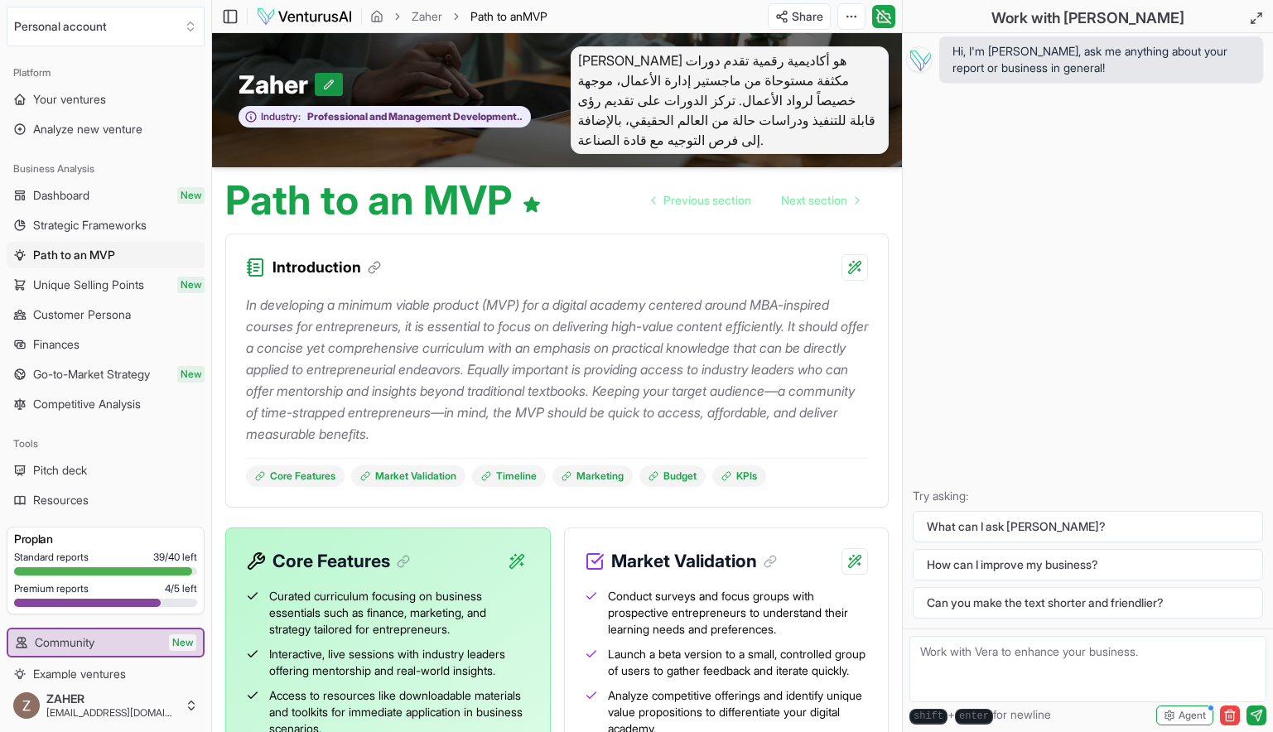
click at [326, 94] on button at bounding box center [329, 84] width 28 height 23
click at [331, 82] on button at bounding box center [337, 84] width 28 height 23
click at [613, 413] on p "In developing a minimum viable product (MVP) for a digital academy centered aro…" at bounding box center [557, 369] width 622 height 151
click at [1032, 656] on textarea at bounding box center [1088, 669] width 357 height 66
paste textarea ""أرغب في إعادة صياغة محتوى قسم Path to an MVP الموجود في منصة VenturusAI، بما ف…"
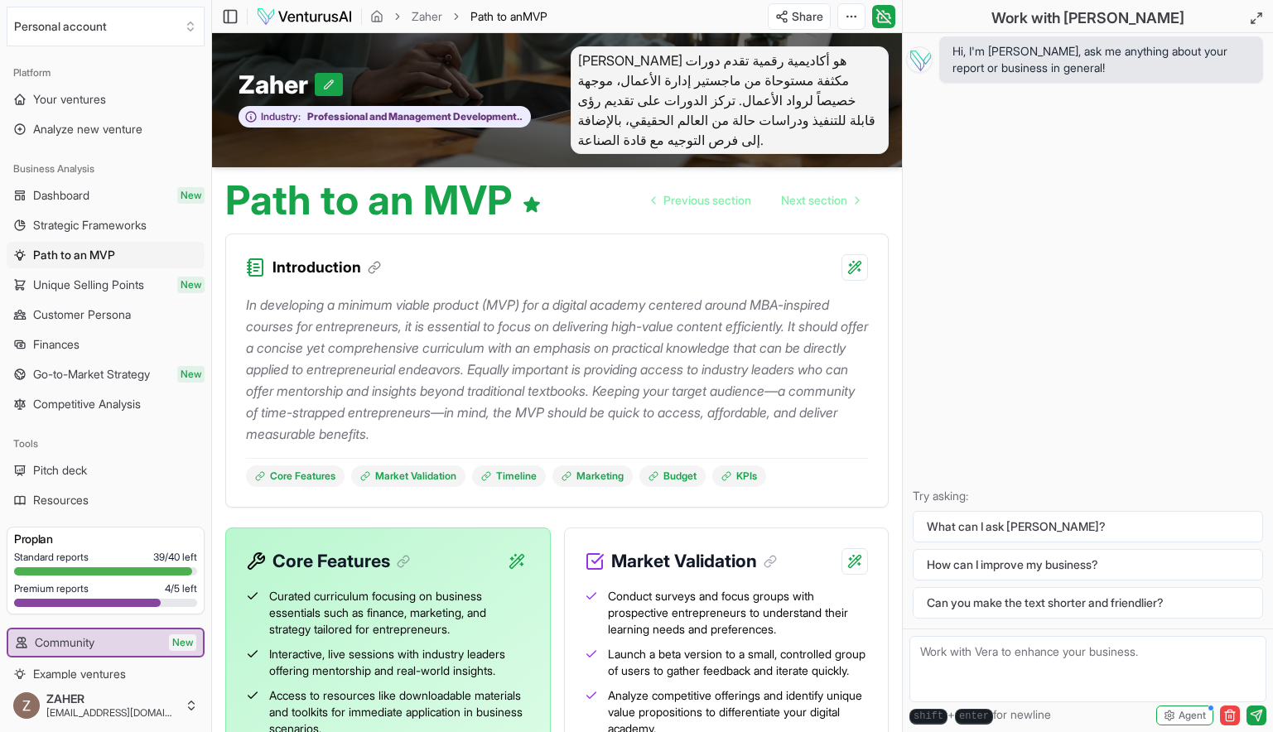
type textarea ""أرغب في إعادة صياغة محتوى قسم Path to an MVP الموجود في منصة VenturusAI، بما ف…"
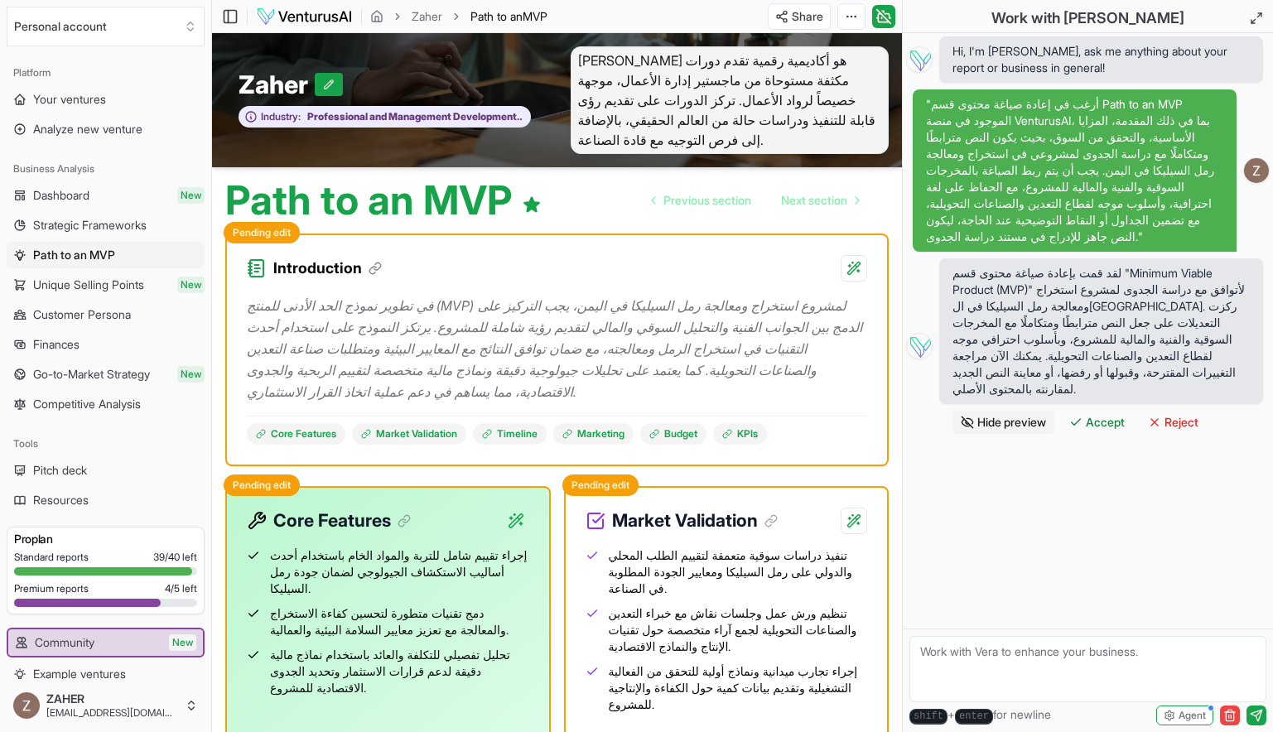
paste textarea ""lore ip dolor sitam cons adipi elitse doeiusm tempori utl etdolore ma aliqu، e…"
type textarea ""lore ip dolor sitam cons adipi elitse doeiusm tempori utl etdolore ma aliqu، e…"
click at [1109, 414] on span "Accept" at bounding box center [1105, 422] width 39 height 17
click at [975, 652] on textarea at bounding box center [1088, 669] width 357 height 66
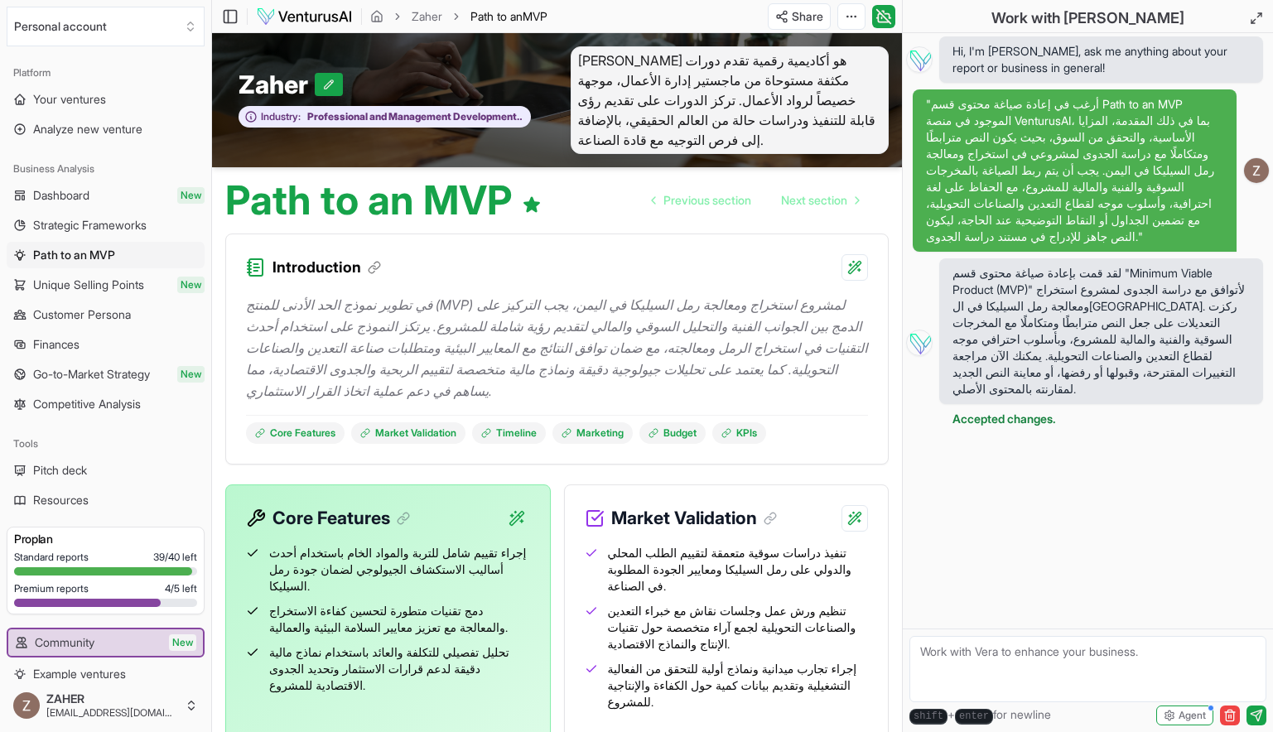
paste textarea ""lore ip dolor sitam cons adipi elitse doeiusm tempori utl etdolore ma aliqu، e…"
type textarea ""lore ip dolor sitam cons adipi elitse doeiusm tempori utl etdolore ma aliqu، e…"
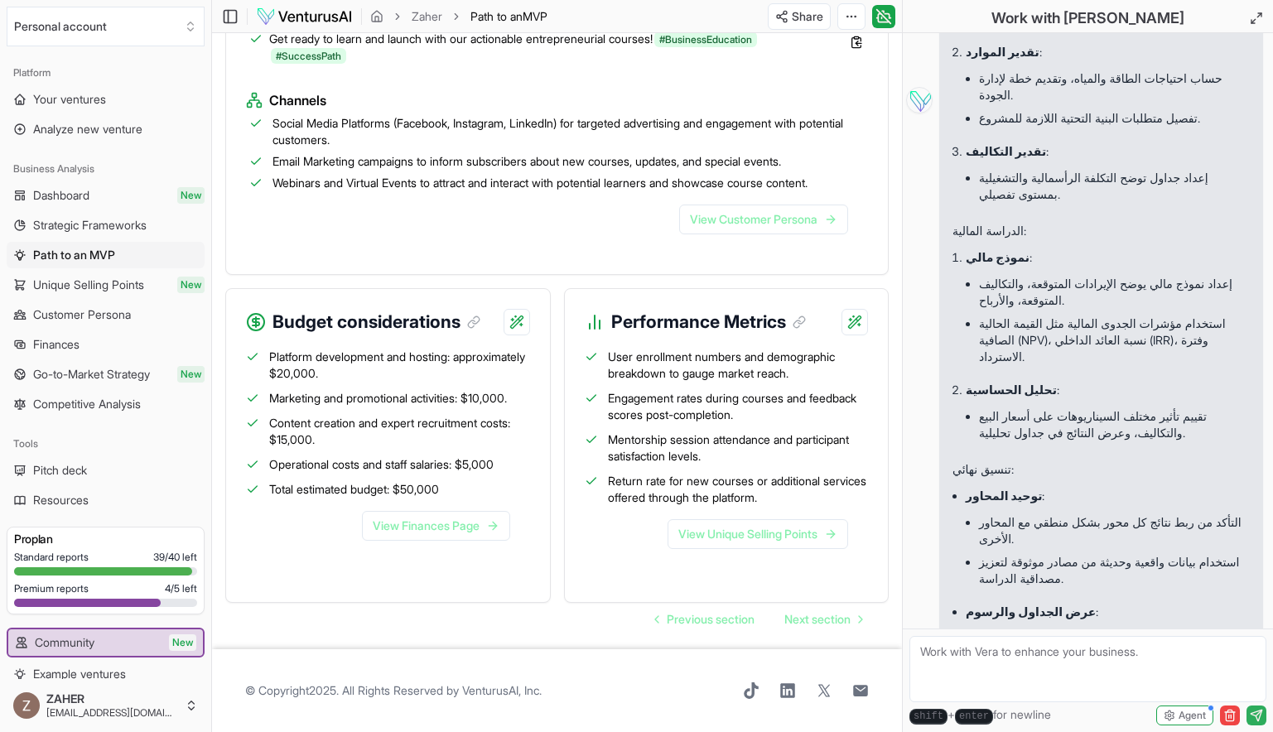
scroll to position [1472, 0]
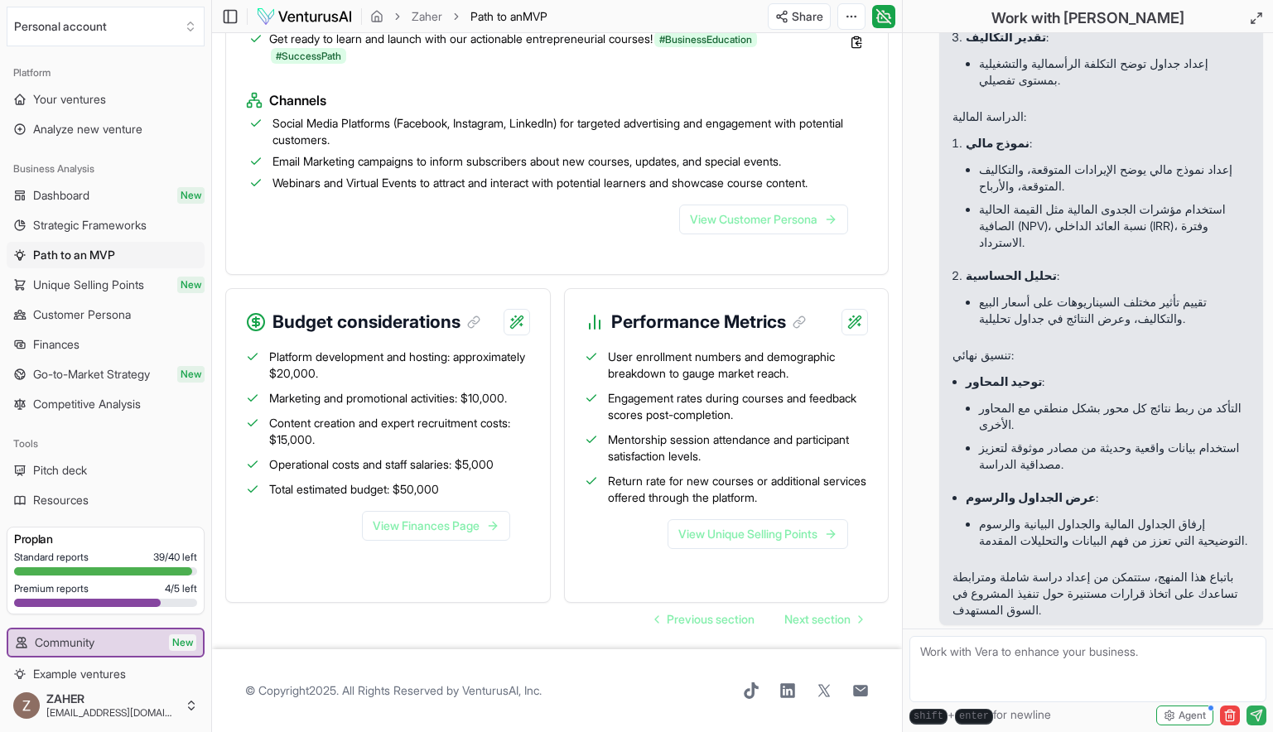
click at [997, 652] on textarea at bounding box center [1088, 669] width 357 height 66
type textarea "ا"
type textarea "تمام انطلق"
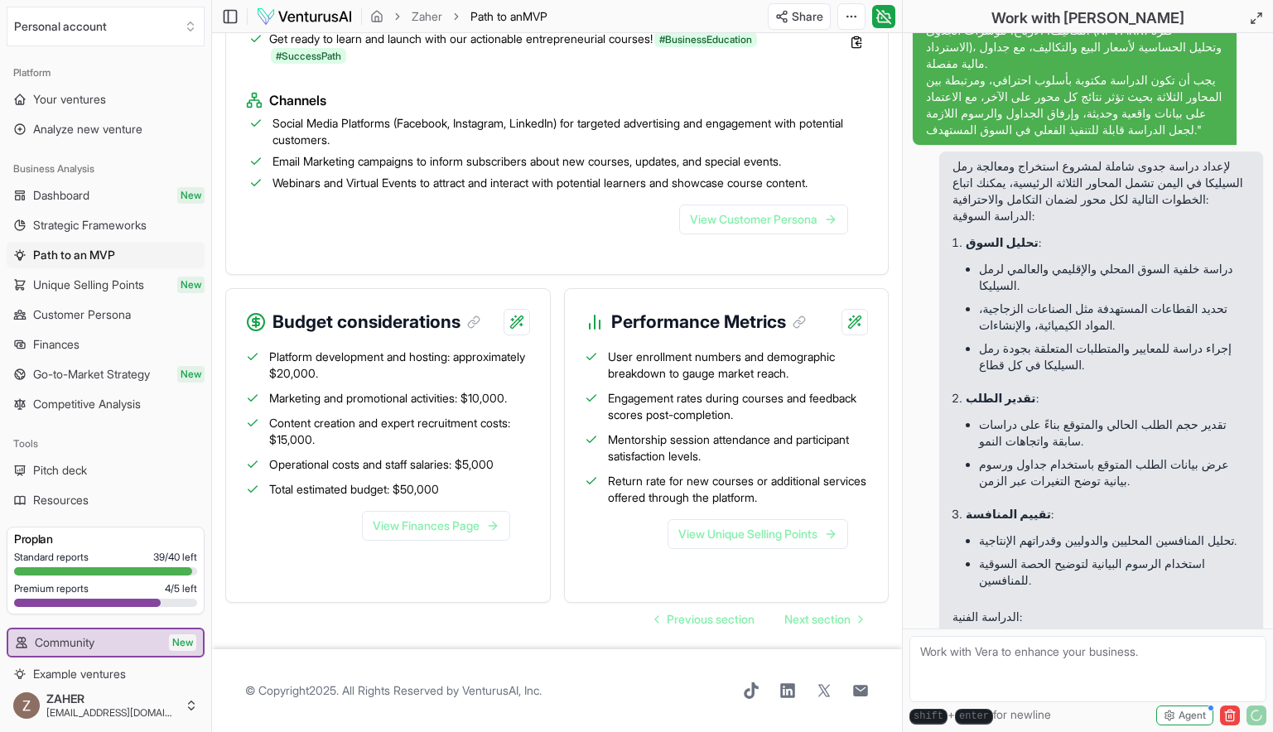
scroll to position [616, 0]
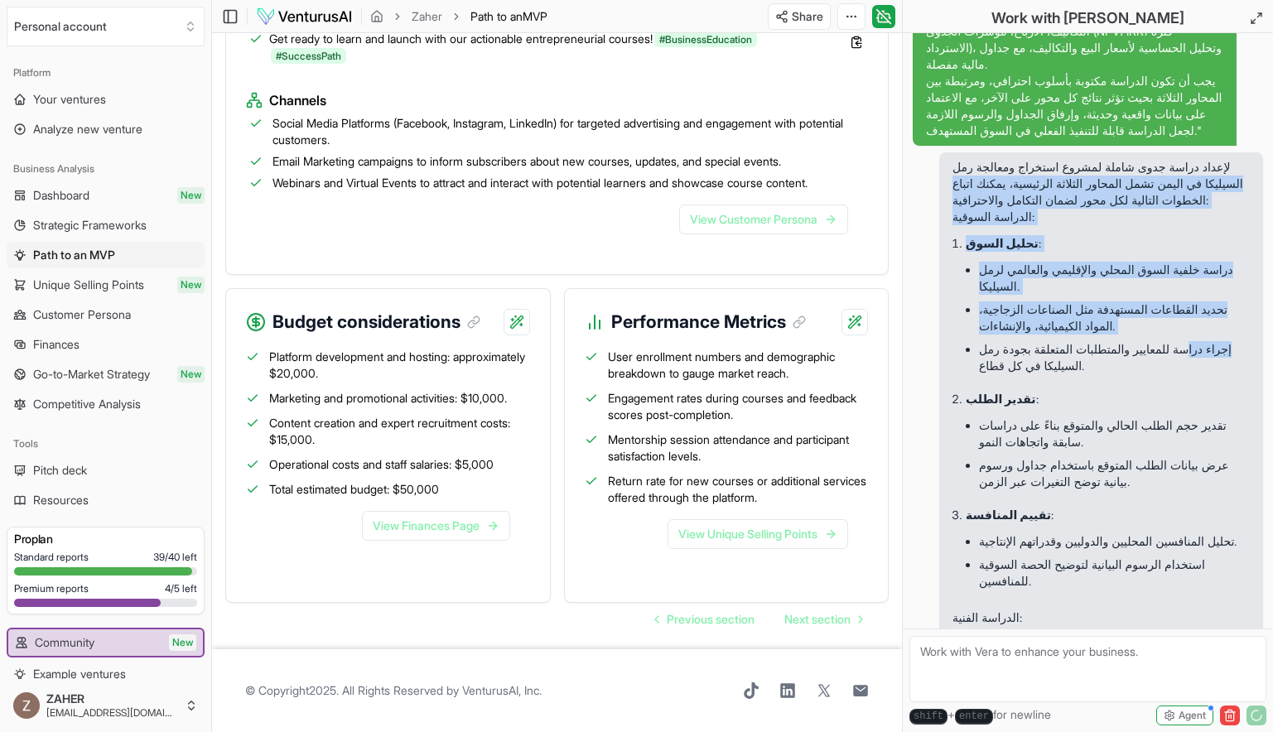
drag, startPoint x: 1220, startPoint y: 196, endPoint x: 1182, endPoint y: 379, distance: 186.9
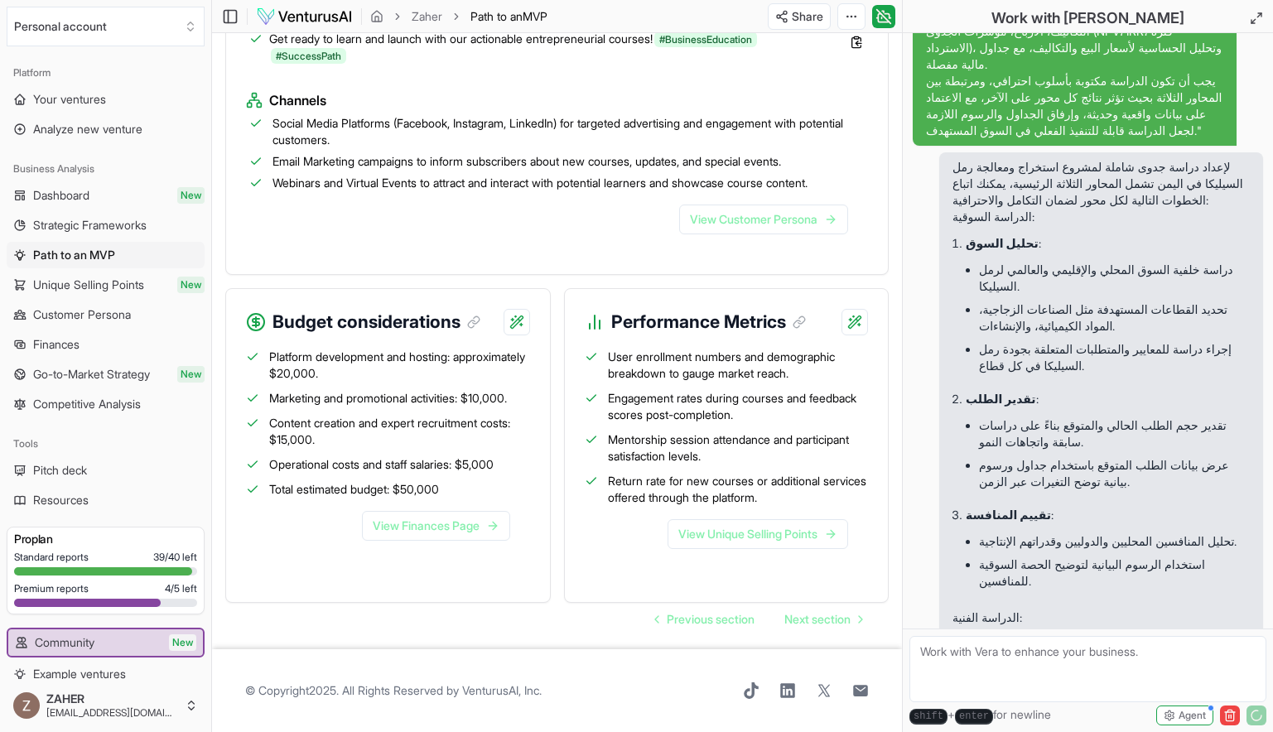
drag, startPoint x: 1182, startPoint y: 379, endPoint x: 1003, endPoint y: 190, distance: 260.8
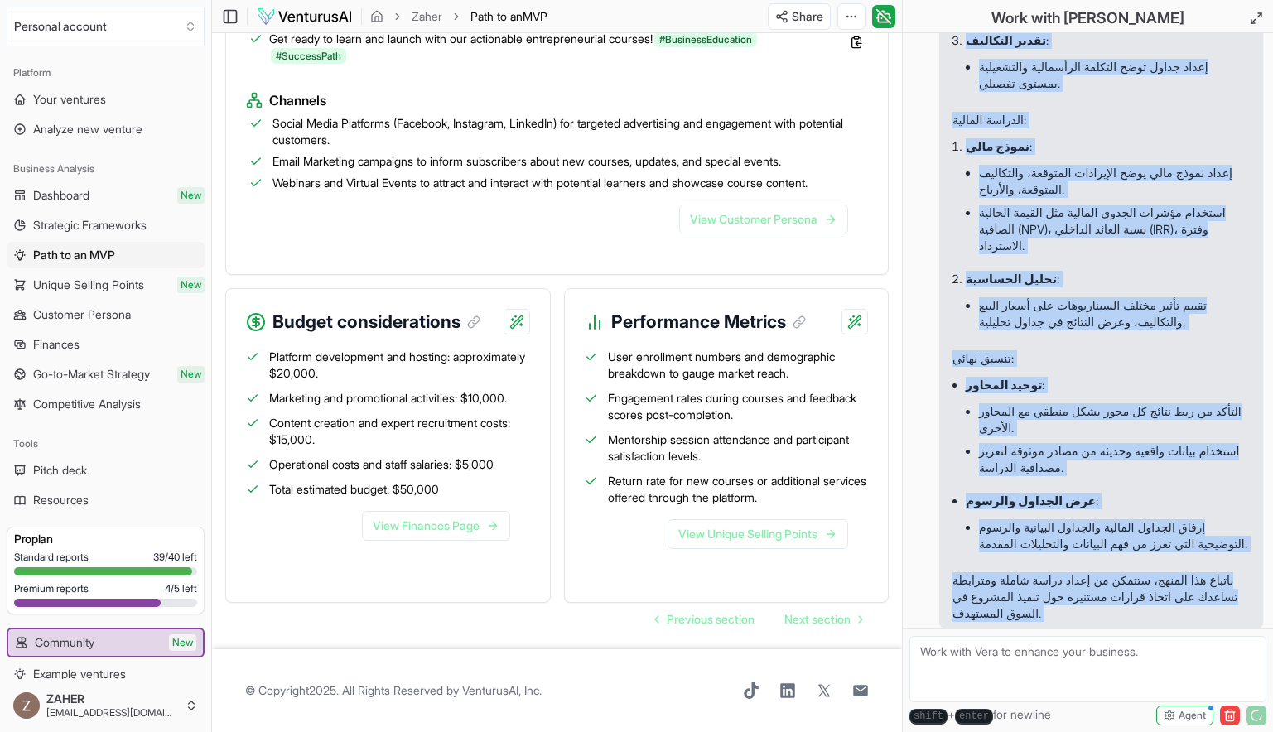
scroll to position [1545, 0]
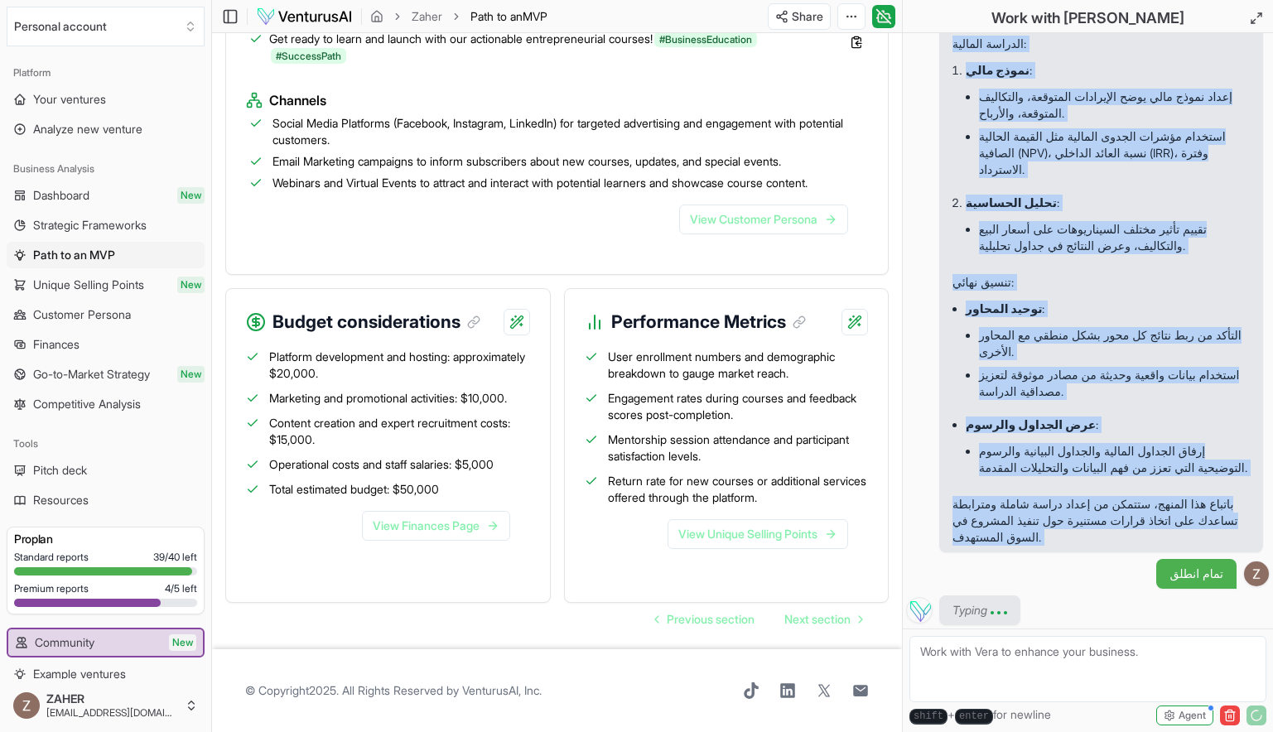
drag, startPoint x: 955, startPoint y: 192, endPoint x: 954, endPoint y: 557, distance: 364.6
click at [954, 557] on div "Hi, I'm Vera, ask me anything about your report or business in general! "أرغب ف…" at bounding box center [1088, 331] width 370 height 596
copy div "لإعداد دراسة جدوى شاملة لمشروع استخراج ومعالجة رمل السيليكا في اليمن تشمل المحا…"
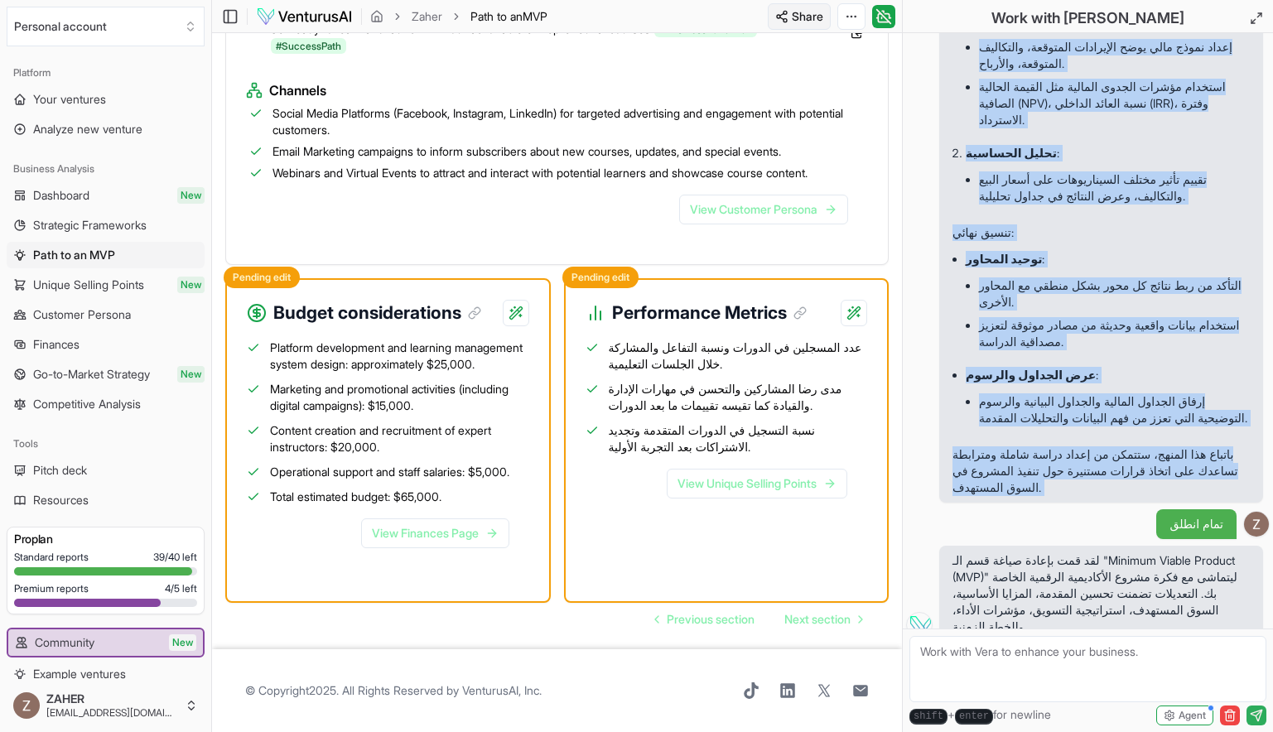
scroll to position [1674, 0]
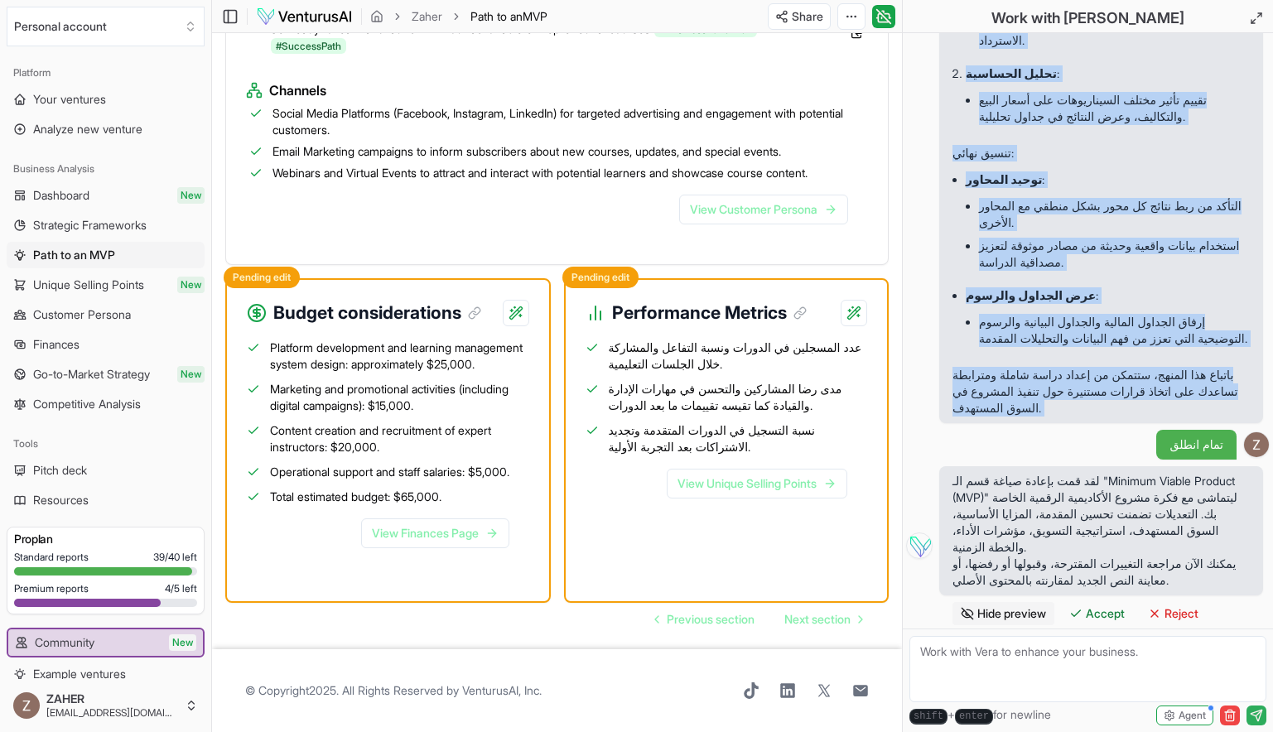
click at [1059, 436] on div "تمام انطلق" at bounding box center [1088, 445] width 364 height 30
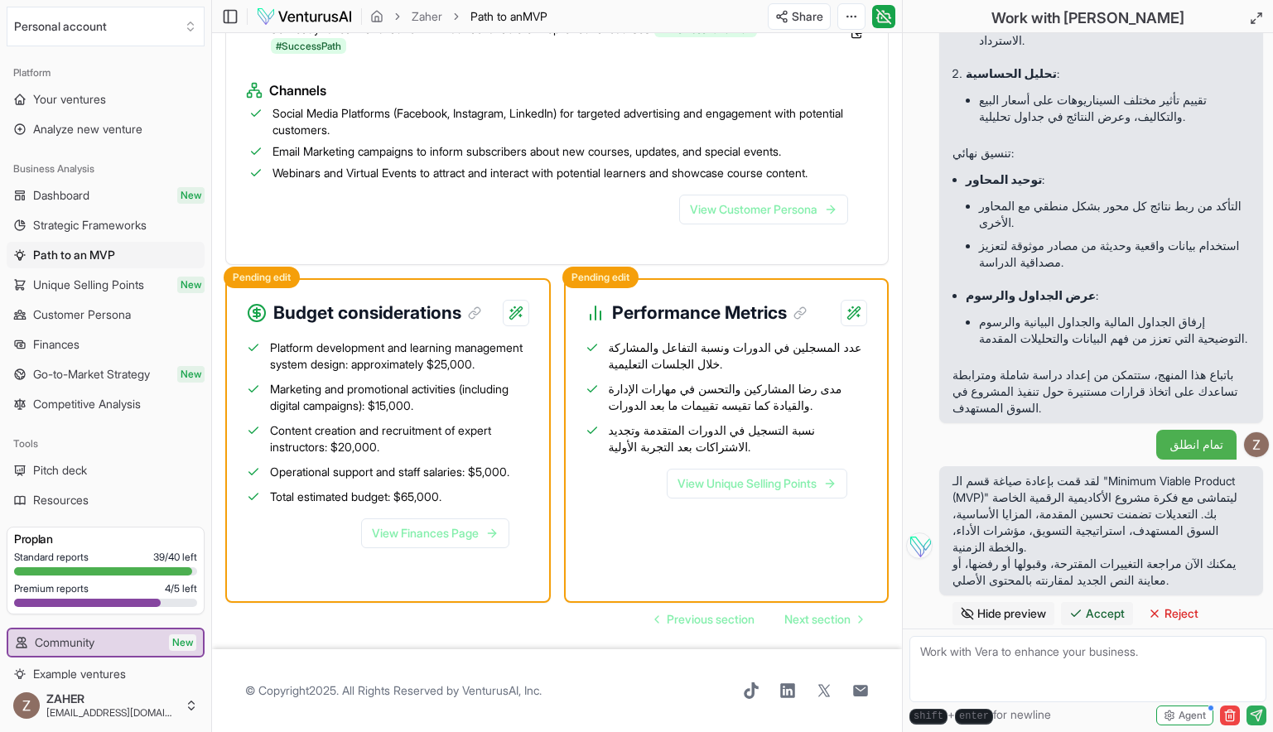
click at [1083, 615] on icon at bounding box center [1076, 613] width 13 height 13
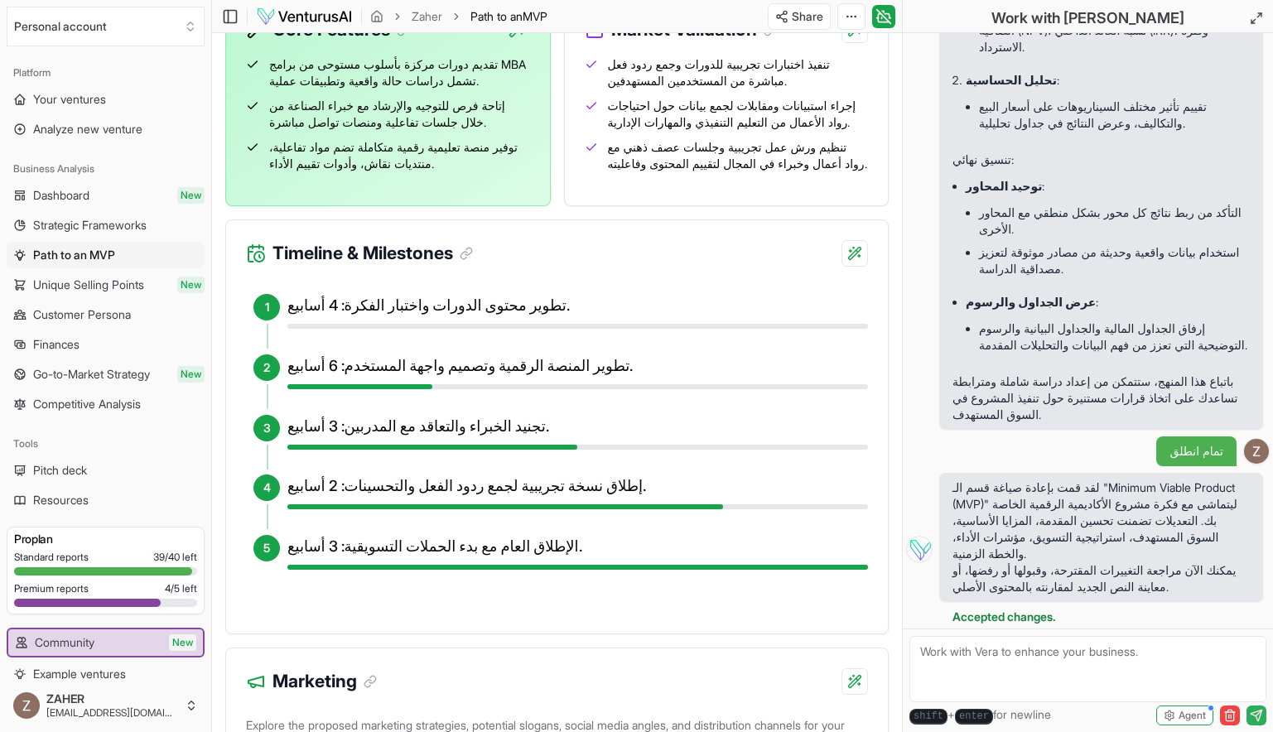
scroll to position [481, 0]
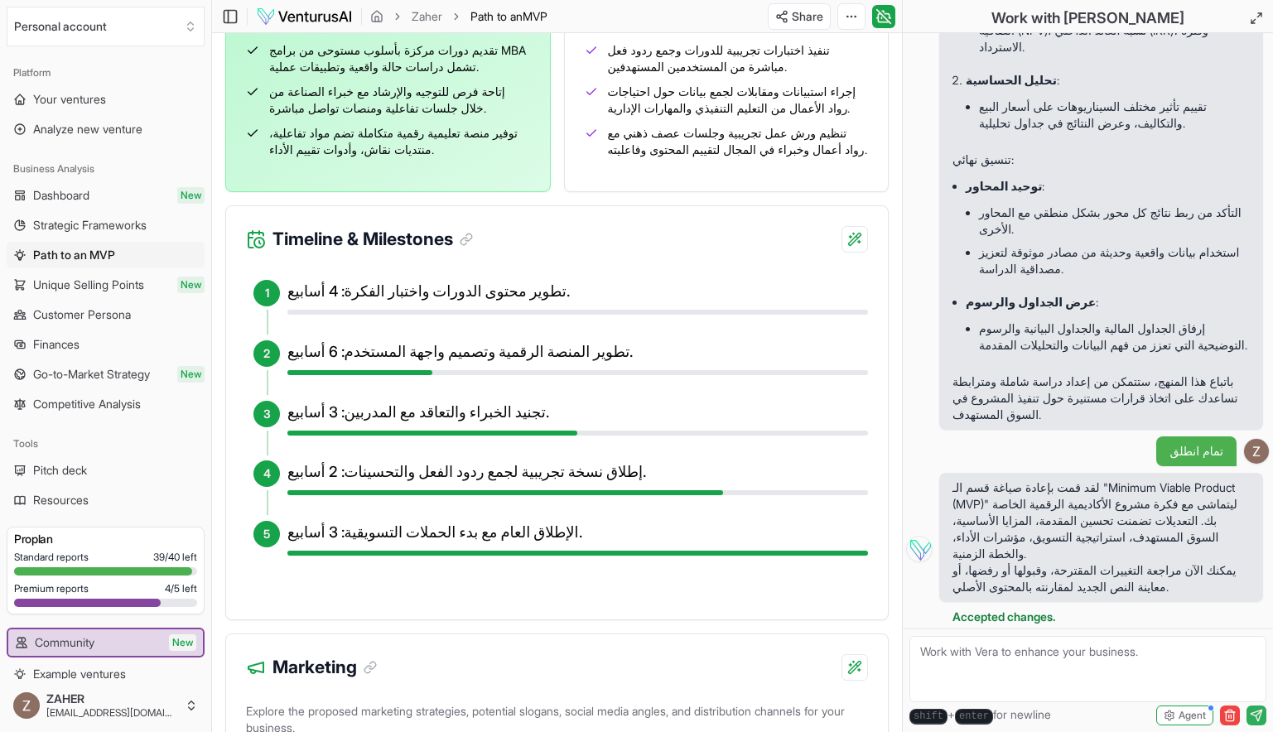
click at [512, 300] on h4 "تطوير محتوى الدورات واختبار الفكرة: 4 أسابيع." at bounding box center [578, 291] width 581 height 23
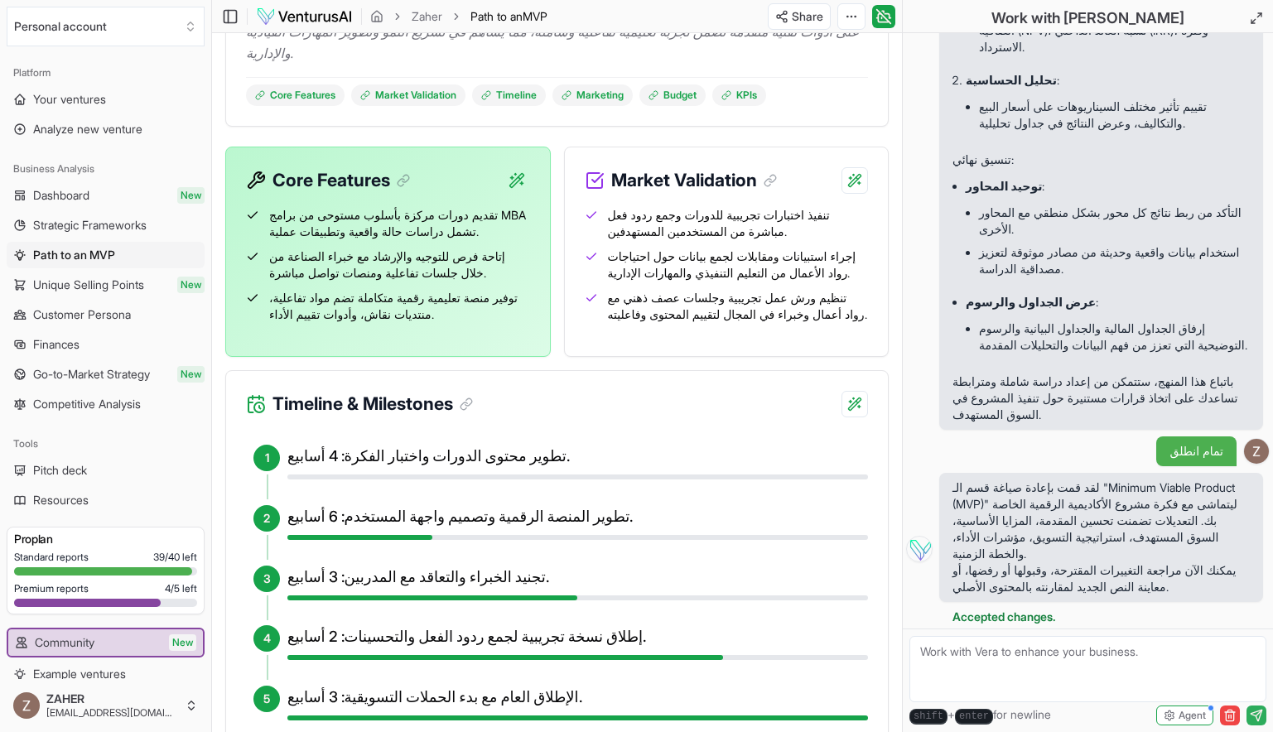
scroll to position [0, 0]
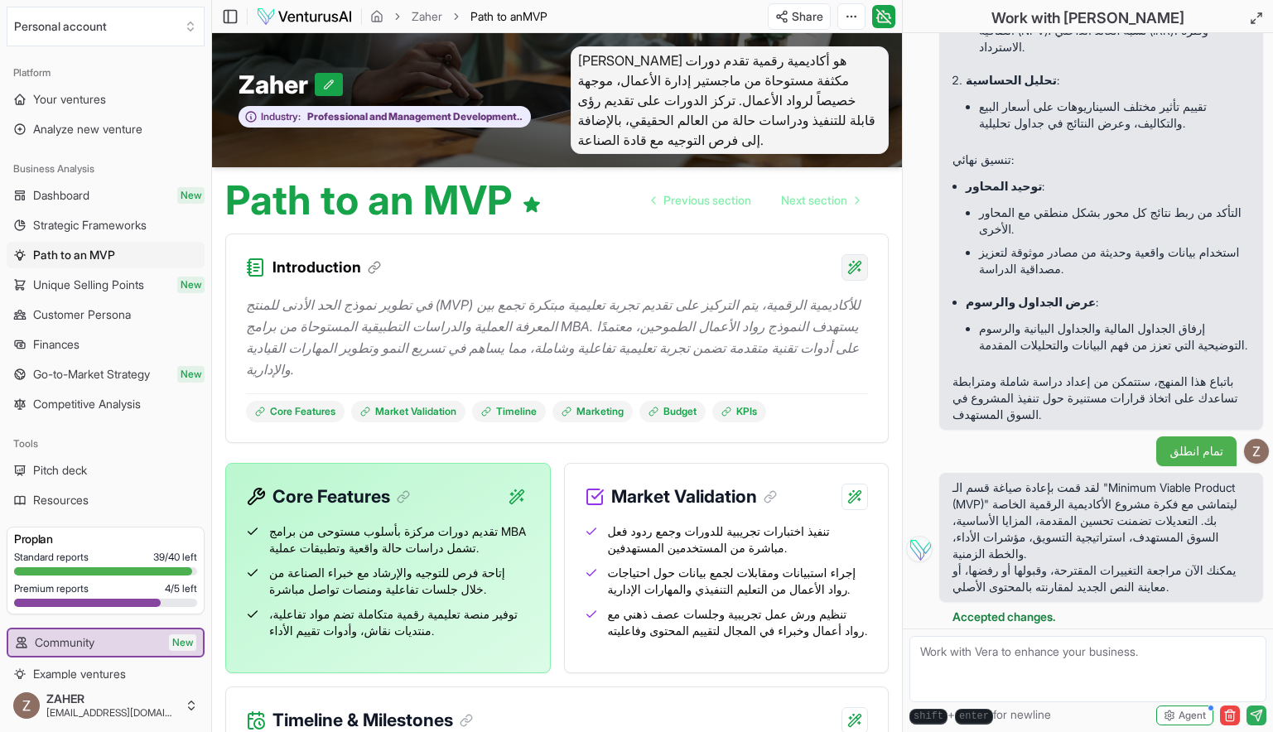
click at [851, 263] on html "We value your privacy We use cookies to enhance your browsing experience, serve…" at bounding box center [636, 366] width 1273 height 732
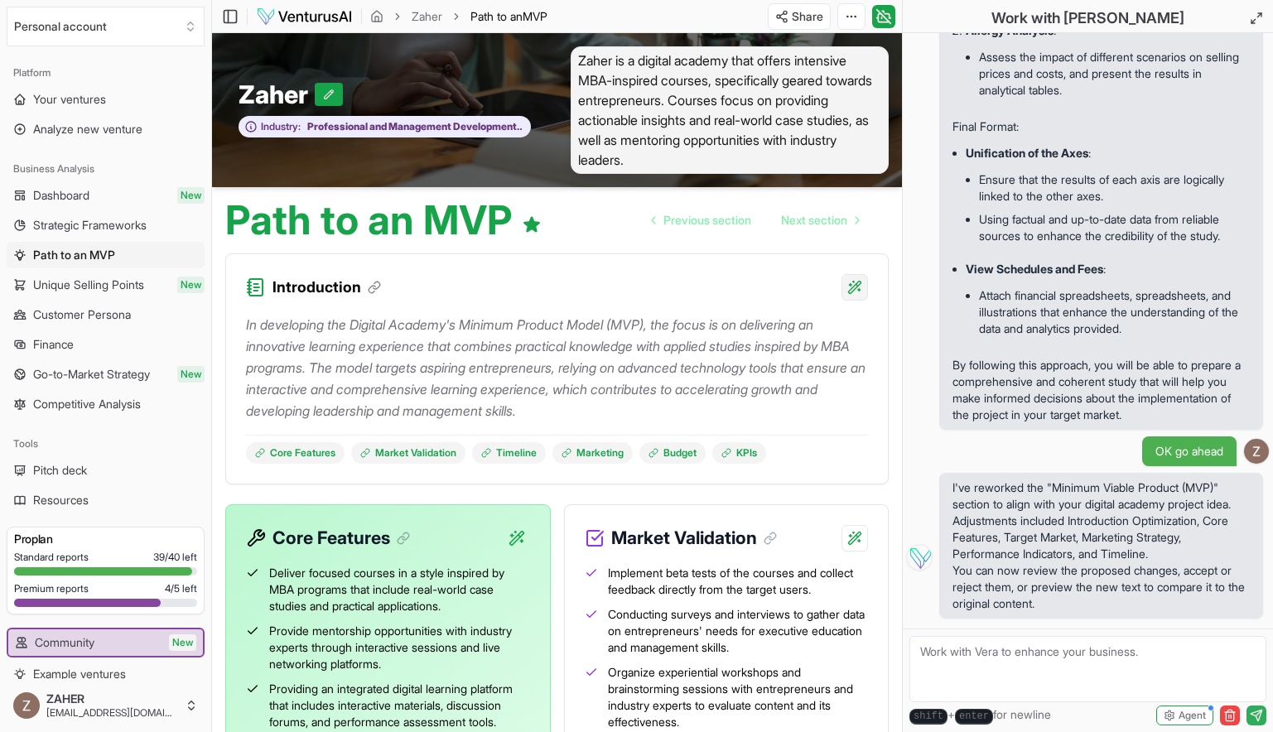
scroll to position [1674, 0]
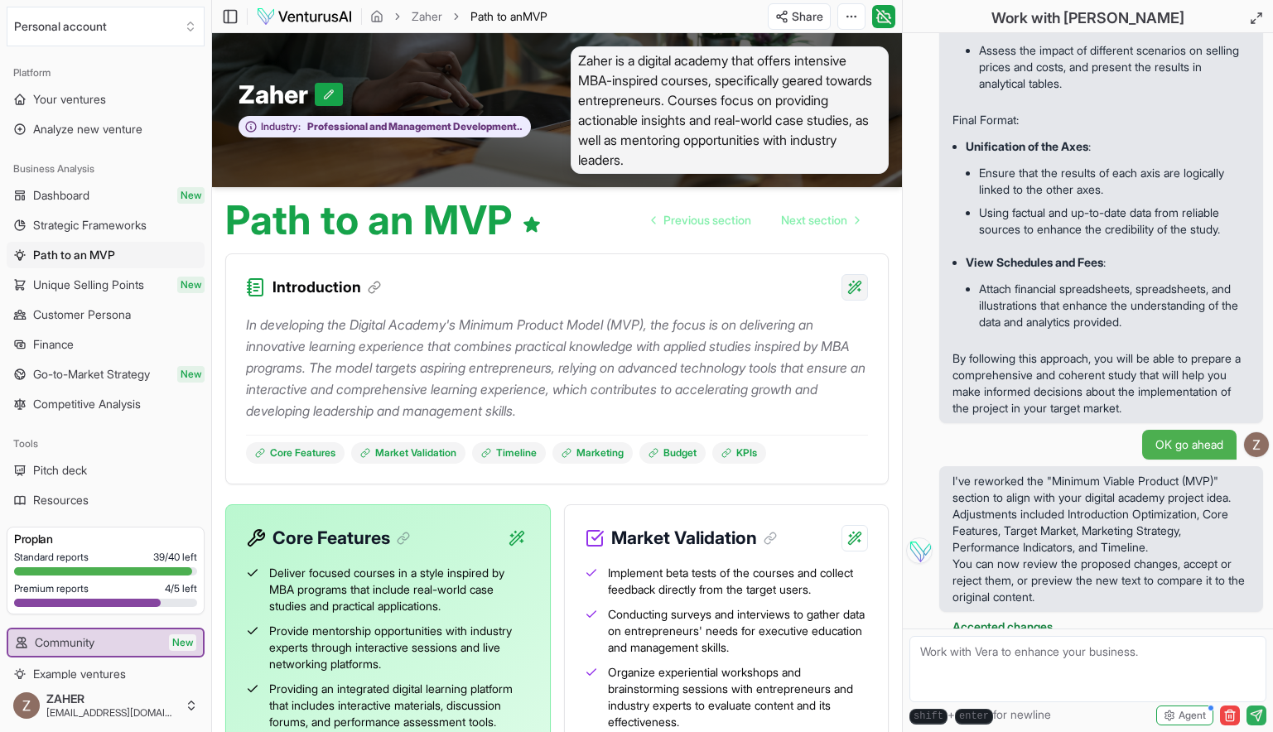
click at [847, 280] on html "We value your privacy We use cookies to enhance your browsing experience, serve…" at bounding box center [636, 366] width 1273 height 732
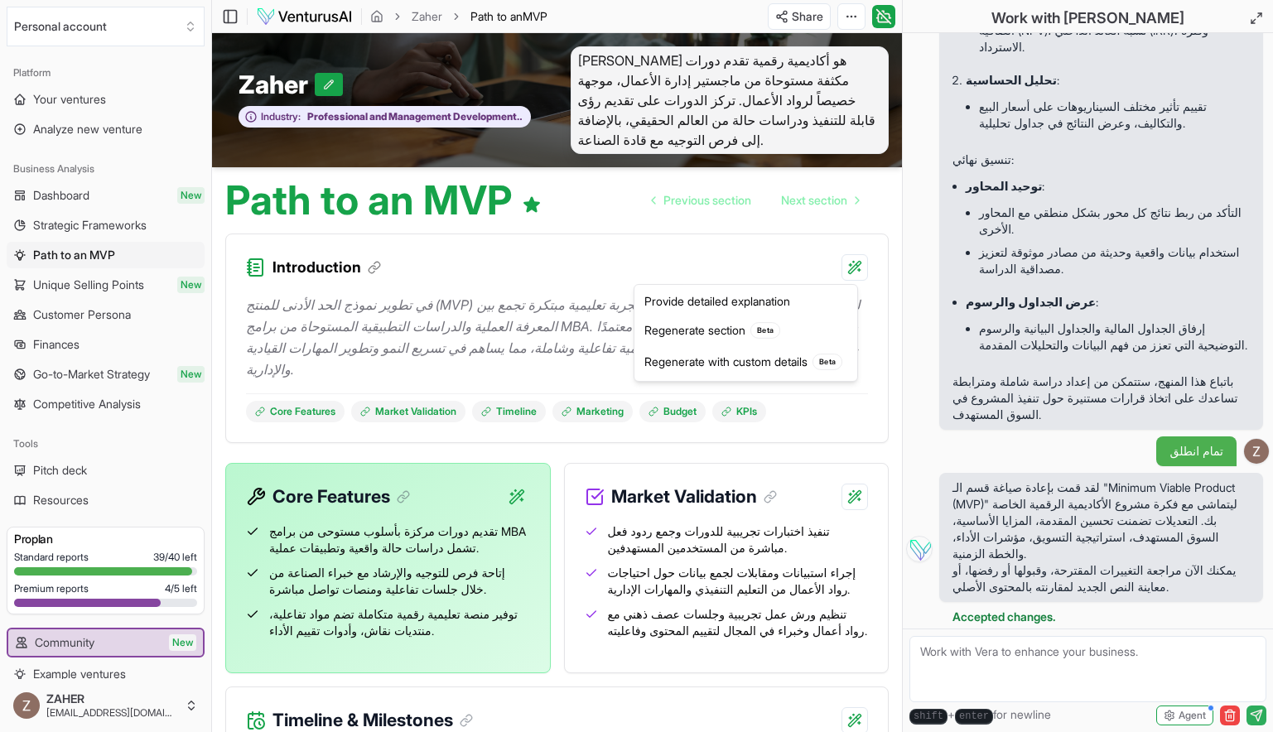
scroll to position [1668, 0]
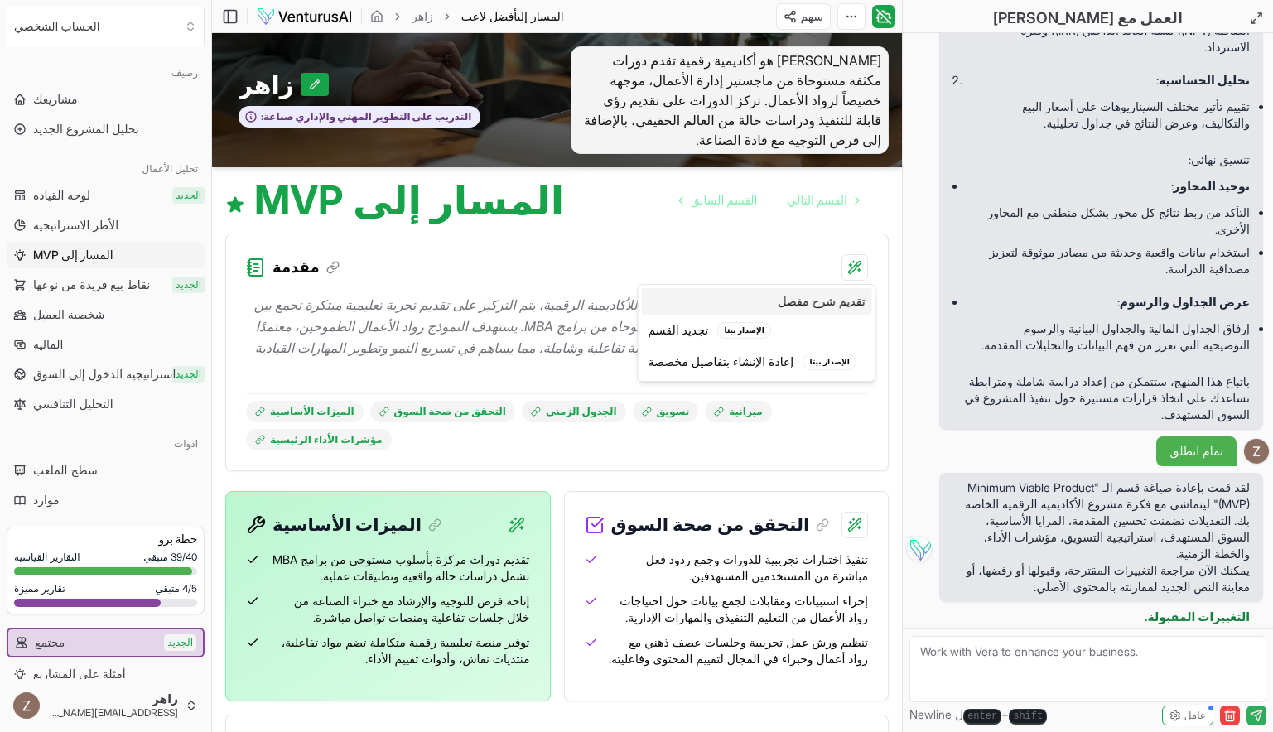
click at [831, 297] on div "تقديم شرح مفصل" at bounding box center [757, 301] width 230 height 27
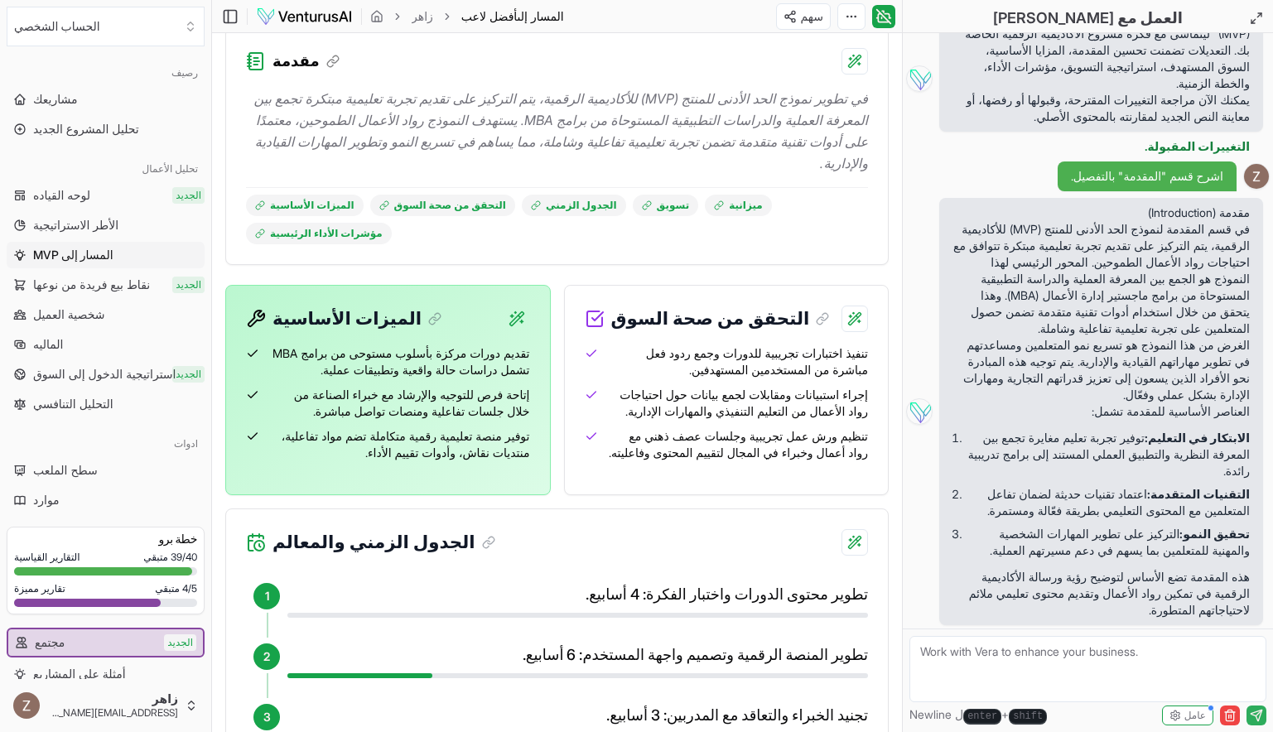
scroll to position [0, 0]
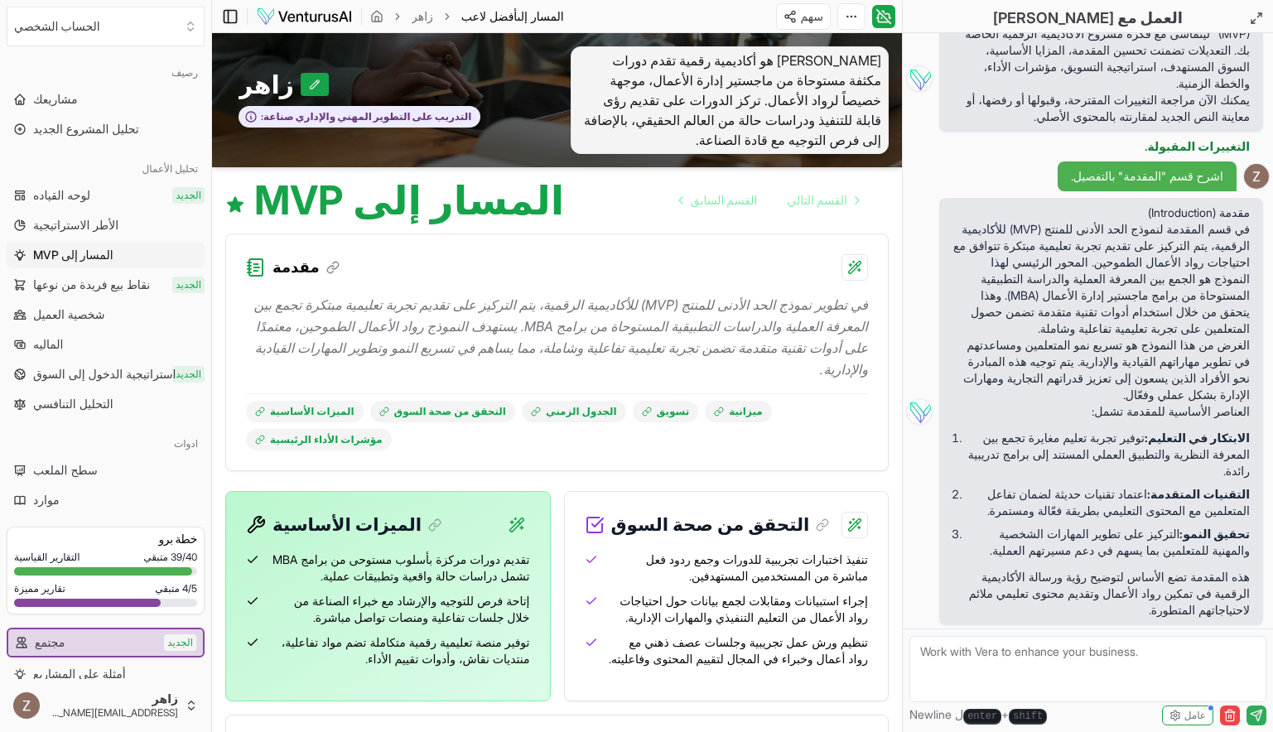
click at [234, 18] on icon at bounding box center [230, 17] width 17 height 20
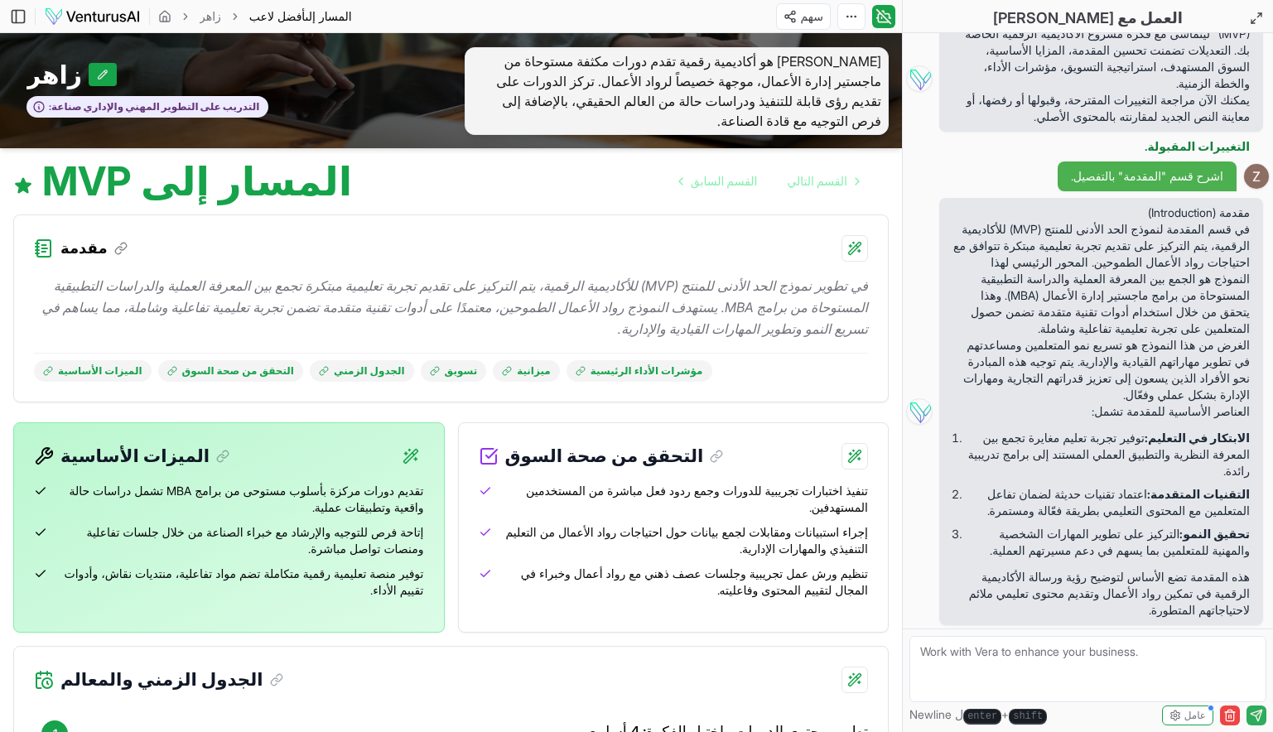
click at [609, 296] on p "في تطوير نموذج الحد الأدنى للمنتج (MVP) للأكاديمية الرقمية، يتم التركيز على تقد…" at bounding box center [451, 307] width 834 height 65
drag, startPoint x: 609, startPoint y: 296, endPoint x: 676, endPoint y: 282, distance: 68.6
click at [676, 282] on p "في تطوير نموذج الحد الأدنى للمنتج (MVP) للأكاديمية الرقمية، يتم التركيز على تقد…" at bounding box center [451, 307] width 834 height 65
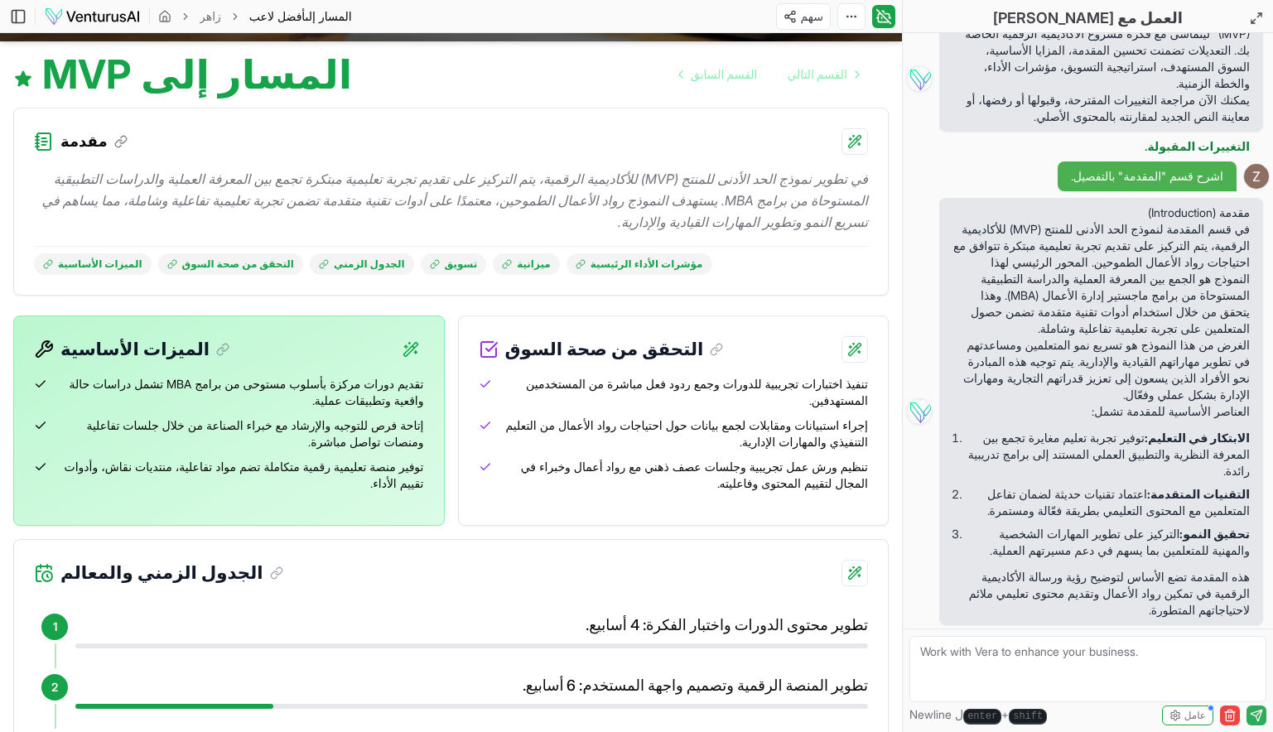
scroll to position [114, 0]
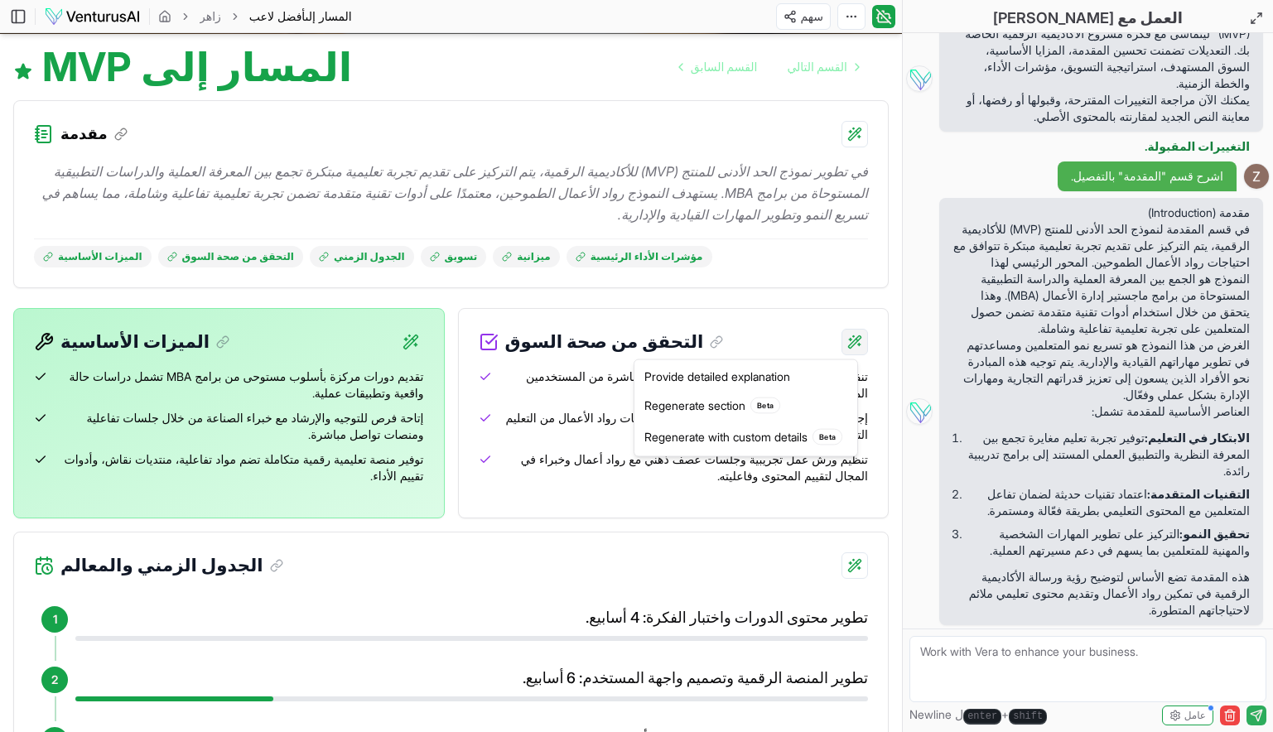
click at [855, 343] on html "We value your privacy We use cookies to enhance your browsing experience, serve…" at bounding box center [636, 252] width 1273 height 732
click at [747, 389] on div "Provide detailed explanation" at bounding box center [746, 377] width 216 height 27
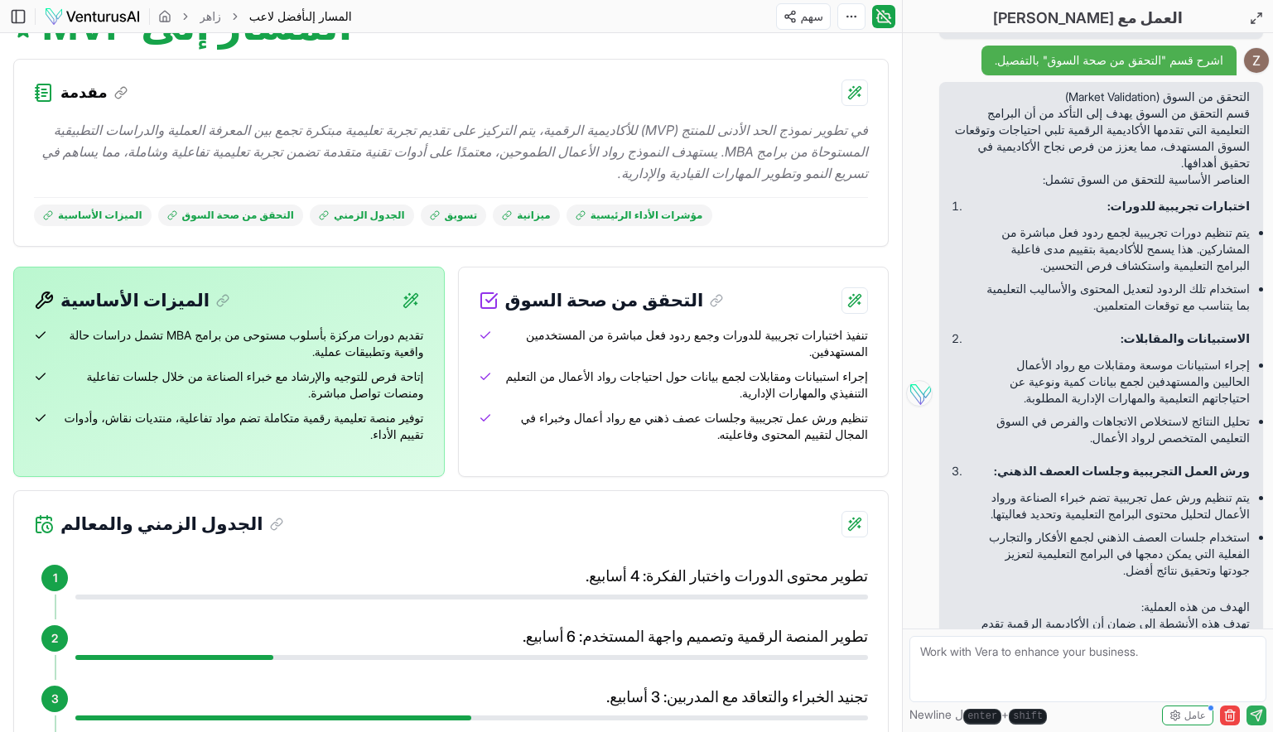
scroll to position [155, 0]
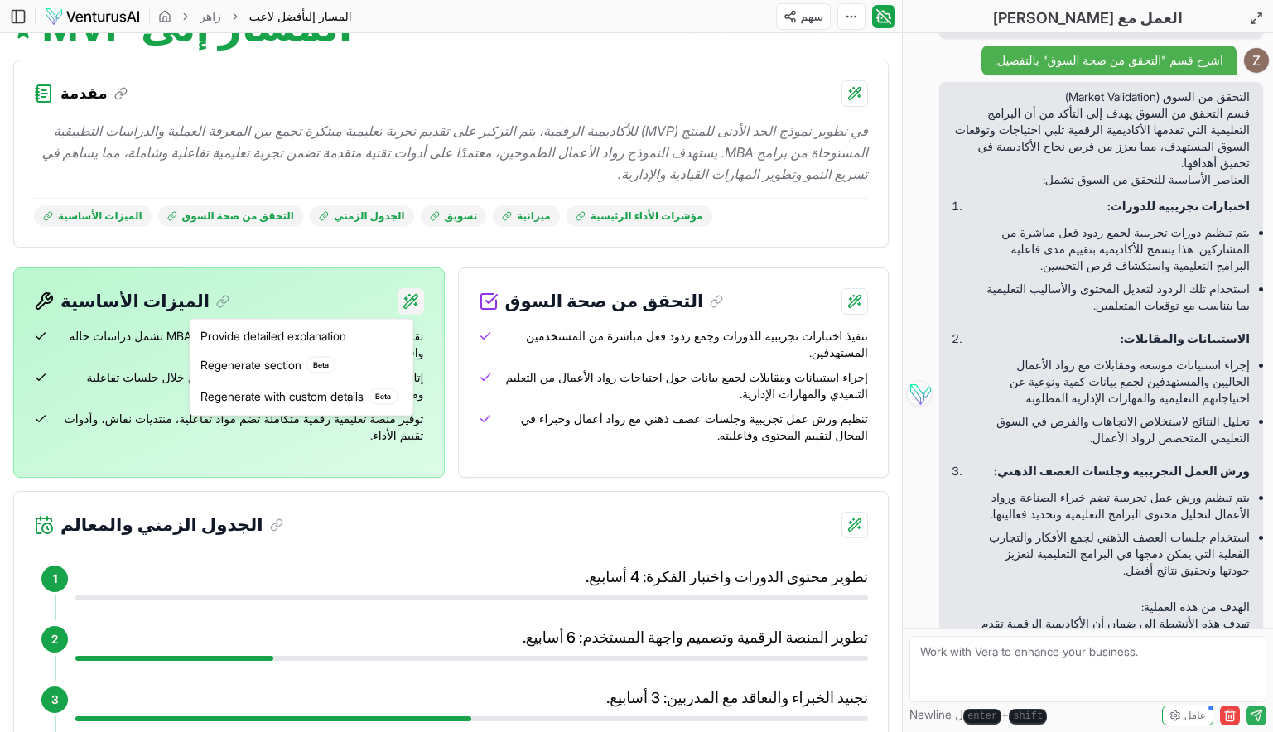
click at [412, 297] on html "We value your privacy We use cookies to enhance your browsing experience, serve…" at bounding box center [636, 211] width 1273 height 732
click at [321, 331] on div "Provide detailed explanation" at bounding box center [302, 336] width 216 height 27
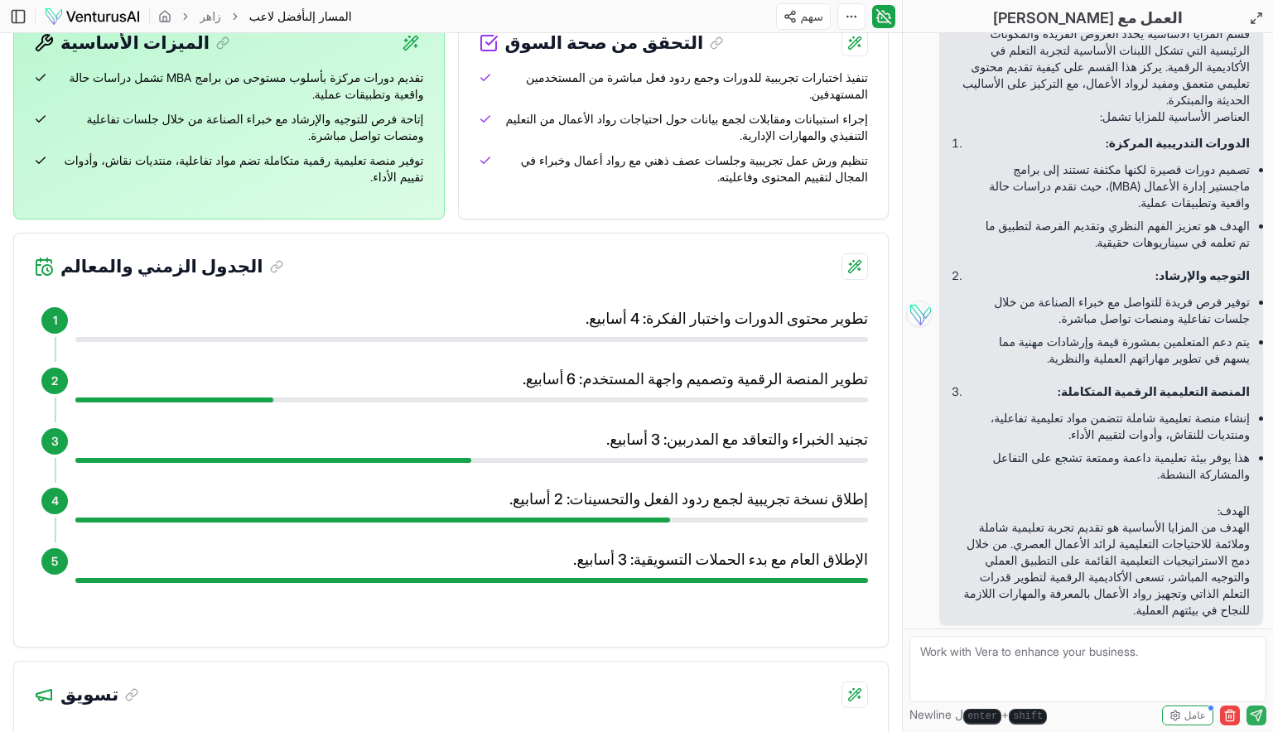
scroll to position [414, 0]
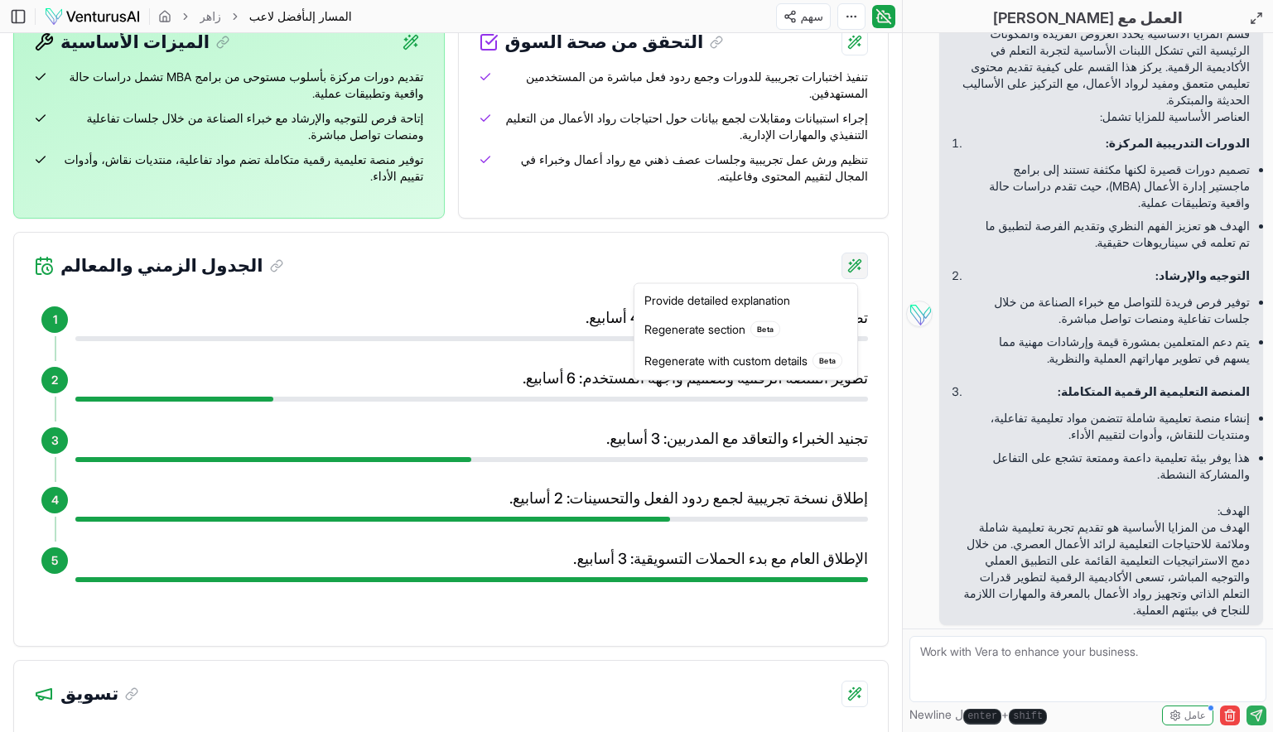
click at [782, 291] on div "Provide detailed explanation" at bounding box center [746, 301] width 216 height 27
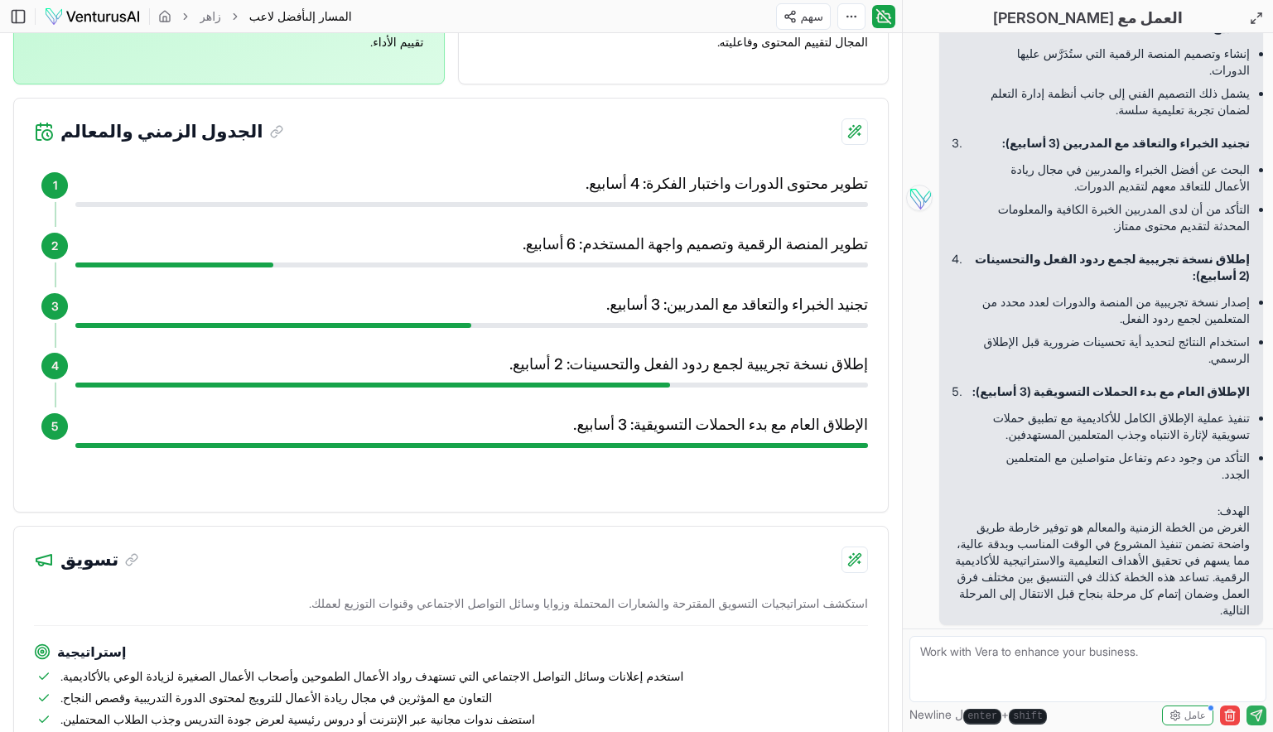
scroll to position [548, 0]
click at [664, 194] on h4 "تطوير محتوى الدورات واختبار الفكرة: 4 أسابيع." at bounding box center [471, 184] width 793 height 23
click at [353, 270] on li "2 تطوير المنصة الرقمية وتصميم واجهة المستخدم: 6 أسابيع." at bounding box center [462, 261] width 814 height 55
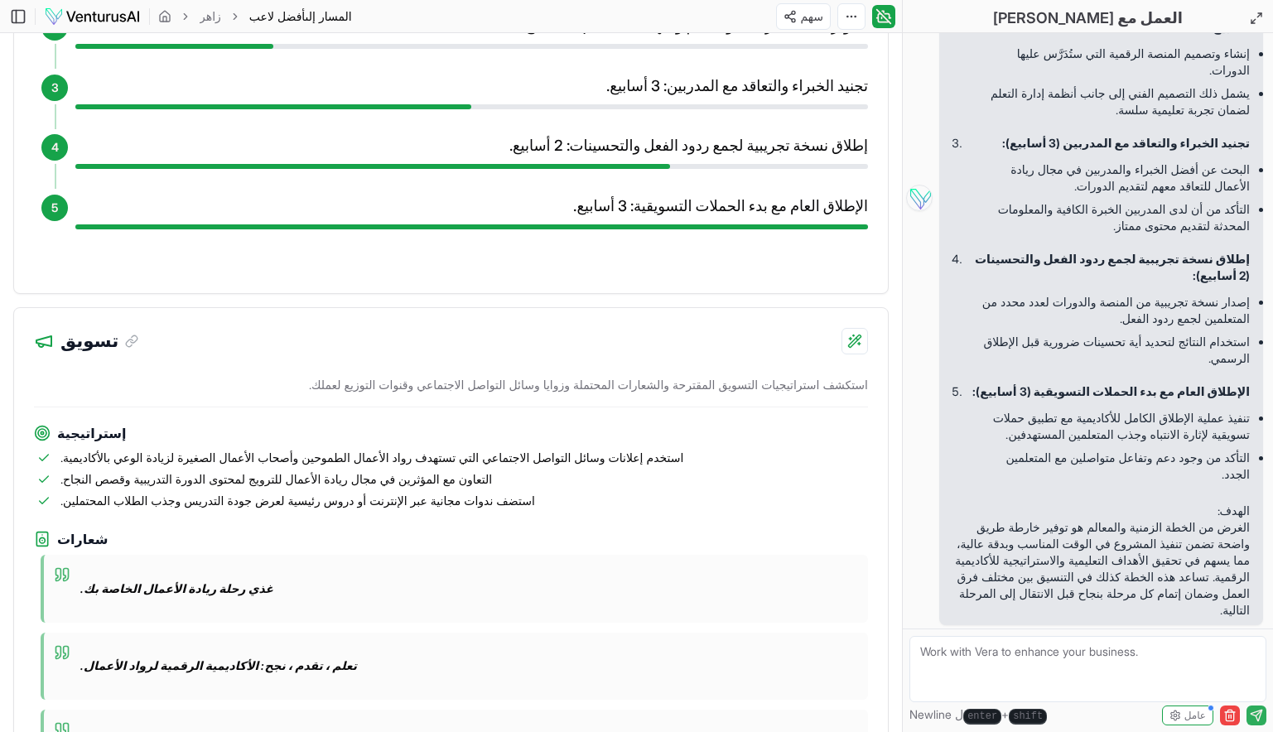
scroll to position [872, 0]
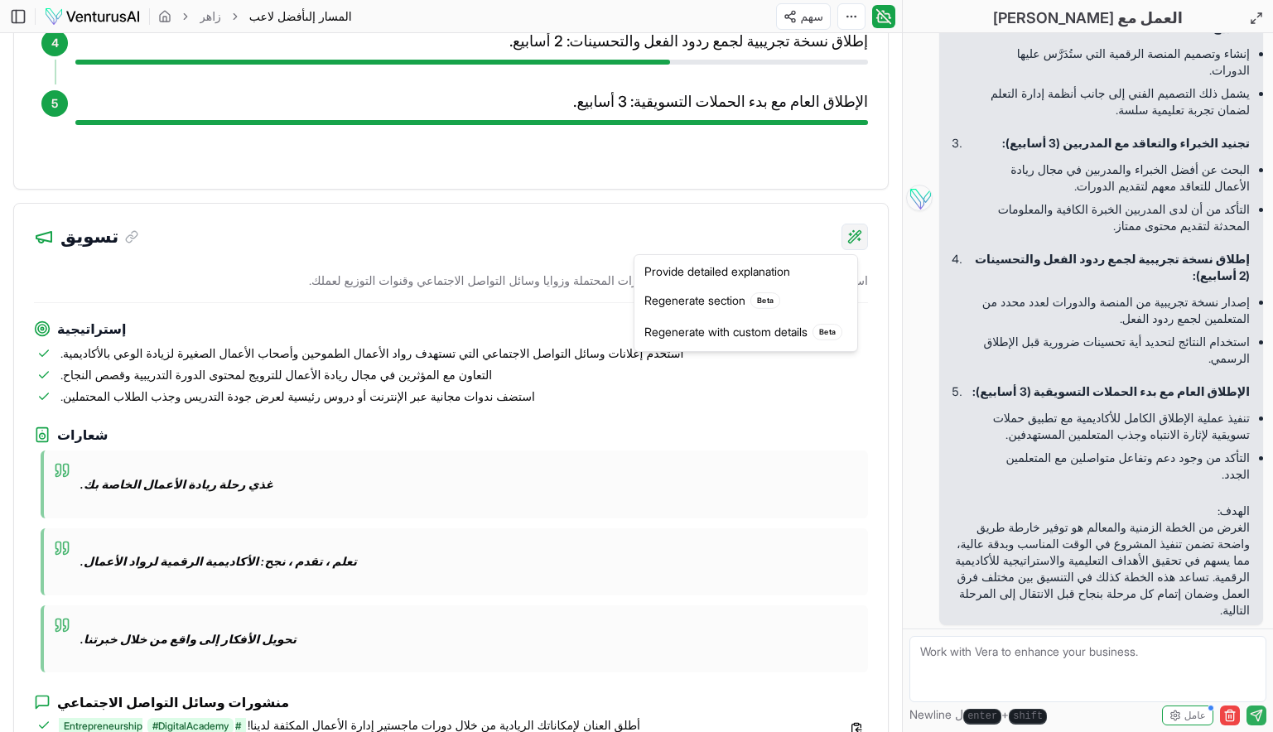
click at [773, 272] on div "Provide detailed explanation" at bounding box center [746, 272] width 216 height 27
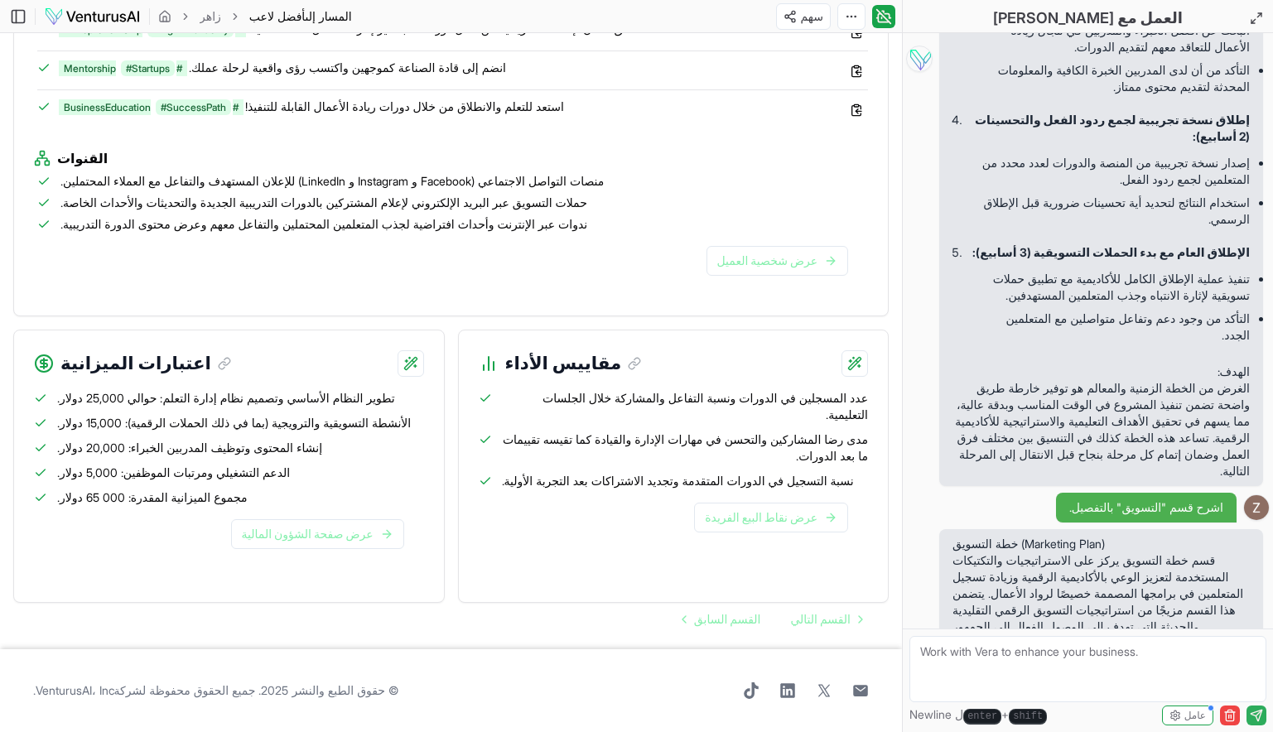
scroll to position [5251, 0]
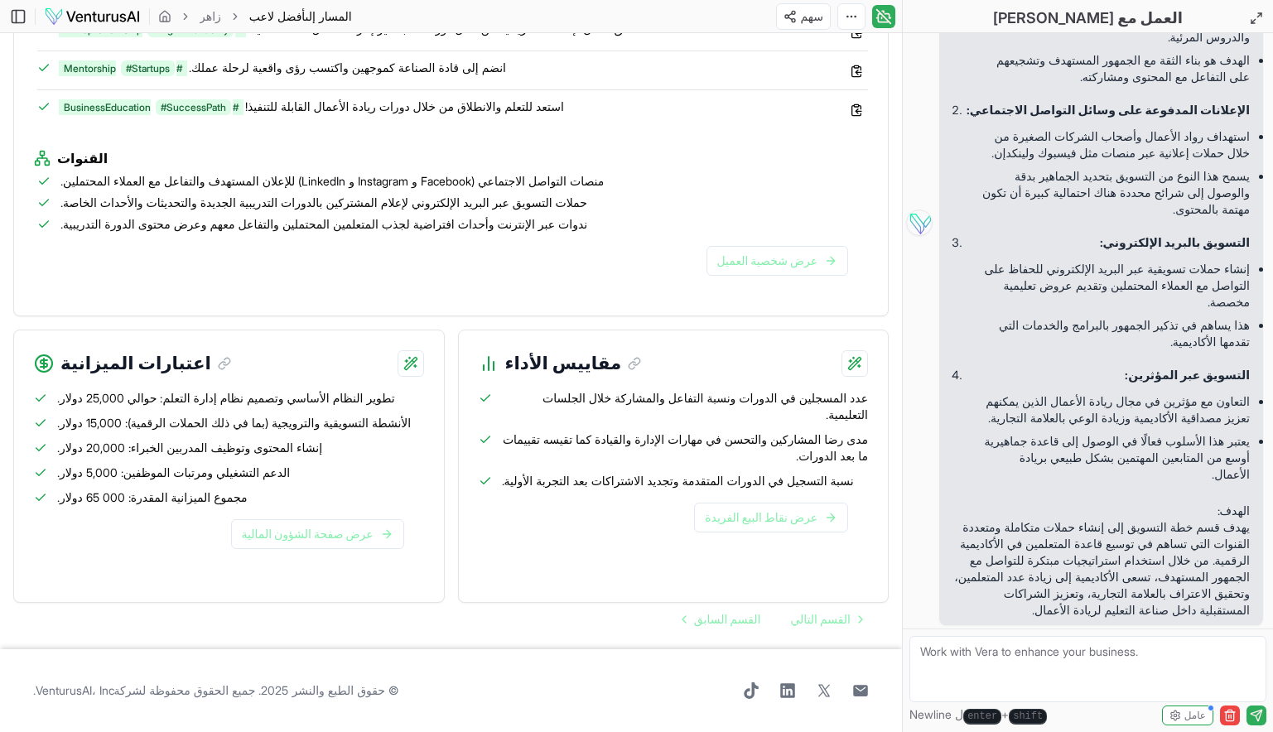
click at [893, 17] on button "تبديل الشريط الجانبي للدردشة" at bounding box center [883, 16] width 23 height 23
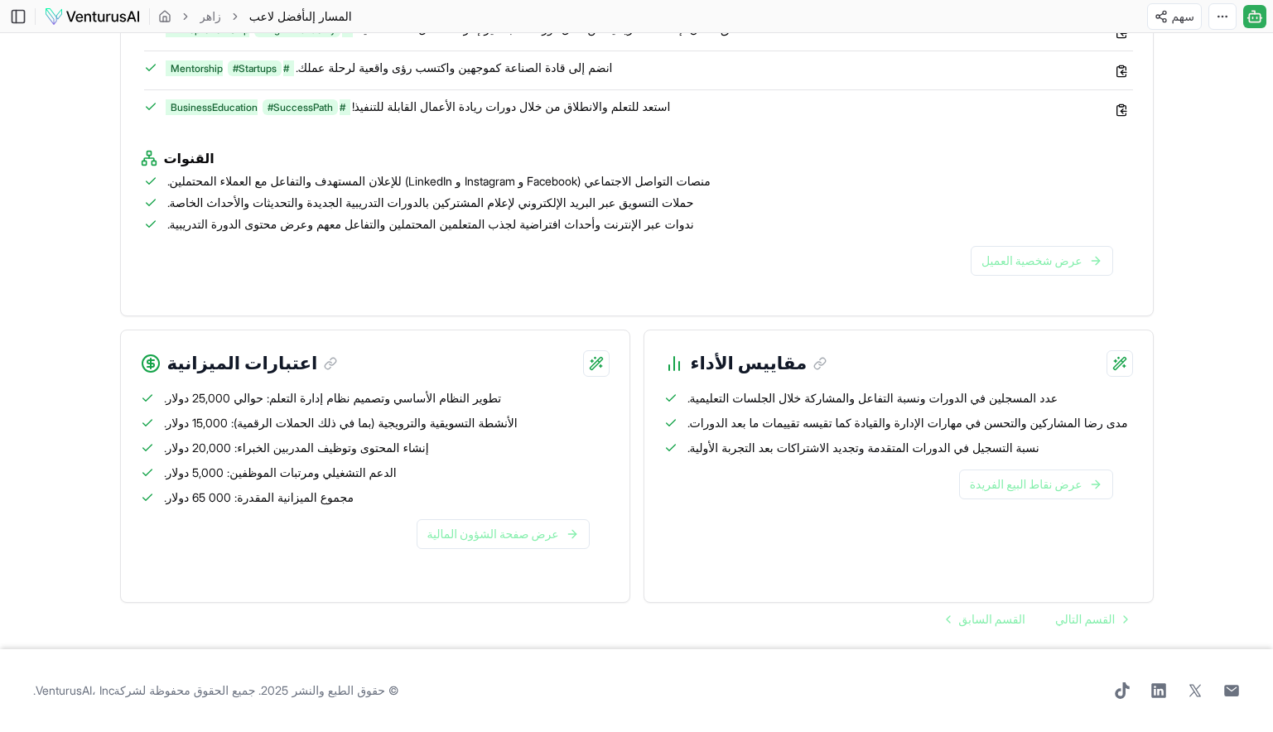
scroll to position [1531, 0]
click at [1253, 12] on icon at bounding box center [1255, 17] width 17 height 20
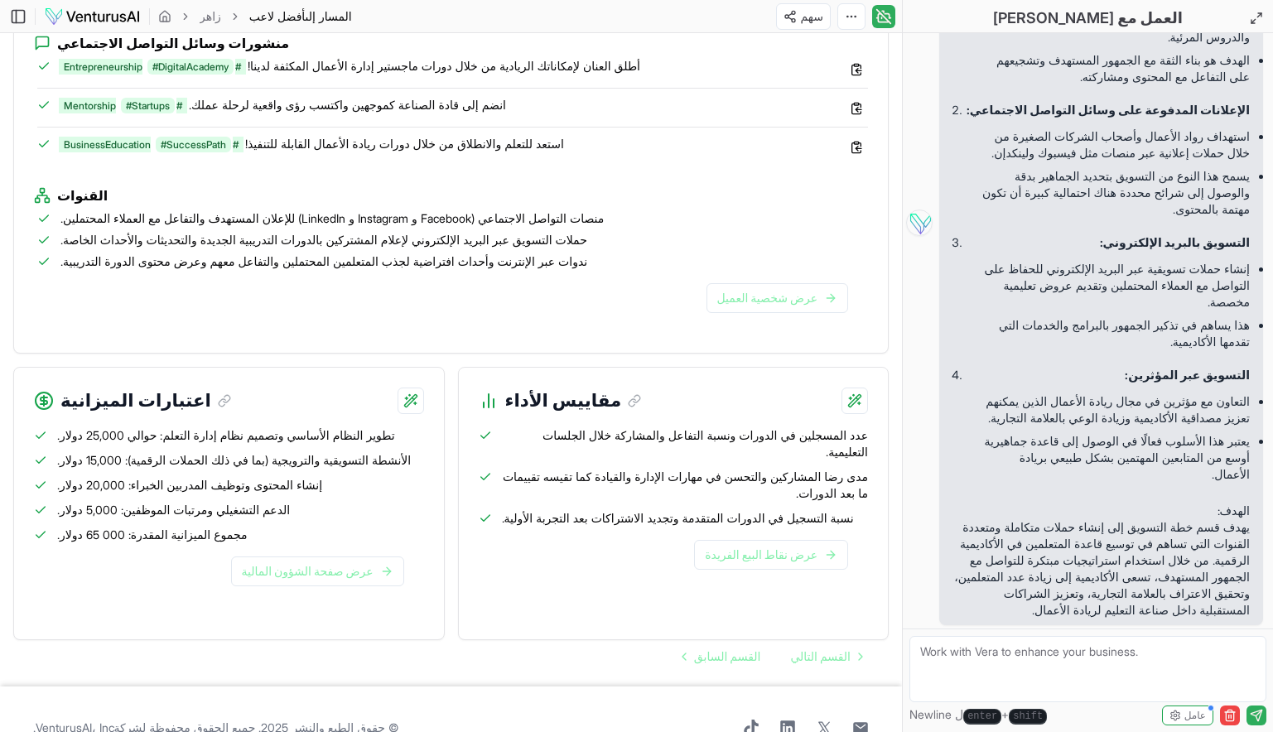
scroll to position [1569, 0]
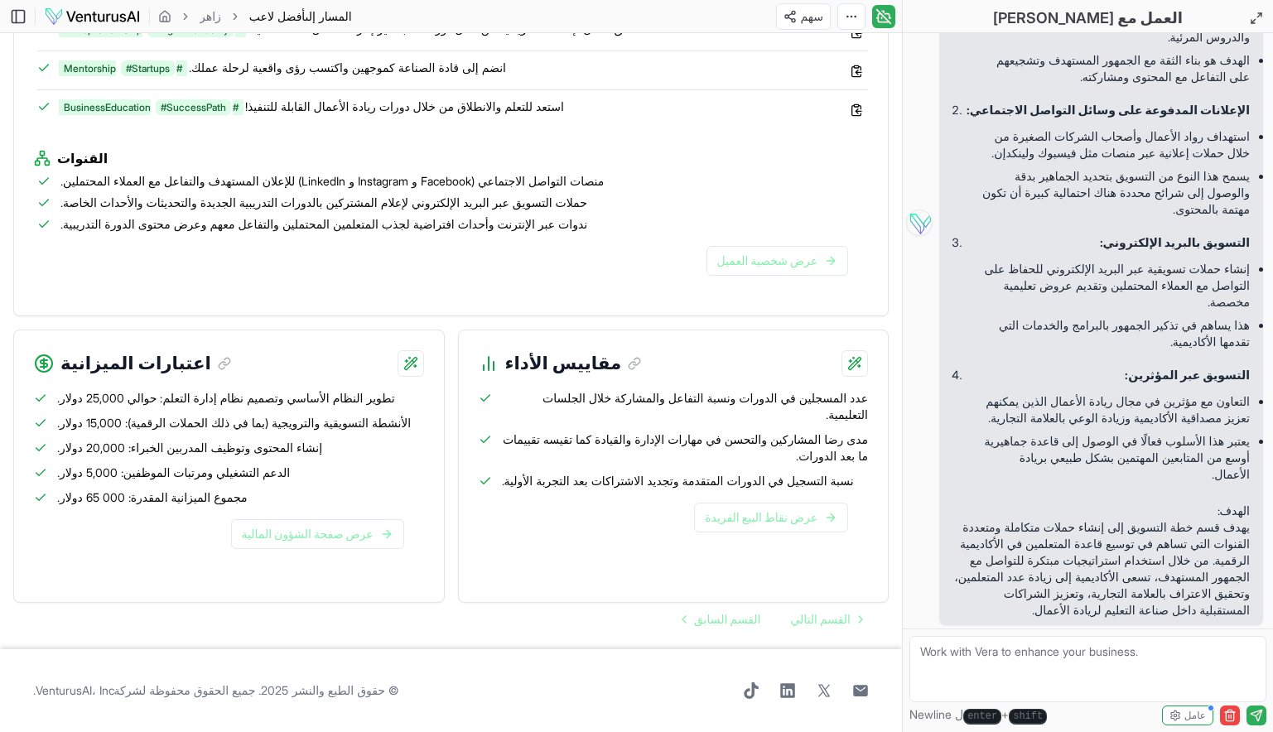
click at [1041, 651] on textarea at bounding box center [1088, 669] width 357 height 66
type textarea "هل اكملت القسم هذا بالكامل بالتفصيل الممل"
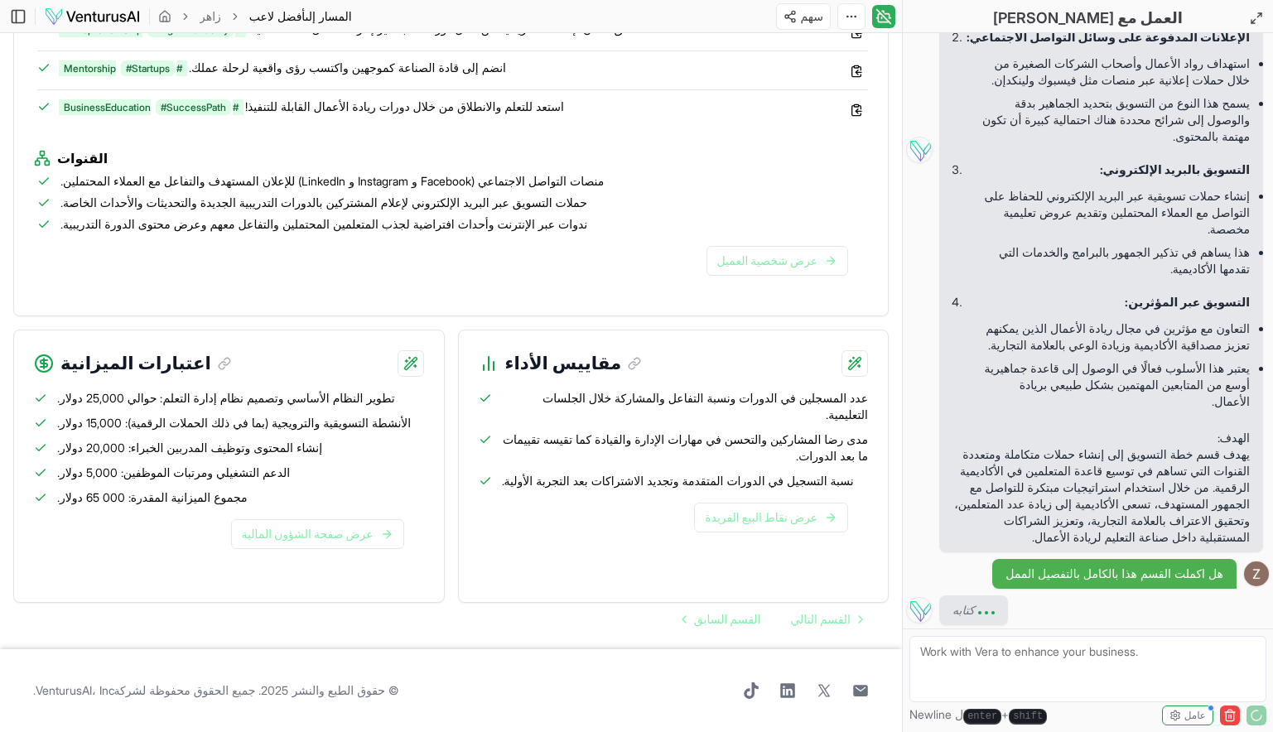
scroll to position [5406, 0]
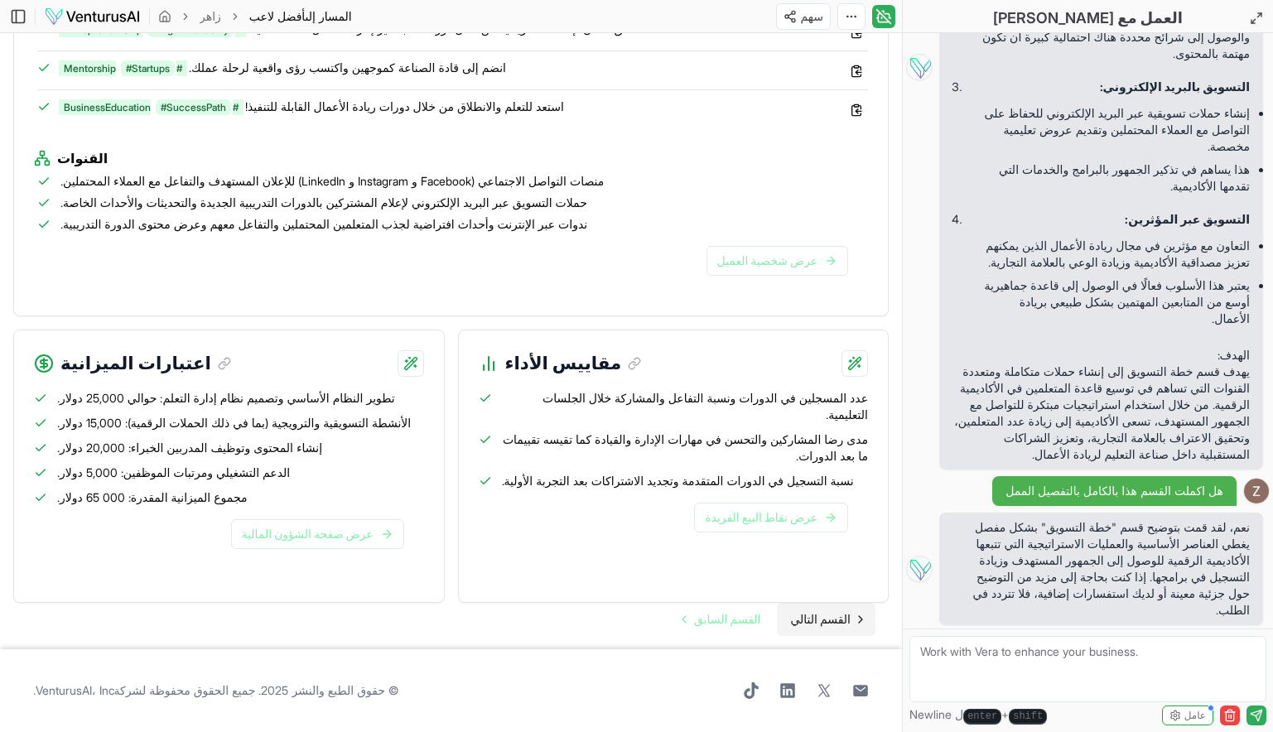
click at [842, 624] on span "القسم التالي" at bounding box center [820, 619] width 60 height 17
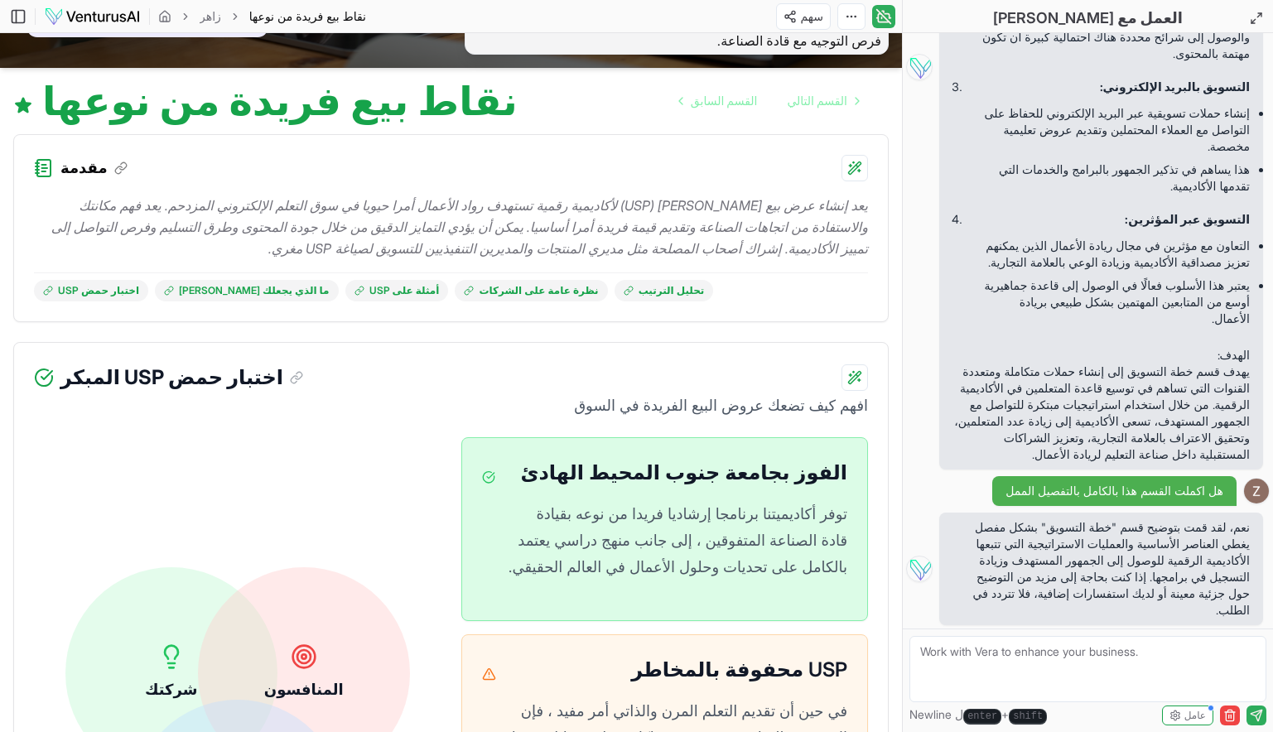
scroll to position [80, 0]
click at [1013, 669] on textarea at bounding box center [1088, 669] width 357 height 66
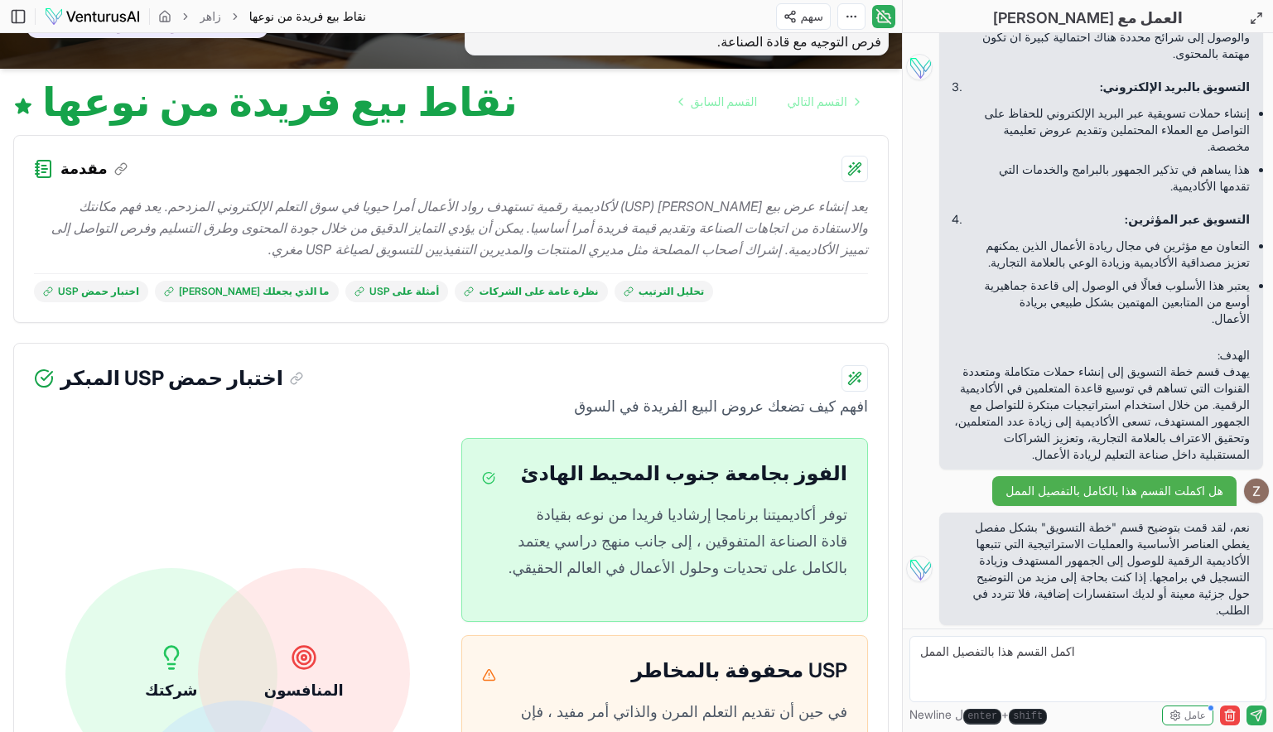
type textarea "اكمل القسم هذا بالتفصيل الممل"
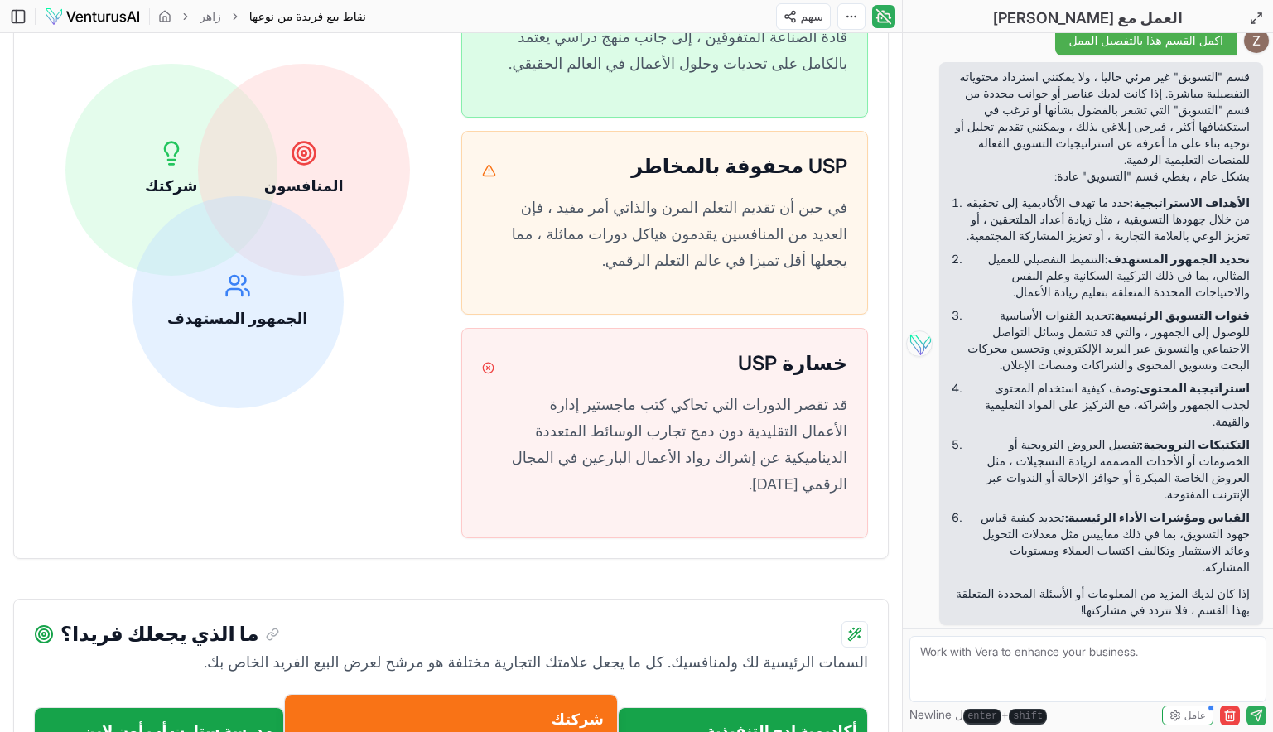
scroll to position [1025, 0]
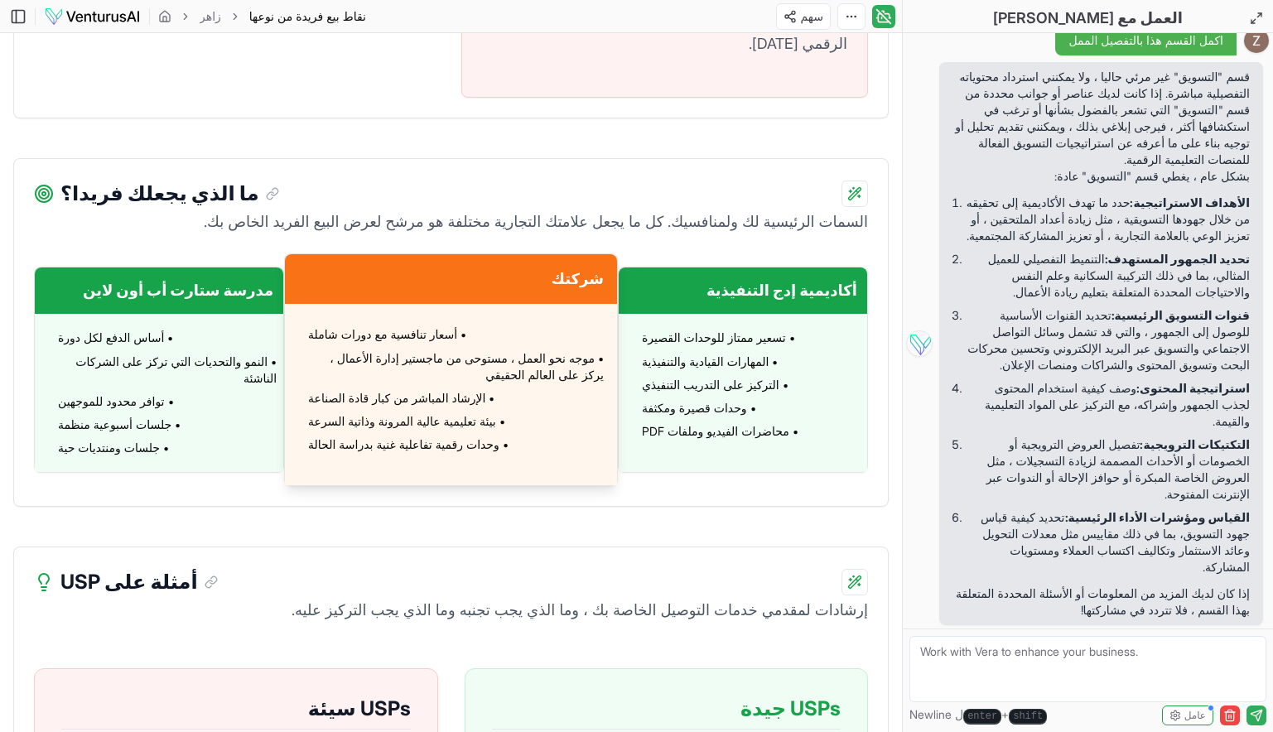
click at [979, 653] on textarea at bounding box center [1088, 669] width 357 height 66
type textarea "ماهذا القسم"
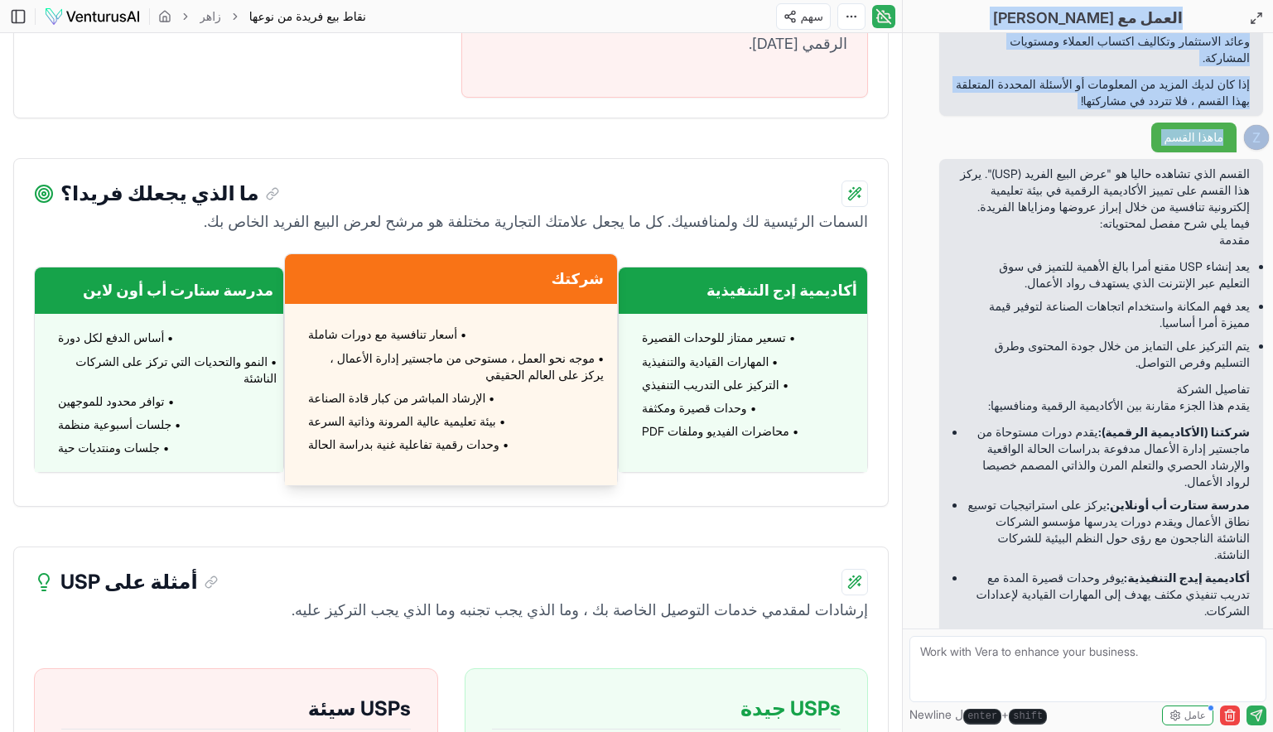
scroll to position [7249, 0]
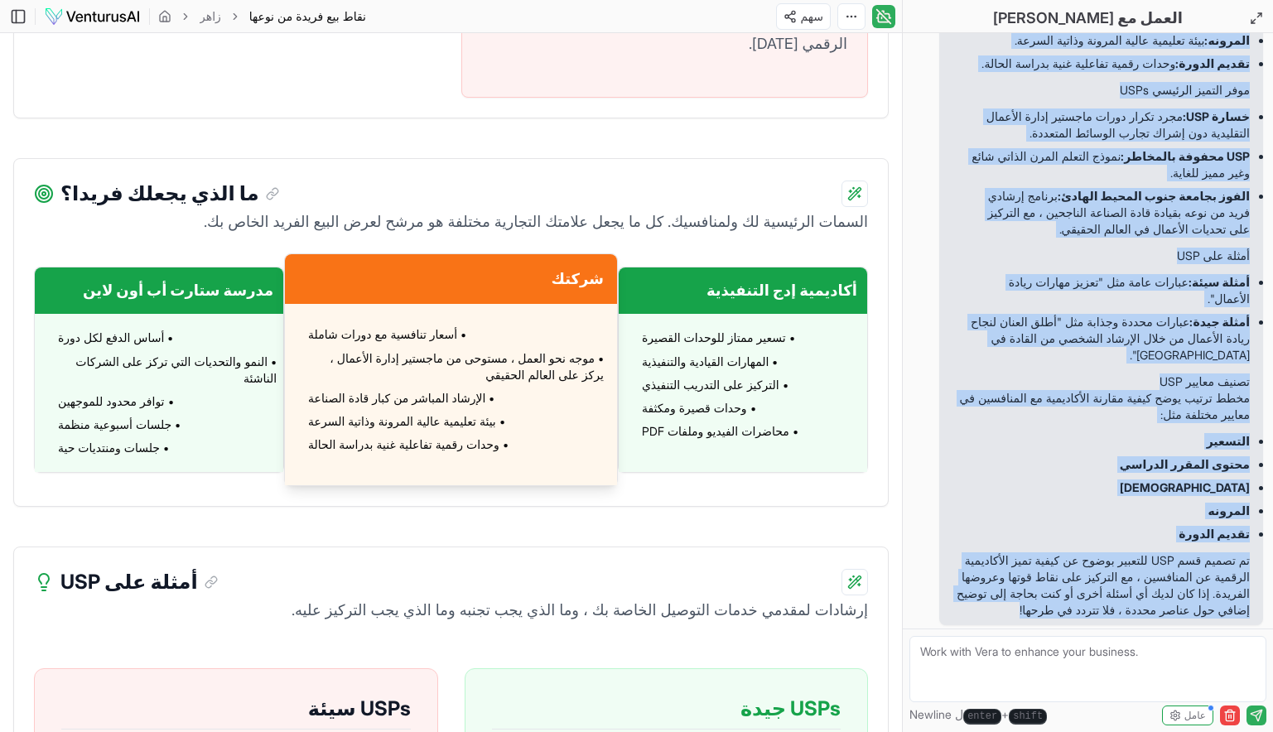
drag, startPoint x: 1240, startPoint y: 244, endPoint x: 931, endPoint y: 626, distance: 491.5
click at [931, 626] on div "Hi, I'm Vera, ask me anything about your report or business in general! "أرغب ف…" at bounding box center [1088, 331] width 370 height 596
copy div "القسم الذي تشاهده حاليا هو "عرض البيع الفريد (USP)". يركز هذا القسم على تمييز ا…"
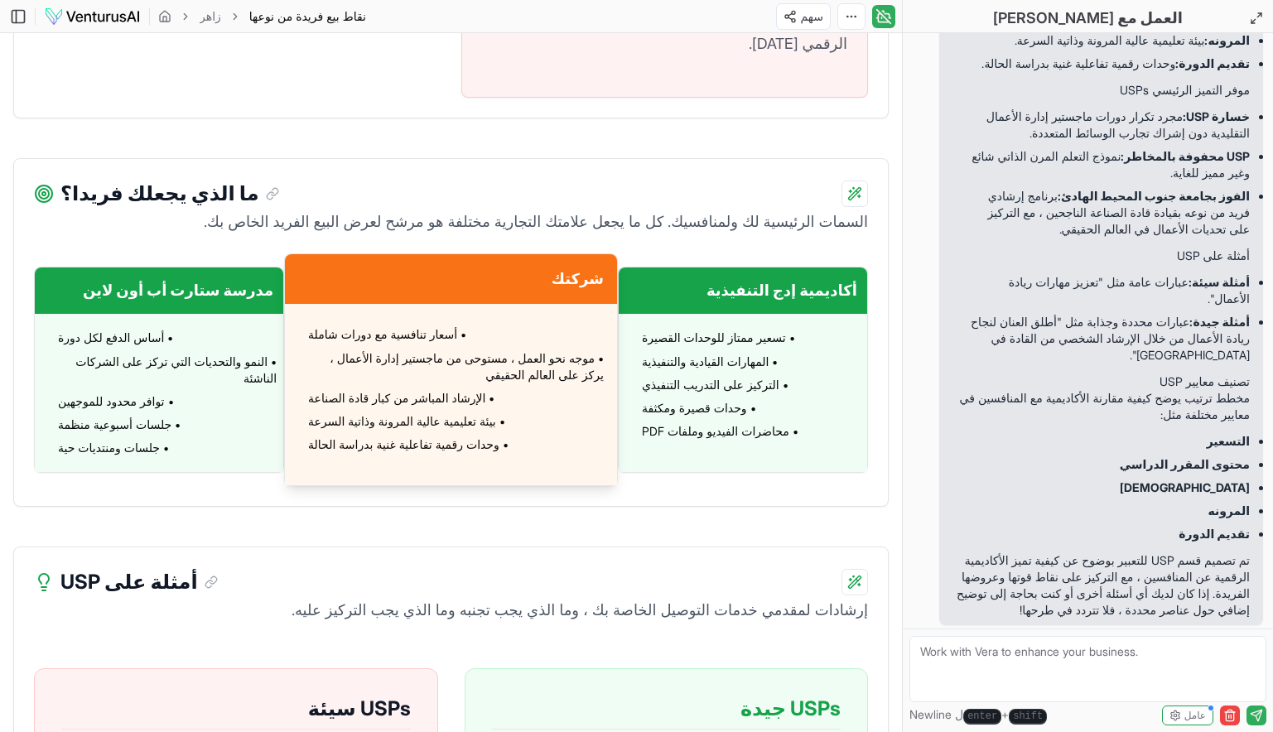
click at [959, 672] on textarea at bounding box center [1088, 669] width 357 height 66
paste textarea "إعادة صياغة قسم USP ليعكس مشروع استخراج ومعالجة رمل السيليكا في اليمن بدل الأكا…"
type textarea "إعادة صياغة قسم USP ليعكس مشروع استخراج ومعالجة رمل السيليكا في اليمن بدل الأكا…"
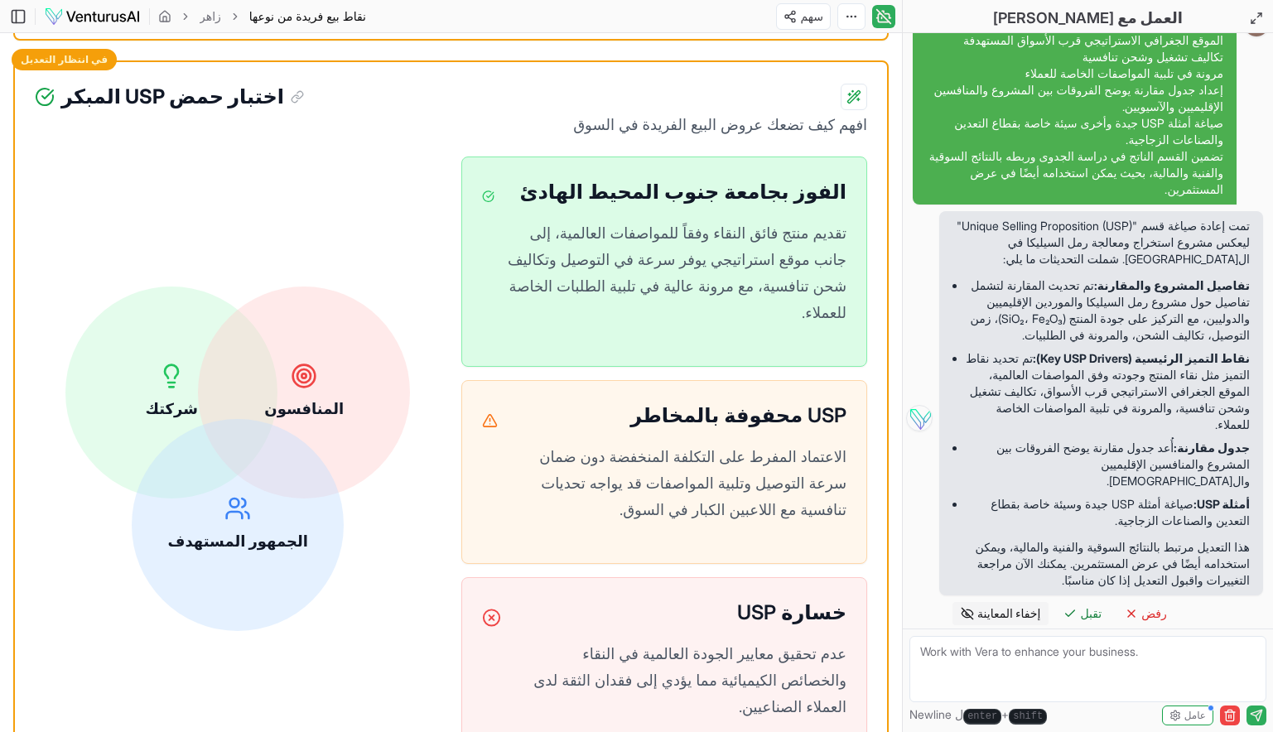
scroll to position [365, 0]
click at [957, 655] on textarea at bounding box center [1088, 669] width 357 height 66
paste textarea ""أعيدي صياغة قسم اختبار حمض USP المبكر ليكون مخصصًا لمشروع استخراج ومعالجة رمل …"
type textarea ""أعيدي صياغة قسم اختبار حمض USP المبكر ليكون مخصصًا لمشروع استخراج ومعالجة رمل …"
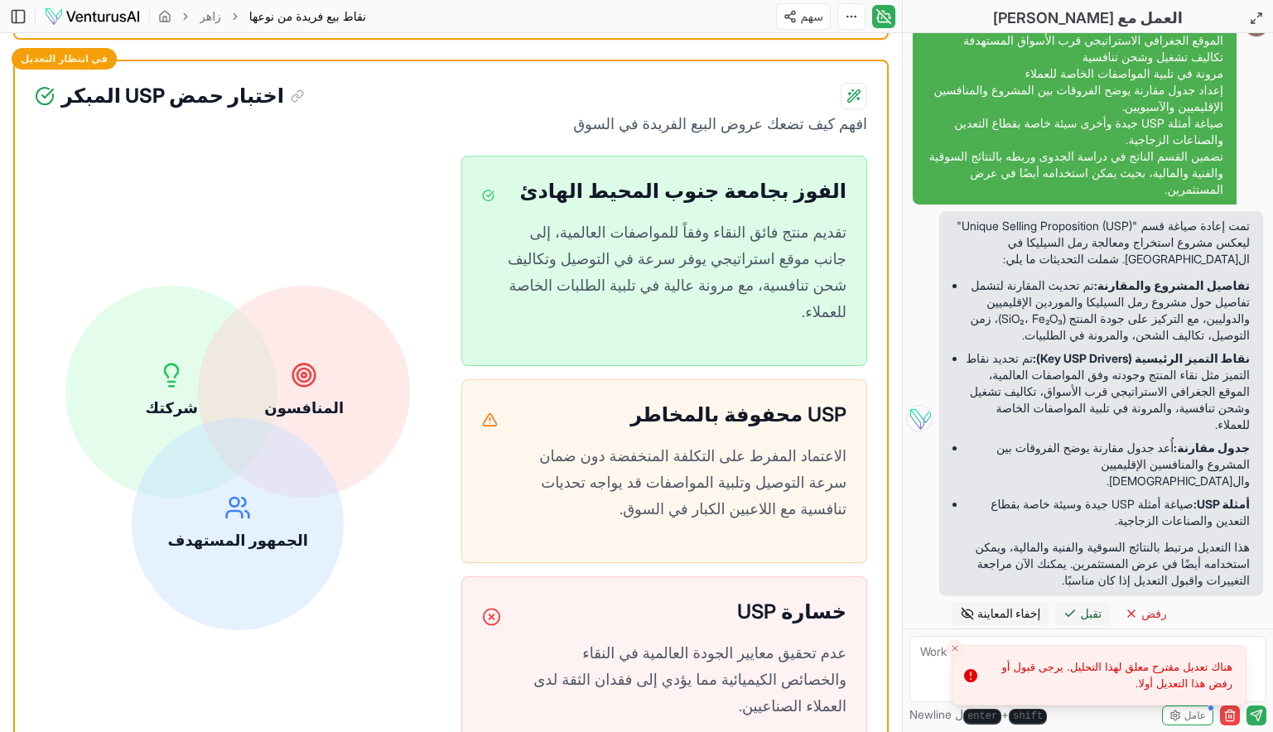
click at [1082, 616] on span "تقبل" at bounding box center [1091, 614] width 22 height 17
click at [935, 664] on textarea at bounding box center [1088, 669] width 357 height 66
paste textarea ""أعيدي صياغة قسم اختبار حمض USP المبكر ليكون مخصصًا لمشروع استخراج ومعالجة رمل …"
type textarea ""أعيدي صياغة قسم اختبار حمض USP المبكر ليكون مخصصًا لمشروع استخراج ومعالجة رمل …"
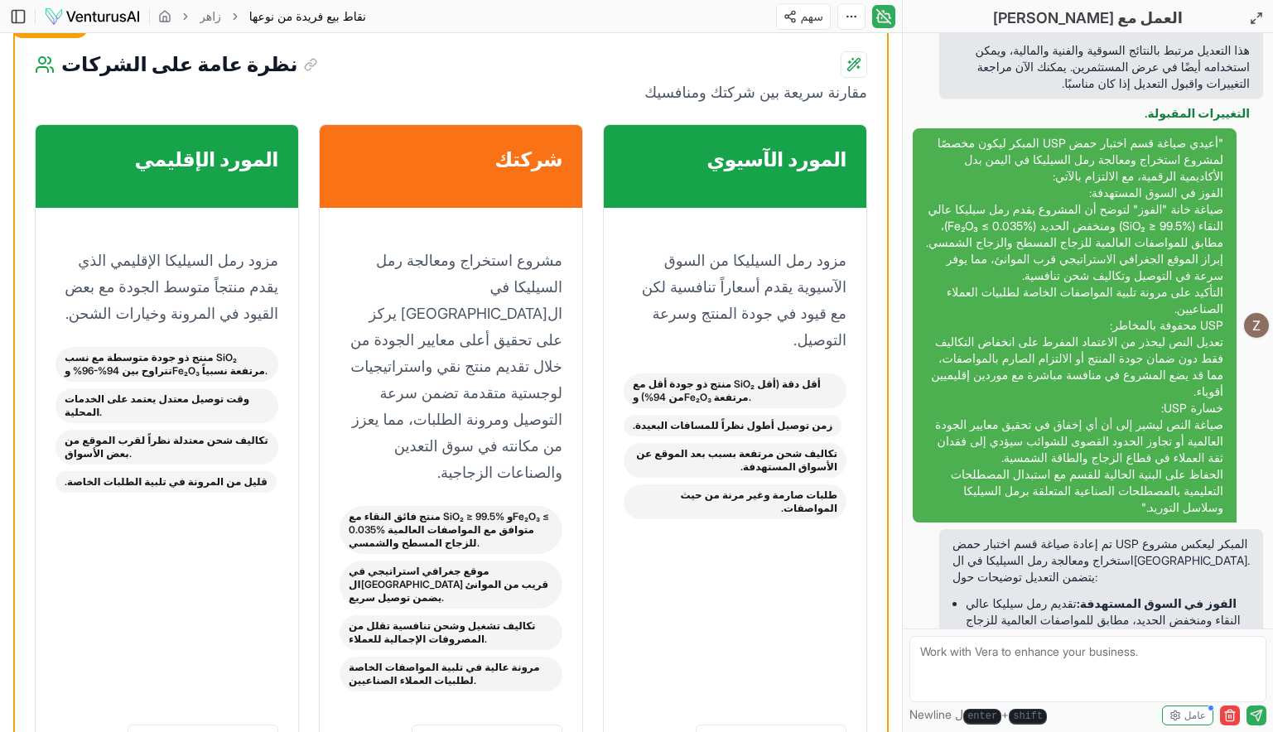
scroll to position [8780, 0]
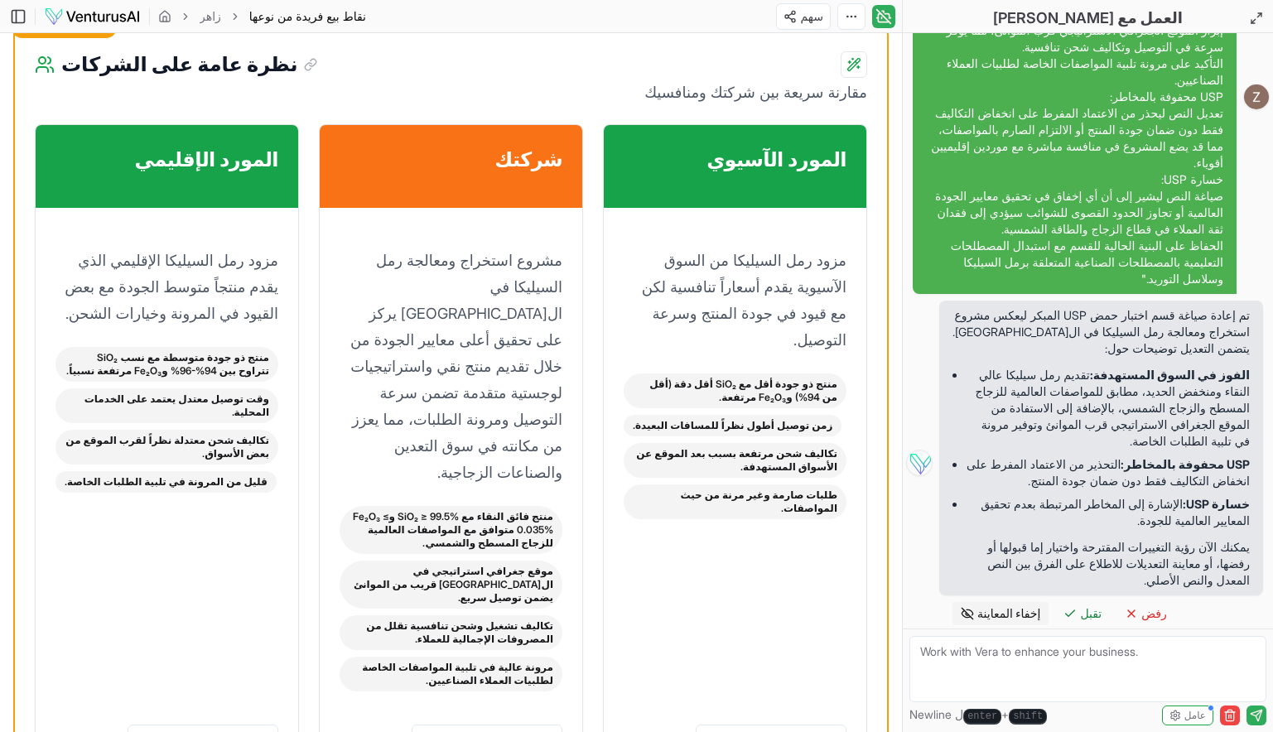
click at [1012, 655] on textarea at bounding box center [1088, 669] width 357 height 66
click at [1089, 606] on span "تقبل" at bounding box center [1091, 614] width 22 height 17
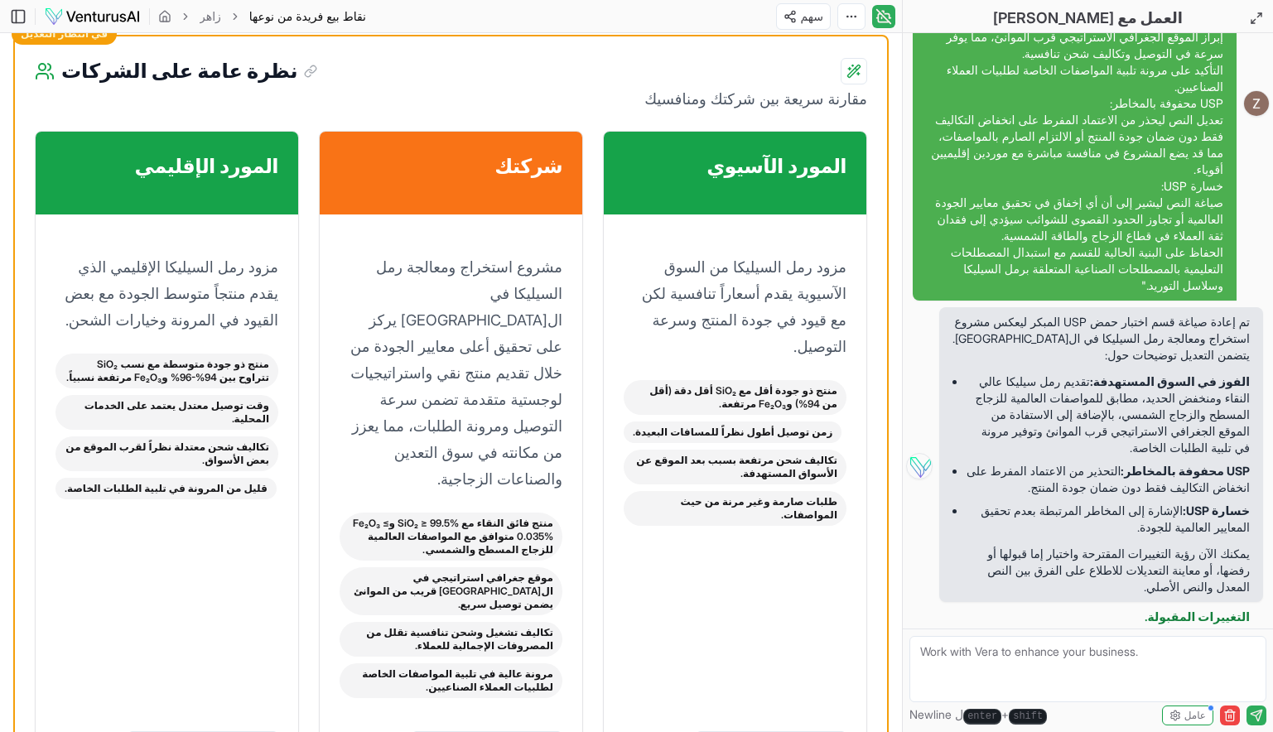
scroll to position [8773, 0]
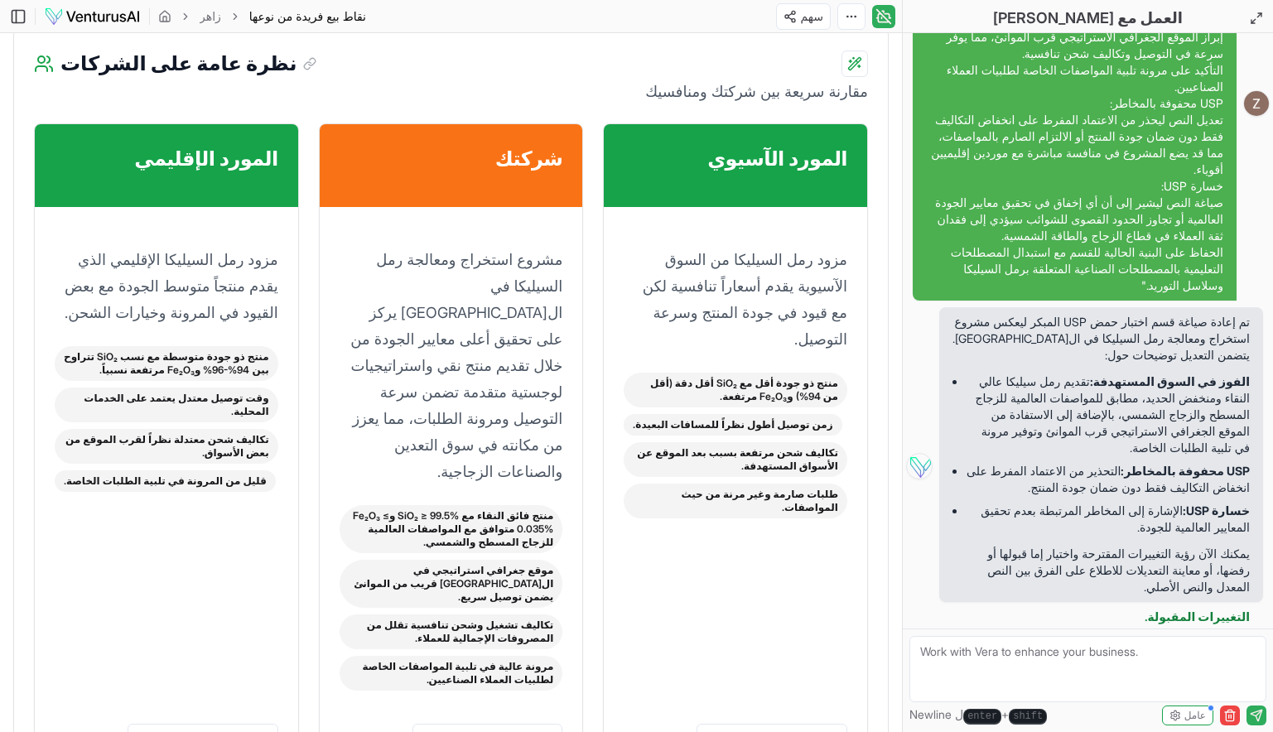
click at [968, 669] on textarea at bounding box center [1088, 669] width 357 height 66
paste textarea ""أنشئي هيكل دراسة جدوى شاملة لمشروع استخراج ومعالجة رمل السيليكا في اليمن، بحيث…"
type textarea ""أنشئي هيكل دراسة جدوى شاملة لمشروع استخراج ومعالجة رمل السيليكا في اليمن، بحيث…"
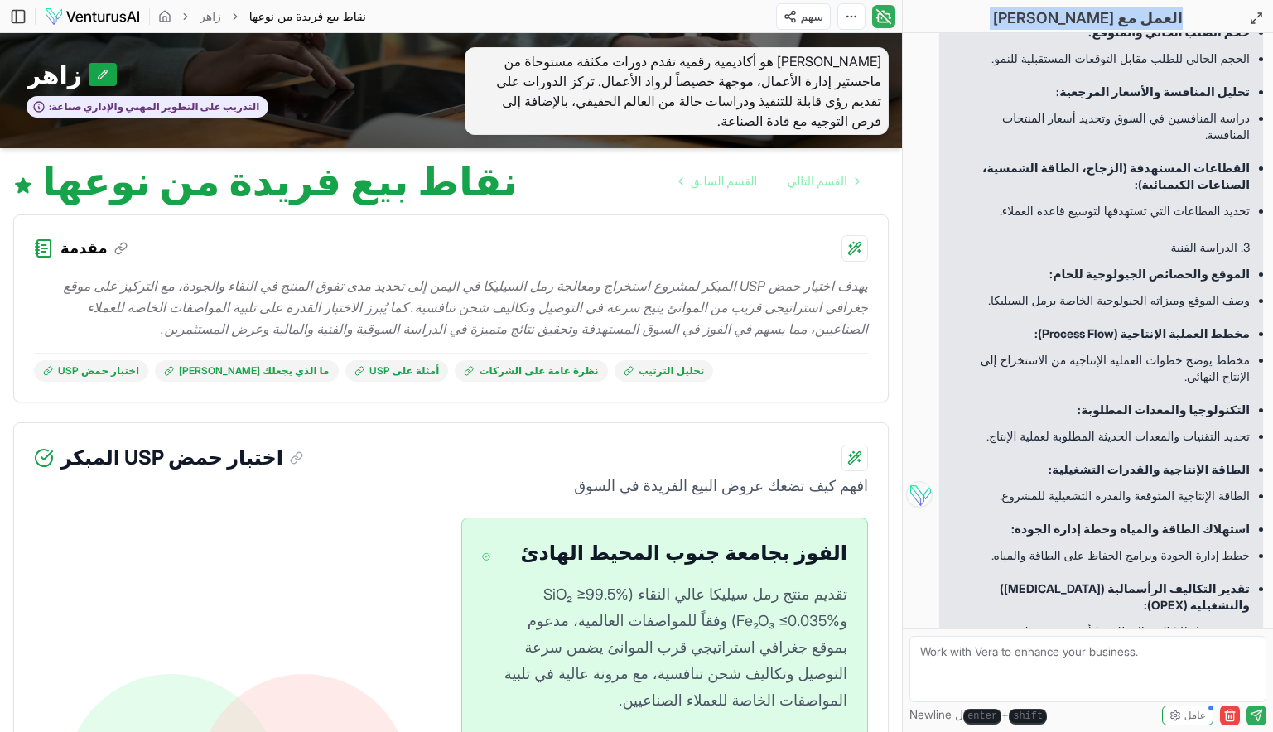
scroll to position [11193, 0]
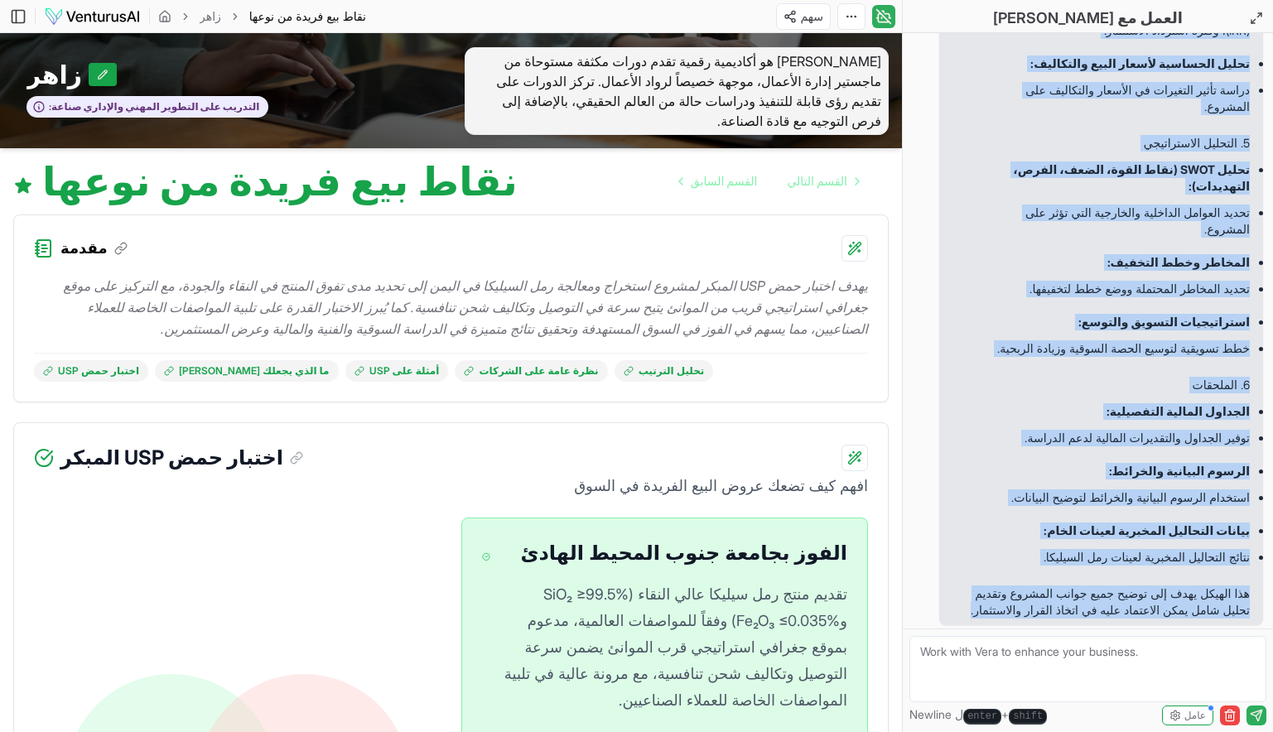
drag, startPoint x: 1243, startPoint y: 322, endPoint x: 967, endPoint y: 611, distance: 399.1
copy div "إليك هيكل دراسة جدوى شاملة لمشروع استخراج ومعالجة رمل السيليكا في اليمن: 1. الم…"
click at [859, 16] on html "We value your privacy We use cookies to enhance your browsing experience, serve…" at bounding box center [636, 366] width 1273 height 732
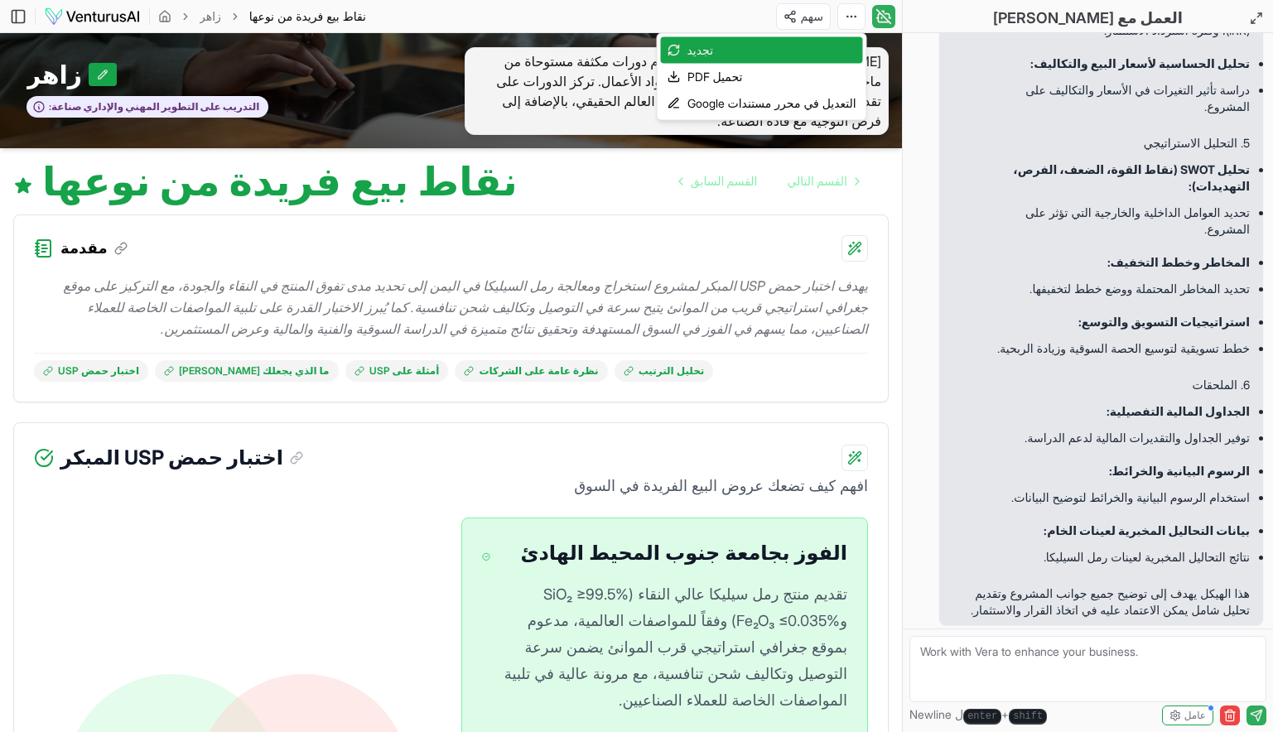
click at [991, 658] on html "We value your privacy We use cookies to enhance your browsing experience, serve…" at bounding box center [636, 366] width 1273 height 732
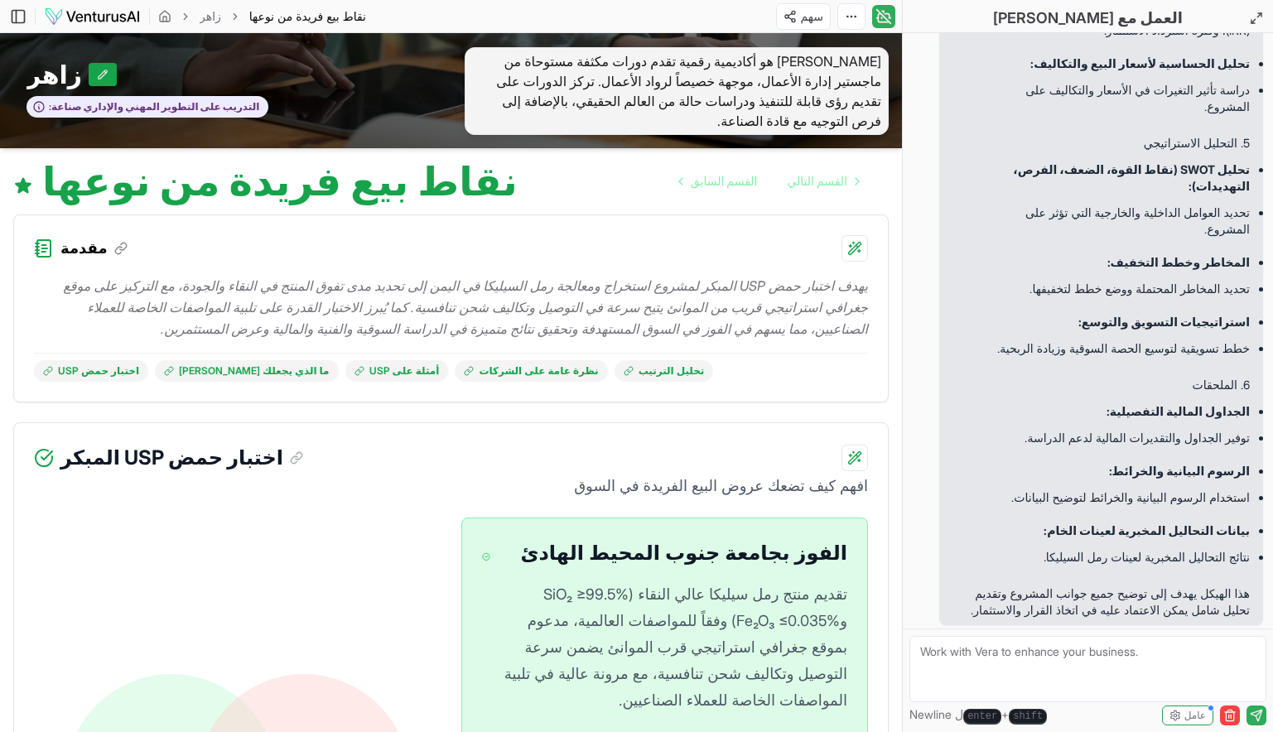
click at [991, 658] on textarea at bounding box center [1088, 669] width 357 height 66
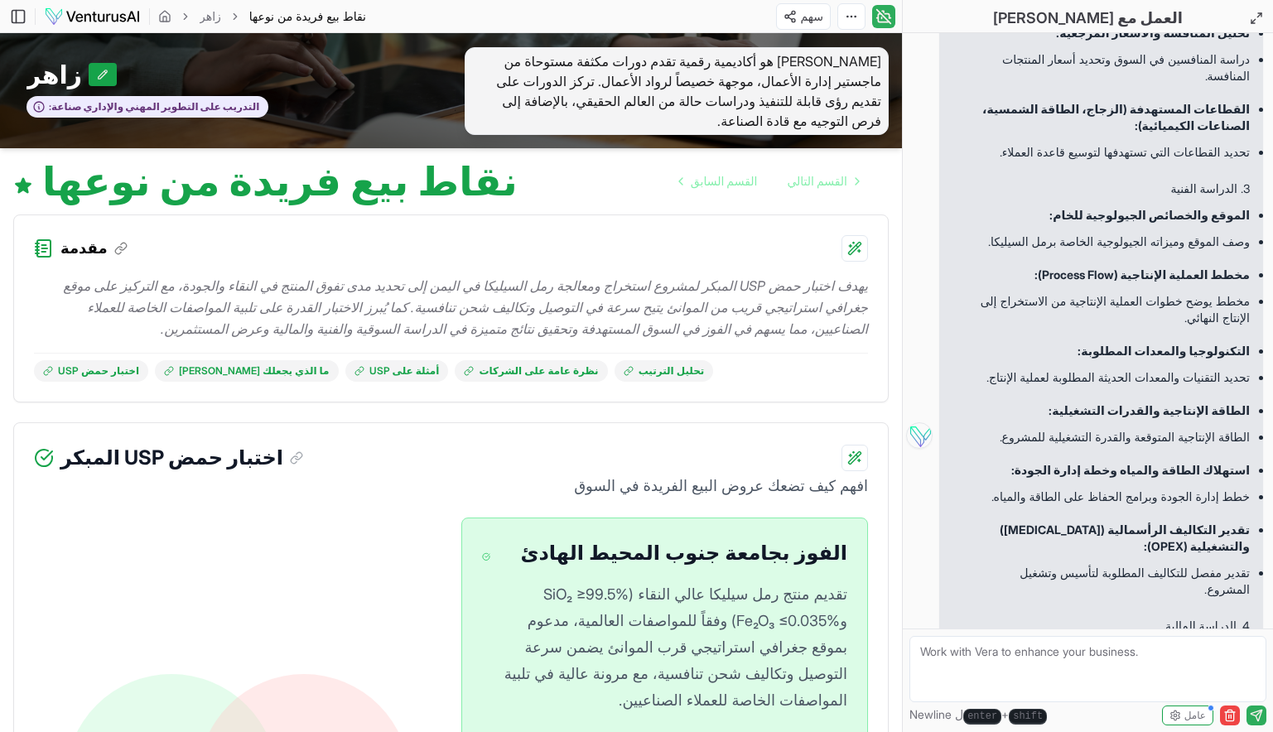
scroll to position [10417, 0]
paste textarea "أنشئي هيكل دراسة جدوى شاملة لمشروع استخراج ومعالجة رمل السيليكا في اليمن، بحيث …"
type textarea "أنشئي هيكل دراسة جدوى شاملة لمشروع استخراج ومعالجة رمل السيليكا في اليمن، بحيث …"
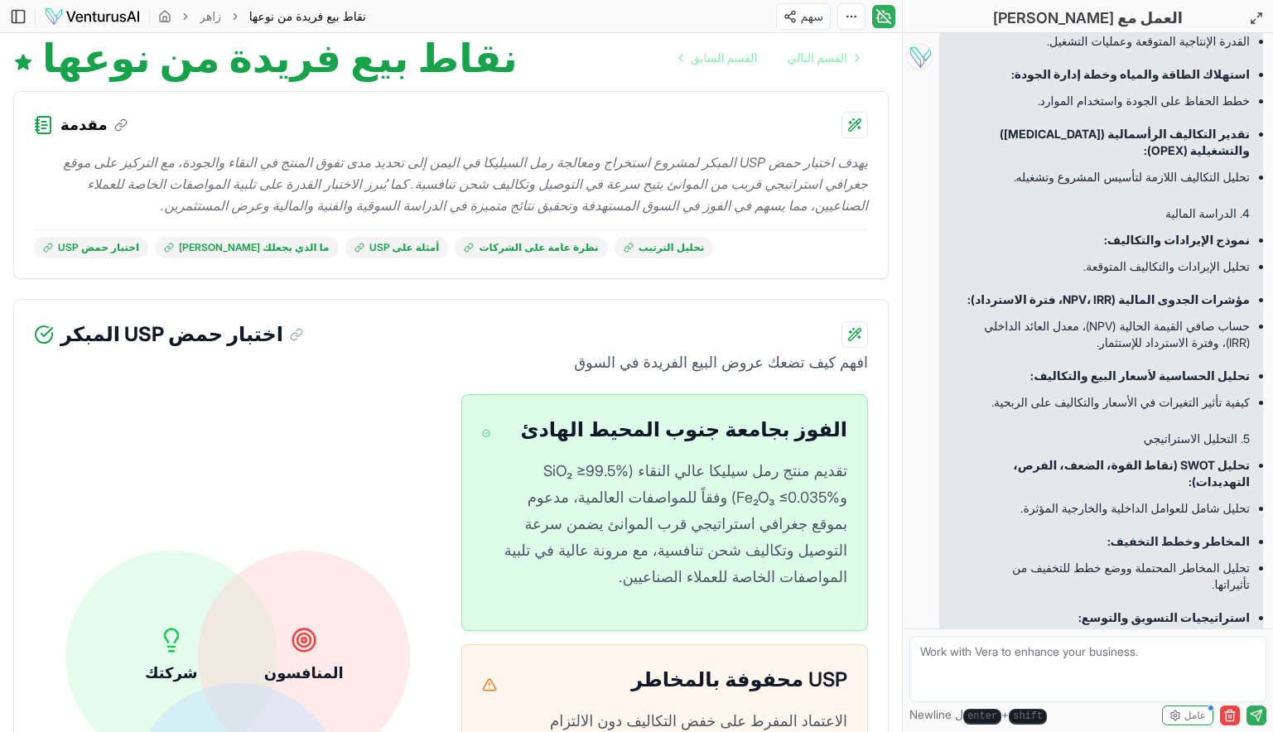
scroll to position [0, 0]
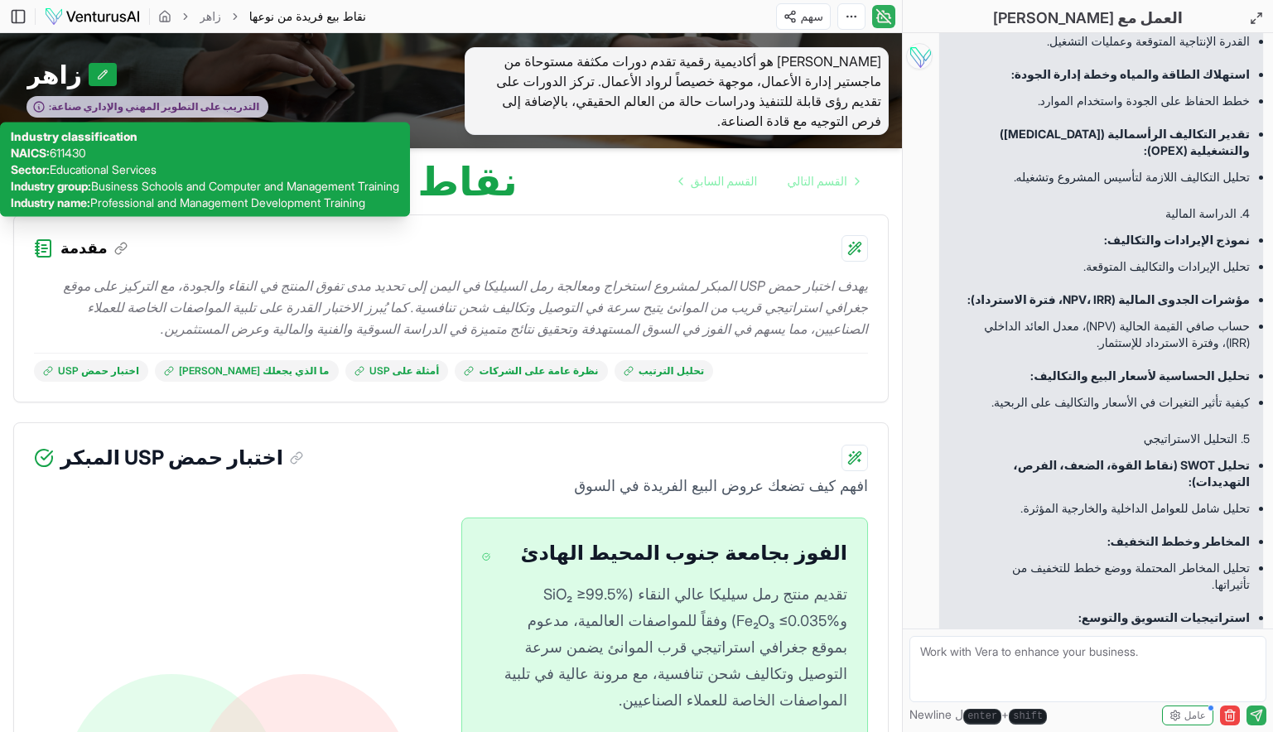
click at [83, 104] on span "التدريب على التطوير المهني والإداري" at bounding box center [170, 106] width 178 height 13
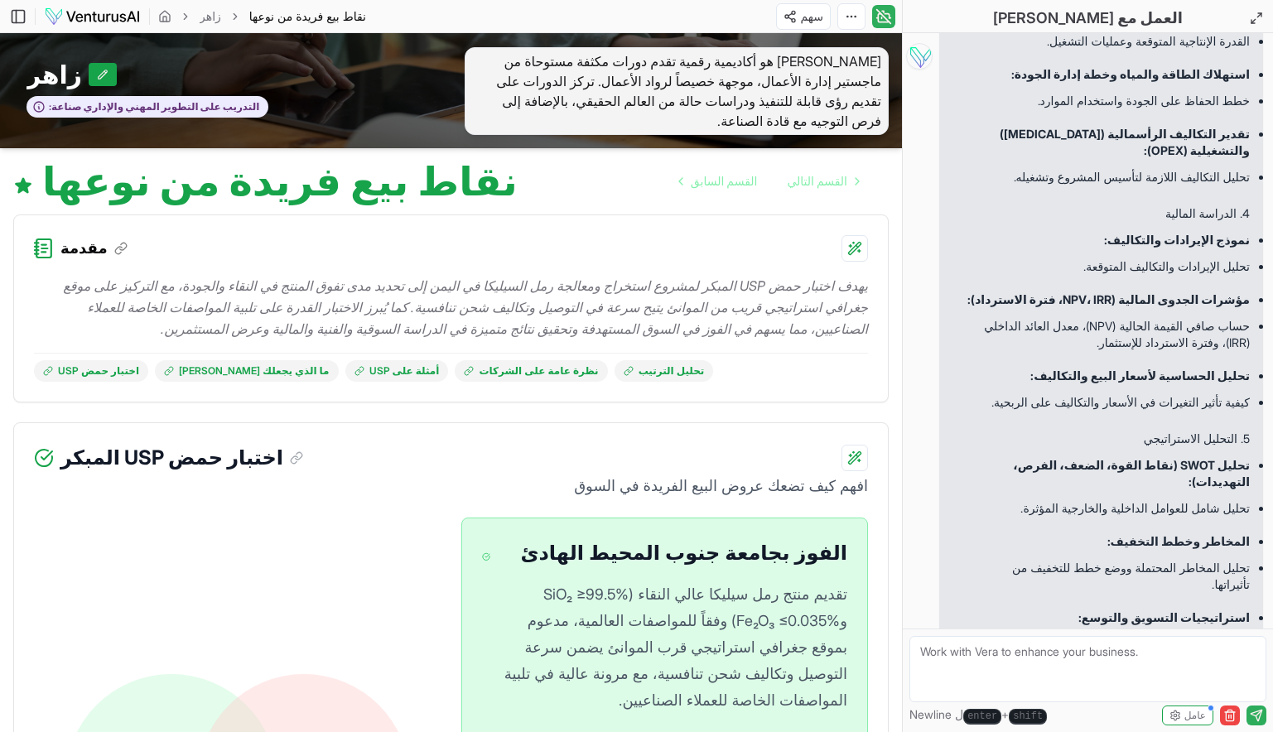
click at [41, 251] on icon at bounding box center [44, 249] width 22 height 22
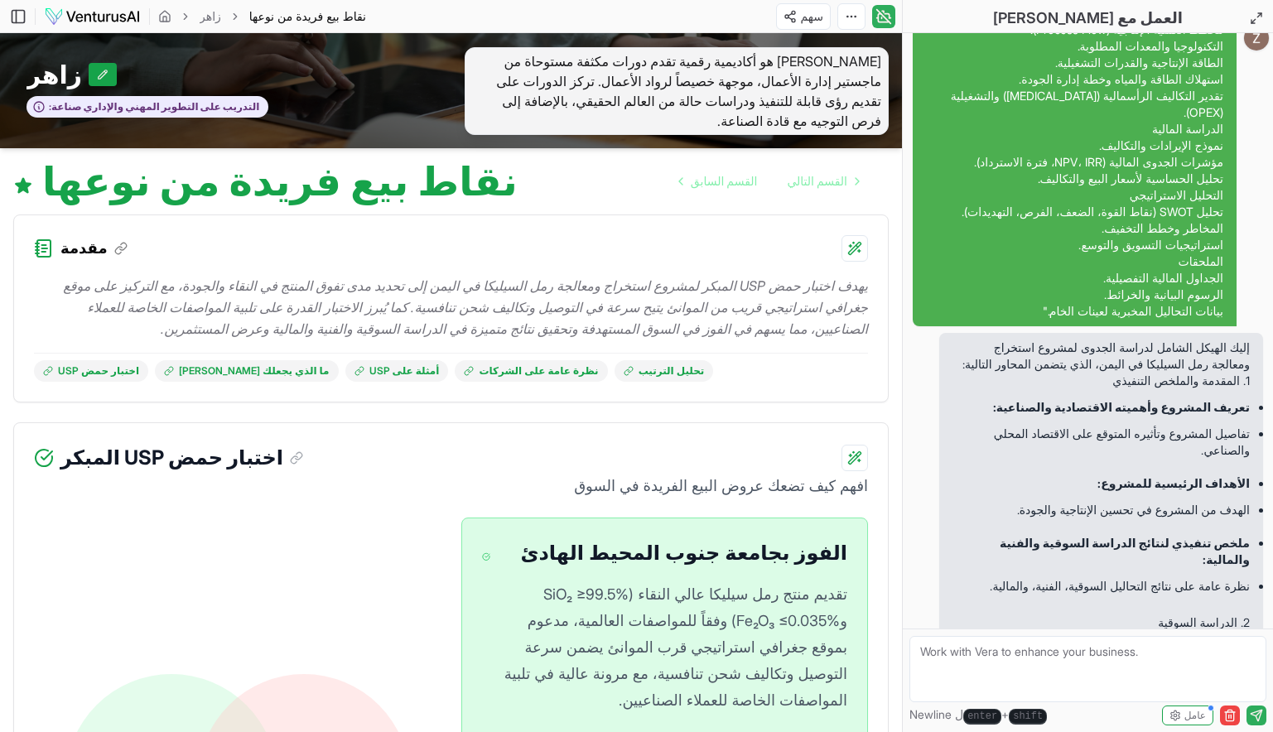
scroll to position [12041, 0]
drag, startPoint x: 1070, startPoint y: 349, endPoint x: 1135, endPoint y: 363, distance: 66.1
click at [1135, 363] on p "إليك الهيكل الشامل لدراسة الجدوى لمشروع استخراج ومعالجة رمل السيليكا في اليمن، …" at bounding box center [1101, 357] width 297 height 33
copy p "مشروع استخراج ومعالجة رمل السيليكا في ال[GEOGRAPHIC_DATA]"
click at [97, 73] on icon at bounding box center [103, 75] width 12 height 12
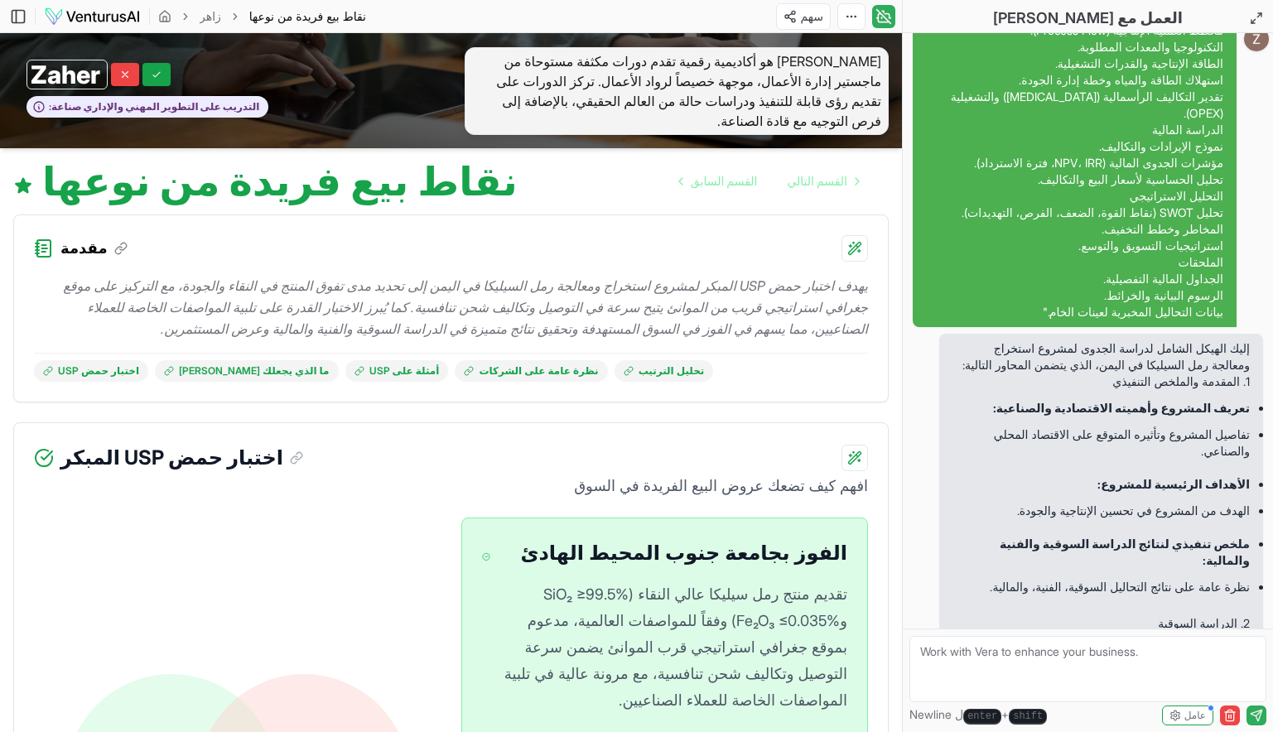
click at [90, 73] on input "Zaher" at bounding box center [67, 75] width 81 height 30
paste input "مشروع استخراج ومعالجة رمل السيليكا في ال[GEOGRAPHIC_DATA]"
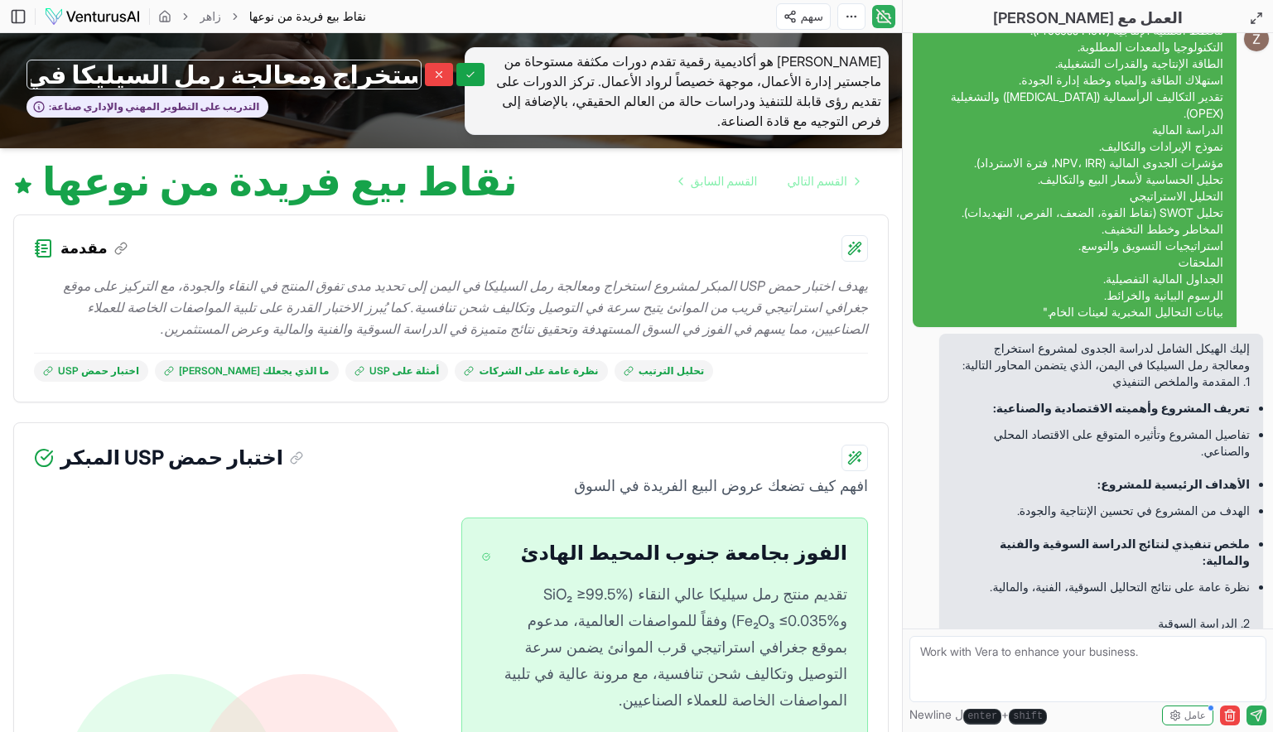
type input "مشروع استخراج ومعالجة رمل السيليكا في ال[GEOGRAPHIC_DATA]"
click at [425, 62] on div "مشروع استخراج ومعالجة رمل السيليكا في اليمن مشروع استخراج ومعالجة رمل السيليكا …" at bounding box center [226, 90] width 452 height 89
click at [465, 78] on icon at bounding box center [471, 75] width 12 height 12
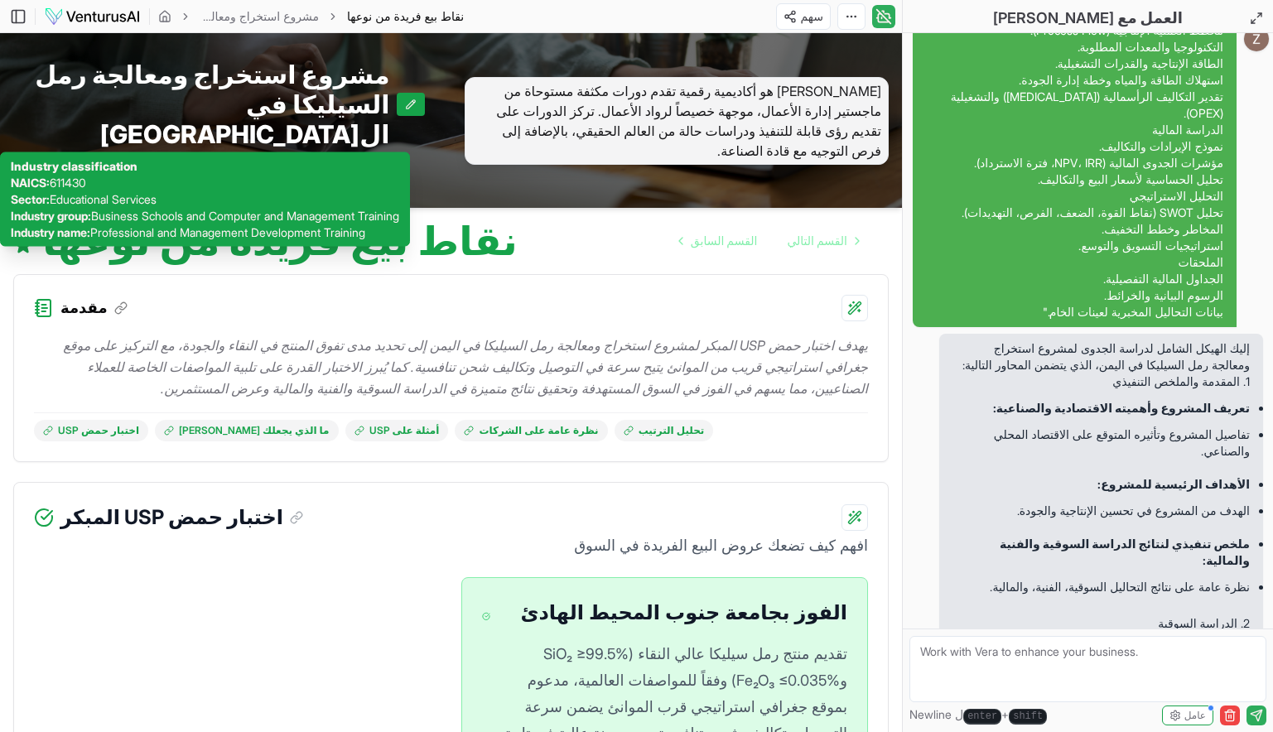
scroll to position [13513, 0]
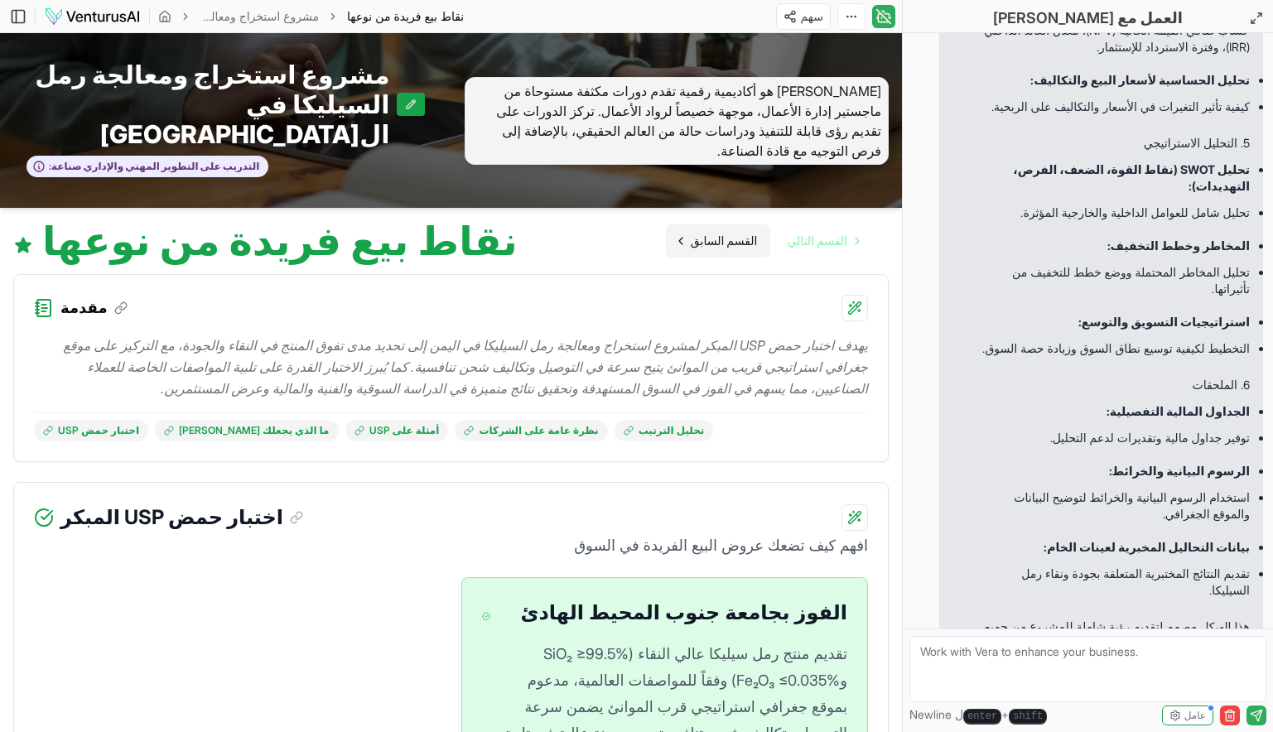
click at [742, 233] on span "القسم السابق" at bounding box center [724, 241] width 67 height 17
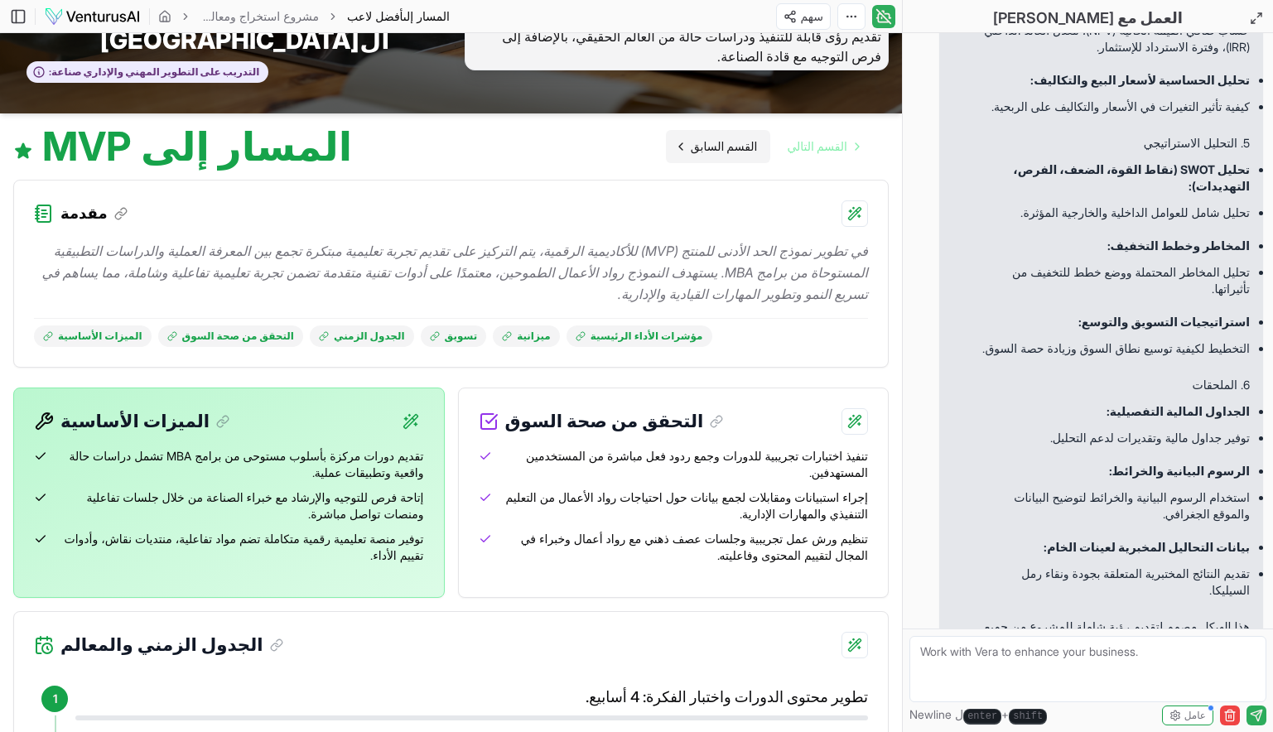
scroll to position [95, 0]
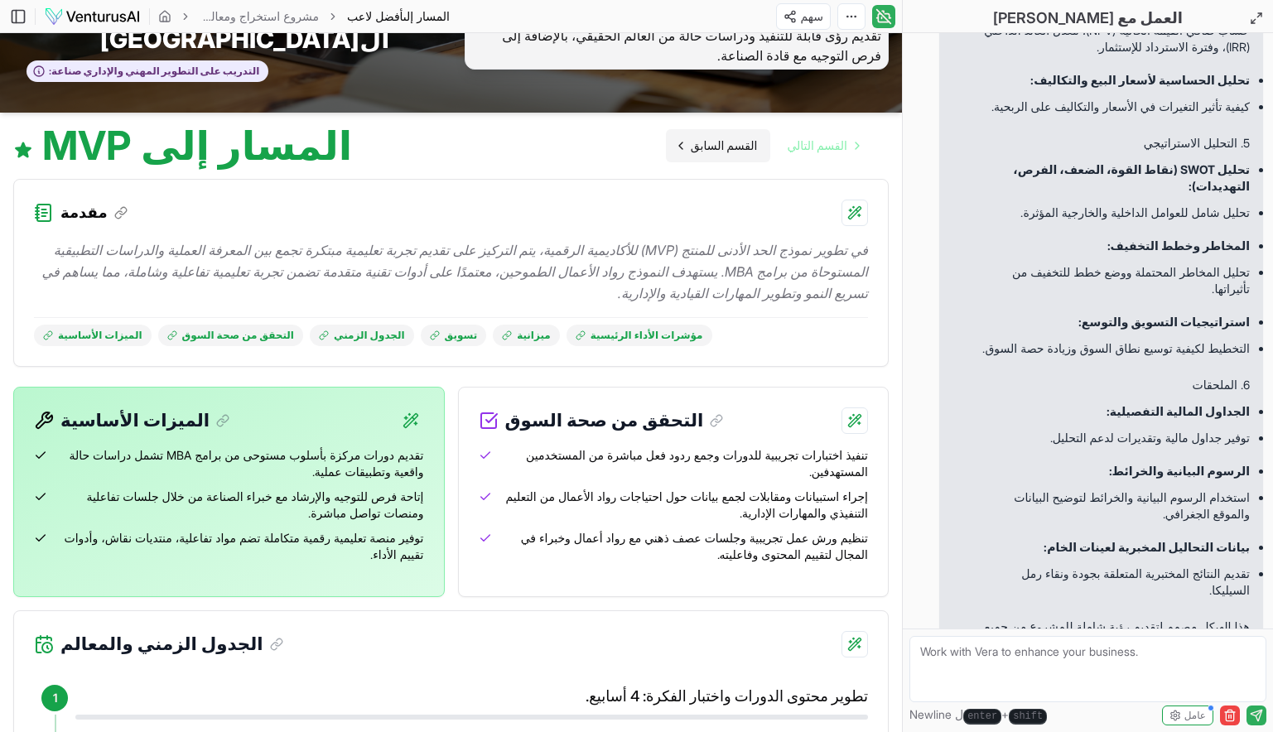
click at [719, 138] on span "القسم السابق" at bounding box center [724, 146] width 67 height 17
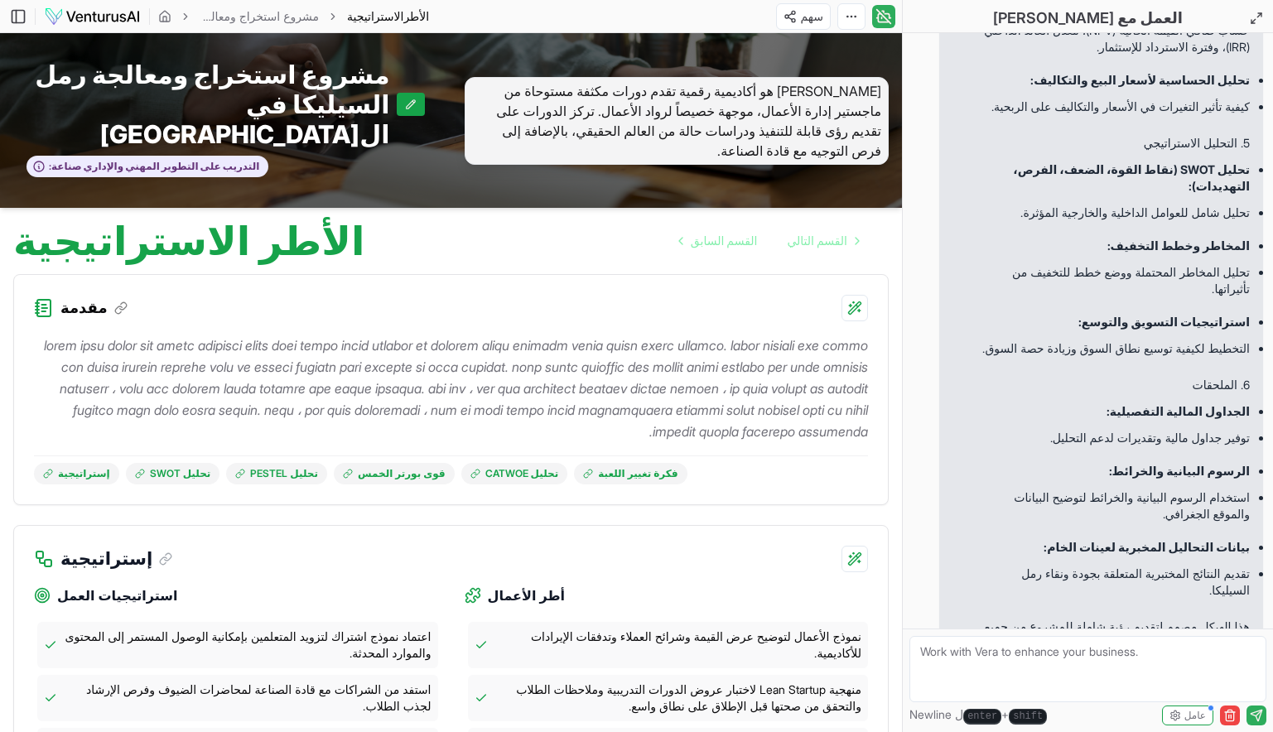
scroll to position [152, 0]
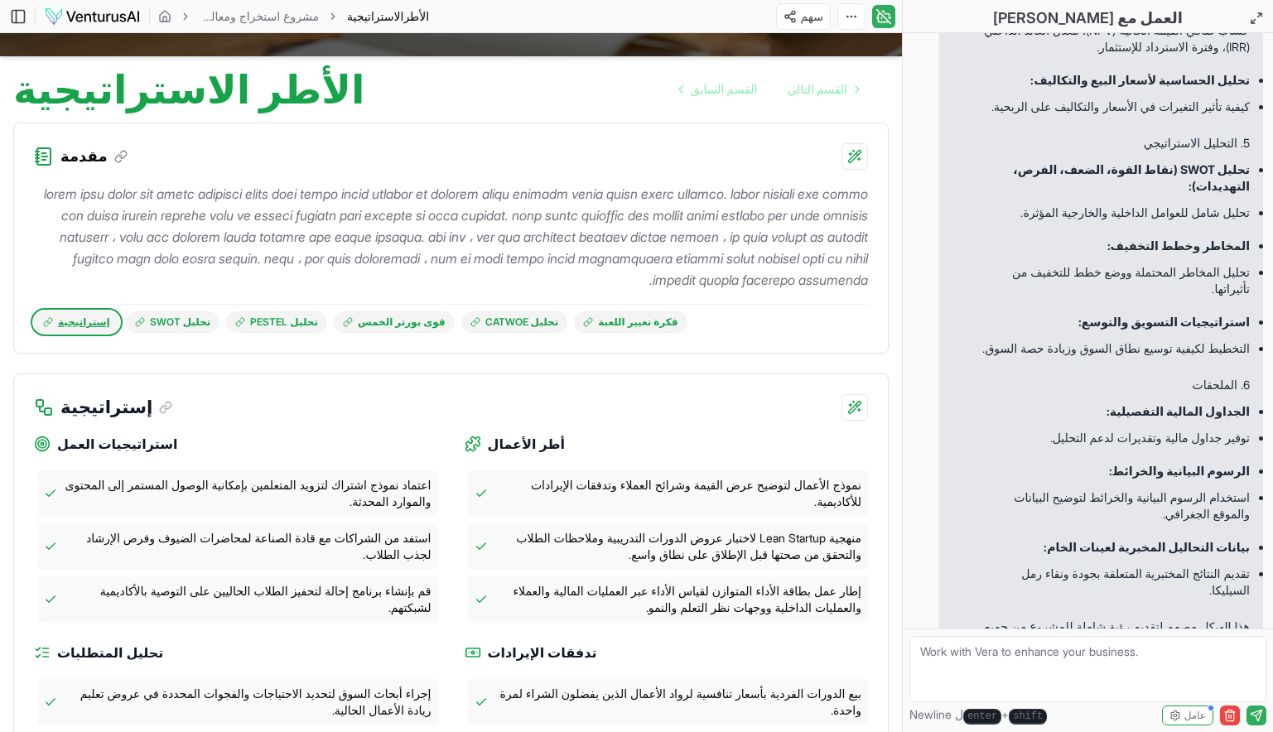
click at [66, 312] on link "إستراتيجية" at bounding box center [76, 323] width 85 height 22
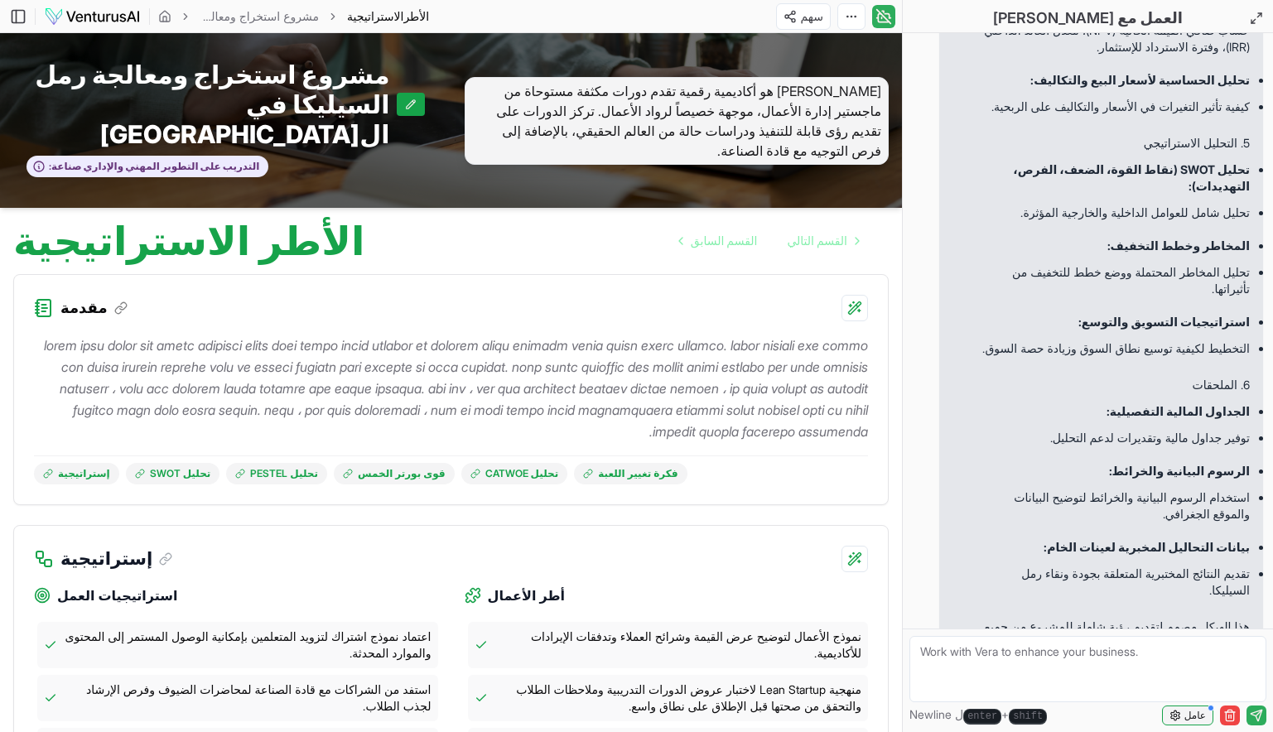
click at [1177, 706] on button "عامل" at bounding box center [1187, 716] width 51 height 20
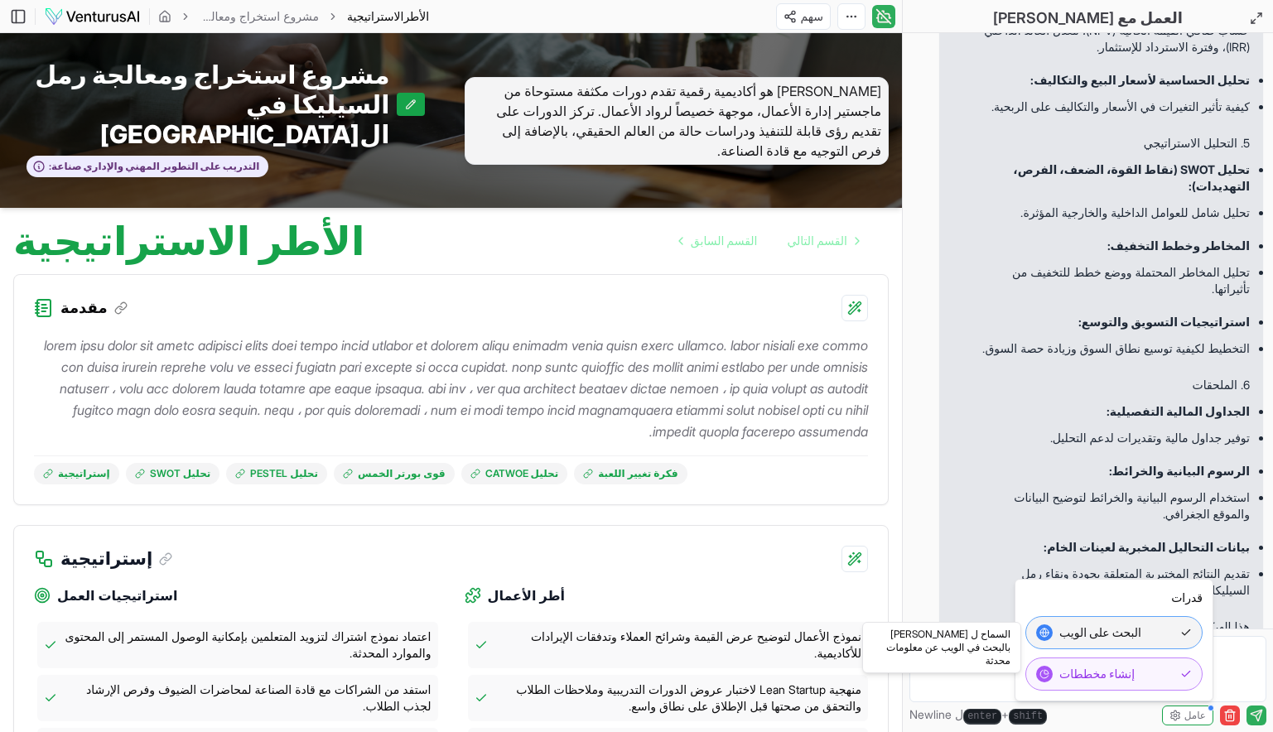
click at [1114, 632] on span "البحث على الويب" at bounding box center [1101, 633] width 82 height 17
click at [519, 321] on div "إستراتيجية تحليل SWOT تحليل PESTEL قوى بورتر الخمس تحليل CATWOE فكرة تغيير اللع…" at bounding box center [451, 402] width 834 height 163
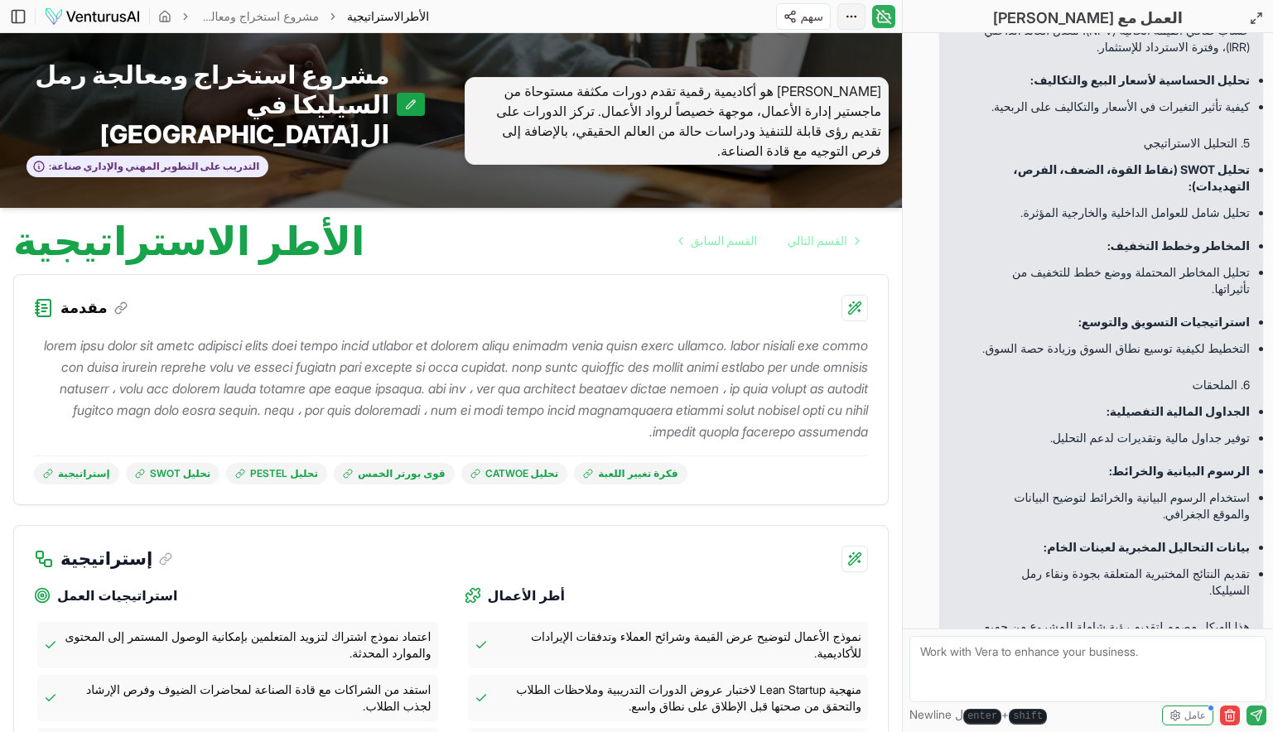
click at [840, 23] on html "We value your privacy We use cookies to enhance your browsing experience, serve…" at bounding box center [636, 366] width 1273 height 732
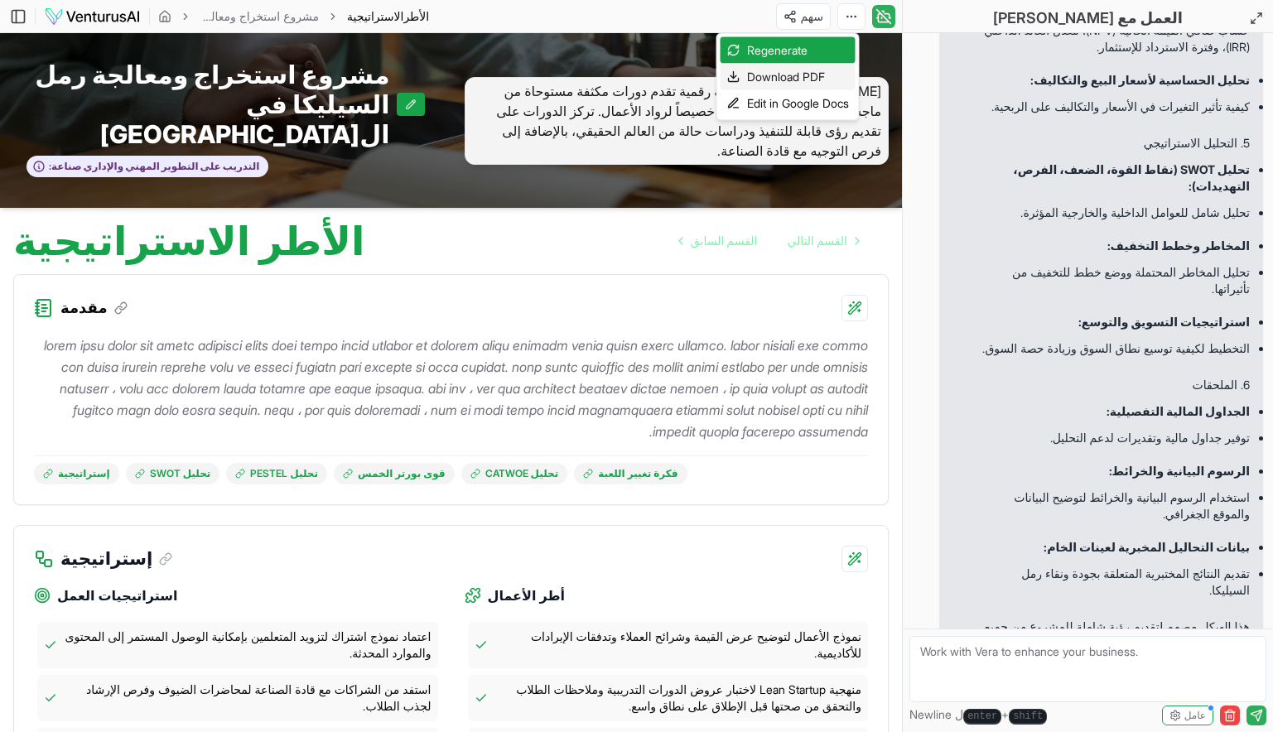
click at [799, 74] on font "Download PDF" at bounding box center [786, 77] width 78 height 17
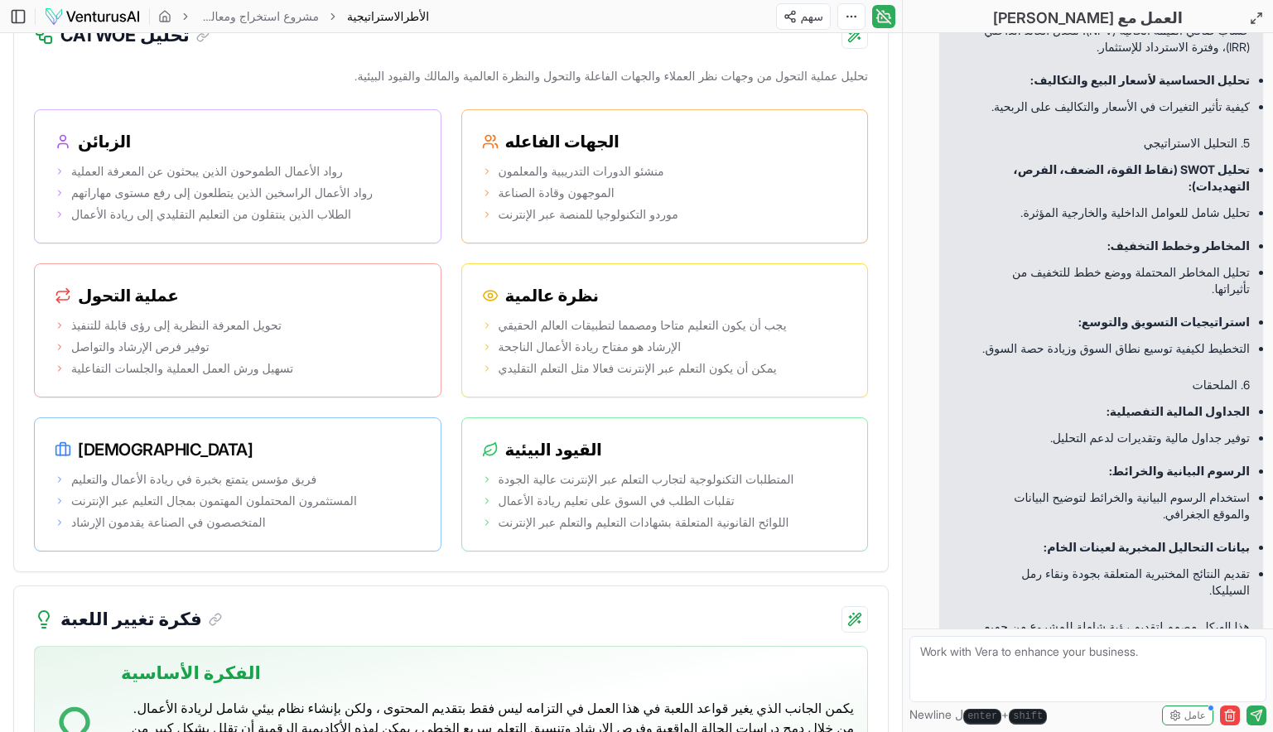
scroll to position [3257, 0]
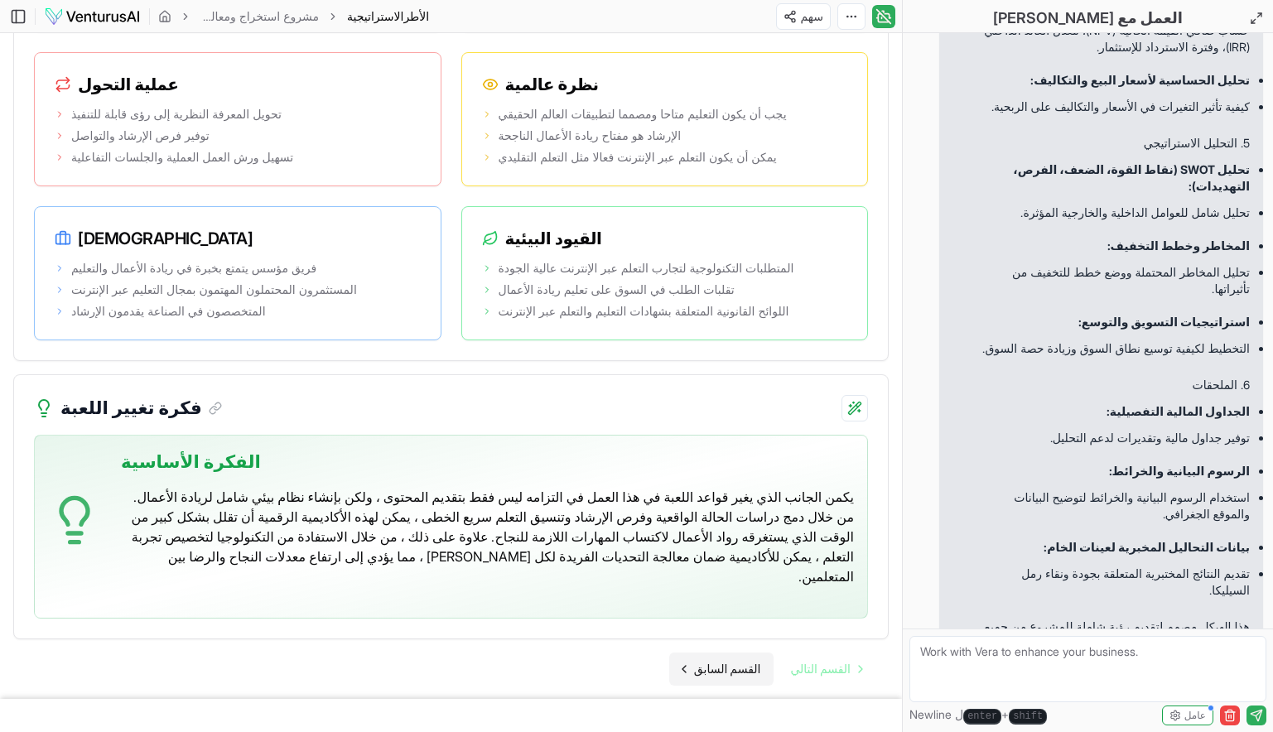
click at [740, 661] on span "القسم السابق" at bounding box center [727, 669] width 67 height 17
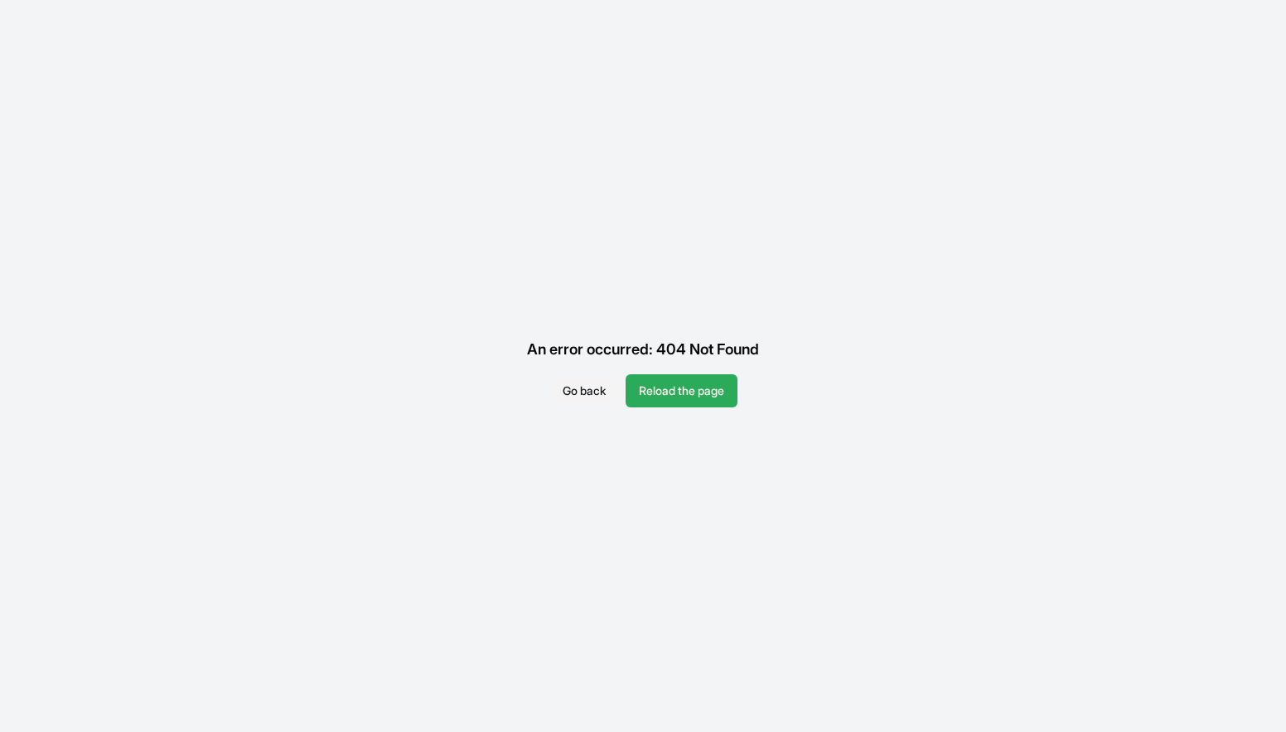
click at [661, 389] on button "Reload the page" at bounding box center [682, 391] width 112 height 33
click at [680, 384] on button "Reload the page" at bounding box center [682, 391] width 112 height 33
click at [574, 389] on button "Go back" at bounding box center [584, 391] width 70 height 33
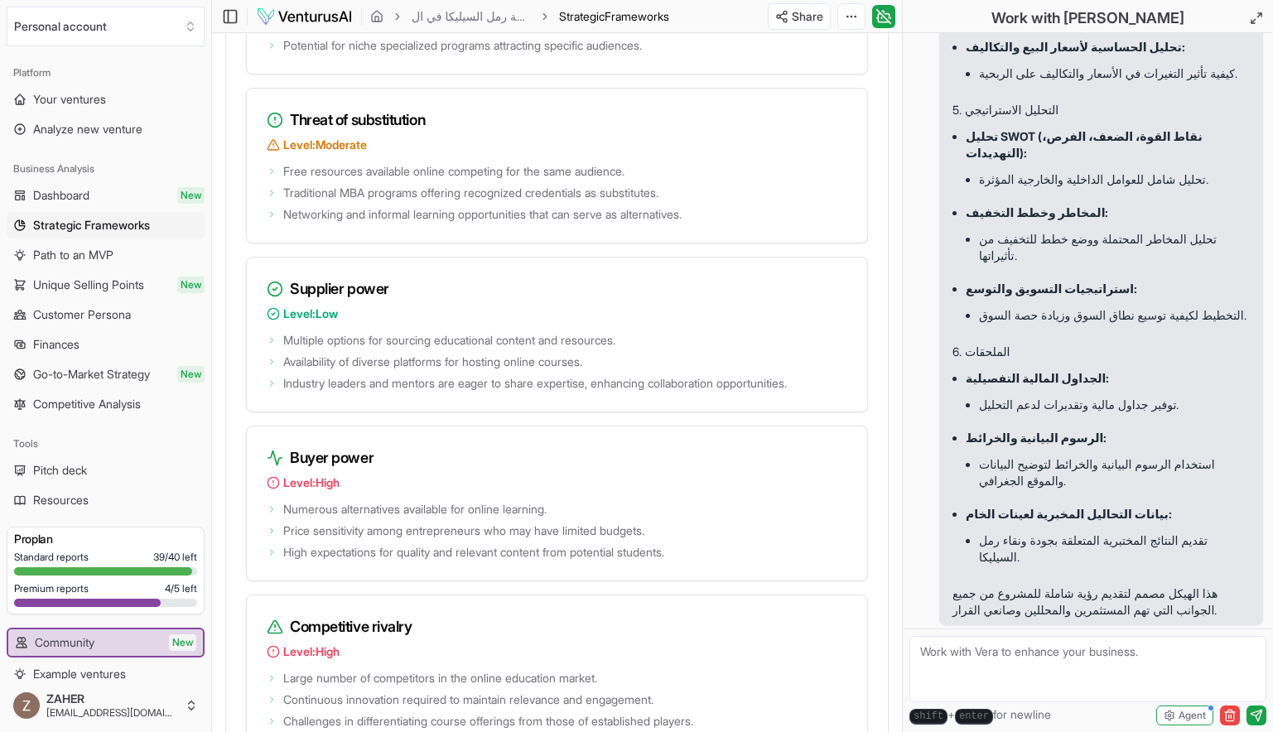
scroll to position [2757, 0]
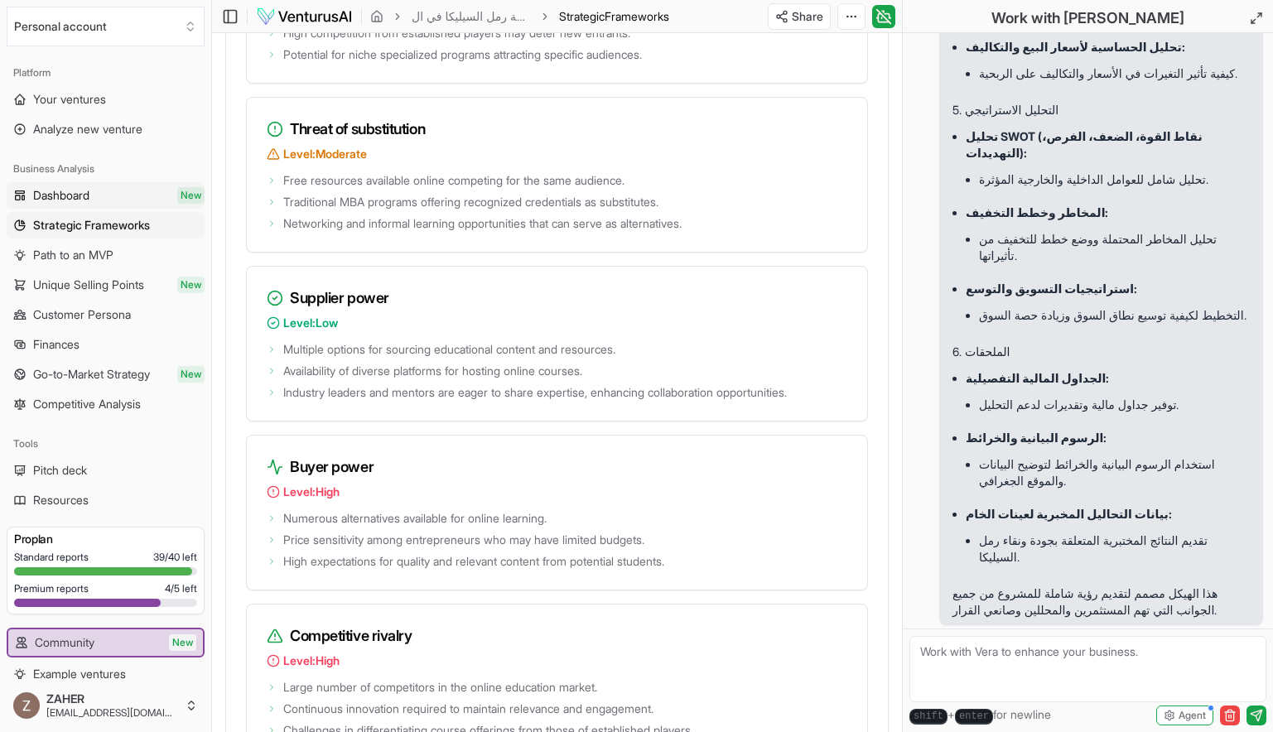
click at [97, 194] on link "Dashboard New" at bounding box center [106, 195] width 198 height 27
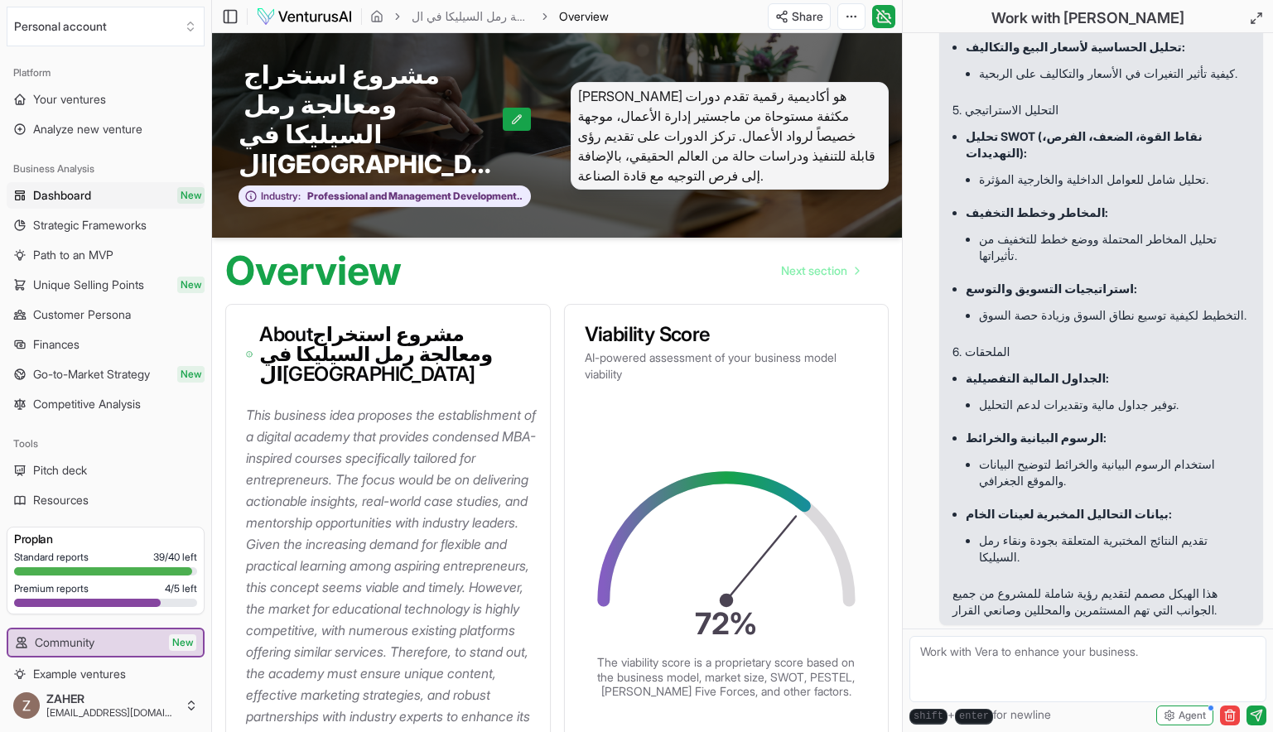
click at [321, 404] on p "This business idea proposes the establishment of a digital academy that provide…" at bounding box center [391, 576] width 291 height 345
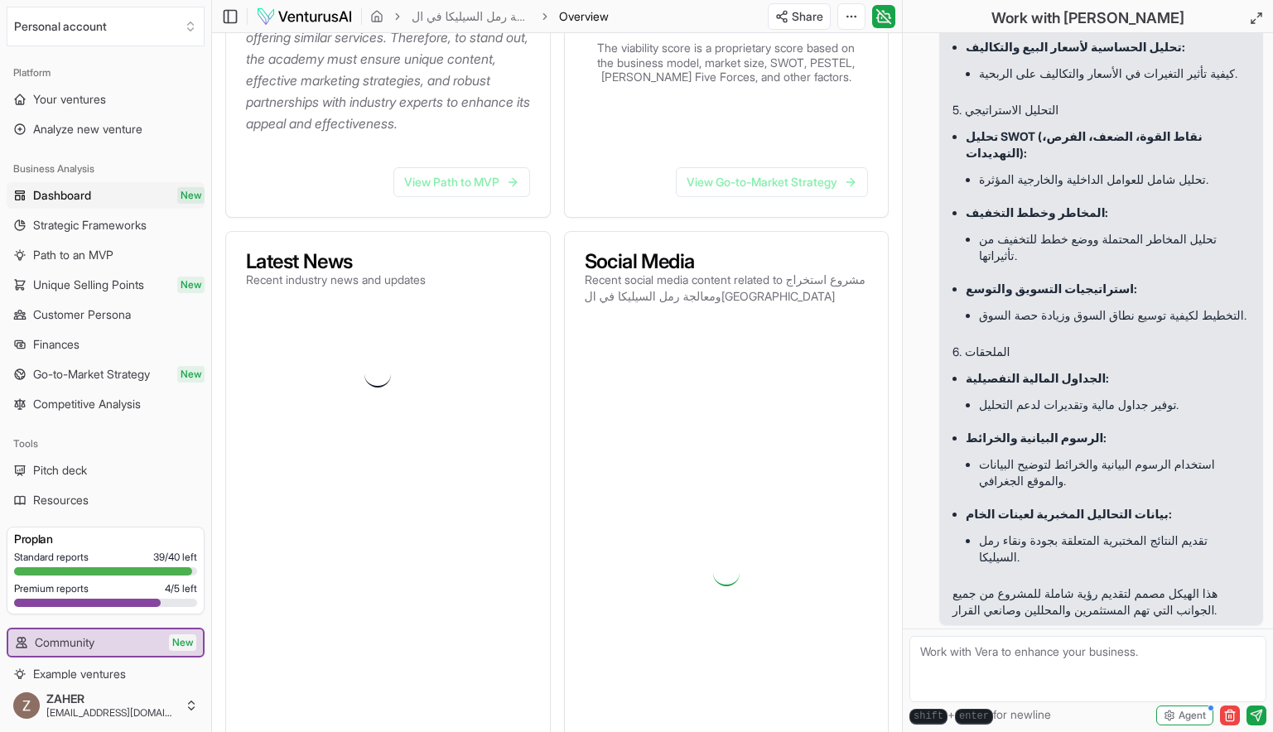
scroll to position [616, 0]
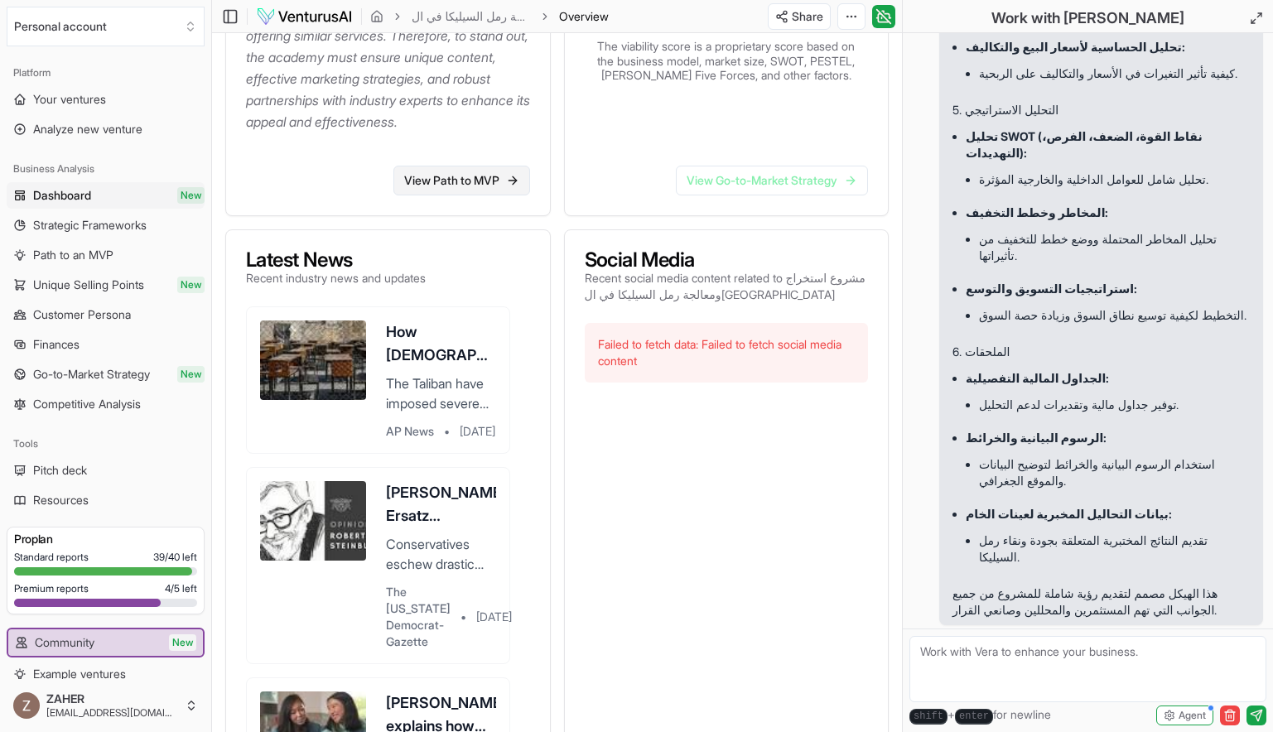
click at [462, 166] on link "View Path to MVP" at bounding box center [462, 181] width 137 height 30
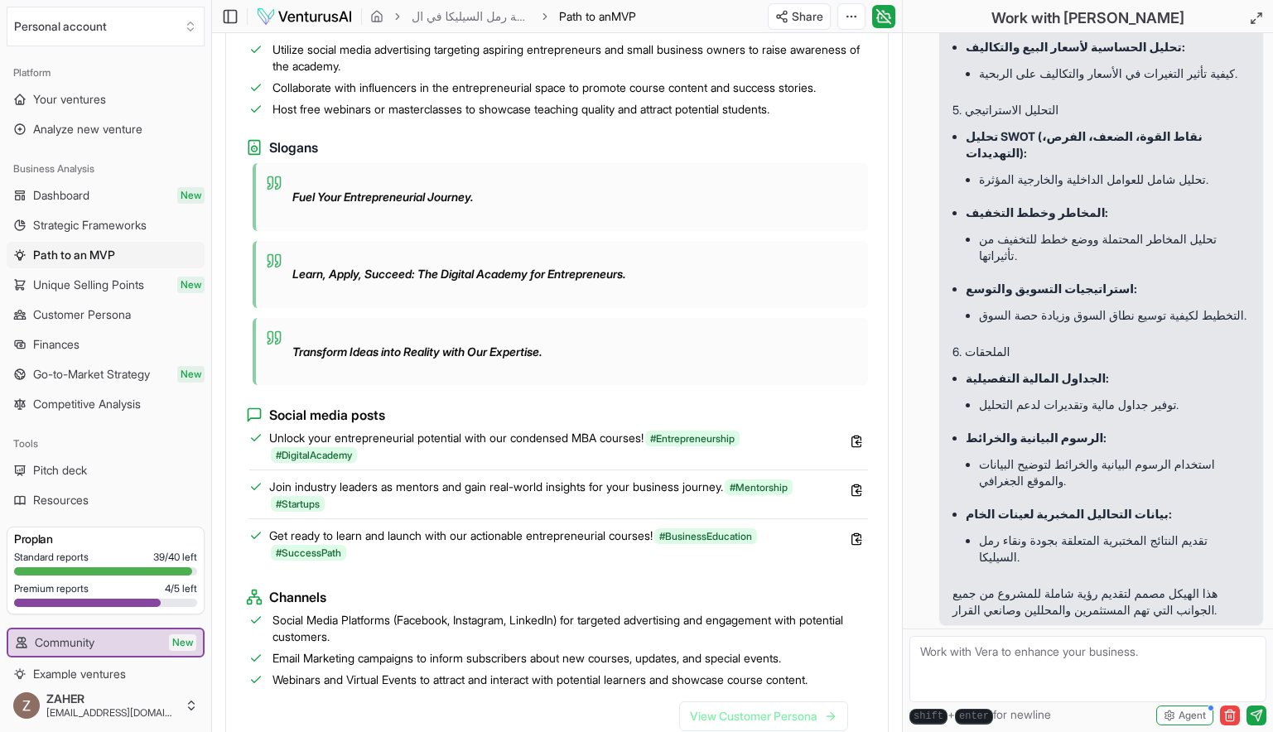
scroll to position [1300, 0]
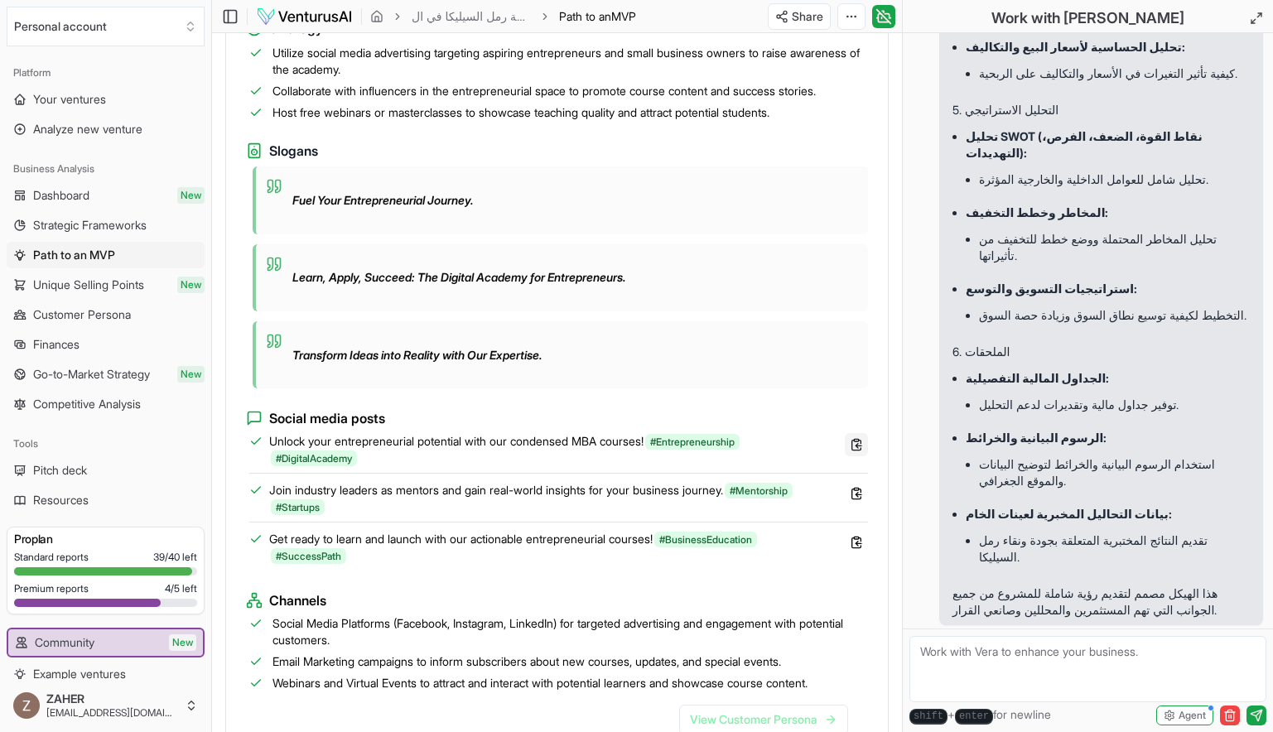
click at [858, 438] on icon at bounding box center [856, 444] width 13 height 13
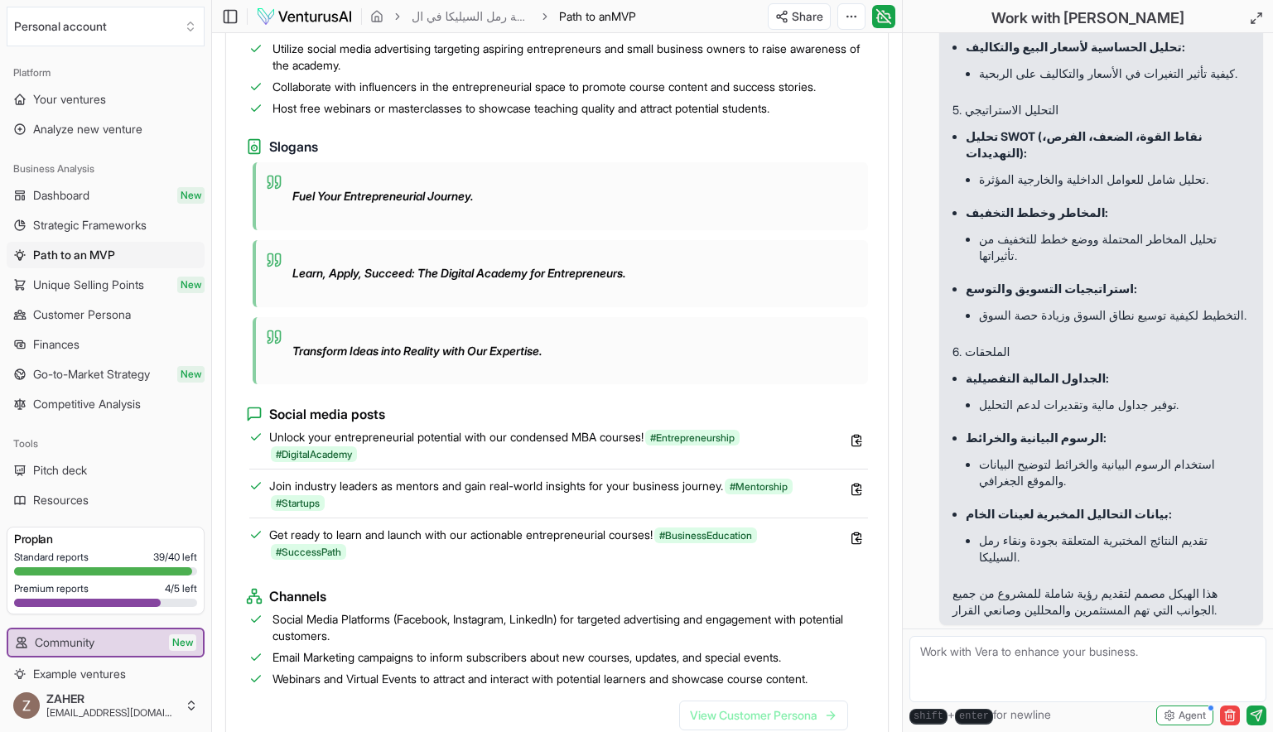
scroll to position [1302, 0]
click at [855, 486] on rect at bounding box center [856, 487] width 4 height 2
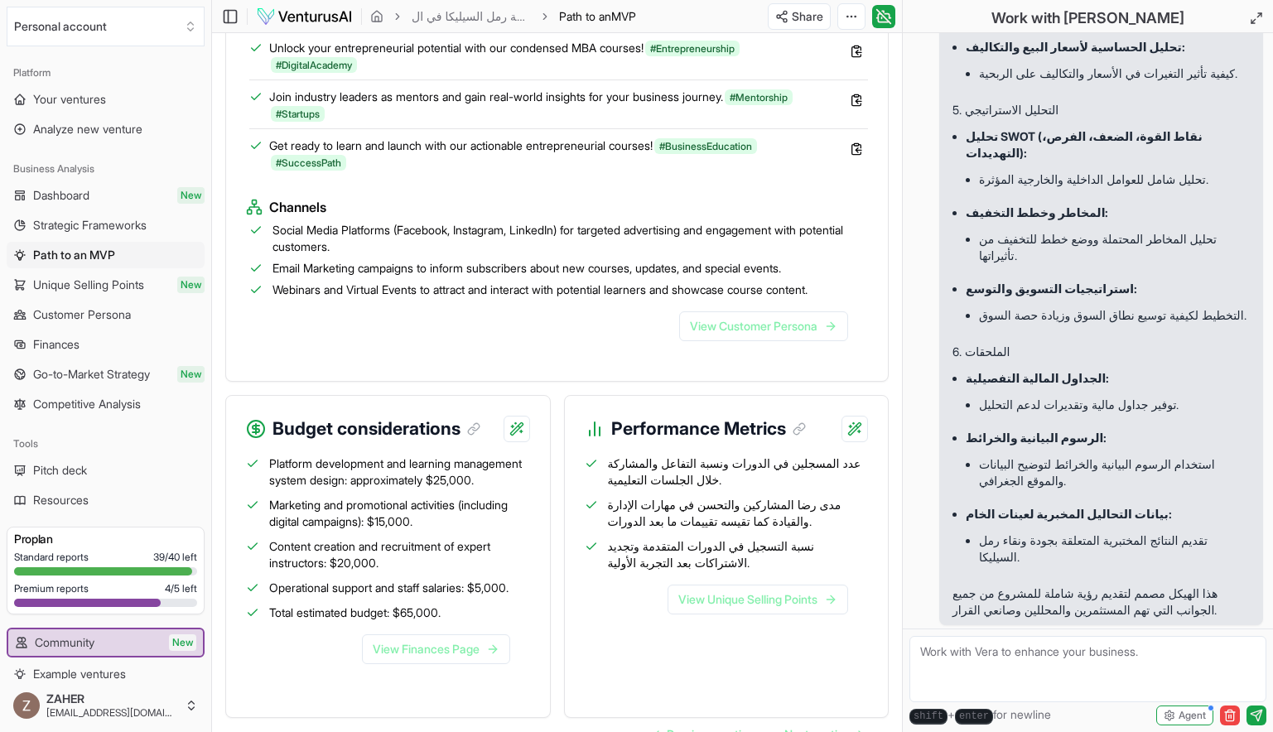
scroll to position [1753, 0]
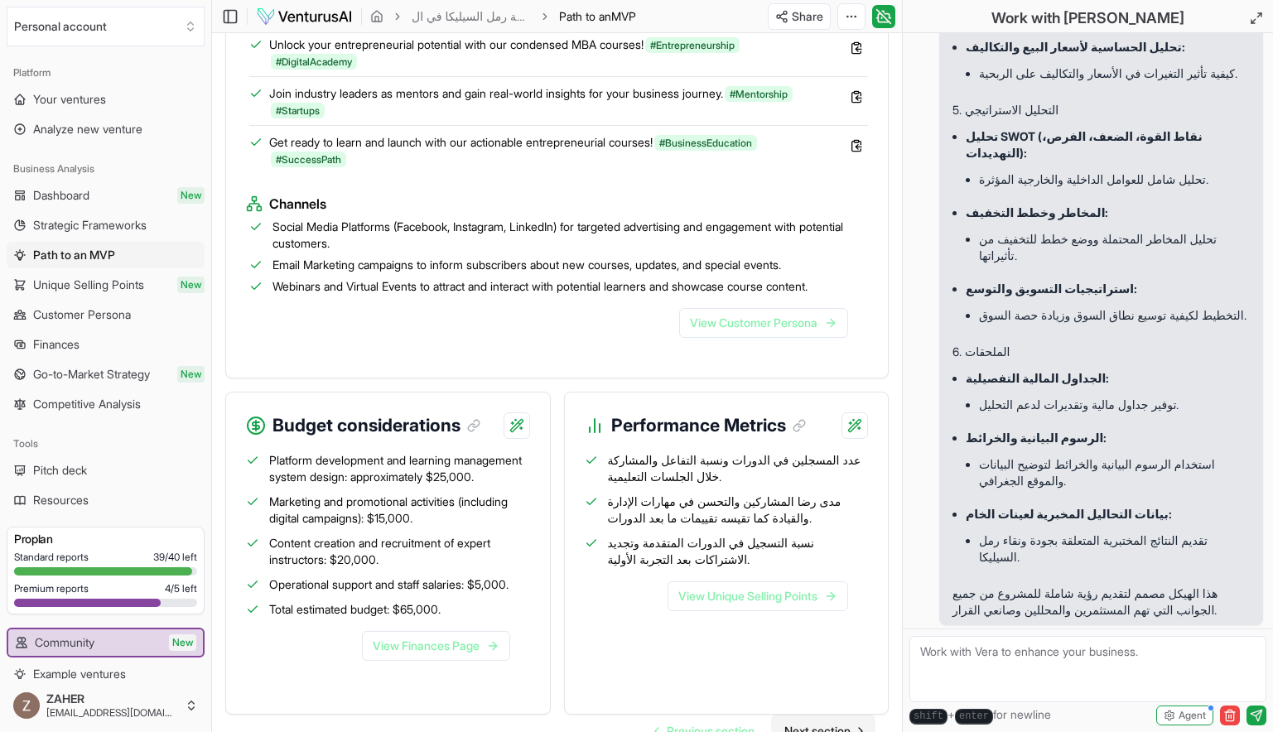
click at [825, 723] on span "Next section" at bounding box center [818, 731] width 66 height 17
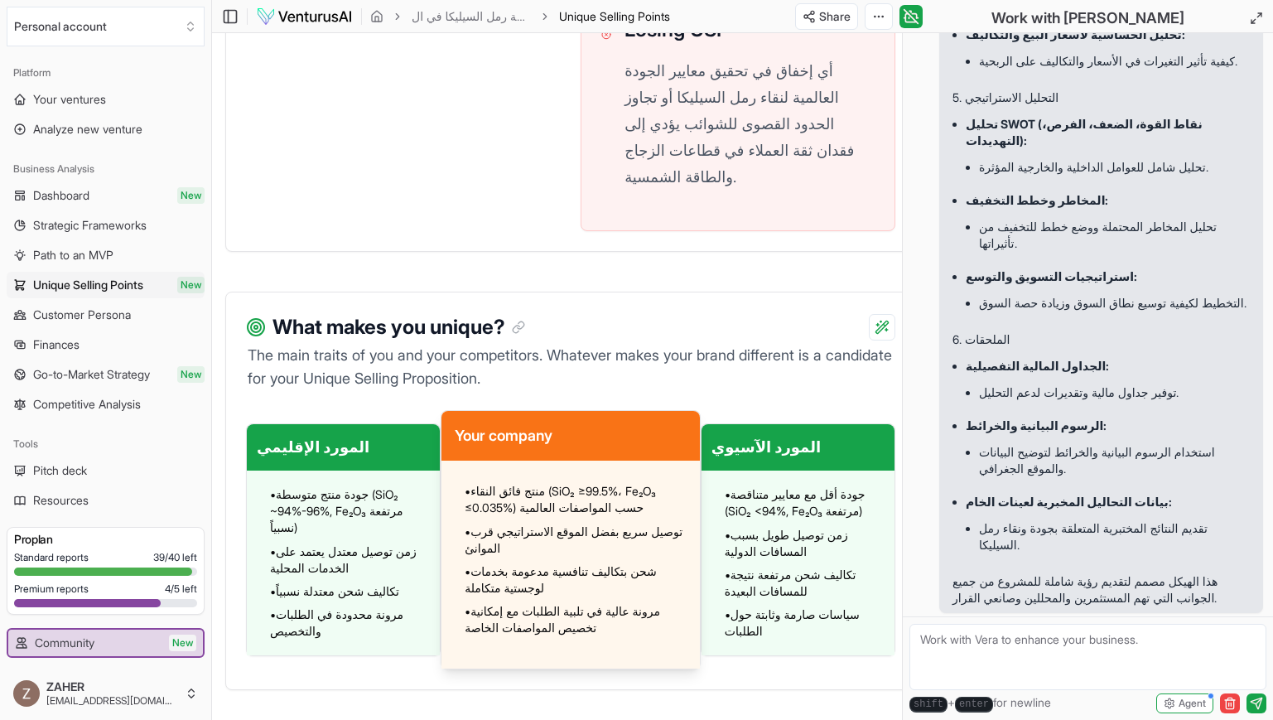
scroll to position [1187, 0]
click at [814, 423] on div "المورد الآسيوي" at bounding box center [797, 446] width 197 height 47
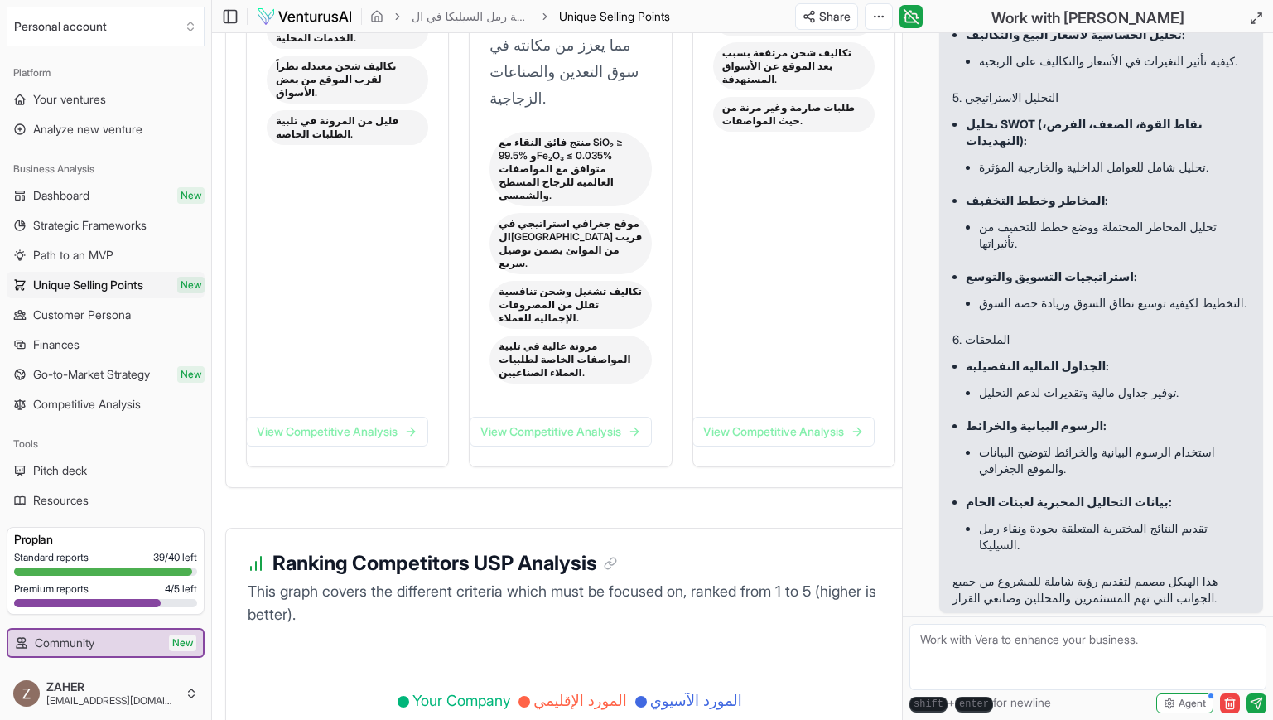
scroll to position [3302, 0]
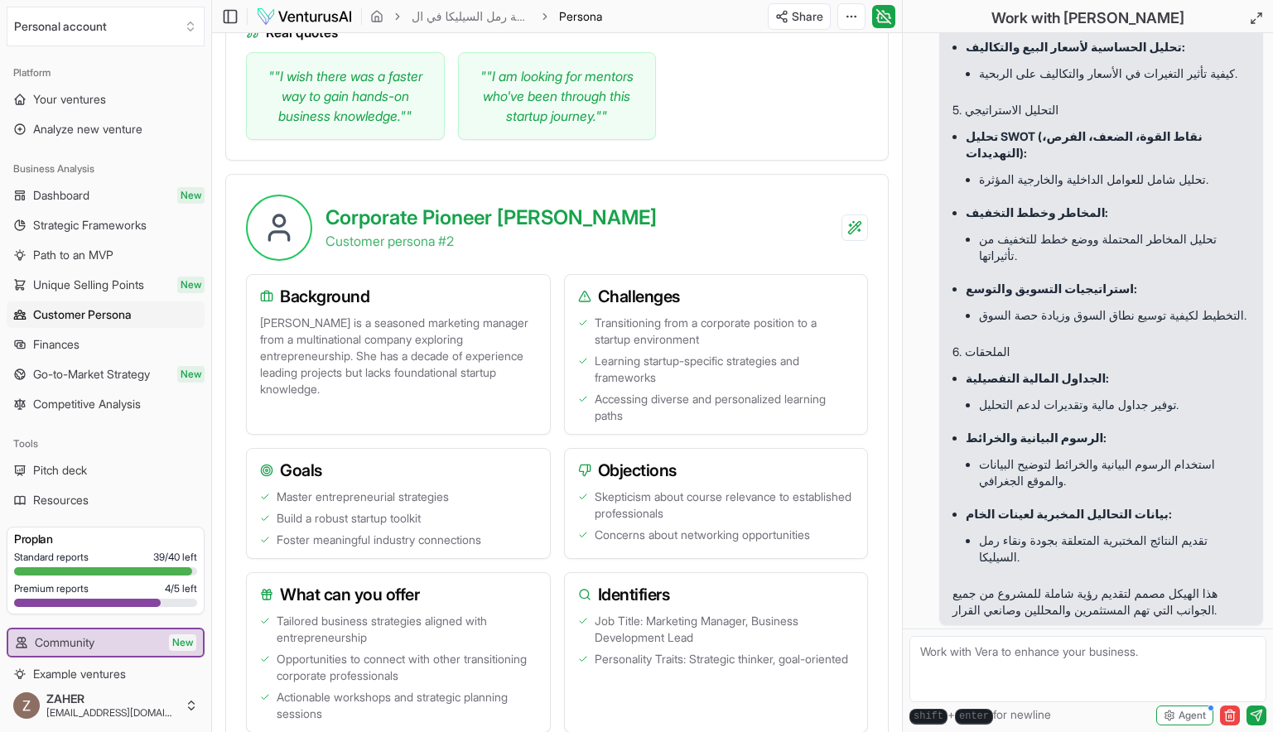
scroll to position [1232, 0]
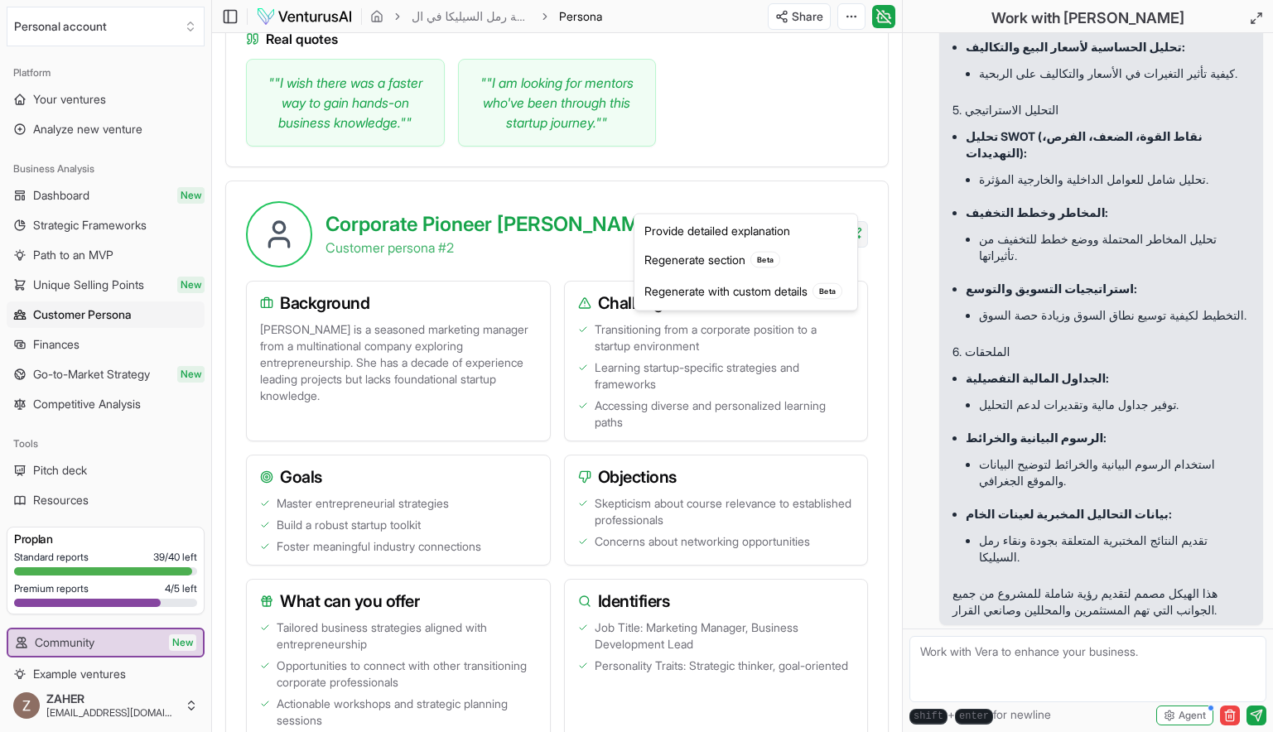
click at [732, 262] on div "Regenerate section Beta" at bounding box center [746, 259] width 216 height 31
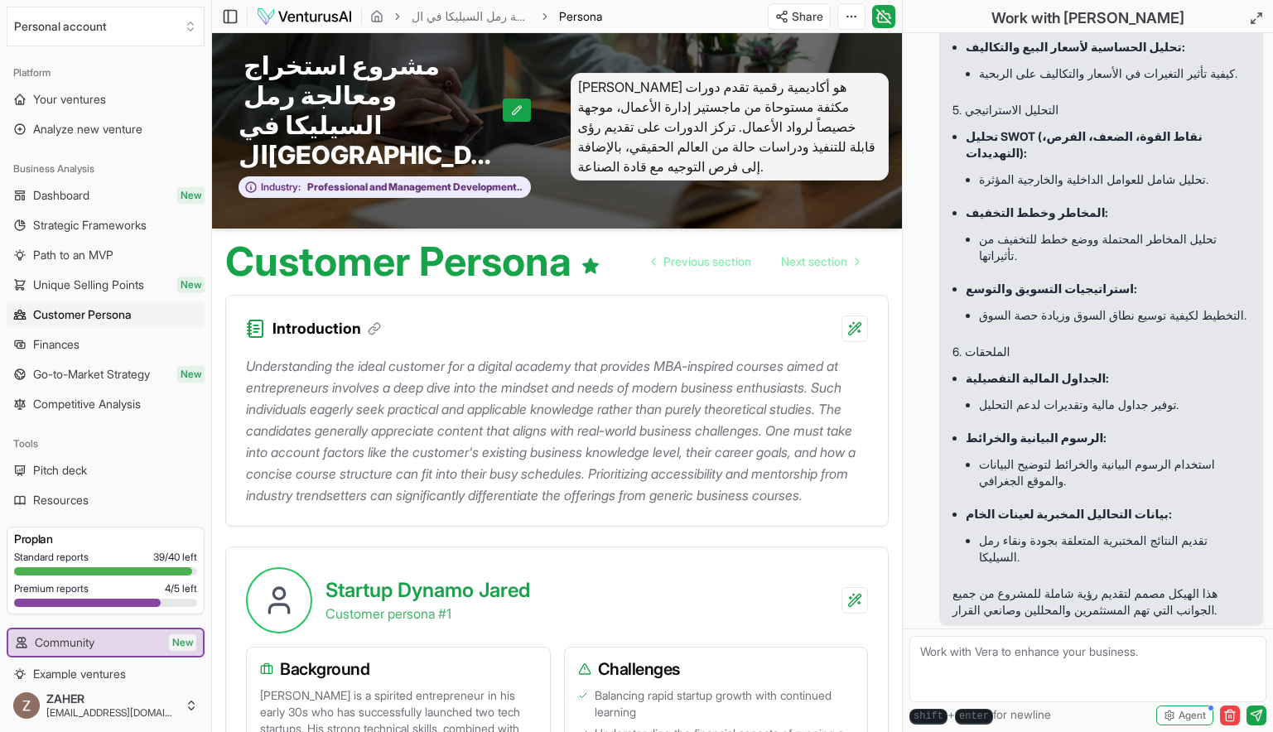
scroll to position [0, 0]
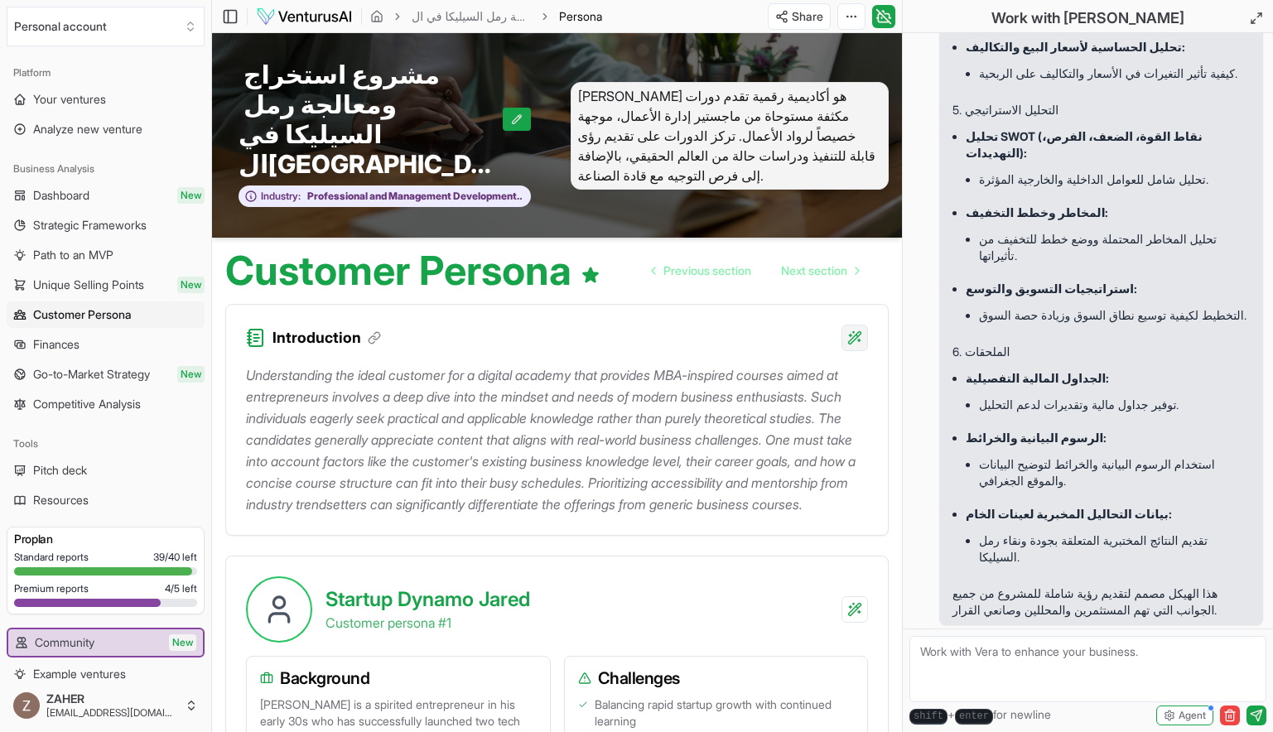
click at [855, 283] on html "Personal account Platform Your ventures Analyze new venture Business Analysis D…" at bounding box center [636, 366] width 1273 height 732
click at [789, 302] on div "Provide detailed explanation" at bounding box center [746, 313] width 216 height 27
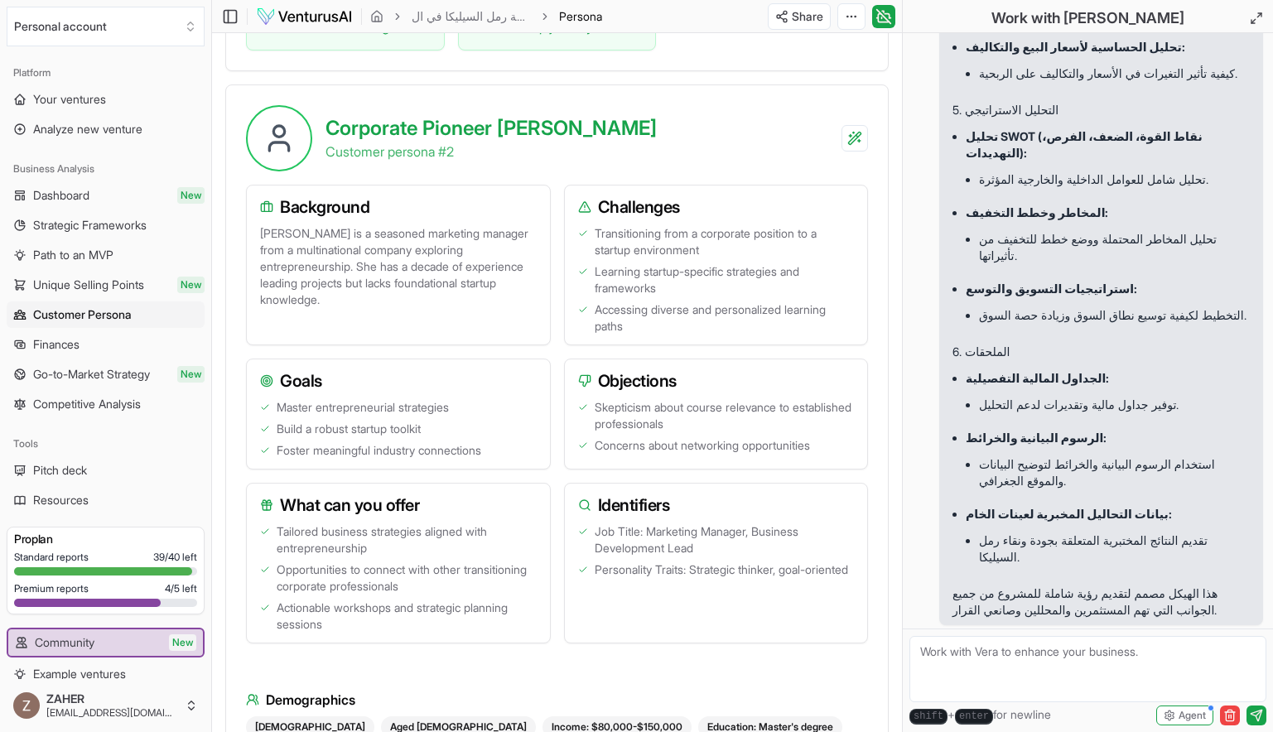
scroll to position [1645, 0]
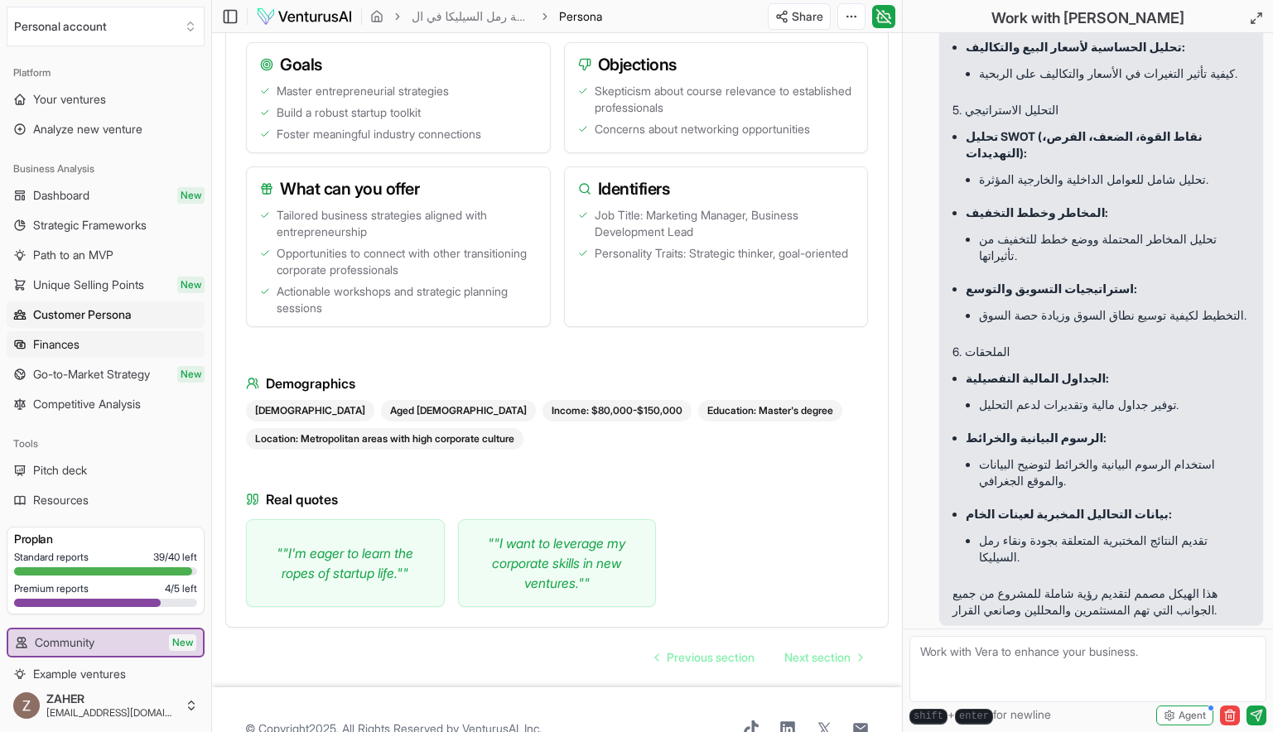
click at [63, 343] on span "Finances" at bounding box center [56, 344] width 46 height 17
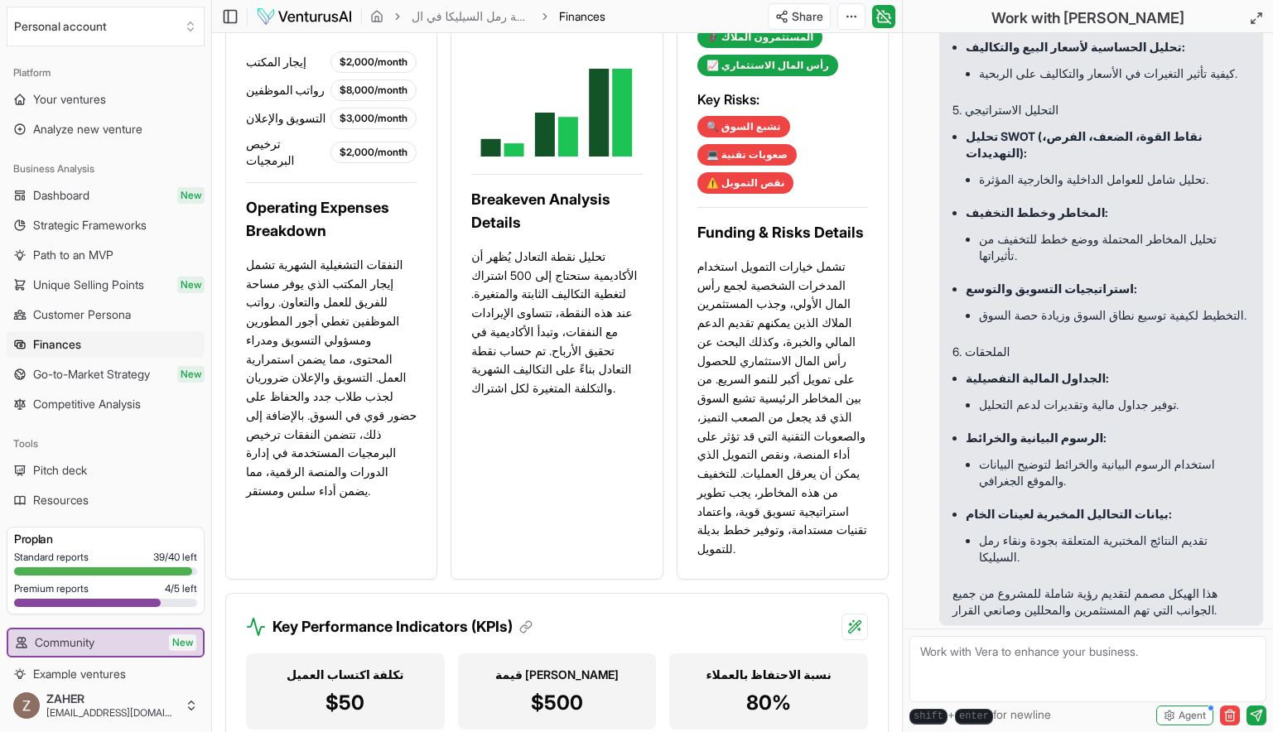
scroll to position [1768, 0]
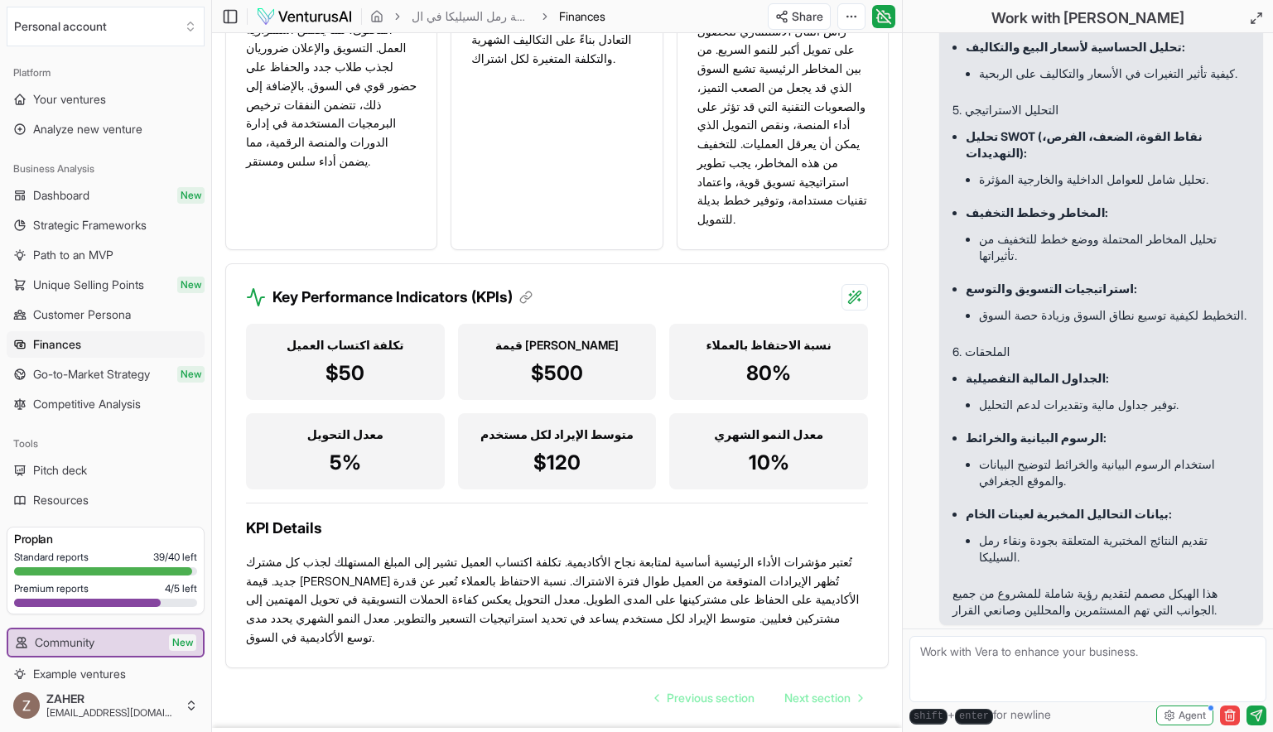
click at [961, 660] on textarea at bounding box center [1088, 669] width 357 height 66
paste textarea "أعيدي صياغة قسم Finances بالكامل ليعكس مشروع استخراج ومعالجة رمل السيليكا في ال…"
type textarea "أعيدي صياغة قسم Finances بالكامل ليعكس مشروع استخراج ومعالجة رمل السيليكا في ال…"
click at [1253, 710] on icon "submit" at bounding box center [1256, 715] width 13 height 13
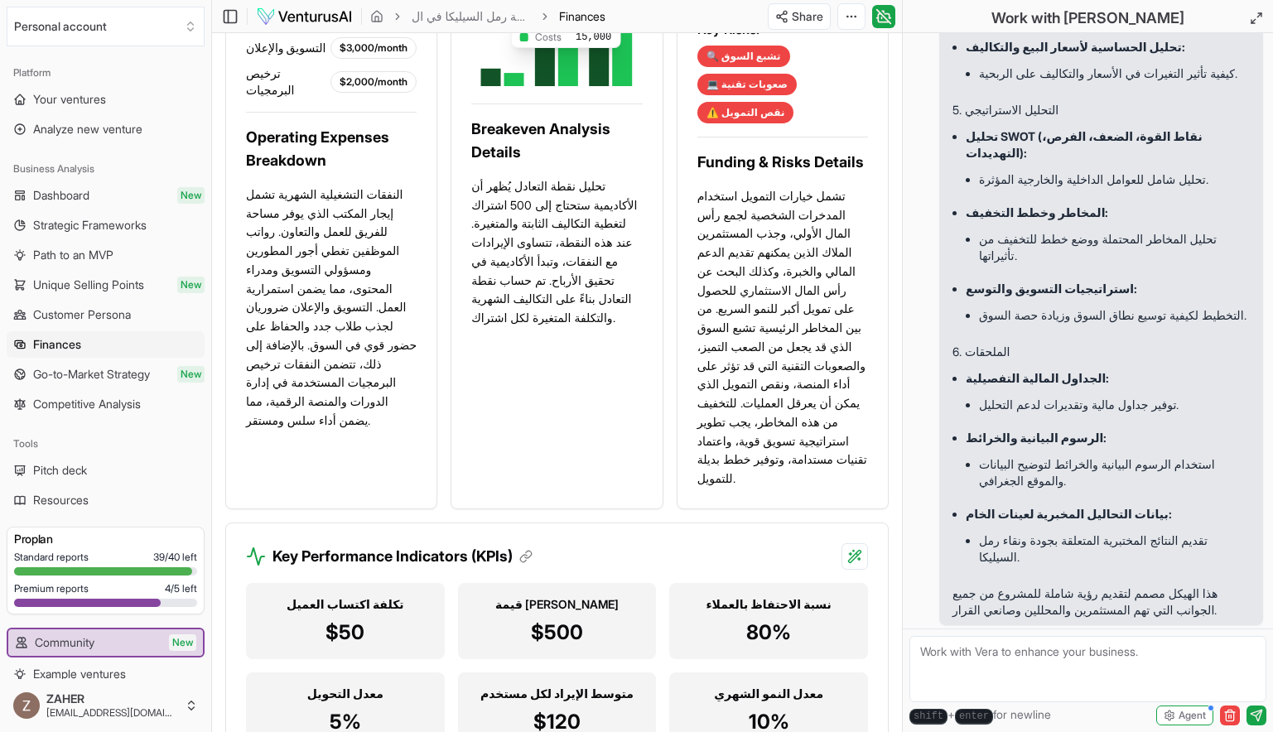
scroll to position [1768, 0]
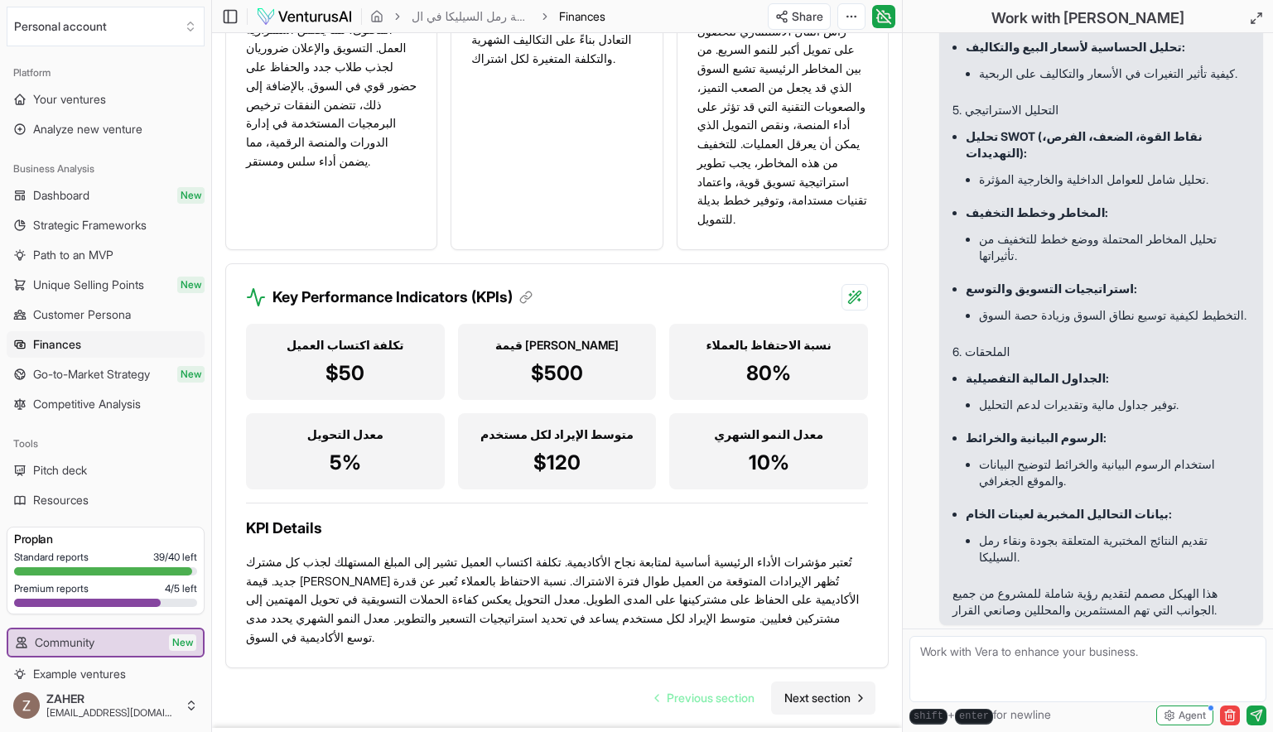
click at [802, 690] on span "Next section" at bounding box center [818, 698] width 66 height 17
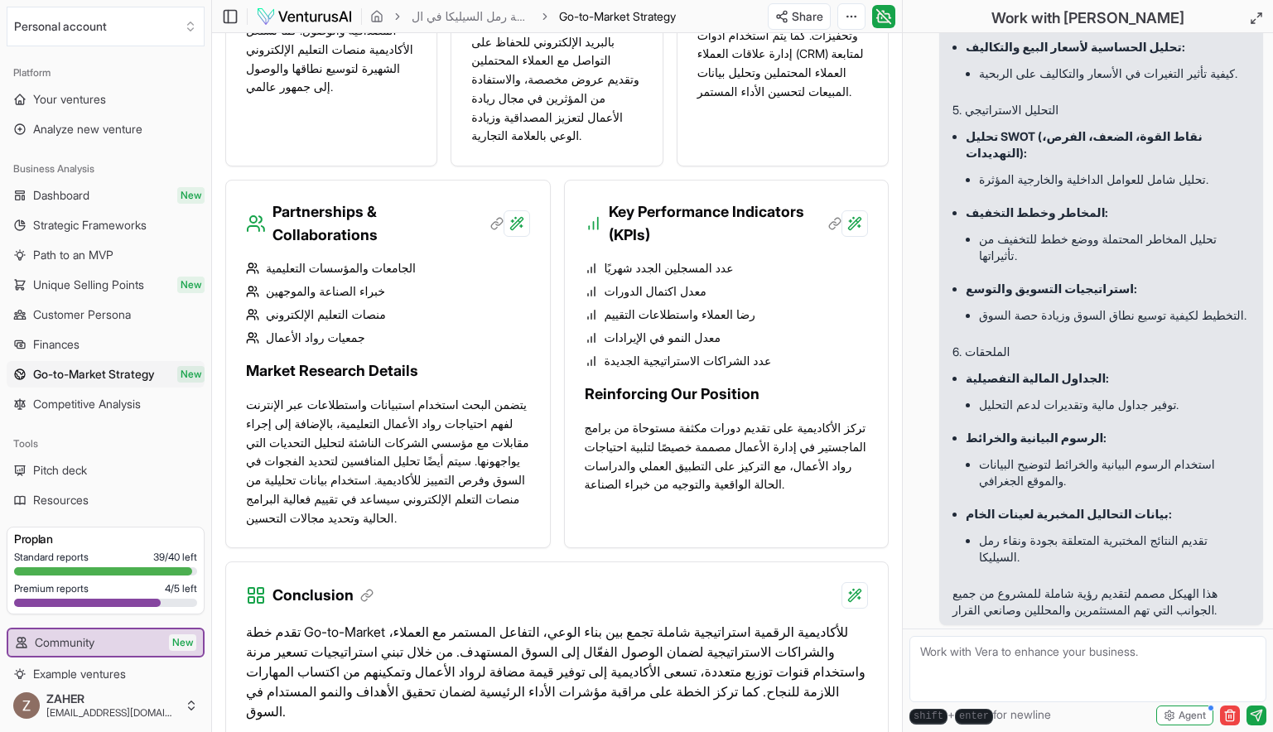
scroll to position [2148, 0]
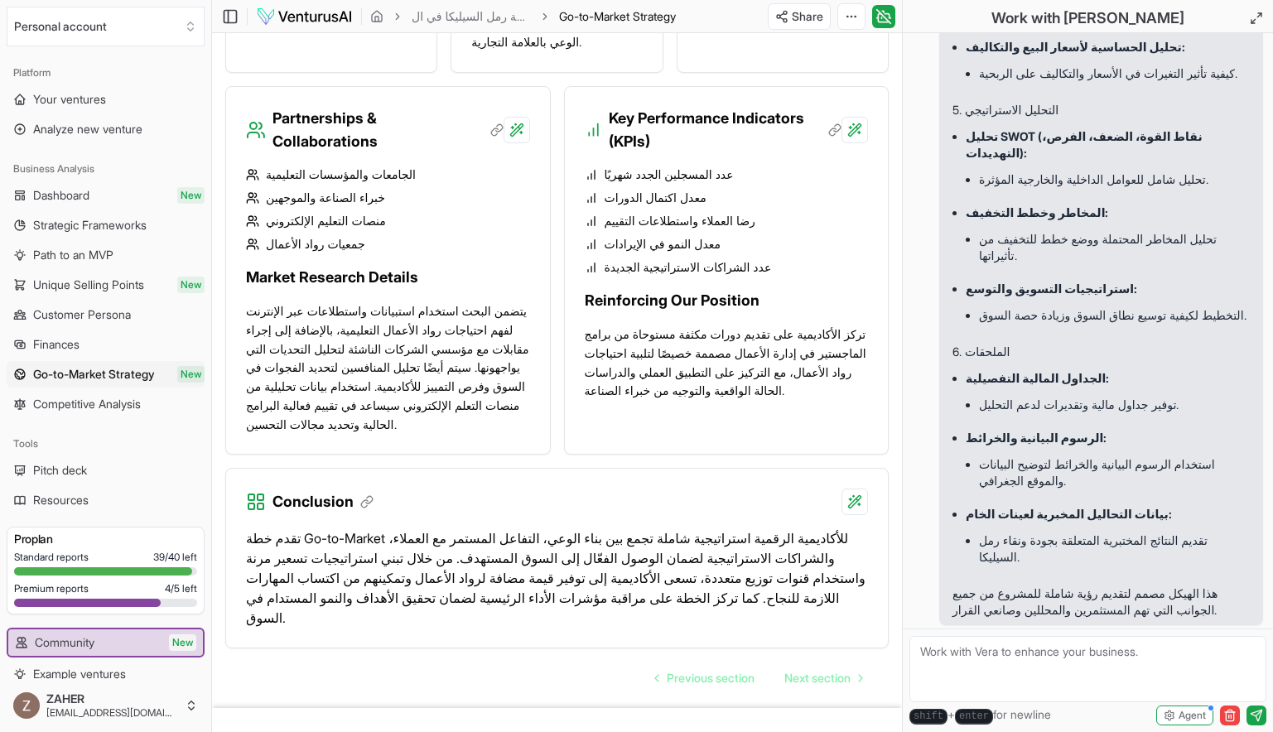
click at [979, 650] on textarea at bounding box center [1088, 669] width 357 height 66
paste textarea ""أعيدي صياغة قسم Go-to-Market Strategy ليعكس مشروع استخراج ومعالجة رمل السيليكا…"
type textarea ""أعيدي صياغة قسم Go-to-Market Strategy ليعكس مشروع استخراج ومعالجة رمل السيليكا…"
click at [1256, 716] on icon "submit" at bounding box center [1256, 715] width 11 height 11
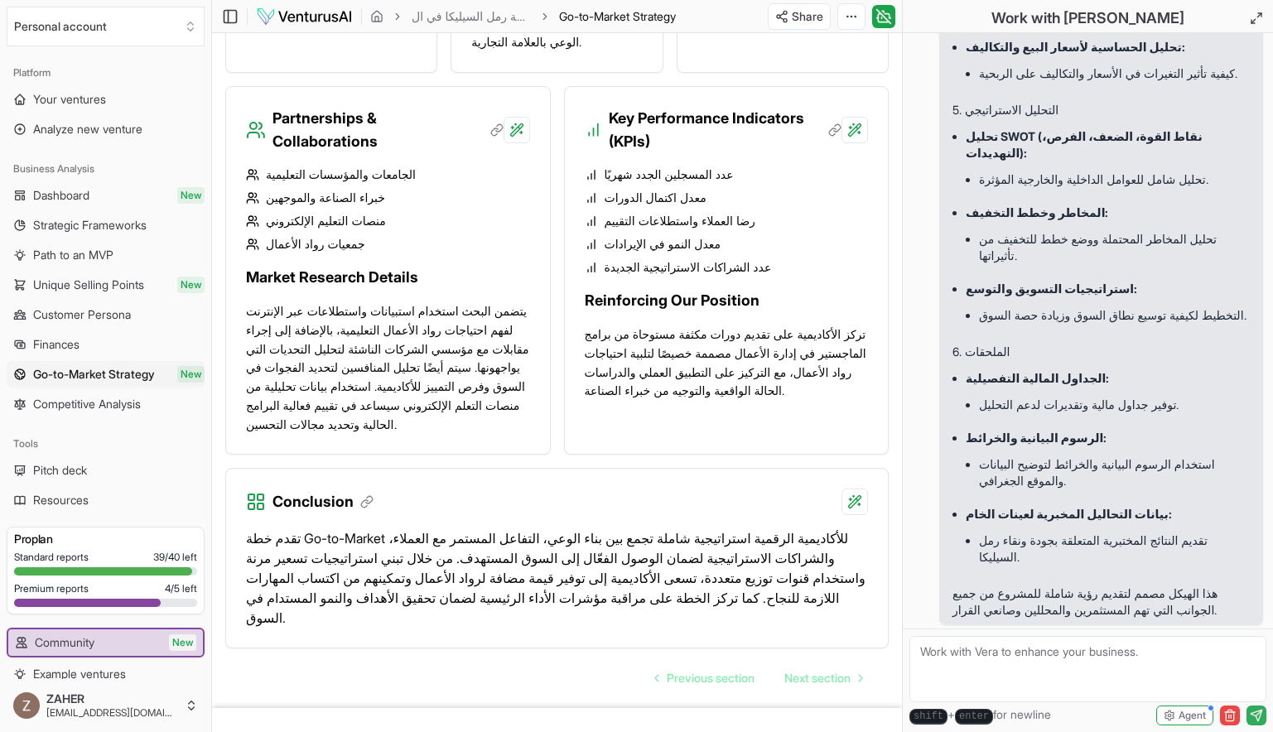
scroll to position [13927, 0]
click at [1177, 651] on textarea at bounding box center [1088, 669] width 357 height 66
paste textarea ""أعيدي صياغة قسم Go-to-Market Strategy ليعكس مشروع استخراج ومعالجة رمل السيليكا…"
type textarea ""أعيدي صياغة قسم Go-to-Market Strategy ليعكس مشروع استخراج ومعالجة رمل السيليكا…"
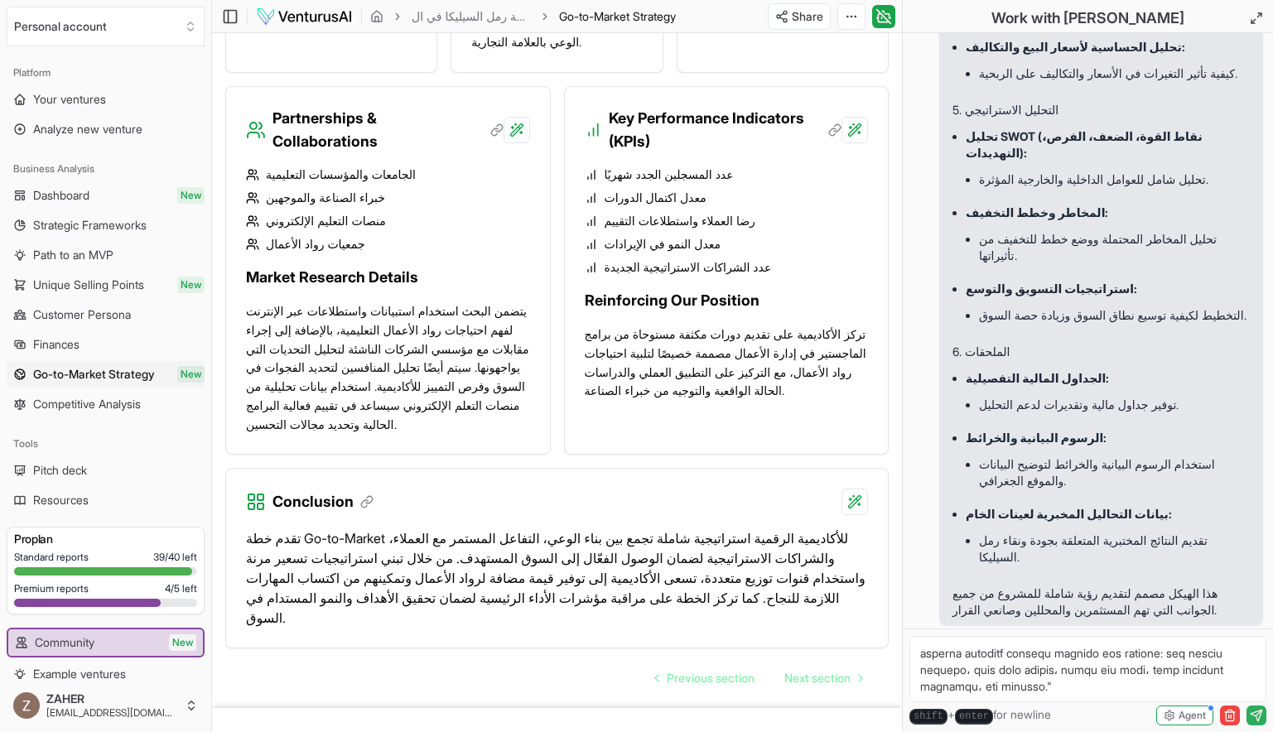
click at [1260, 710] on icon "submit" at bounding box center [1256, 715] width 11 height 11
click at [998, 655] on textarea at bounding box center [1088, 669] width 357 height 66
paste textarea ""أعيدي صياغة قسم Go-to-Market Strategy ليعكس مشروع استخراج ومعالجة رمل السيليكا…"
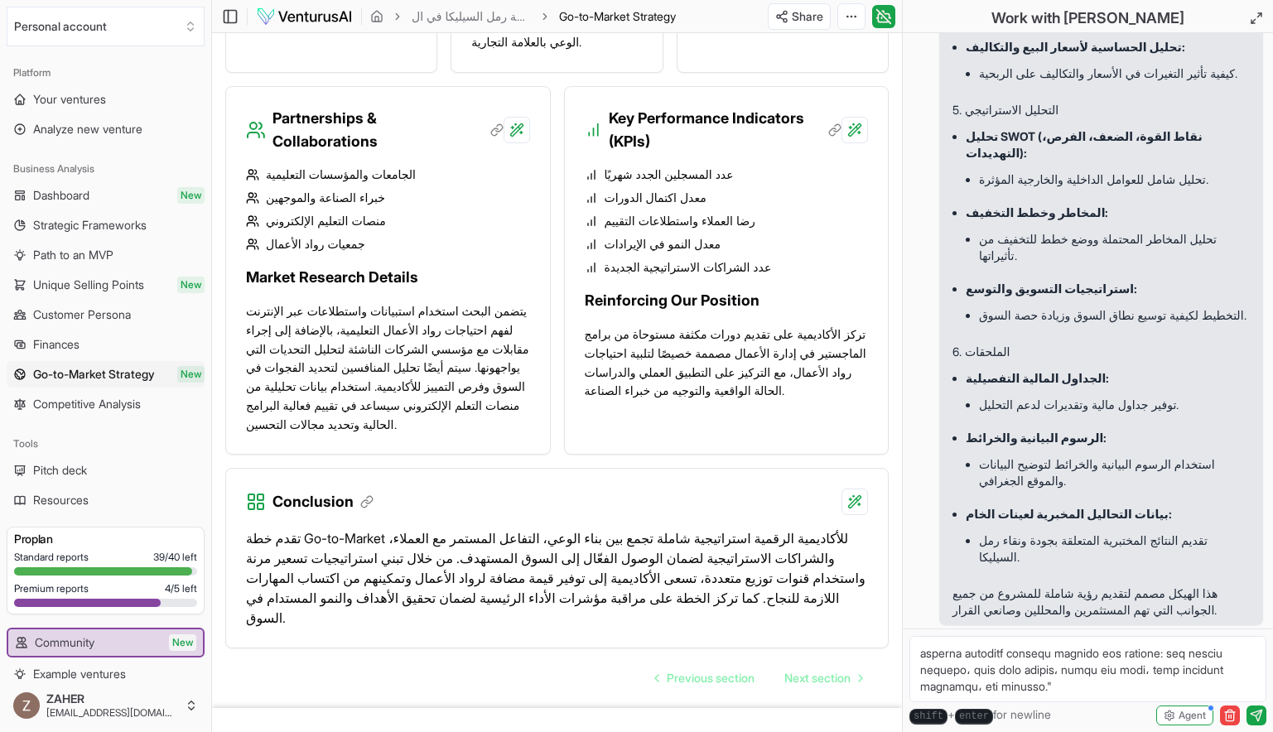
type textarea ""أعيدي صياغة قسم Go-to-Market Strategy ليعكس مشروع استخراج ومعالجة رمل السيليكا…"
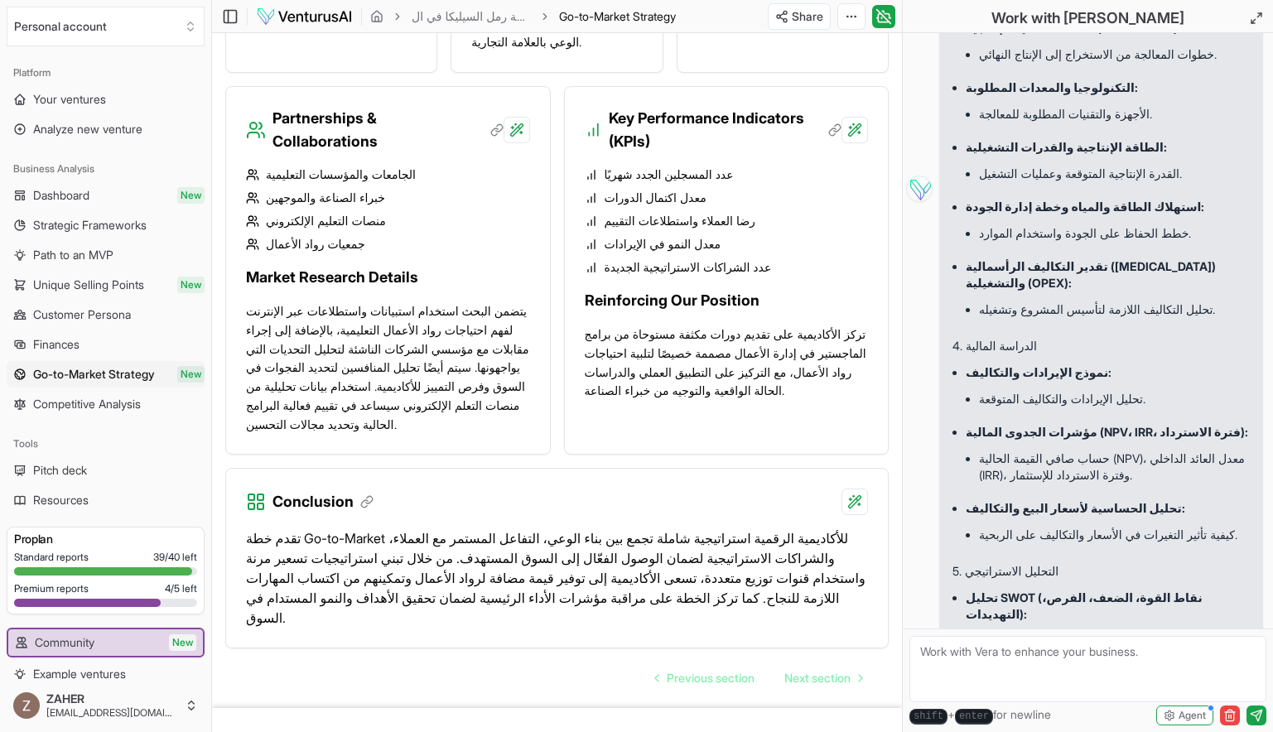
scroll to position [13269, 0]
click at [916, 200] on img at bounding box center [919, 186] width 27 height 27
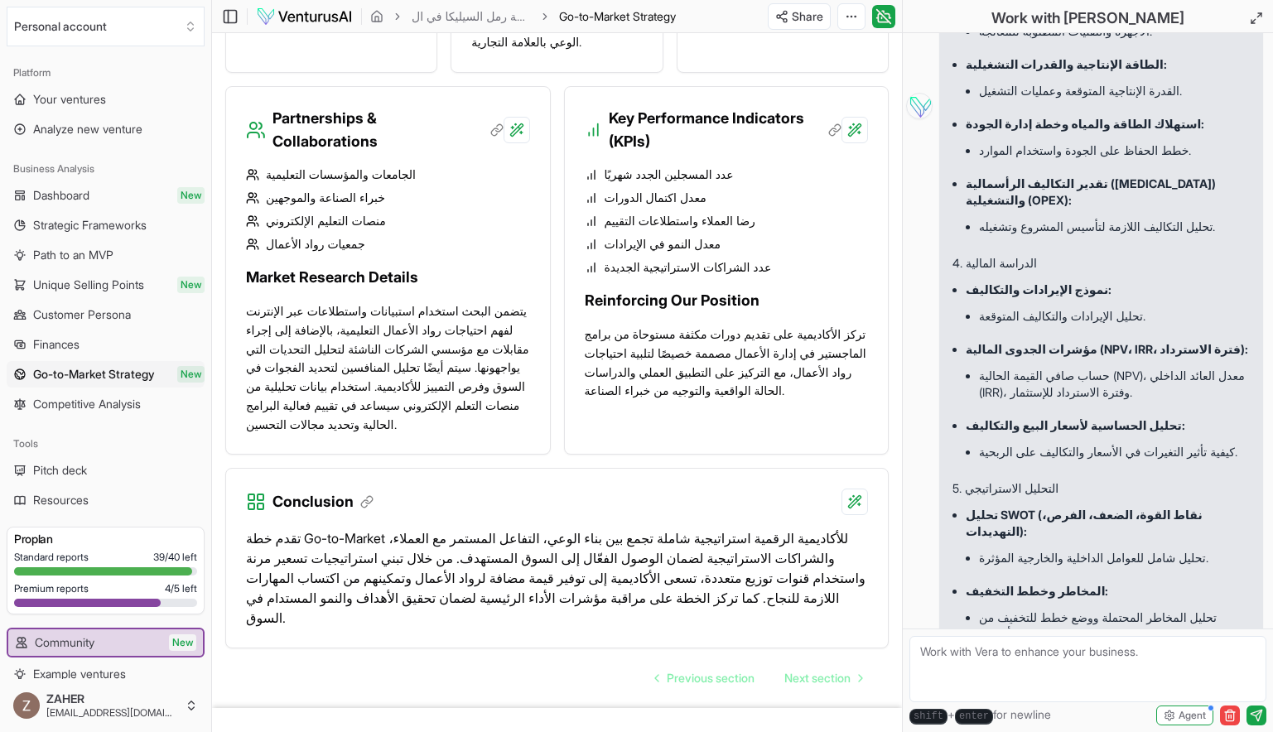
scroll to position [13306, 0]
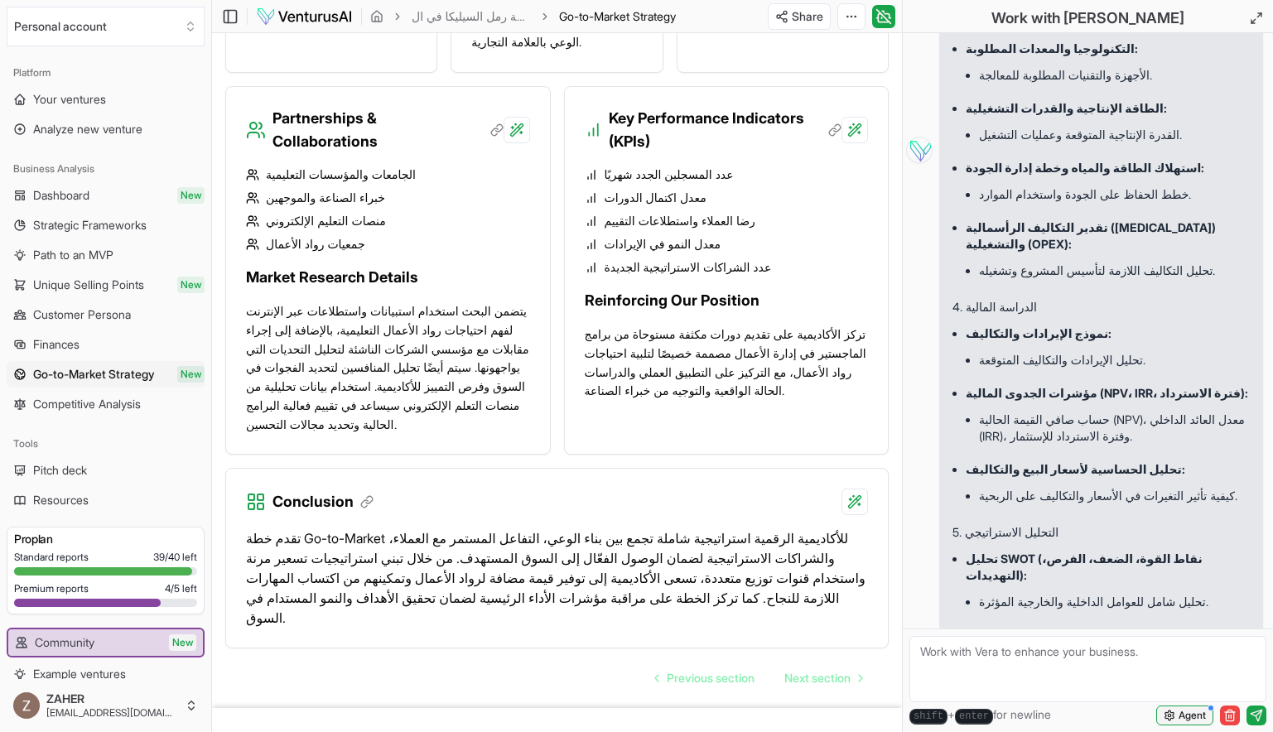
click at [1180, 714] on span "Agent" at bounding box center [1192, 715] width 27 height 13
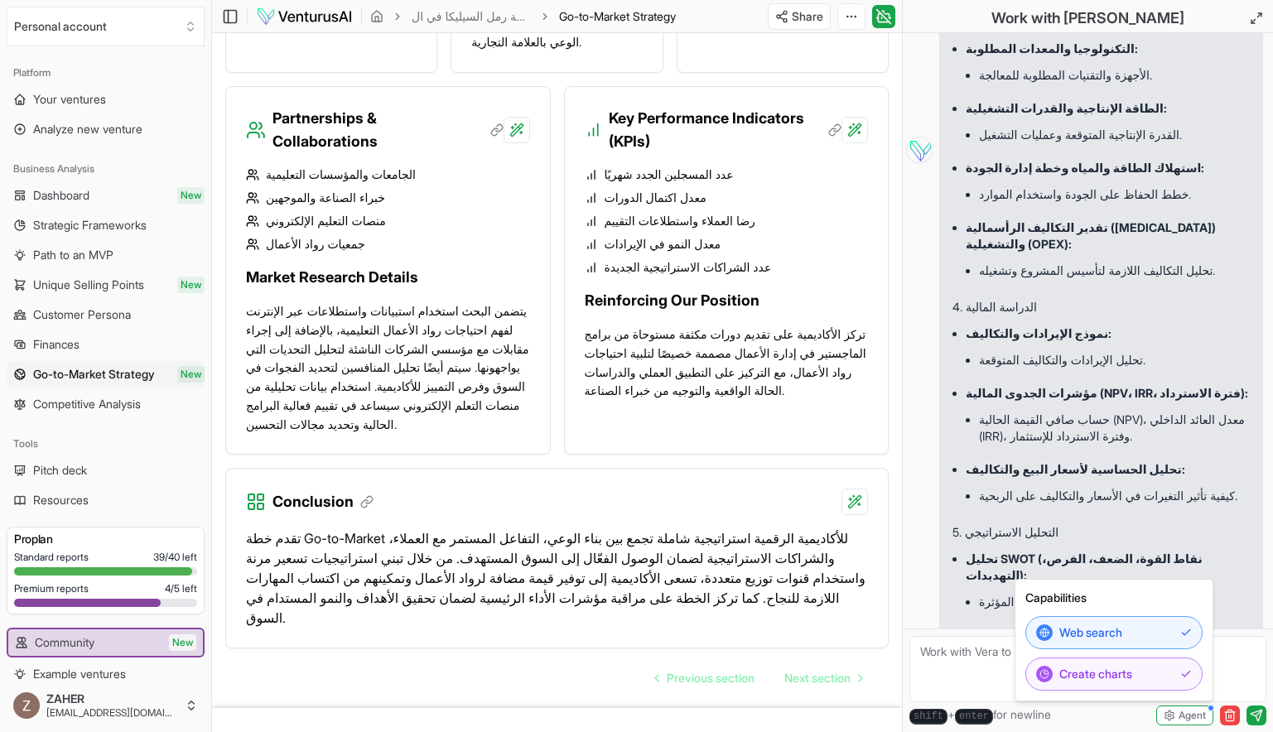
click at [1011, 289] on ul "تحليل التكاليف اللازمة لتأسيس المشروع وتشغيله." at bounding box center [1108, 271] width 284 height 36
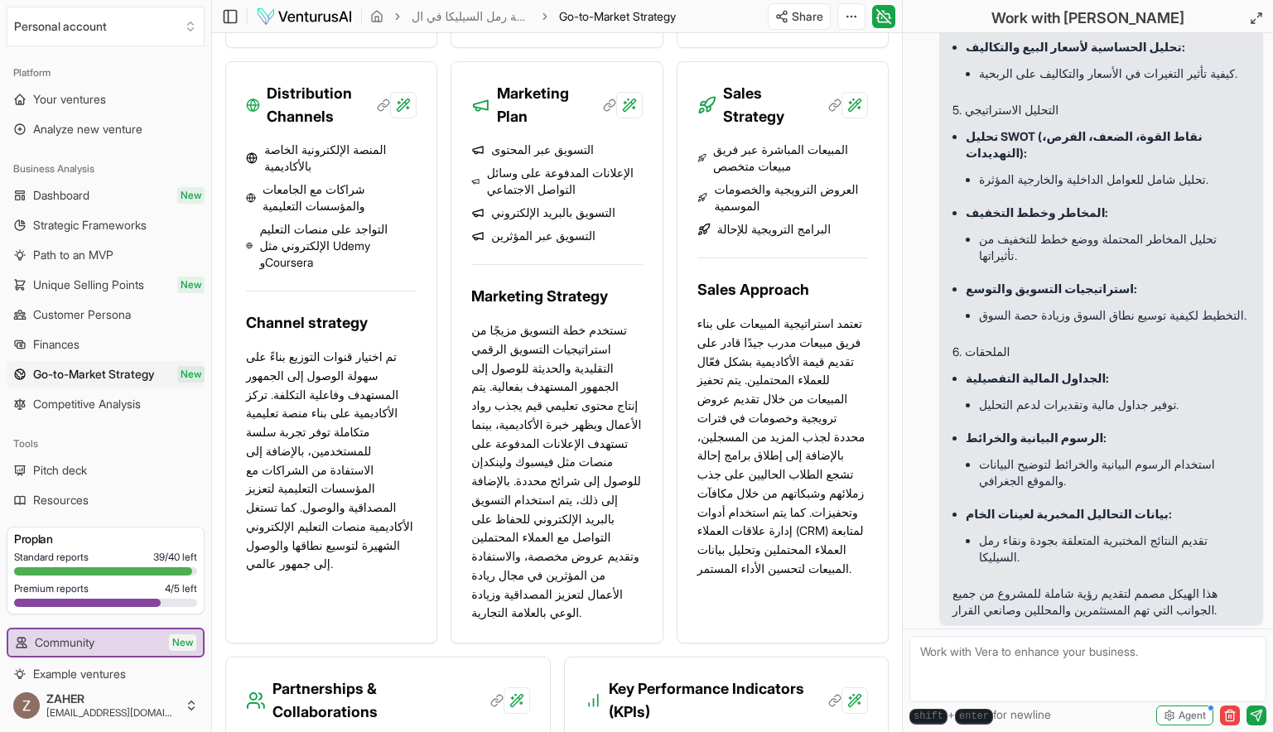
scroll to position [2148, 0]
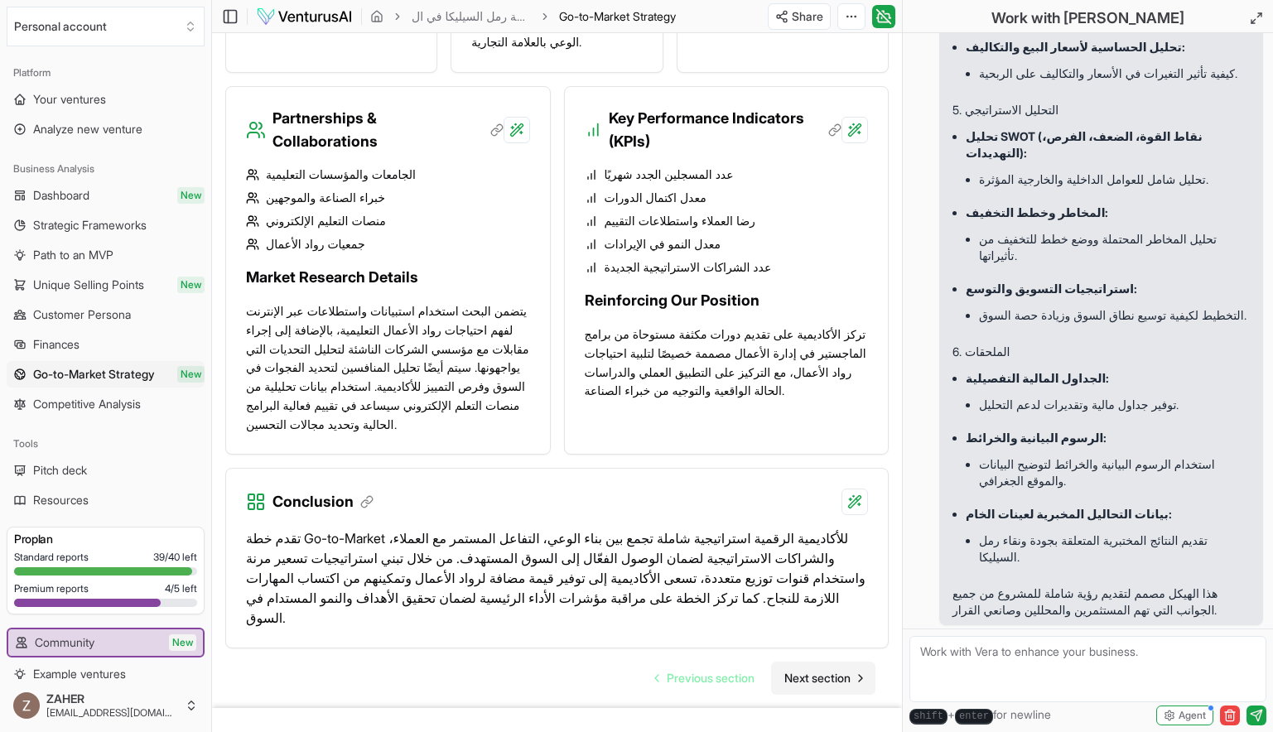
click at [816, 670] on span "Next section" at bounding box center [818, 678] width 66 height 17
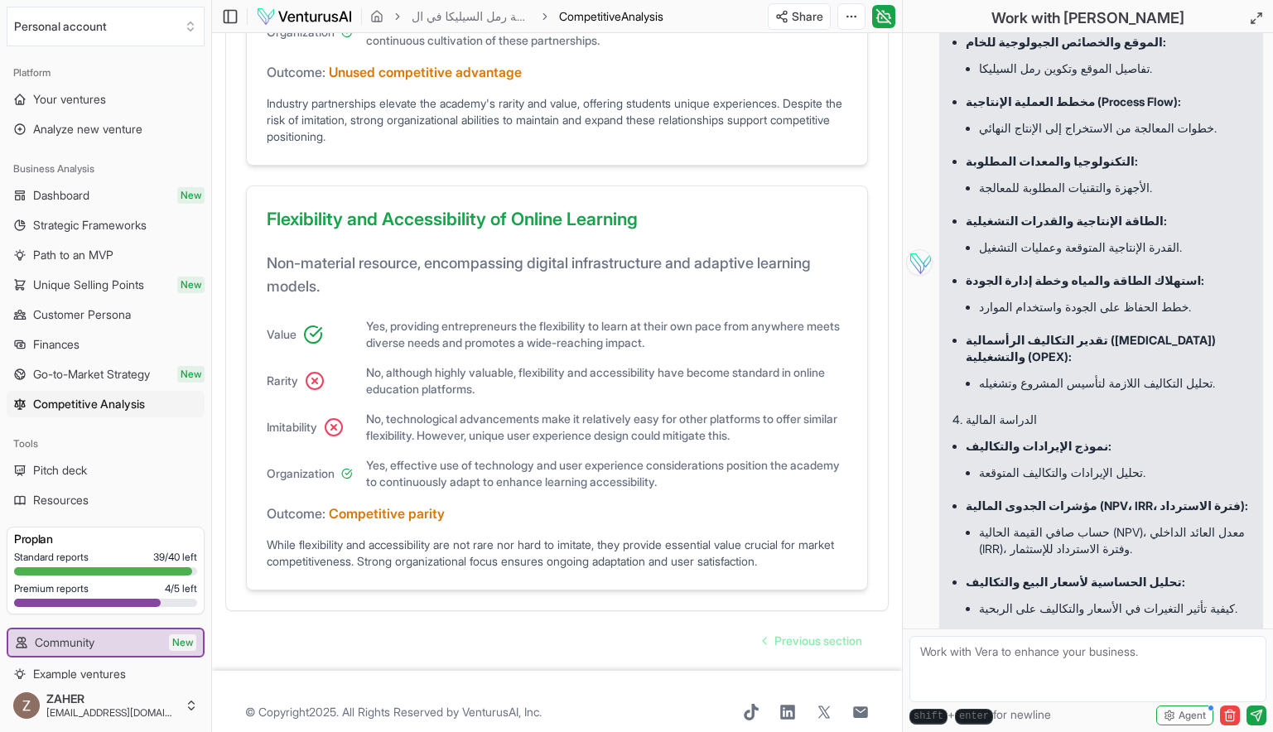
scroll to position [13157, 0]
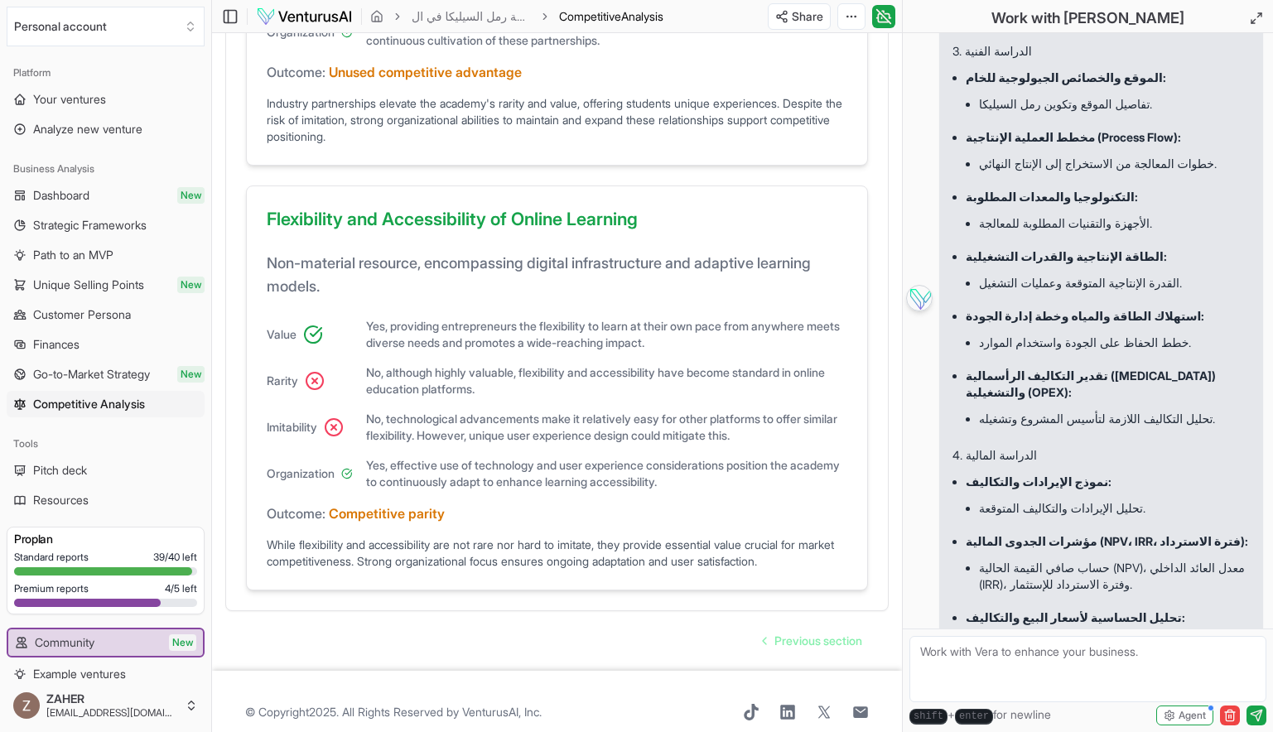
click at [921, 312] on img at bounding box center [919, 298] width 27 height 27
click at [1154, 645] on textarea at bounding box center [1088, 669] width 357 height 66
click at [979, 659] on textarea at bounding box center [1088, 669] width 357 height 66
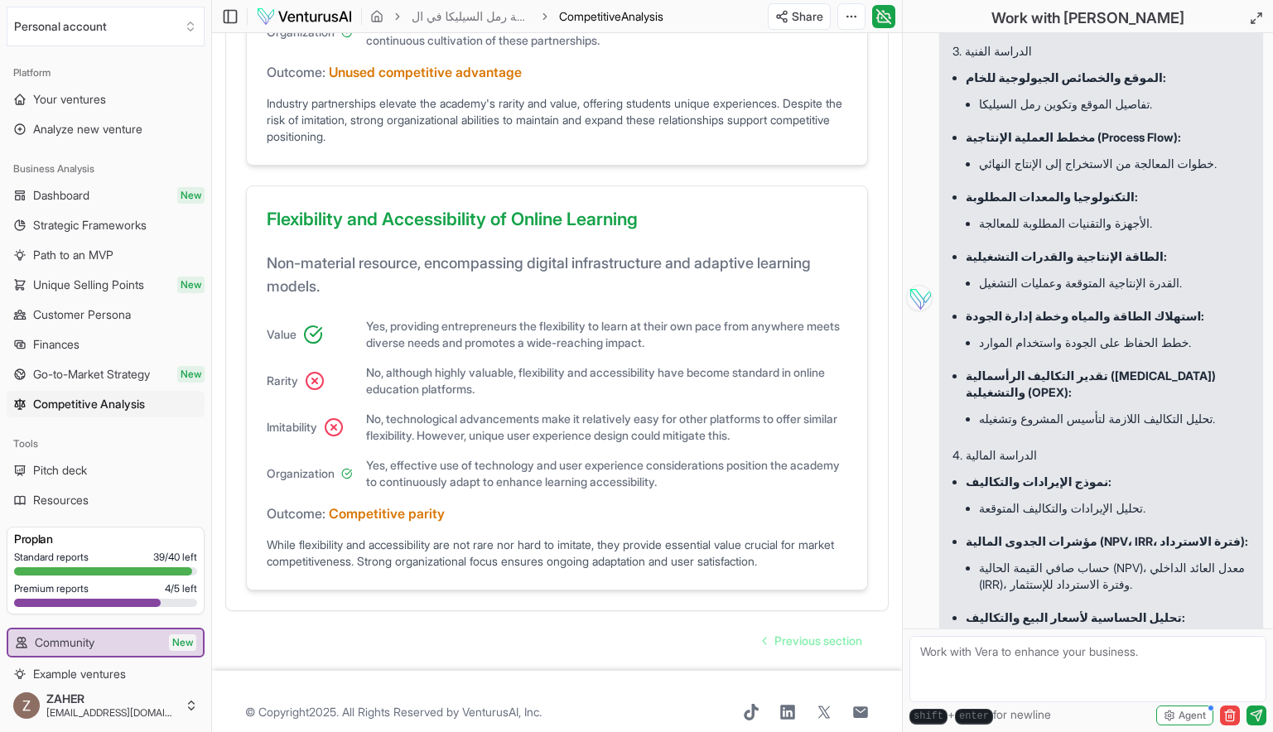
paste textarea "Resources & Capabilities High-Purity Silica Sand Deposits: Value: توفر خام عالي…"
type textarea "Resources & Capabilities High-Purity Silica Sand Deposits: Value: توفر خام عالي…"
click at [1254, 715] on icon "submit" at bounding box center [1256, 715] width 11 height 11
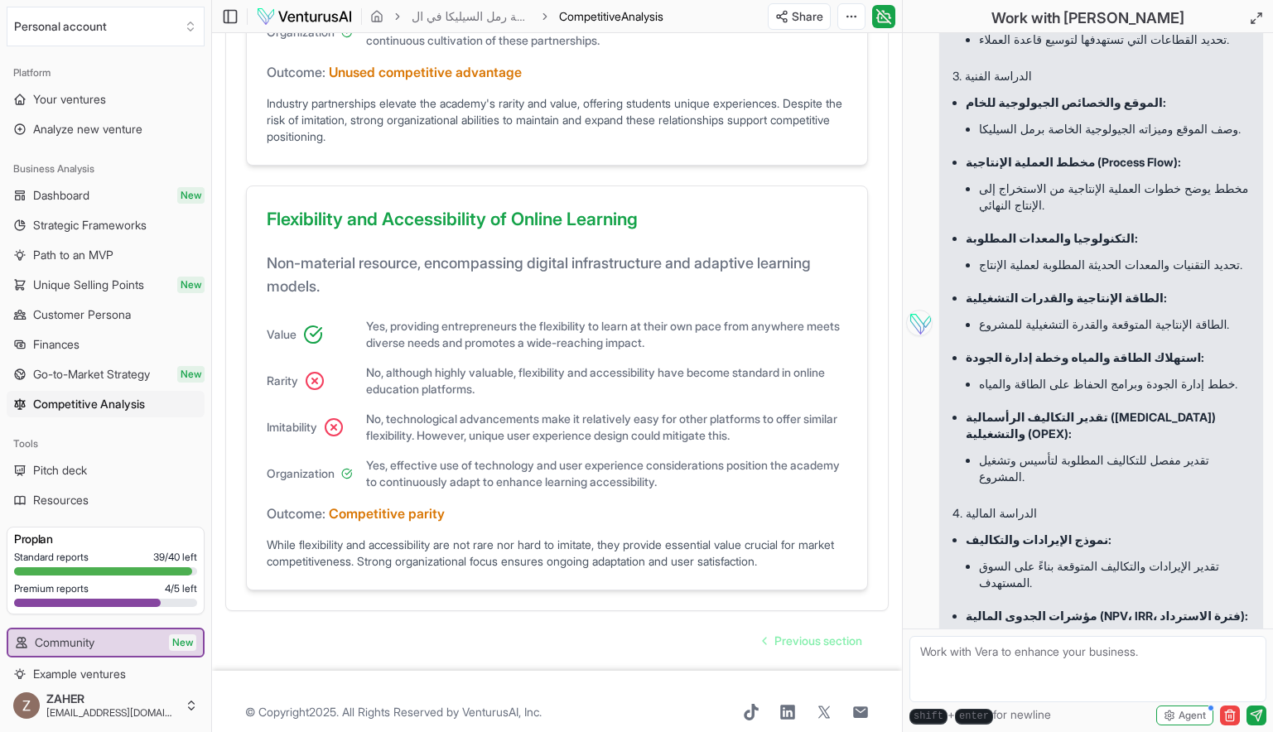
scroll to position [10671, 0]
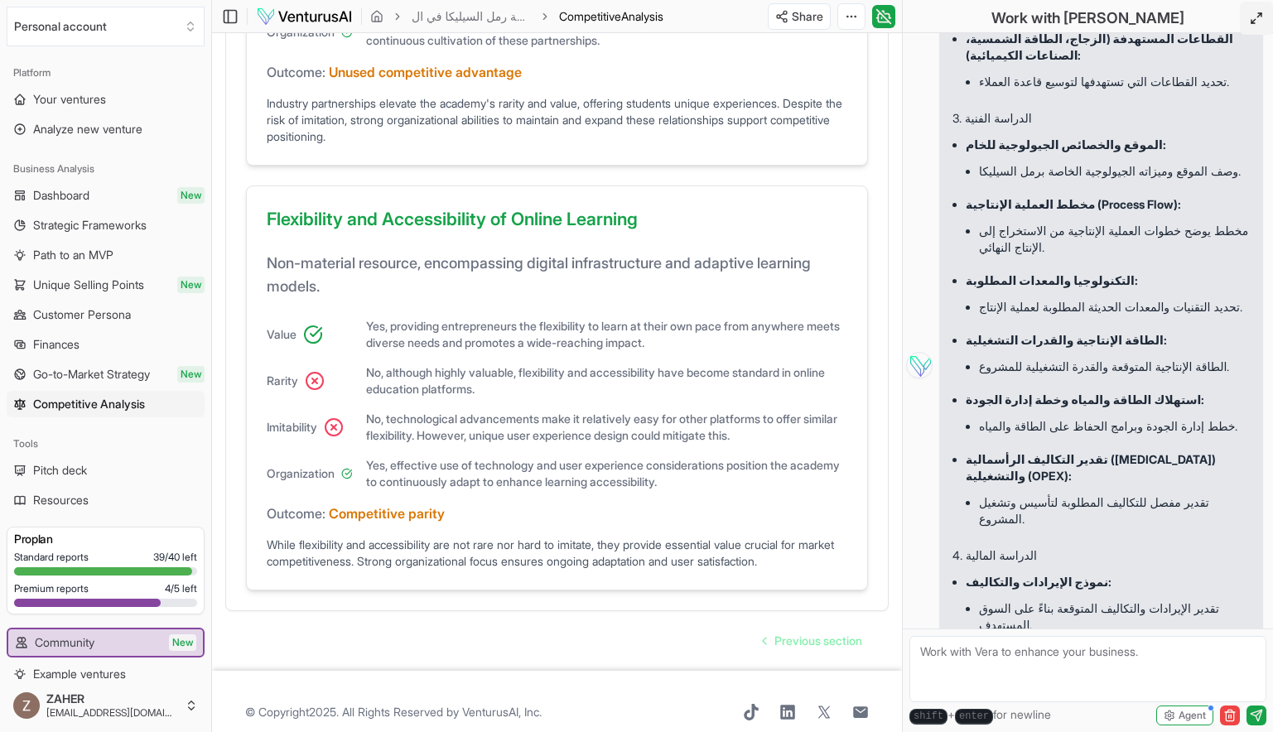
click at [1253, 12] on icon at bounding box center [1256, 18] width 13 height 13
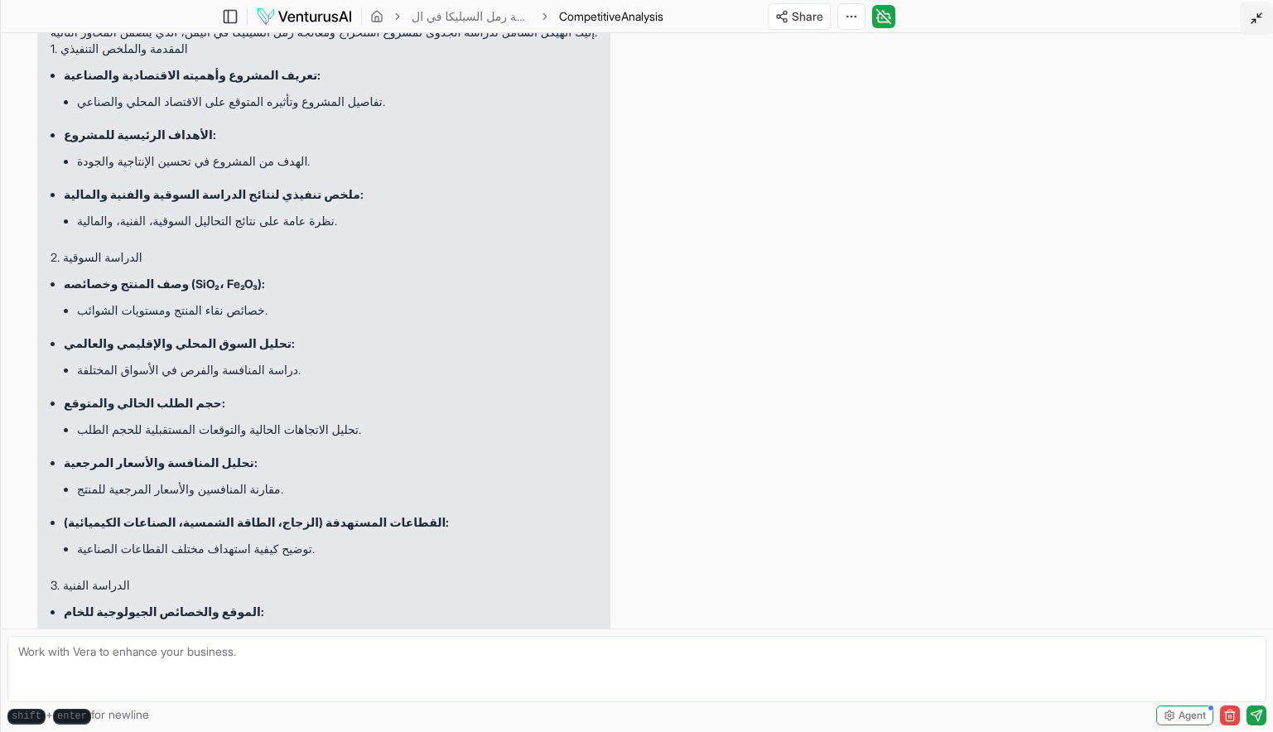
scroll to position [9171, 0]
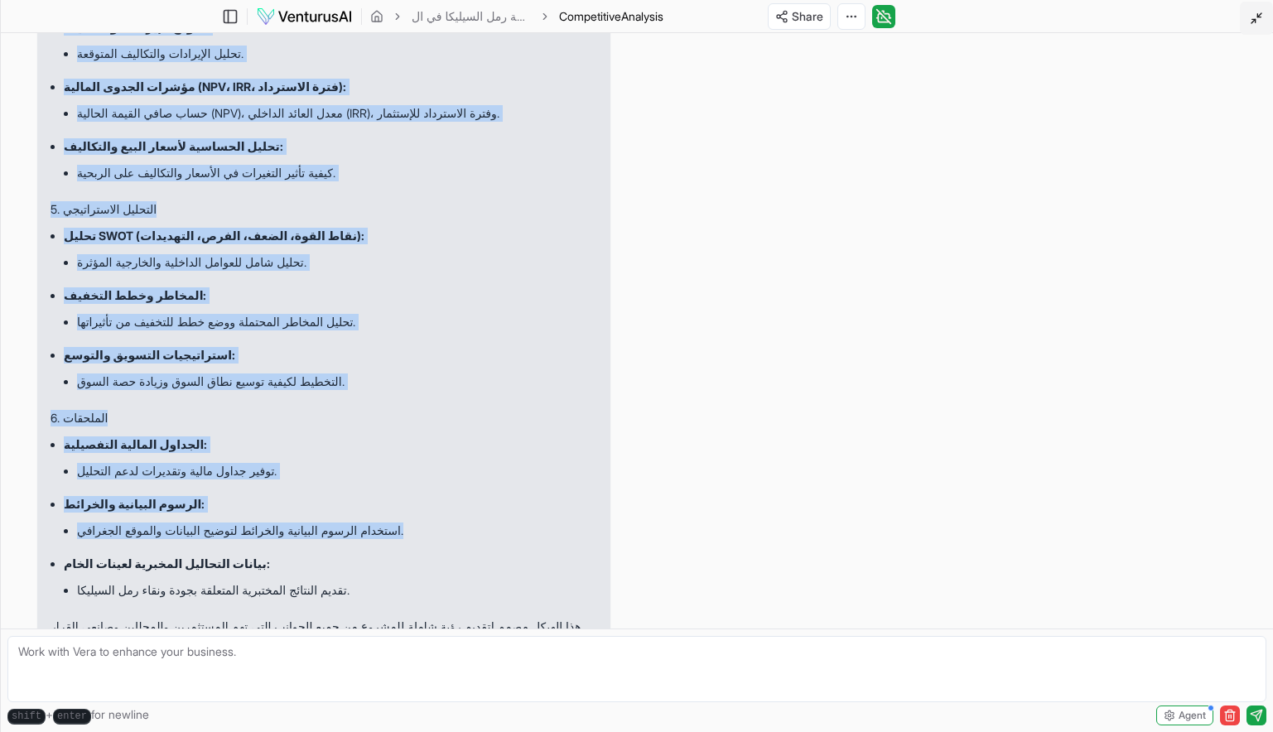
drag, startPoint x: 427, startPoint y: 95, endPoint x: 428, endPoint y: 528, distance: 432.5
click at [428, 528] on div "Hi, I'm Vera, ask me anything about your report or business in general! "أرغب ف…" at bounding box center [637, 331] width 1273 height 596
drag, startPoint x: 428, startPoint y: 528, endPoint x: 435, endPoint y: 519, distance: 10.6
click at [435, 519] on li "استخدام الرسوم البيانية والخرائط لتوضيح البيانات والموقع الجغرافي." at bounding box center [337, 530] width 520 height 23
click at [1224, 713] on icon "button" at bounding box center [1230, 715] width 13 height 13
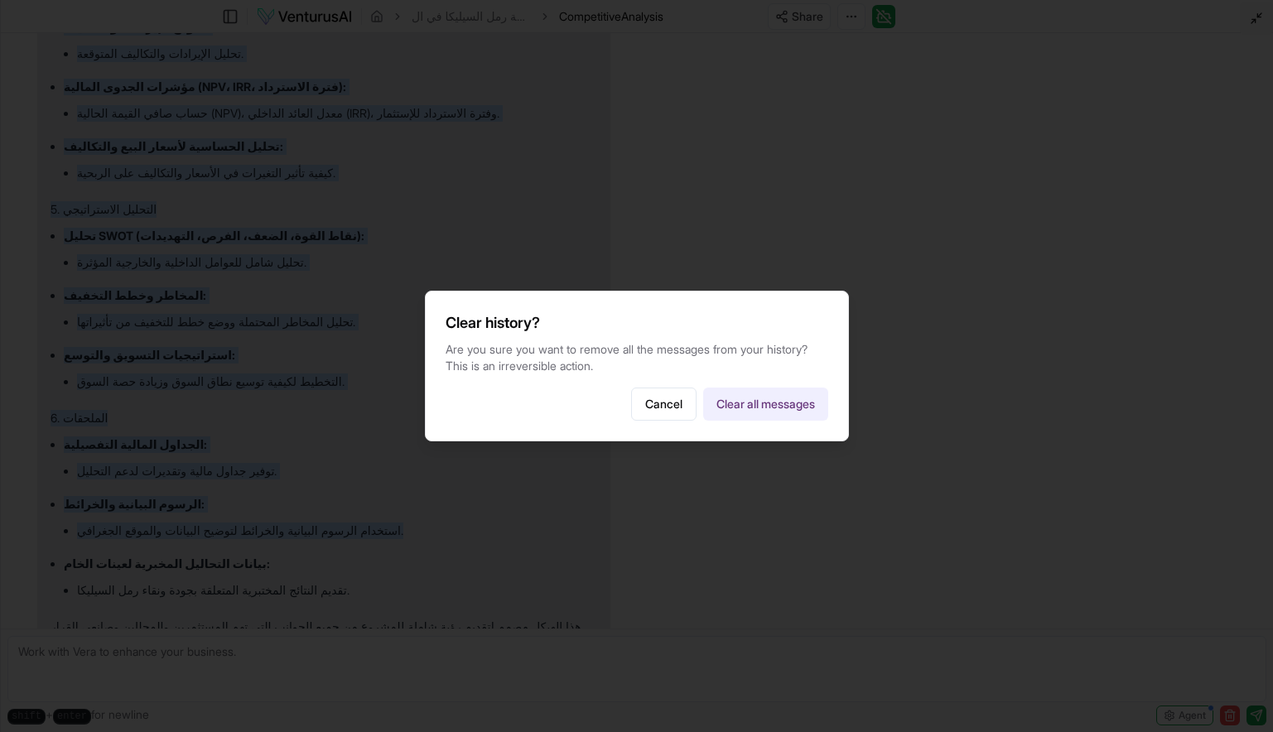
click at [740, 421] on button "Clear all messages" at bounding box center [765, 404] width 125 height 33
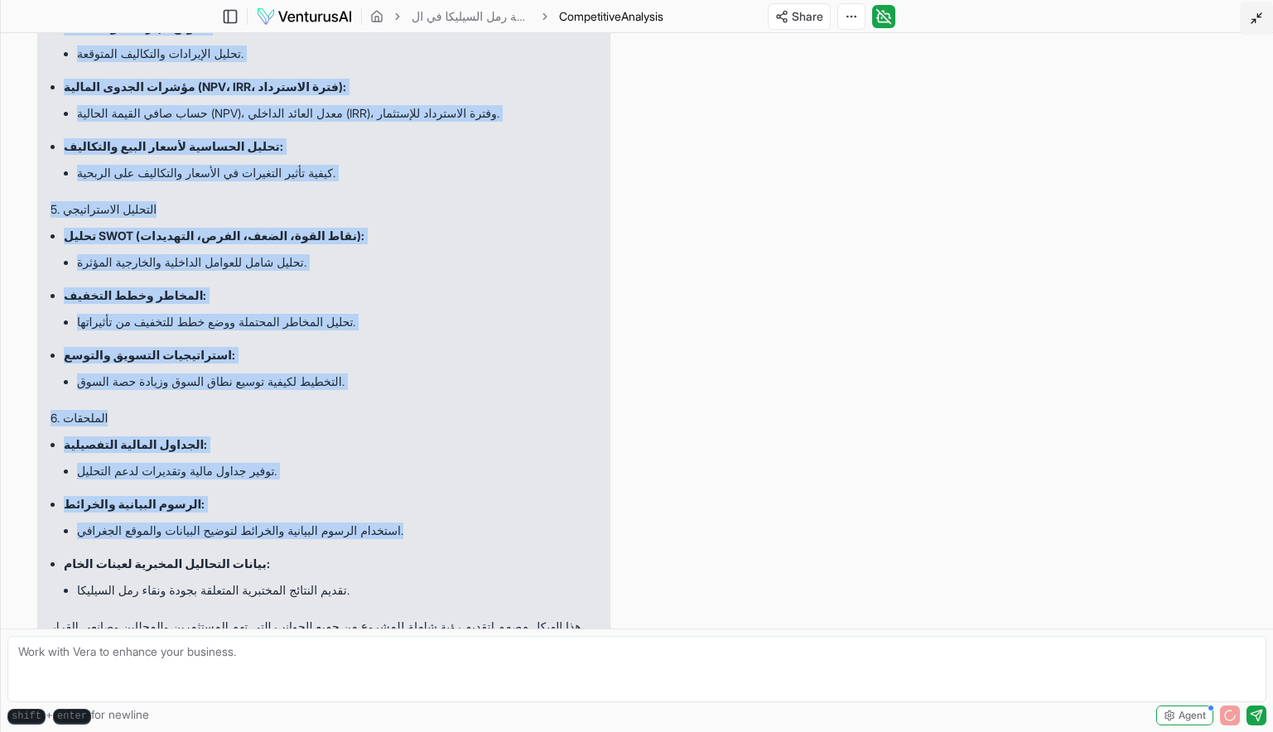
scroll to position [0, 0]
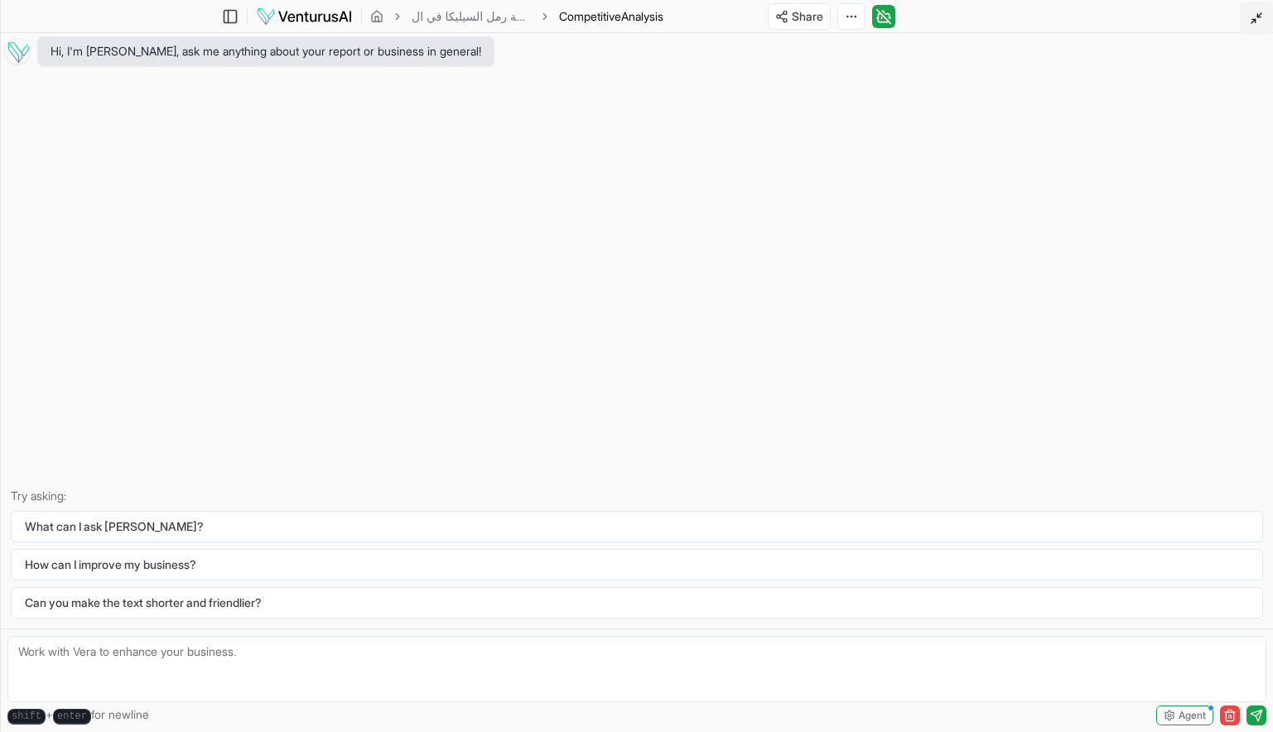
click at [240, 675] on textarea at bounding box center [636, 669] width 1259 height 66
paste textarea "Resources & Capabilities High-Purity Silica Sand Deposits: Value: توفر خام عالي…"
type textarea "Resources & Capabilities High-Purity Silica Sand Deposits: Value: توفر خام عالي…"
click at [1230, 711] on icon "button" at bounding box center [1230, 715] width 13 height 13
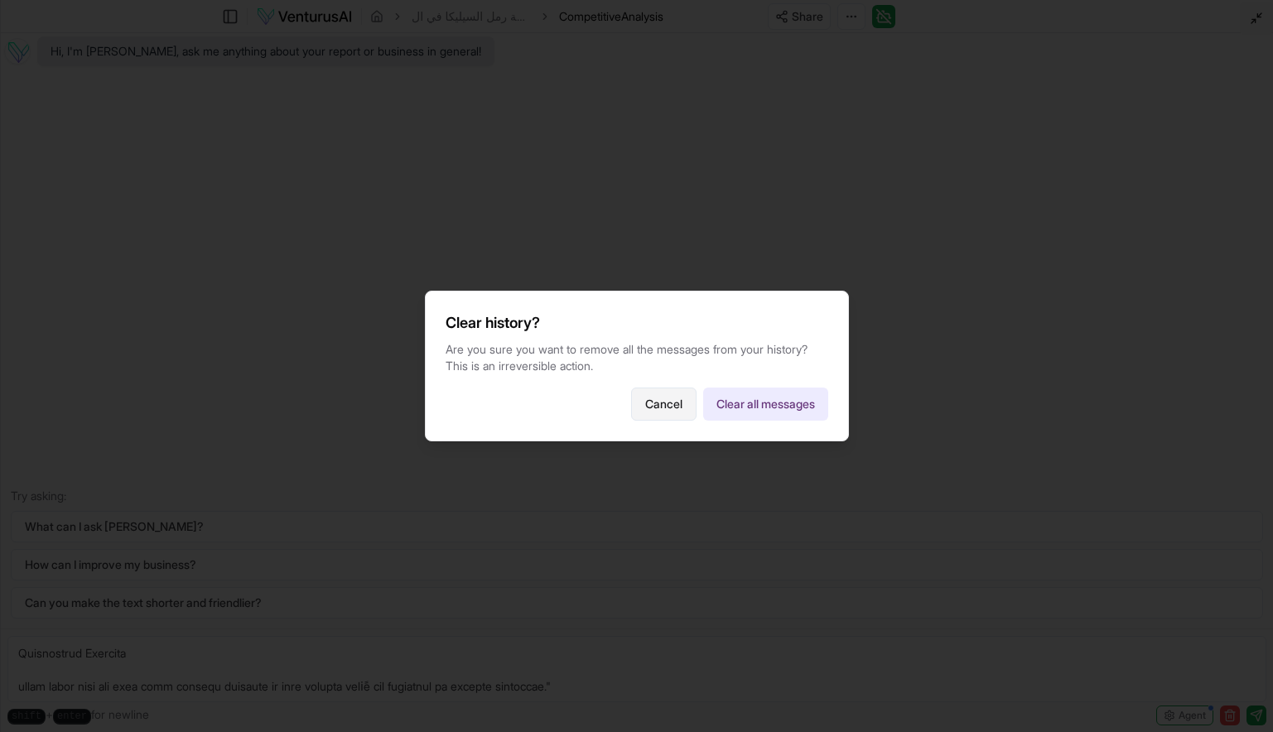
click at [654, 408] on button "Cancel" at bounding box center [663, 404] width 65 height 33
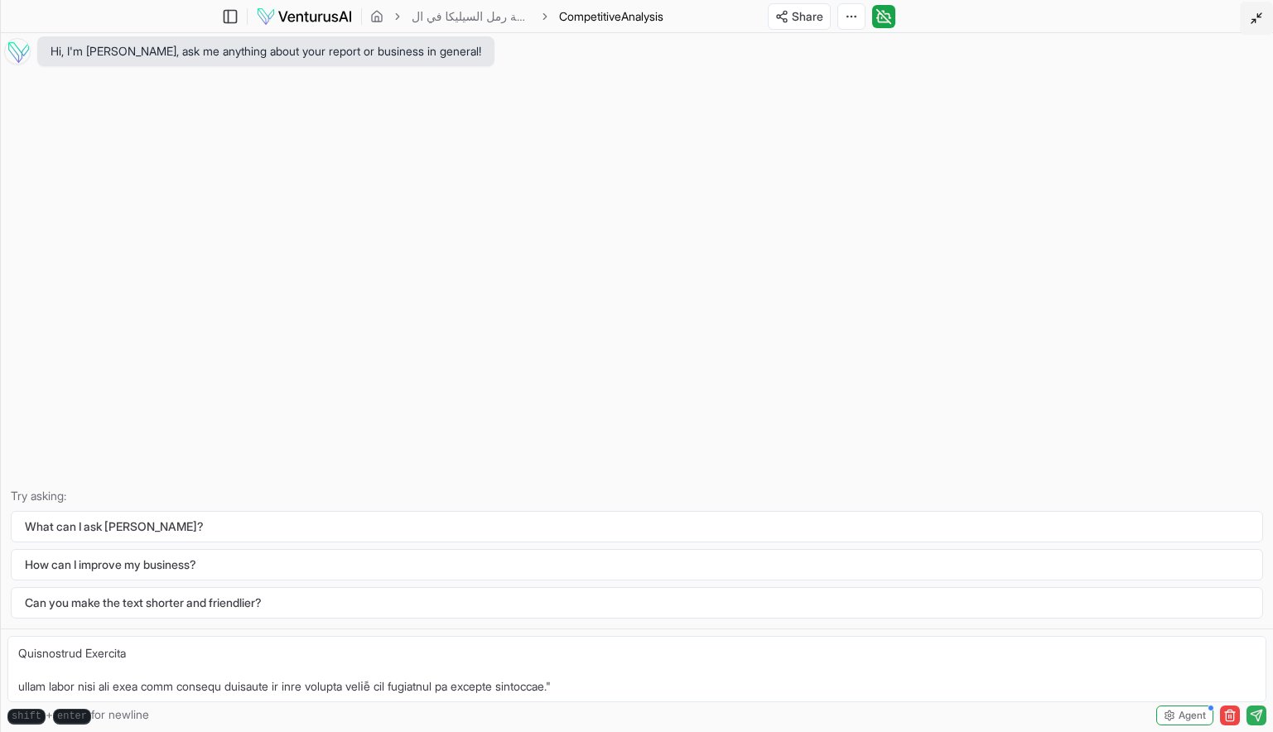
click at [1254, 716] on icon "submit" at bounding box center [1256, 715] width 11 height 11
click at [1247, 2] on button at bounding box center [1256, 18] width 33 height 33
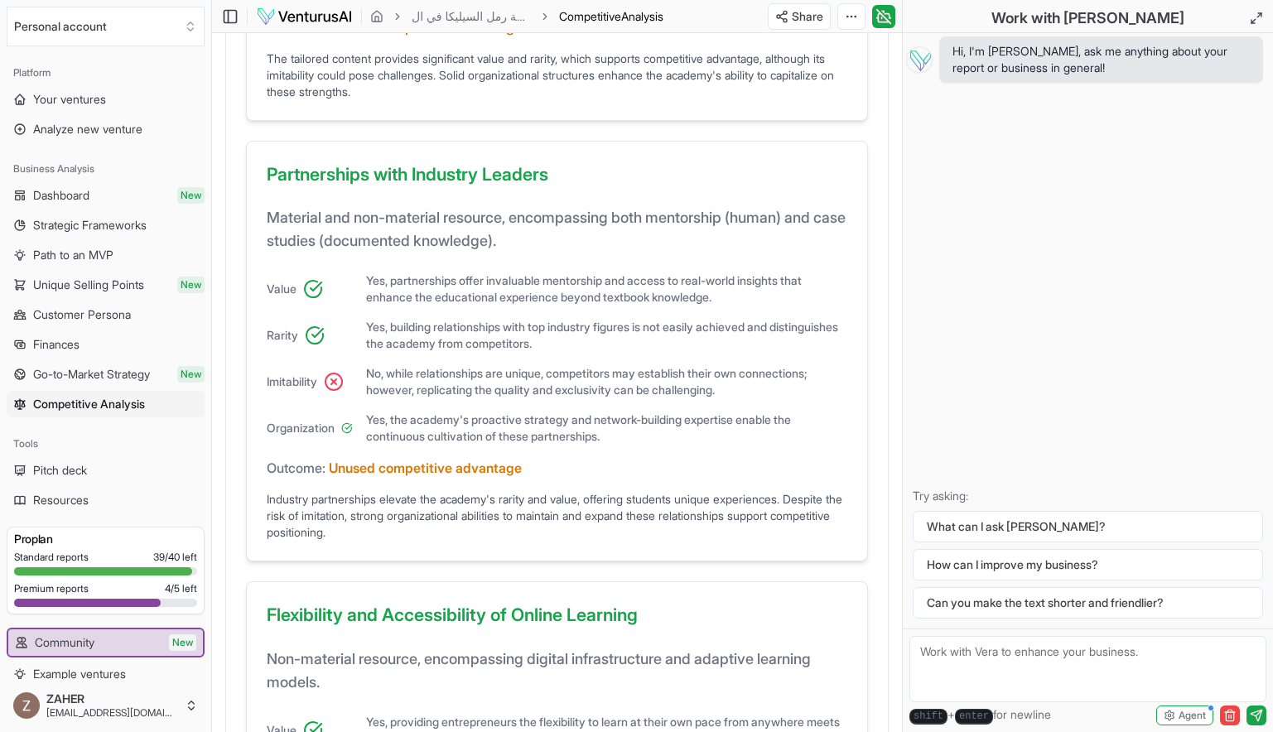
scroll to position [1350, 0]
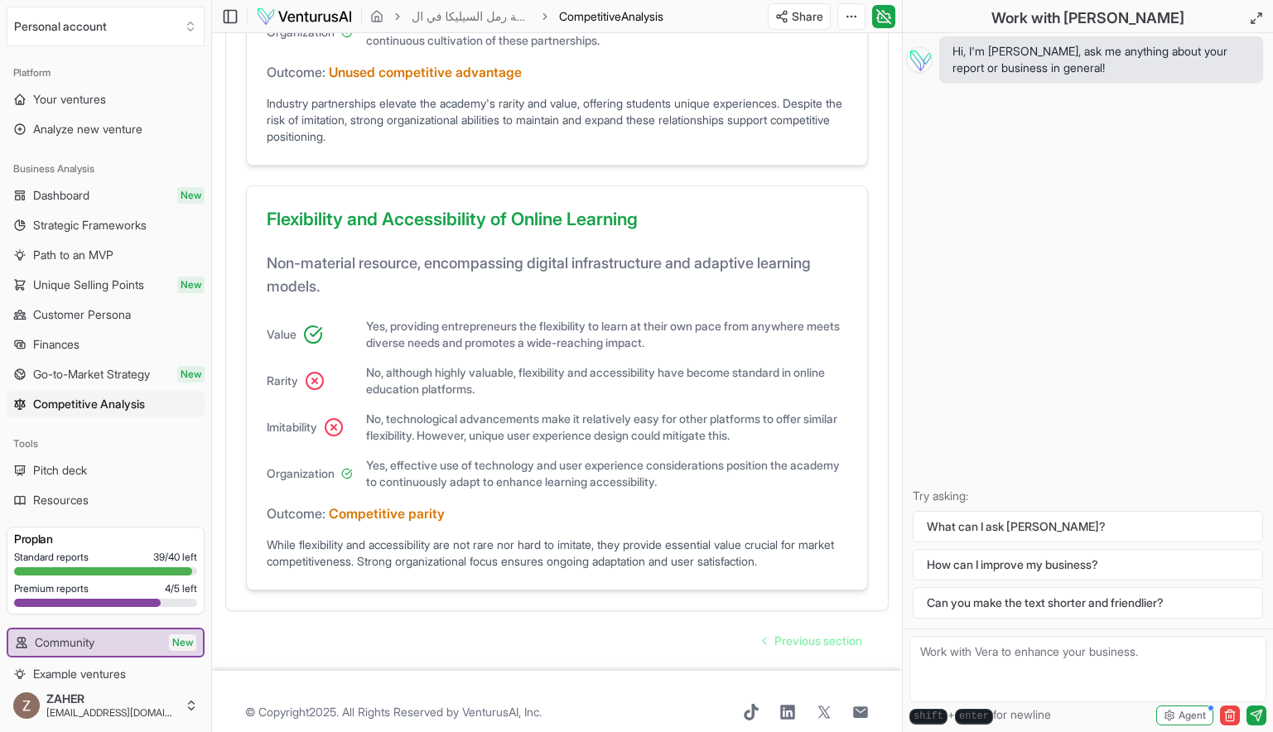
click at [114, 563] on div "Standard reports 39 / 40 left" at bounding box center [105, 557] width 183 height 13
click at [178, 640] on span "New" at bounding box center [182, 643] width 27 height 17
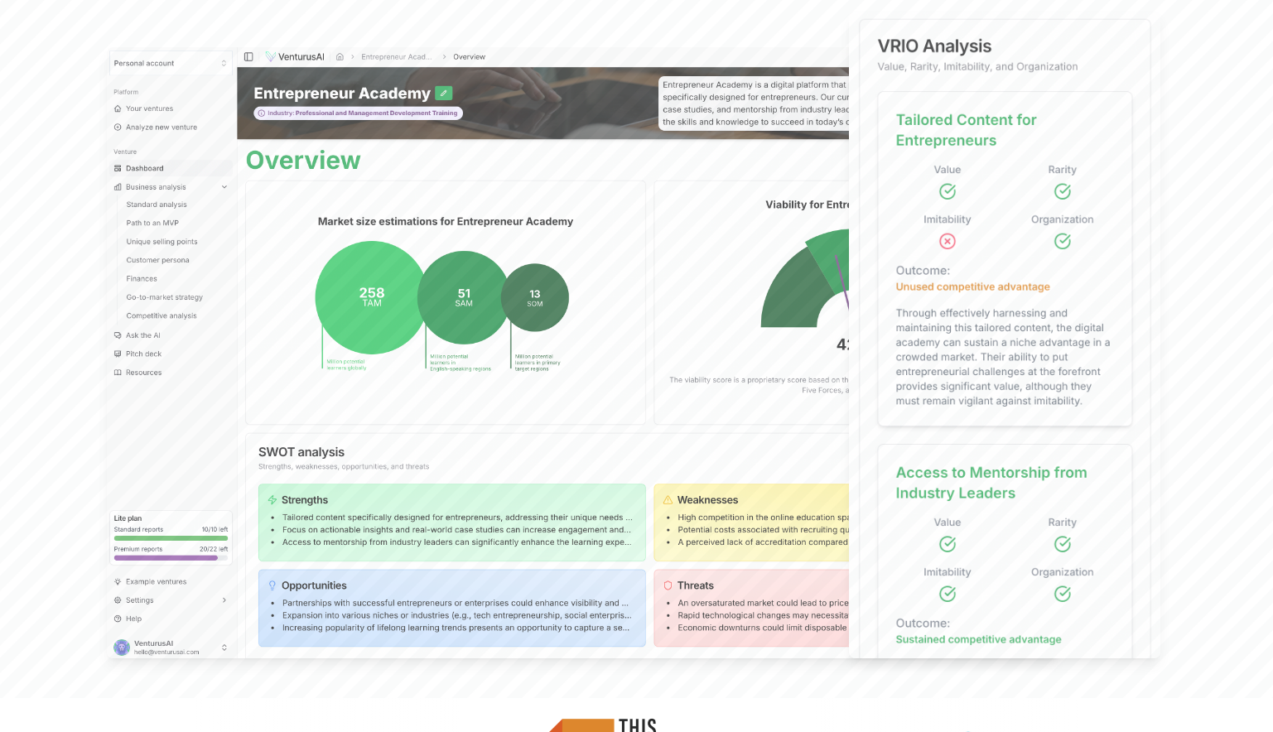
scroll to position [129, 0]
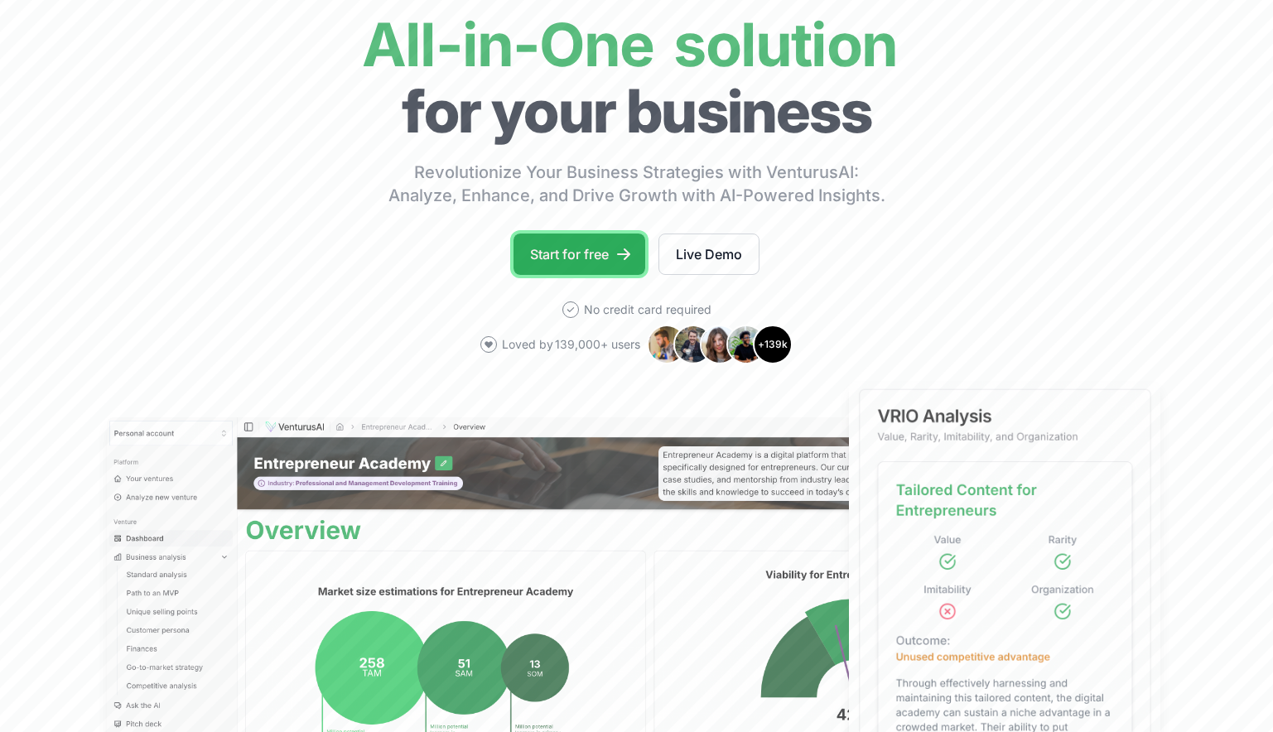
click at [577, 260] on link "Start for free" at bounding box center [580, 254] width 132 height 41
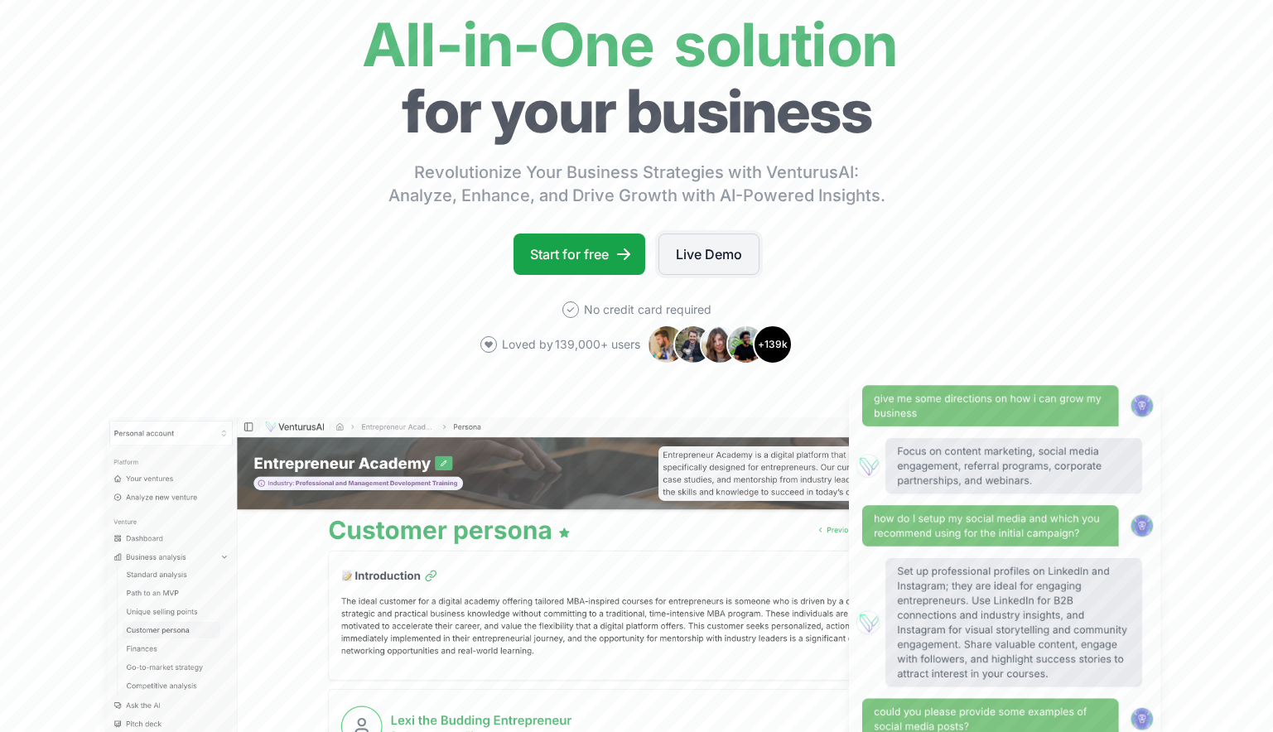
click at [692, 244] on link "Live Demo" at bounding box center [709, 254] width 101 height 41
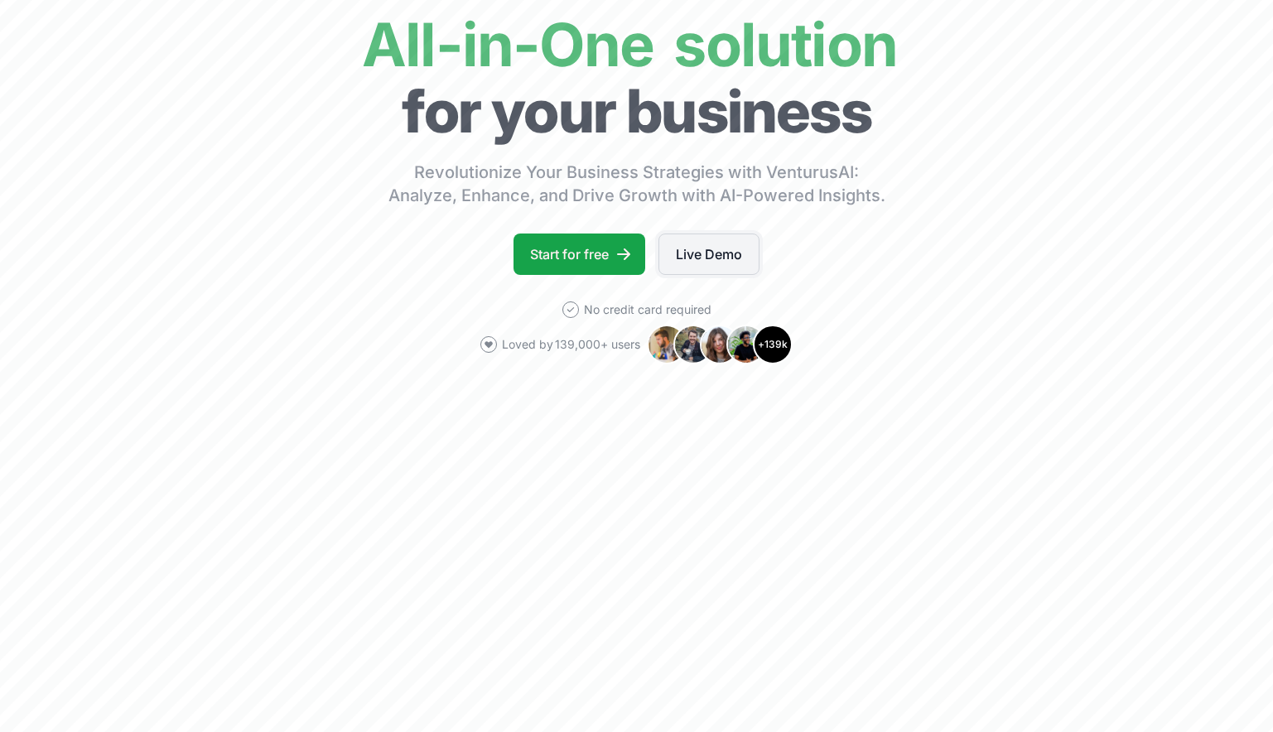
click at [728, 259] on link "Live Demo" at bounding box center [709, 254] width 101 height 41
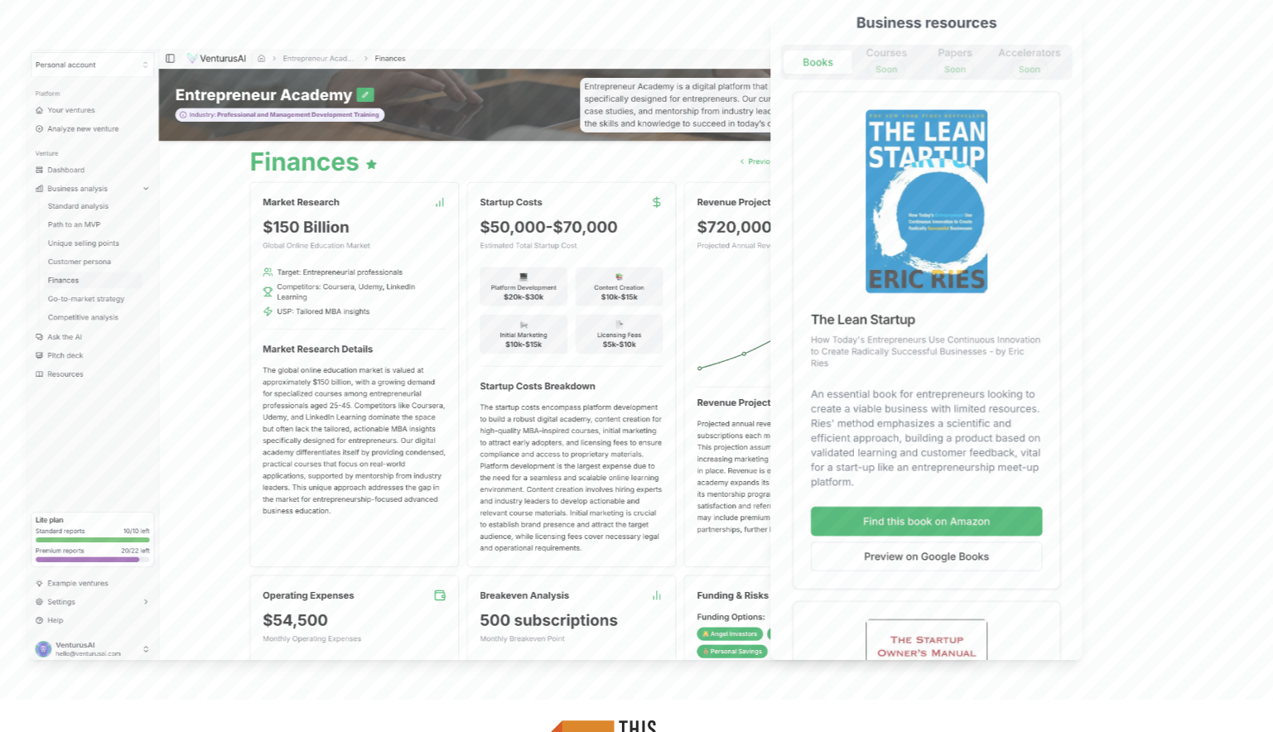
scroll to position [0, 0]
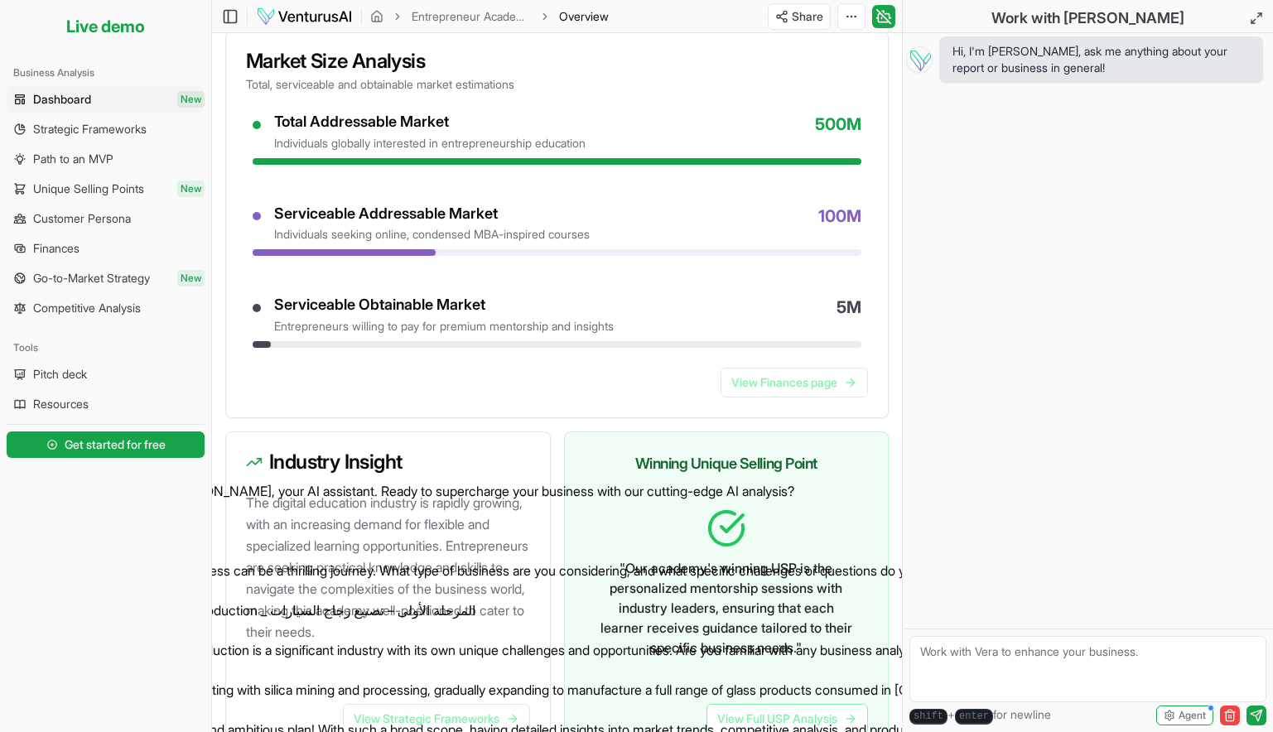
scroll to position [867, 0]
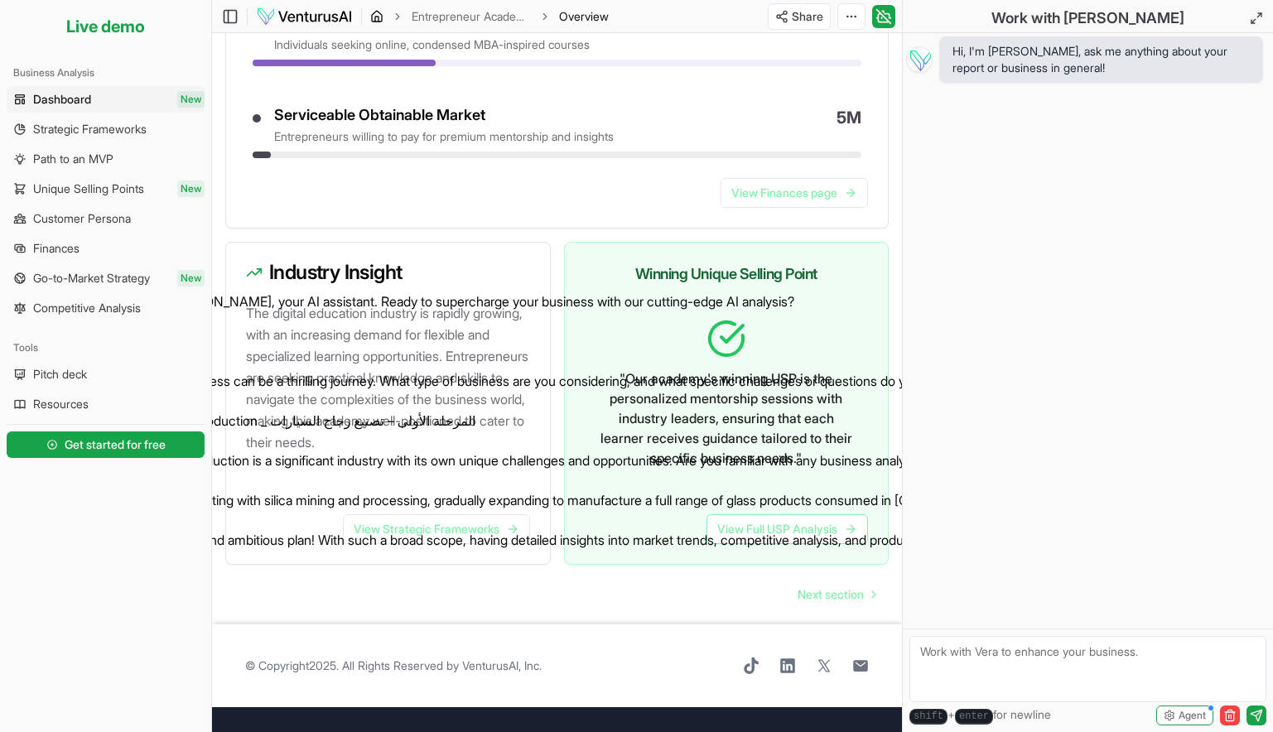
click at [370, 10] on icon "breadcrumb" at bounding box center [376, 16] width 13 height 13
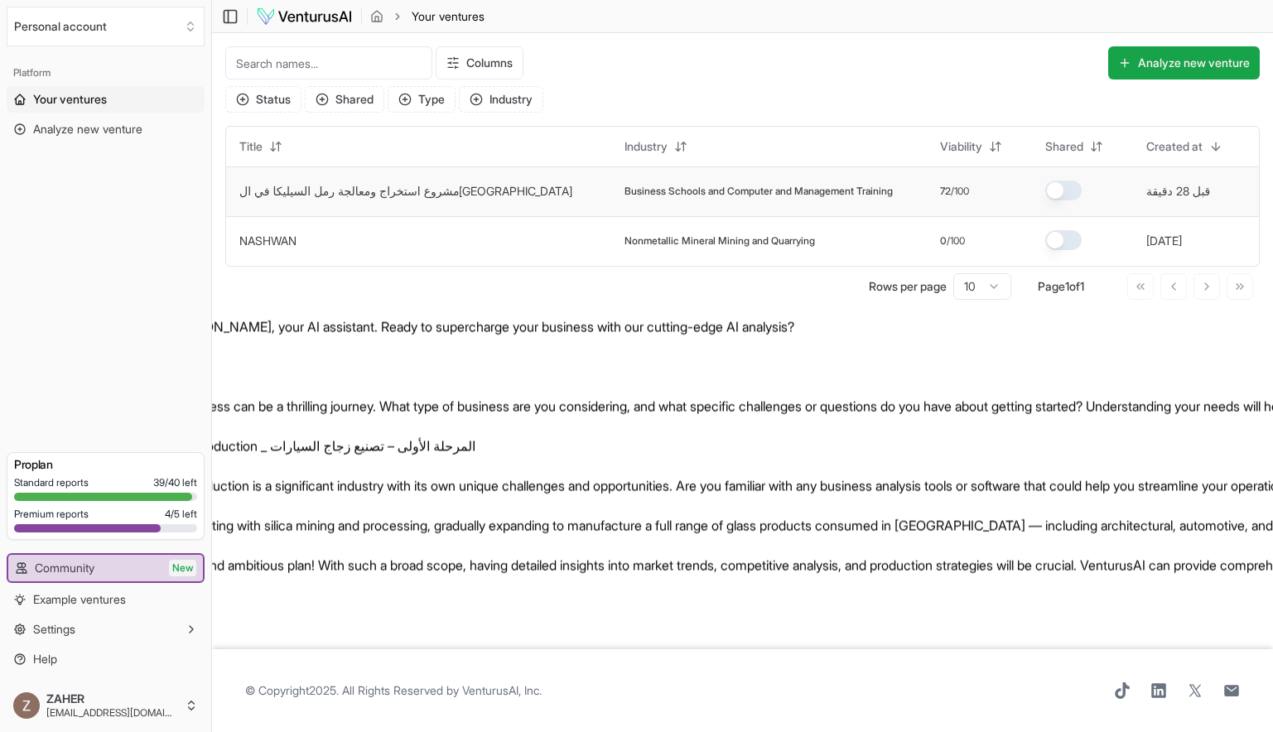
click at [1046, 189] on button "button" at bounding box center [1064, 191] width 36 height 20
click at [761, 192] on span "Business Schools and Computer and Management Training" at bounding box center [759, 191] width 268 height 13
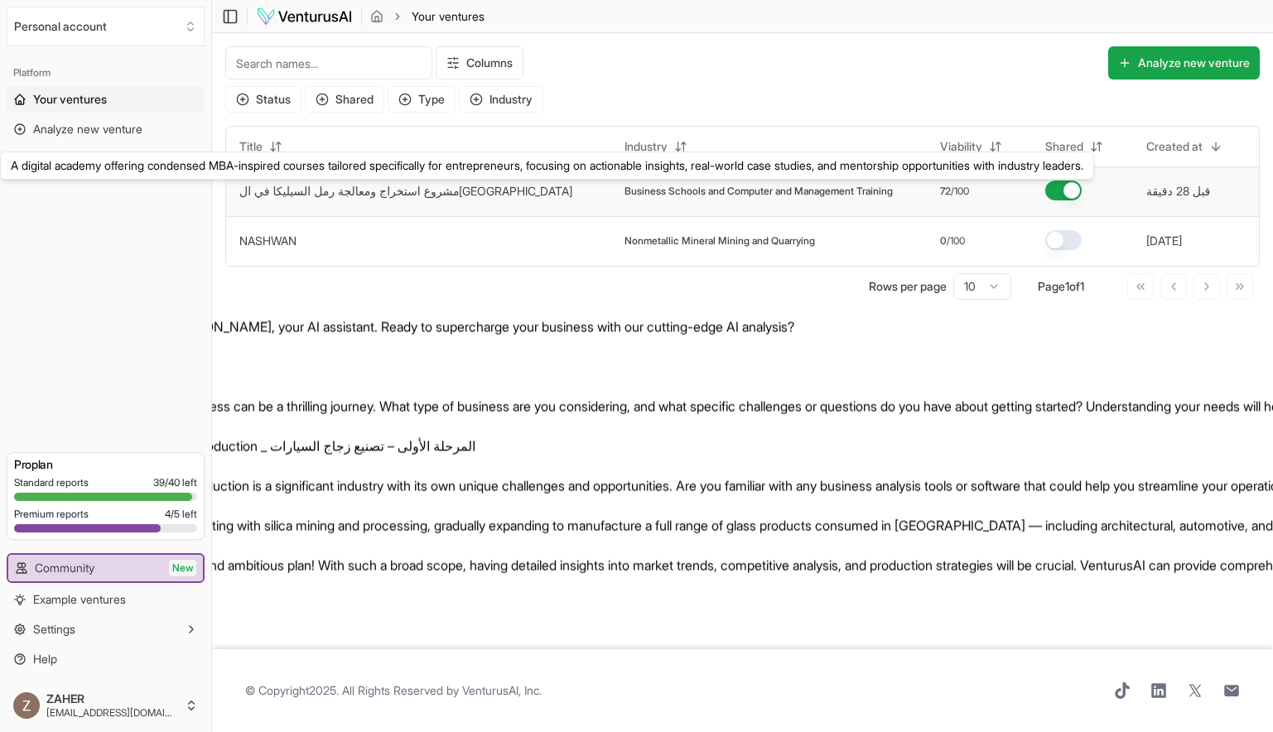
click at [366, 193] on link "مشروع استخراج ومعالجة رمل السيليكا في ال[GEOGRAPHIC_DATA]" at bounding box center [405, 191] width 333 height 14
click at [611, 192] on td "Business Schools and Computer and Management Training" at bounding box center [769, 192] width 316 height 50
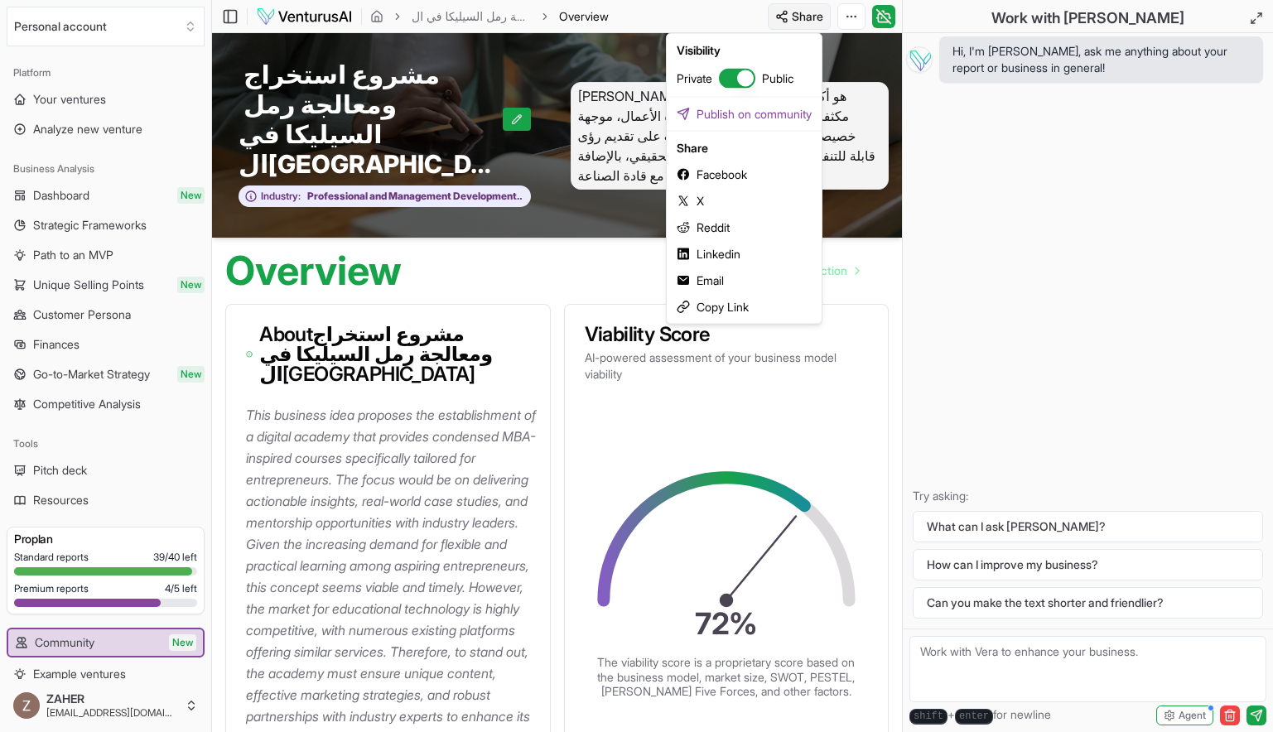
click at [786, 18] on html "Personal account Platform Your ventures Analyze new venture Business Analysis D…" at bounding box center [636, 366] width 1273 height 732
click at [778, 118] on link "Publish on community" at bounding box center [744, 114] width 148 height 27
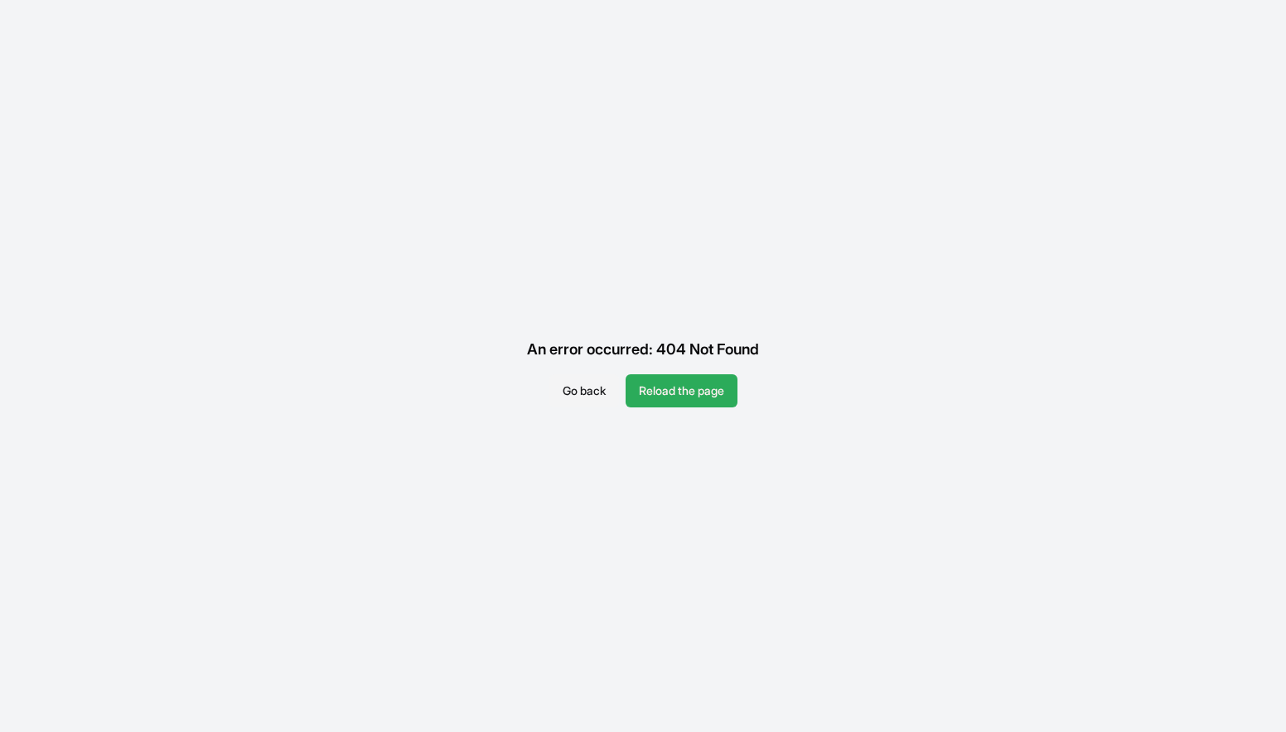
click at [665, 381] on button "Reload the page" at bounding box center [682, 391] width 112 height 33
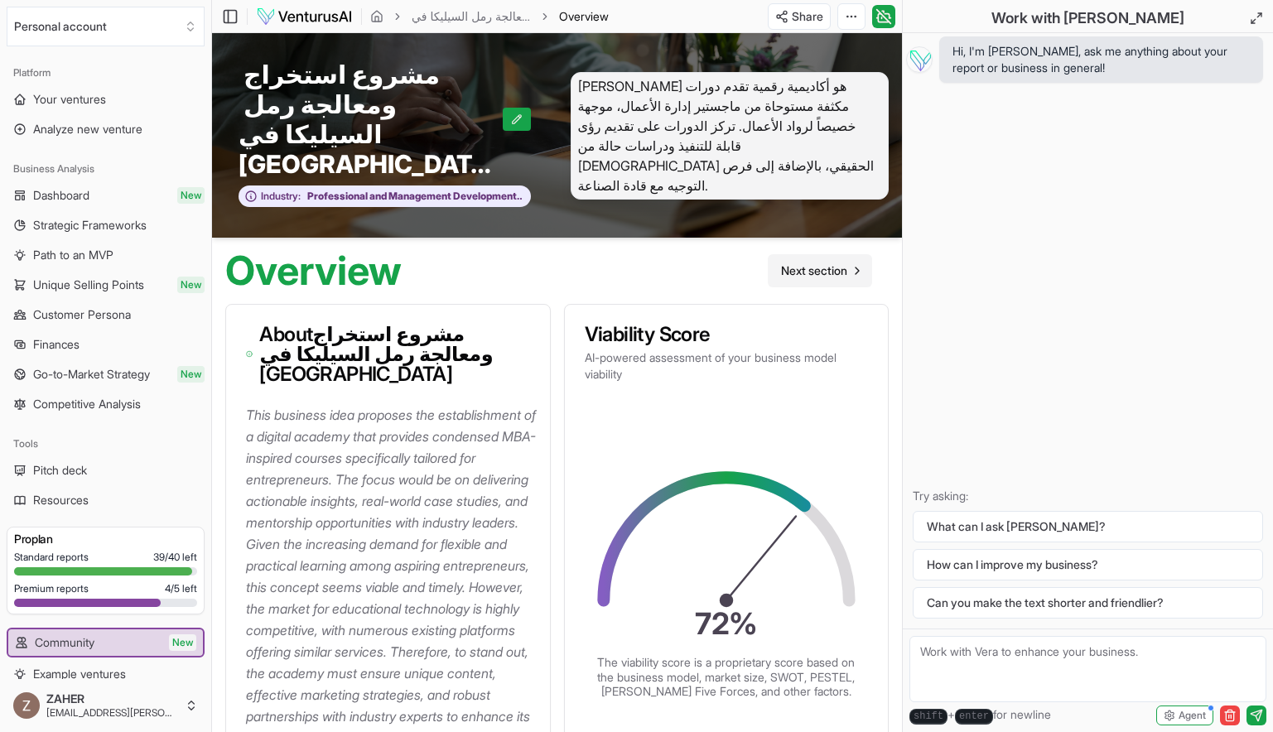
click at [824, 263] on span "Next section" at bounding box center [814, 271] width 66 height 17
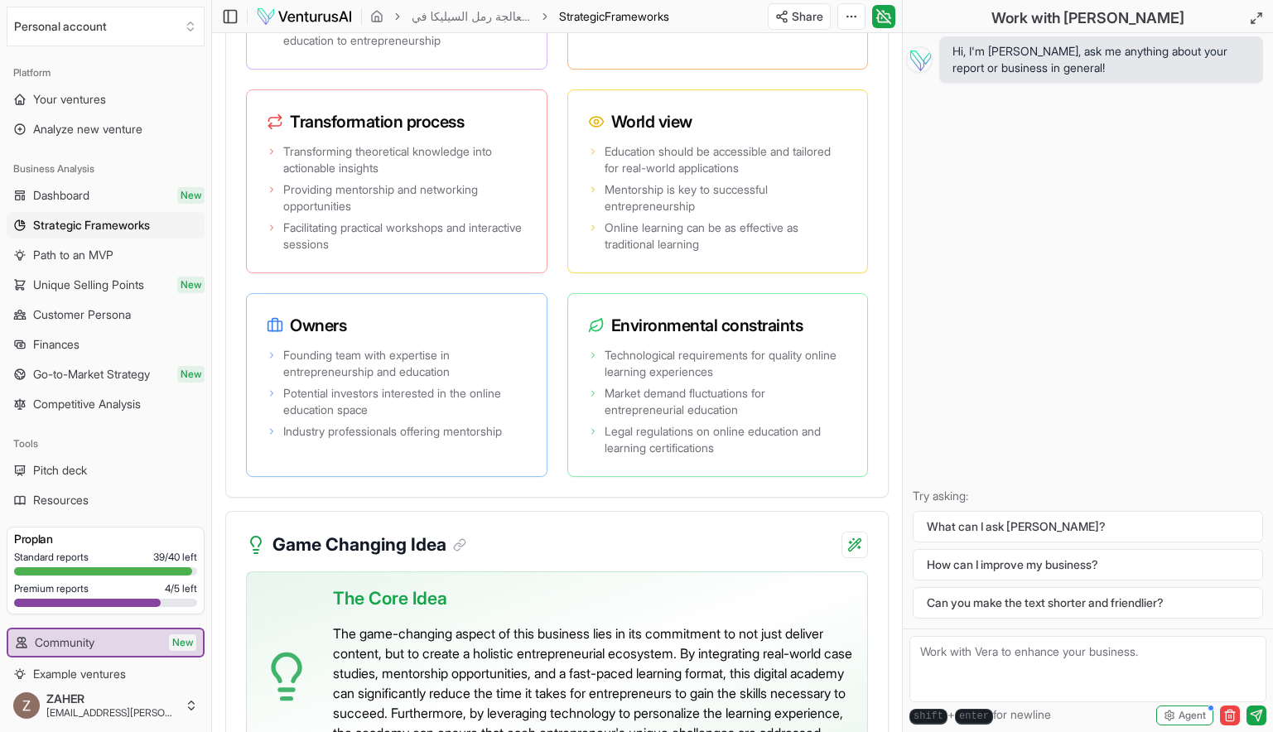
scroll to position [4026, 0]
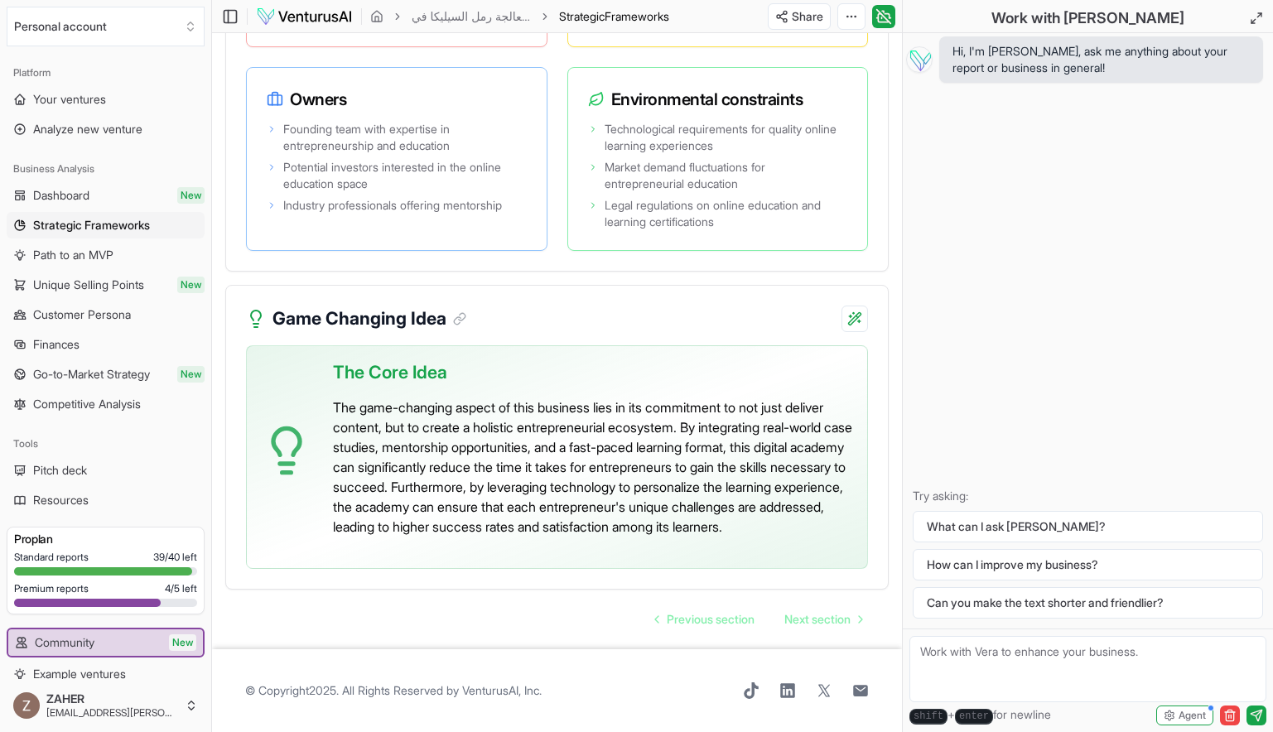
click at [510, 680] on footer "© Copyright 2025 . All Rights Reserved by VenturusAI, Inc ." at bounding box center [557, 691] width 690 height 83
click at [1014, 650] on textarea at bounding box center [1088, 669] width 357 height 66
paste textarea ""أعيدي صياغة قسم Strategic Frameworks ليعكس مشروع استخراج ومعالجة رمل السيليكا …"
type textarea ""أعيدي صياغة قسم Strategic Frameworks ليعكس مشروع استخراج ومعالجة رمل السيليكا …"
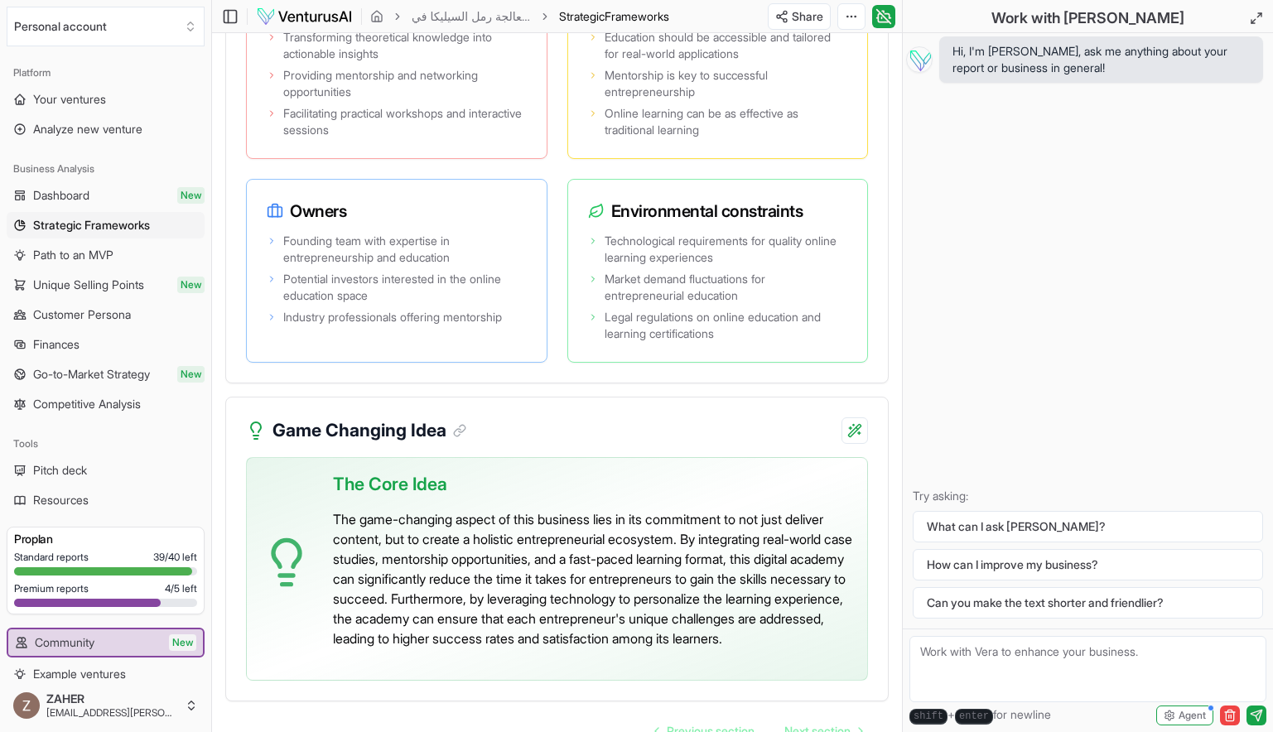
scroll to position [3884, 0]
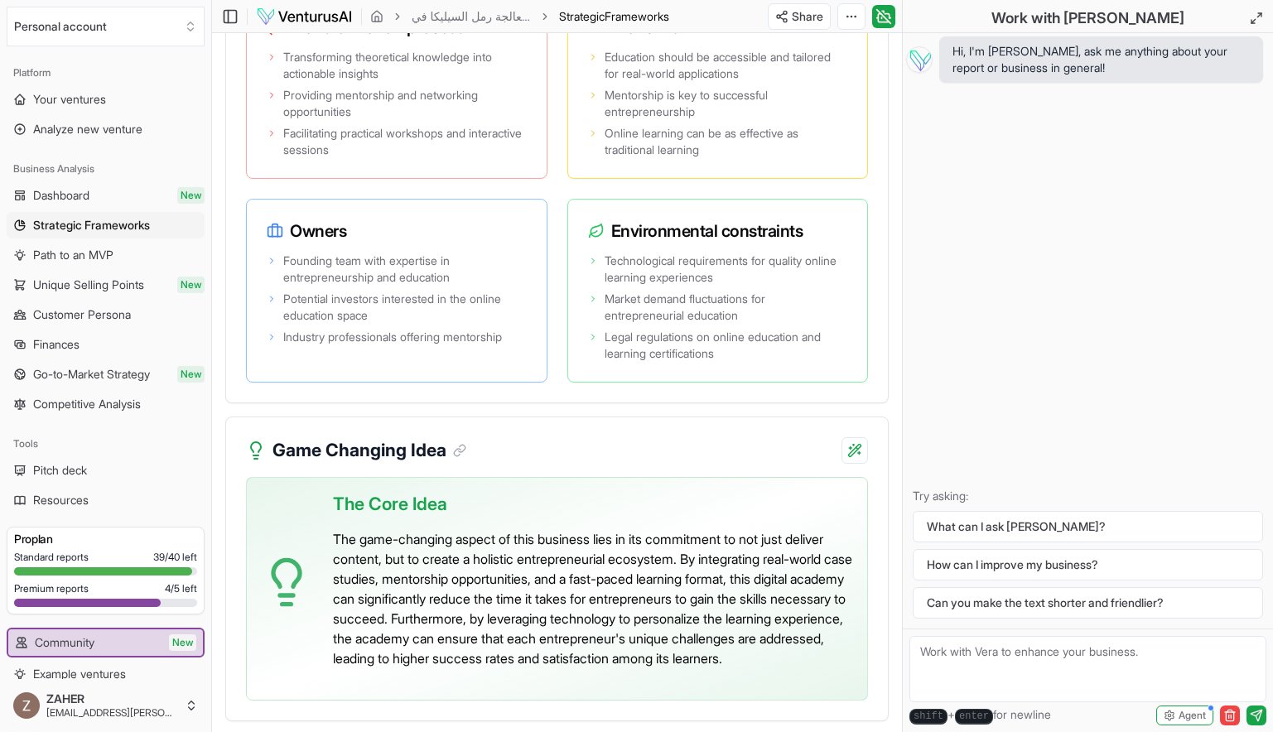
click at [974, 719] on kbd "enter" at bounding box center [974, 717] width 38 height 16
click at [974, 670] on textarea at bounding box center [1088, 669] width 357 height 66
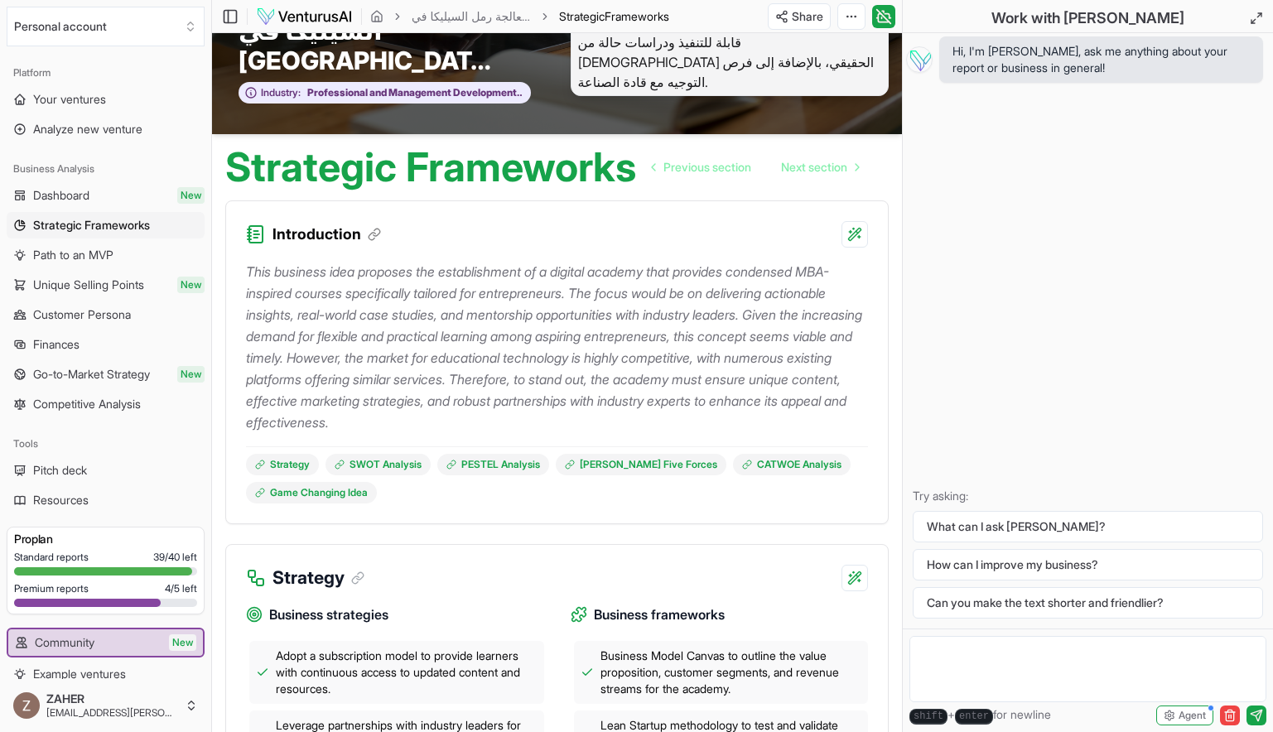
scroll to position [0, 0]
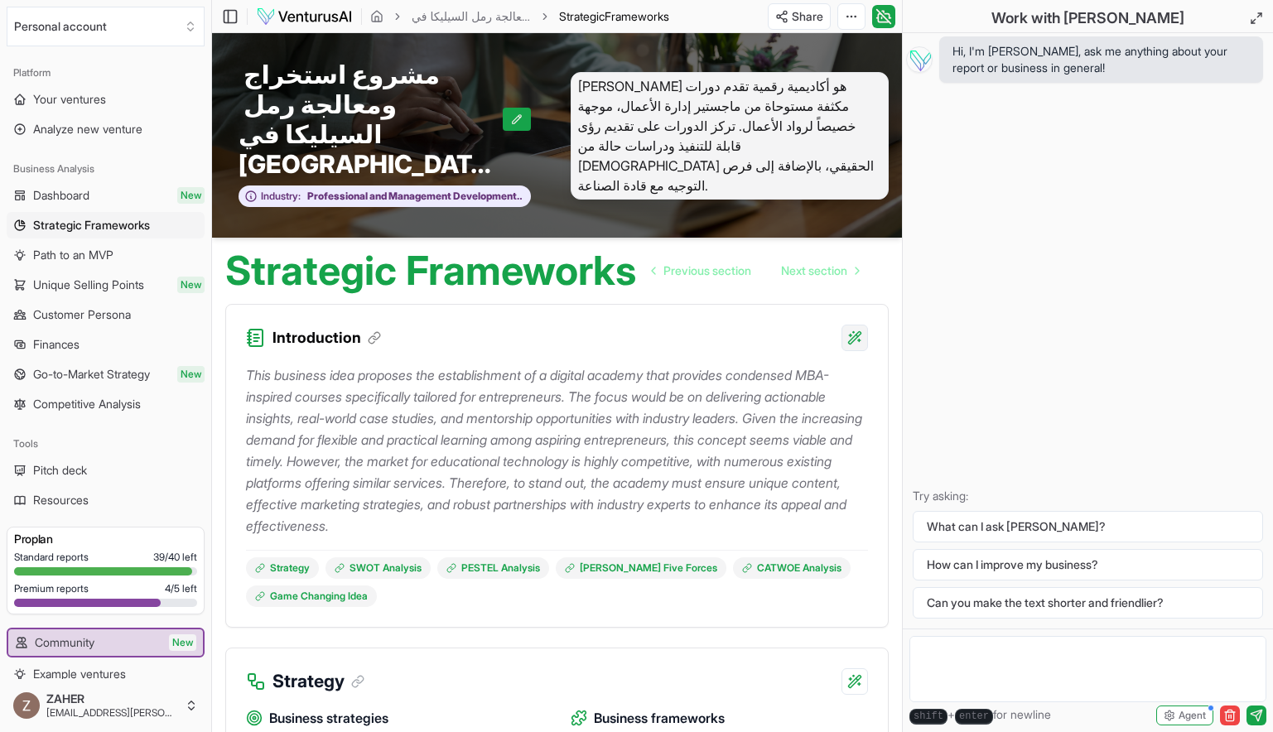
click at [856, 275] on html "Personal account Platform Your ventures Analyze new venture Business Analysis D…" at bounding box center [636, 366] width 1273 height 732
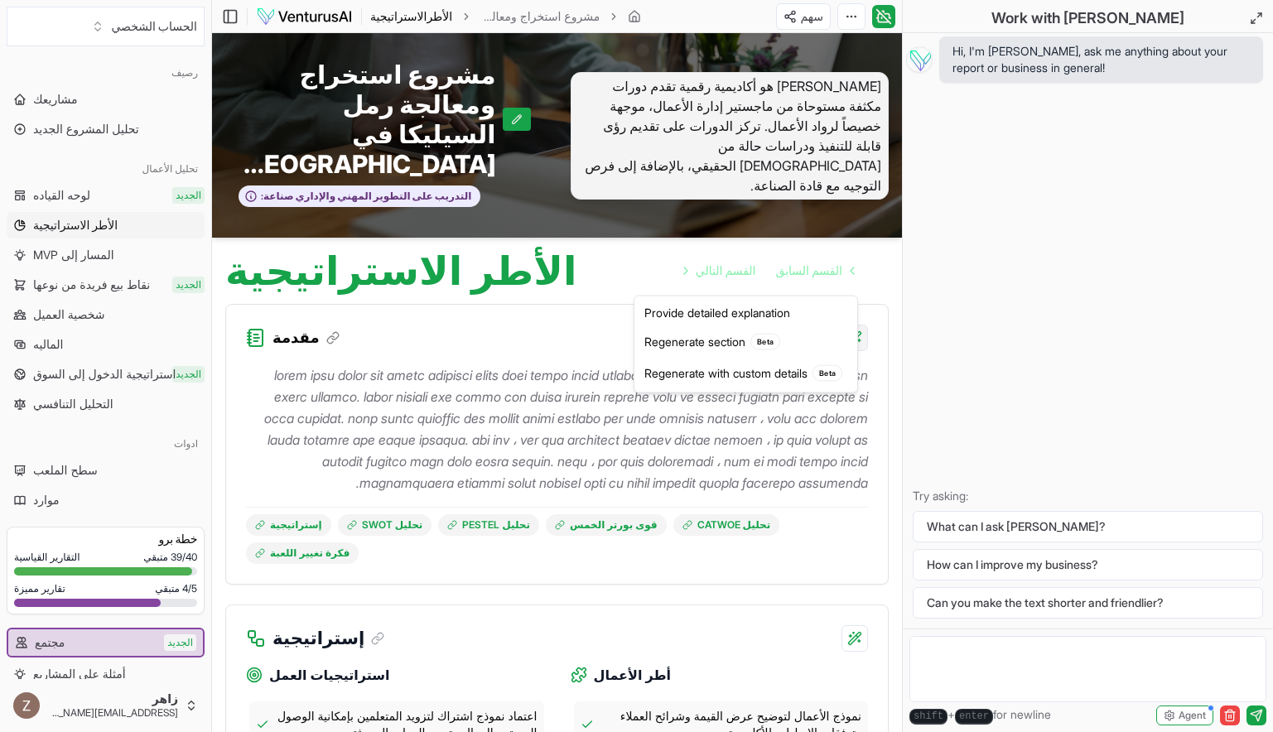
click at [851, 290] on html "الحساب الشخصي رصيف مشاريعك تحليل المشروع الجديد تحليل الأعمال لوحه القياده الجد…" at bounding box center [636, 366] width 1273 height 732
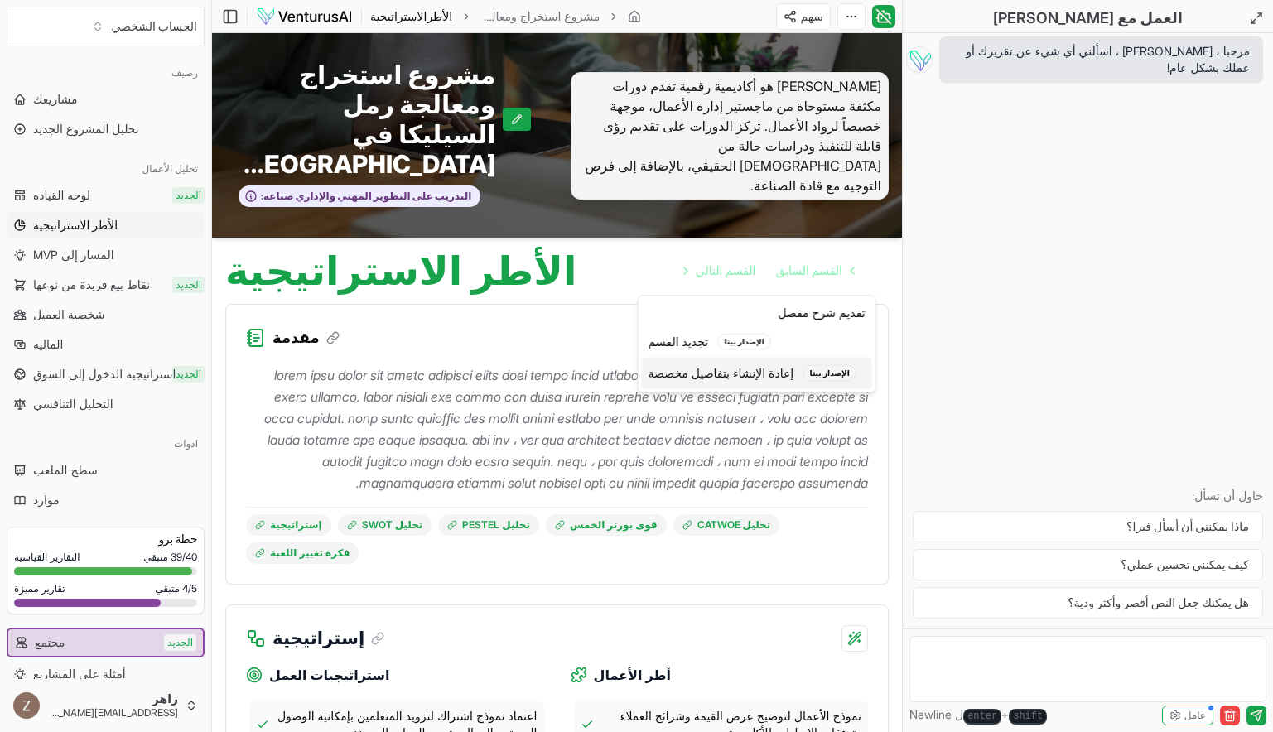
click at [771, 374] on font "إعادة الإنشاء بتفاصيل مخصصة" at bounding box center [722, 373] width 146 height 17
type textarea "Rewrite the "Introduction" section. Add more details here:"
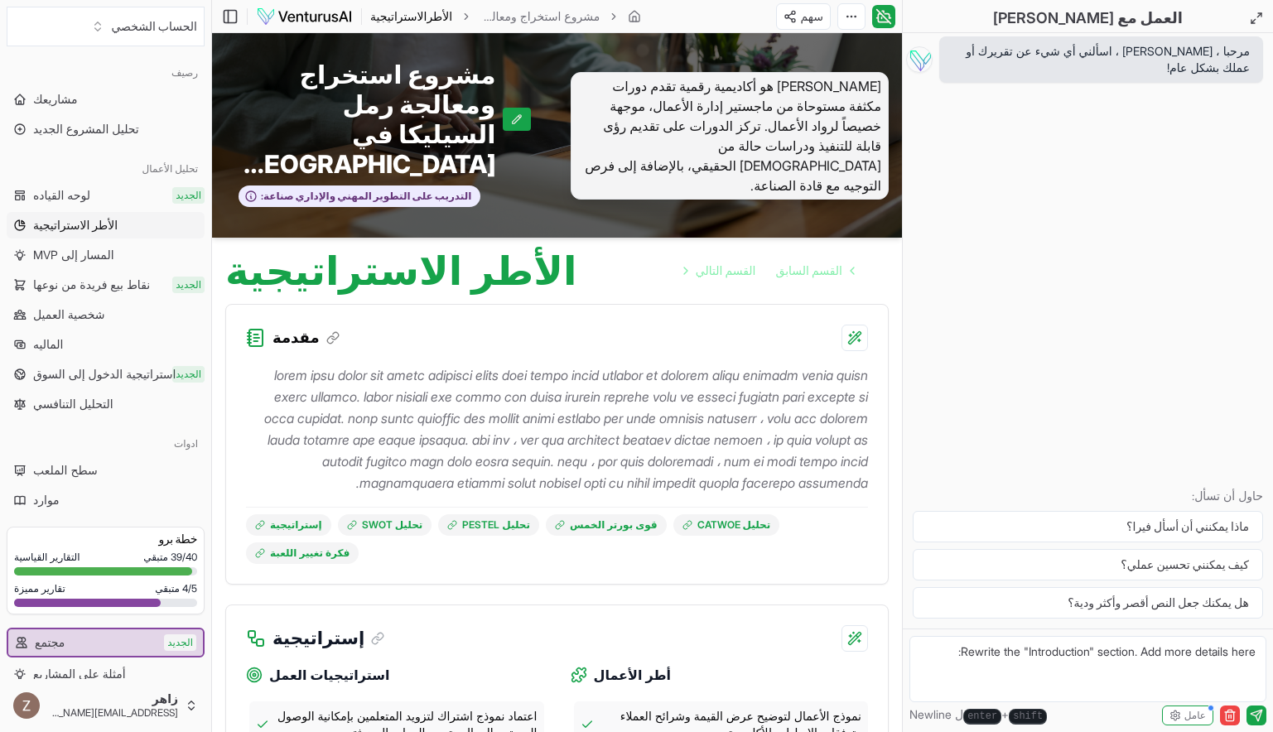
click at [1067, 649] on textarea "Rewrite the "Introduction" section. Add more details here:" at bounding box center [1088, 669] width 357 height 66
click at [1076, 568] on button "كيف يمكنني تحسين عملي؟" at bounding box center [1088, 564] width 350 height 31
click at [1203, 553] on button "كيف يمكنني تحسين عملي؟" at bounding box center [1088, 564] width 350 height 31
click at [1199, 568] on button "كيف يمكنني تحسين عملي؟" at bounding box center [1088, 564] width 350 height 31
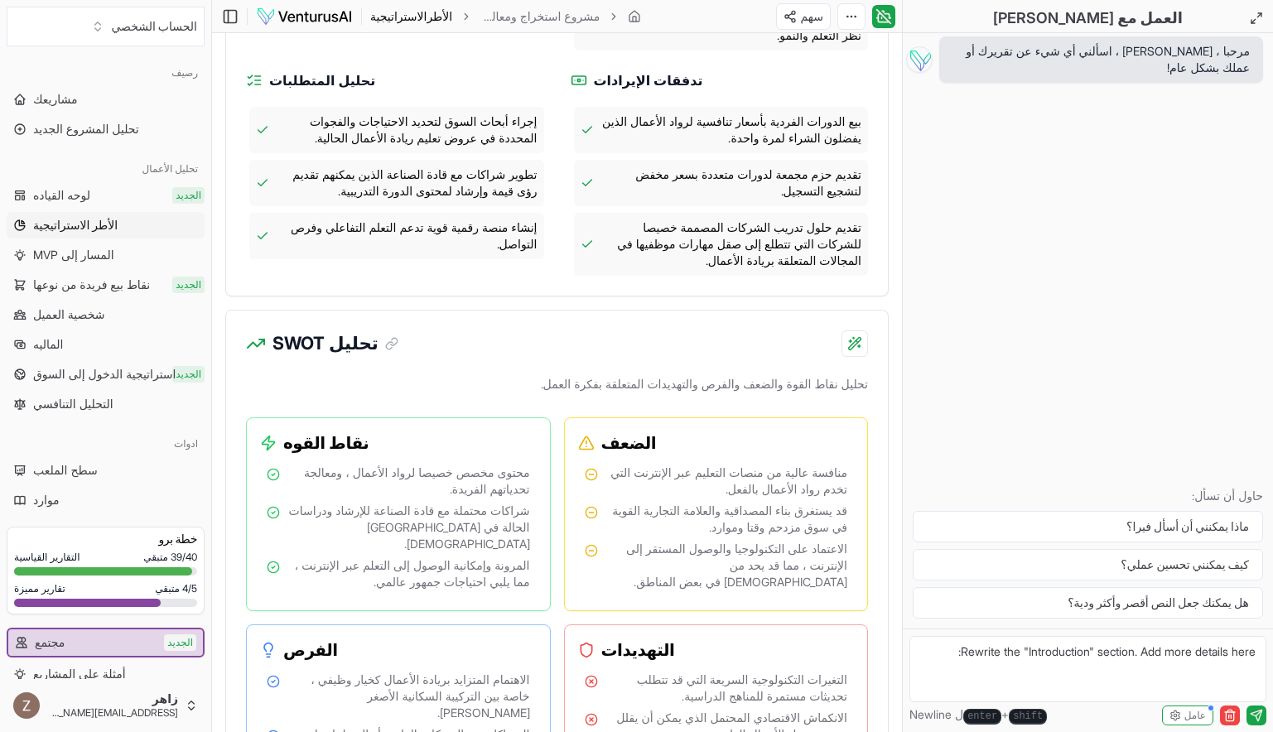
scroll to position [854, 0]
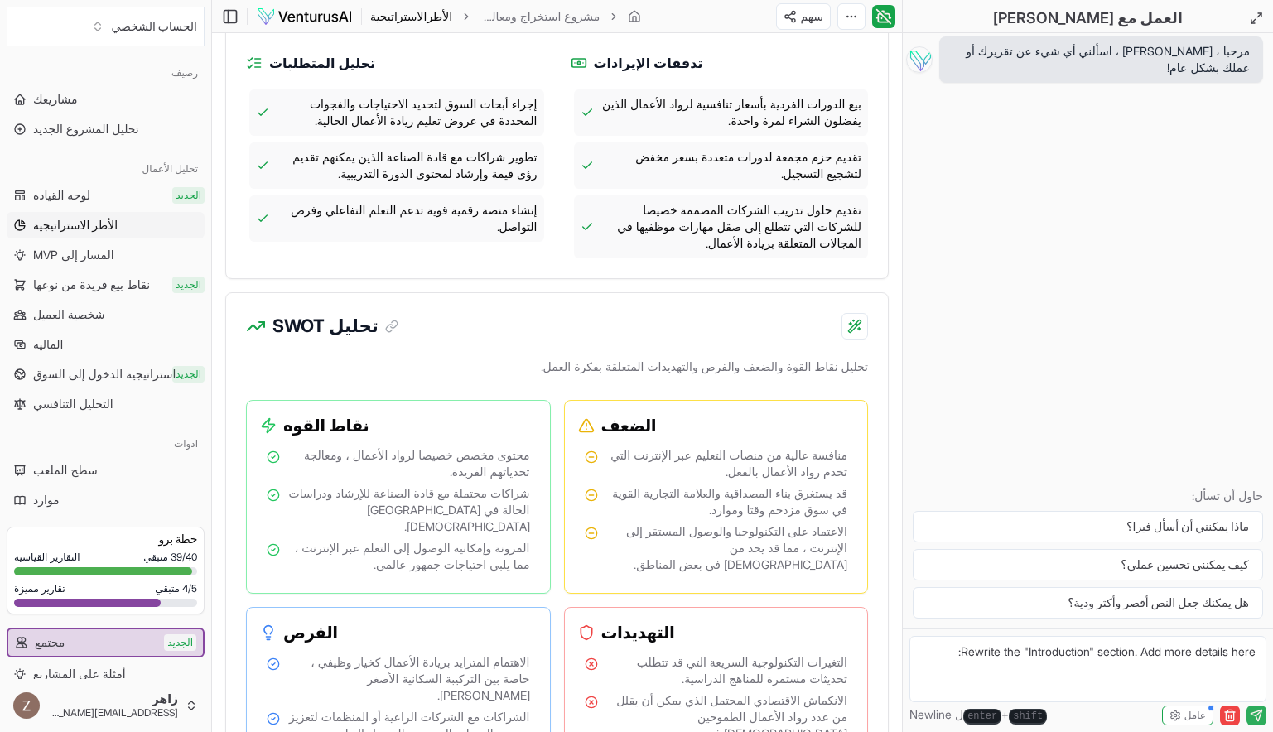
click at [1257, 714] on icon "submit" at bounding box center [1256, 715] width 13 height 13
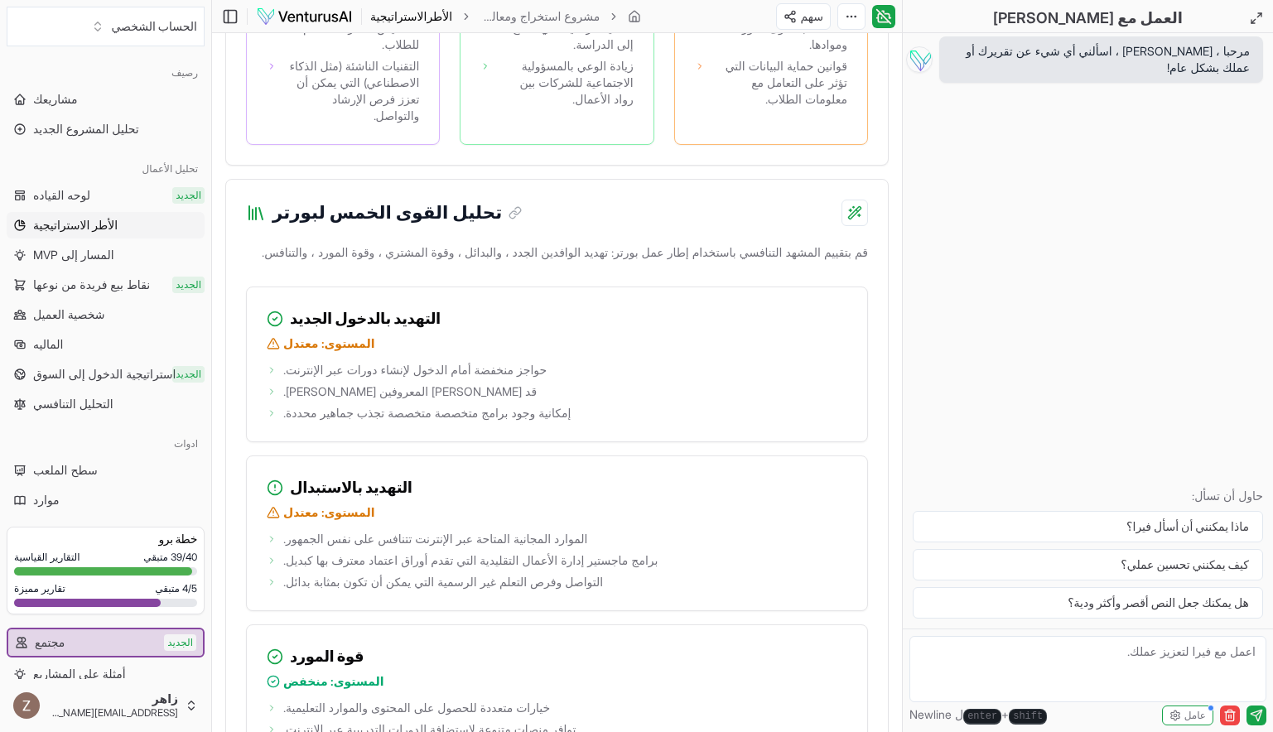
scroll to position [2224, 0]
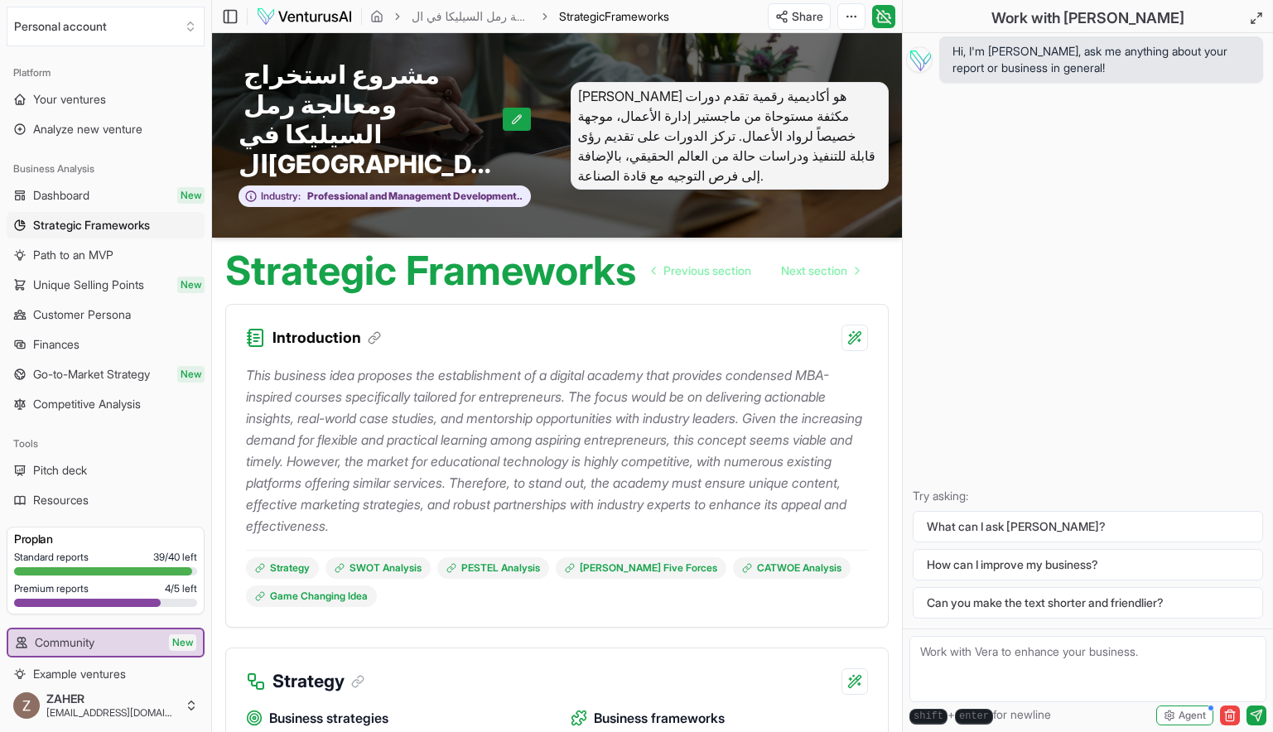
scroll to position [2224, 0]
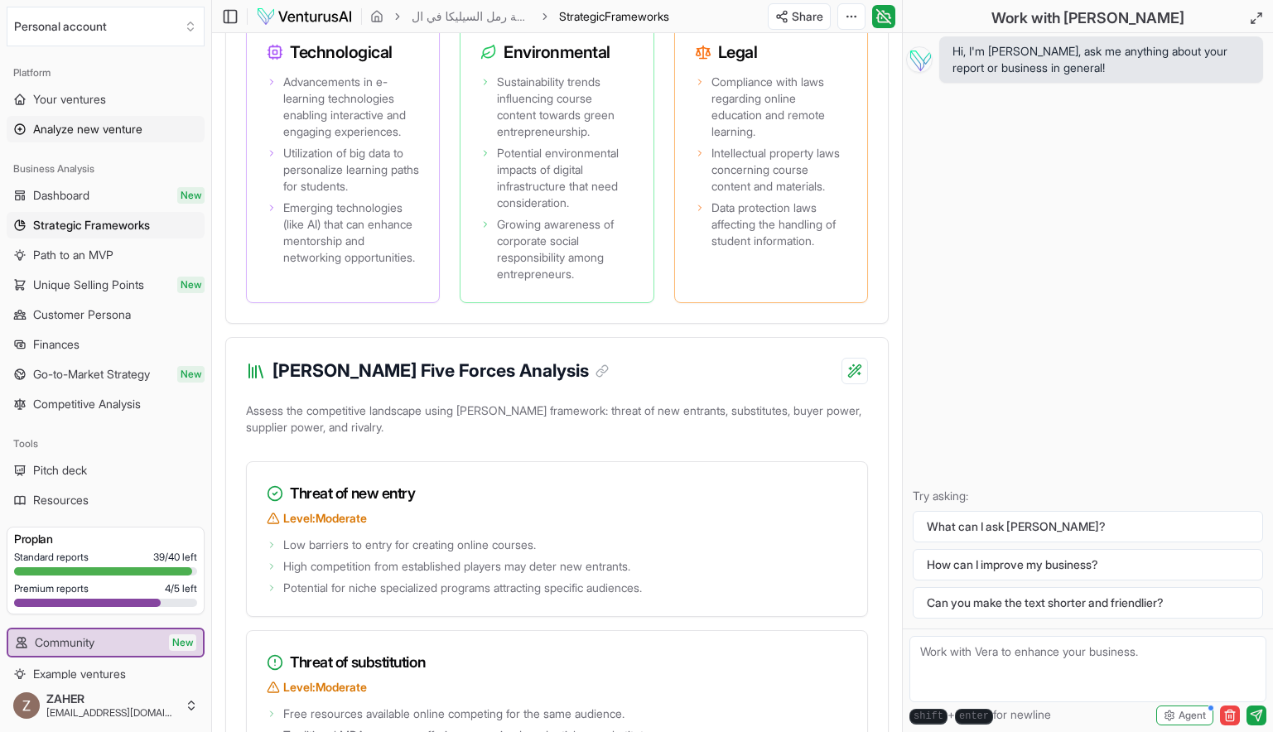
click at [79, 130] on span "Analyze new venture" at bounding box center [87, 129] width 109 height 17
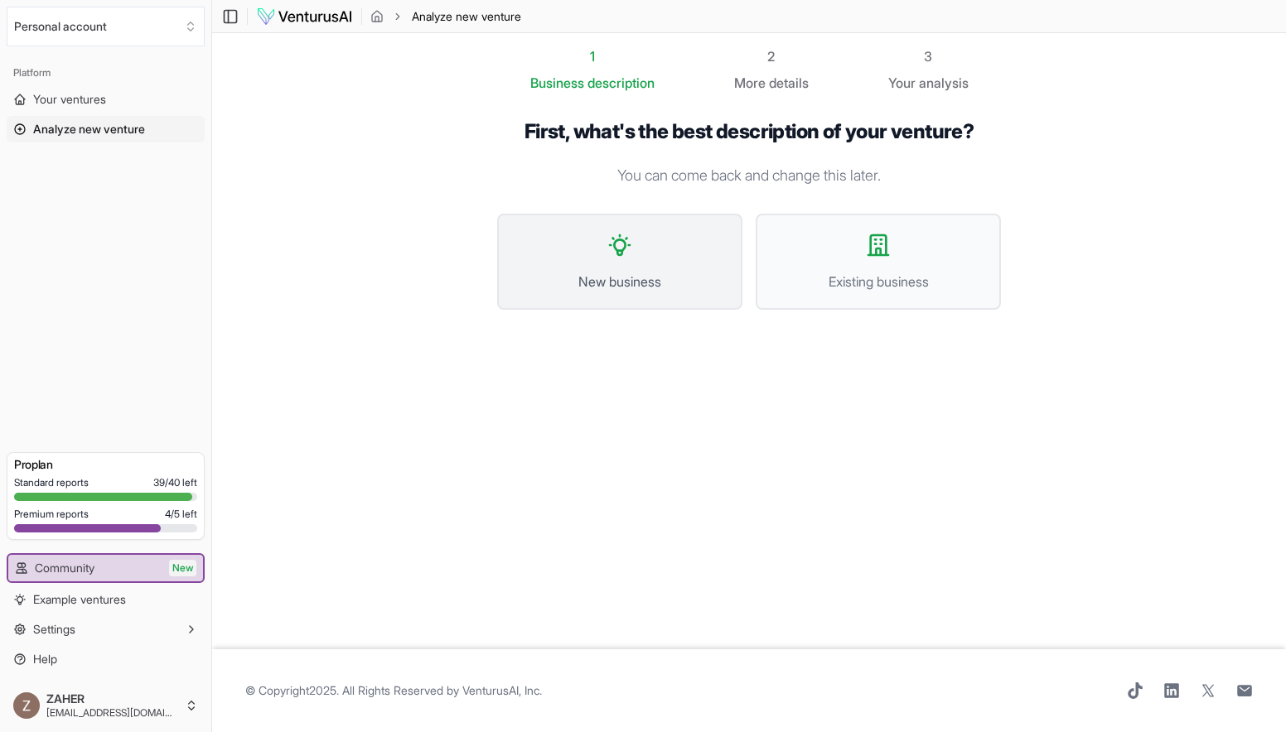
click at [647, 282] on span "New business" at bounding box center [619, 282] width 209 height 20
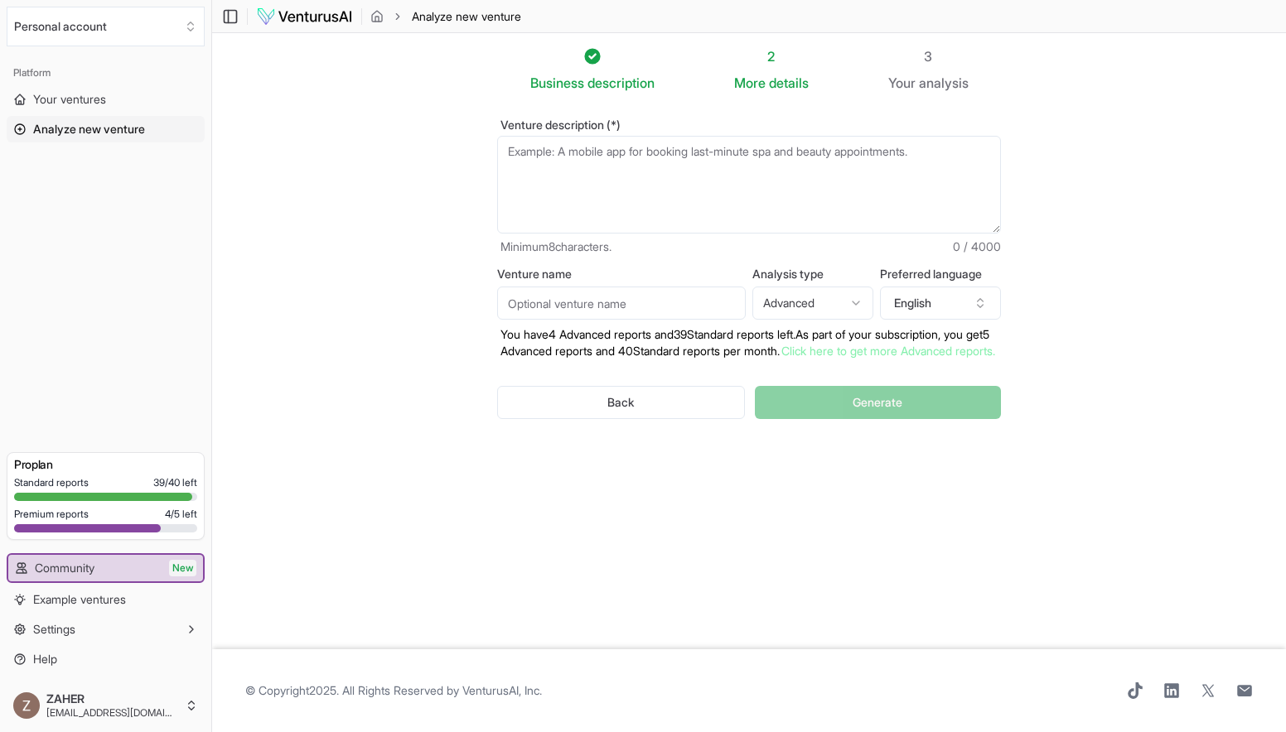
click at [629, 165] on textarea "Venture description (*)" at bounding box center [749, 185] width 504 height 98
paste textarea "A high-purity silica sand mining and processing project in Yemen with an initia…"
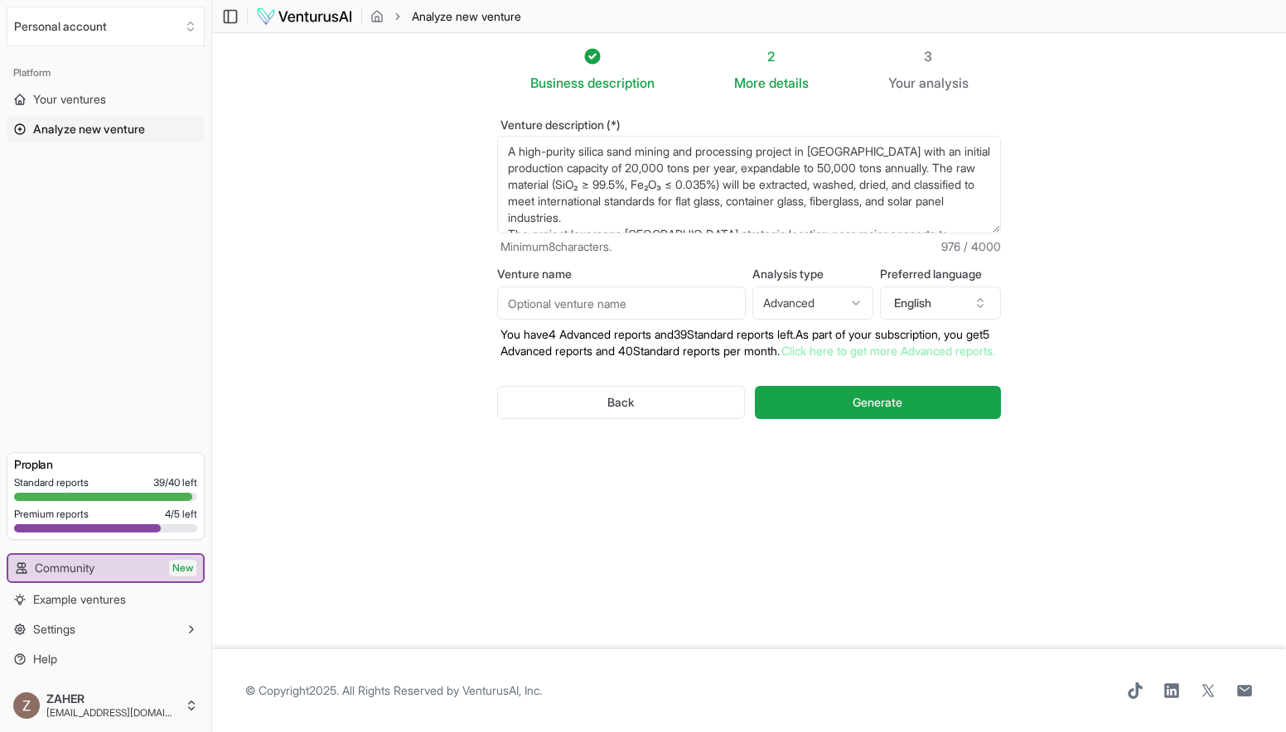
scroll to position [157, 0]
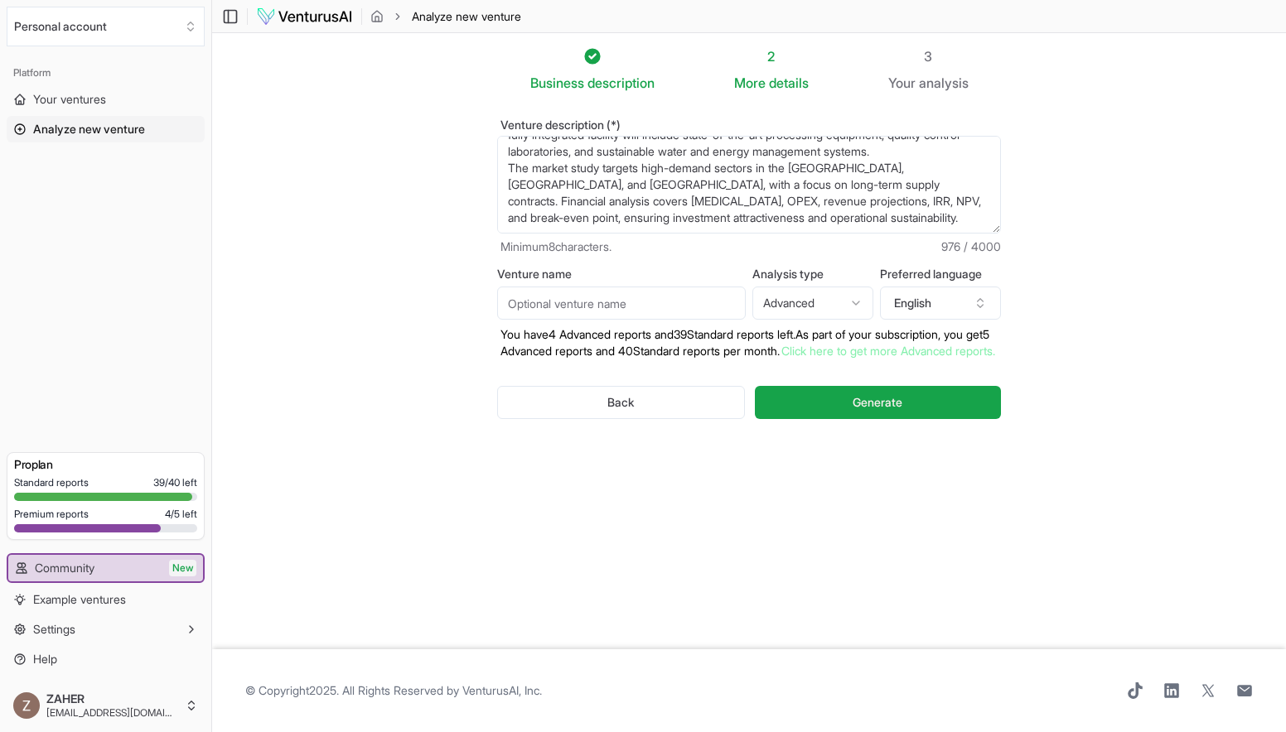
click at [610, 314] on input "Venture name" at bounding box center [621, 303] width 249 height 33
click at [433, 268] on section "Business description 2 More details 3 Your analysis Venture description (*) Min…" at bounding box center [749, 341] width 1074 height 616
click at [645, 196] on textarea "A high-purity silica sand mining and processing project in Yemen with an initia…" at bounding box center [749, 185] width 504 height 98
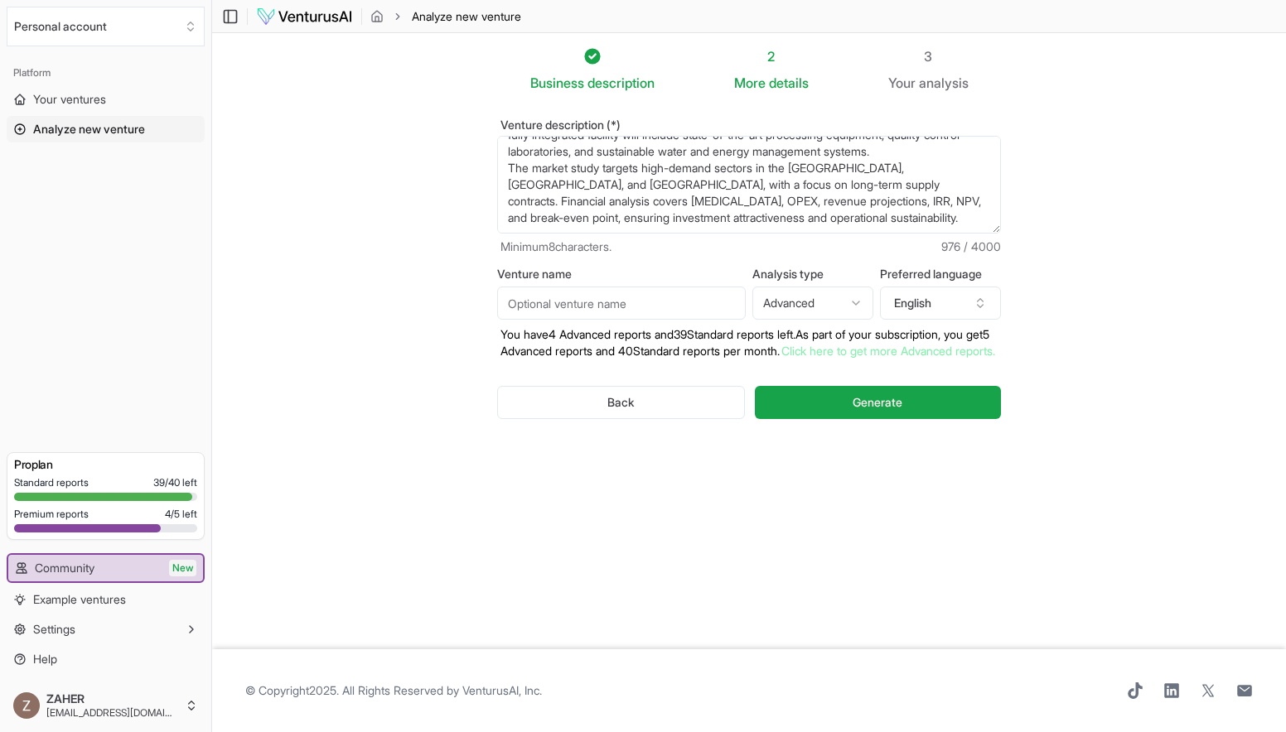
click at [645, 196] on textarea "A high-purity silica sand mining and processing project in Yemen with an initia…" at bounding box center [749, 185] width 504 height 98
paste textarea "A high-purity silica sand mining and processing project in Yemen with an initia…"
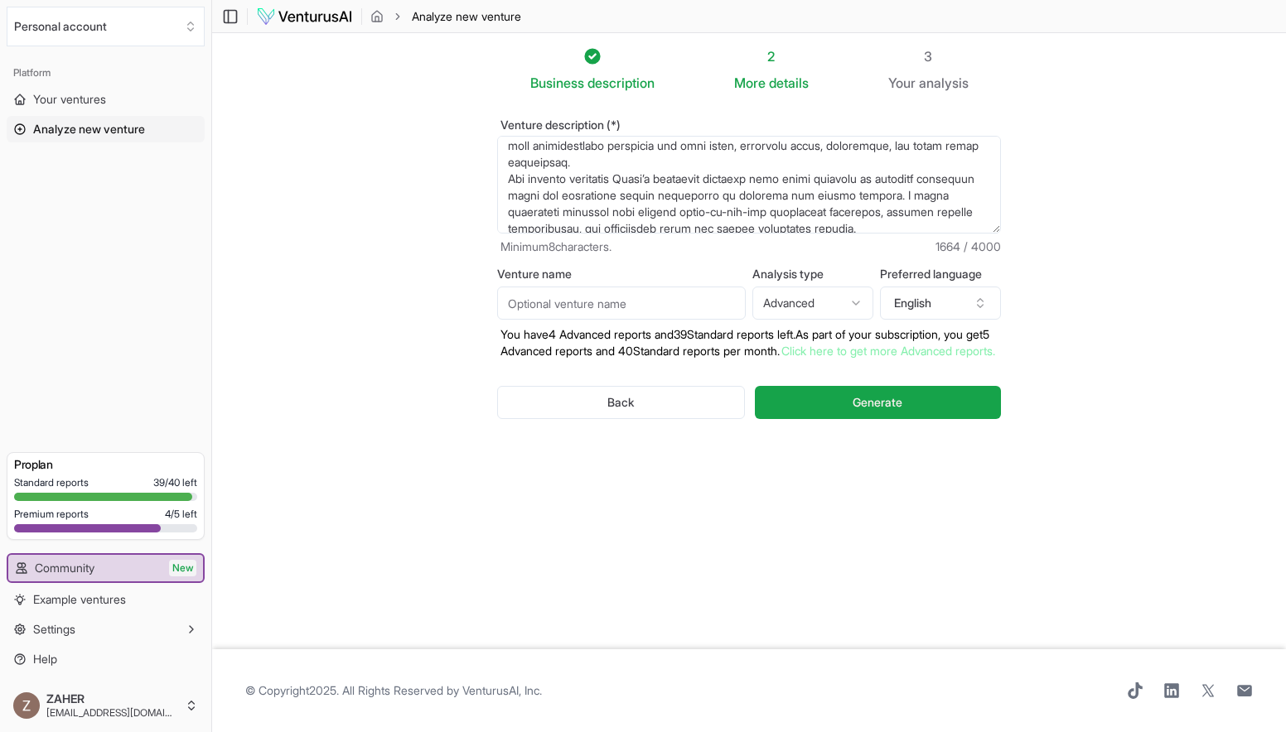
scroll to position [0, 0]
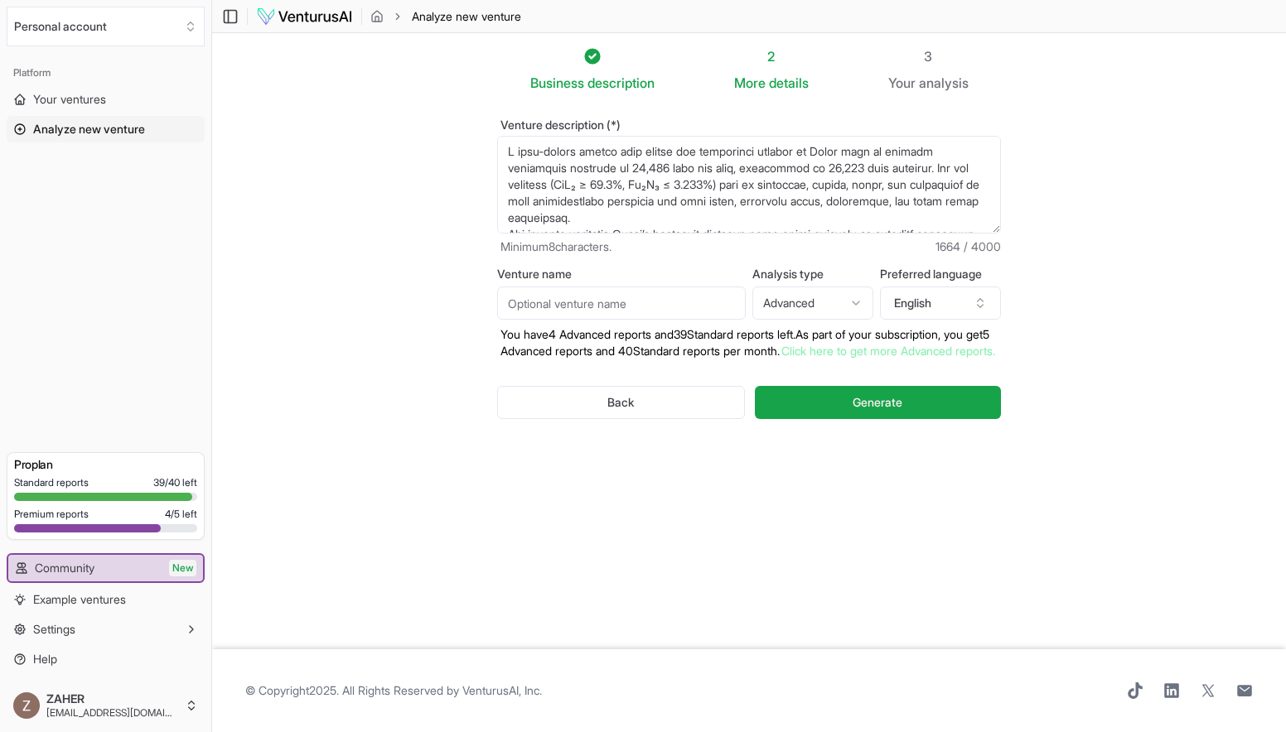
type textarea "A high-purity silica sand mining and processing project in Yemen with an initia…"
click at [621, 302] on input "Venture name" at bounding box center [621, 303] width 249 height 33
click at [511, 272] on label "Venture name" at bounding box center [621, 274] width 249 height 12
click at [511, 287] on input "Venture name" at bounding box center [621, 303] width 249 height 33
click at [511, 272] on label "Venture name" at bounding box center [621, 274] width 249 height 12
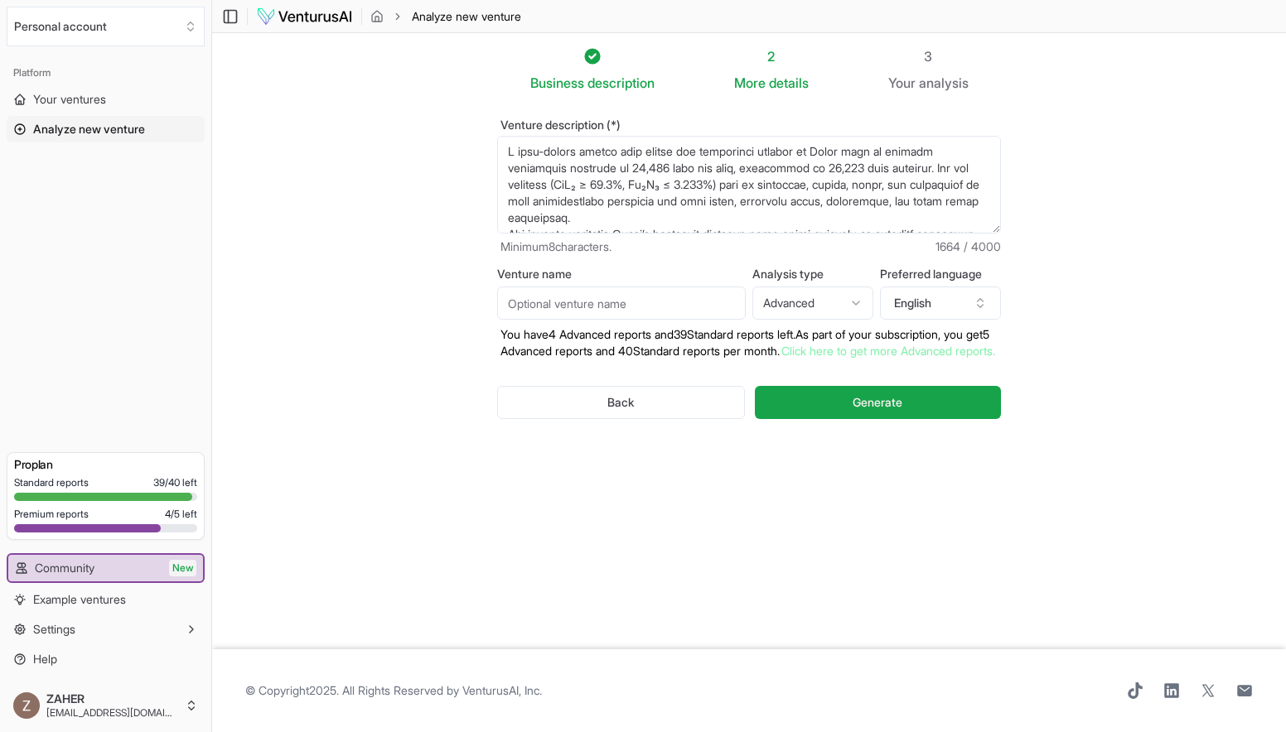
click at [511, 287] on input "Venture name" at bounding box center [621, 303] width 249 height 33
click at [511, 272] on label "Venture name" at bounding box center [621, 274] width 249 height 12
click at [511, 287] on input "Venture name" at bounding box center [621, 303] width 249 height 33
drag, startPoint x: 454, startPoint y: 265, endPoint x: 619, endPoint y: 268, distance: 164.9
click at [619, 268] on section "Business description 2 More details 3 Your analysis Venture description (*) Min…" at bounding box center [749, 341] width 1074 height 616
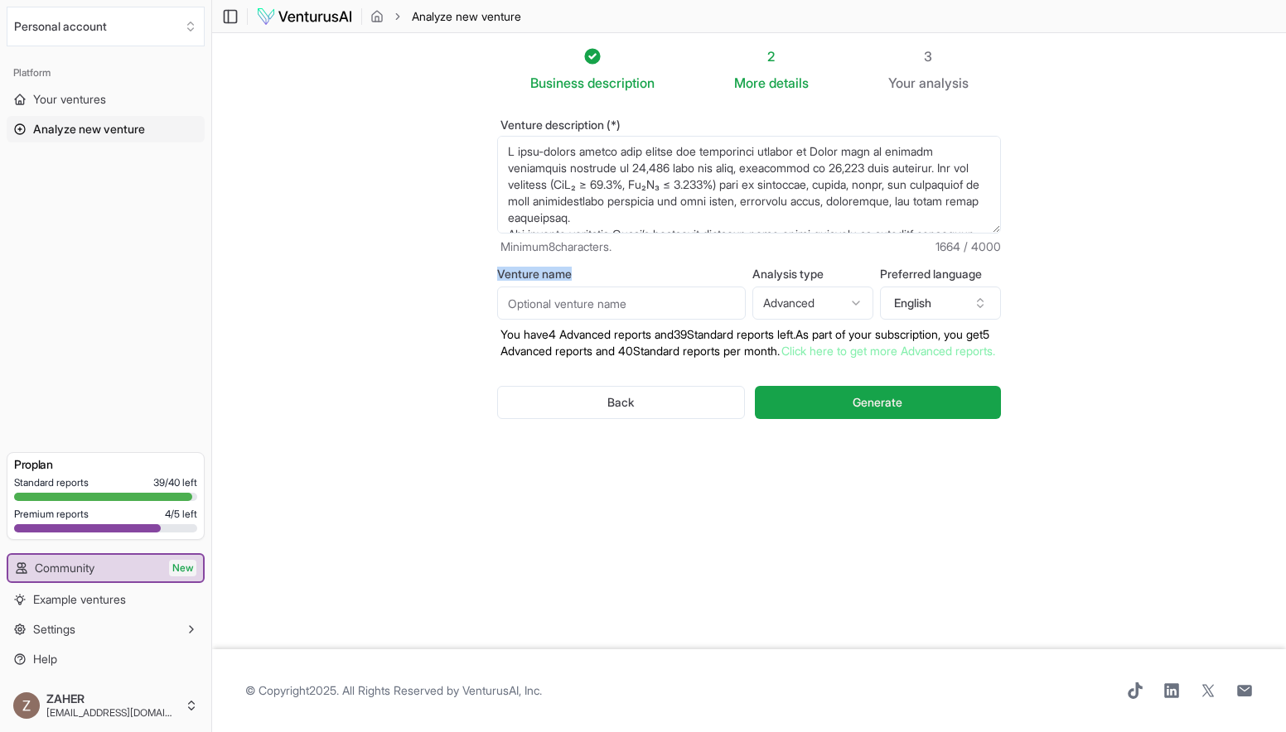
copy label "Venture name"
click at [584, 297] on input "Venture name" at bounding box center [621, 303] width 249 height 33
paste input "Yemen Advanced Silica Industries (YASI)"
type input "Yemen Advanced Silica Industries (YASI)"
click at [852, 285] on div "Analysis type Advanced Advanced Standard" at bounding box center [812, 293] width 121 height 51
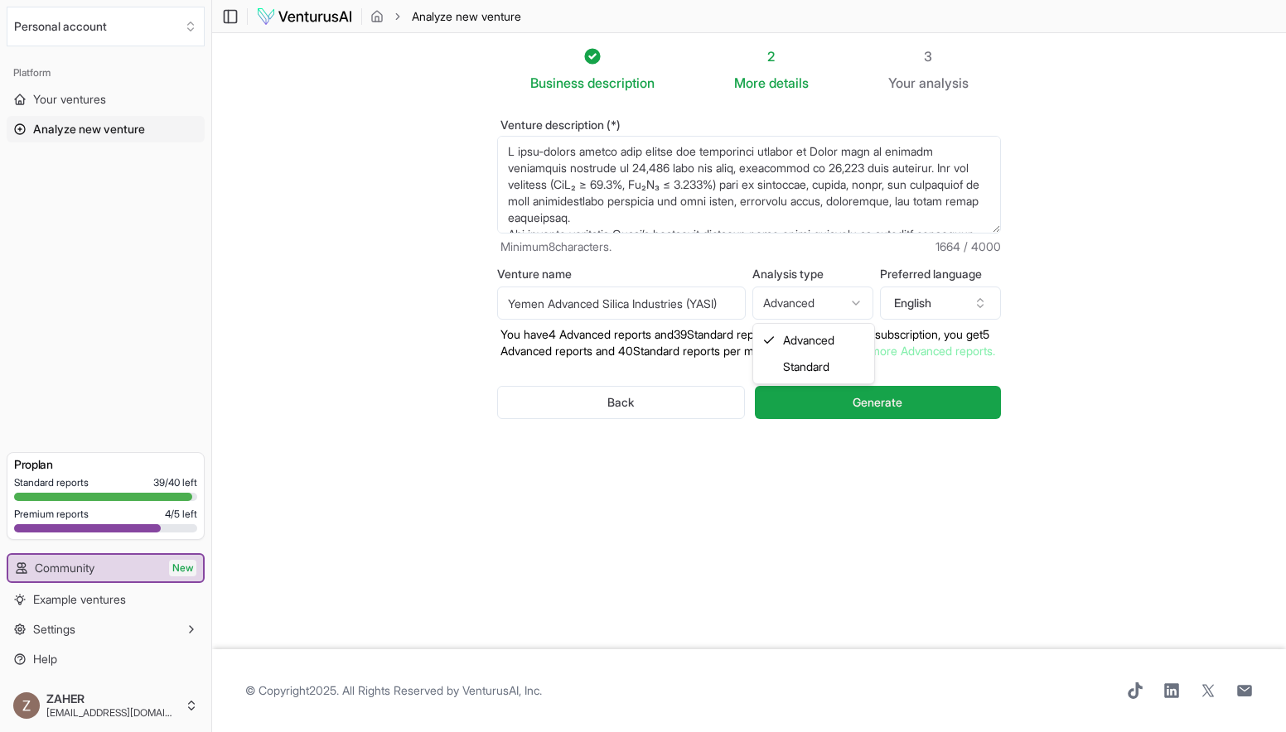
click at [849, 289] on html "We value your privacy We use cookies to enhance your browsing experience, serve…" at bounding box center [643, 366] width 1286 height 732
click at [946, 286] on div "Preferred language English" at bounding box center [940, 293] width 121 height 51
click at [938, 308] on button "English" at bounding box center [940, 303] width 121 height 33
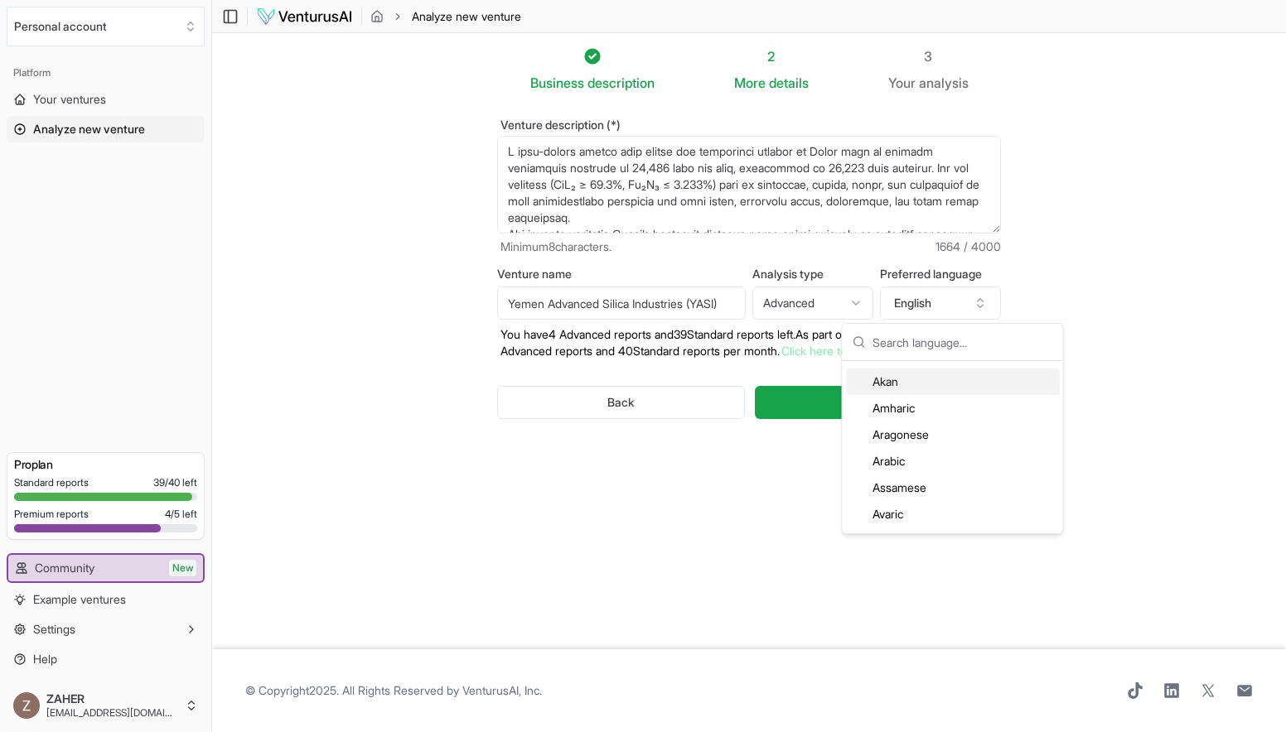
scroll to position [103, 0]
click at [949, 457] on div "Arabic" at bounding box center [953, 460] width 214 height 27
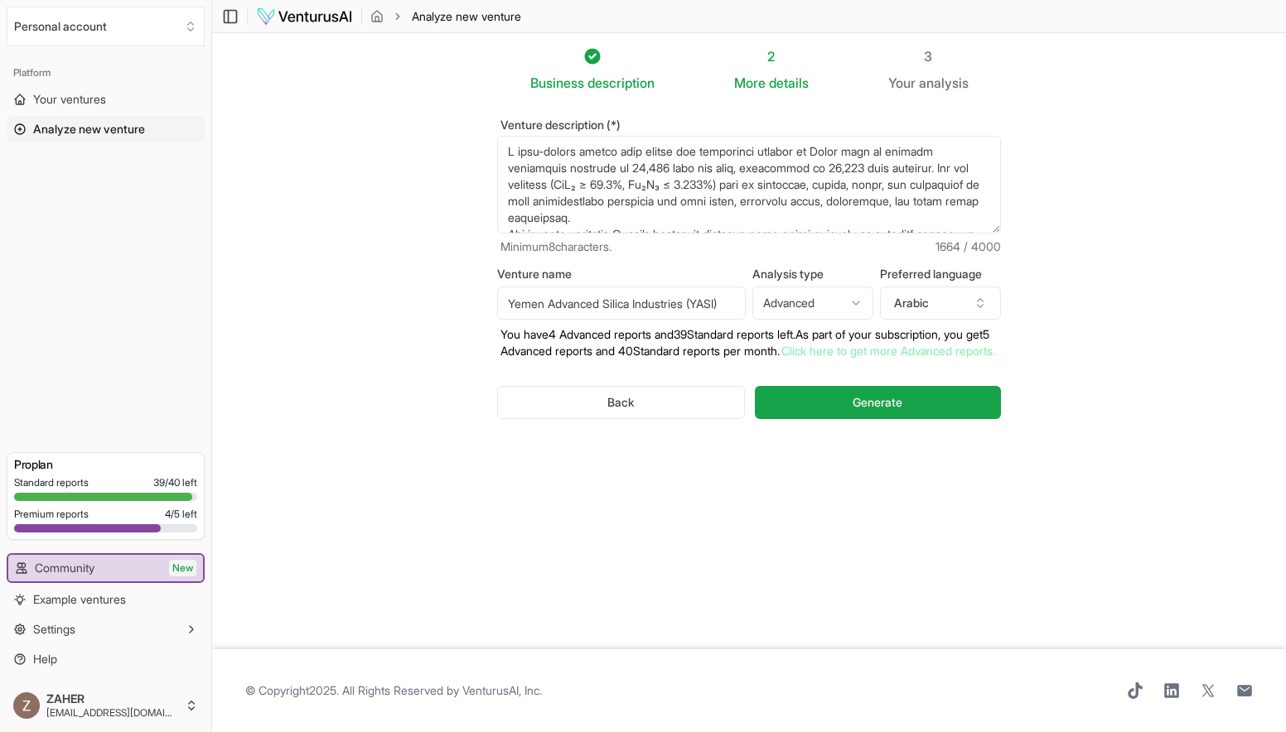
click at [744, 176] on textarea "Venture description (*)" at bounding box center [749, 185] width 504 height 98
paste textarea "مشروع تعدين ومعالجة رمل السيليكا عالي النقاء في اليمن بطاقة إنتاجية مبدئية تبلغ…"
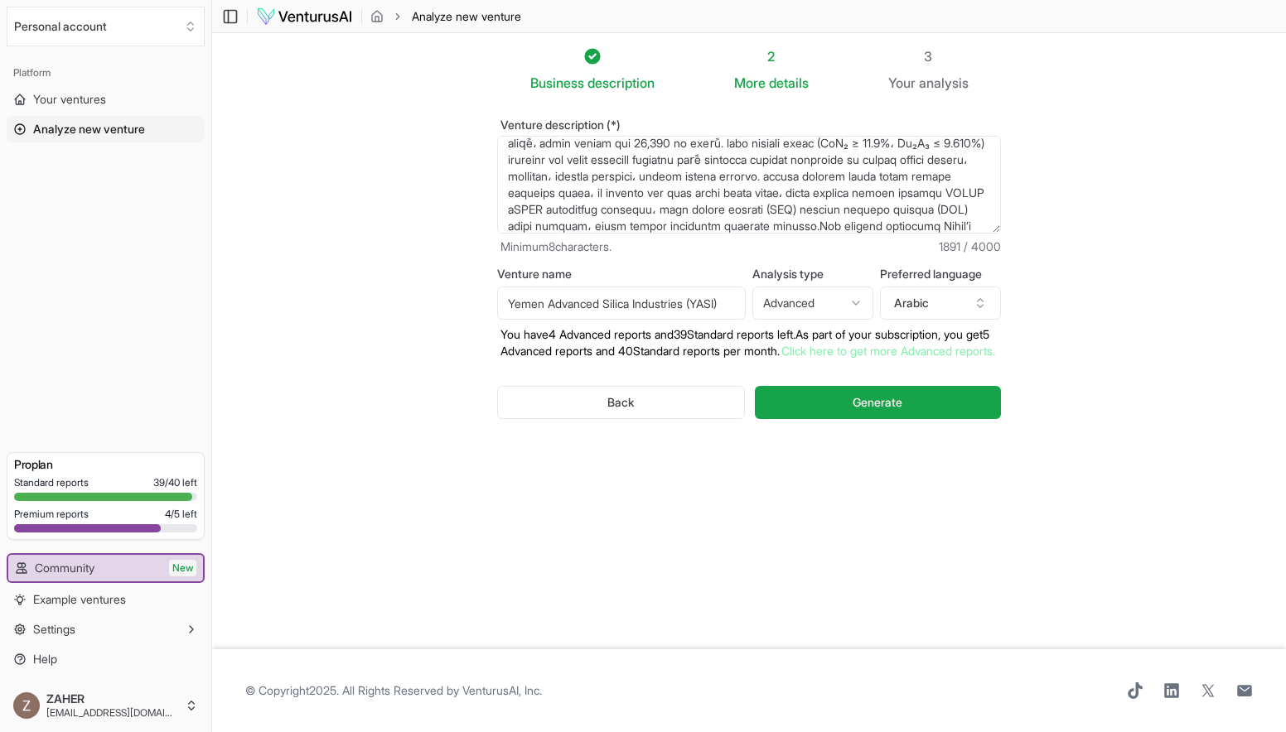
type textarea "مشروع تعدين ومعالجة رمل السيليكا عالي النقاء في اليمن بطاقة إنتاجية مبدئية تبلغ…"
click at [585, 302] on input "Yemen Advanced Silica Industries (YASI)" at bounding box center [621, 303] width 249 height 33
paste input "شركة اليمن للصناعات السيليكية المتقدمة"
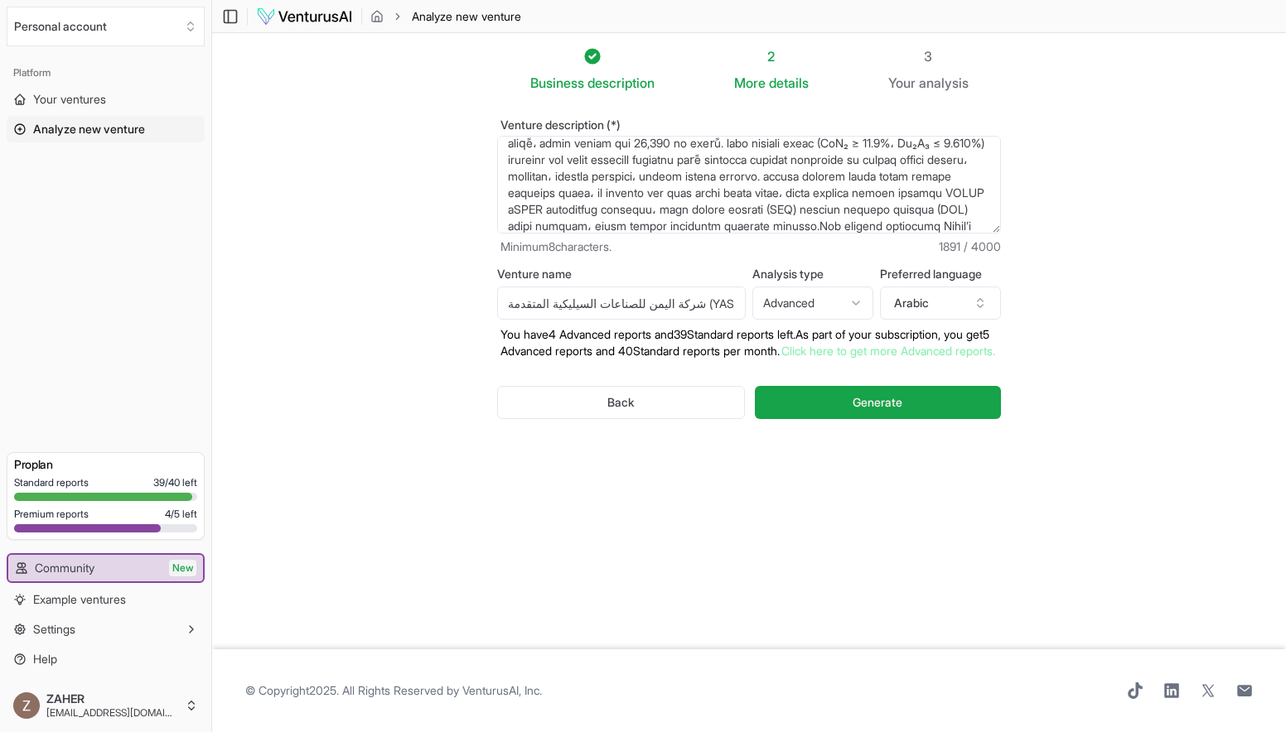
scroll to position [0, 2]
type input "شركة اليمن للصناعات السيليكية المتقدمة (YASI)"
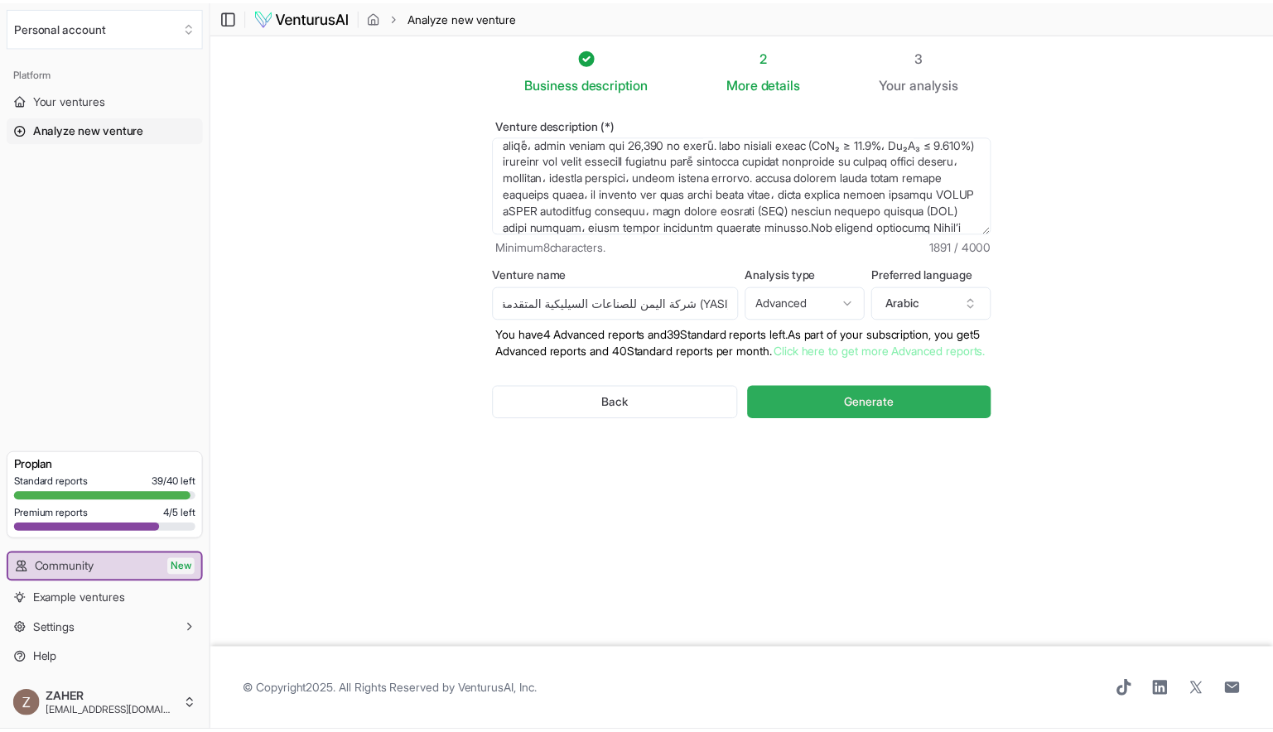
scroll to position [0, 0]
click at [836, 419] on button "Generate" at bounding box center [878, 402] width 246 height 33
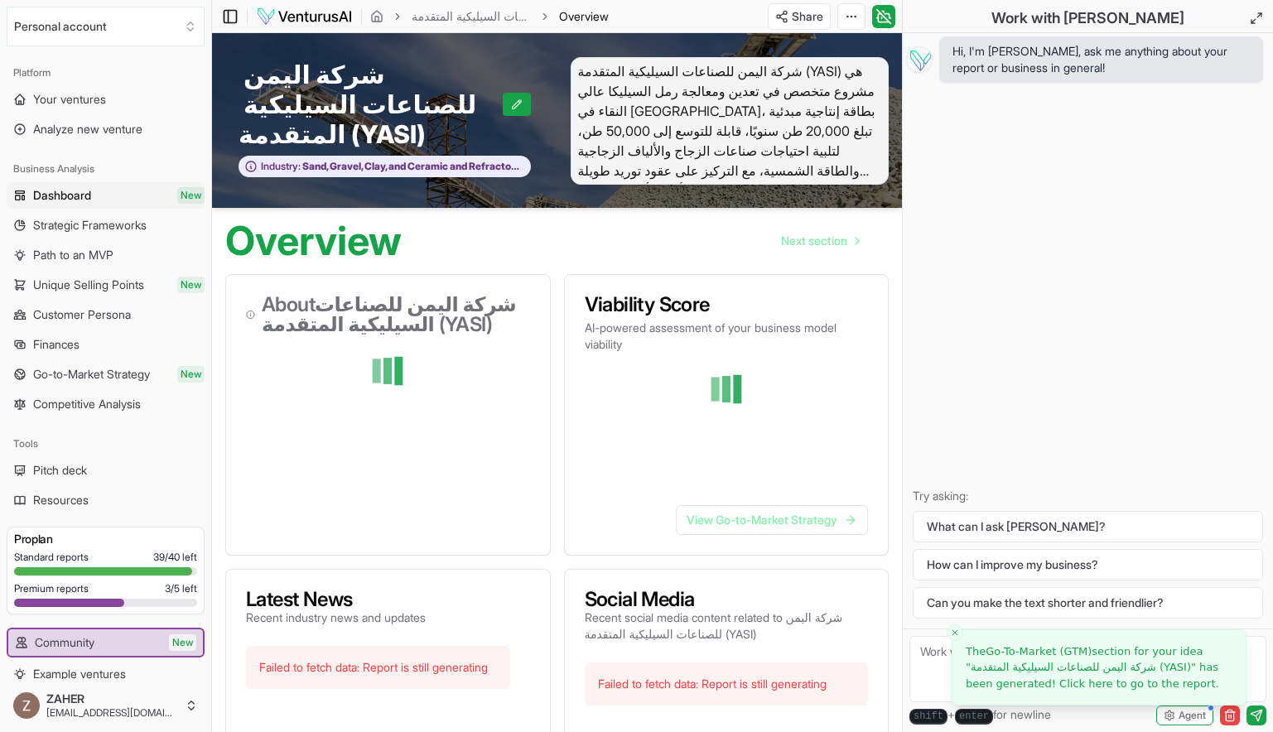
click at [235, 16] on icon at bounding box center [230, 17] width 17 height 20
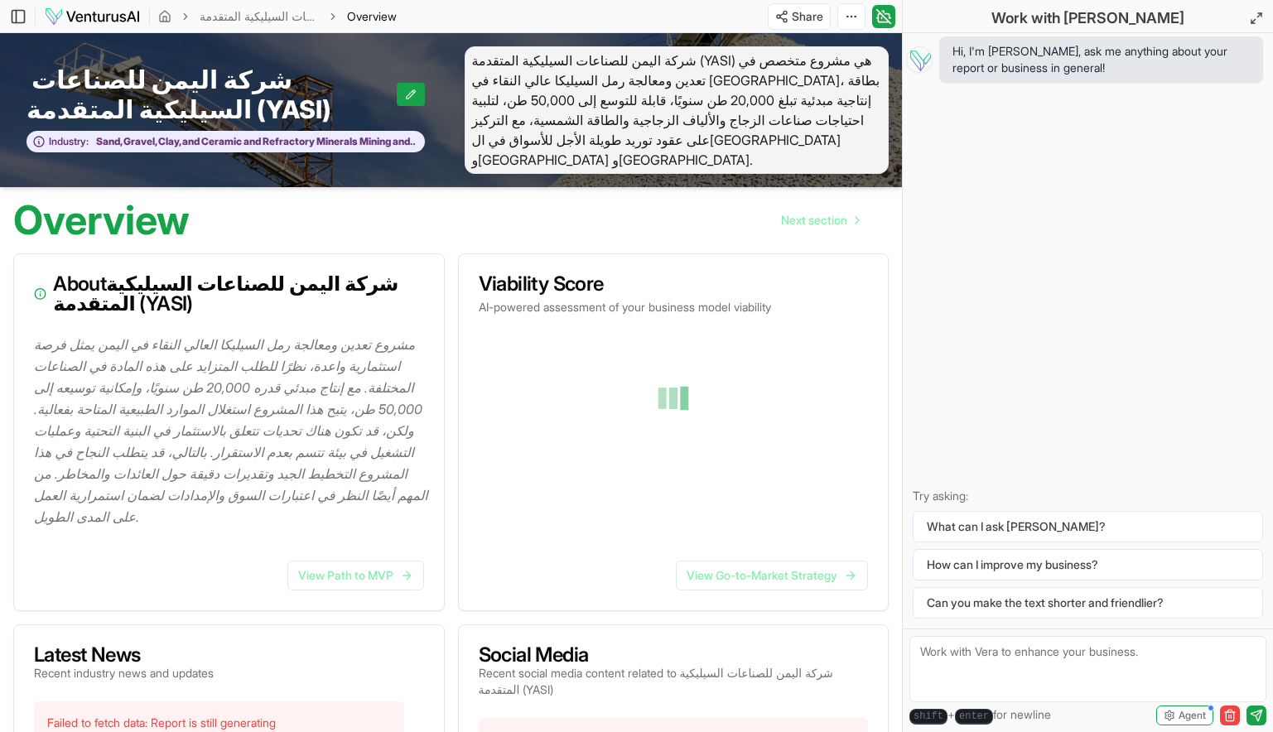
click at [411, 336] on p "مشروع تعدين ومعالجة رمل السيليكا العالي النقاء في اليمن يمثل فرصة استثمارية واع…" at bounding box center [232, 431] width 397 height 194
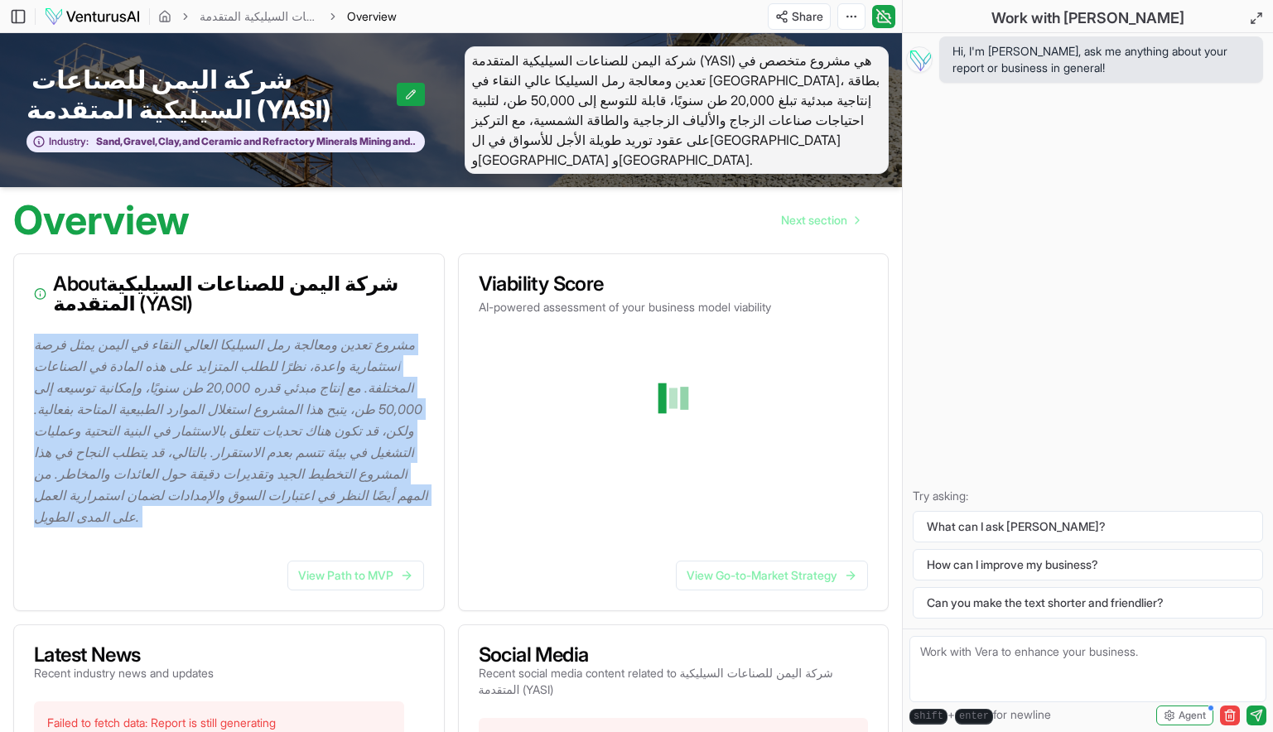
click at [411, 336] on p "مشروع تعدين ومعالجة رمل السيليكا العالي النقاء في اليمن يمثل فرصة استثمارية واع…" at bounding box center [232, 431] width 397 height 194
copy p "مشروع تعدين ومعالجة رمل السيليكا العالي النقاء في اليمن يمثل فرصة استثمارية واع…"
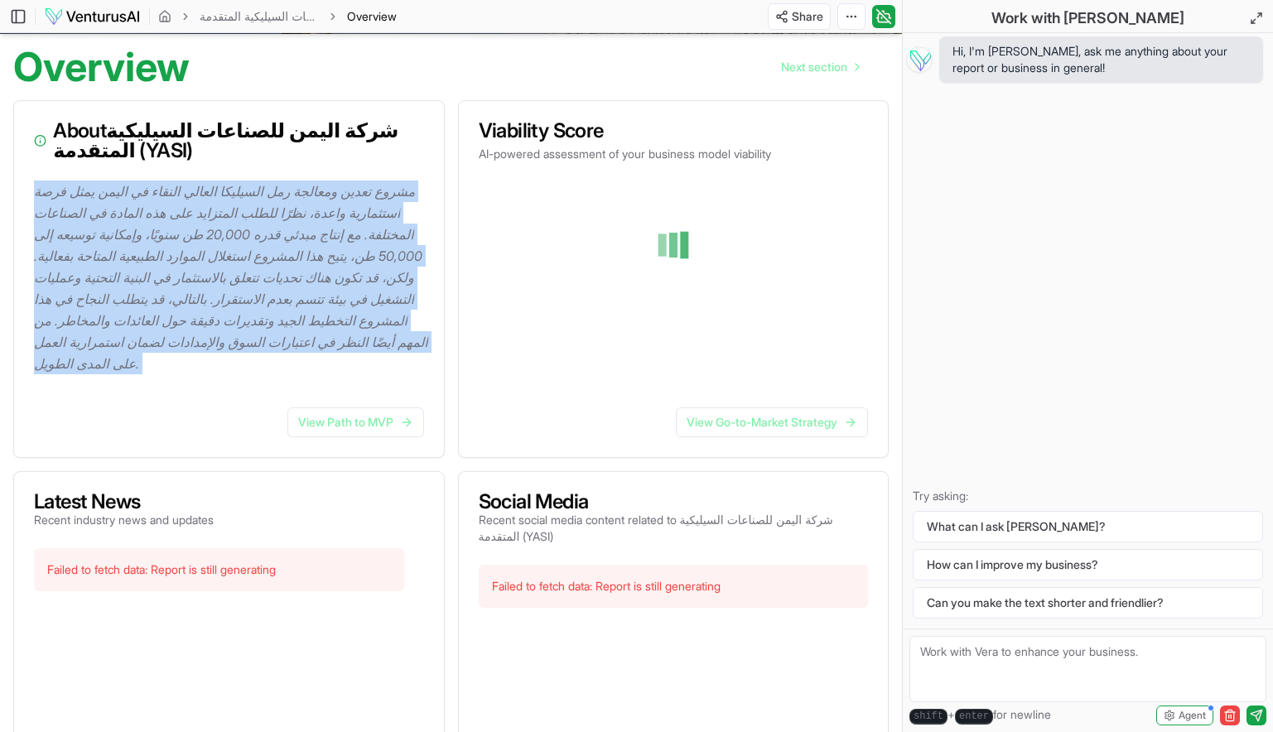
scroll to position [159, 0]
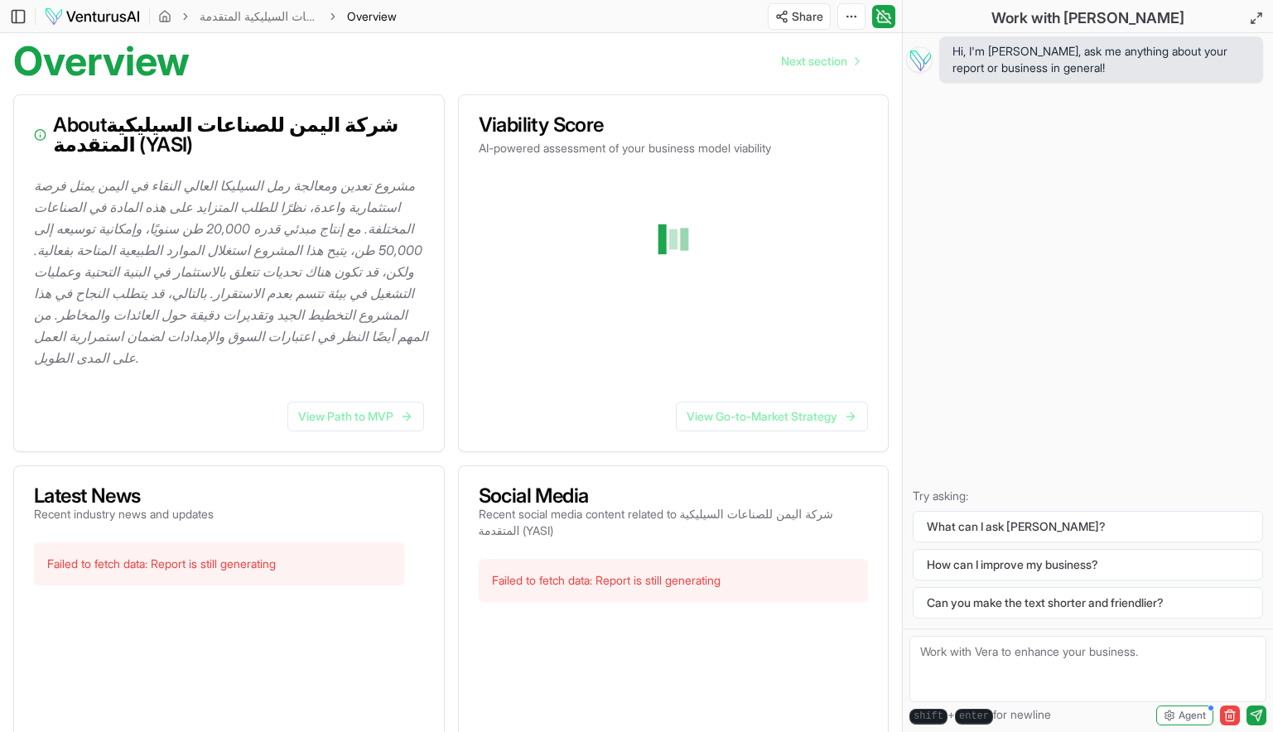
click at [531, 274] on div at bounding box center [674, 239] width 377 height 126
click at [727, 402] on link "View Go-to-Market Strategy" at bounding box center [772, 417] width 192 height 30
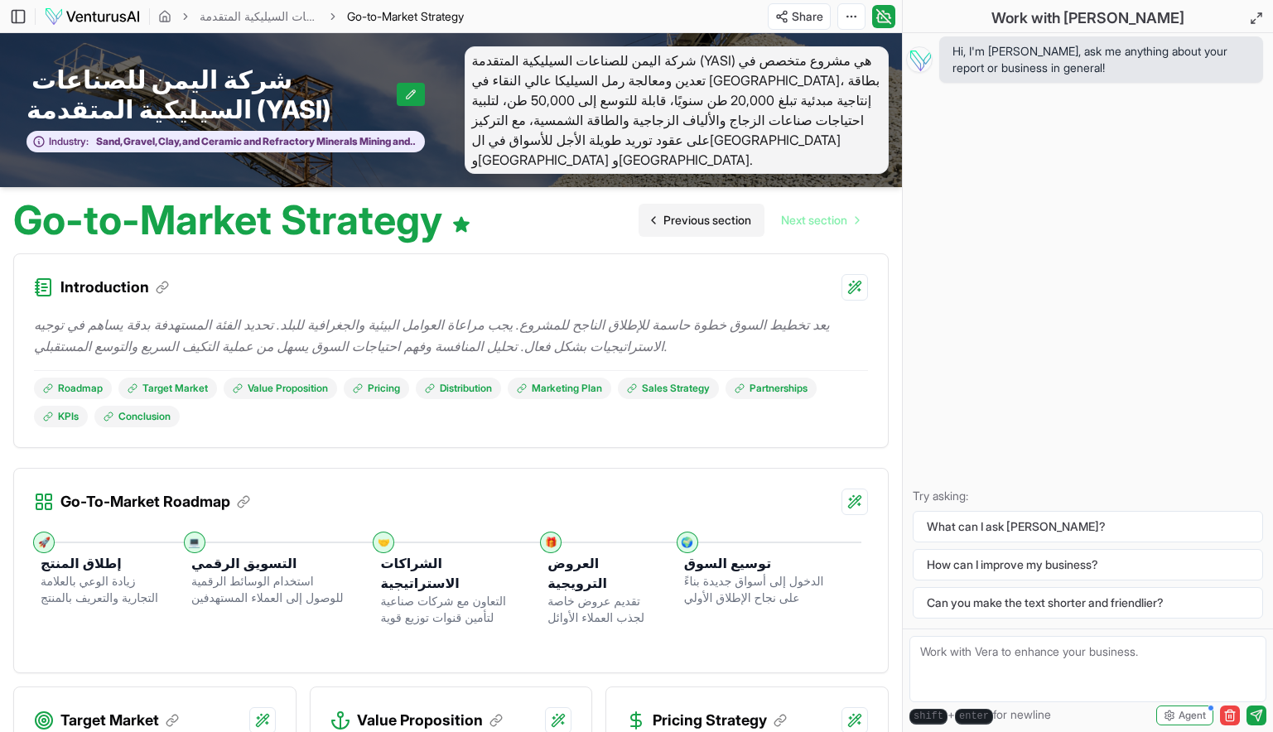
click at [652, 226] on link "Previous section" at bounding box center [702, 220] width 126 height 33
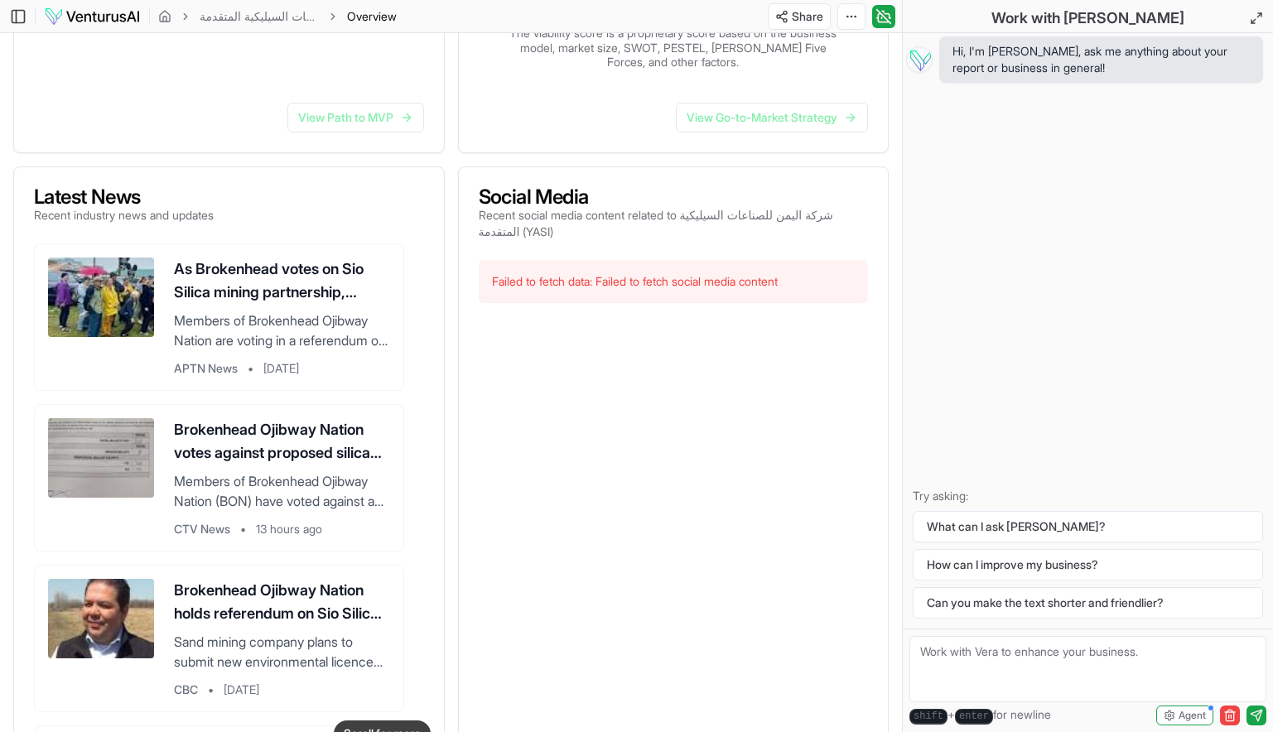
scroll to position [537, 0]
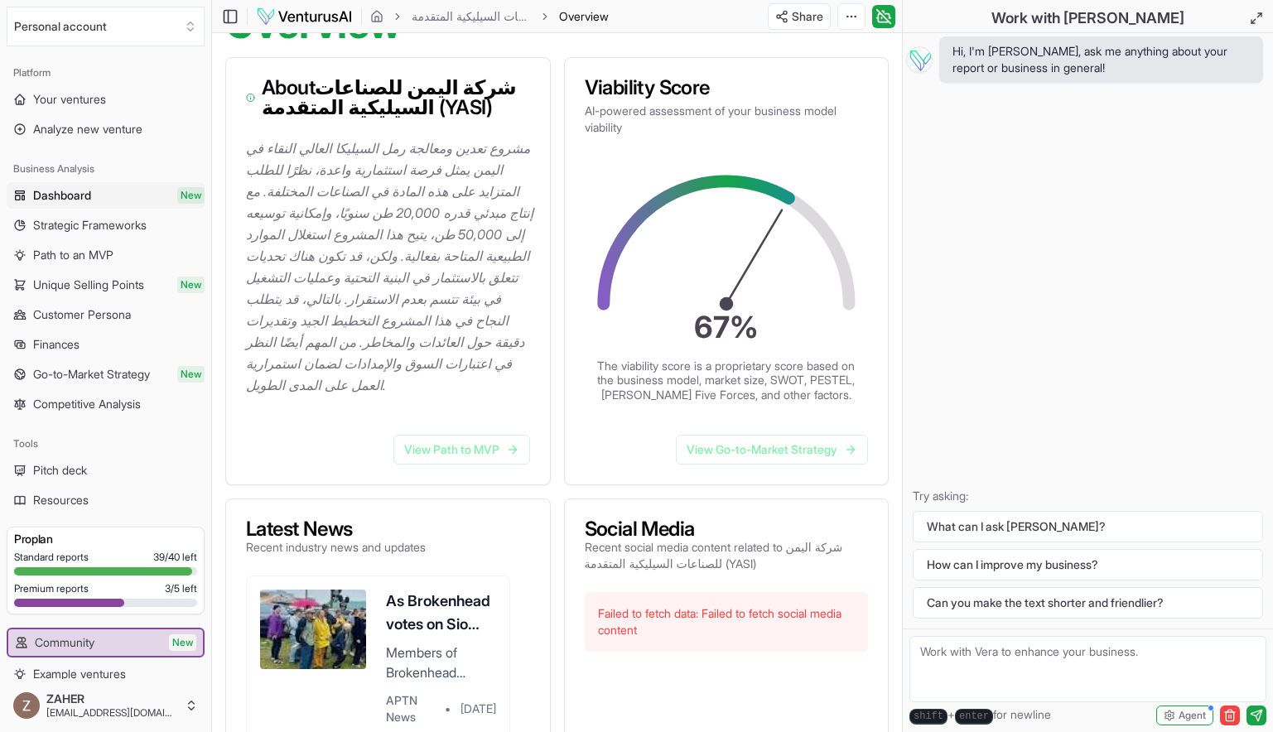
scroll to position [312, 0]
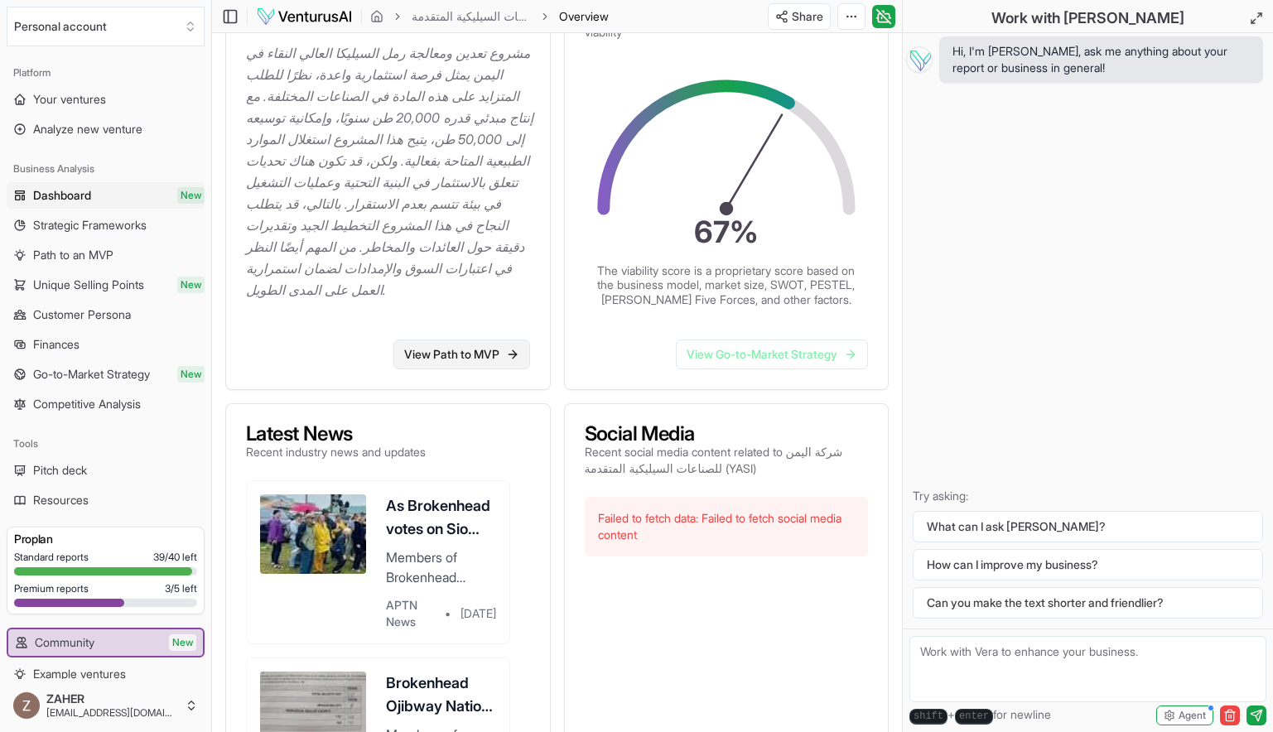
click at [468, 343] on link "View Path to MVP" at bounding box center [462, 355] width 137 height 30
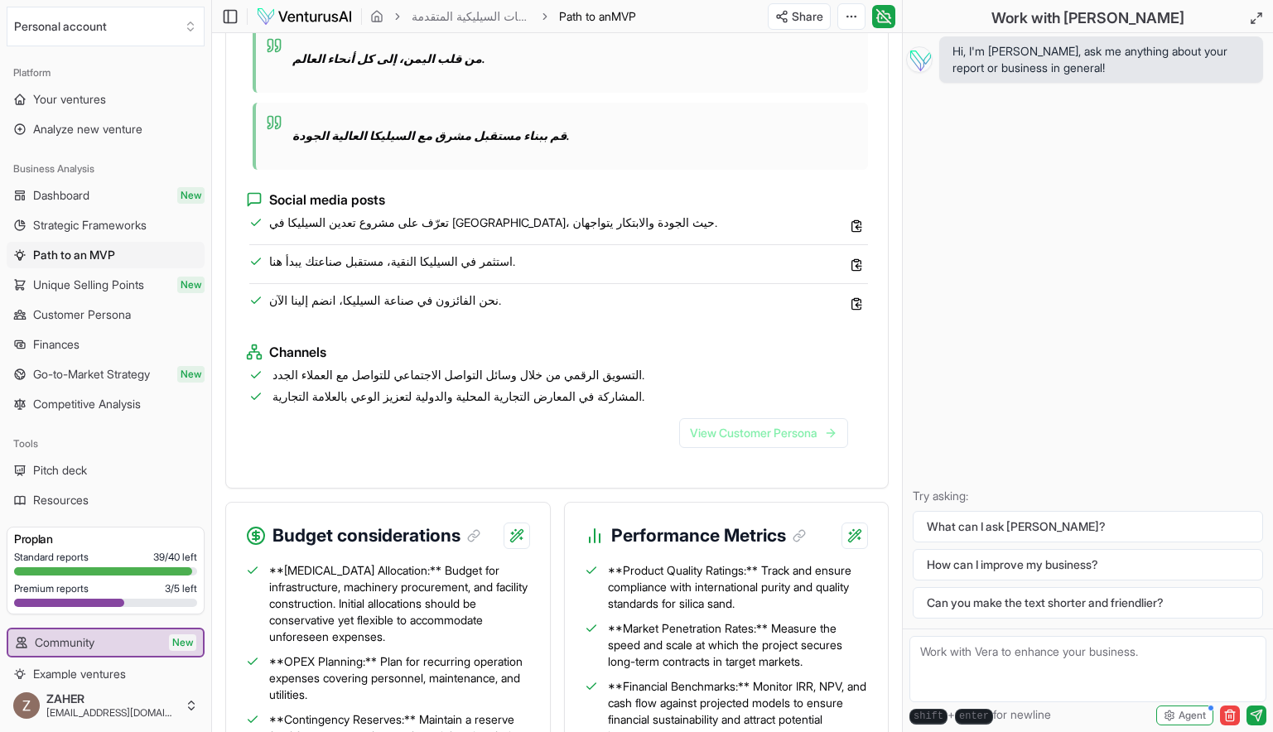
scroll to position [1815, 0]
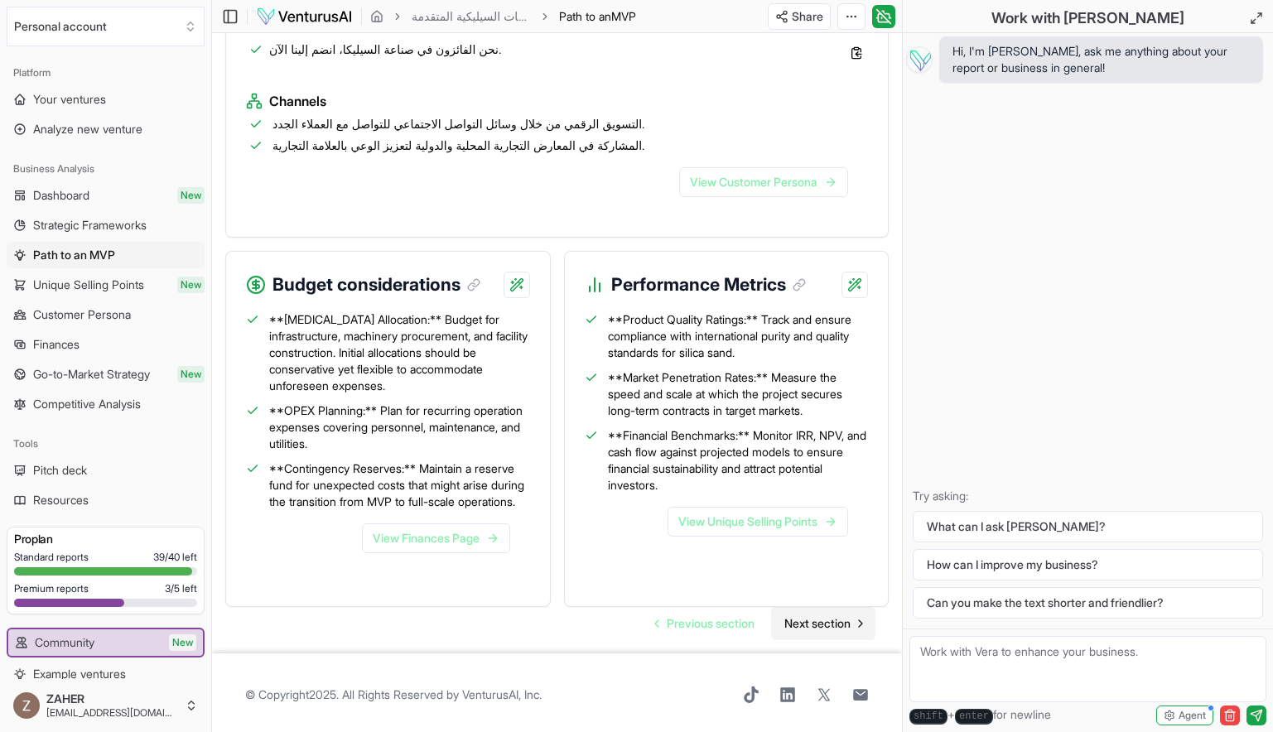
click at [798, 619] on span "Next section" at bounding box center [818, 624] width 66 height 17
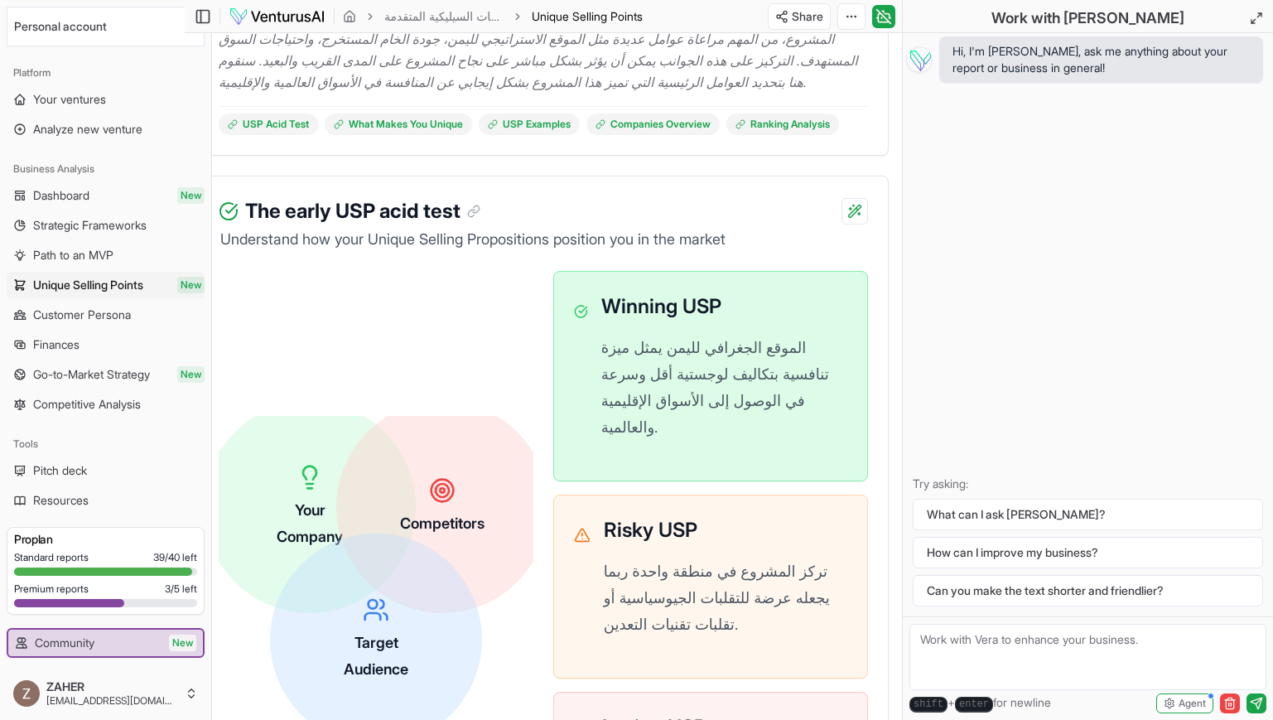
scroll to position [349, 27]
click at [753, 394] on p "الموقع الجغرافي لليمن يمثل ميزة تنافسية بتكاليف لوجستية أقل وسرعة في الوصول إلى…" at bounding box center [724, 389] width 251 height 109
click at [732, 515] on div "Risky USP تركز المشروع في منطقة واحدة ربما يجعله عرضة للتقلبات الجيوسياسية أو ت…" at bounding box center [726, 587] width 249 height 145
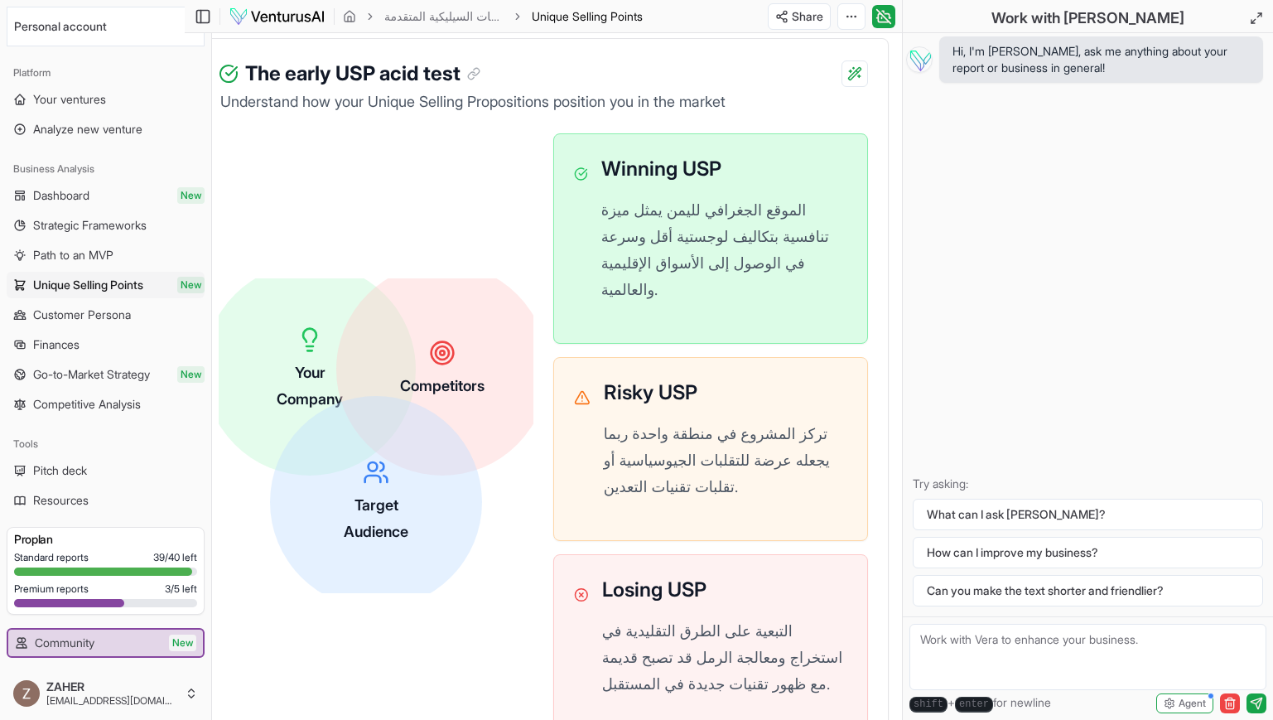
scroll to position [0, 27]
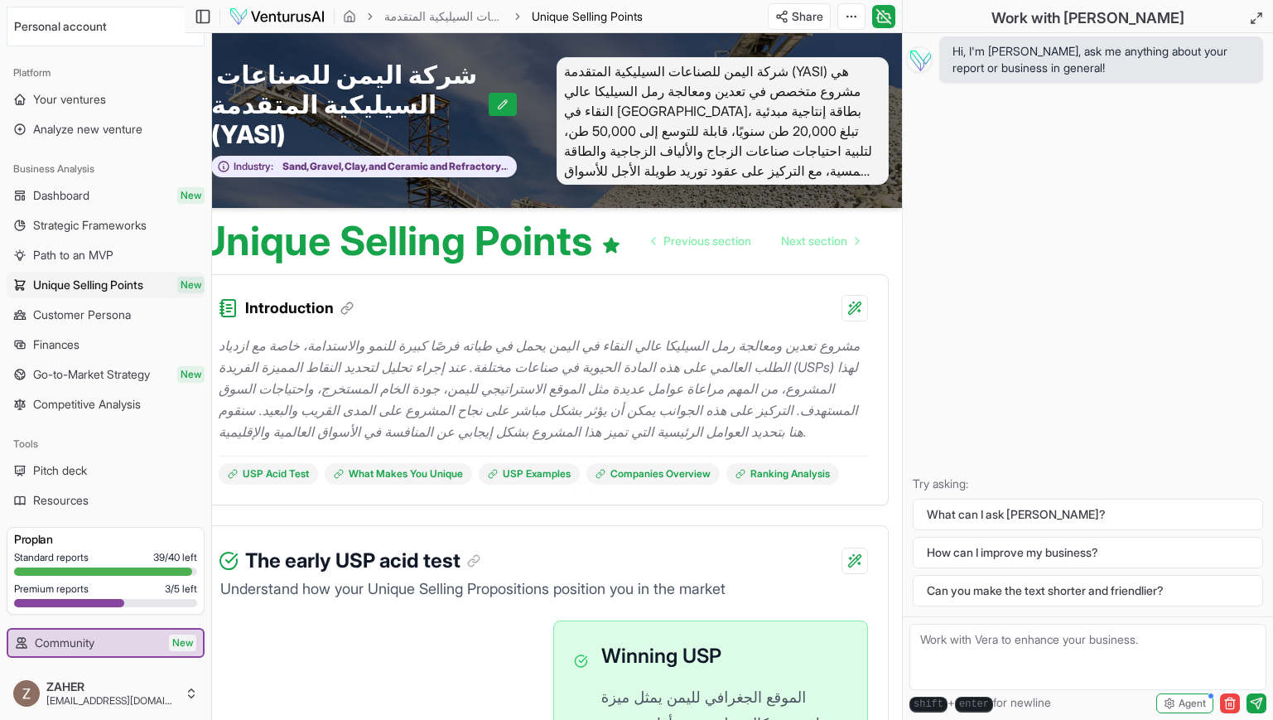
click at [213, 24] on div "Toggle Sidebar شركة اليمن للصناعات السيليكية المتقدمة (YASI) USPs Unique Sellin…" at bounding box center [420, 16] width 471 height 27
click at [209, 22] on rect at bounding box center [203, 16] width 12 height 12
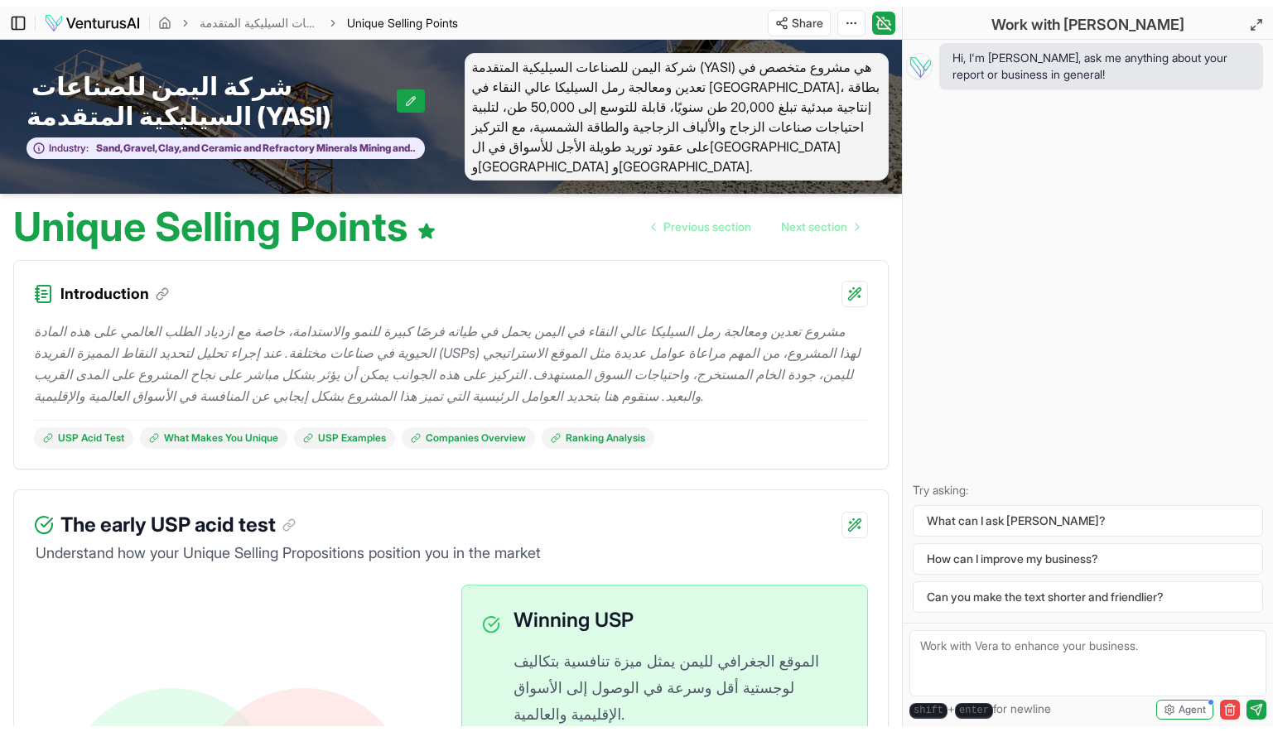
scroll to position [0, 0]
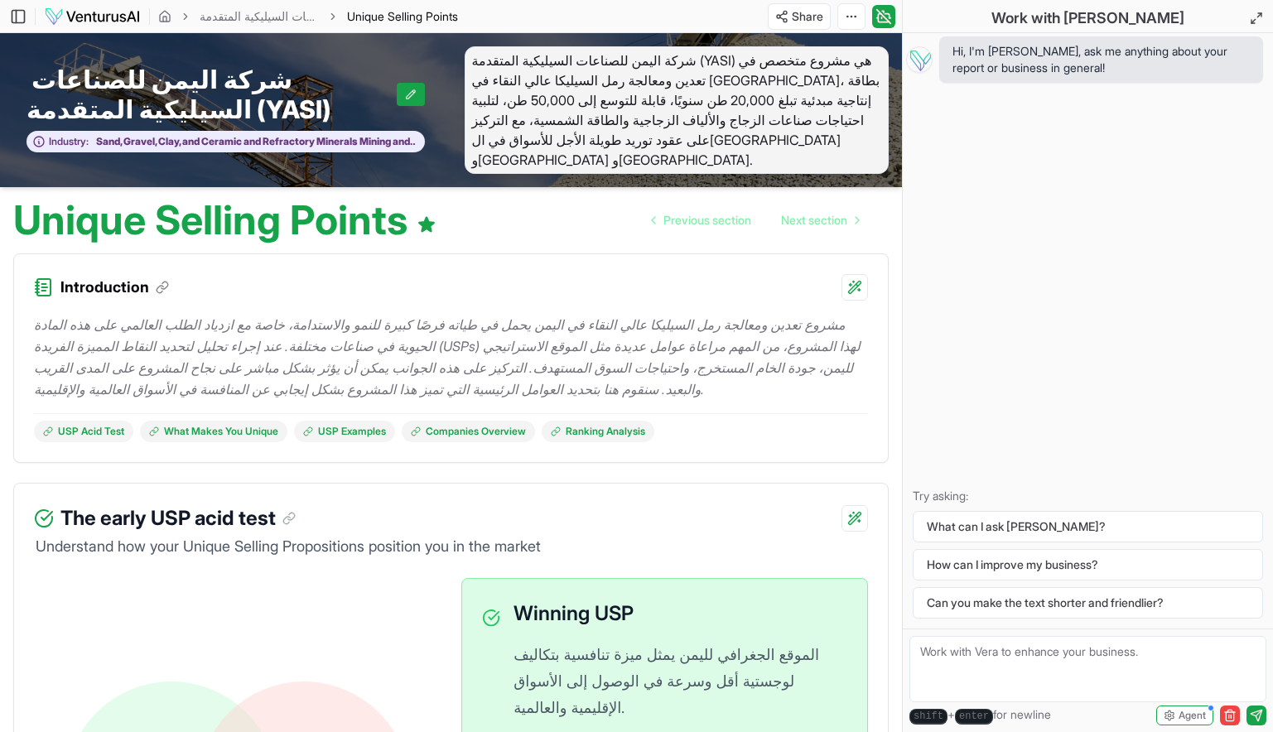
click at [324, 362] on p "مشروع تعدين ومعالجة رمل السيليكا عالي النقاء في اليمن يحمل في طياته فرصًا كبيرة…" at bounding box center [451, 357] width 834 height 86
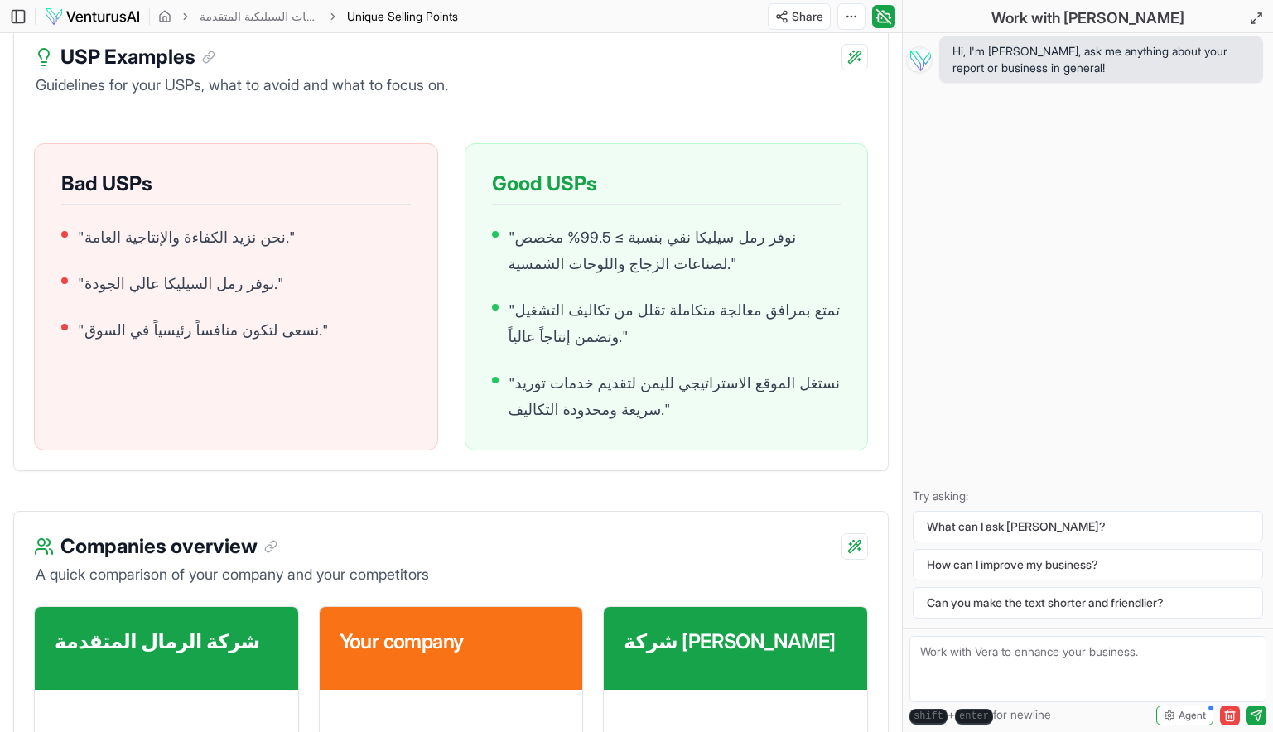
scroll to position [1699, 0]
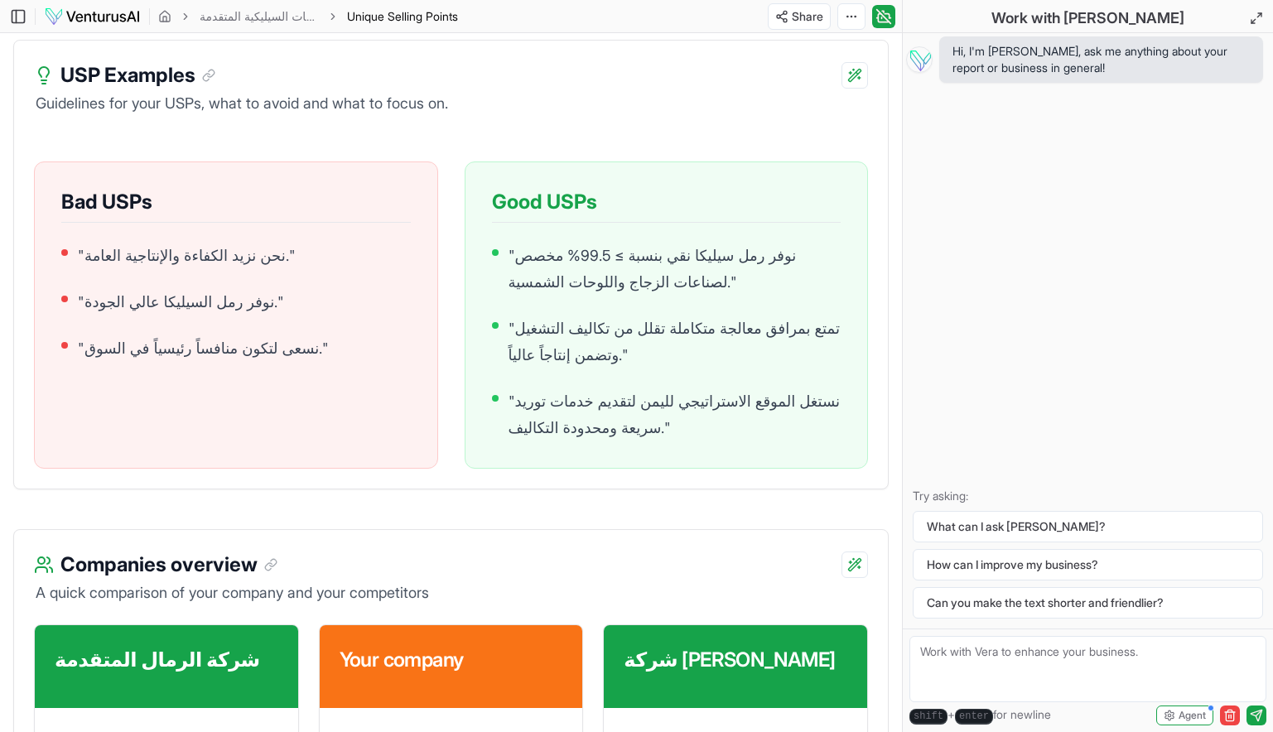
click at [584, 396] on p "" نستغل الموقع الاستراتيجي لليمن لتقديم خدمات توريد سريعة ومحدودة التكاليف. "" at bounding box center [675, 415] width 333 height 53
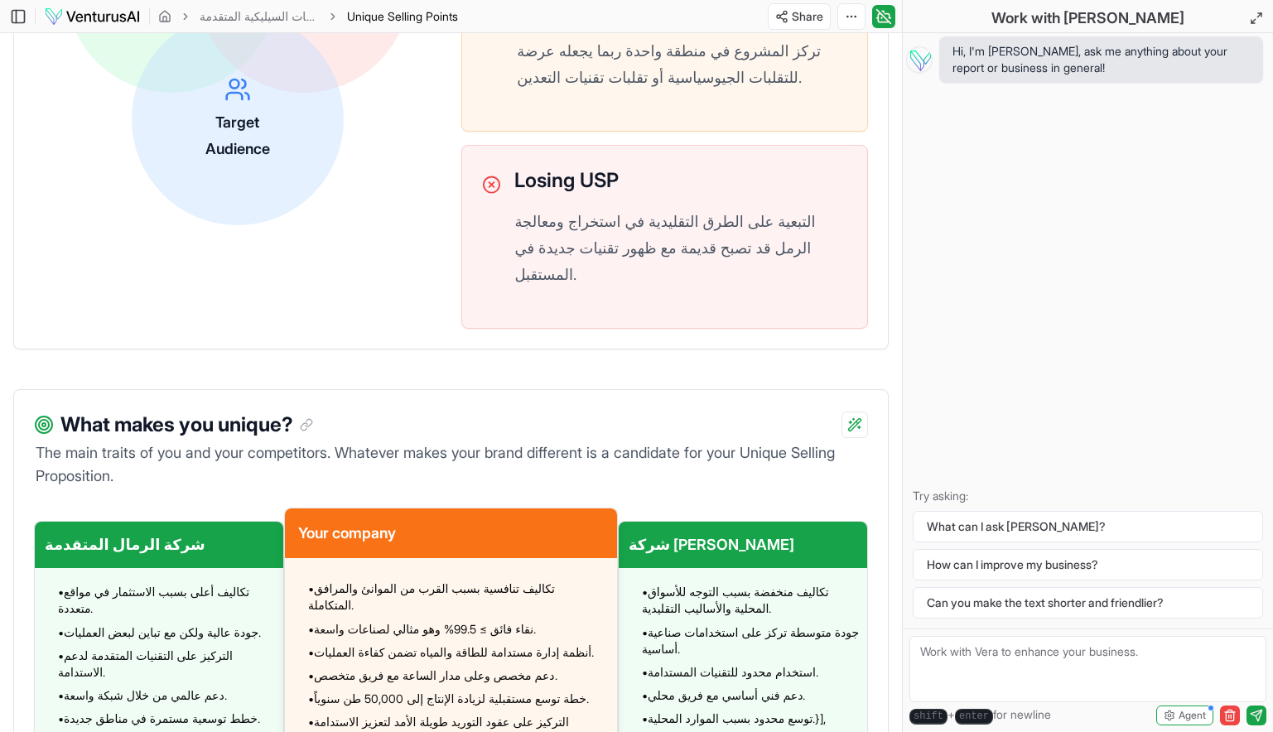
scroll to position [566, 0]
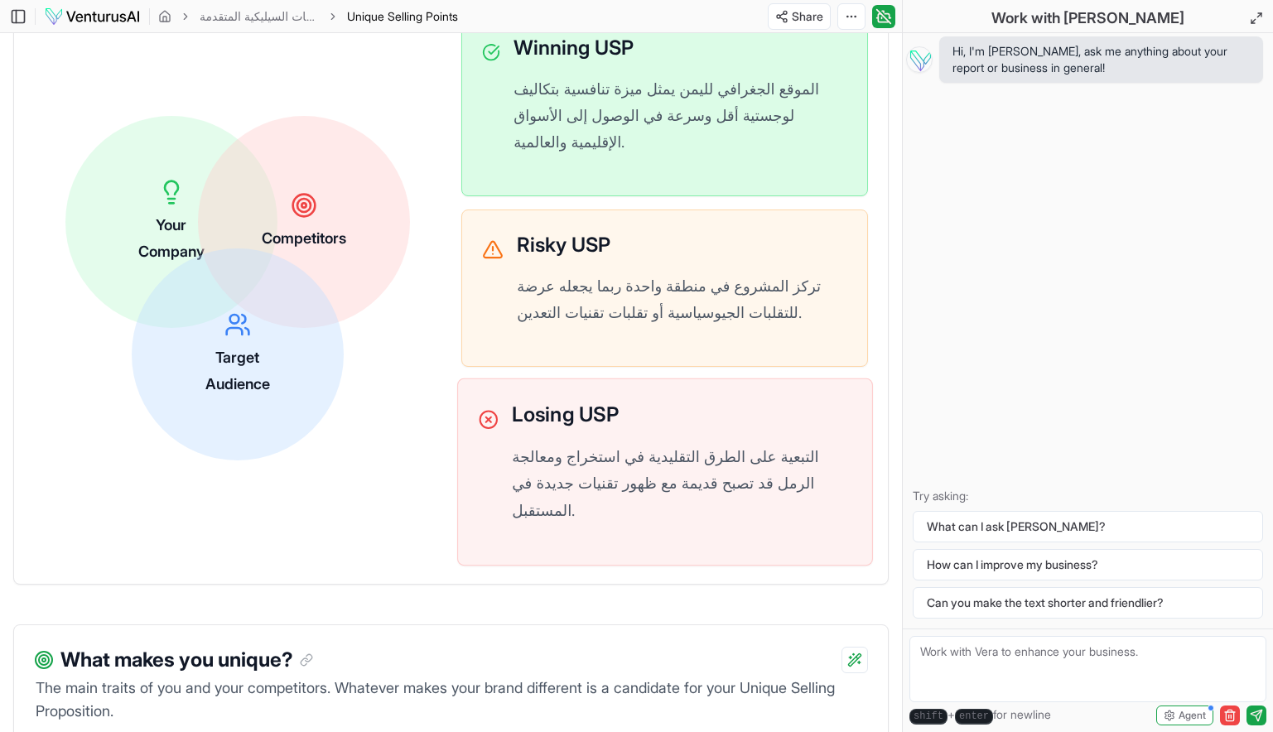
click at [607, 423] on div "Losing USP التبعية على الطرق التقليدية في استخراج ومعالجة الرمل قد تصبح قديمة م…" at bounding box center [682, 471] width 340 height 145
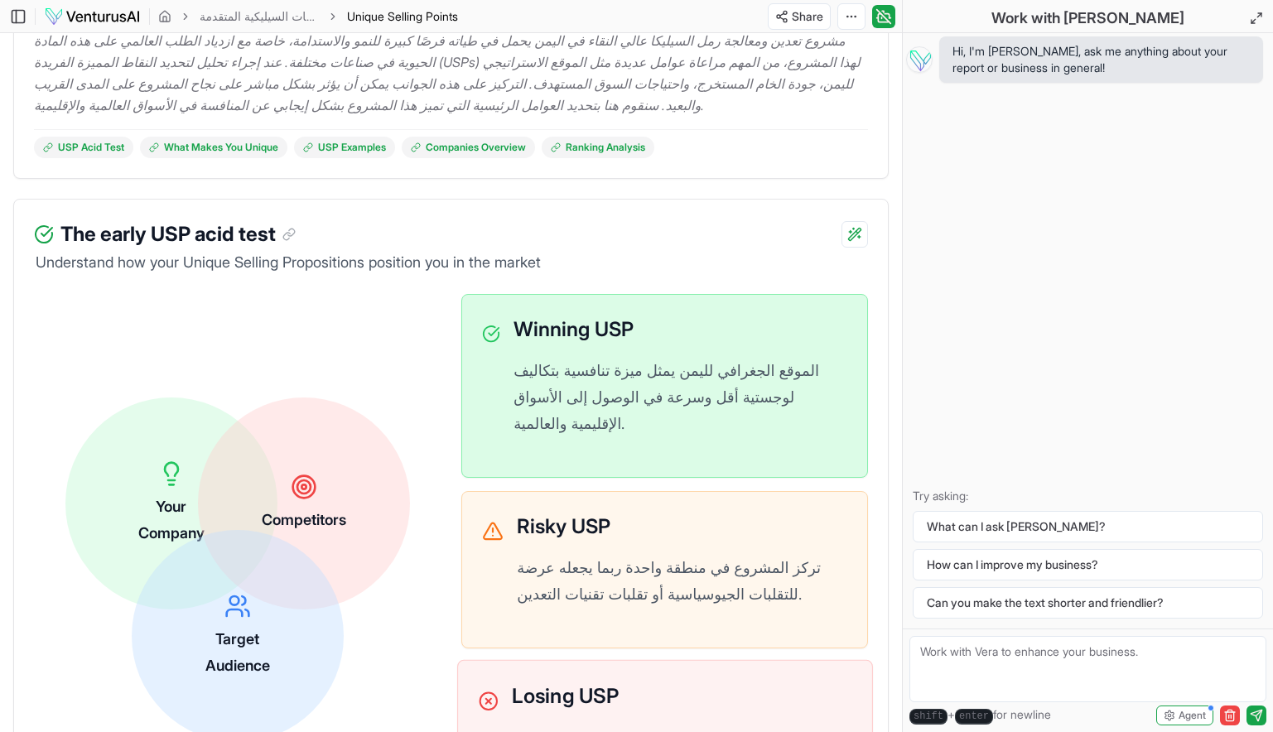
scroll to position [283, 0]
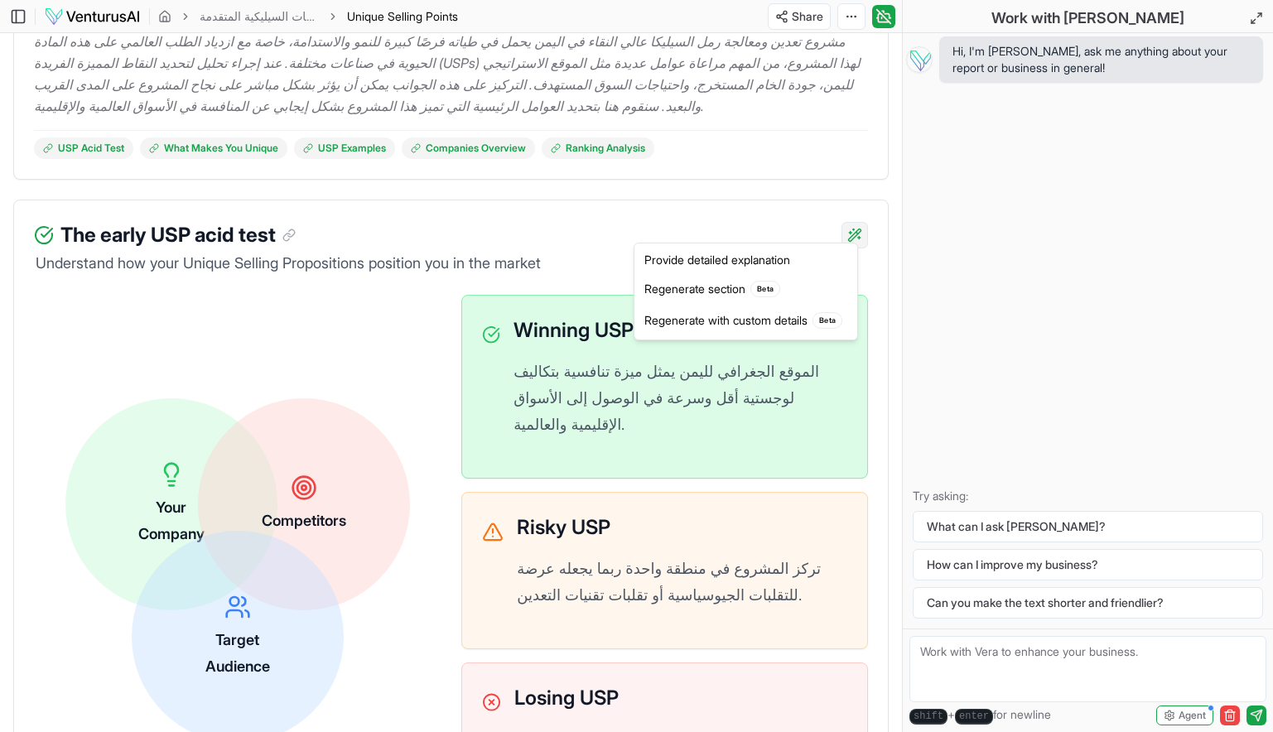
click at [862, 220] on html "We value your privacy We use cookies to enhance your browsing experience, serve…" at bounding box center [636, 83] width 1273 height 732
click at [655, 449] on html "We value your privacy We use cookies to enhance your browsing experience, serve…" at bounding box center [636, 83] width 1273 height 732
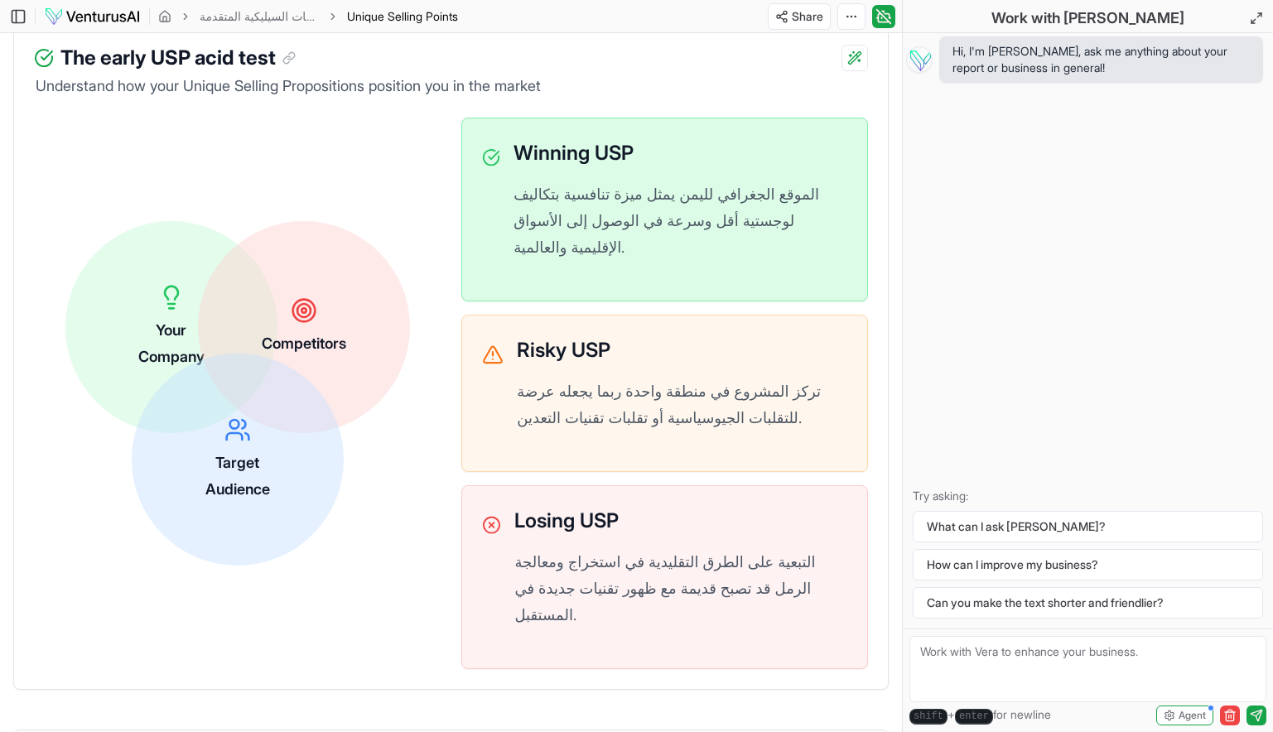
scroll to position [462, 0]
click at [606, 378] on p "تركز المشروع في منطقة واحدة ربما يجعله عرضة للتقلبات الجيوسياسية أو تقلبات تقني…" at bounding box center [683, 405] width 337 height 54
click at [589, 534] on div "Losing USP التبعية على الطرق التقليدية في استخراج ومعالجة الرمل قد تصبح قديمة م…" at bounding box center [682, 576] width 340 height 145
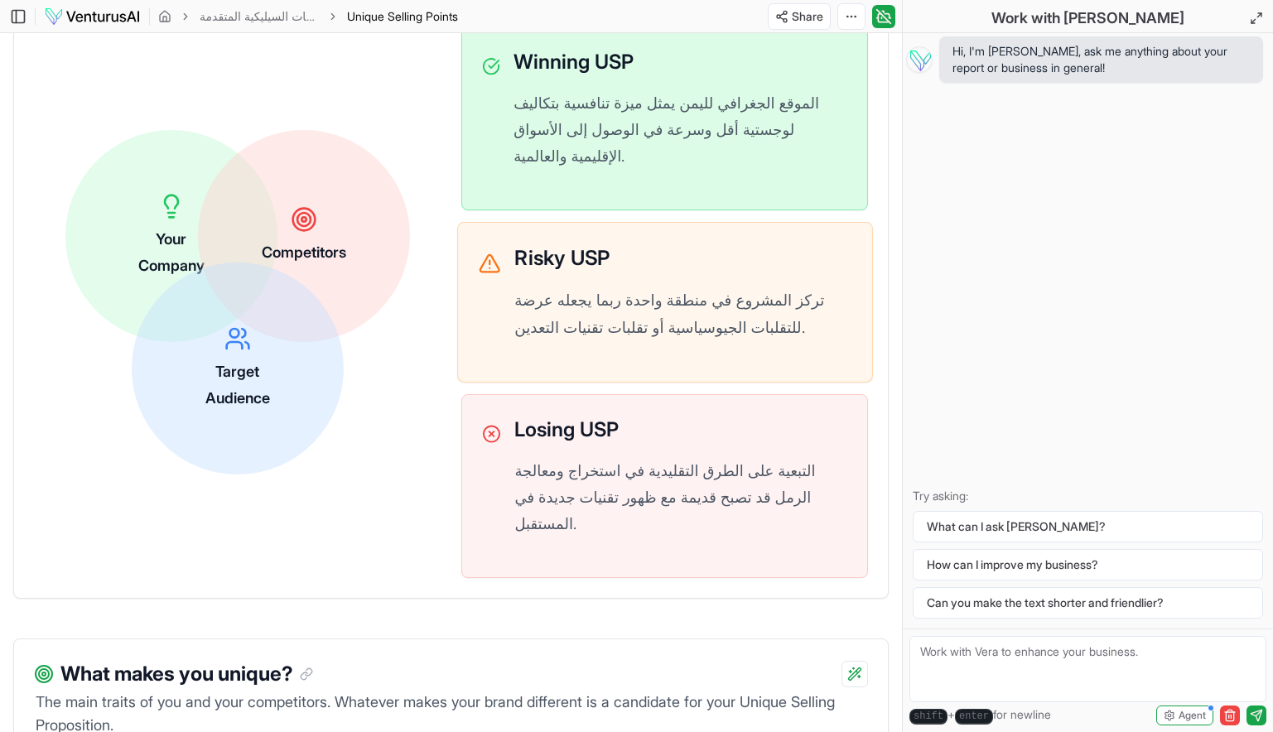
scroll to position [553, 0]
click at [667, 306] on p "تركز المشروع في منطقة واحدة ربما يجعله عرضة للتقلبات الجيوسياسية أو تقلبات تقني…" at bounding box center [683, 314] width 337 height 54
click at [493, 254] on icon at bounding box center [489, 262] width 19 height 17
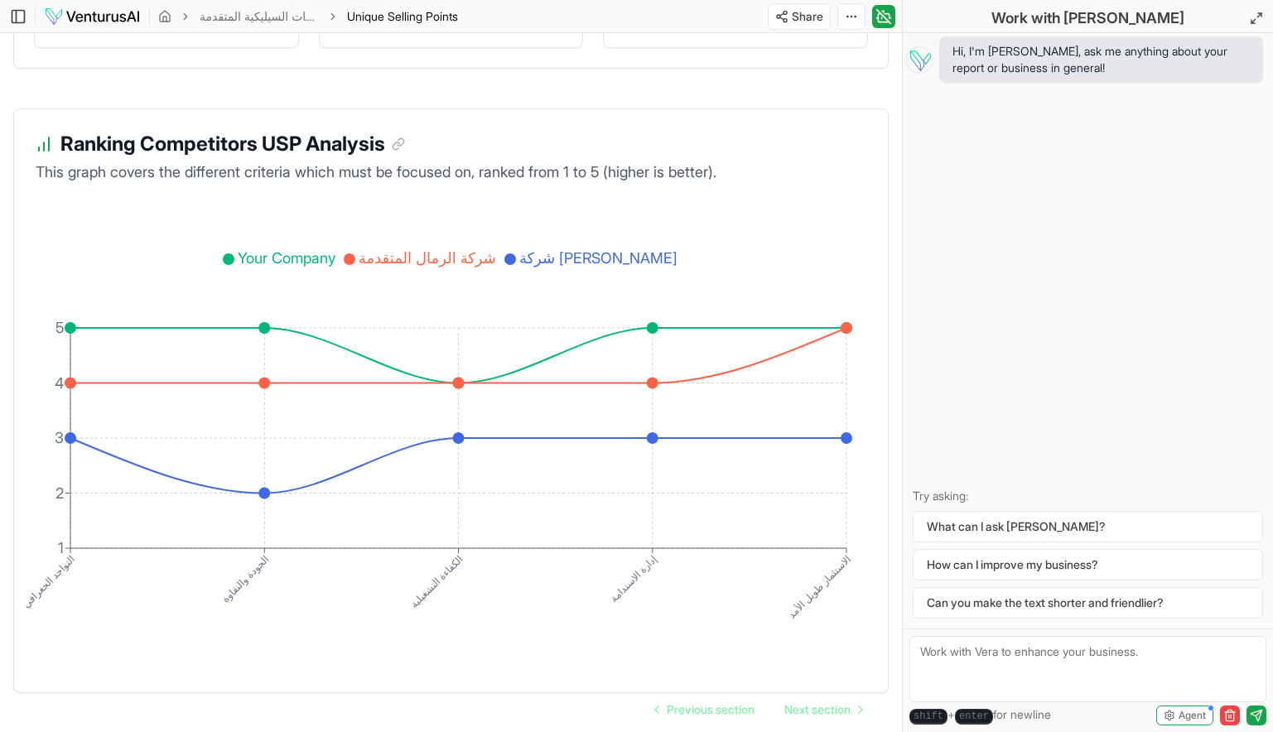
scroll to position [2820, 0]
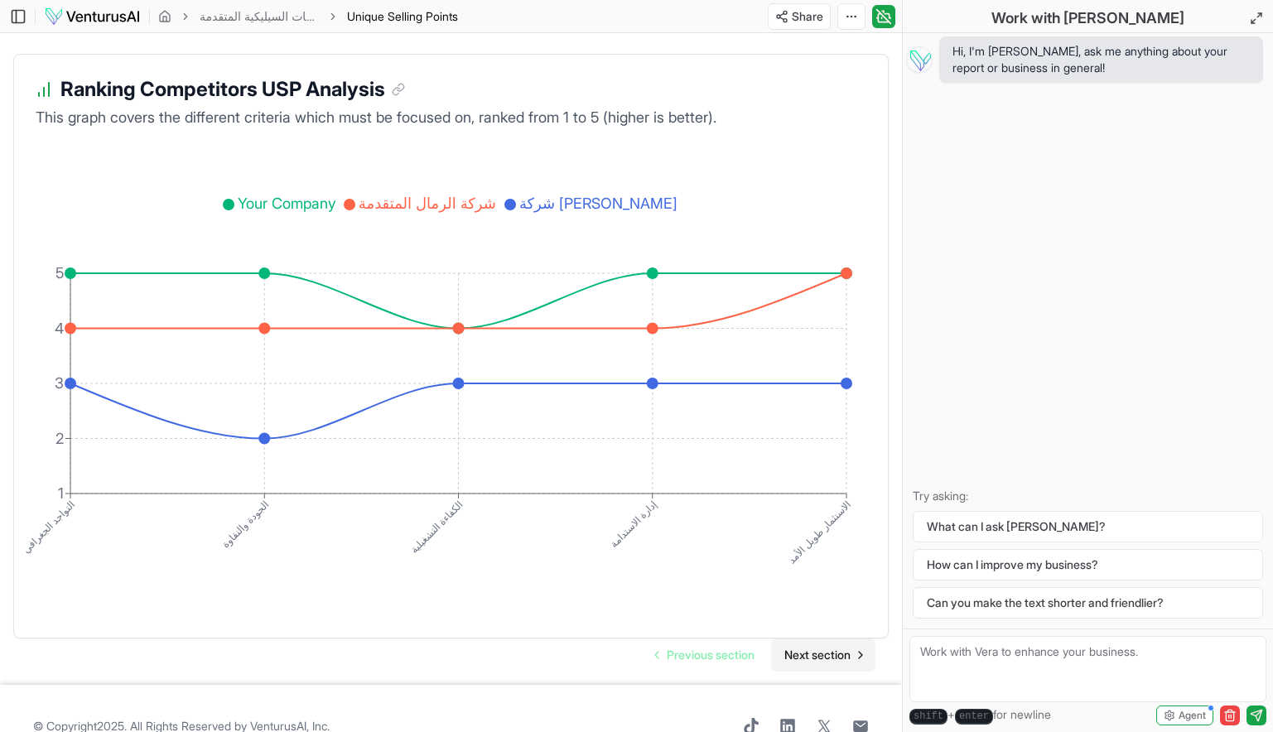
click at [808, 647] on span "Next section" at bounding box center [818, 655] width 66 height 17
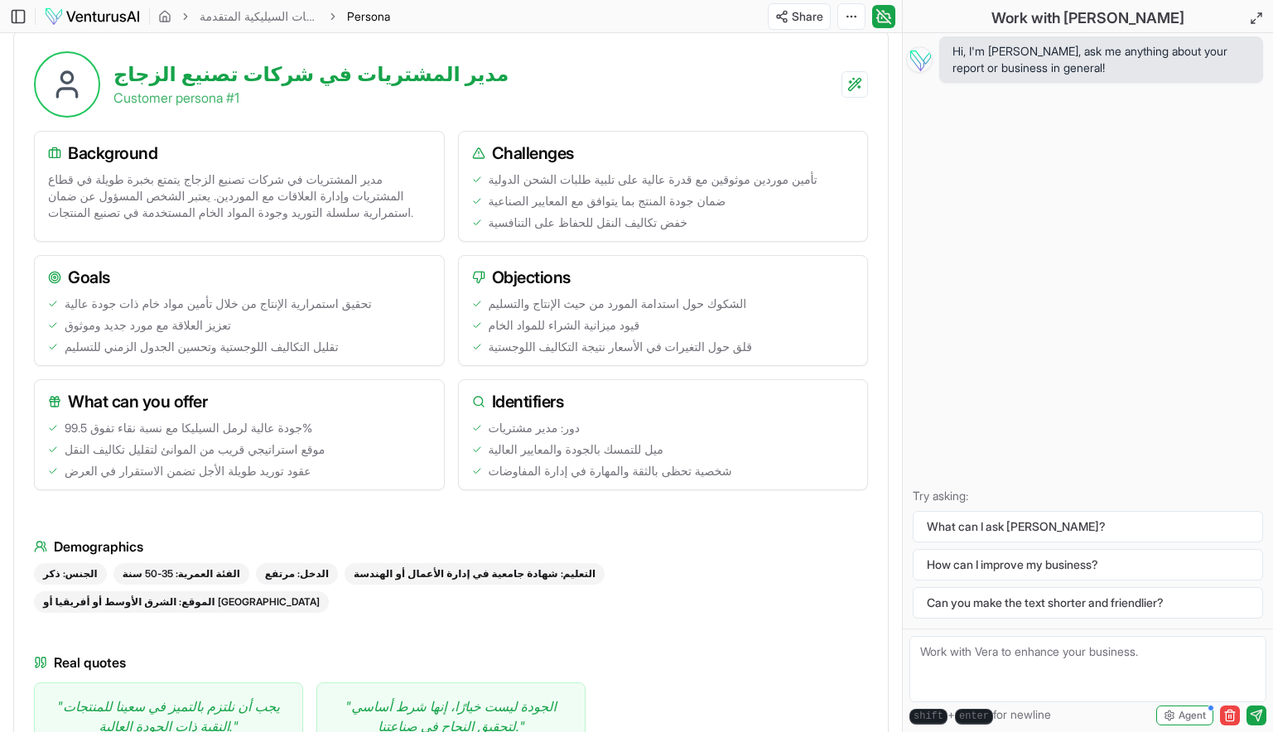
scroll to position [576, 0]
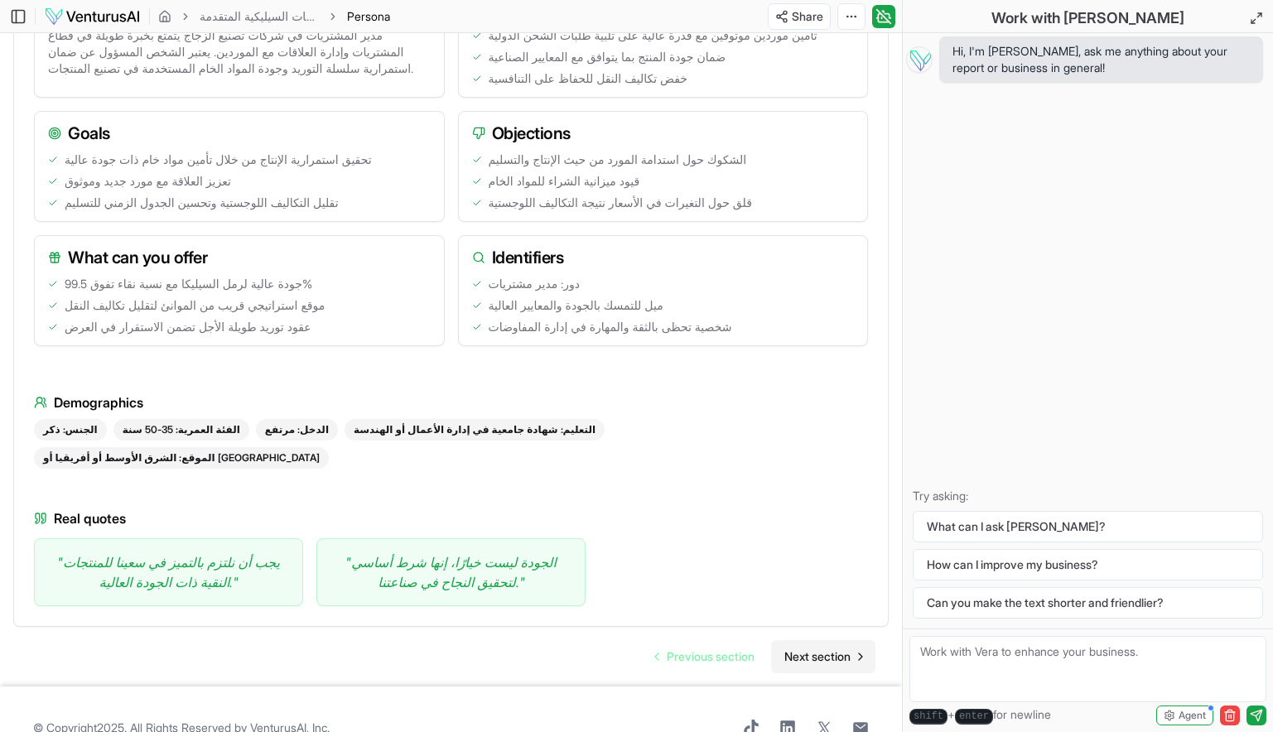
click at [808, 649] on span "Next section" at bounding box center [818, 657] width 66 height 17
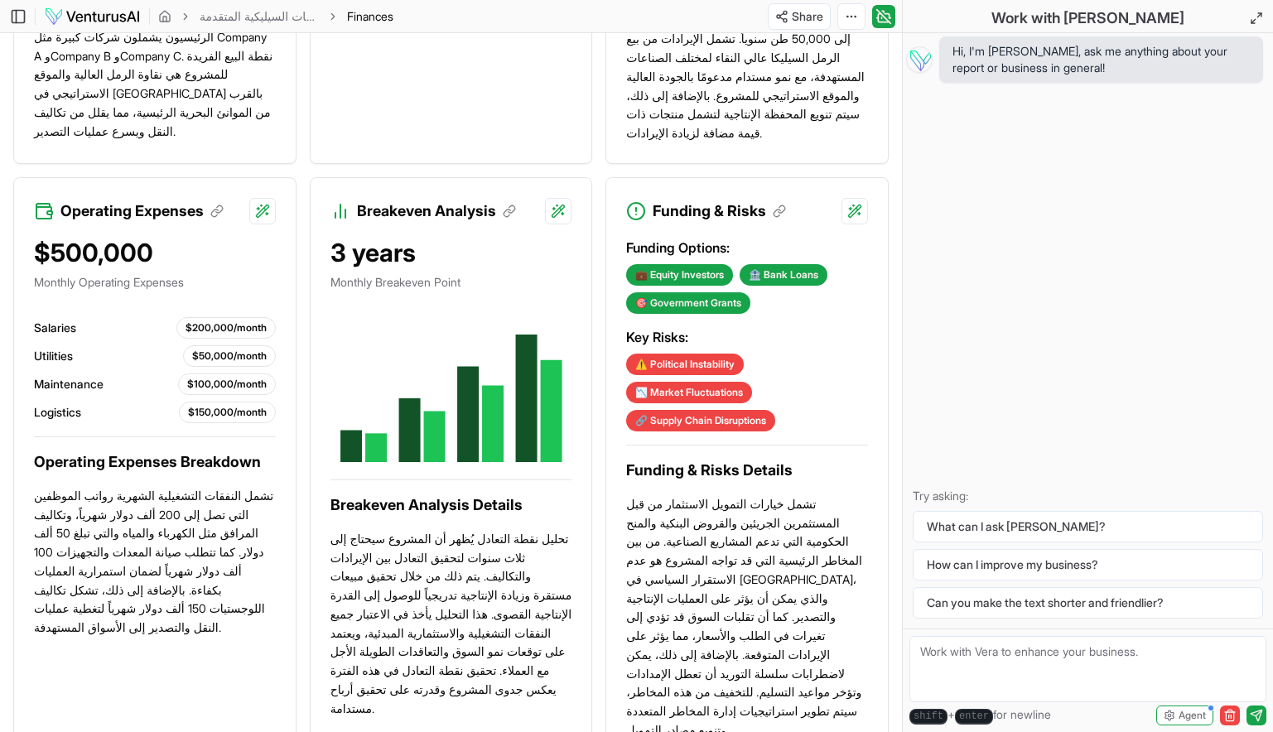
scroll to position [1003, 0]
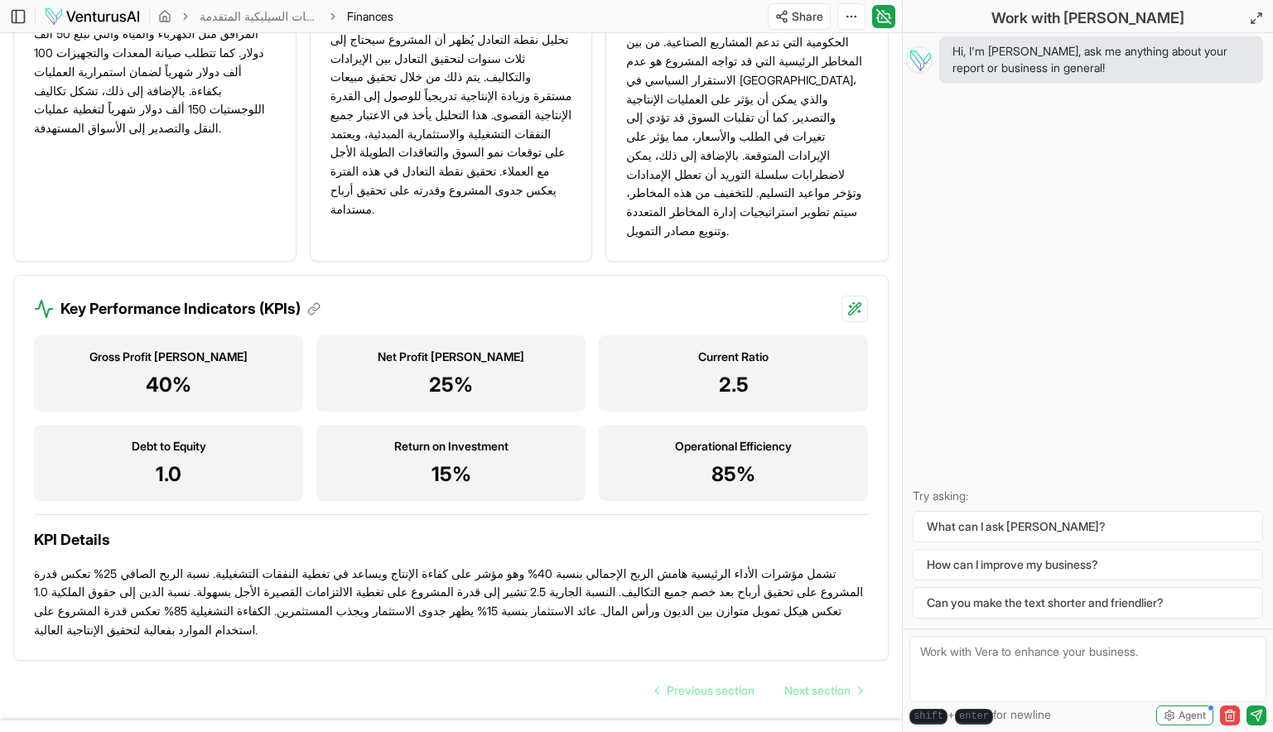
scroll to position [1508, 0]
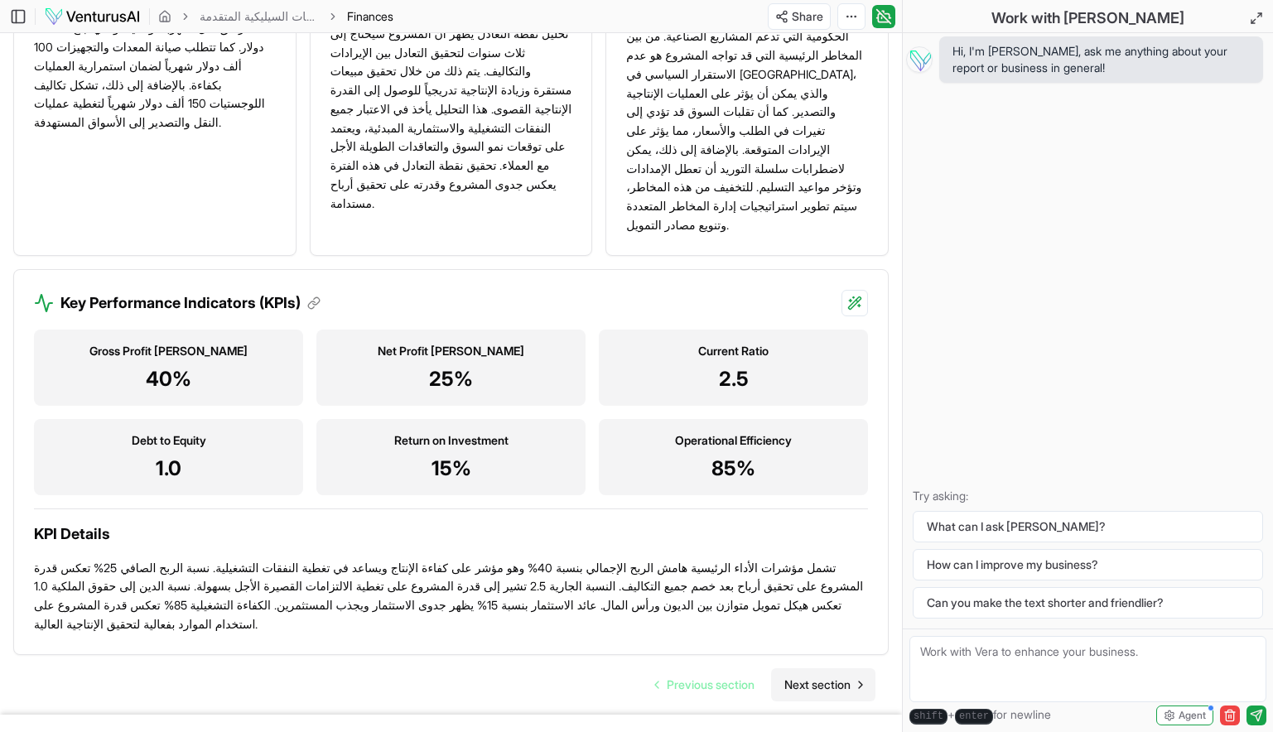
click at [796, 677] on span "Next section" at bounding box center [818, 685] width 66 height 17
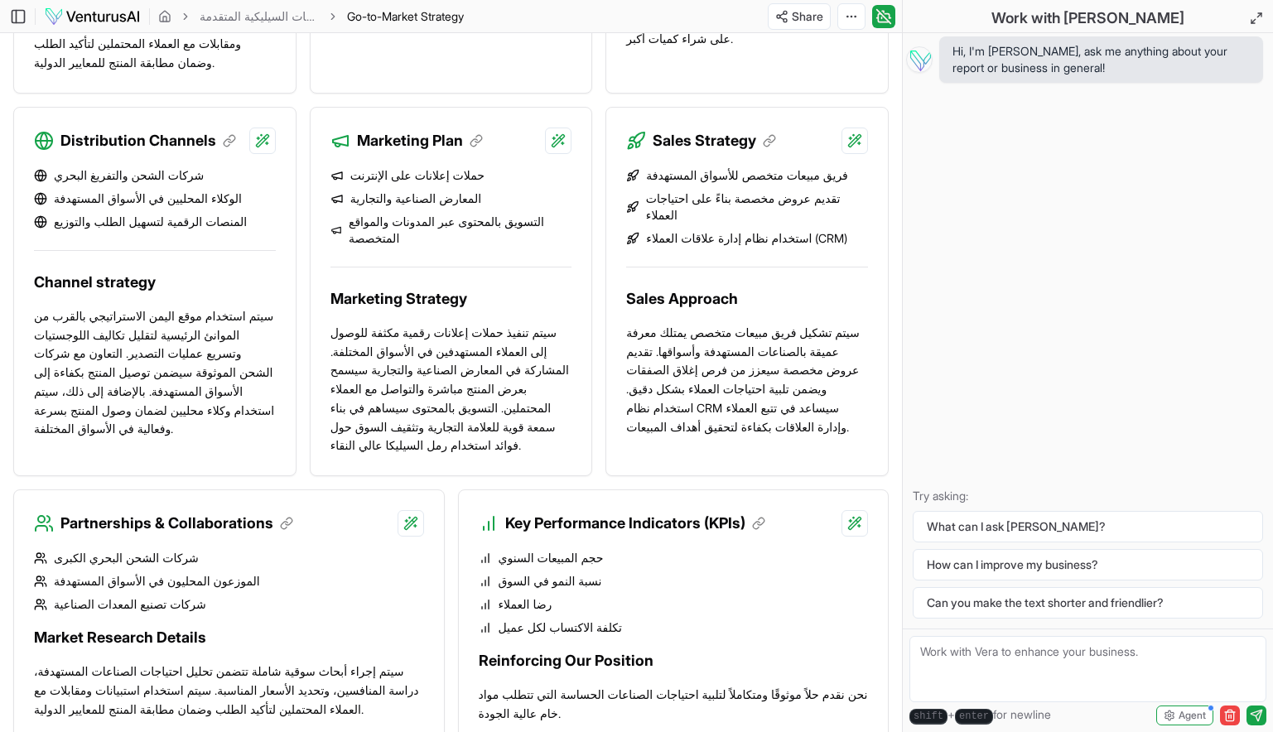
scroll to position [1194, 0]
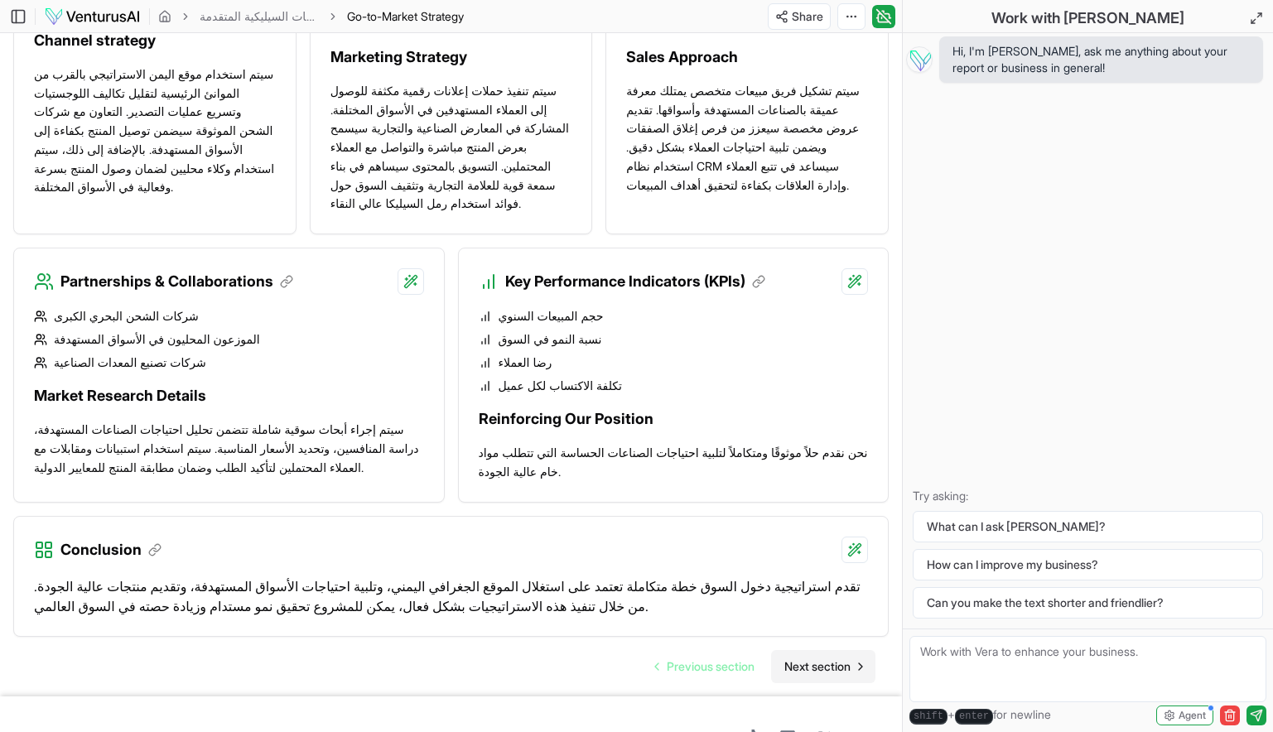
click at [795, 659] on span "Next section" at bounding box center [818, 667] width 66 height 17
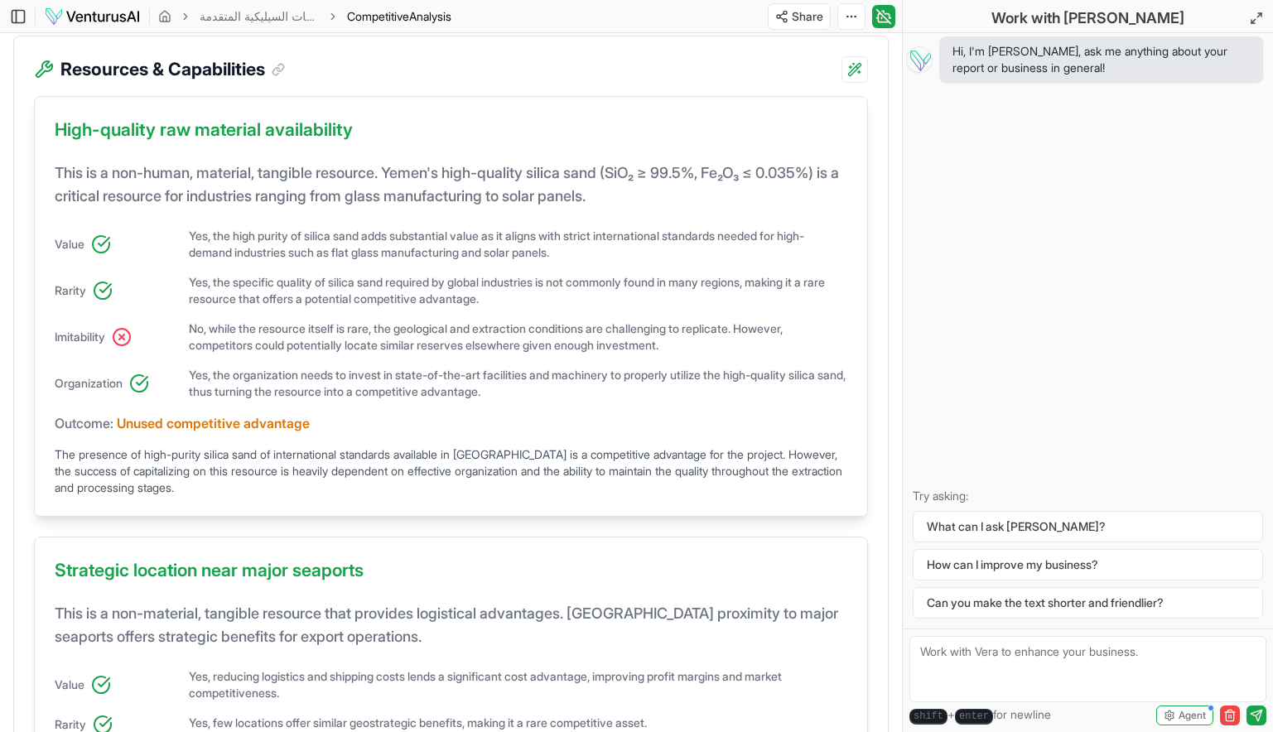
scroll to position [382, 0]
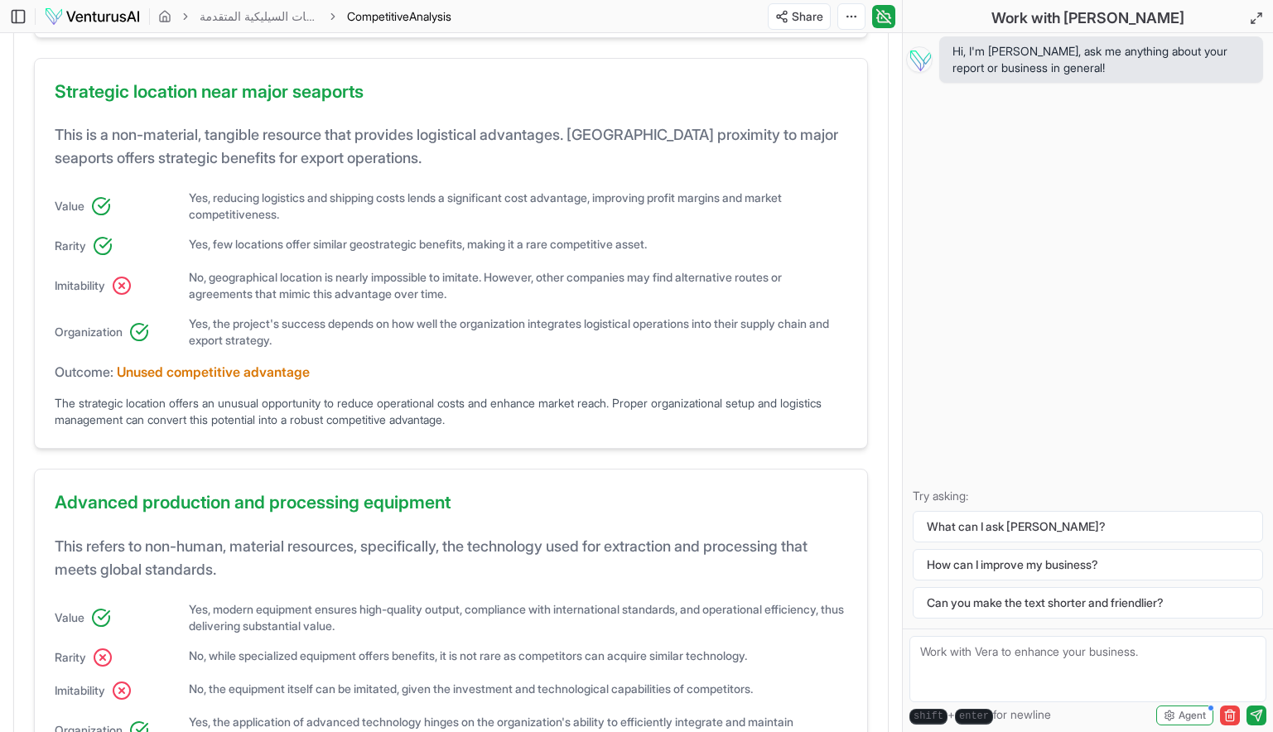
scroll to position [1217, 0]
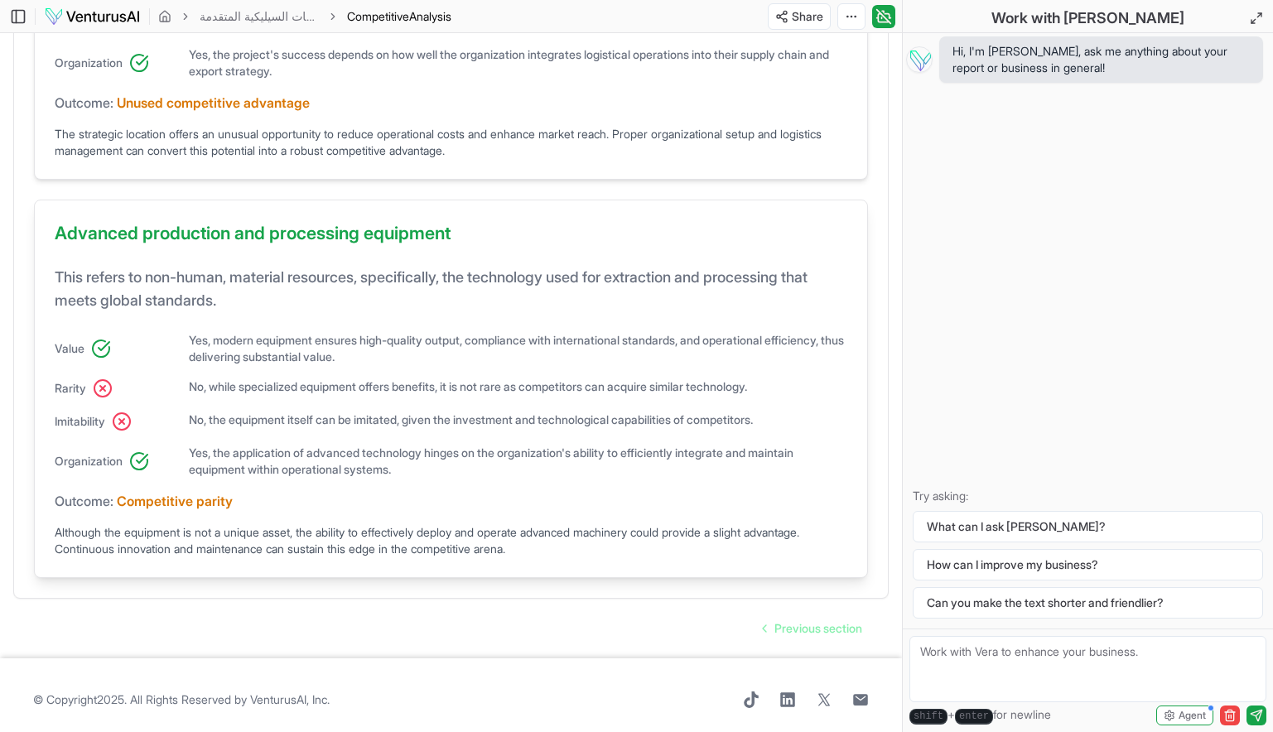
drag, startPoint x: 408, startPoint y: 249, endPoint x: 732, endPoint y: 513, distance: 417.6
click at [732, 513] on div "Advanced production and processing equipment This refers to non-human, material…" at bounding box center [451, 389] width 834 height 378
click at [785, 629] on link "Previous section" at bounding box center [813, 628] width 126 height 33
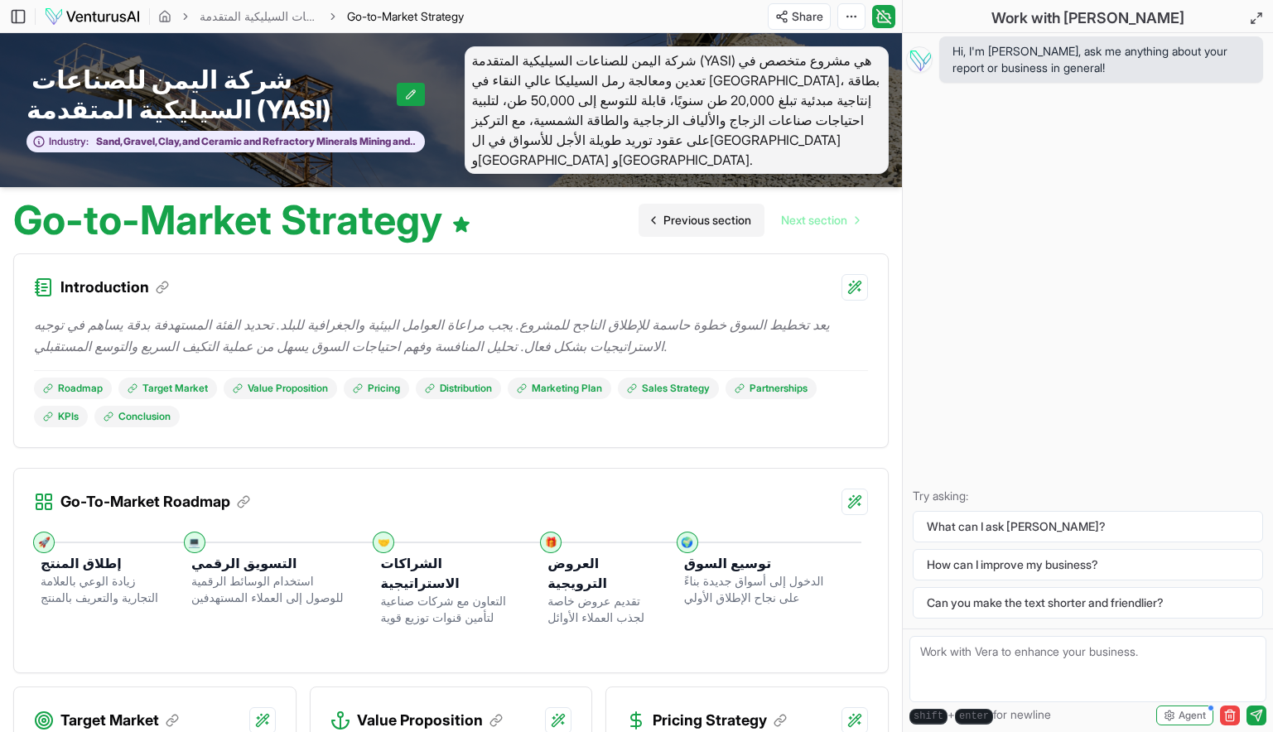
click at [686, 212] on span "Previous section" at bounding box center [708, 220] width 88 height 17
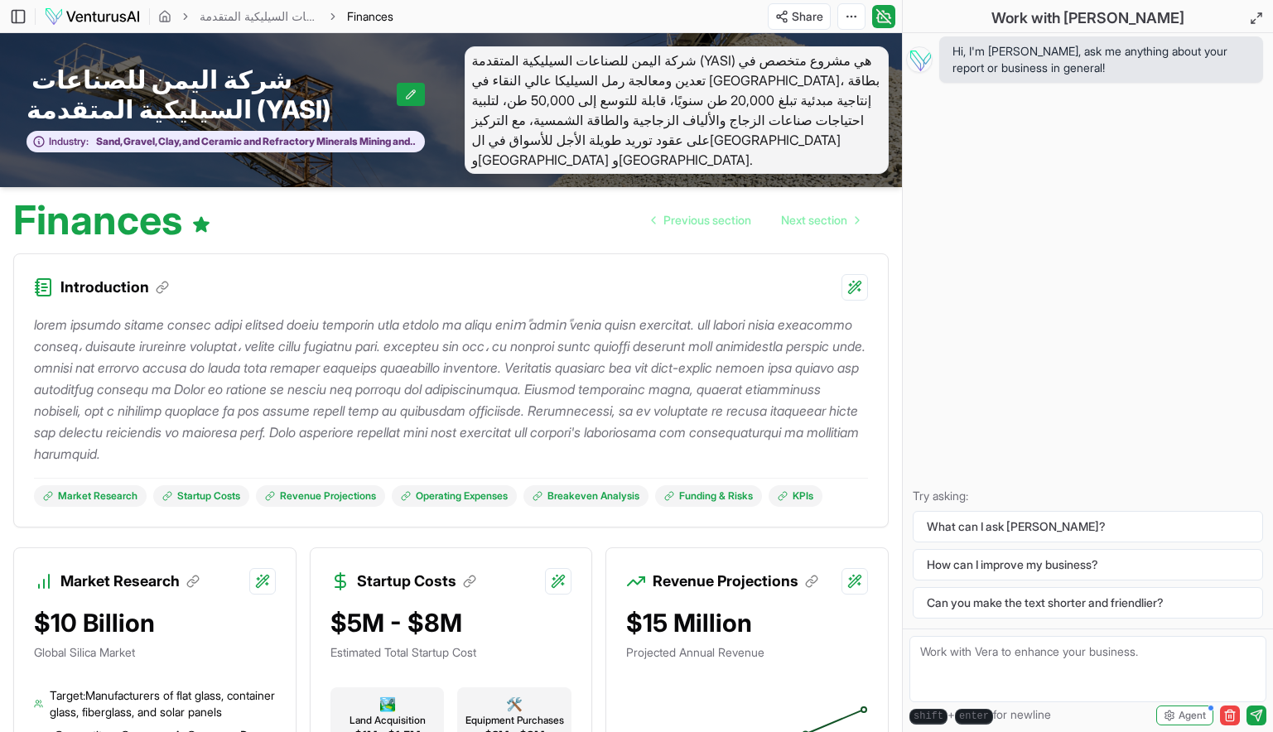
click at [116, 215] on h1 "Finances" at bounding box center [112, 221] width 198 height 40
click at [62, 266] on div "Introduction" at bounding box center [451, 277] width 874 height 46
click at [47, 277] on icon at bounding box center [44, 288] width 22 height 22
click at [705, 215] on span "Previous section" at bounding box center [708, 220] width 88 height 17
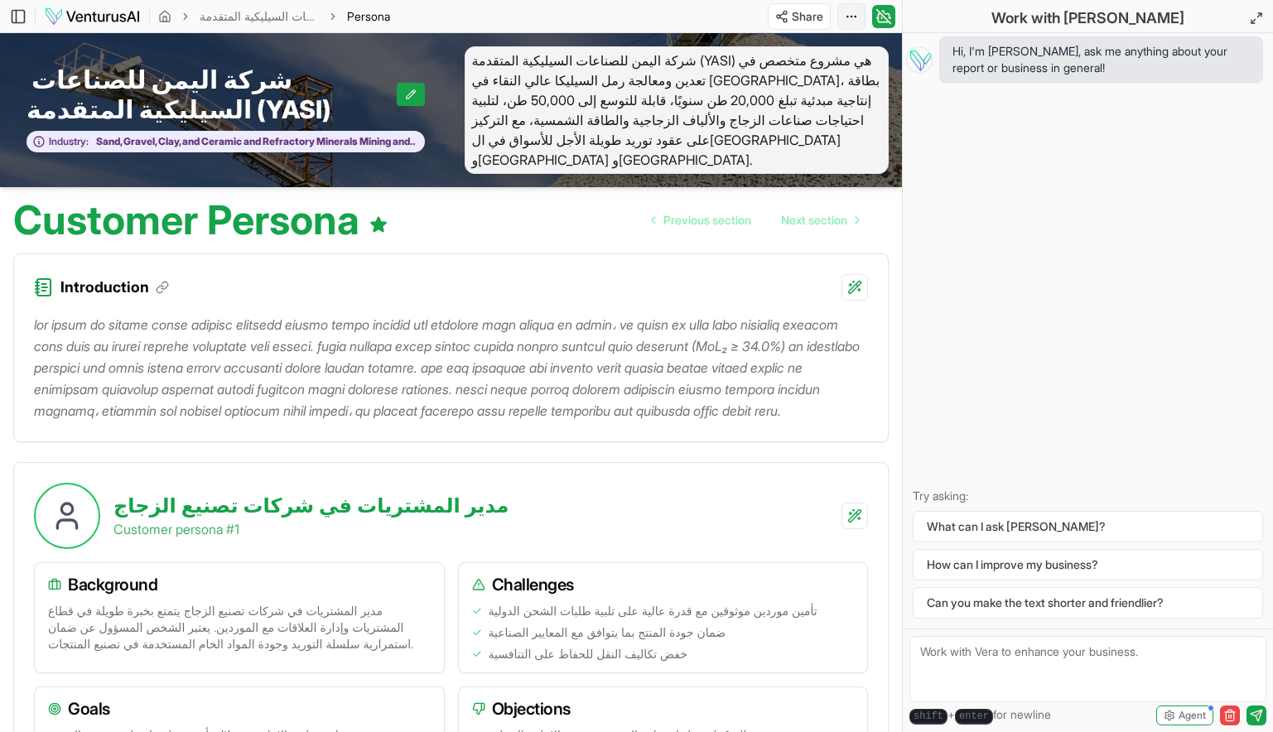
click at [854, 14] on html "We value your privacy We use cookies to enhance your browsing experience, serve…" at bounding box center [636, 366] width 1273 height 732
click at [771, 45] on div "Regenerate" at bounding box center [788, 50] width 135 height 27
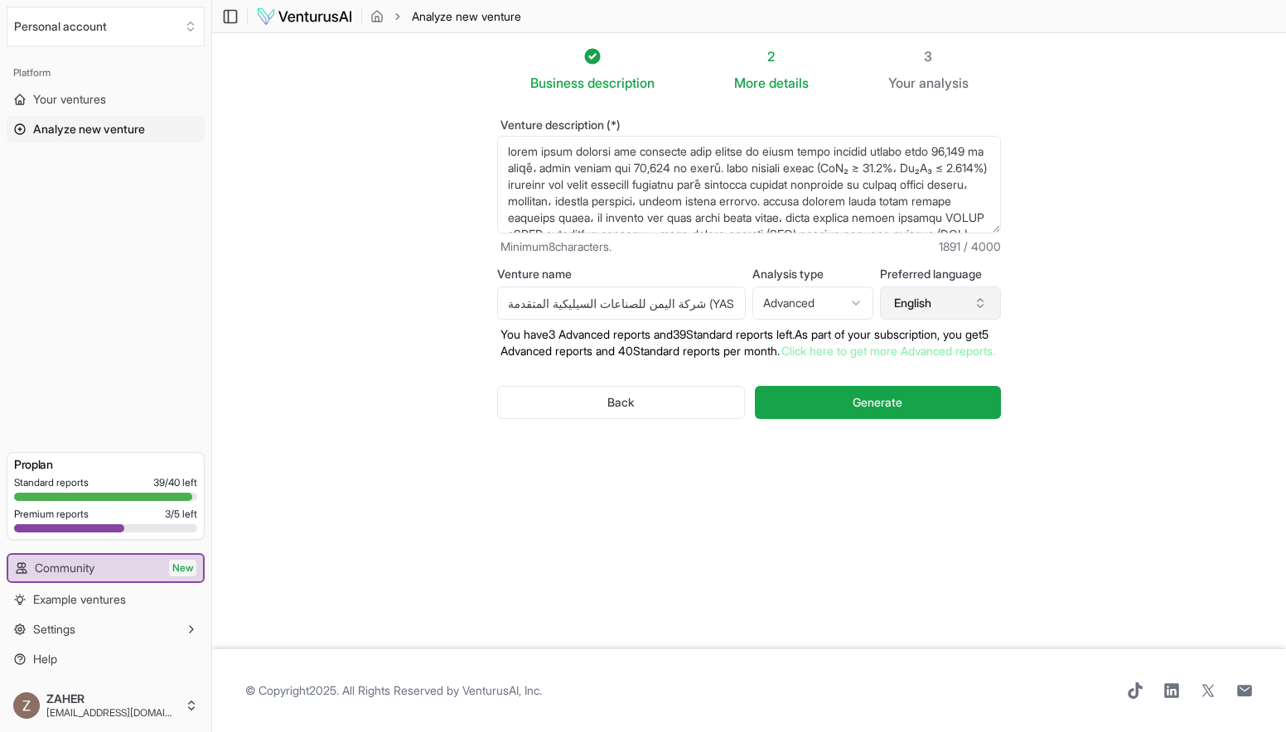
click at [957, 303] on button "English" at bounding box center [940, 303] width 121 height 33
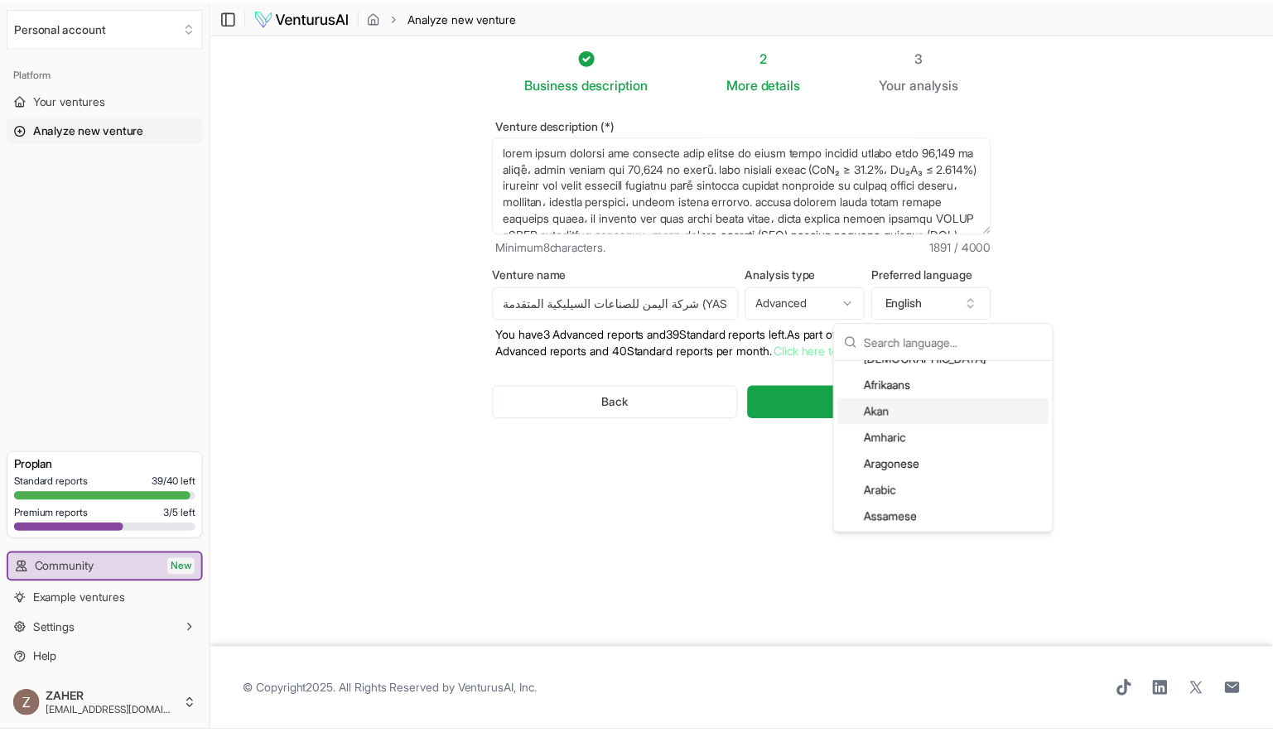
scroll to position [89, 0]
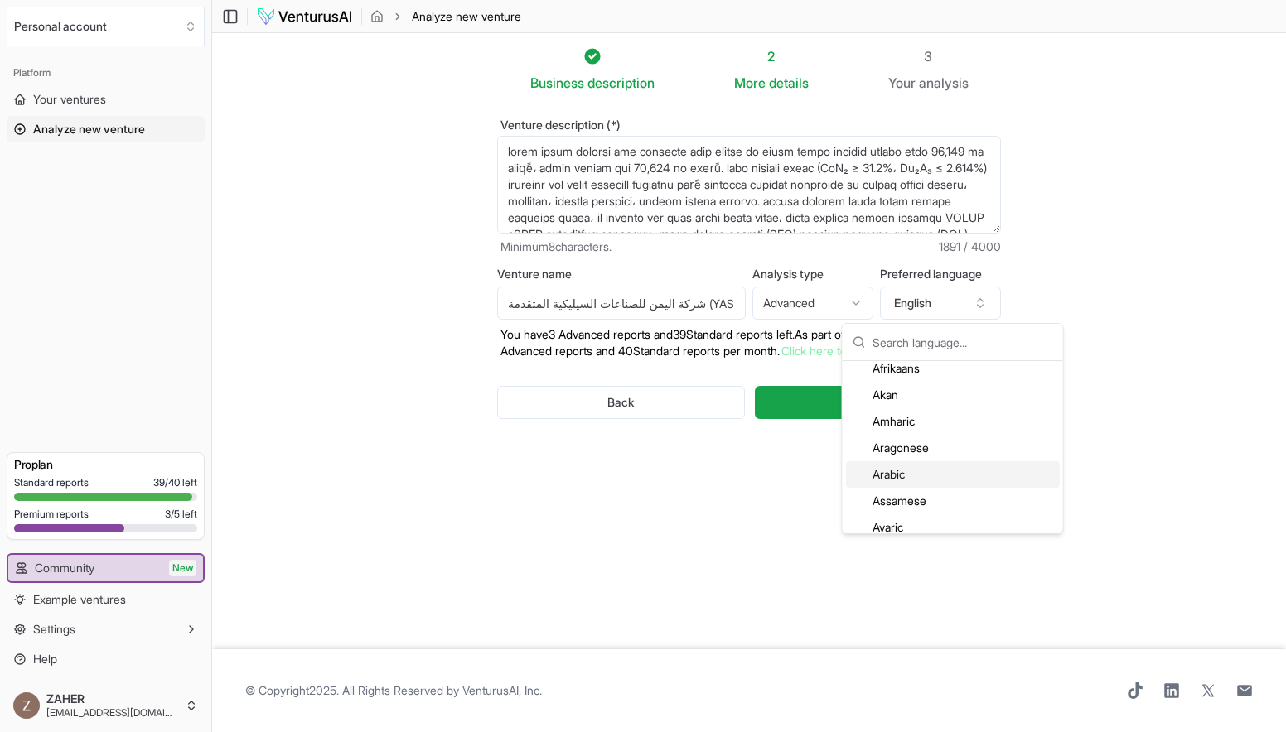
click at [921, 472] on div "Arabic" at bounding box center [953, 475] width 214 height 27
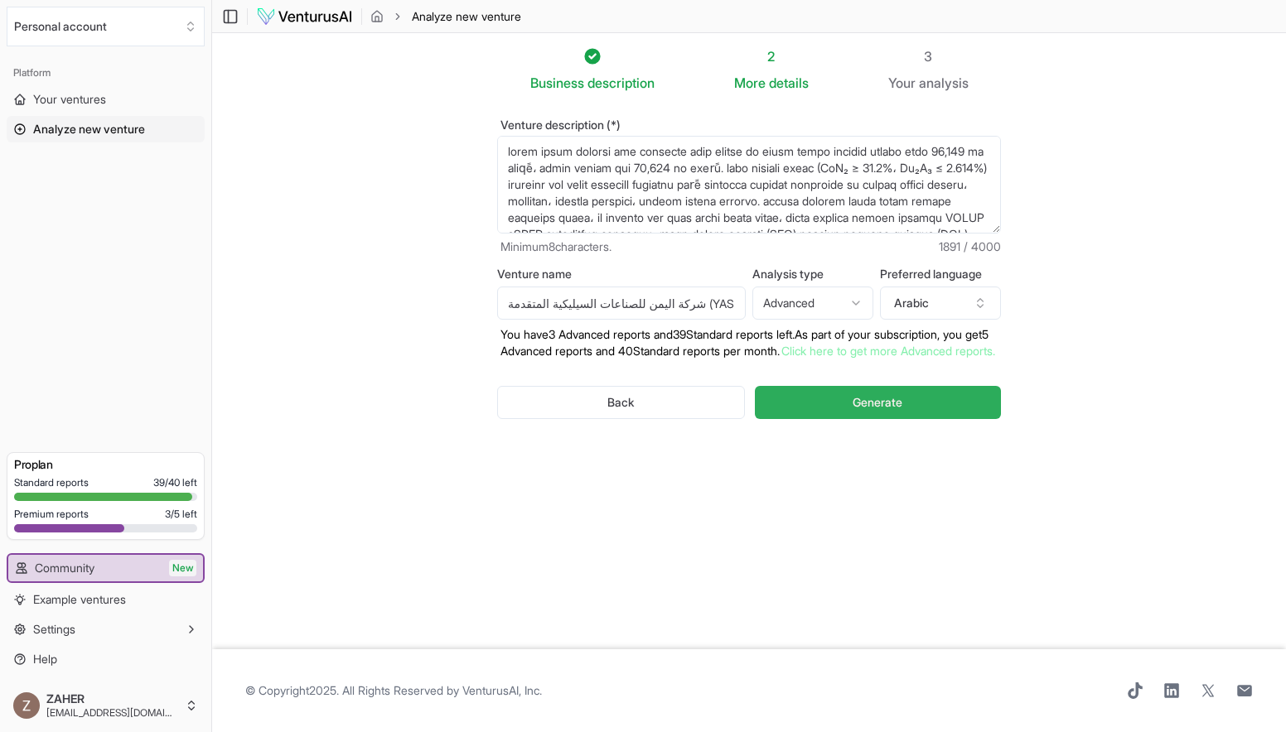
click at [819, 419] on button "Generate" at bounding box center [878, 402] width 246 height 33
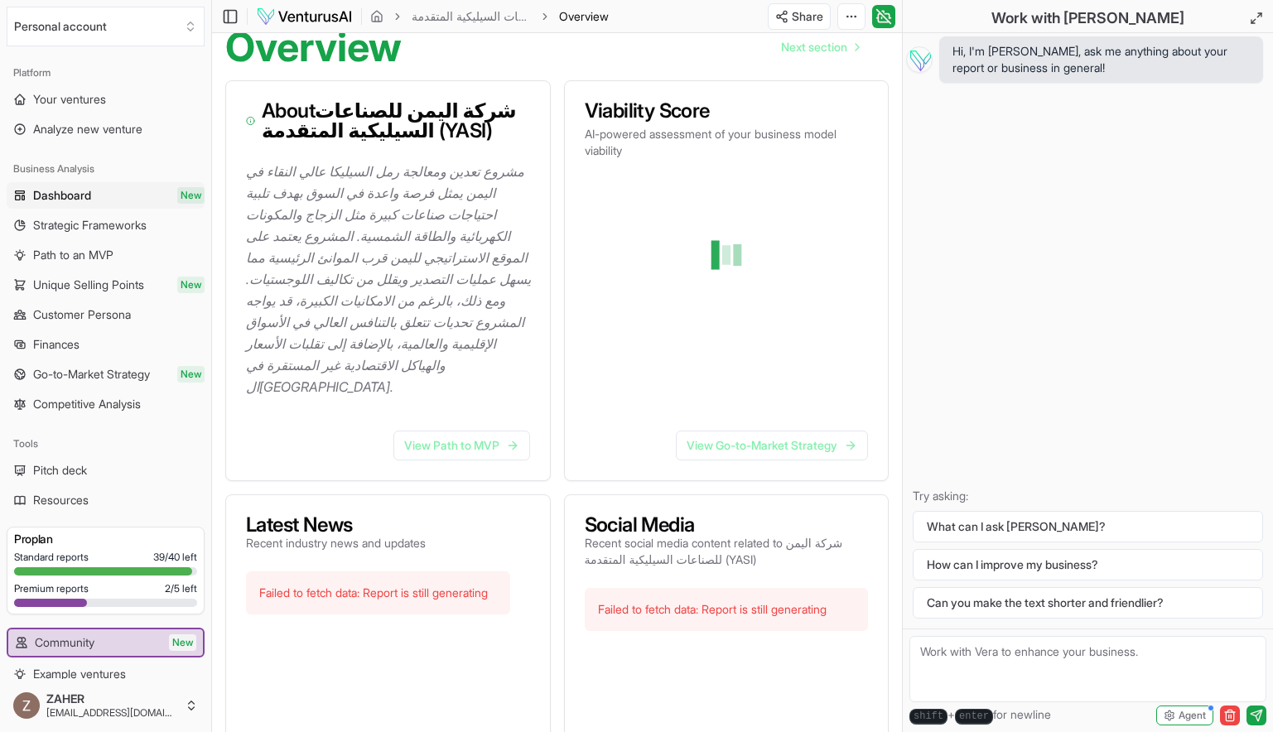
scroll to position [424, 0]
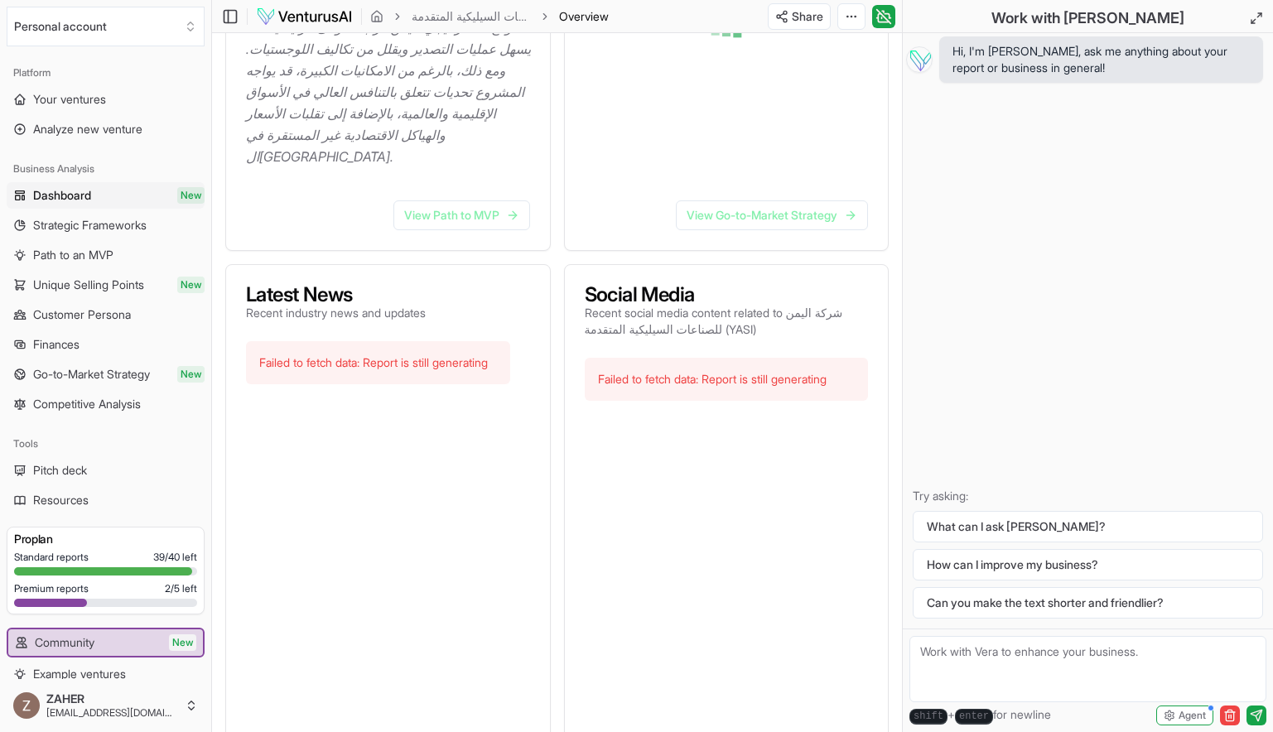
click at [659, 358] on div "Failed to fetch data: Report is still generating" at bounding box center [727, 379] width 284 height 43
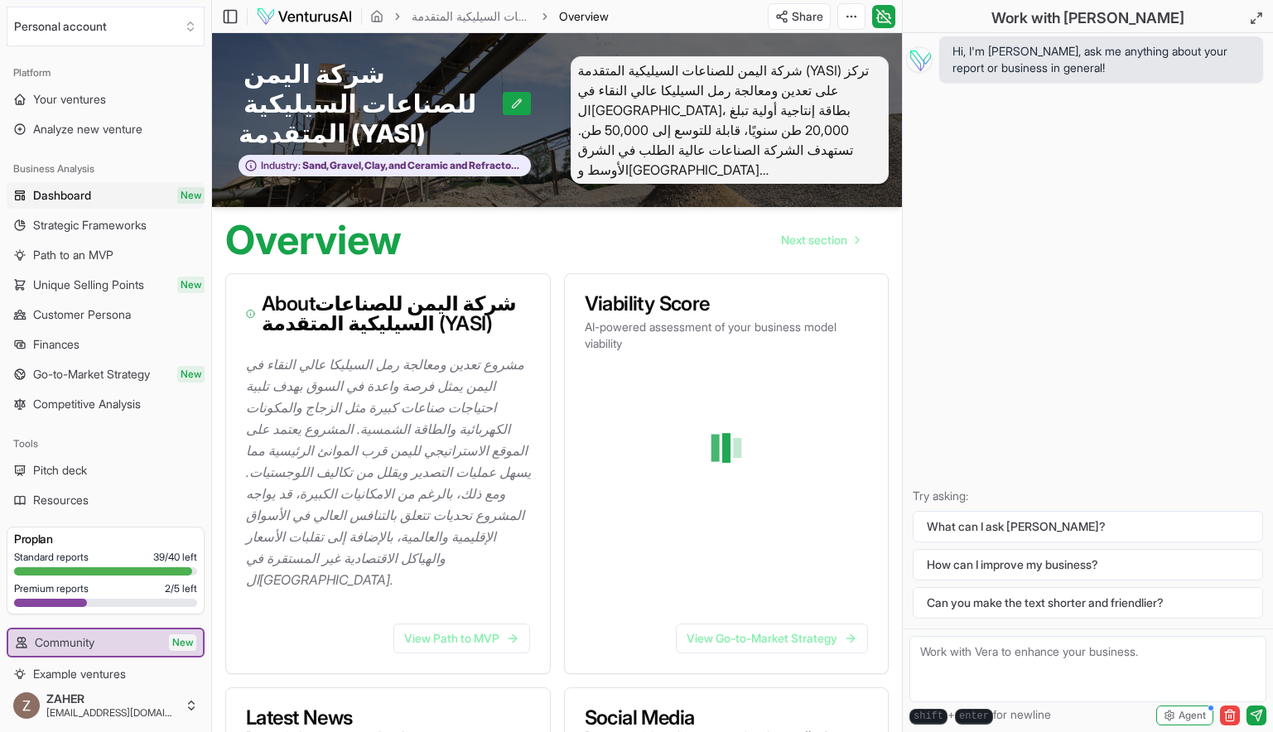
scroll to position [0, 0]
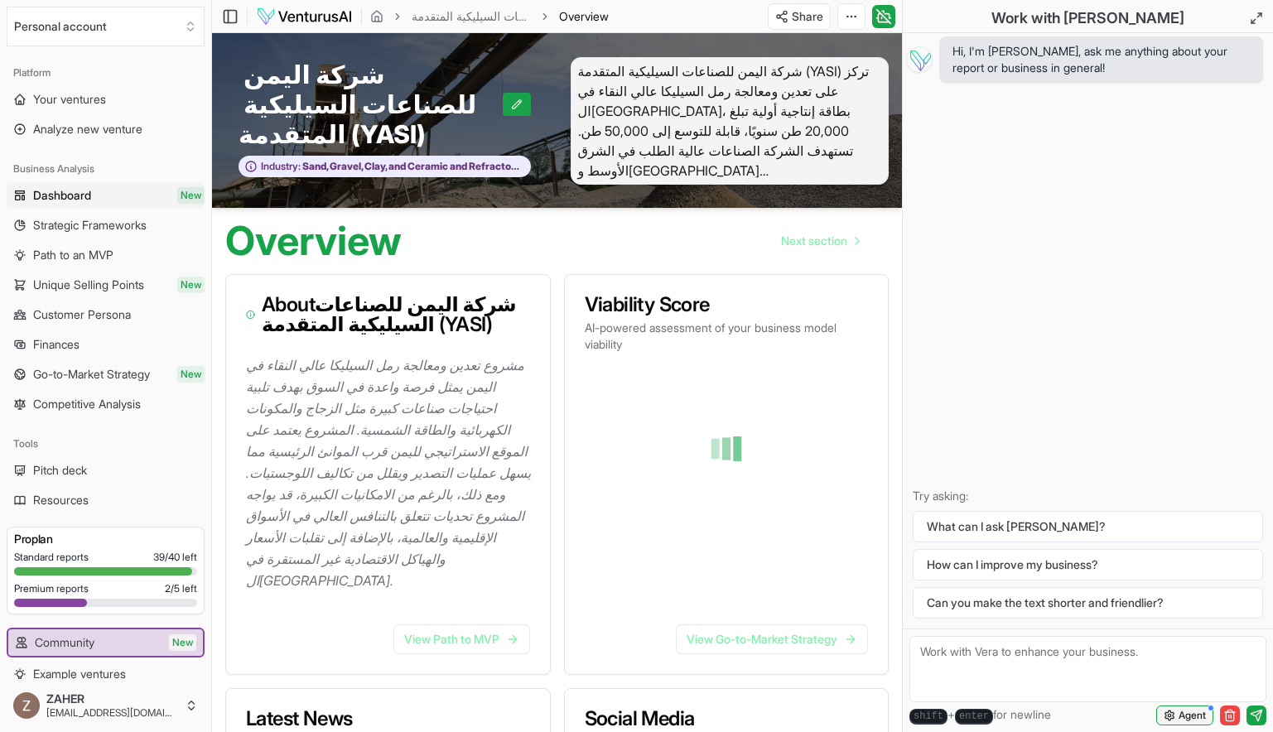
click at [1179, 713] on span "Agent" at bounding box center [1192, 715] width 27 height 13
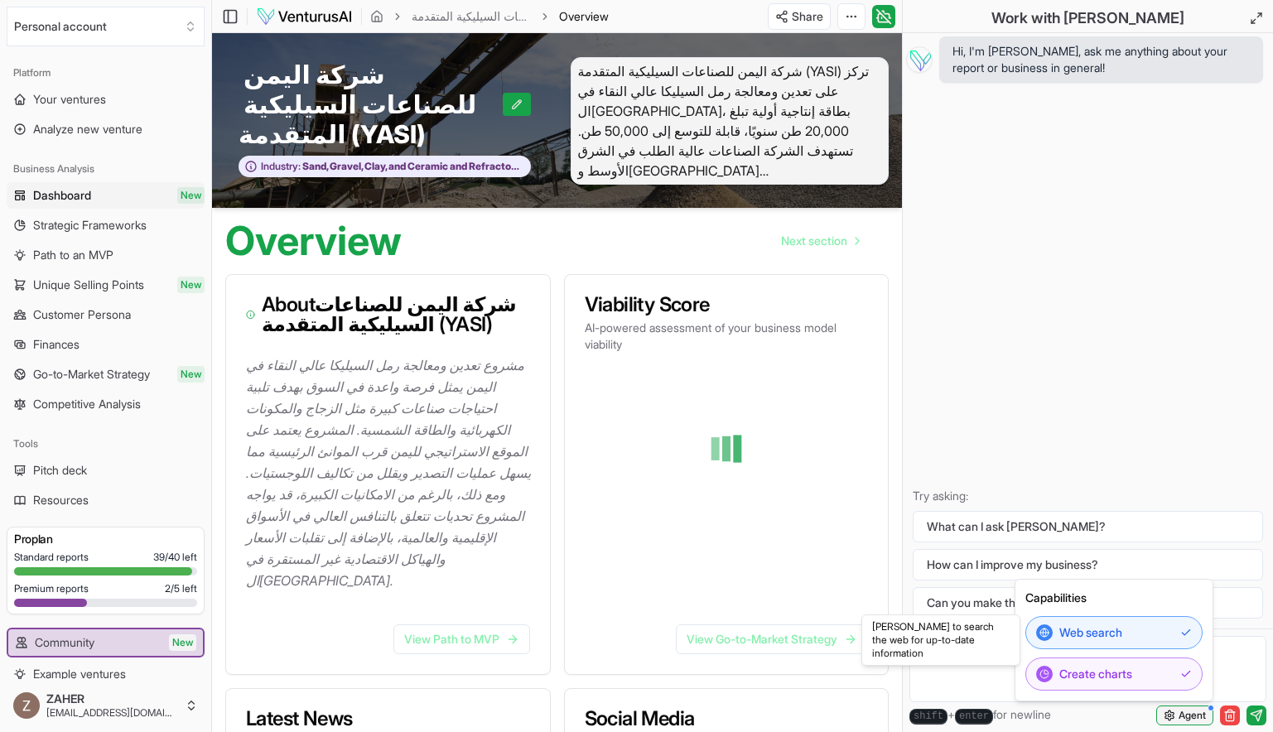
click at [1179, 713] on span "Agent" at bounding box center [1192, 715] width 27 height 13
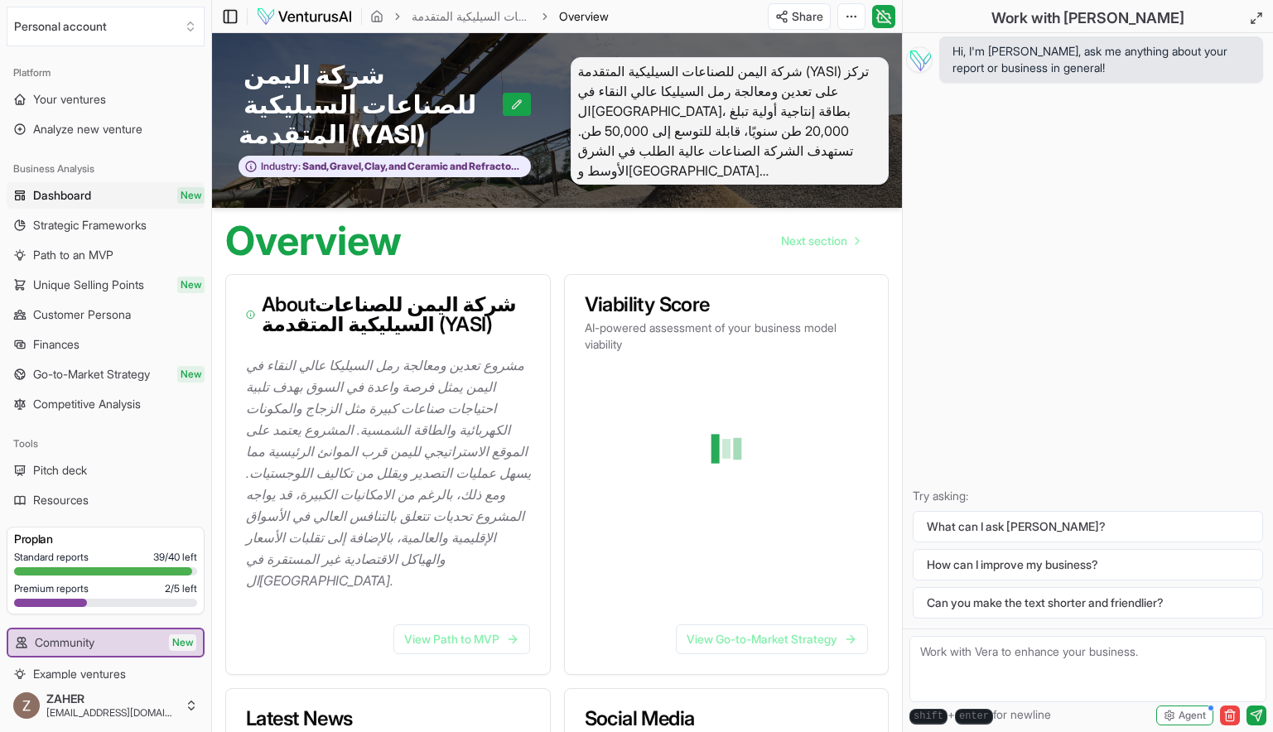
click at [227, 14] on icon at bounding box center [230, 17] width 17 height 20
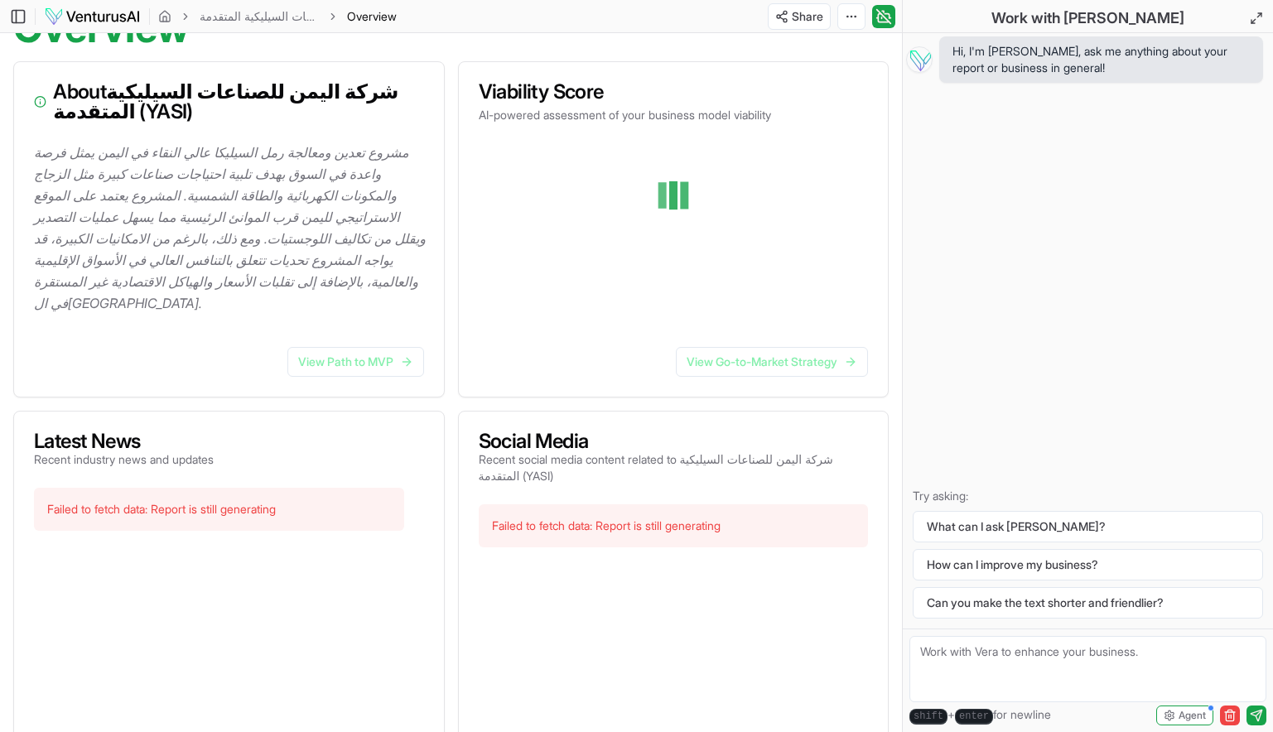
scroll to position [228, 0]
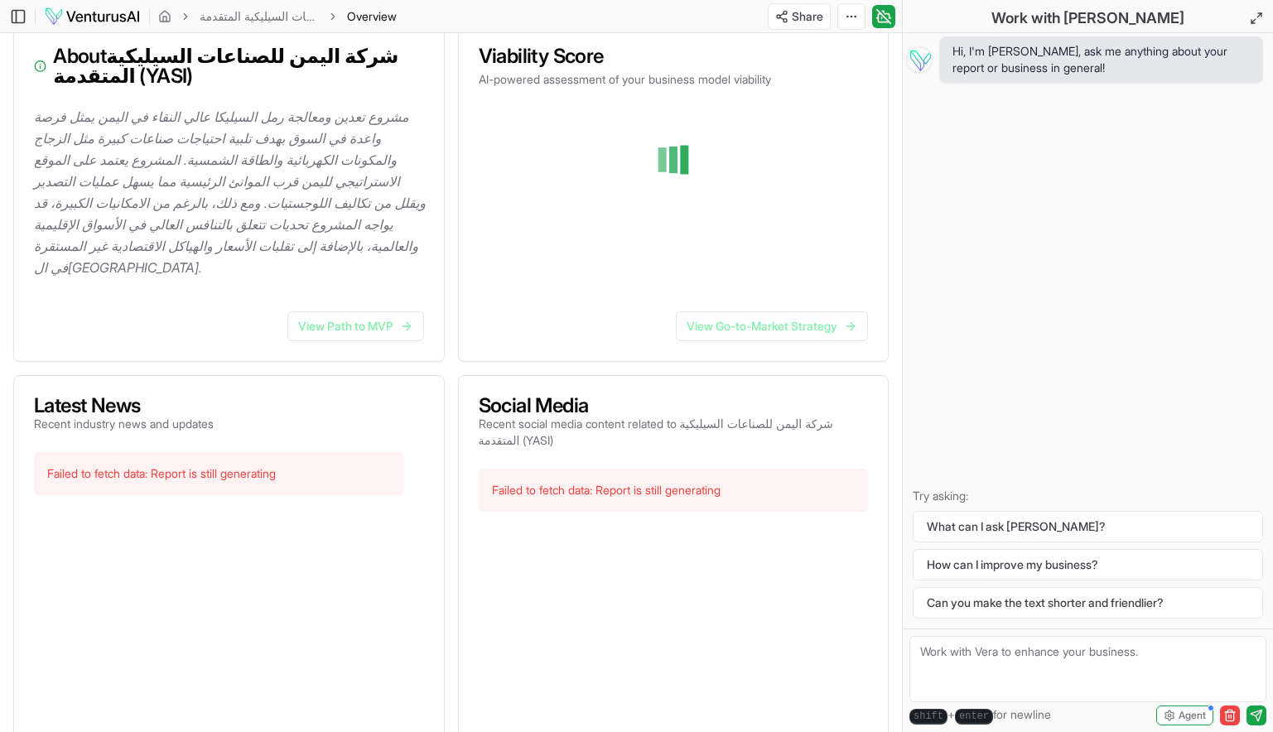
click at [519, 474] on div "Failed to fetch data: Report is still generating" at bounding box center [674, 490] width 390 height 43
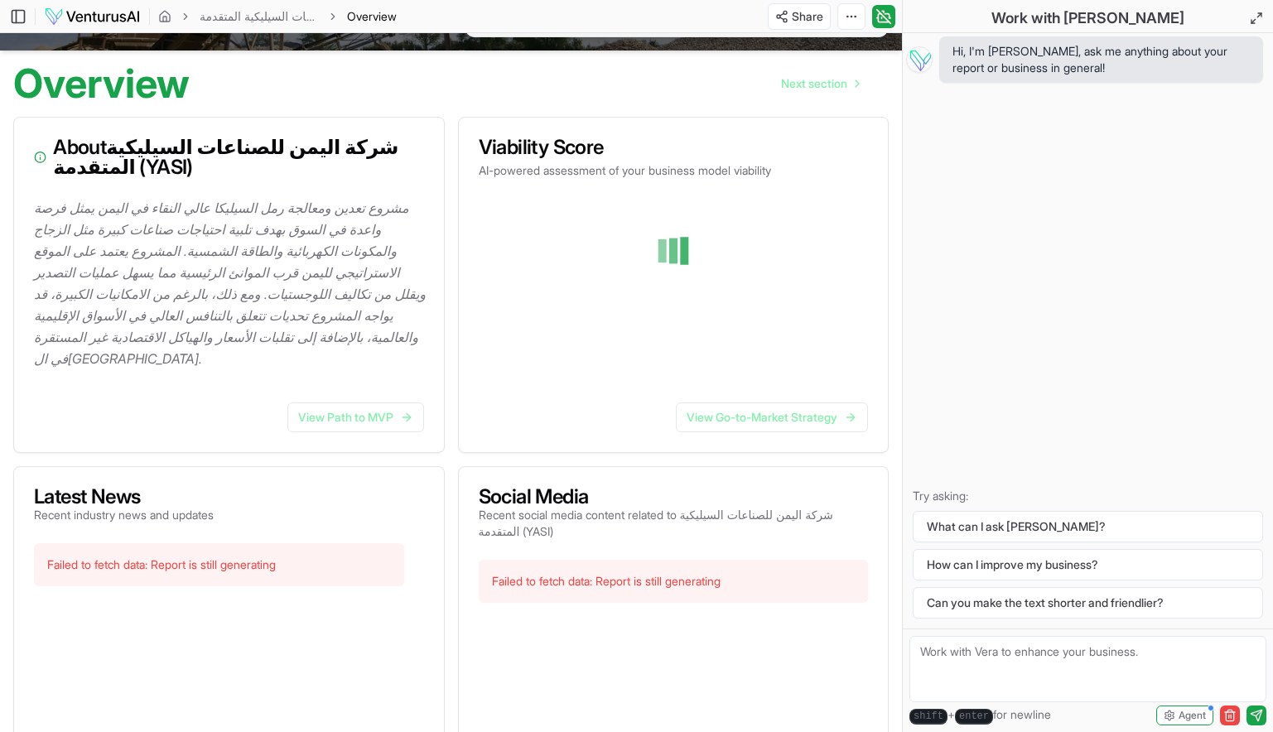
scroll to position [134, 0]
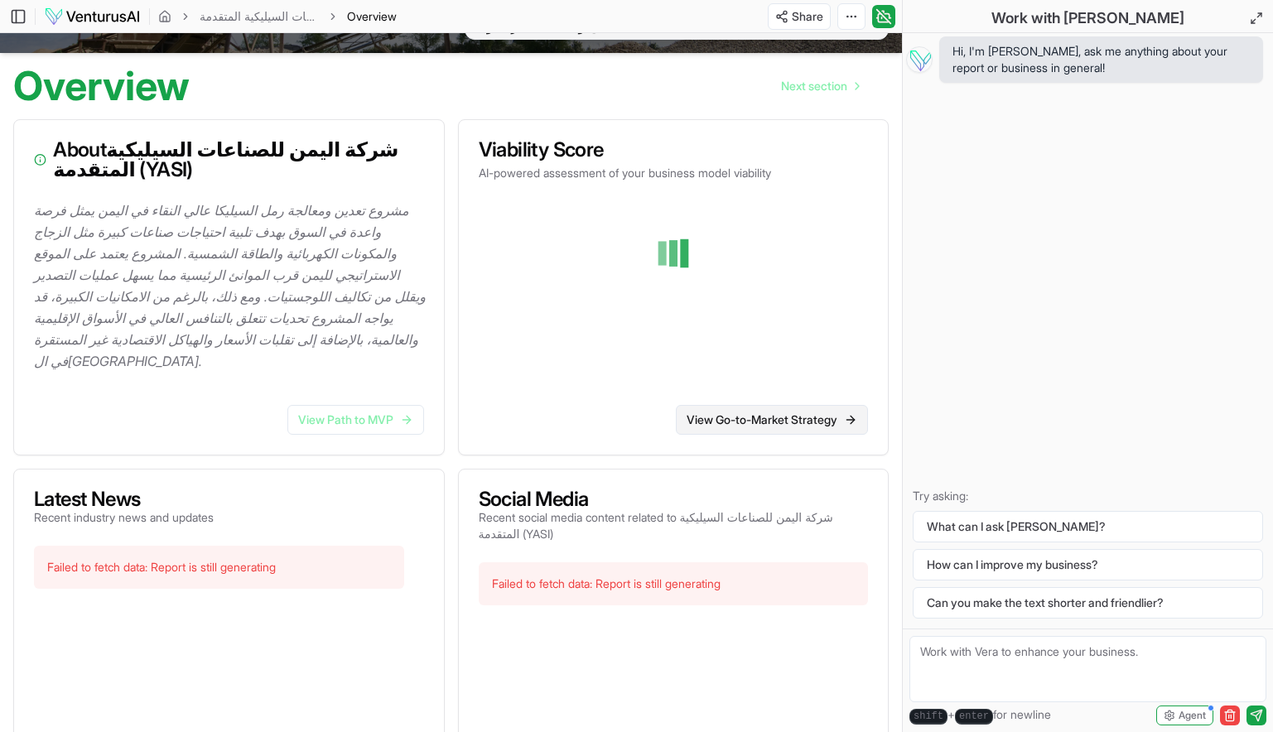
click at [786, 410] on link "View Go-to-Market Strategy" at bounding box center [772, 420] width 192 height 30
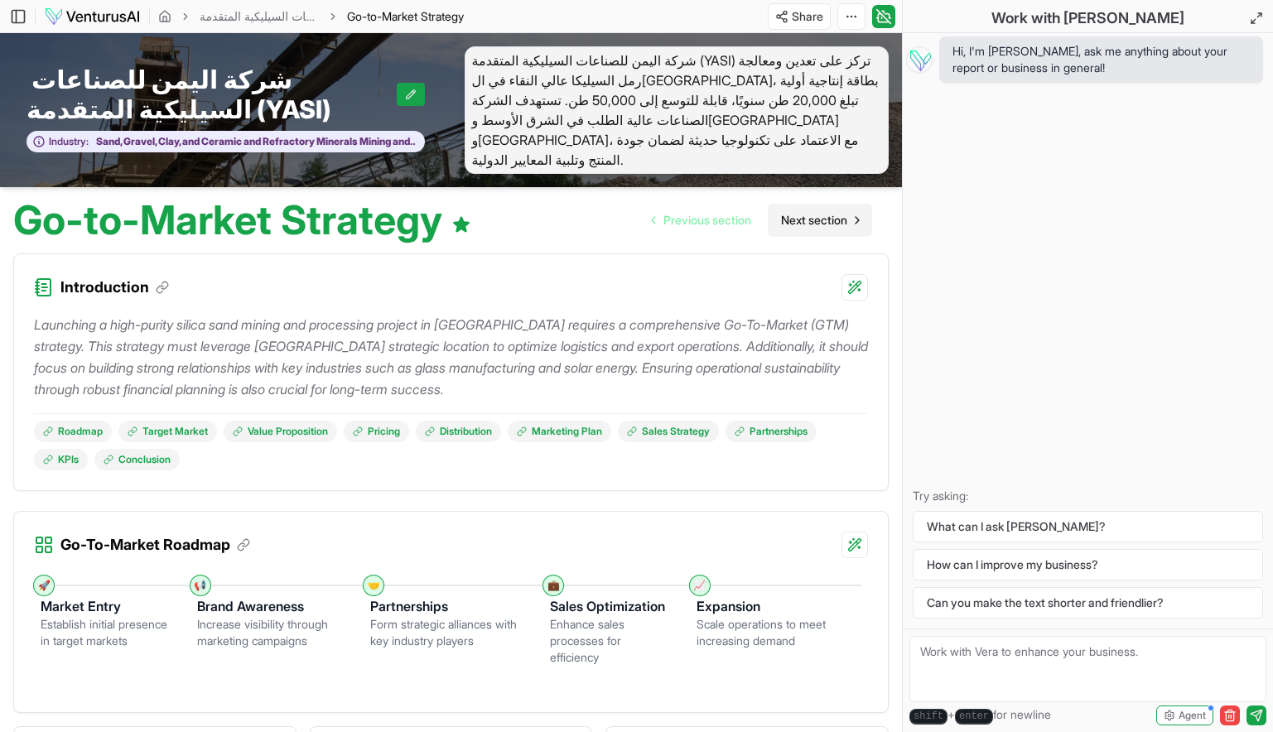
click at [809, 212] on span "Next section" at bounding box center [814, 220] width 66 height 17
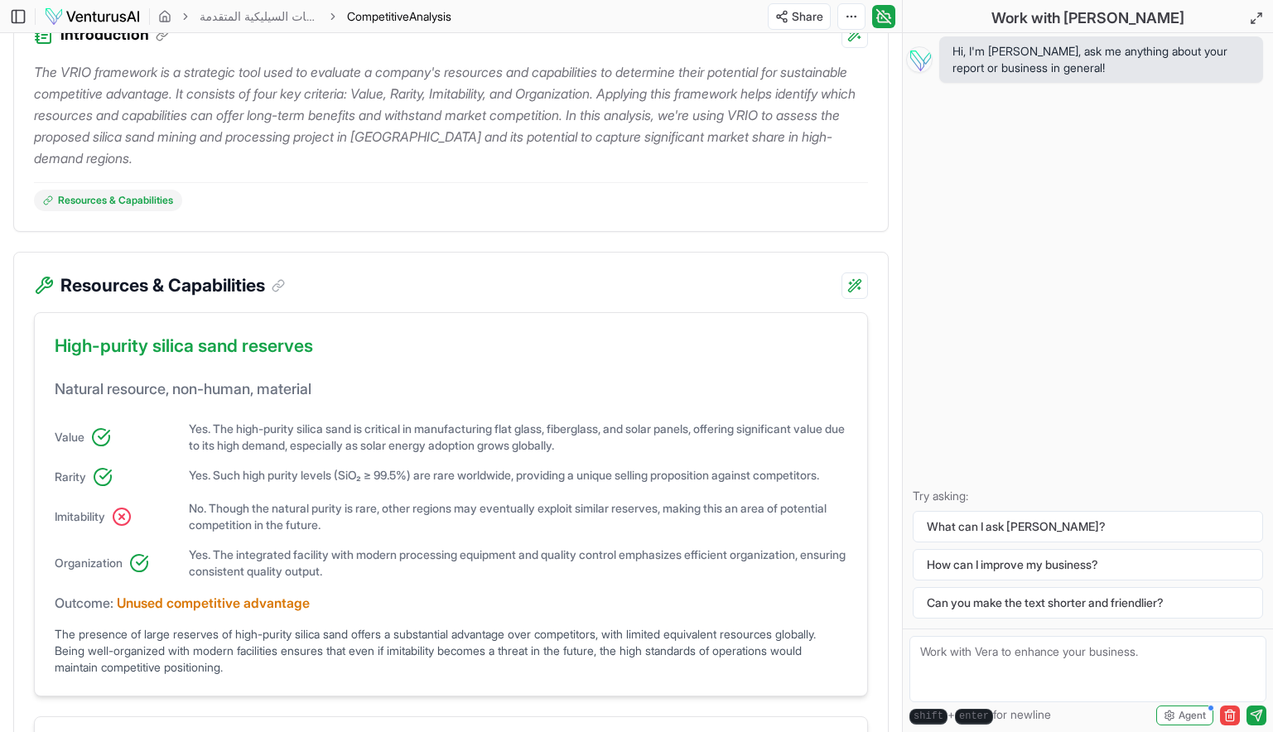
scroll to position [385, 0]
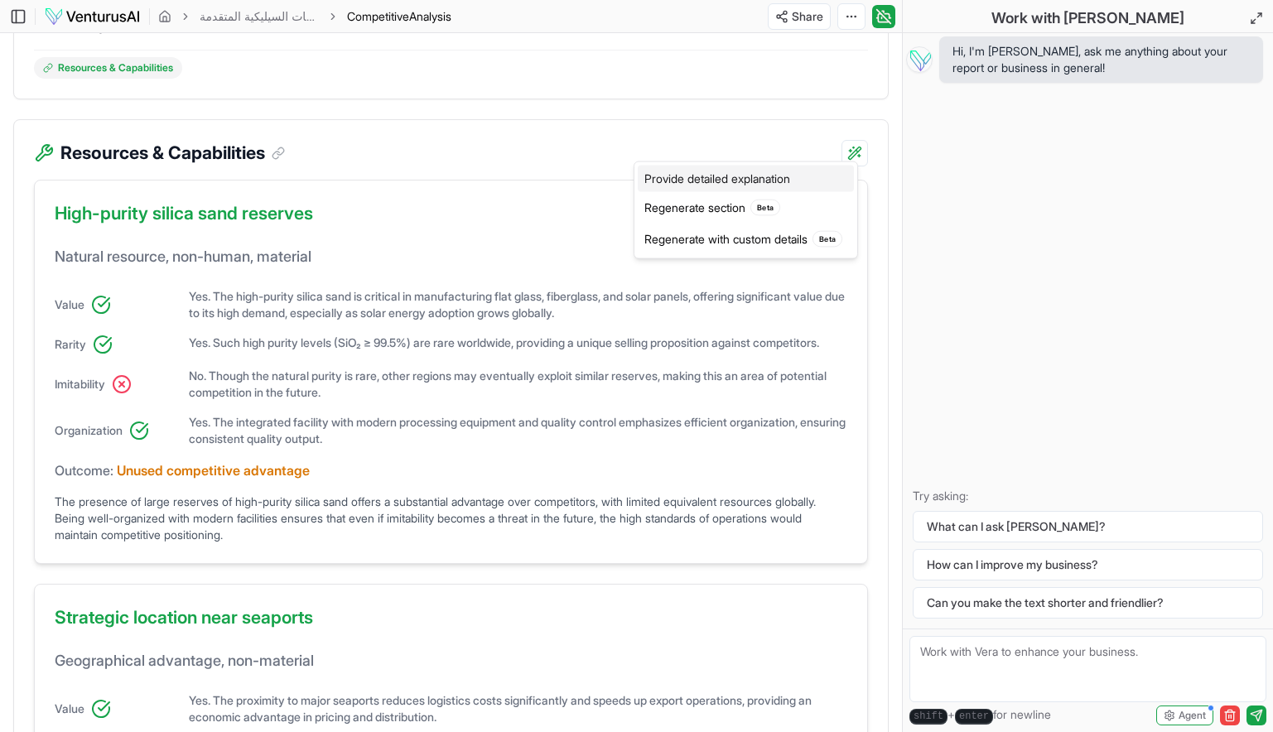
click at [800, 176] on div "Provide detailed explanation" at bounding box center [746, 179] width 216 height 27
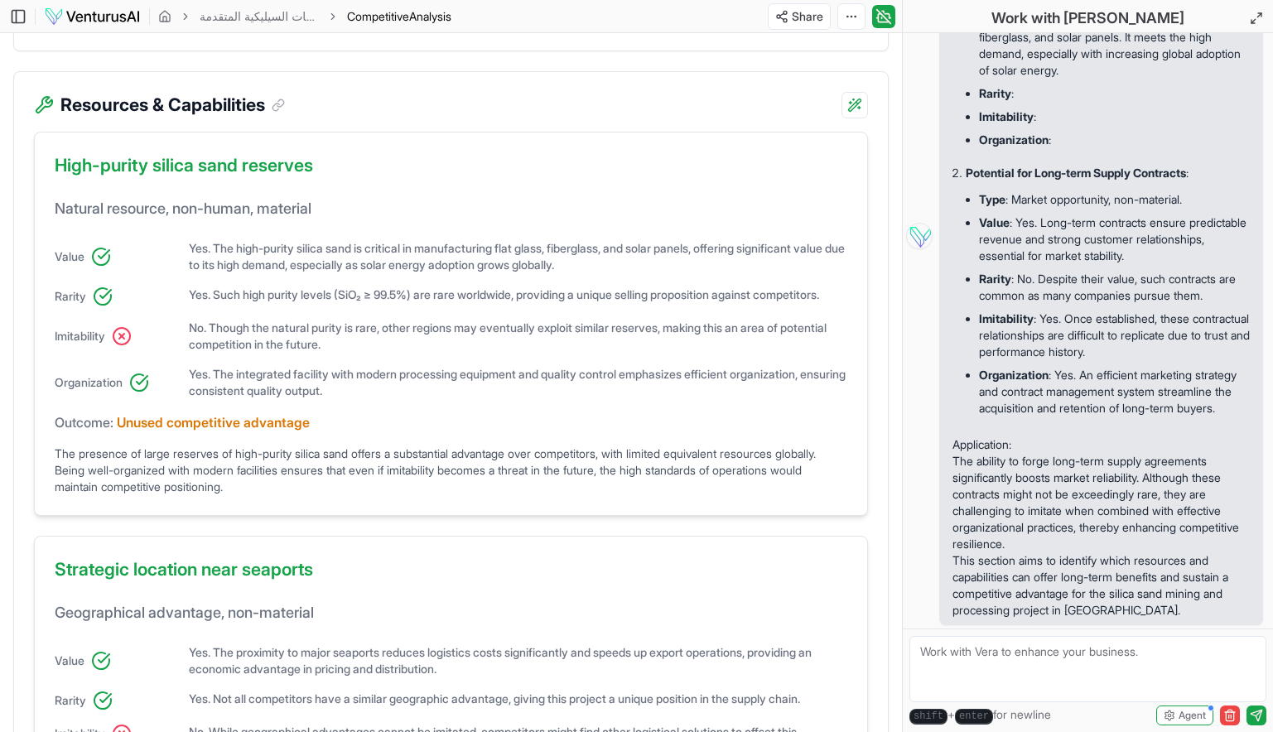
scroll to position [394, 0]
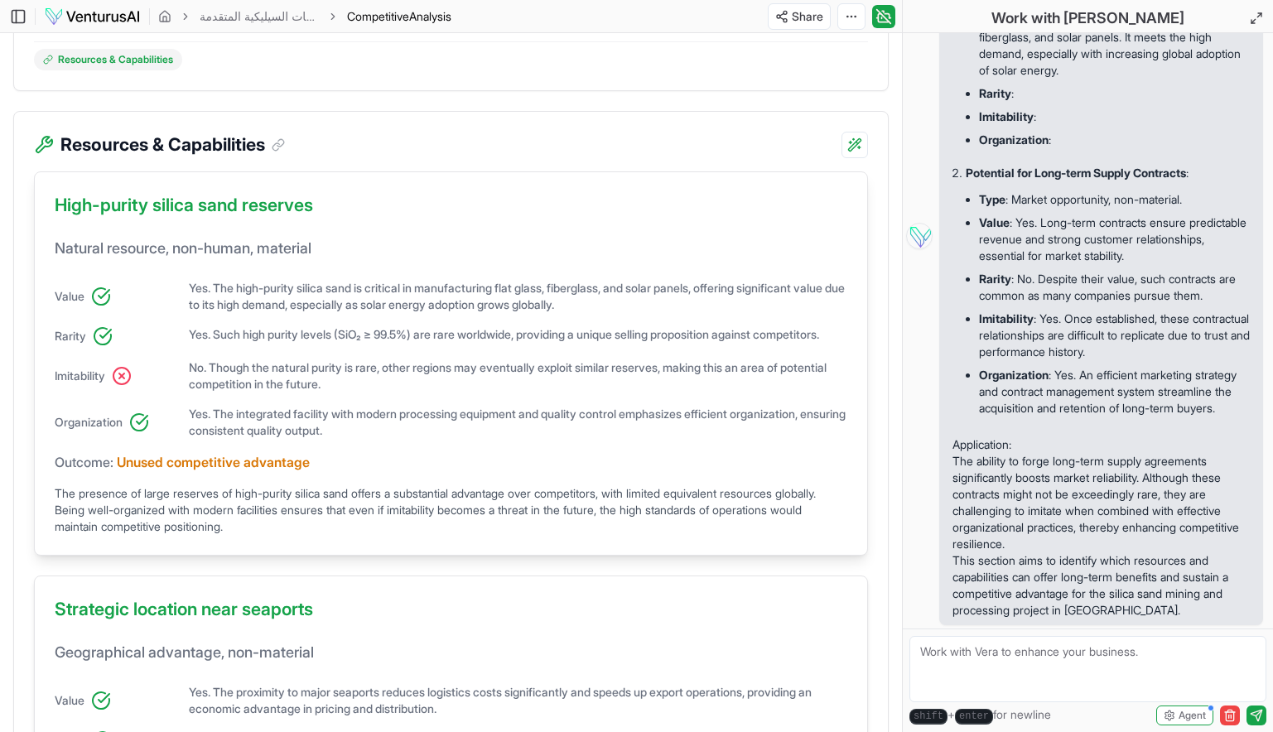
click at [850, 418] on div "High-purity silica sand reserves Natural resource, non-human, material Value Ye…" at bounding box center [451, 364] width 834 height 384
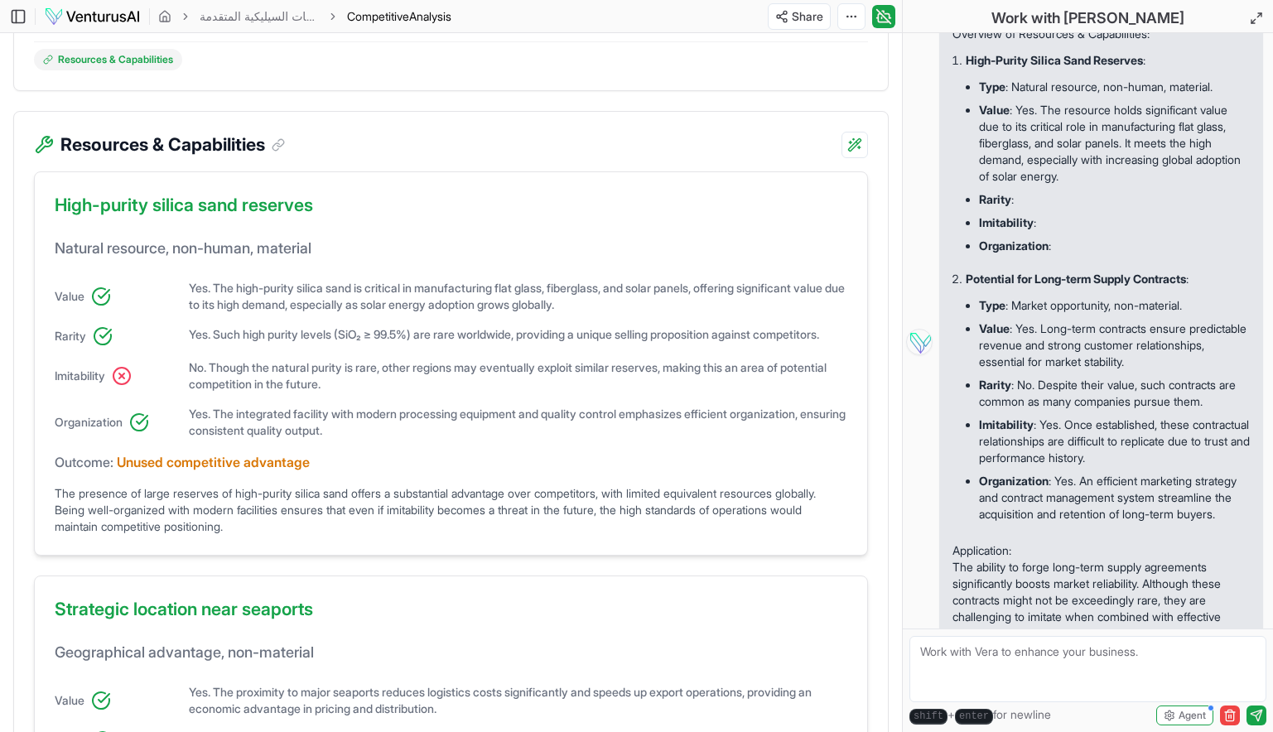
scroll to position [172, 0]
click at [961, 652] on textarea at bounding box center [1088, 669] width 357 height 66
type textarea "خ"
type textarea "OK FIX IT"
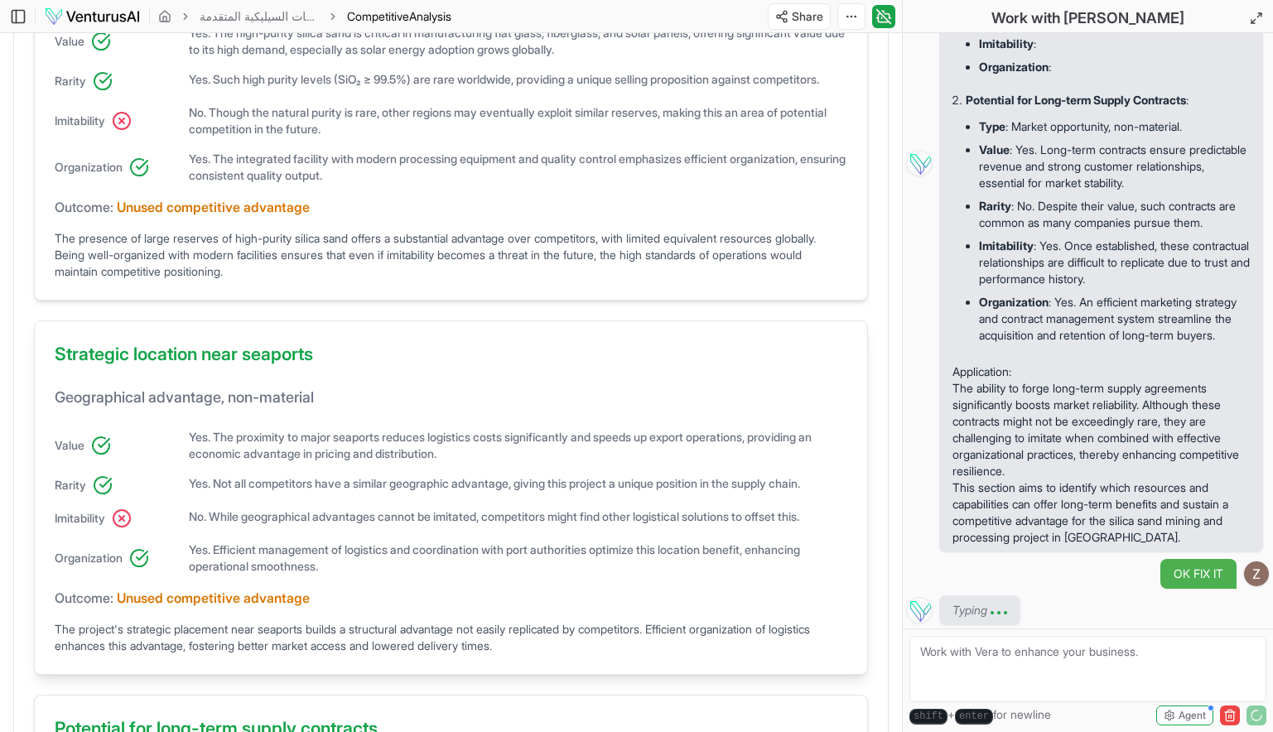
scroll to position [604, 0]
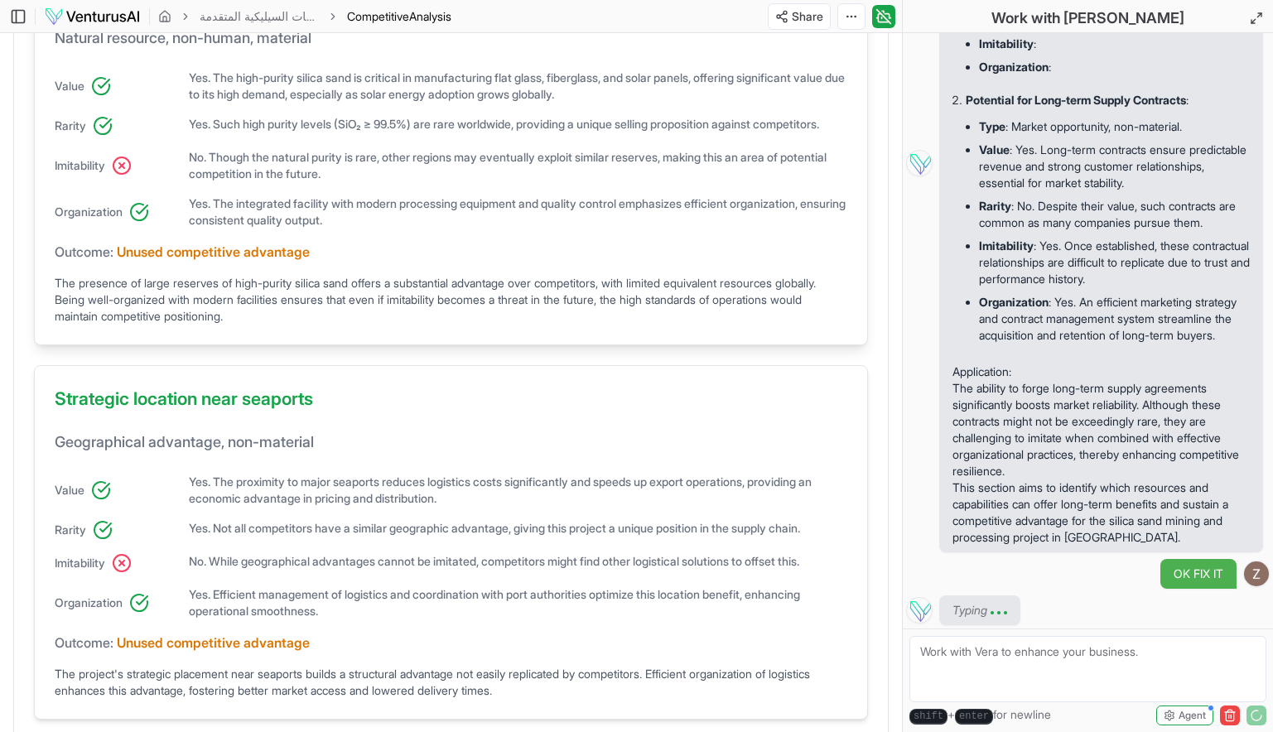
click at [239, 262] on span "Unused competitive advantage" at bounding box center [213, 252] width 193 height 20
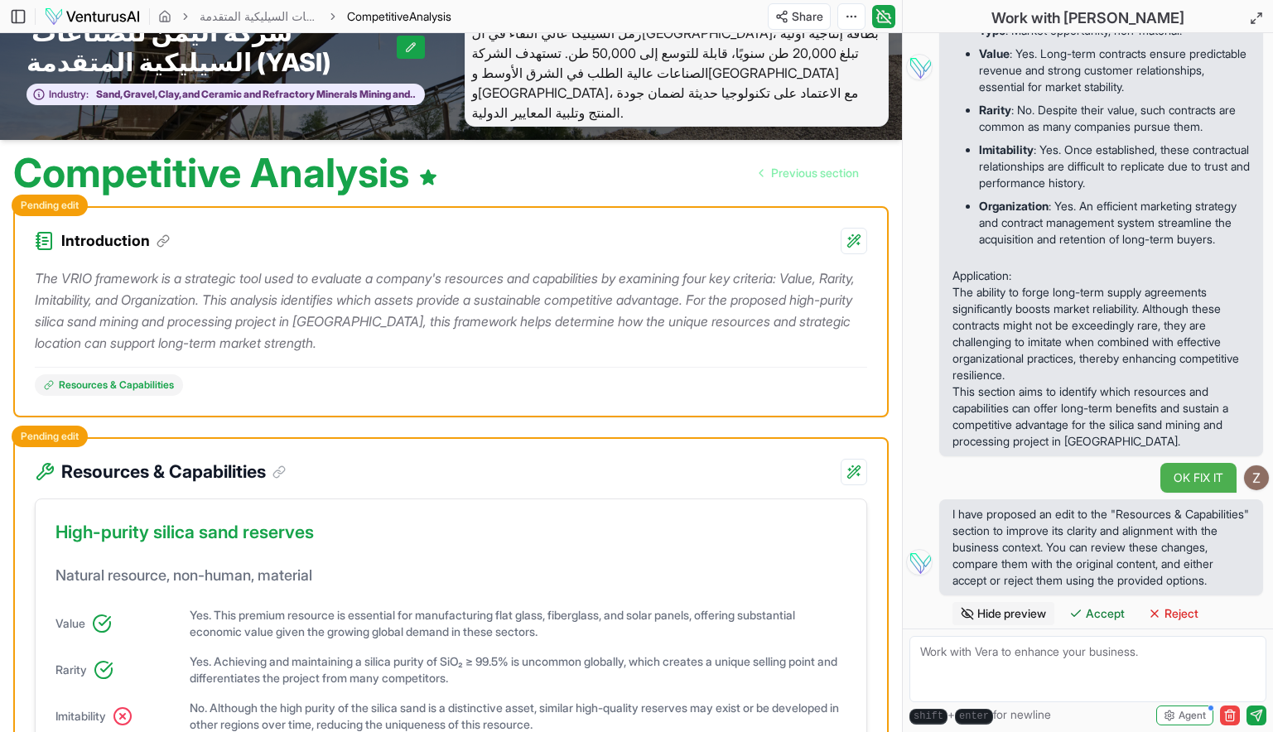
scroll to position [48, 0]
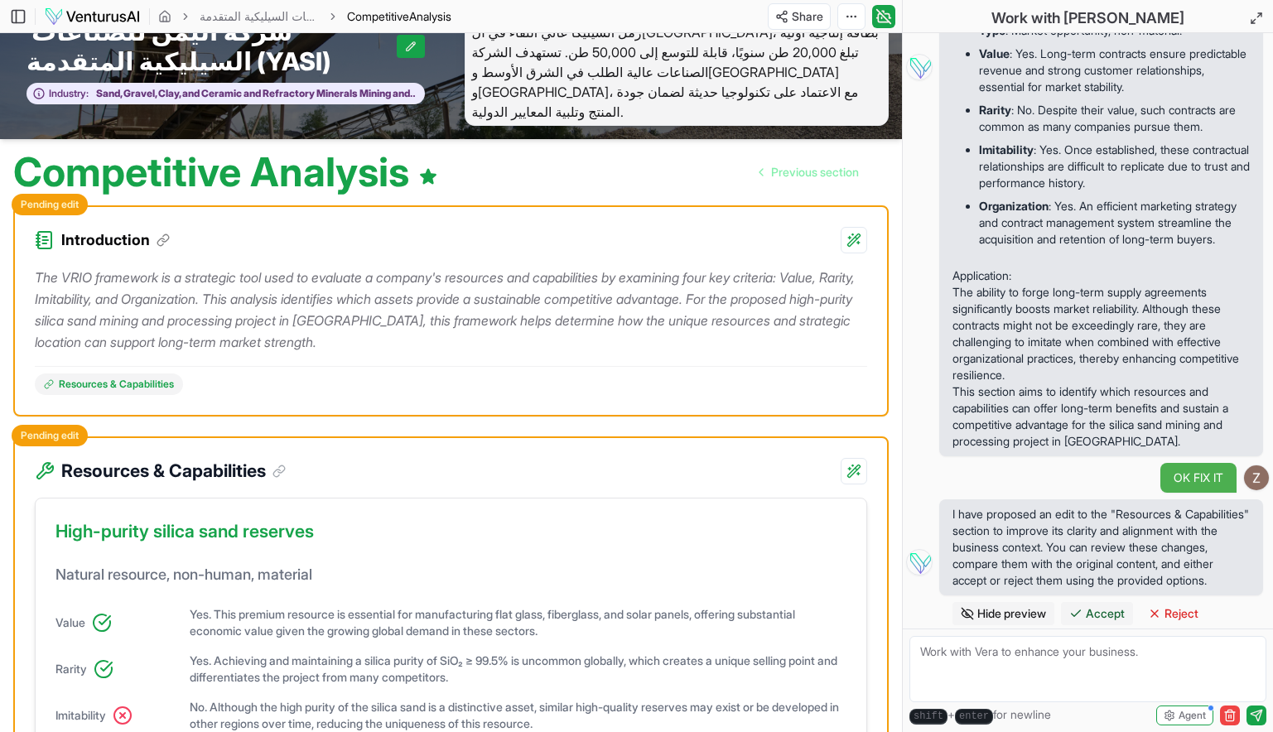
click at [1099, 603] on button "Accept" at bounding box center [1097, 613] width 72 height 23
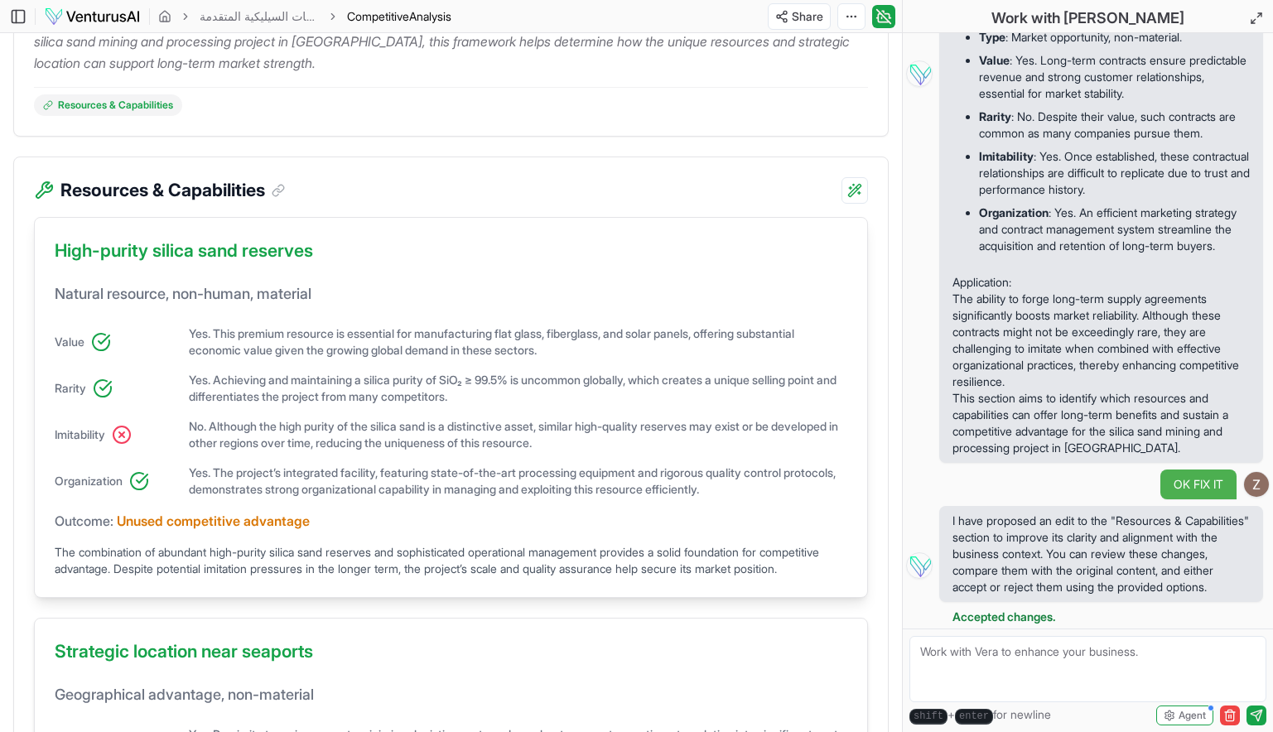
scroll to position [326, 0]
click at [279, 178] on h3 "Resources & Capabilities" at bounding box center [172, 191] width 225 height 27
click at [286, 184] on icon at bounding box center [279, 191] width 15 height 15
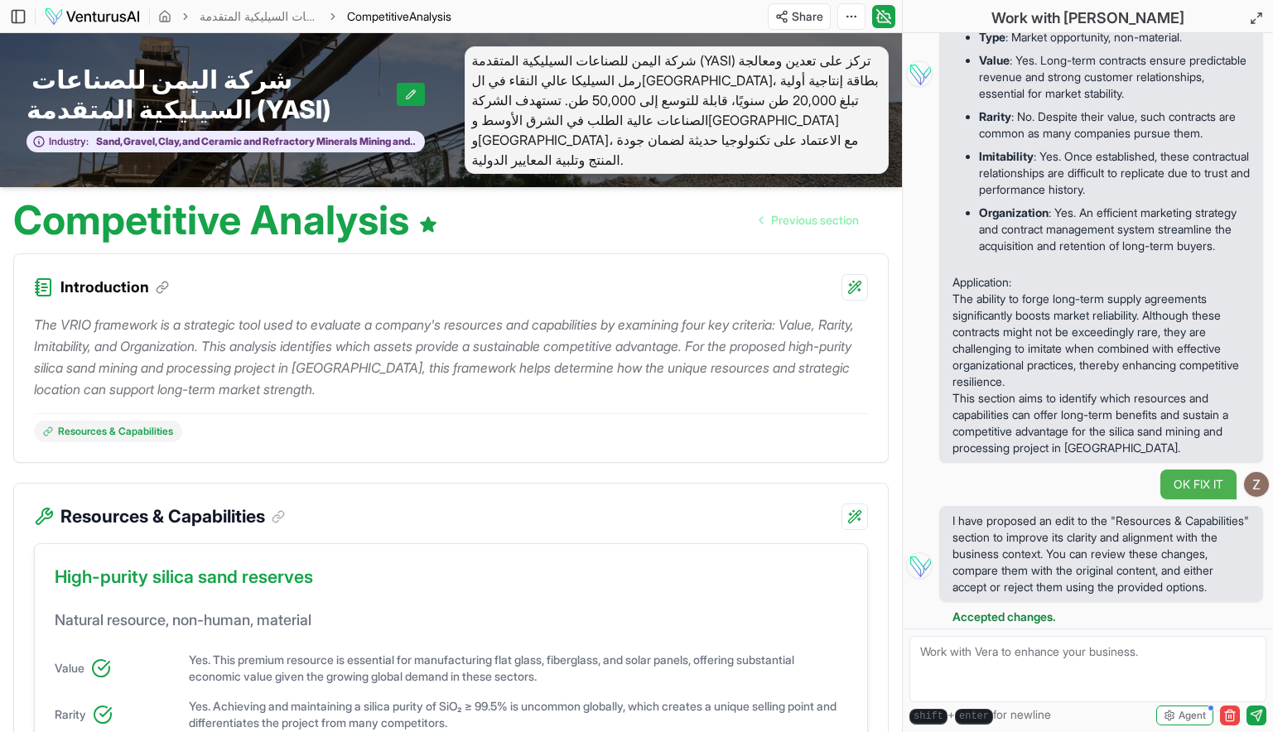
click at [1028, 660] on textarea at bounding box center [1088, 669] width 357 height 66
type textarea "ماهي المشكله"
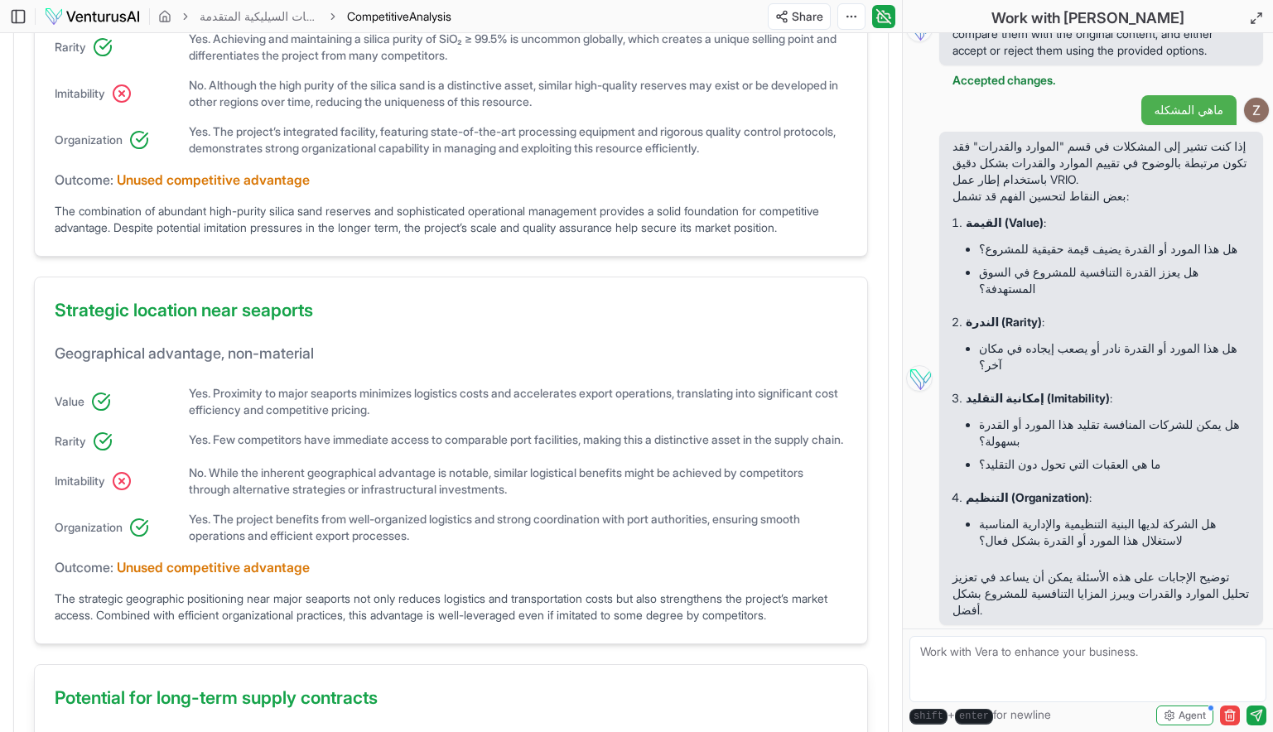
scroll to position [1186, 0]
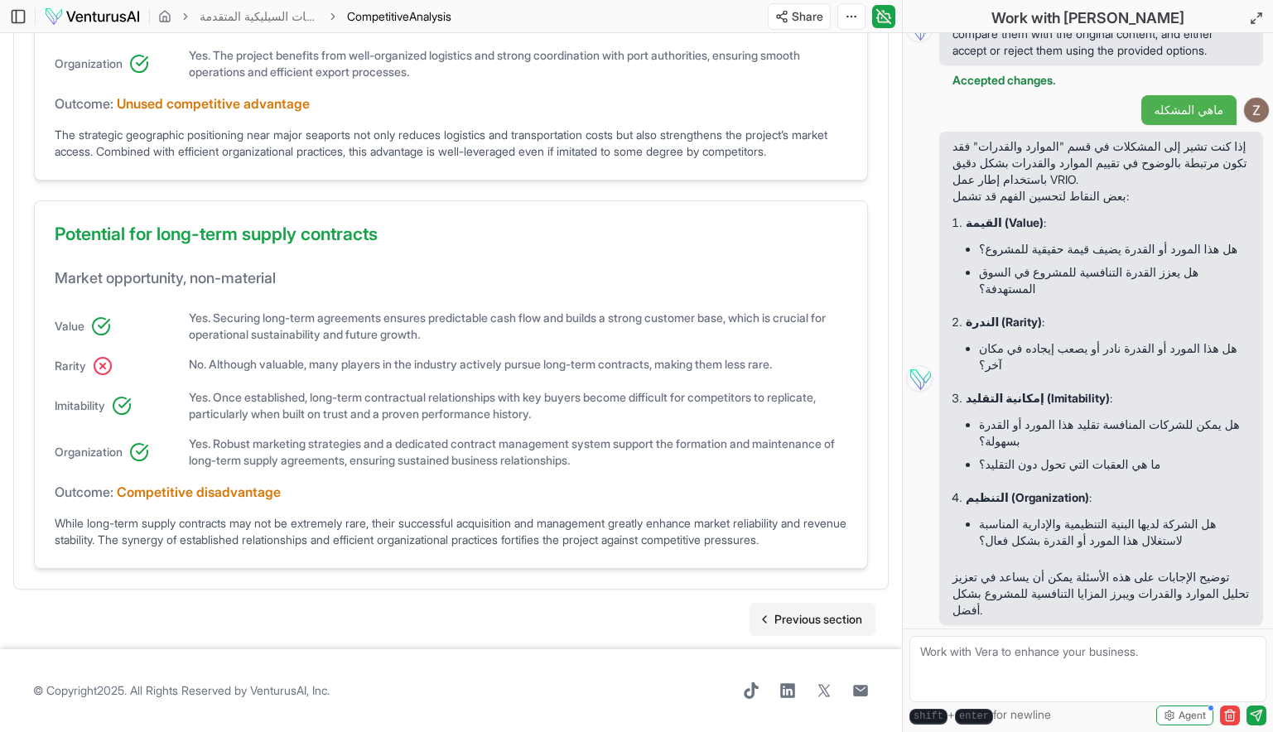
click at [805, 631] on link "Previous section" at bounding box center [813, 619] width 126 height 33
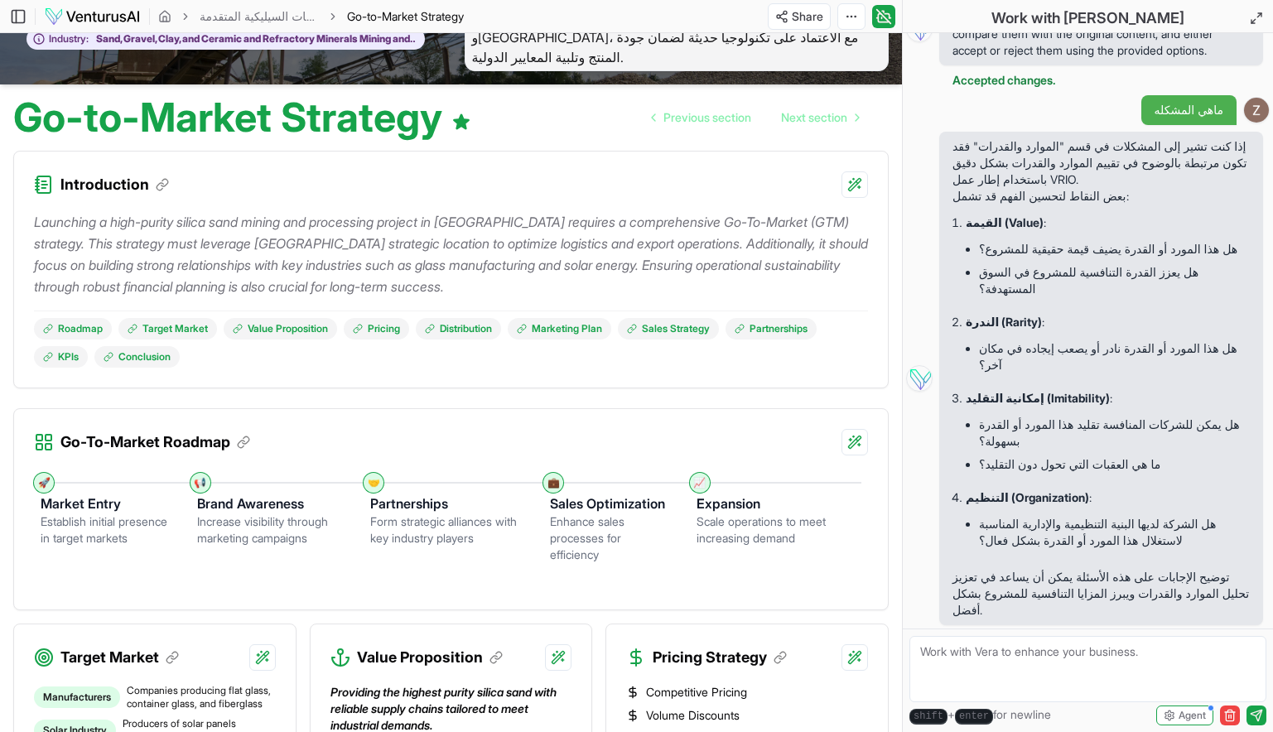
scroll to position [109, 0]
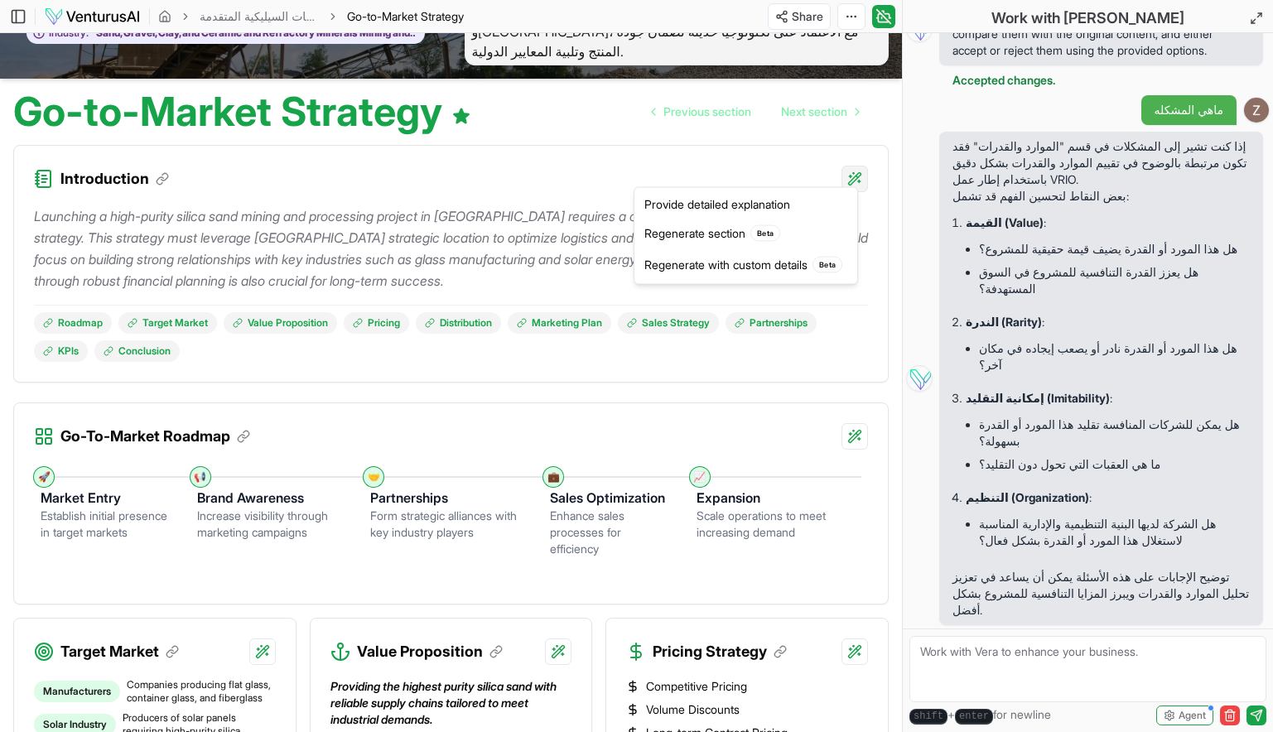
click at [853, 170] on html "We value your privacy We use cookies to enhance your browsing experience, serve…" at bounding box center [636, 257] width 1273 height 732
click at [856, 179] on html "We value your privacy We use cookies to enhance your browsing experience, serve…" at bounding box center [636, 257] width 1273 height 732
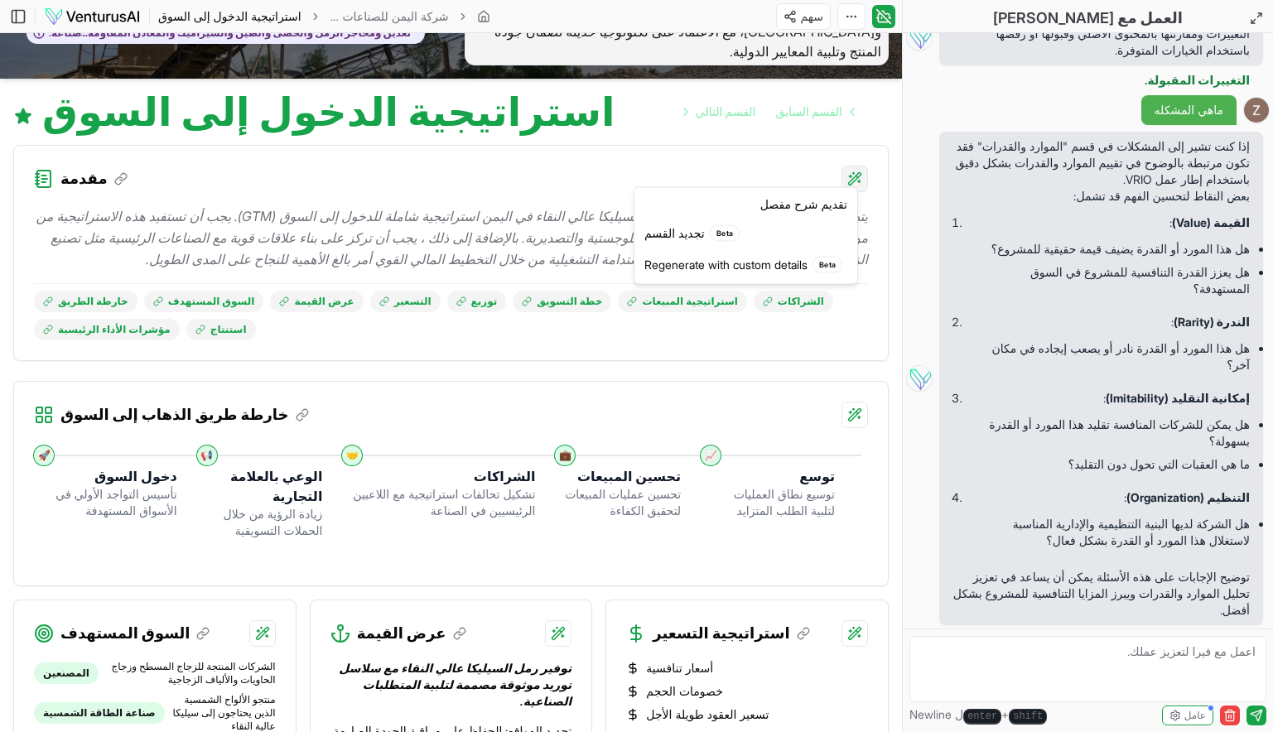
scroll to position [1028, 0]
click at [756, 267] on font "إعادة الإنشاء بتفاصيل مخصصة" at bounding box center [722, 265] width 146 height 17
type textarea "Rewrite the "Introduction" section. Add more details here:"
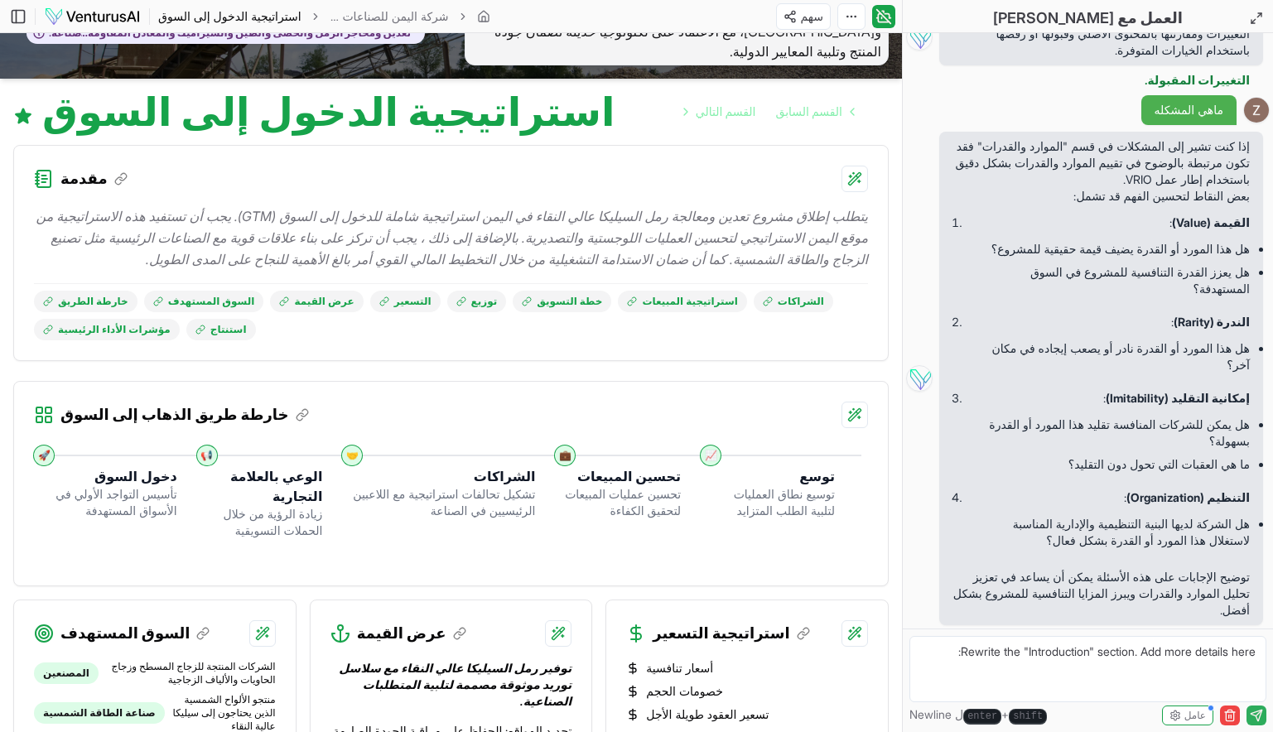
click at [1259, 708] on button "submit" at bounding box center [1257, 716] width 20 height 20
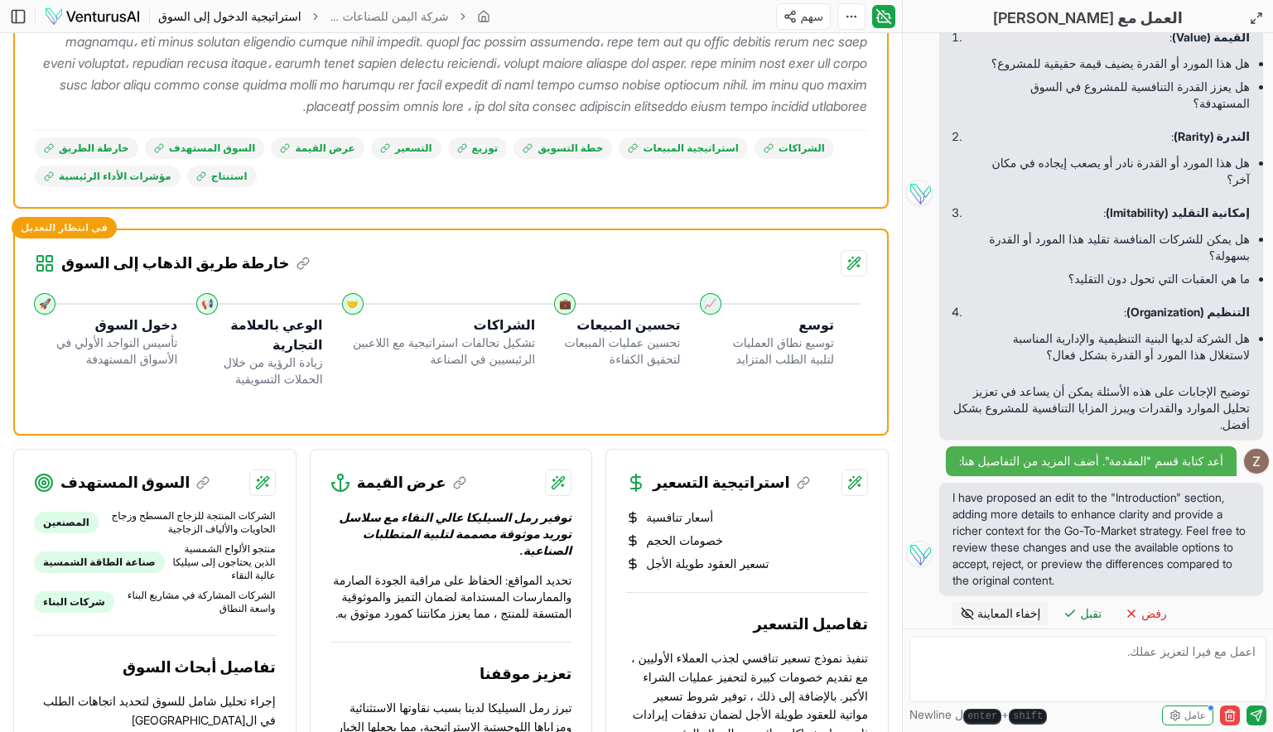
scroll to position [1197, 0]
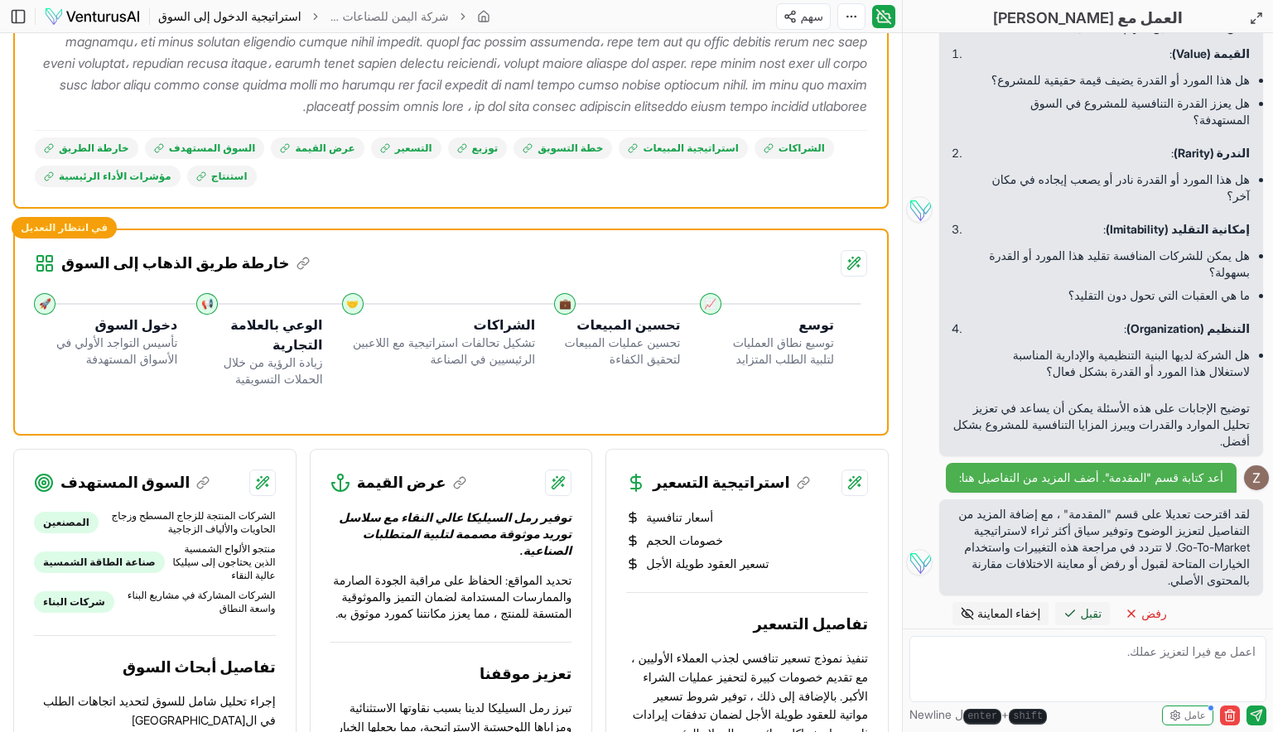
click at [1083, 618] on span "تقبل" at bounding box center [1091, 614] width 22 height 17
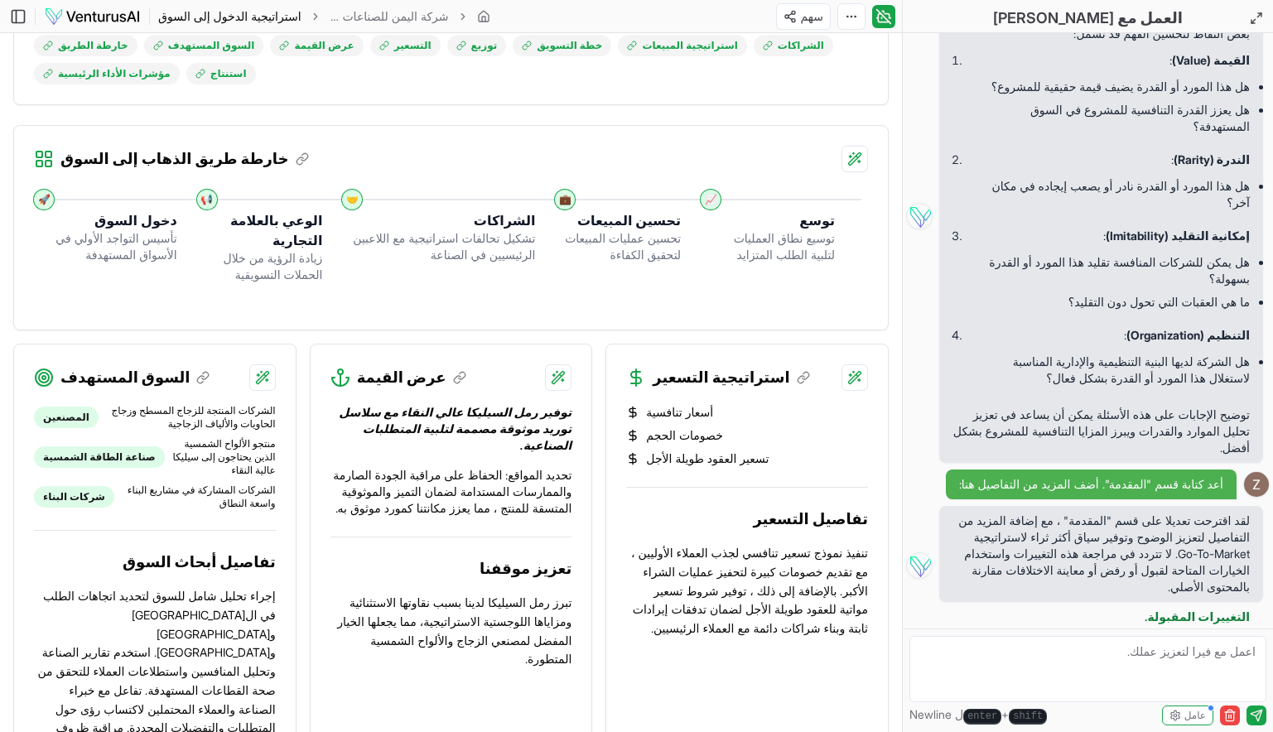
scroll to position [442, 0]
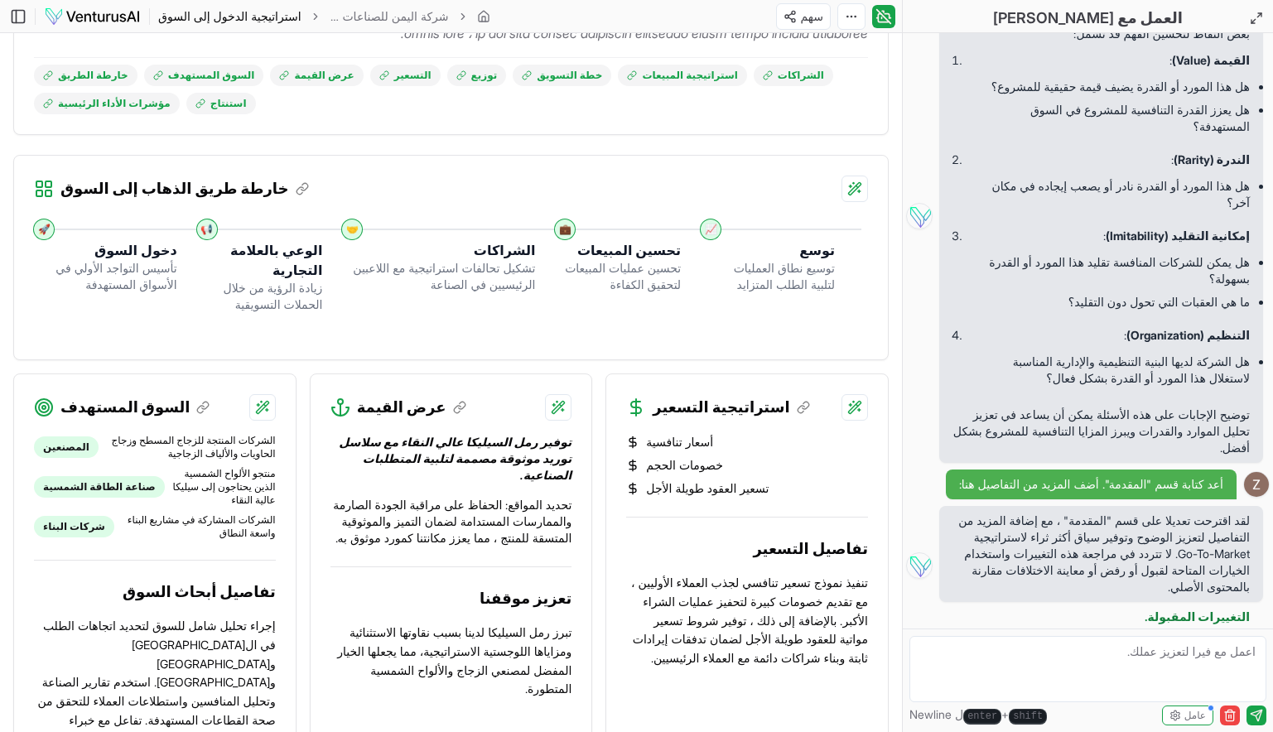
click at [350, 223] on div "🤝" at bounding box center [352, 229] width 13 height 13
click at [45, 178] on icon at bounding box center [44, 189] width 22 height 22
click at [466, 190] on div "خارطة طريق الذهاب إلى السوق" at bounding box center [451, 179] width 874 height 46
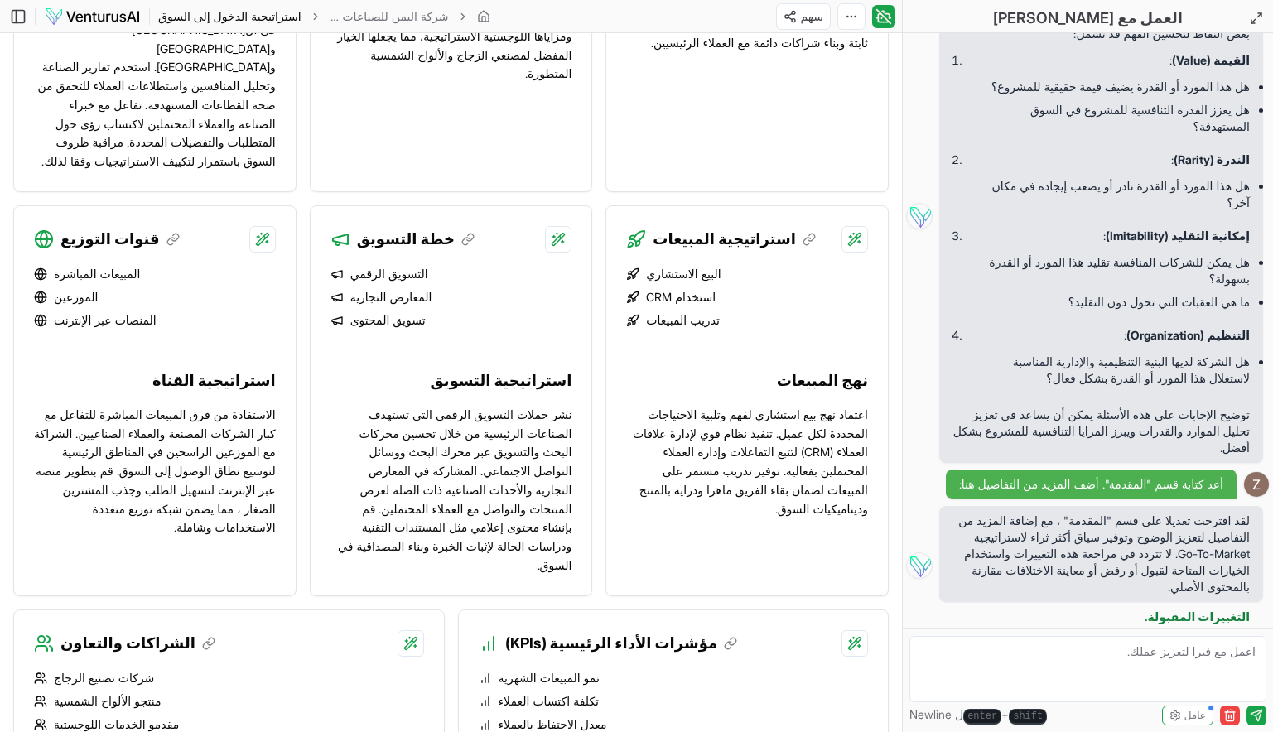
scroll to position [1454, 0]
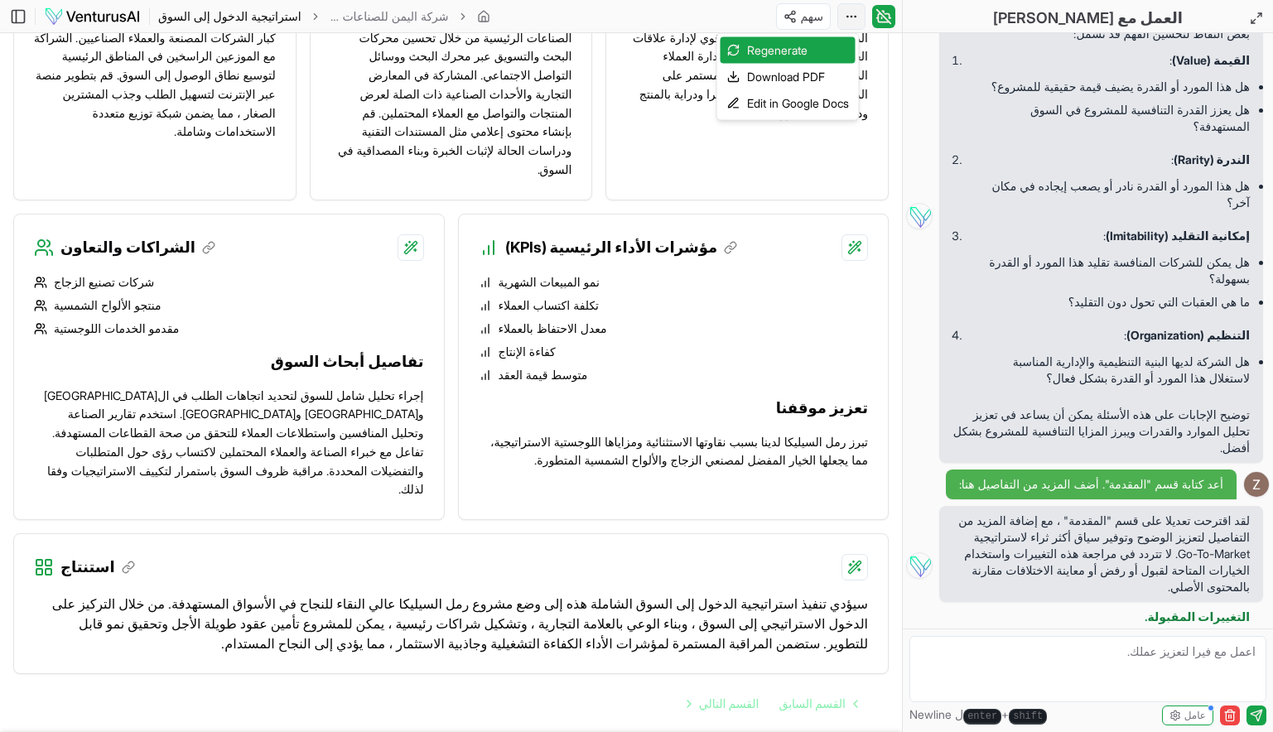
click at [788, 54] on font "Regenerate" at bounding box center [777, 50] width 60 height 17
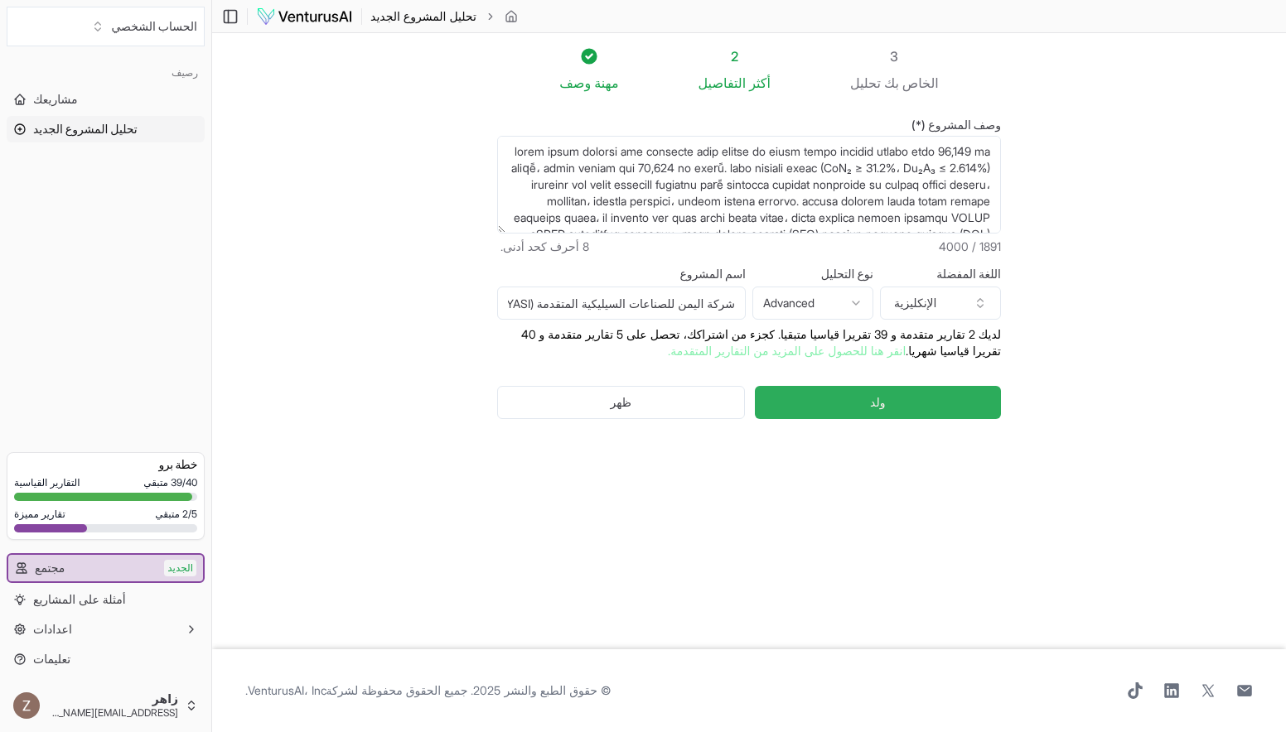
click at [938, 410] on button "ولد" at bounding box center [878, 402] width 246 height 33
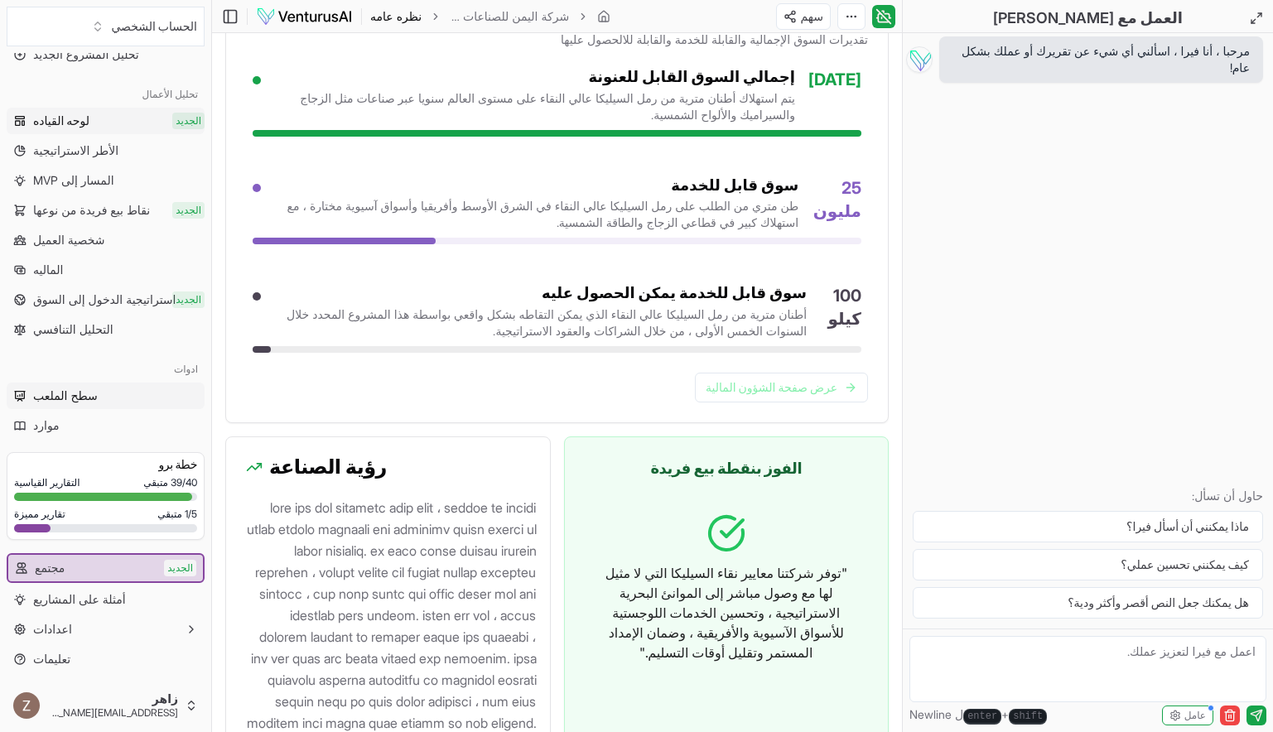
scroll to position [1728, 0]
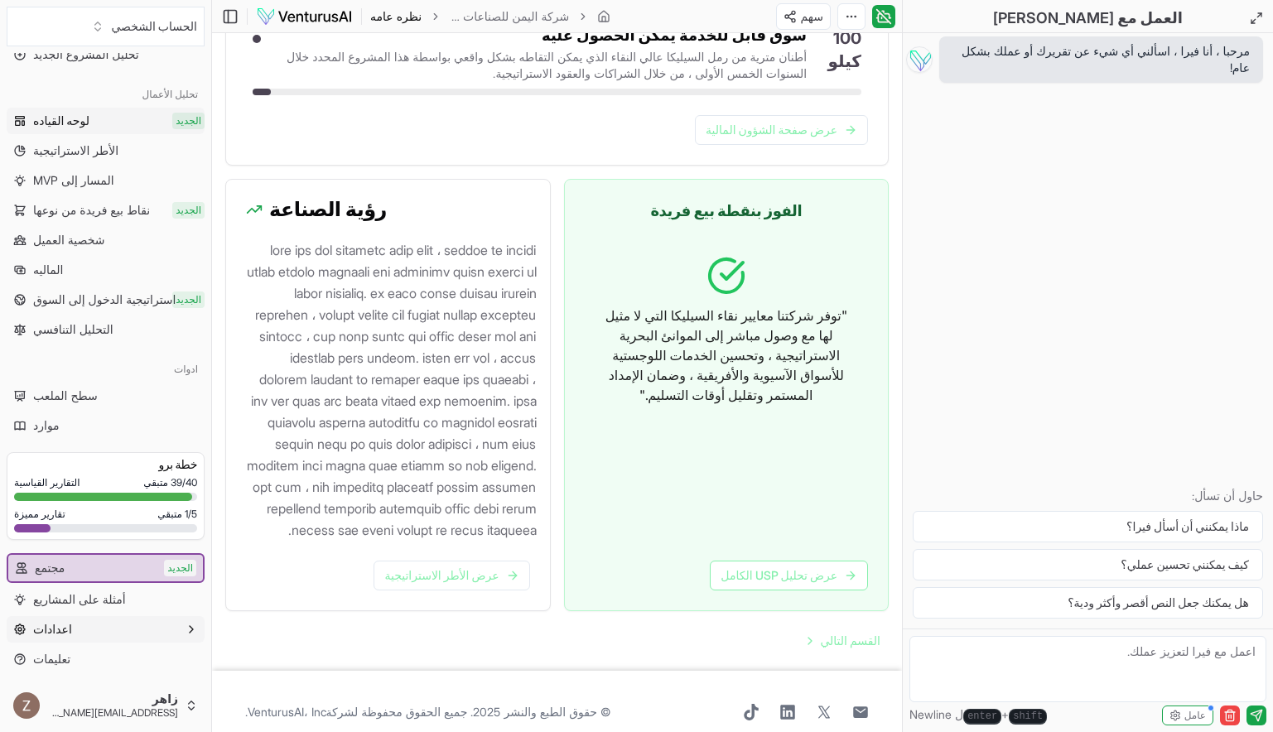
click at [174, 621] on button "اعدادات" at bounding box center [106, 629] width 198 height 27
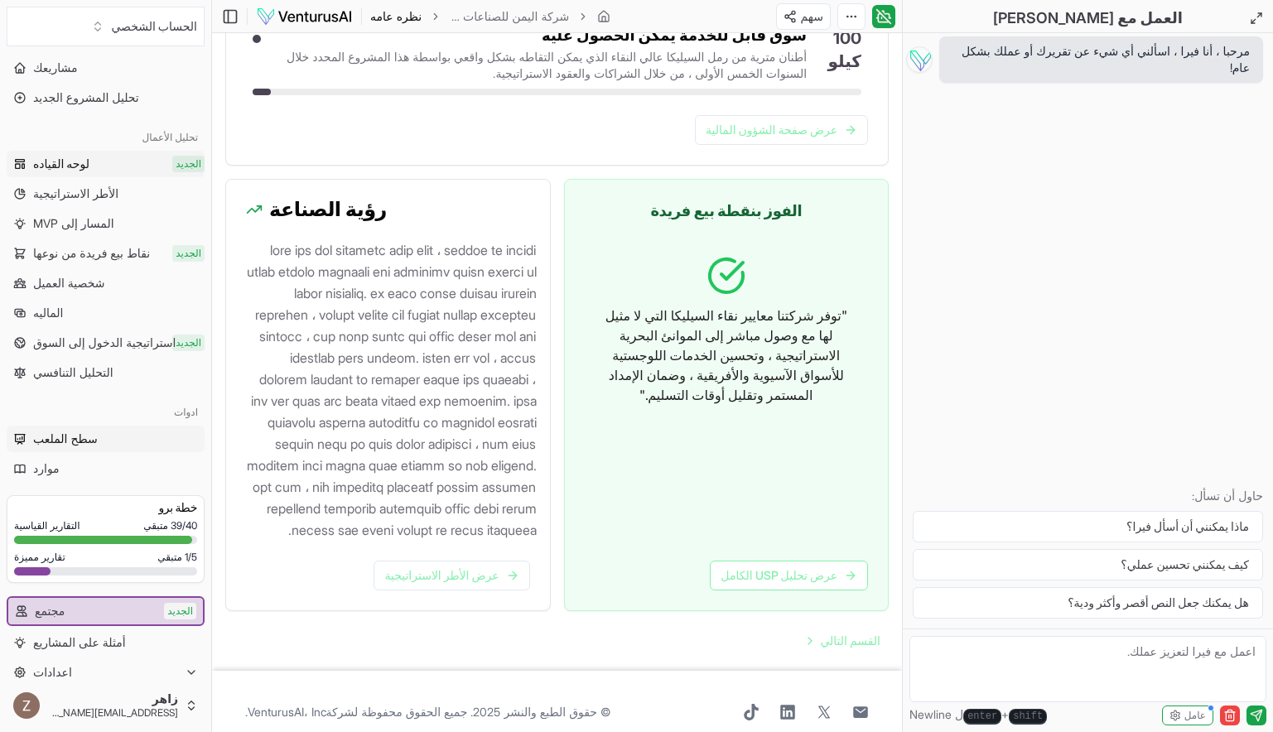
scroll to position [13, 0]
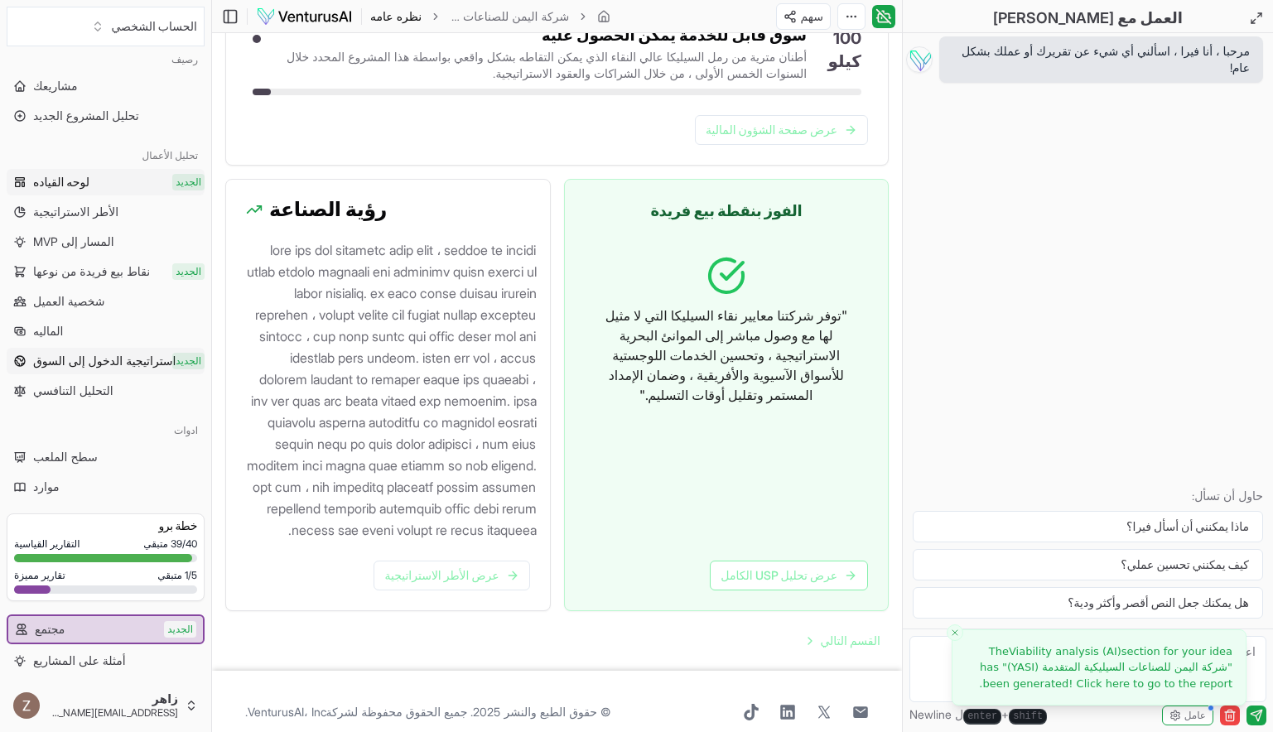
click at [138, 369] on span "استراتيجية الدخول إلى السوق" at bounding box center [104, 361] width 143 height 17
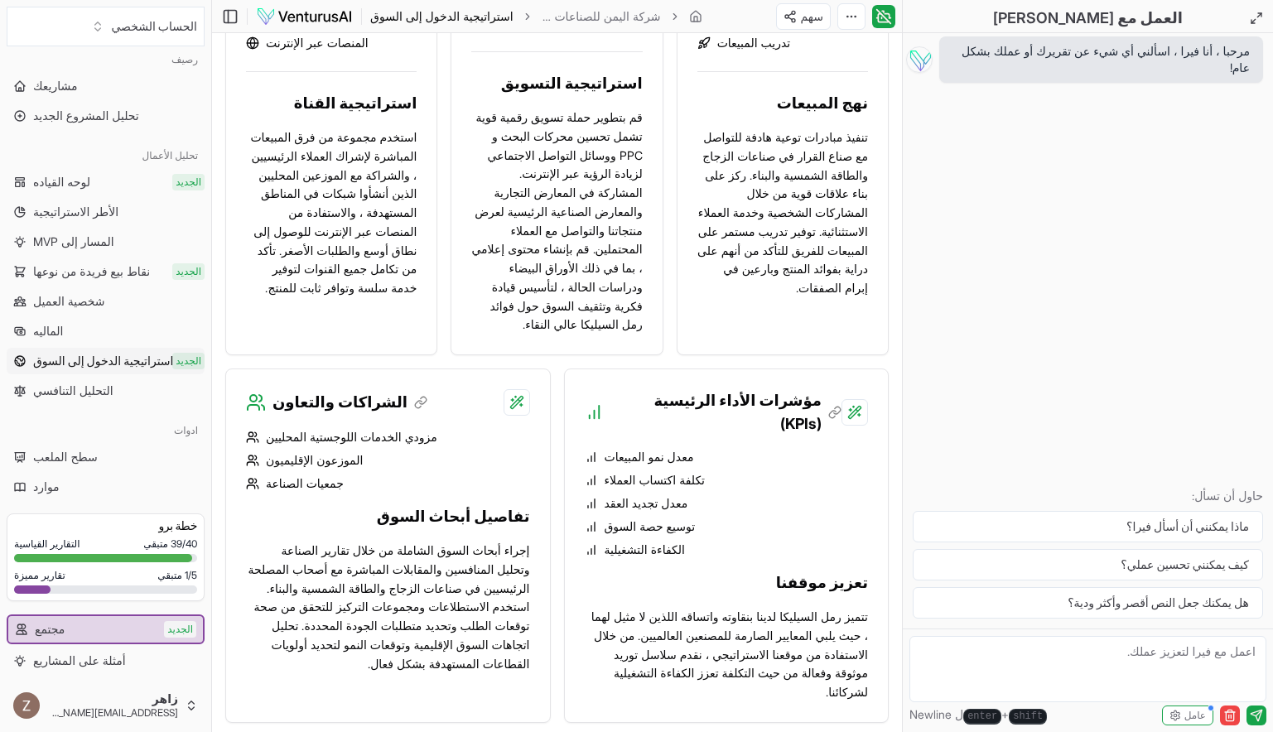
scroll to position [1707, 0]
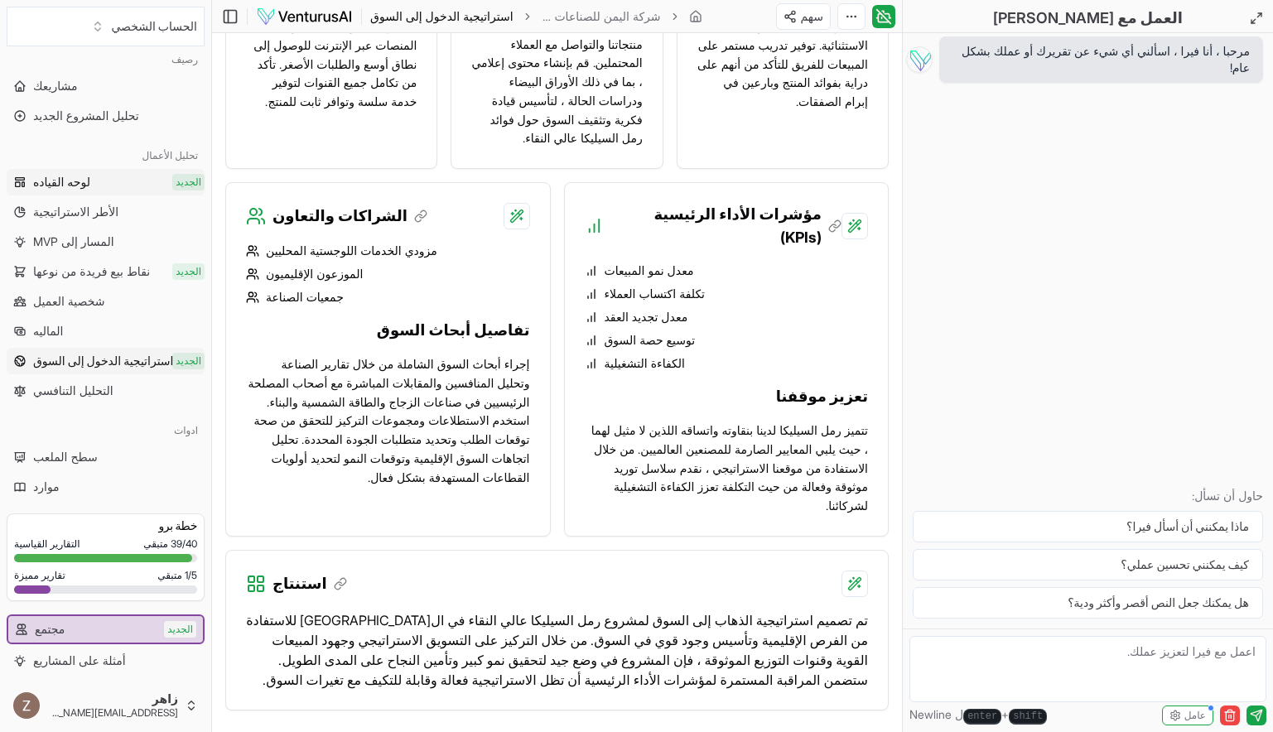
click at [105, 182] on link "لوحه القياده الجديد" at bounding box center [106, 182] width 198 height 27
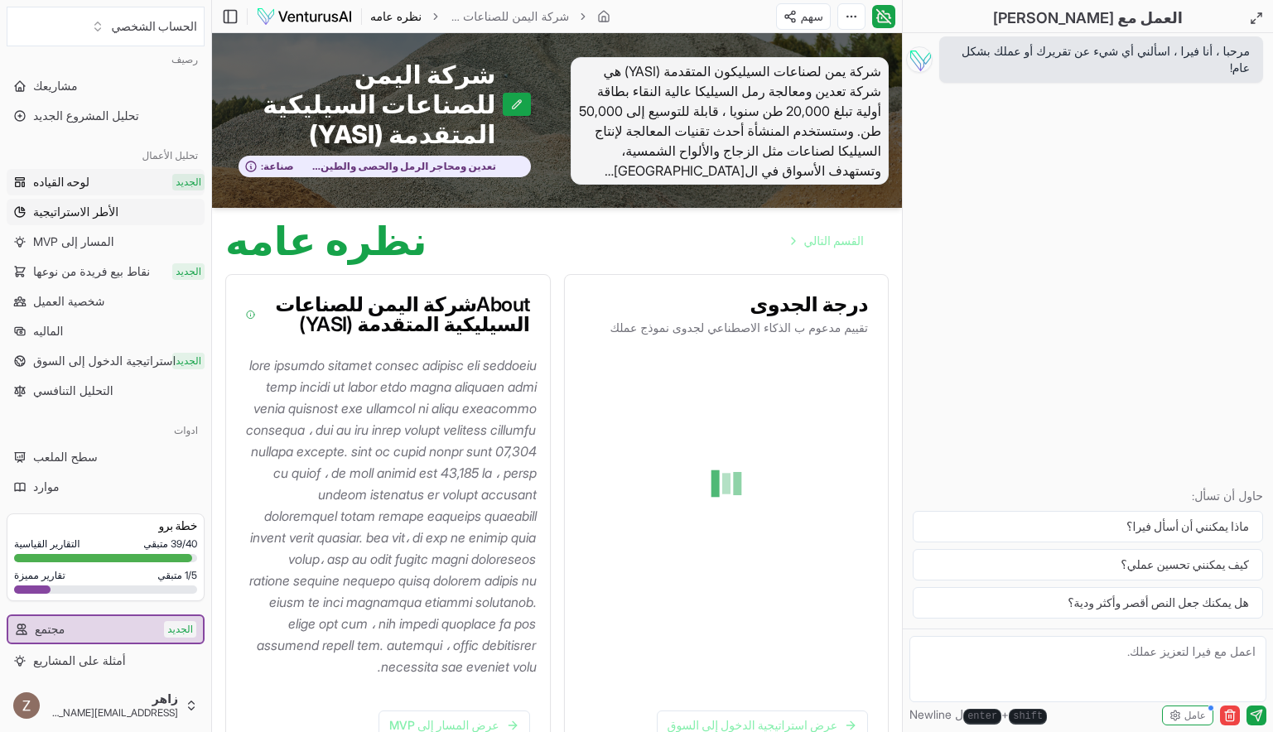
click at [128, 213] on link "الأطر الاستراتيجية" at bounding box center [106, 212] width 198 height 27
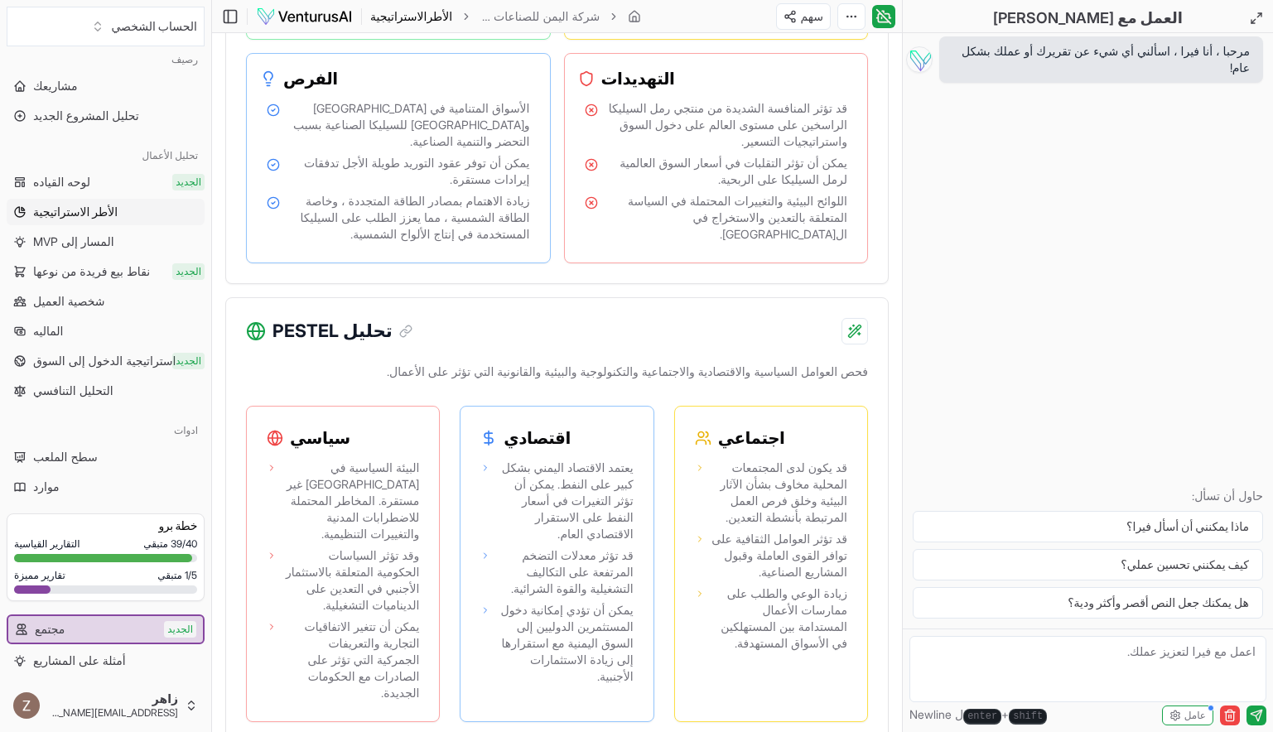
scroll to position [1385, 0]
click at [135, 237] on link "المسار إلى MVP" at bounding box center [106, 242] width 198 height 27
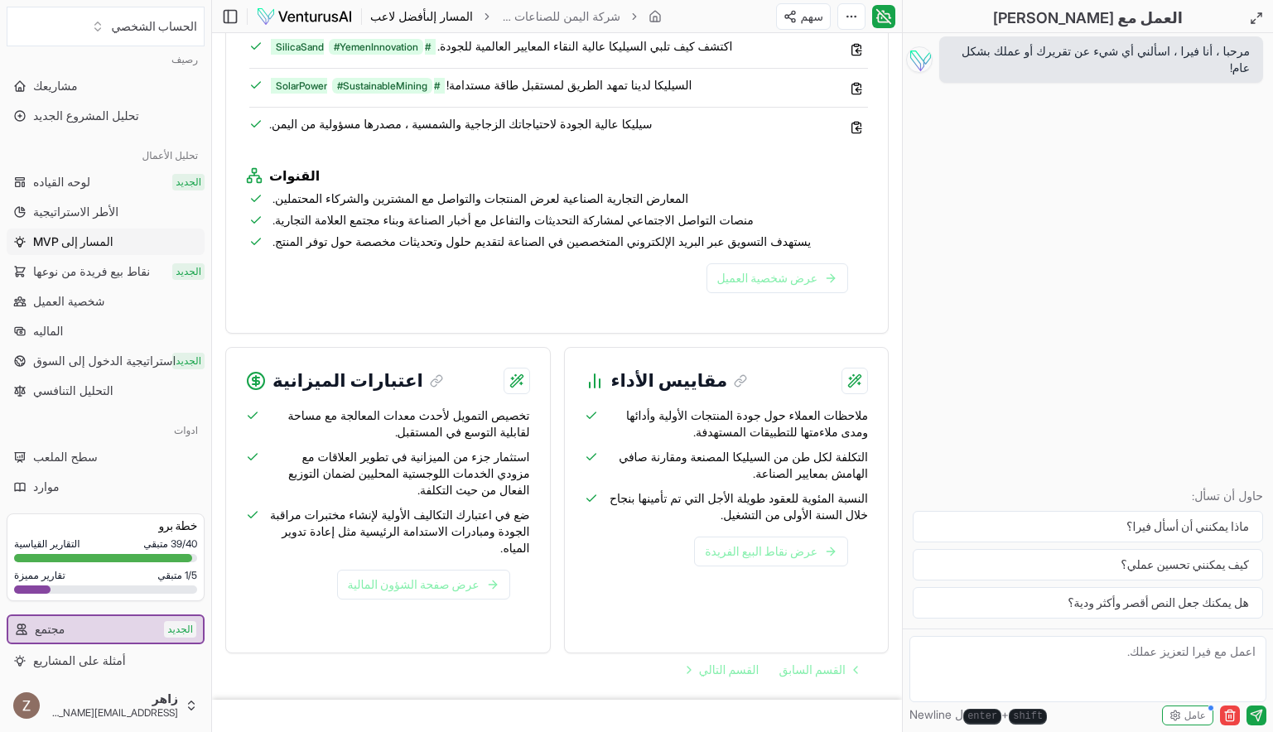
scroll to position [1660, 0]
click at [151, 265] on link "نقاط بيع فريدة من نوعها الجديد" at bounding box center [106, 272] width 198 height 27
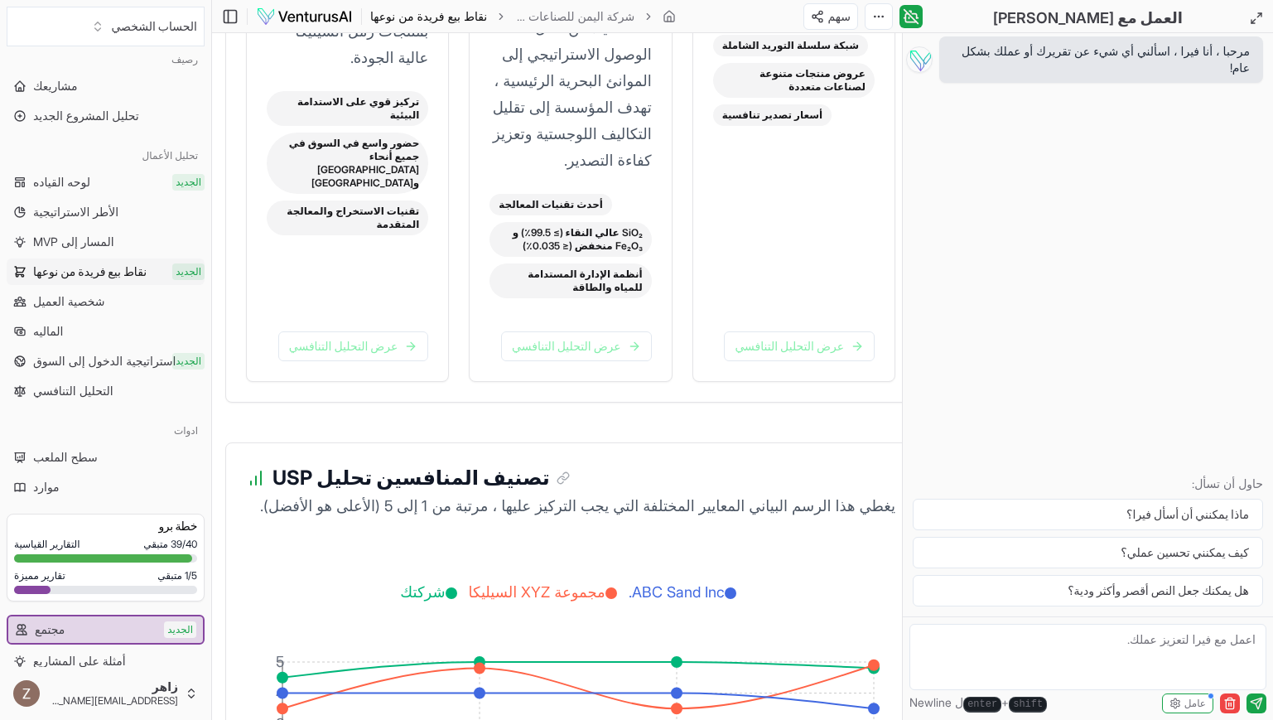
scroll to position [3138, 0]
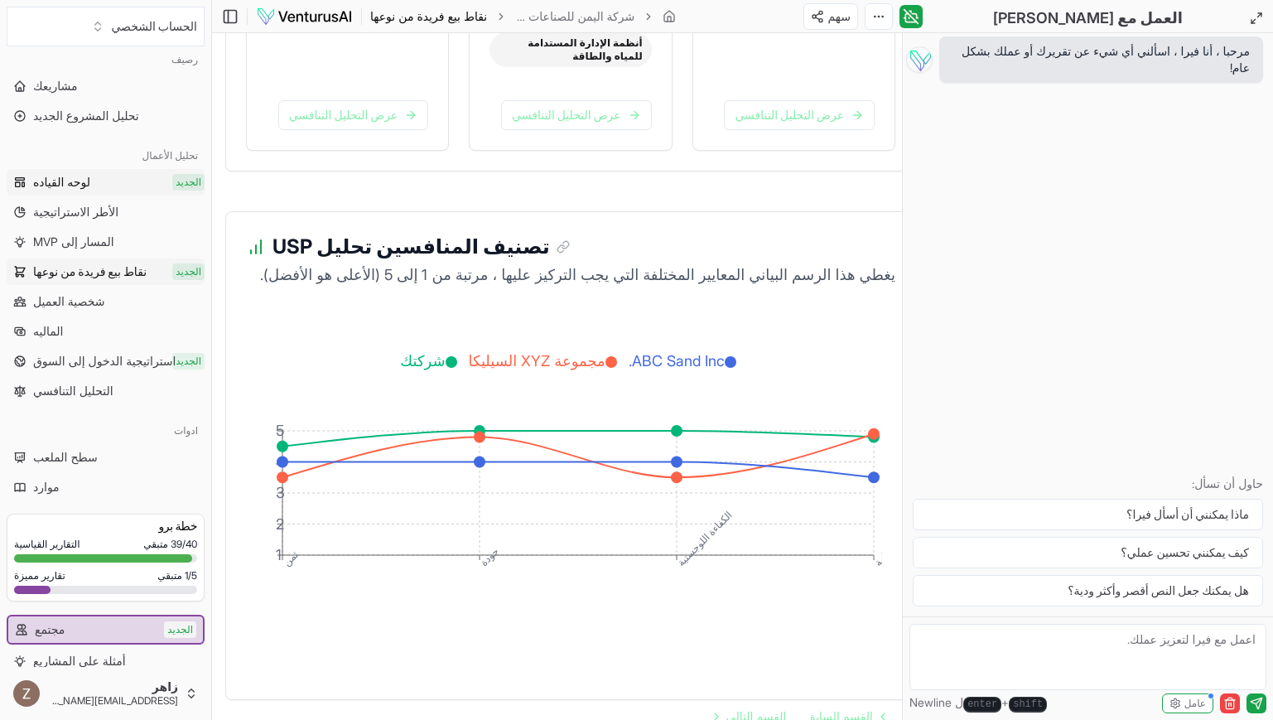
click at [132, 179] on link "لوحه القياده الجديد" at bounding box center [106, 182] width 198 height 27
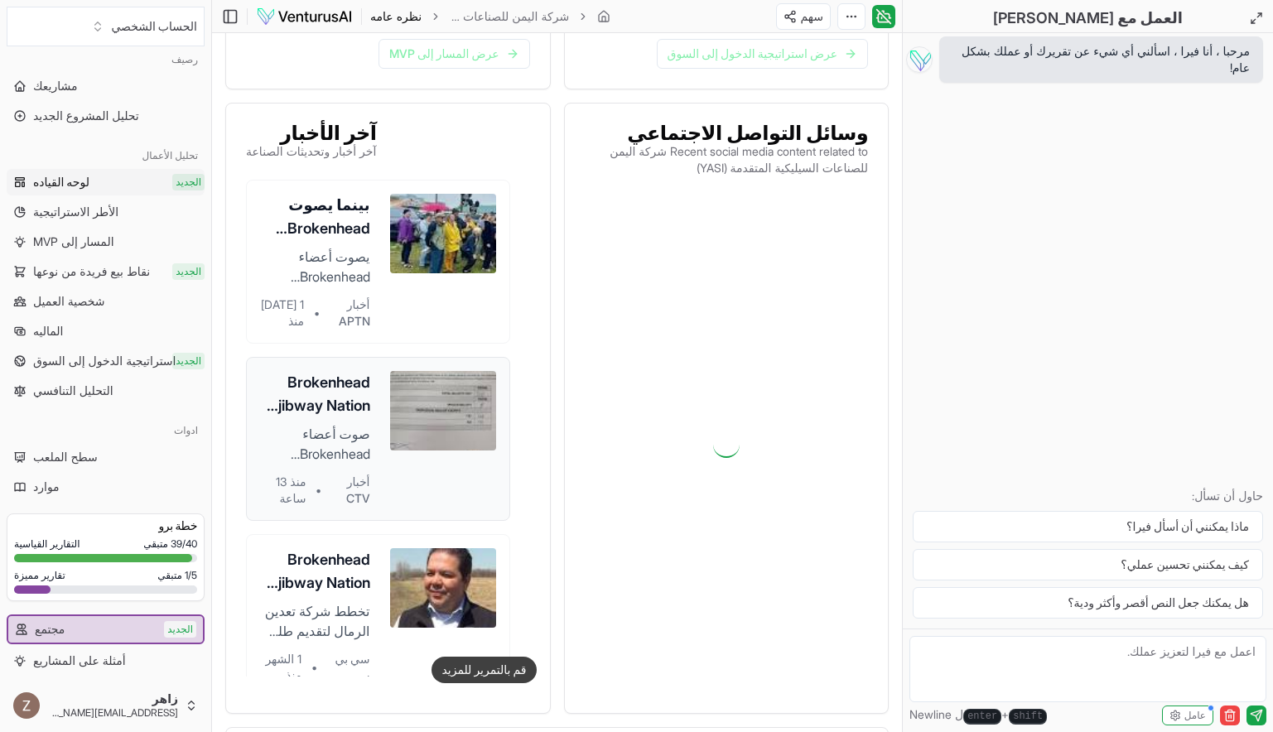
scroll to position [673, 0]
click at [487, 626] on link "Brokenhead Ojibway Nation تعقد استفتاء على شراكة Sio Silica تخطط شركة تعدين الر…" at bounding box center [378, 616] width 264 height 164
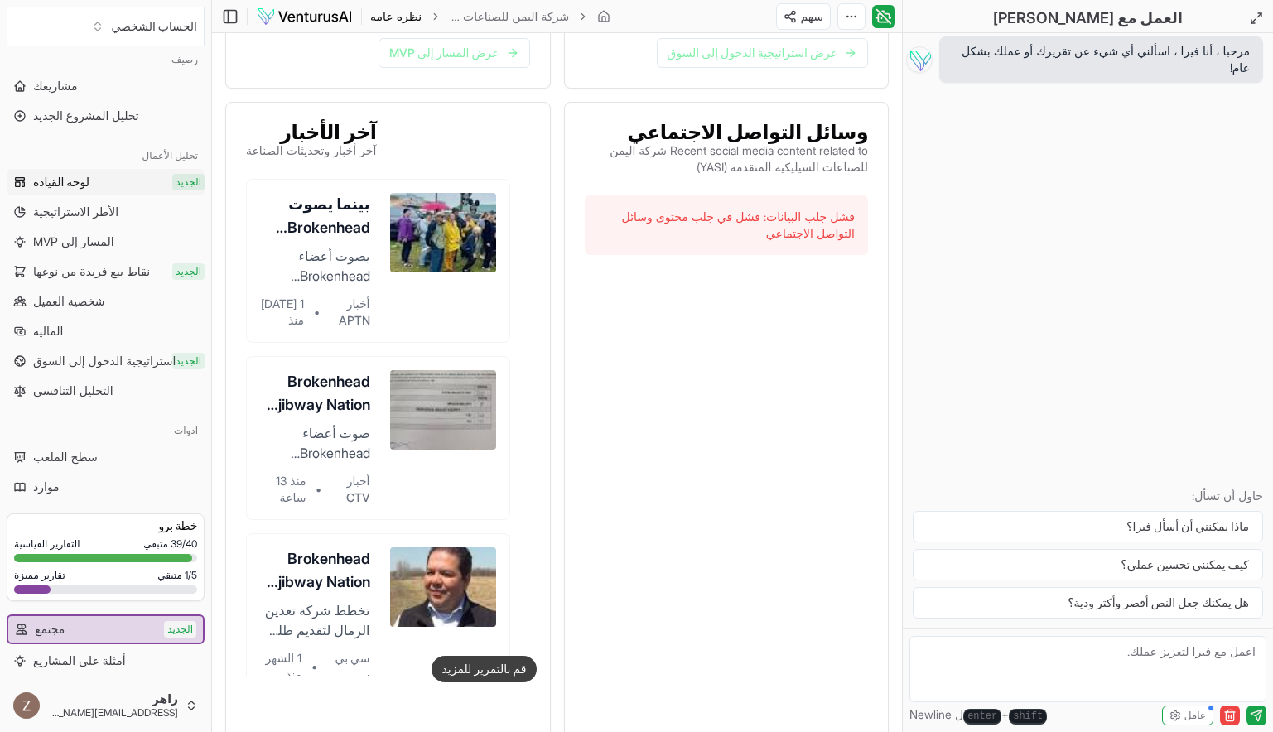
click at [771, 143] on p "Recent social media content related to شركة اليمن للصناعات السيليكية المتقدمة (…" at bounding box center [727, 159] width 284 height 33
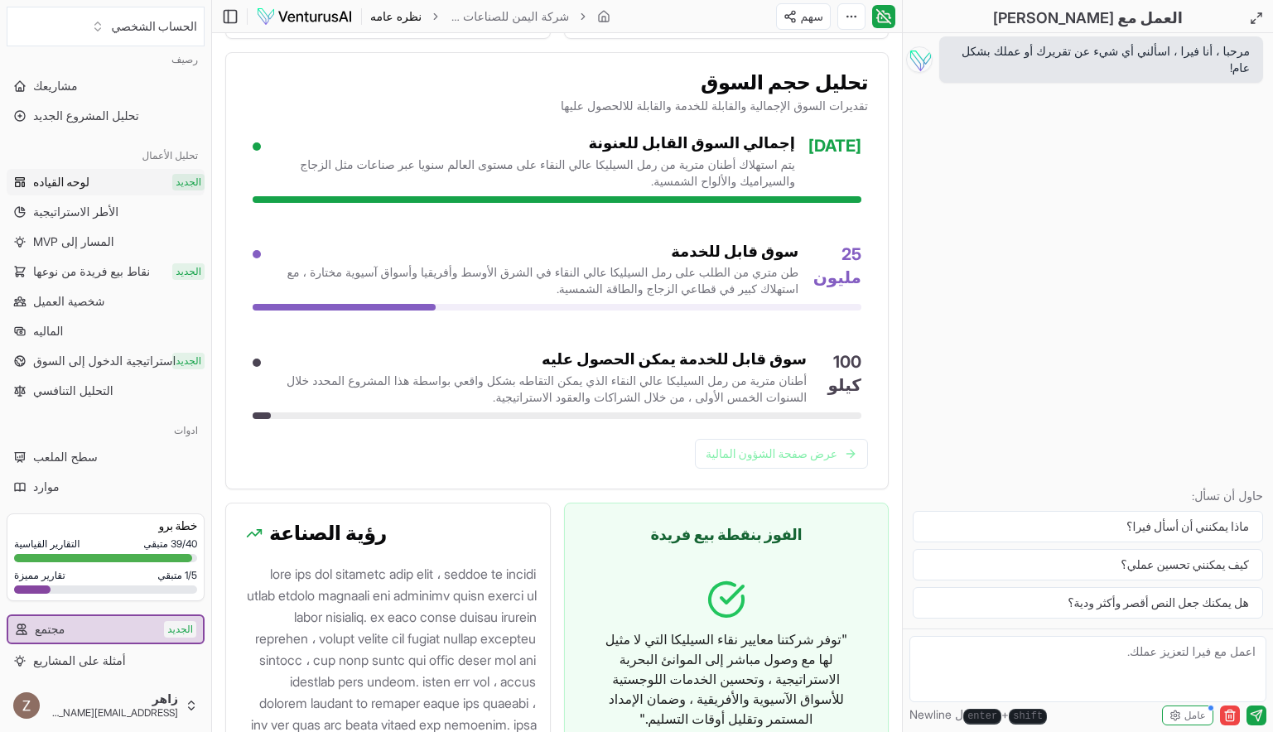
scroll to position [1607, 0]
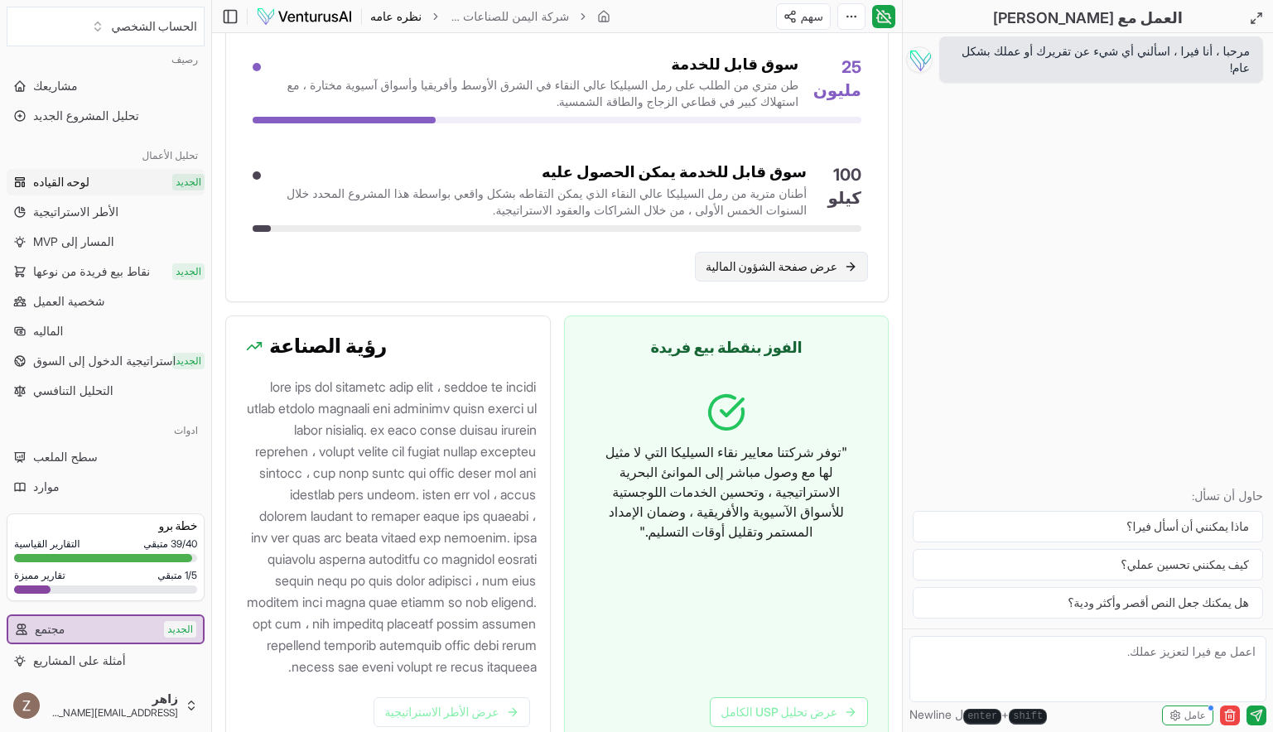
click at [776, 259] on font "عرض صفحة الشؤون المالية" at bounding box center [772, 267] width 132 height 17
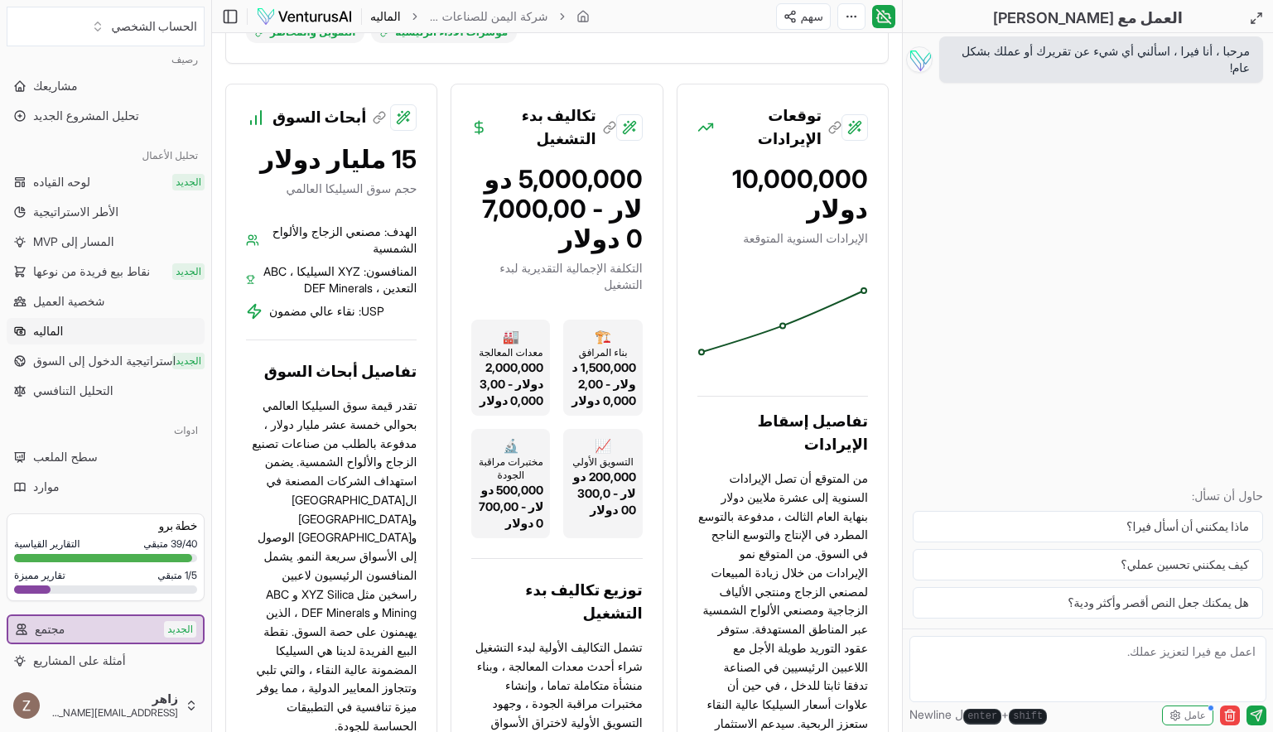
scroll to position [471, 0]
click at [252, 231] on icon at bounding box center [252, 239] width 13 height 17
click at [374, 115] on icon at bounding box center [377, 118] width 7 height 7
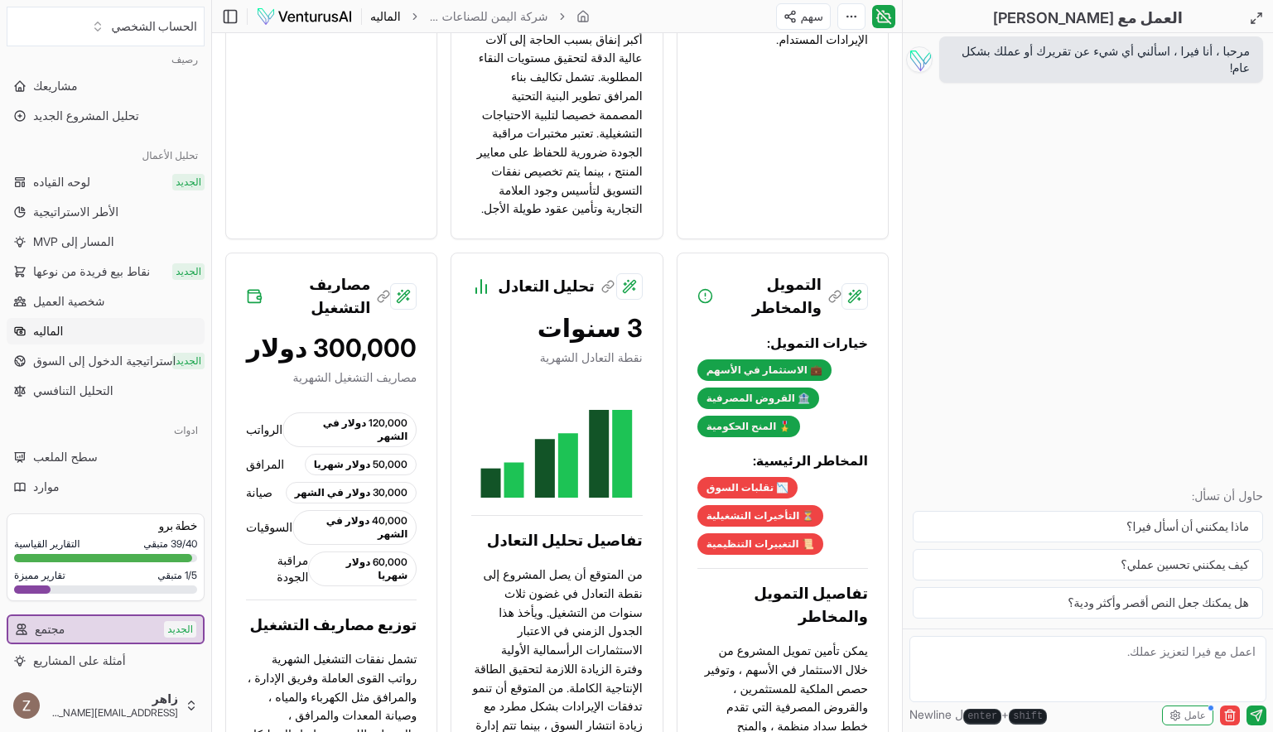
scroll to position [1198, 0]
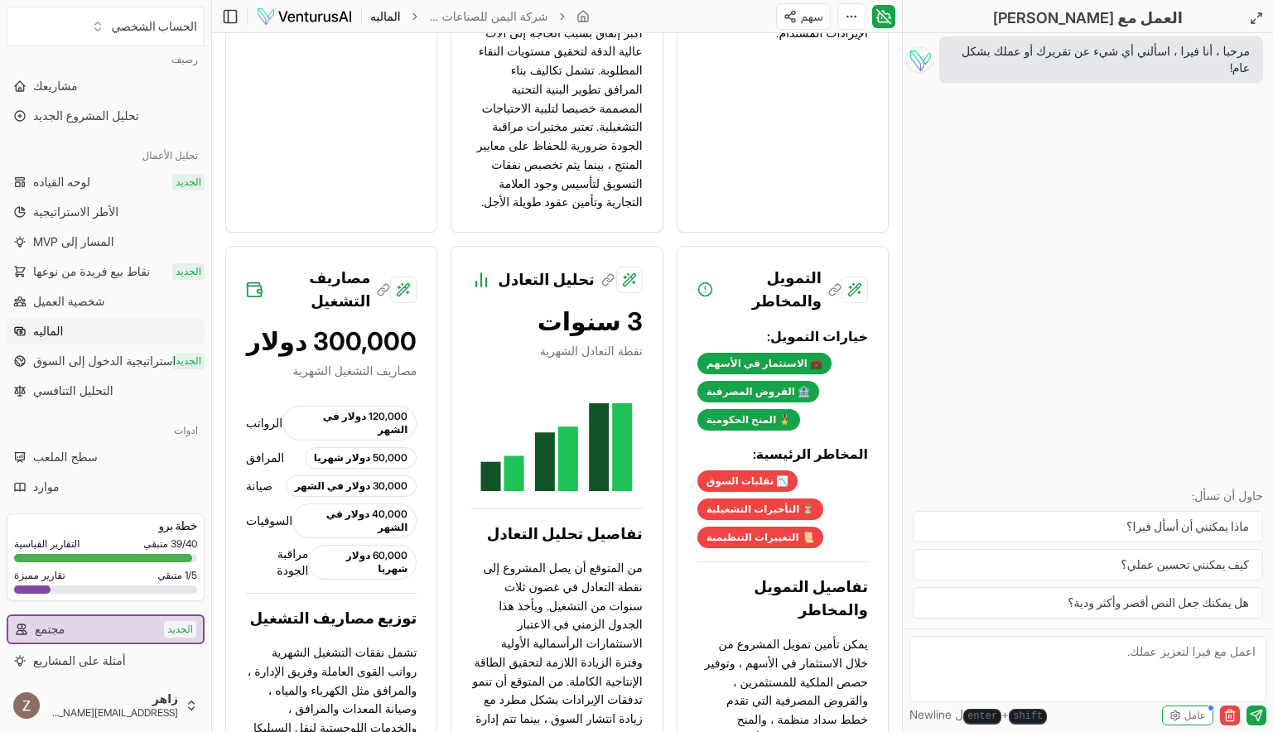
click at [251, 279] on icon at bounding box center [254, 290] width 18 height 22
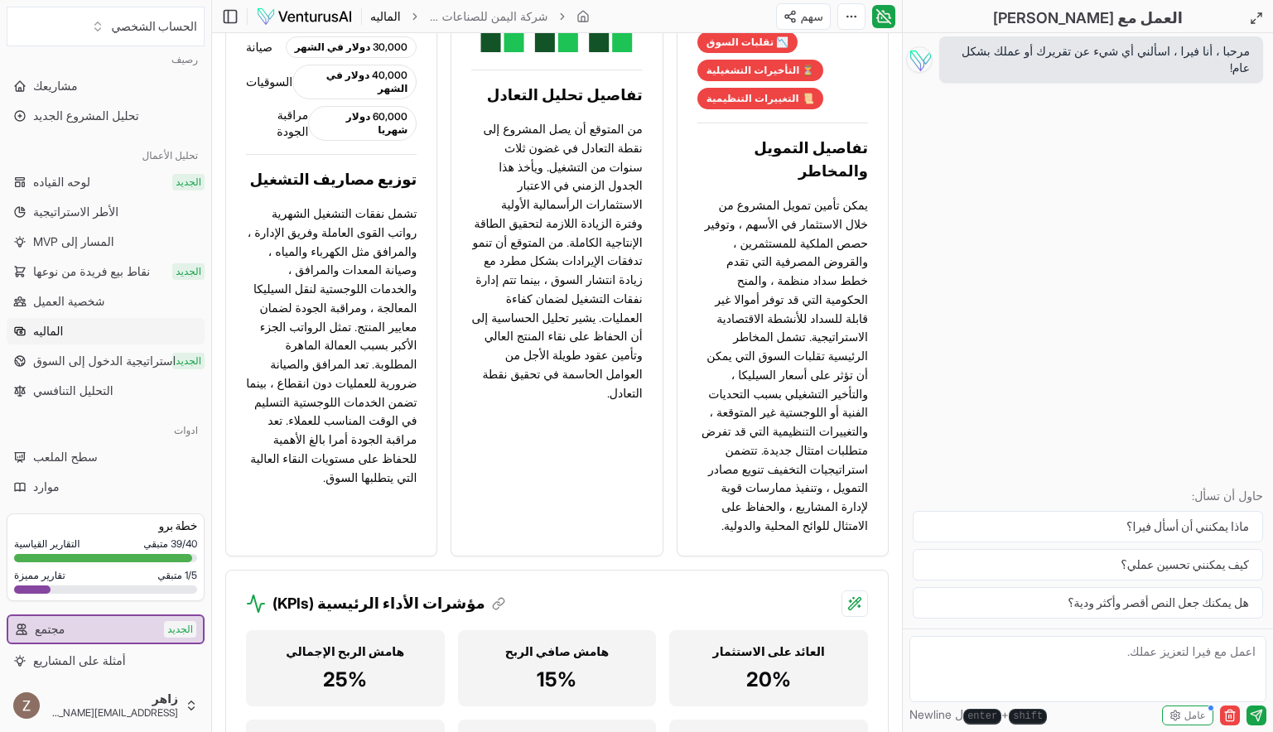
scroll to position [1914, 0]
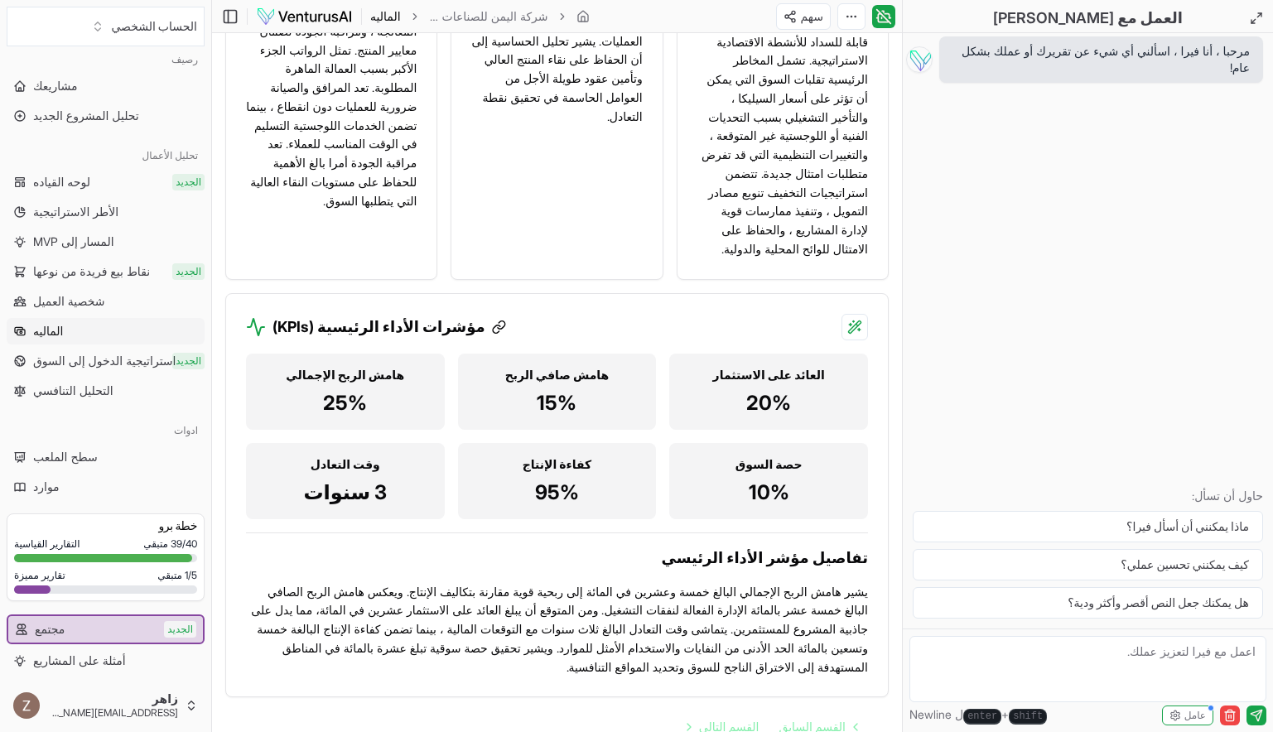
click at [491, 320] on icon at bounding box center [498, 327] width 15 height 15
click at [805, 719] on span "القسم السابق" at bounding box center [812, 727] width 67 height 17
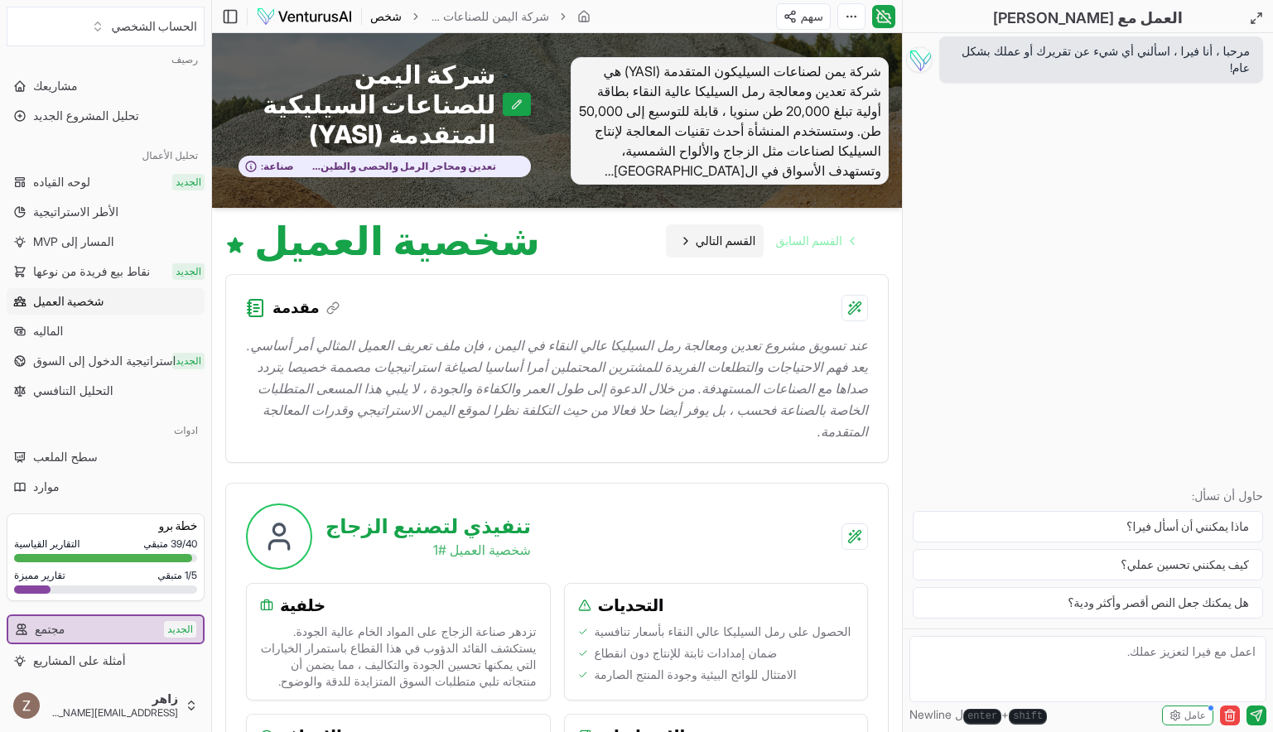
click at [713, 233] on span "القسم التالي" at bounding box center [726, 241] width 60 height 17
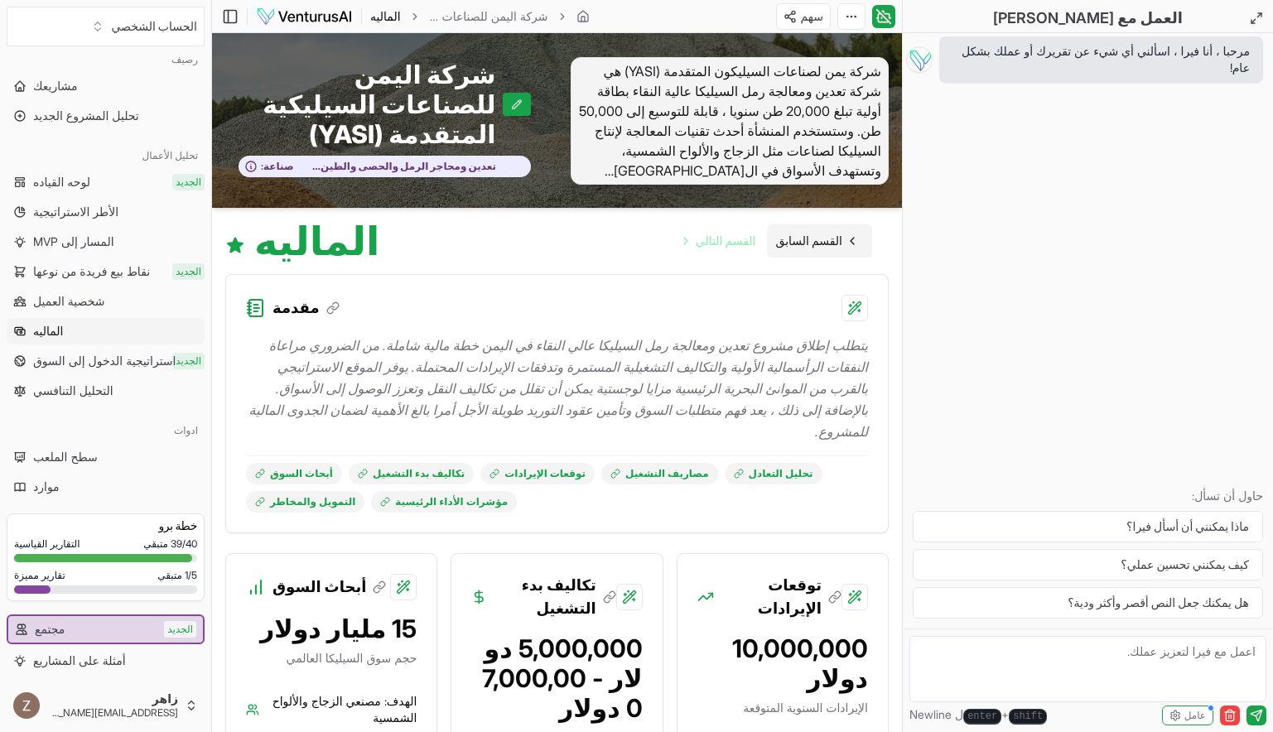
click at [791, 233] on span "القسم السابق" at bounding box center [809, 241] width 67 height 17
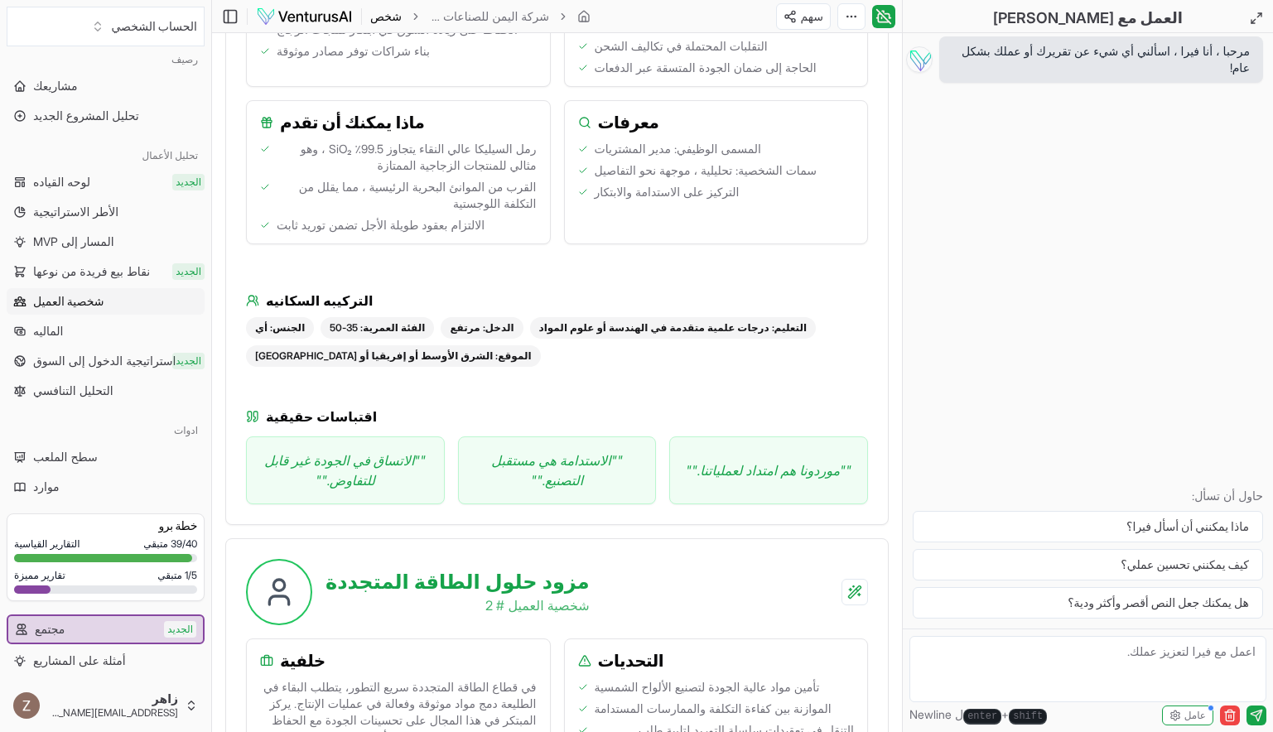
scroll to position [756, 0]
click at [300, 317] on div "الجنس: أي" at bounding box center [280, 328] width 68 height 22
click at [379, 452] on font ""الاتساق في الجودة غير قابل للتفاوض."" at bounding box center [342, 470] width 156 height 36
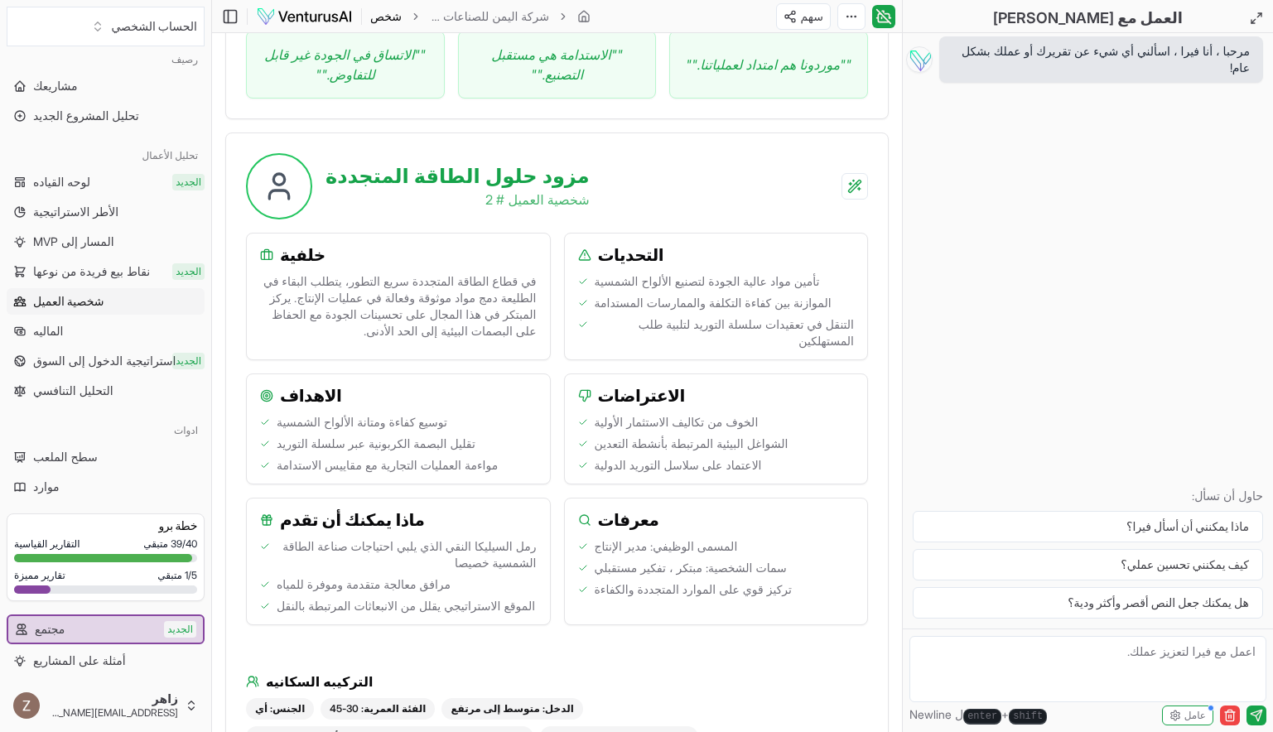
scroll to position [1162, 0]
click at [379, 272] on p "في قطاع الطاقة المتجددة سريع التطور، يتطلب البقاء في الطليعة دمج مواد موثوقة وف…" at bounding box center [398, 305] width 277 height 66
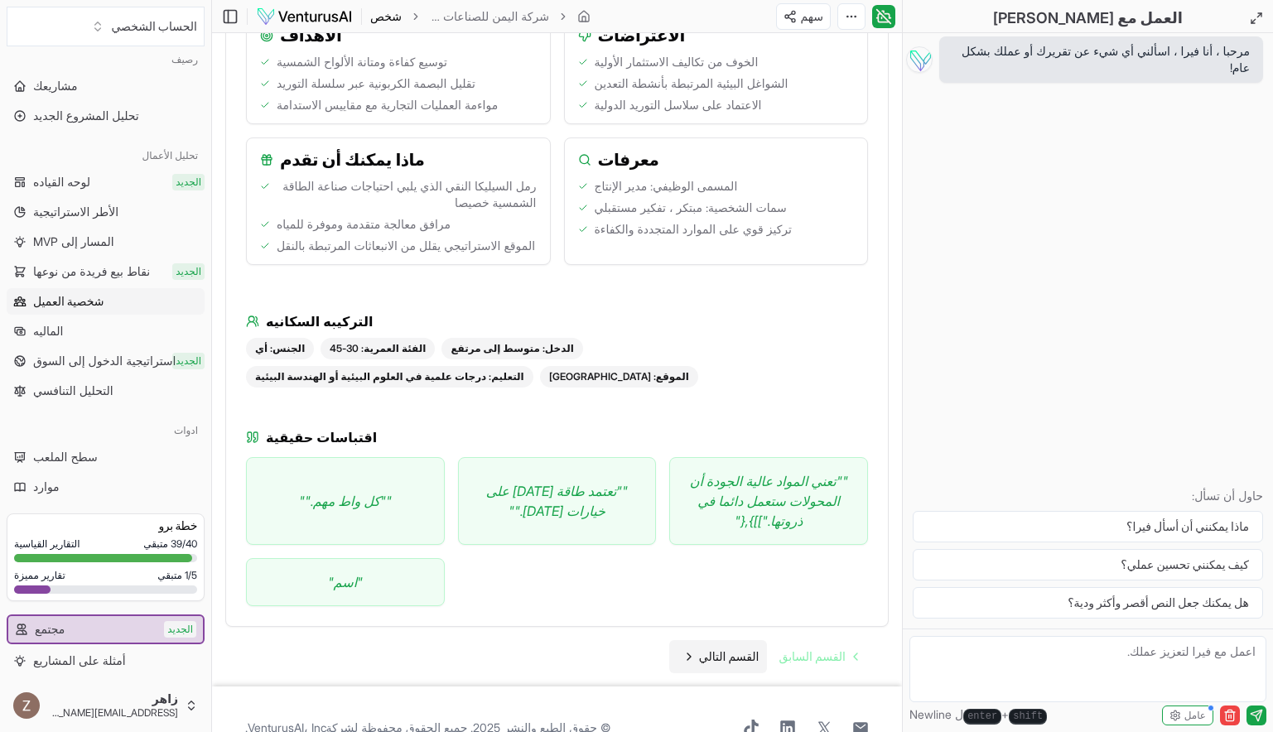
click at [724, 640] on link "القسم التالي" at bounding box center [718, 656] width 99 height 33
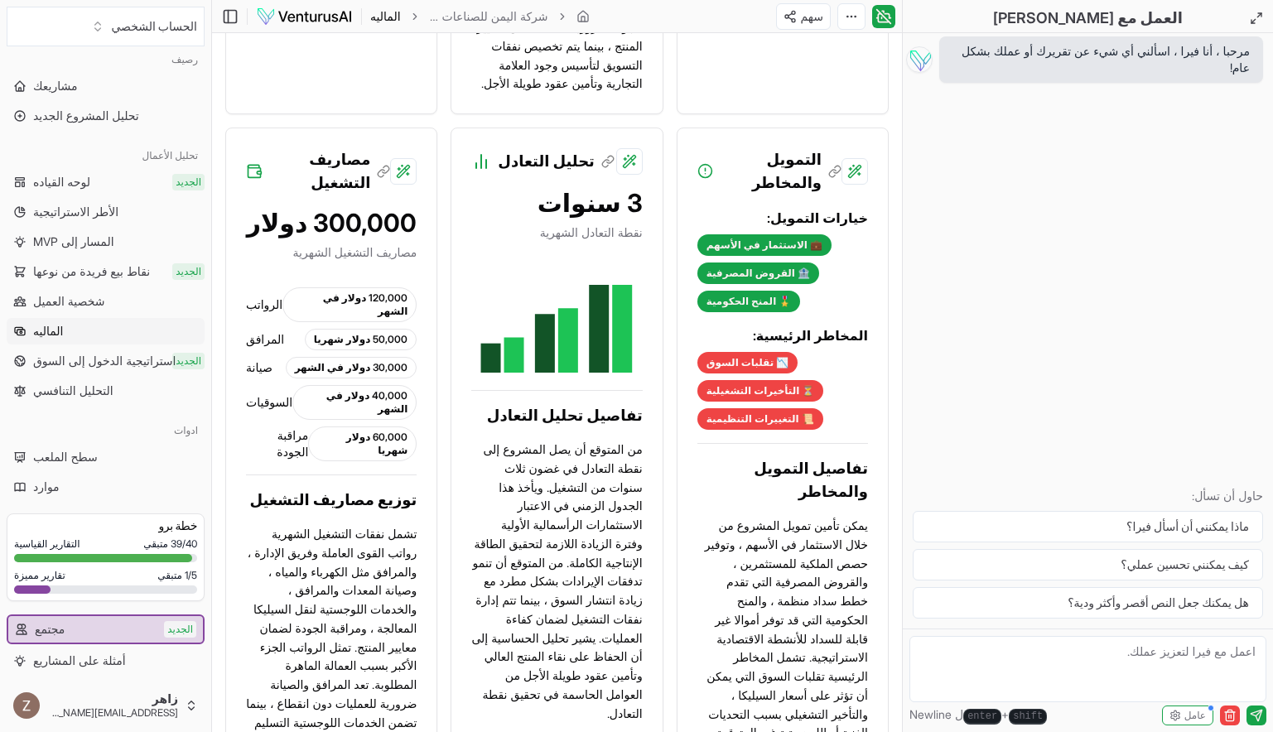
scroll to position [1302, 0]
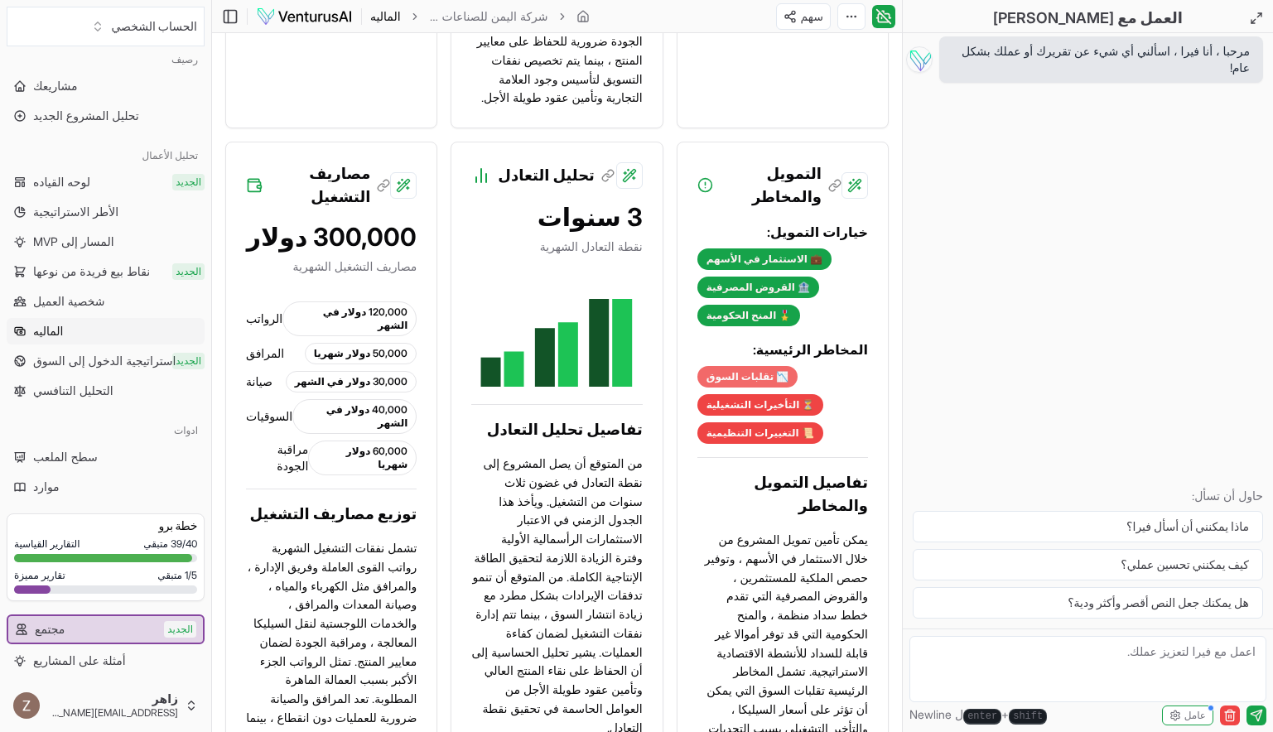
click at [736, 366] on div "📉 تقلبات السوق" at bounding box center [748, 377] width 101 height 22
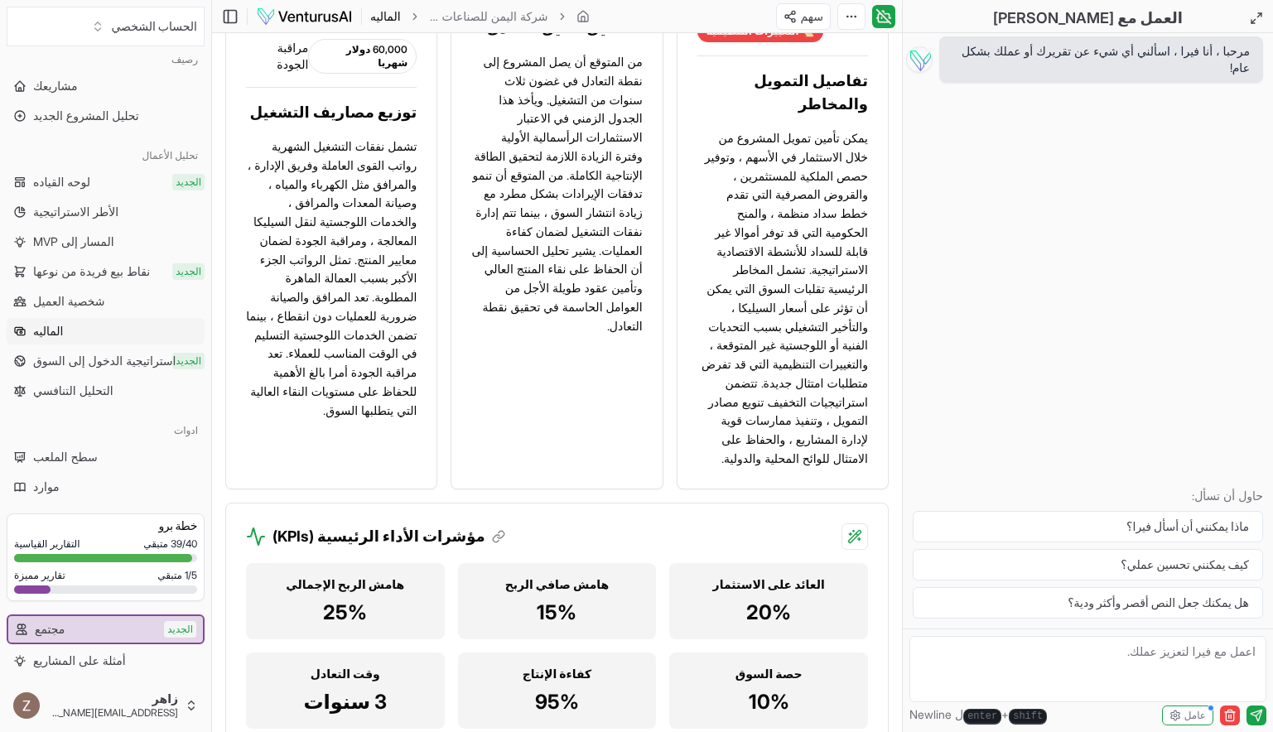
scroll to position [1914, 0]
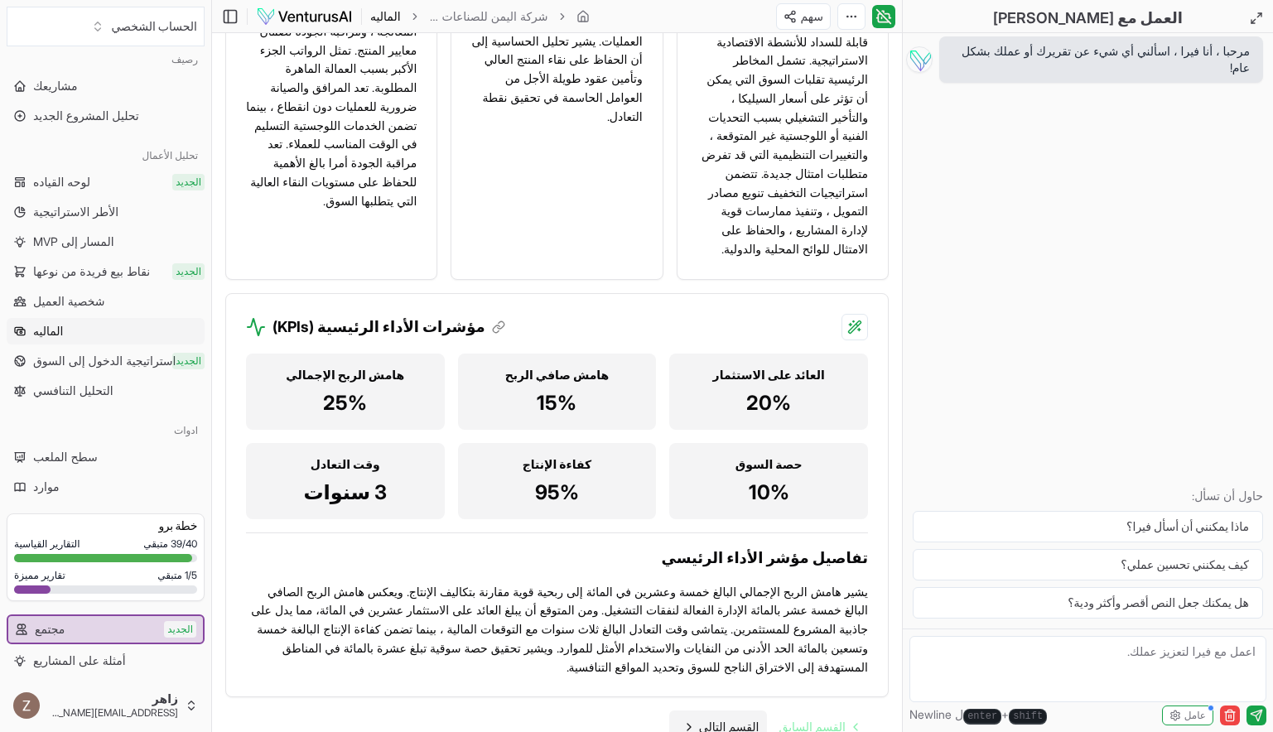
click at [723, 719] on span "القسم التالي" at bounding box center [729, 727] width 60 height 17
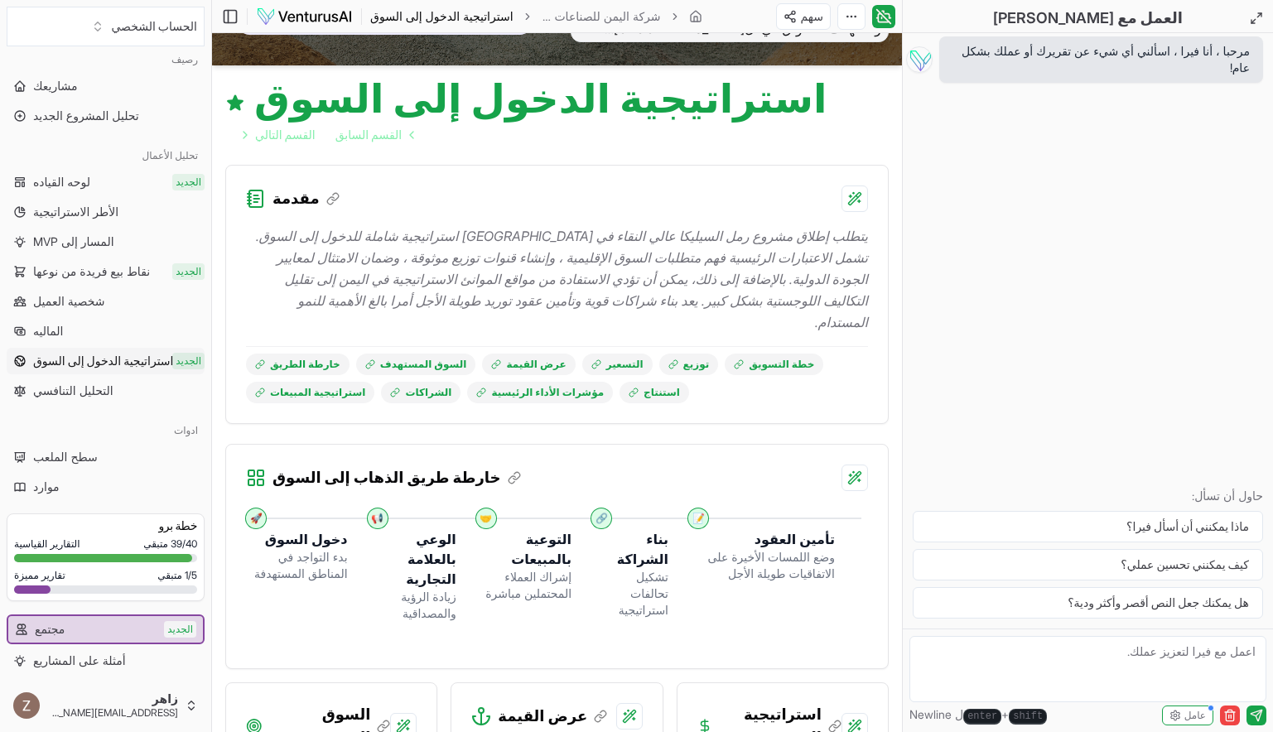
scroll to position [144, 0]
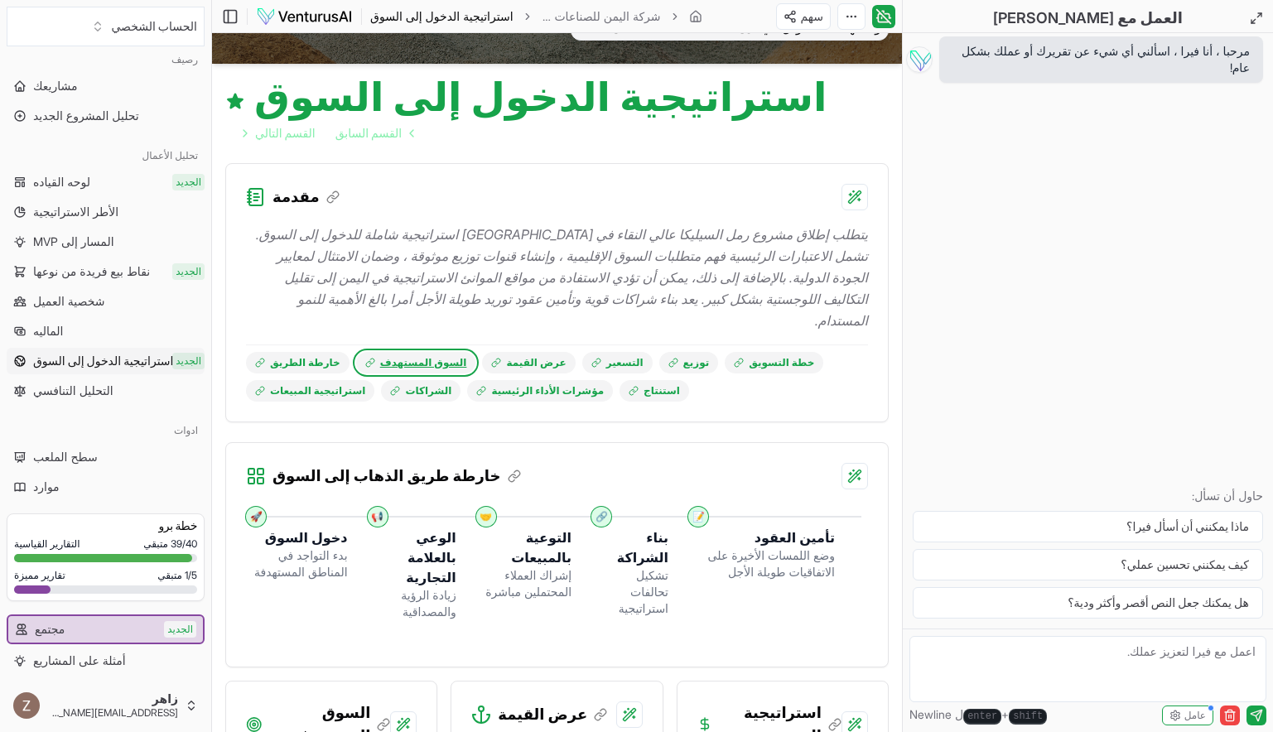
click at [396, 356] on font "السوق المستهدف" at bounding box center [423, 362] width 87 height 13
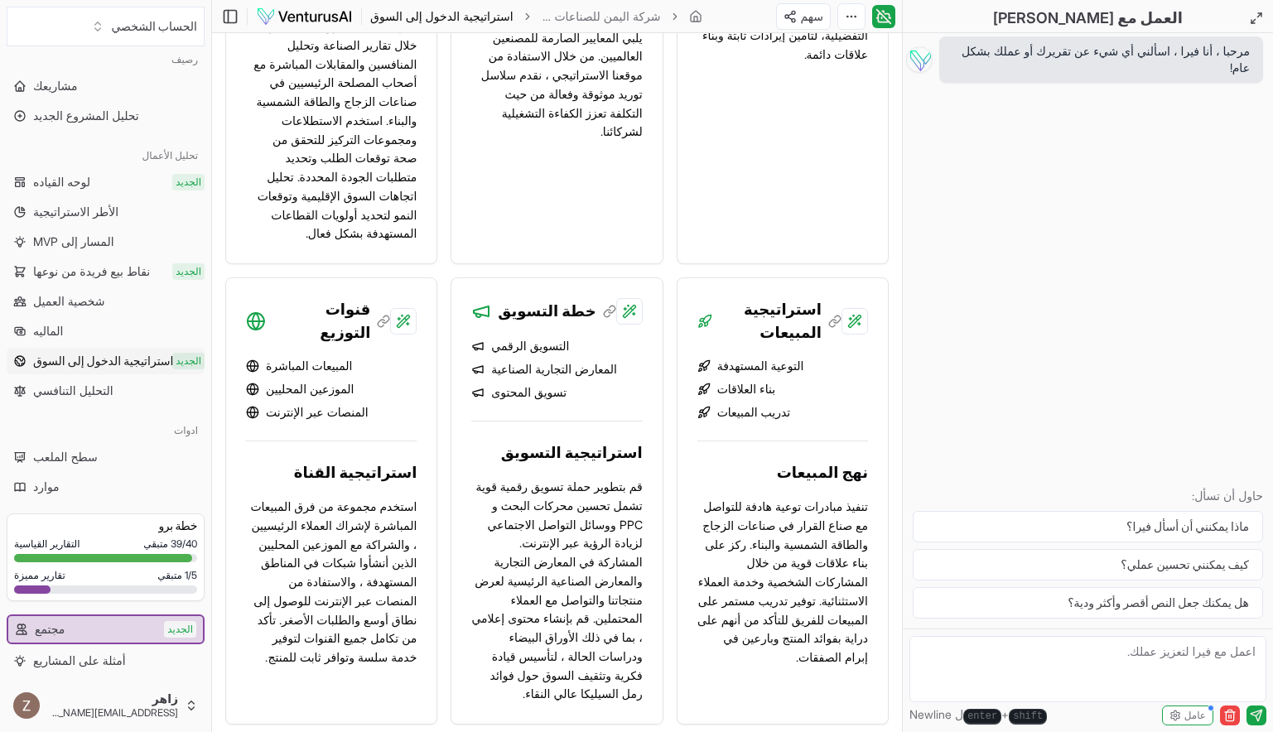
scroll to position [1707, 0]
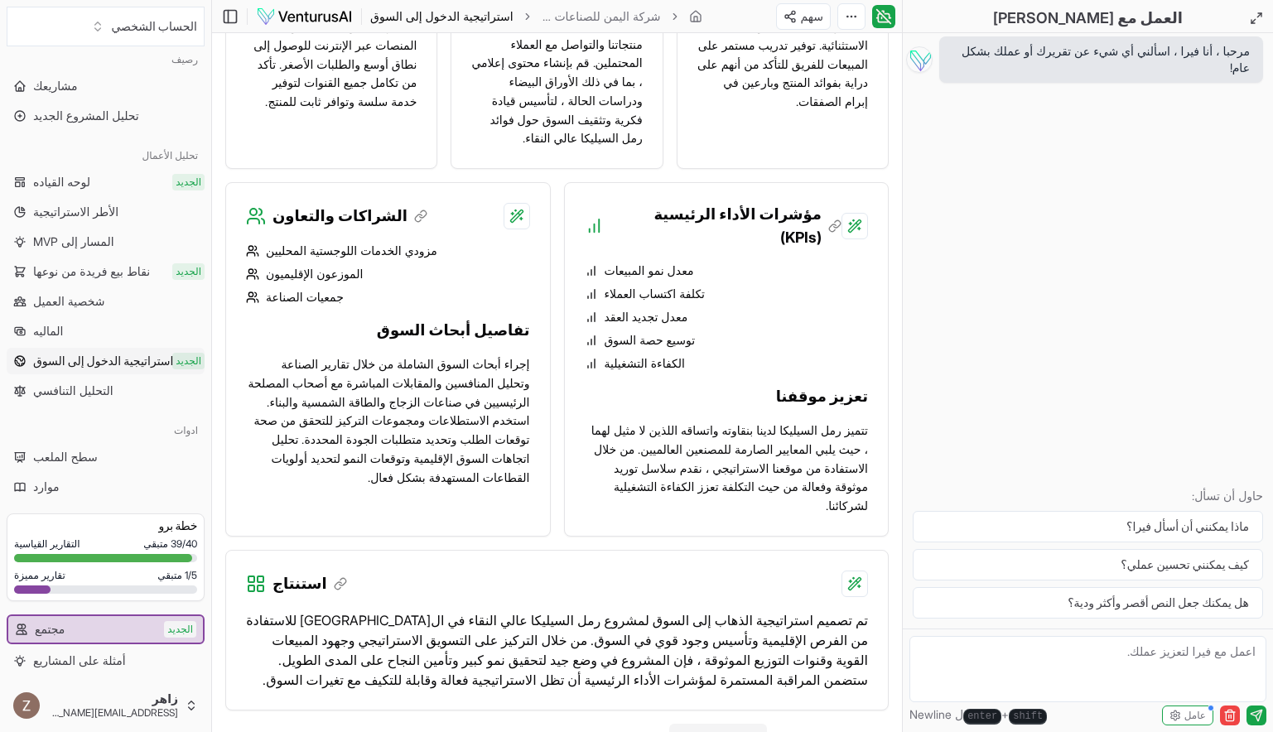
click at [735, 724] on link "القسم التالي" at bounding box center [718, 740] width 99 height 33
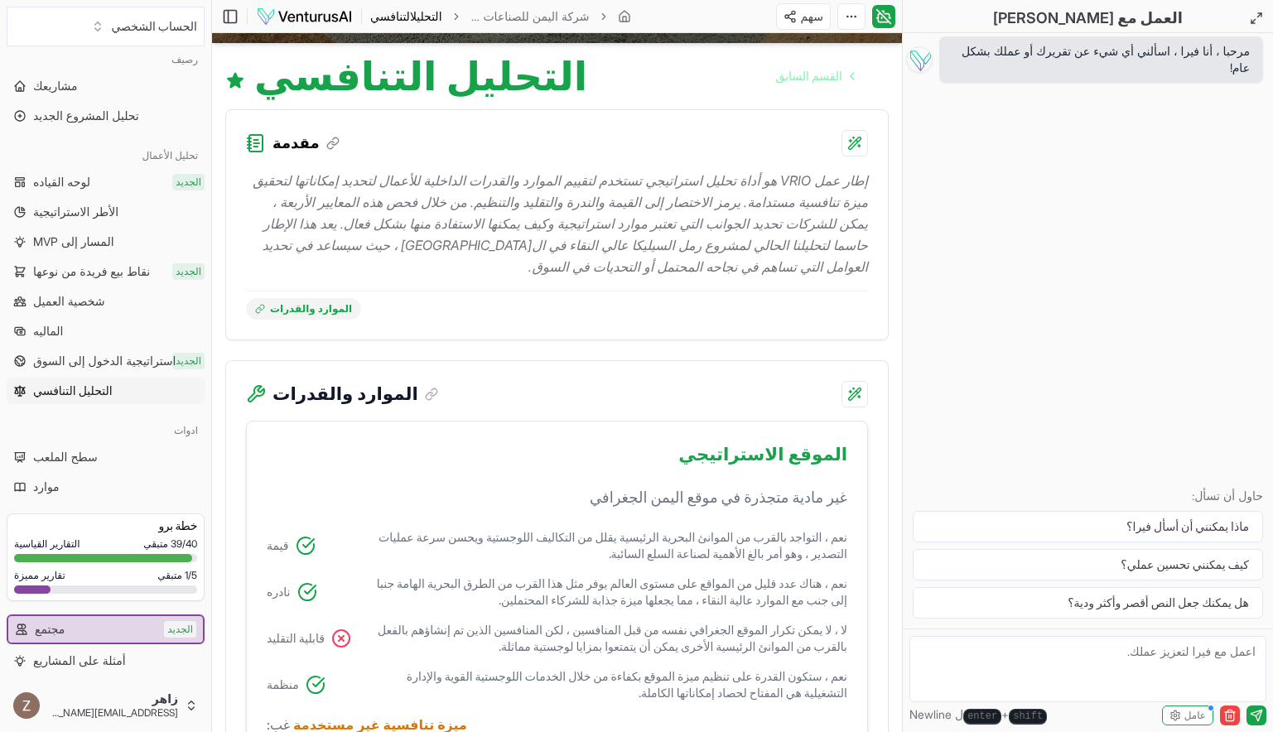
scroll to position [166, 0]
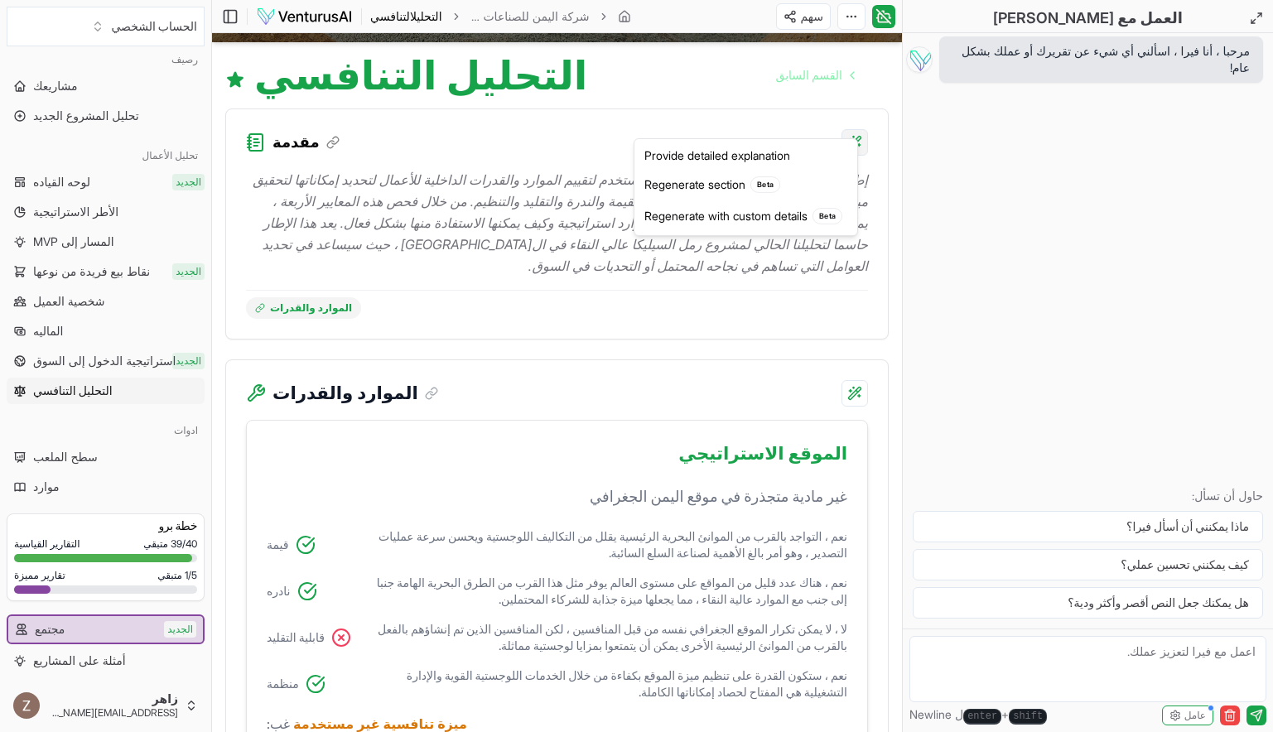
click at [847, 122] on html "We value your privacy We use cookies to enhance your browsing experience, serve…" at bounding box center [636, 200] width 1273 height 732
click at [286, 292] on html "We value your privacy We use cookies to enhance your browsing experience, serve…" at bounding box center [636, 200] width 1273 height 732
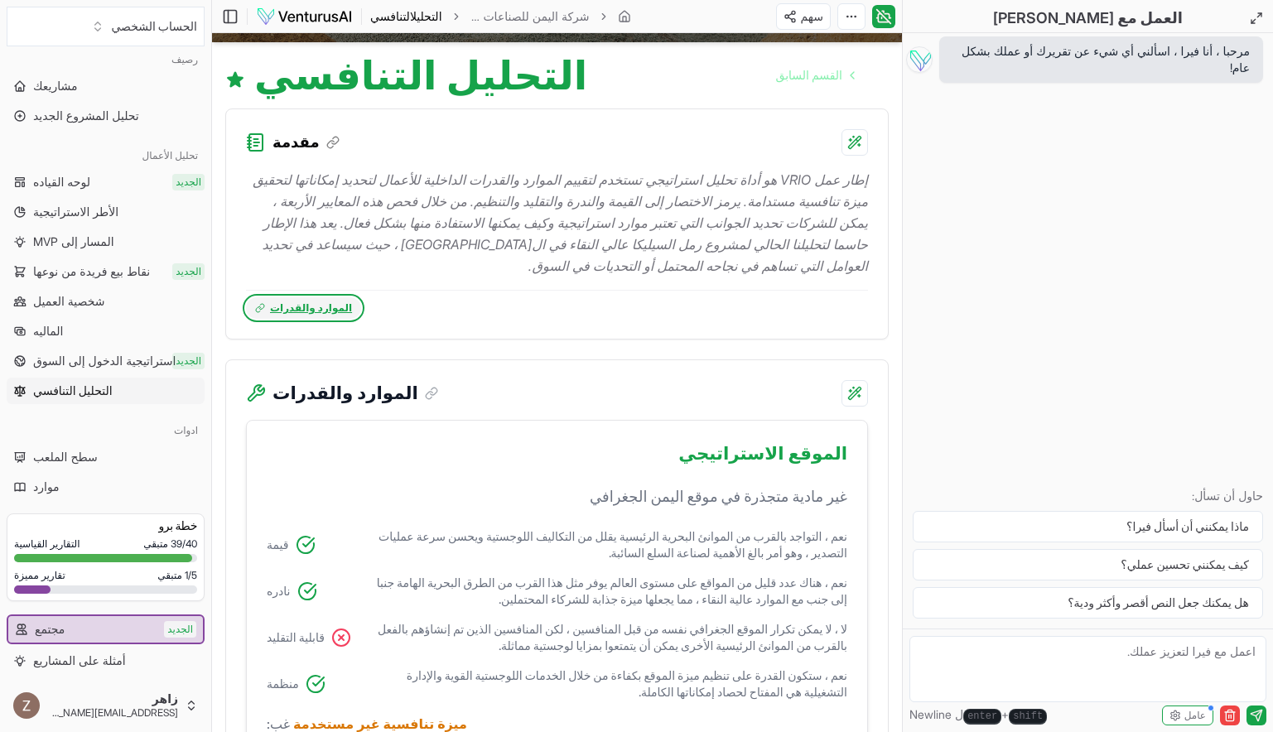
click at [286, 302] on font "الموارد والقدرات" at bounding box center [311, 308] width 82 height 13
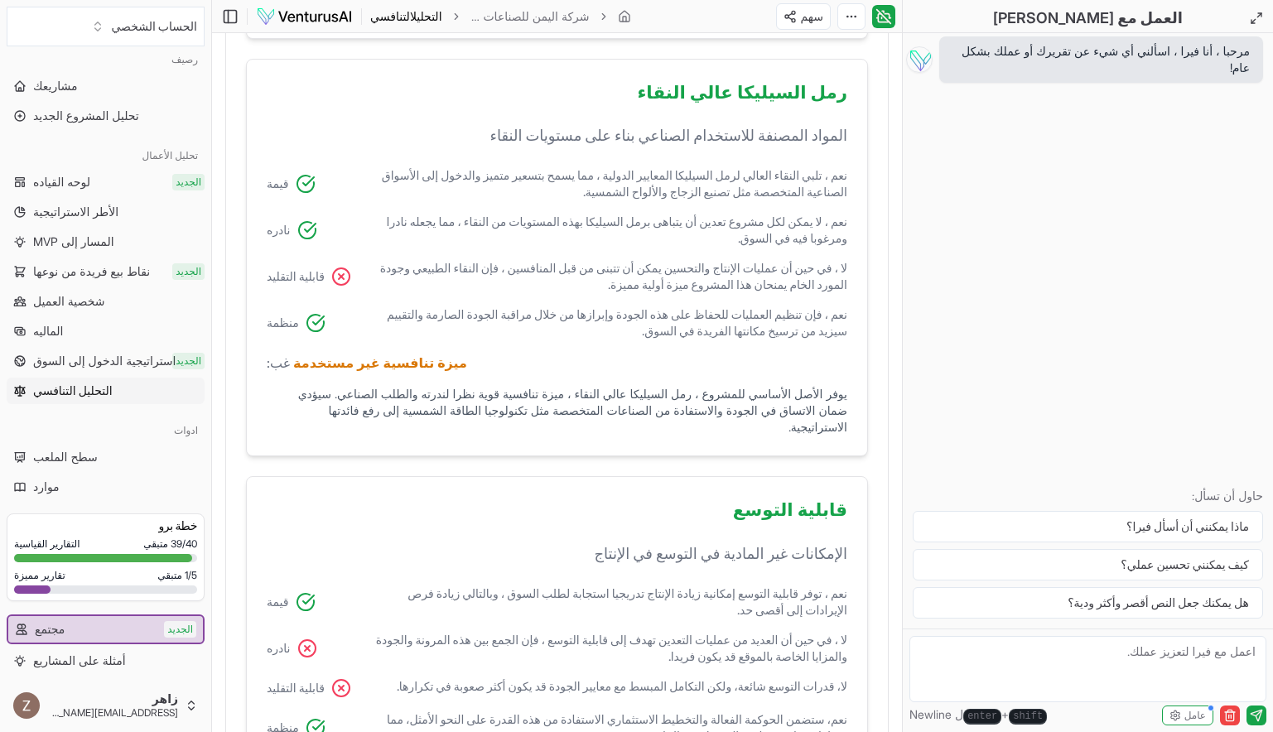
scroll to position [1199, 0]
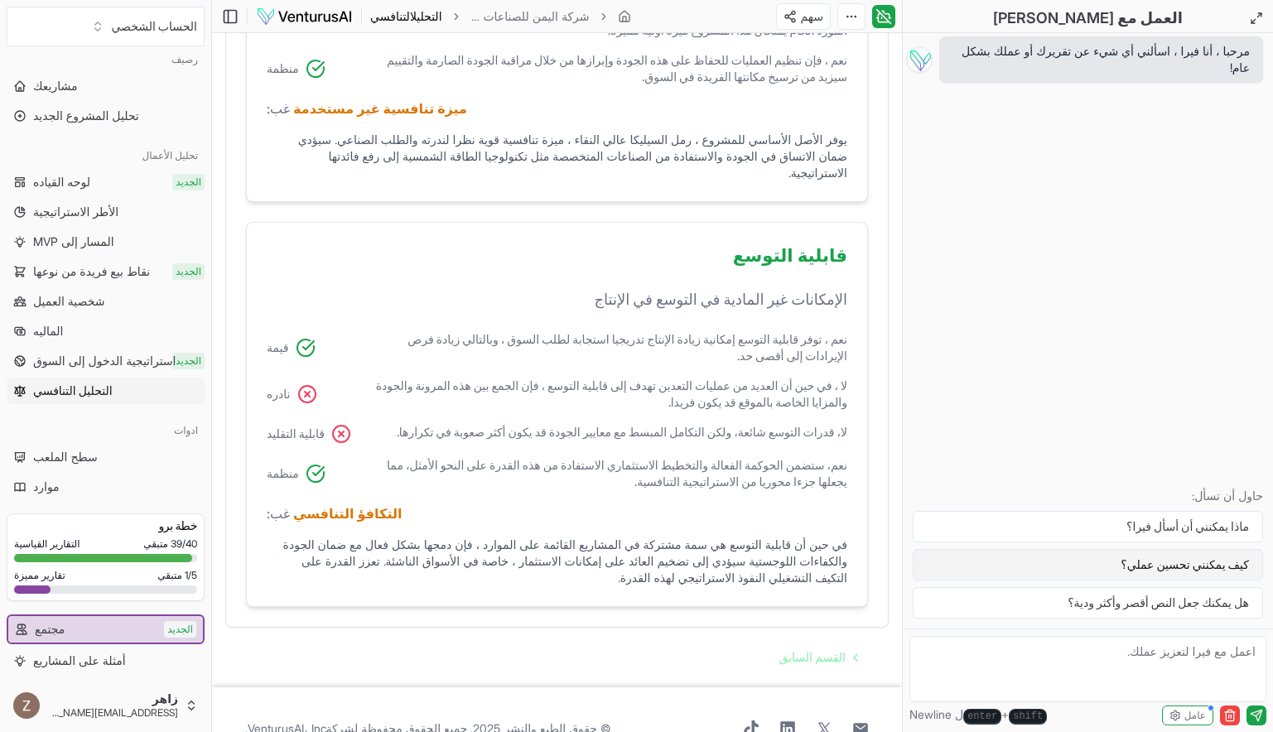
click at [1147, 561] on button "كيف يمكنني تحسين عملي؟" at bounding box center [1088, 564] width 350 height 31
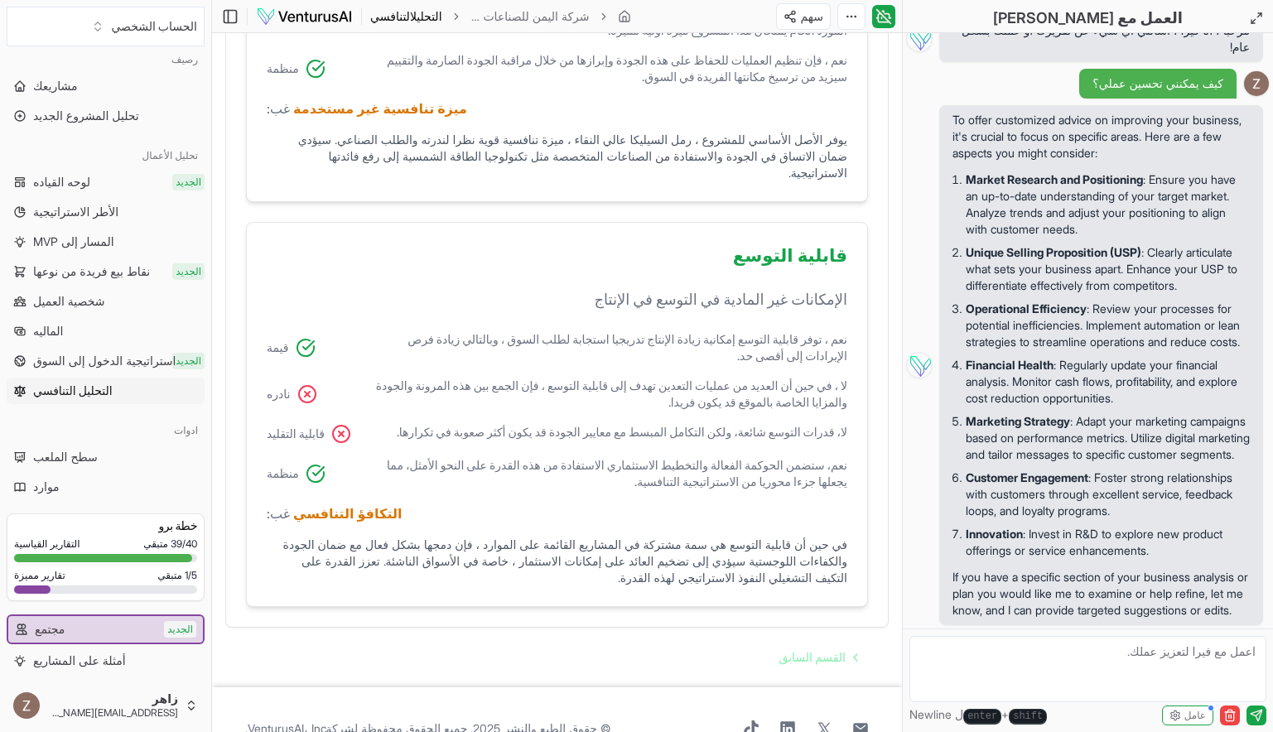
scroll to position [0, 0]
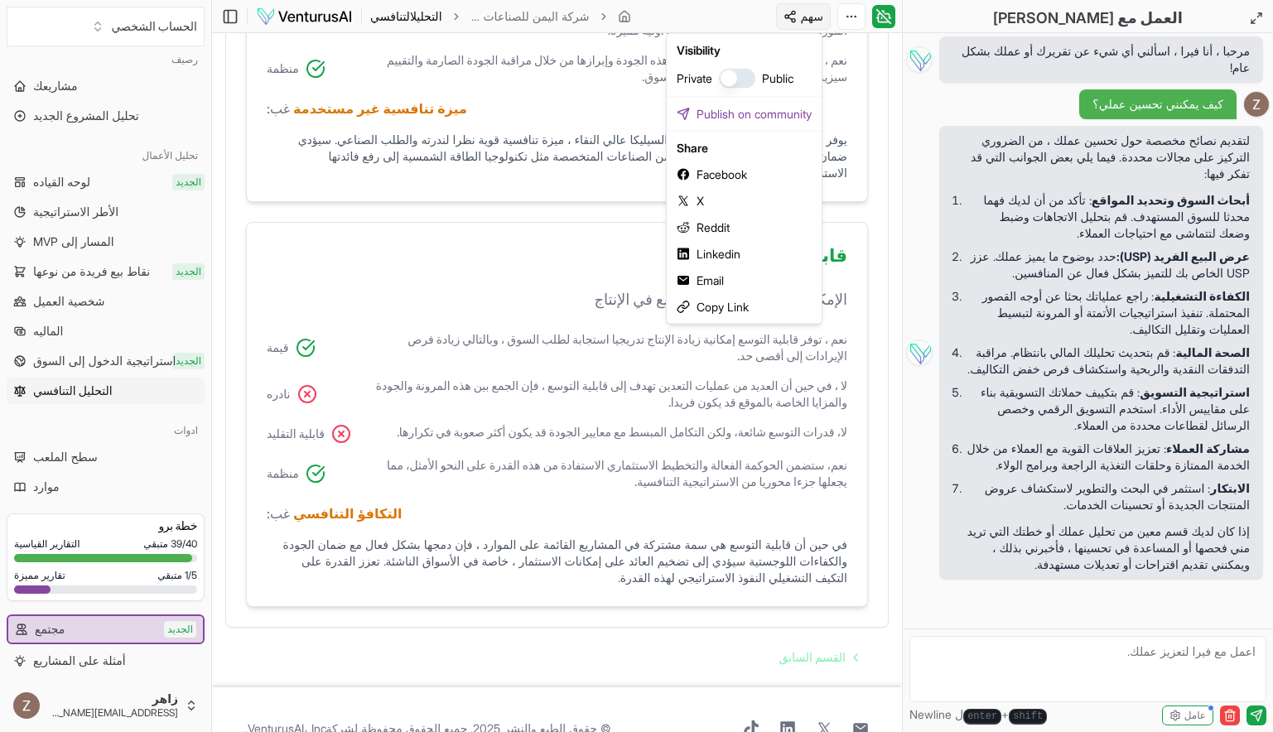
click at [733, 84] on button "button" at bounding box center [737, 79] width 36 height 20
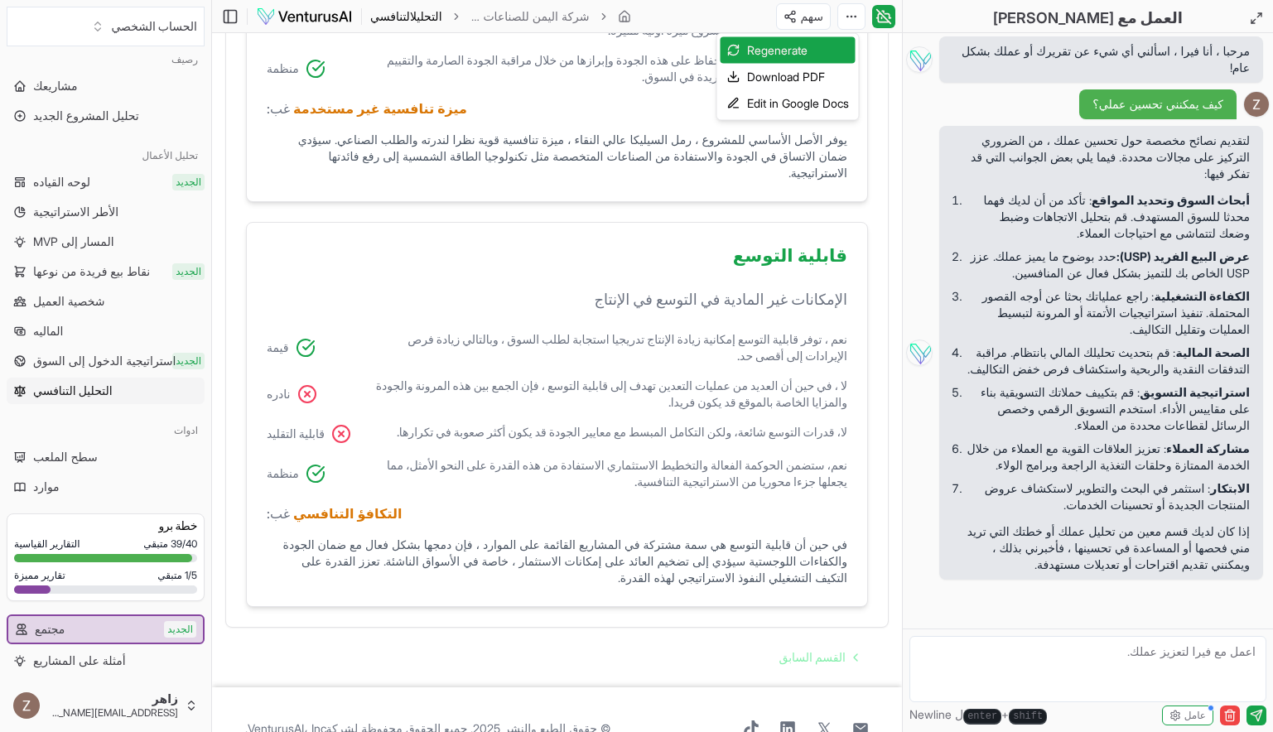
click at [791, 100] on font "Edit in Google Docs" at bounding box center [798, 103] width 102 height 17
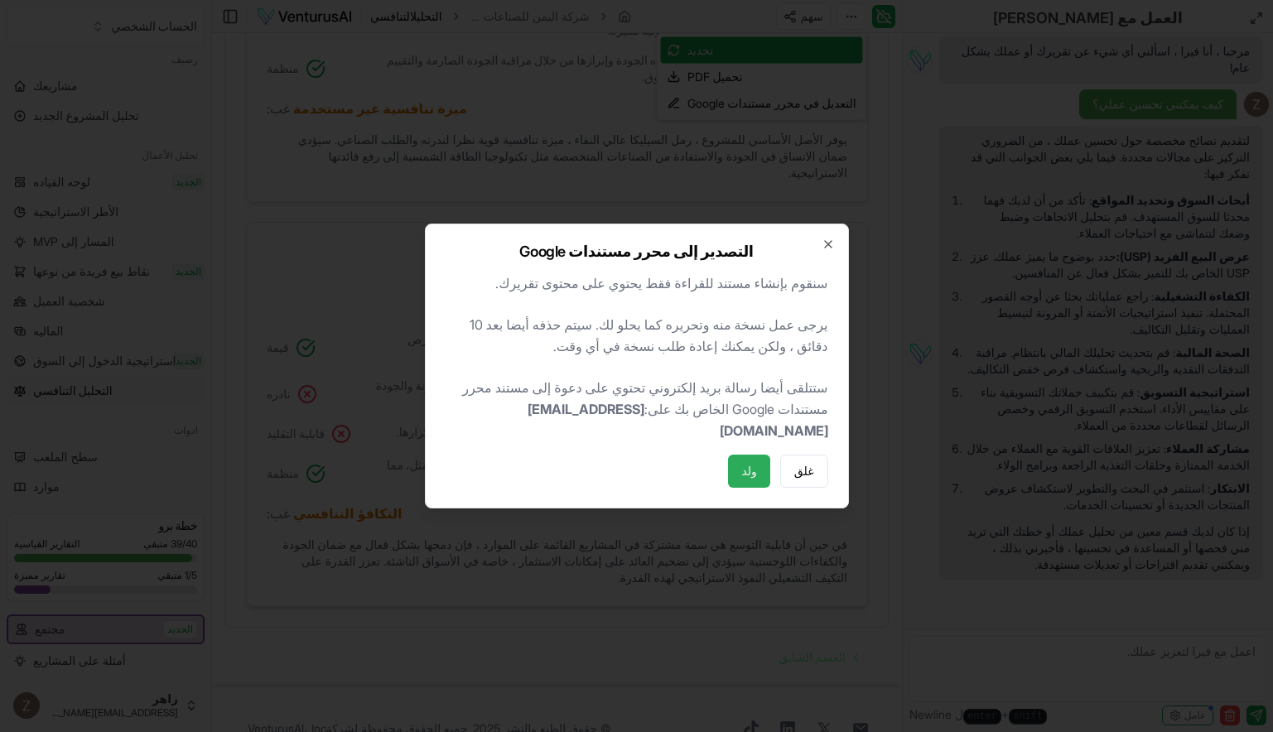
click at [742, 468] on button "ولد" at bounding box center [748, 471] width 41 height 33
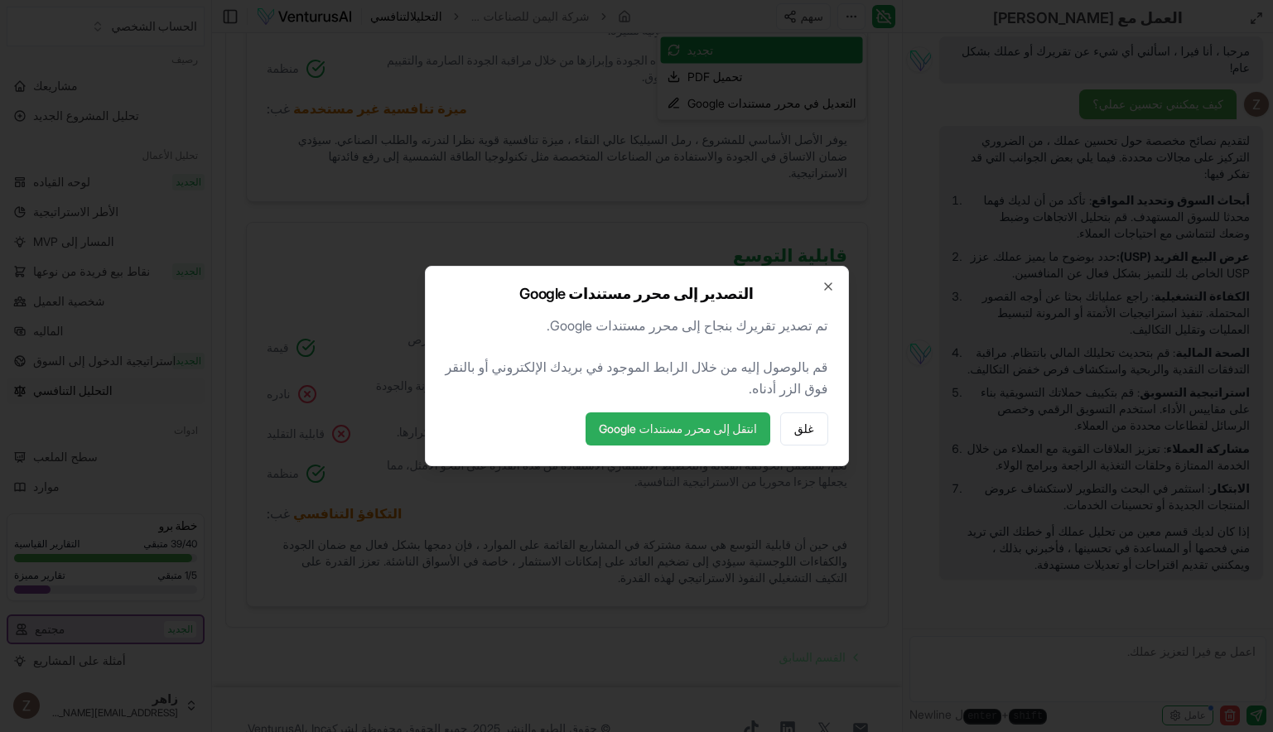
click at [708, 425] on link "انتقل إلى محرر مستندات Google" at bounding box center [678, 429] width 184 height 33
click at [792, 423] on button "غلق" at bounding box center [804, 429] width 48 height 33
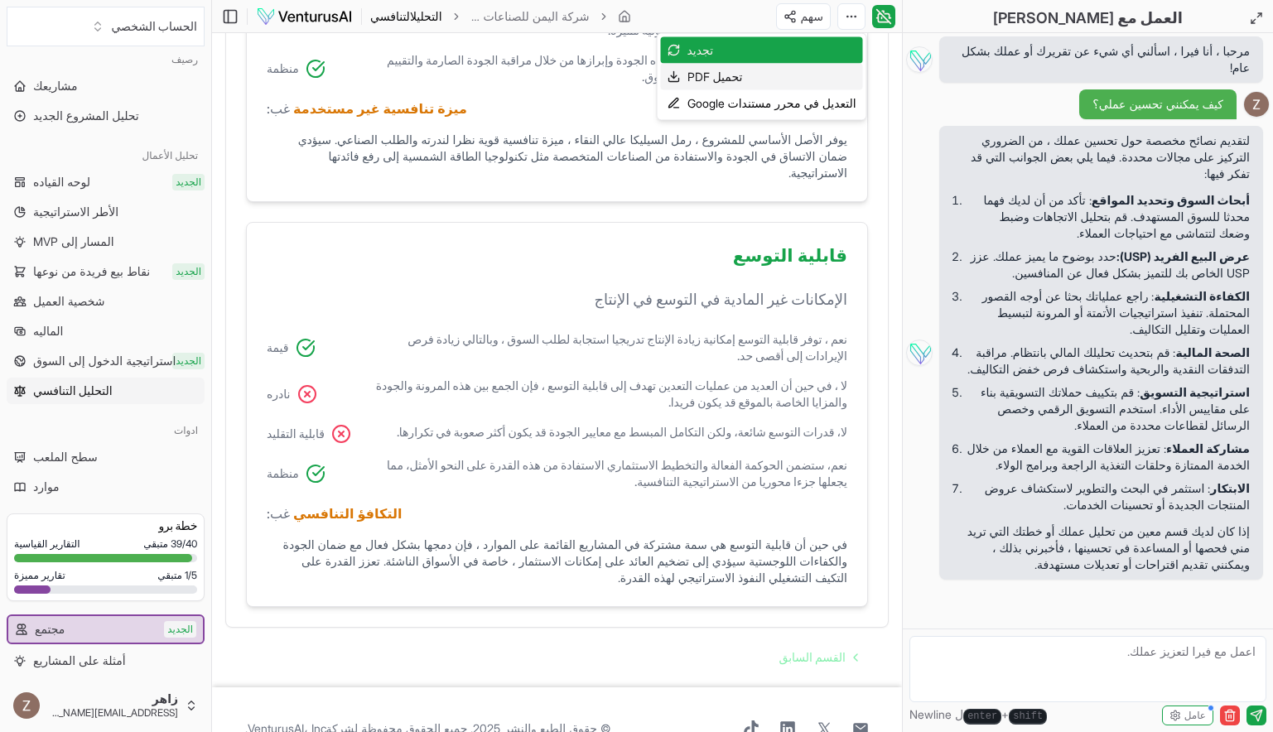
click at [795, 70] on div "تحميل PDF" at bounding box center [762, 77] width 202 height 27
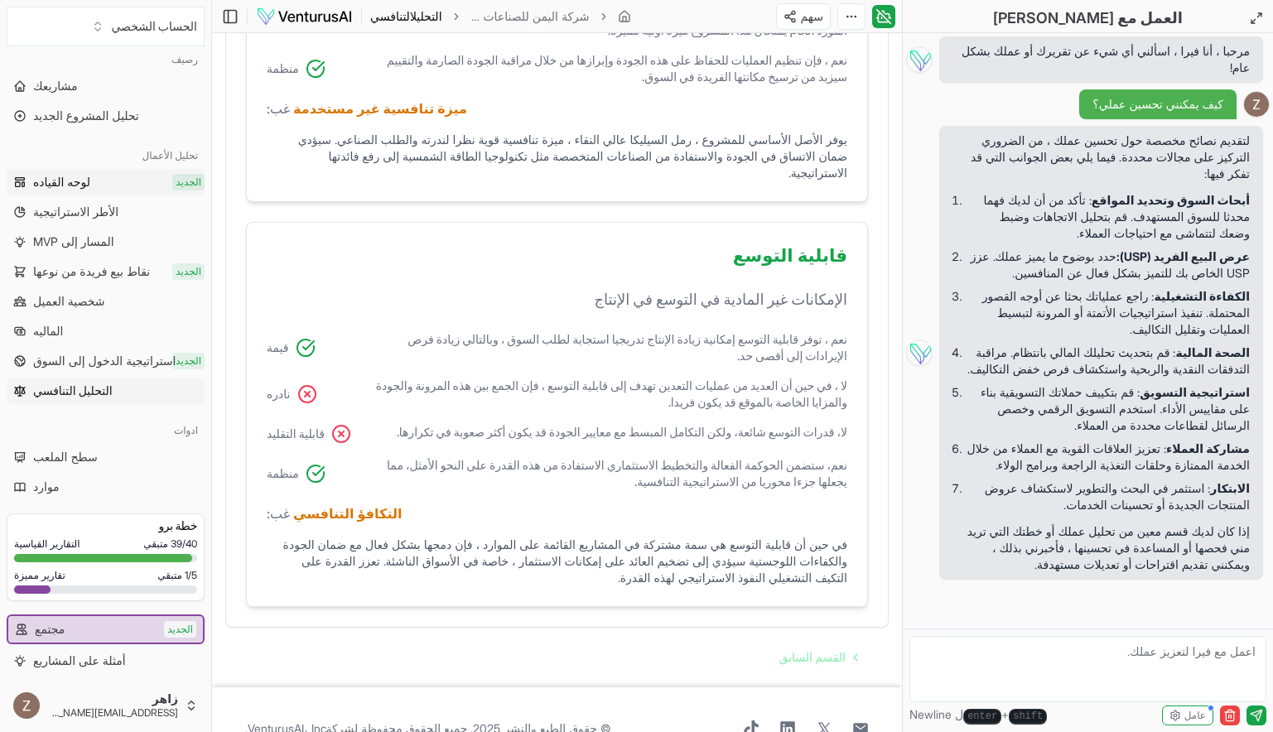
click at [139, 186] on link "لوحه القياده الجديد" at bounding box center [106, 182] width 198 height 27
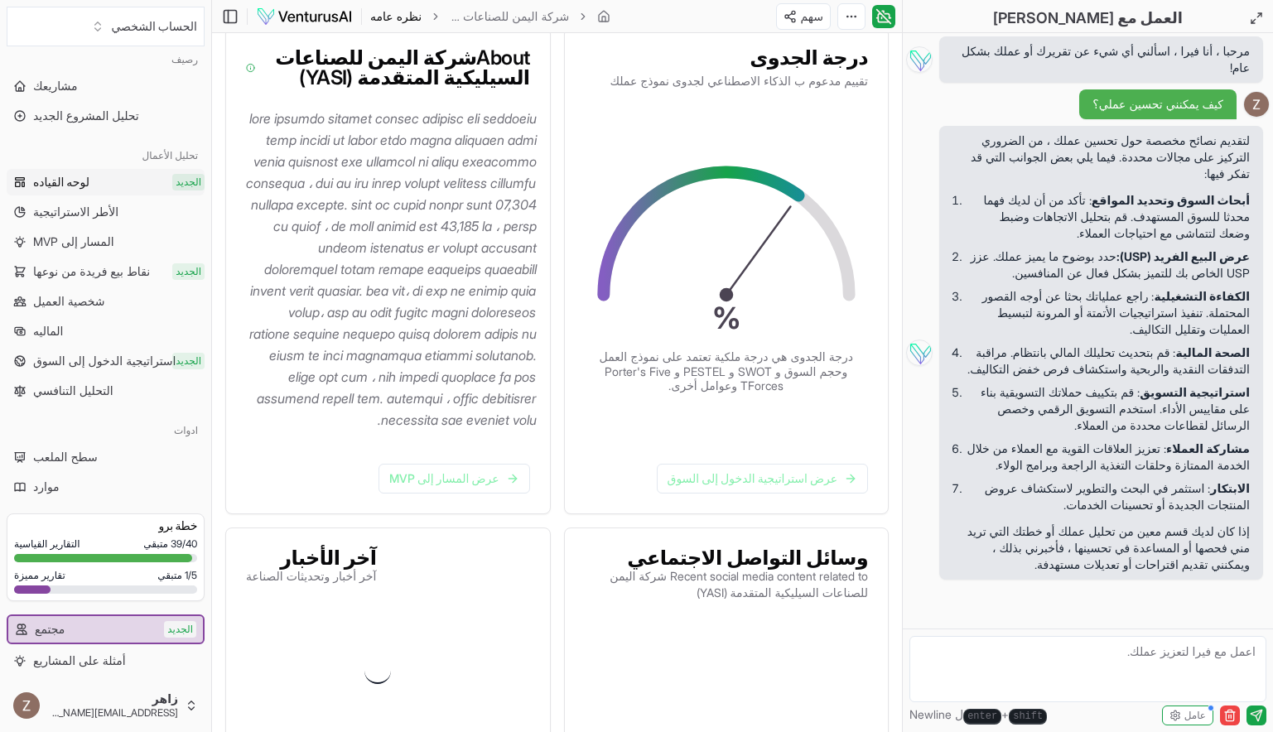
scroll to position [306, 0]
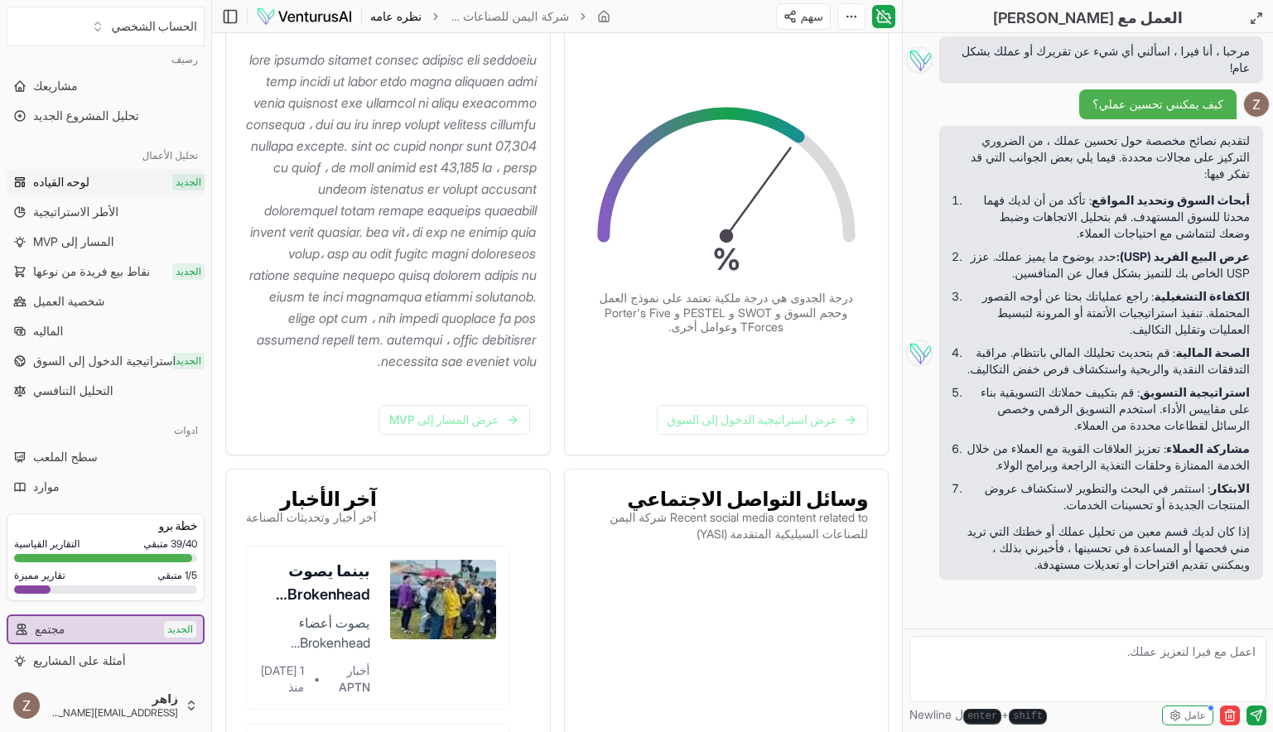
click at [731, 253] on div "70 % درجة الجدوى هي درجة ملكية تعتمد على نموذج العمل وحجم السوق و SWOT و PESTEL…" at bounding box center [727, 211] width 271 height 246
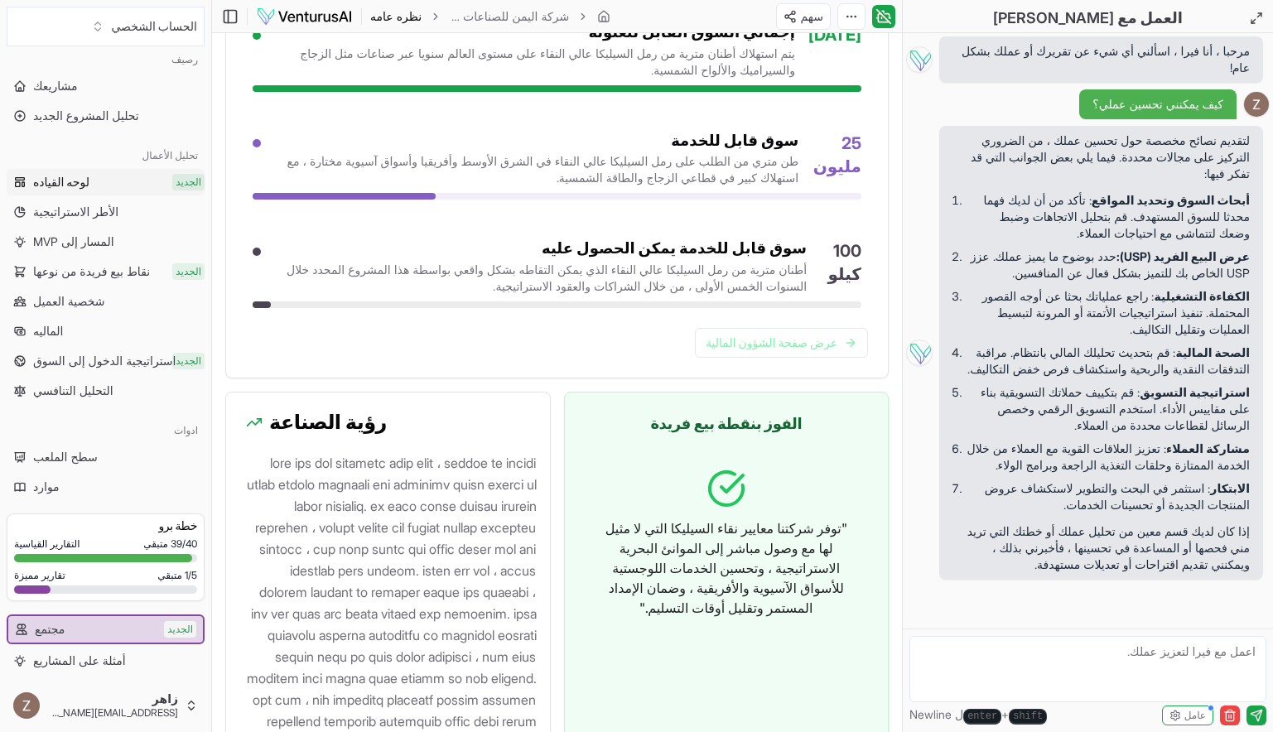
scroll to position [1744, 0]
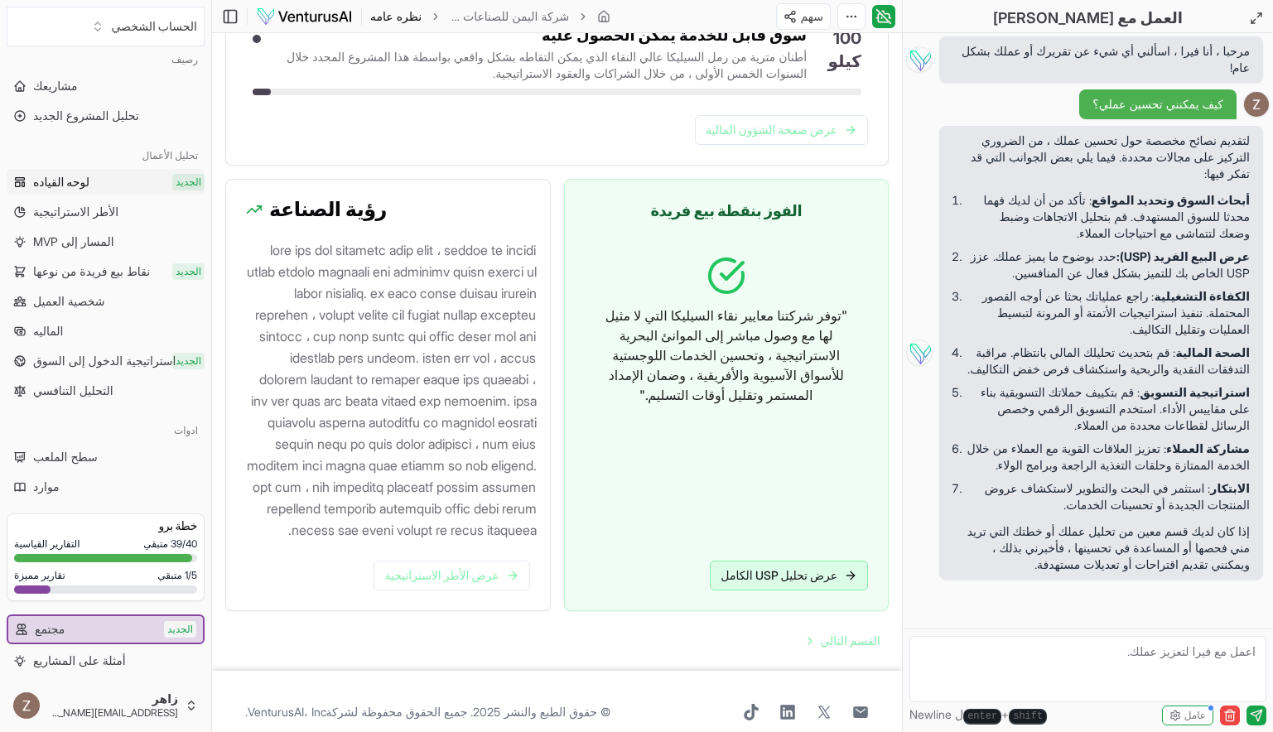
click at [796, 568] on font "عرض تحليل USP الكامل" at bounding box center [779, 576] width 117 height 17
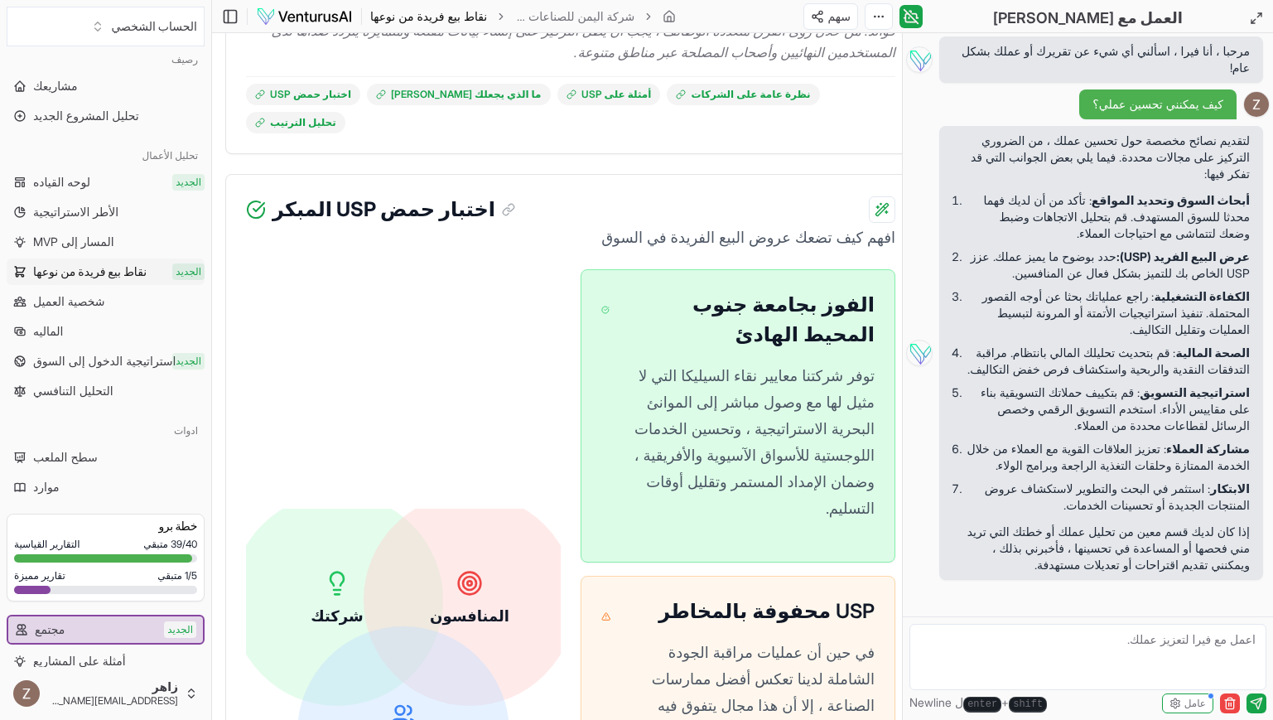
scroll to position [527, 0]
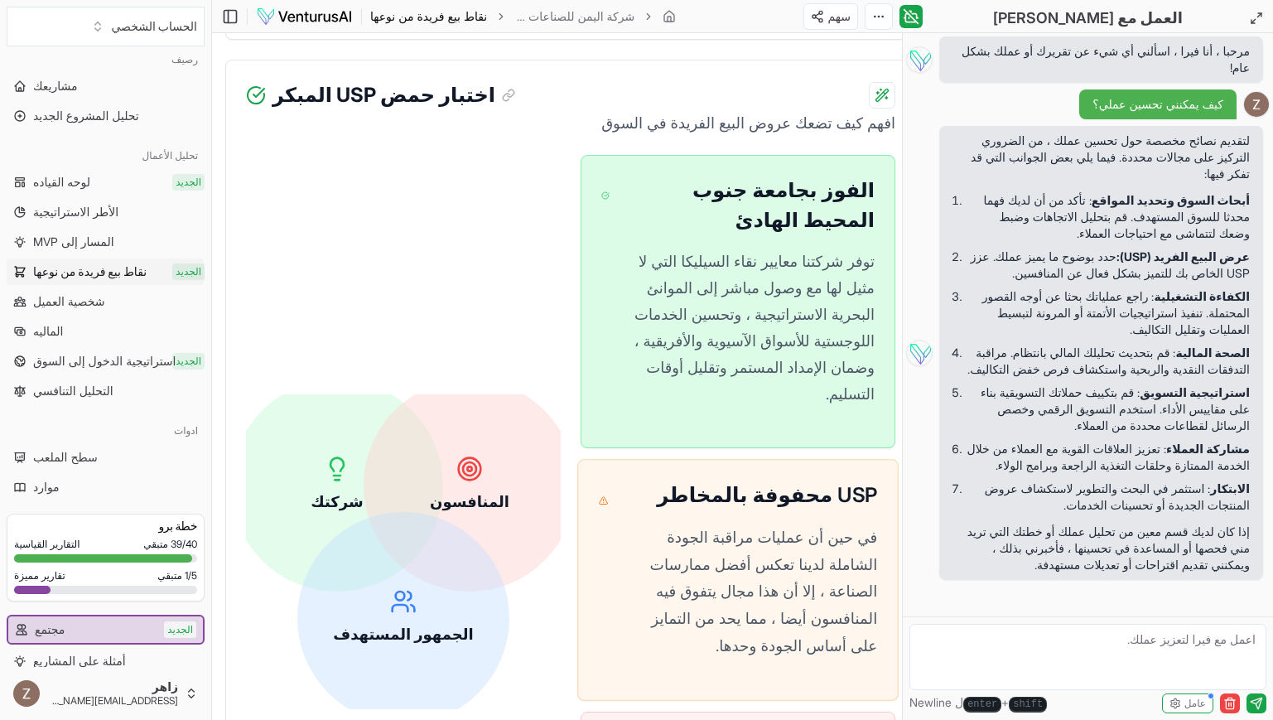
click at [637, 524] on p "في حين أن عمليات مراقبة الجودة الشاملة لدينا تعكس أفضل ممارسات الصناعة ، إلا أن…" at bounding box center [750, 591] width 256 height 135
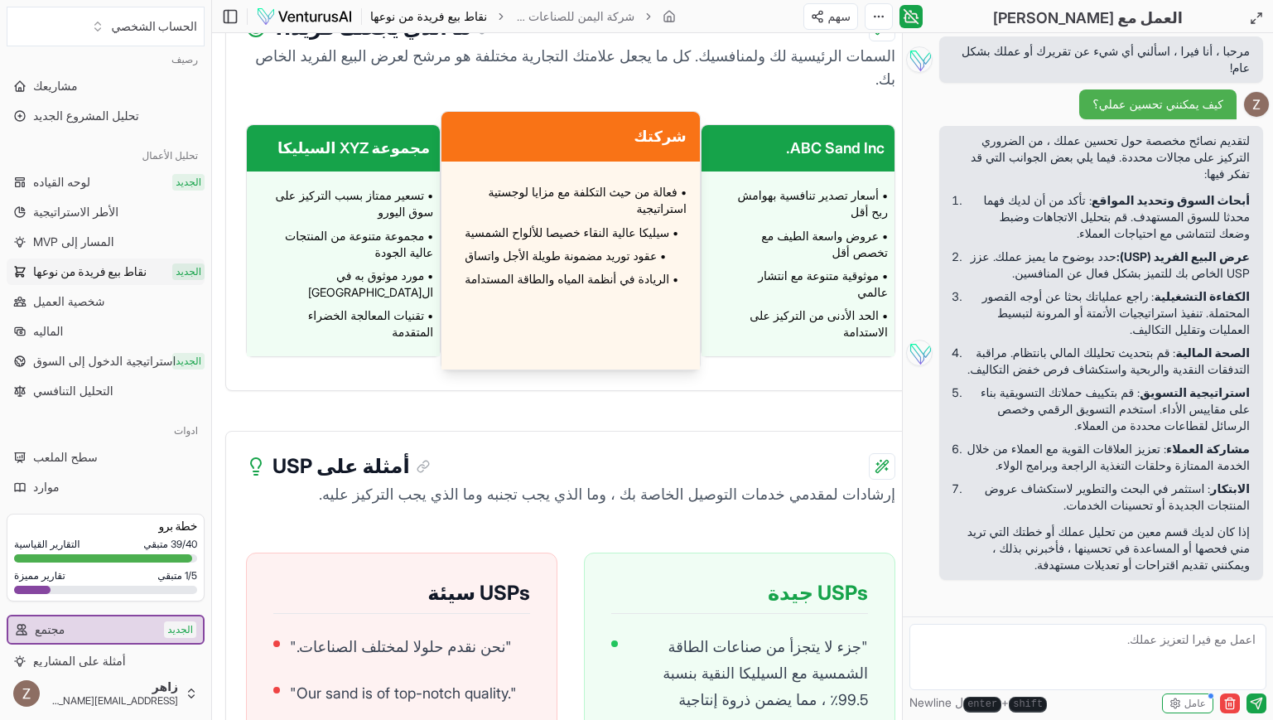
scroll to position [1577, 0]
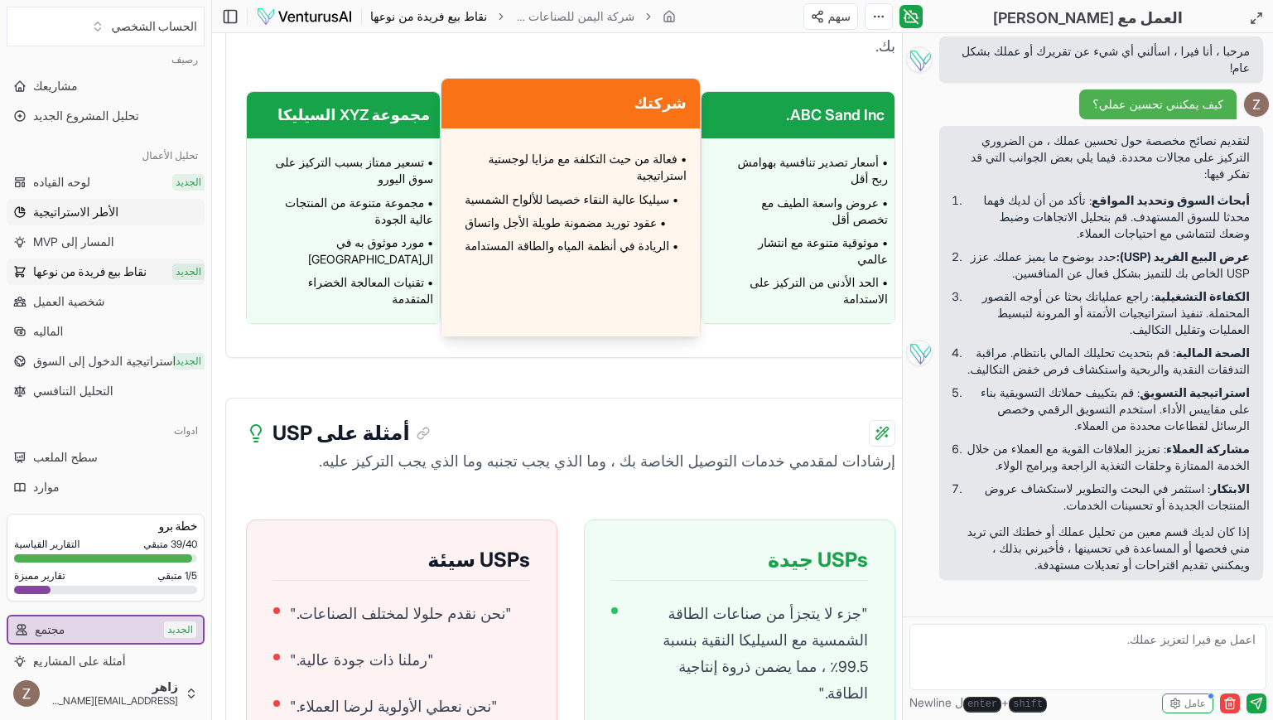
click at [138, 213] on link "الأطر الاستراتيجية" at bounding box center [106, 212] width 198 height 27
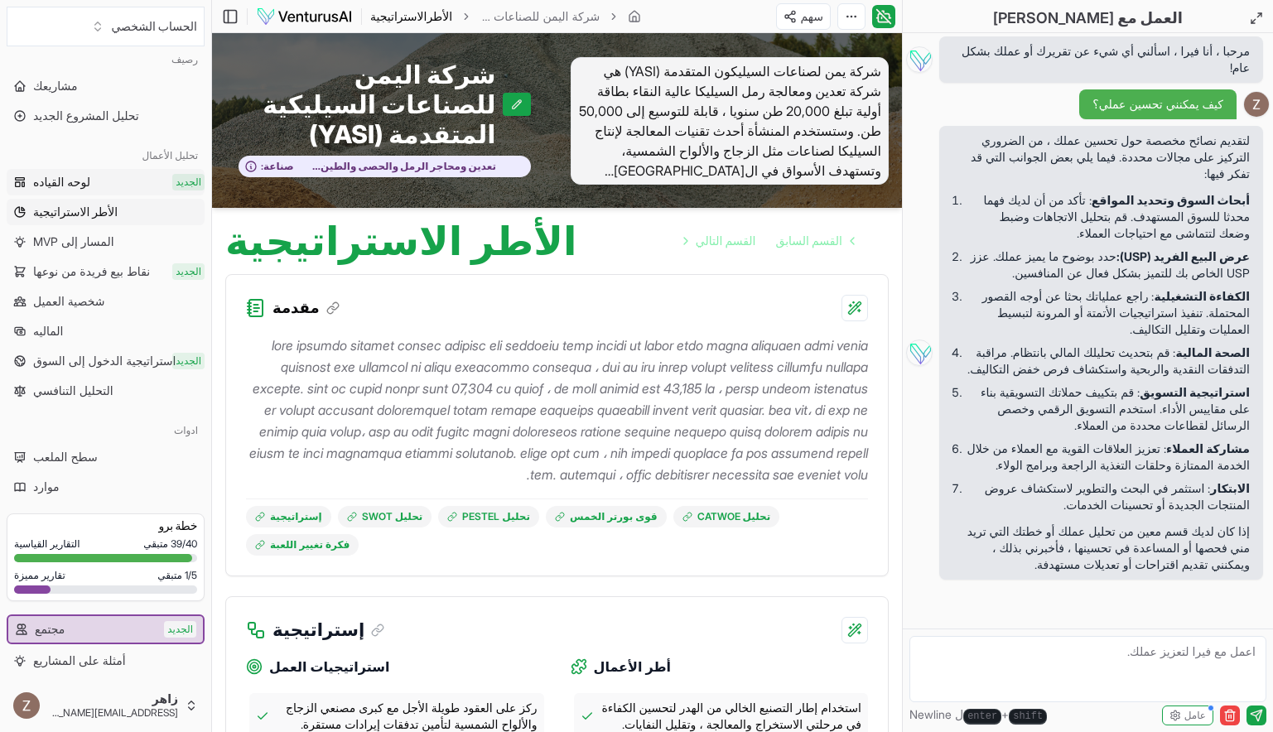
click at [155, 183] on link "لوحه القياده الجديد" at bounding box center [106, 182] width 198 height 27
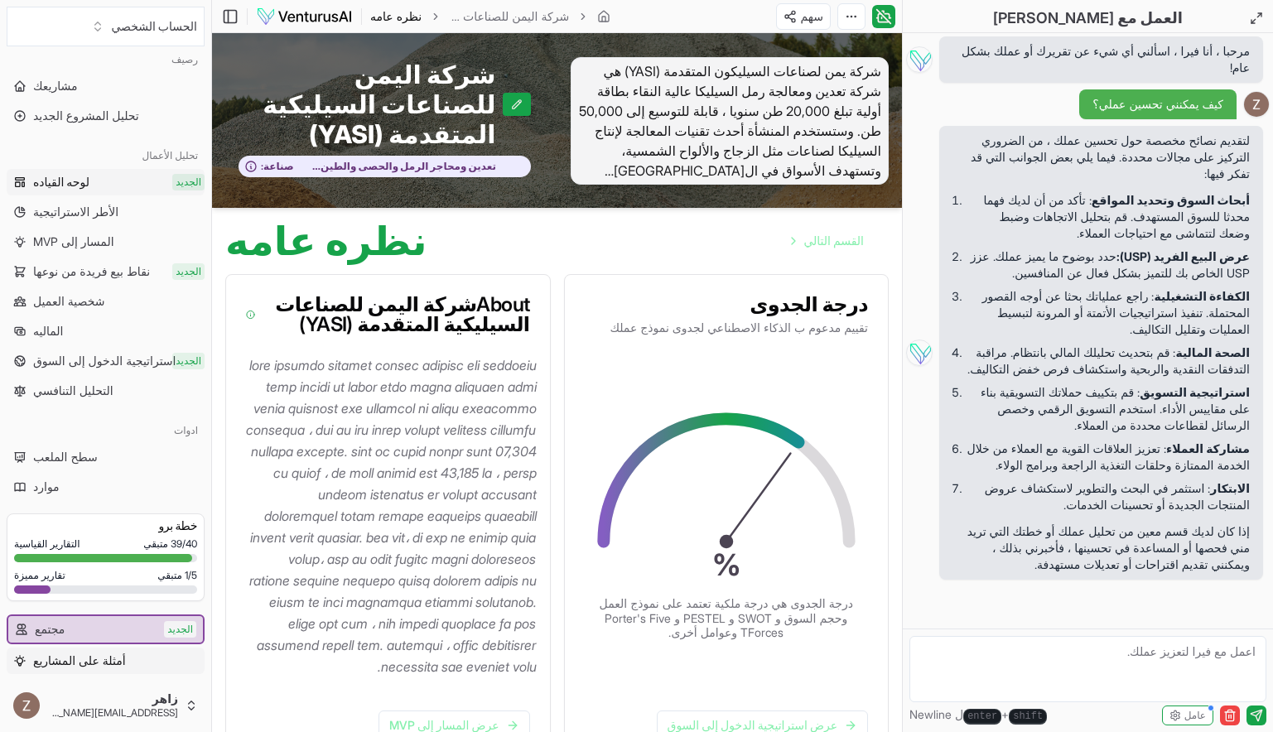
scroll to position [162, 0]
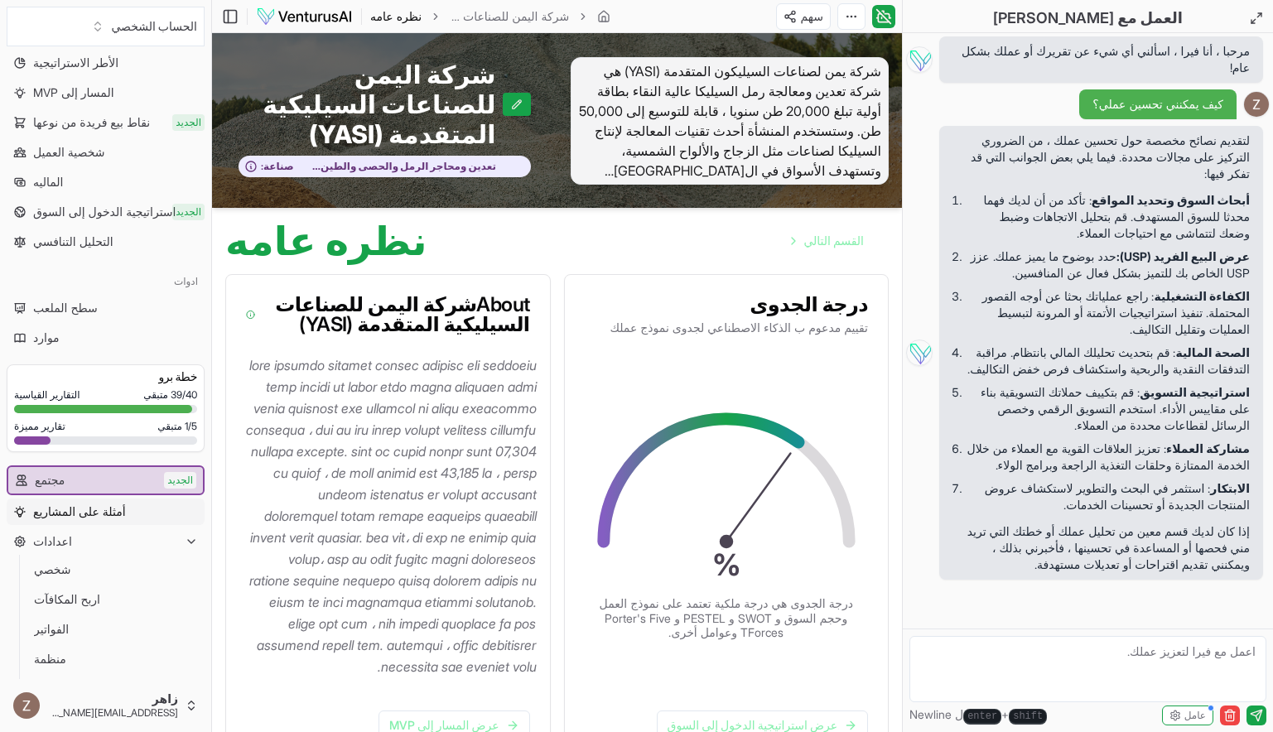
click at [147, 517] on link "أمثلة على المشاريع" at bounding box center [106, 512] width 198 height 27
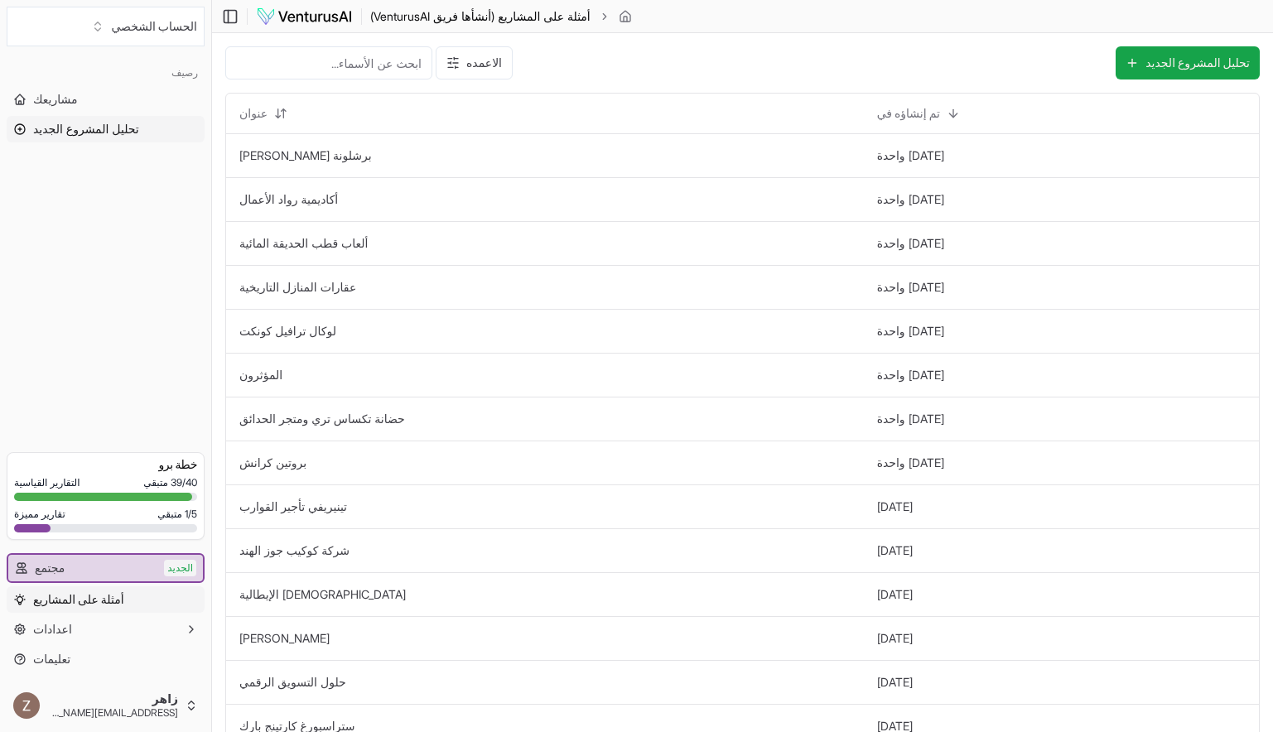
click at [115, 124] on span "تحليل المشروع الجديد" at bounding box center [86, 129] width 106 height 17
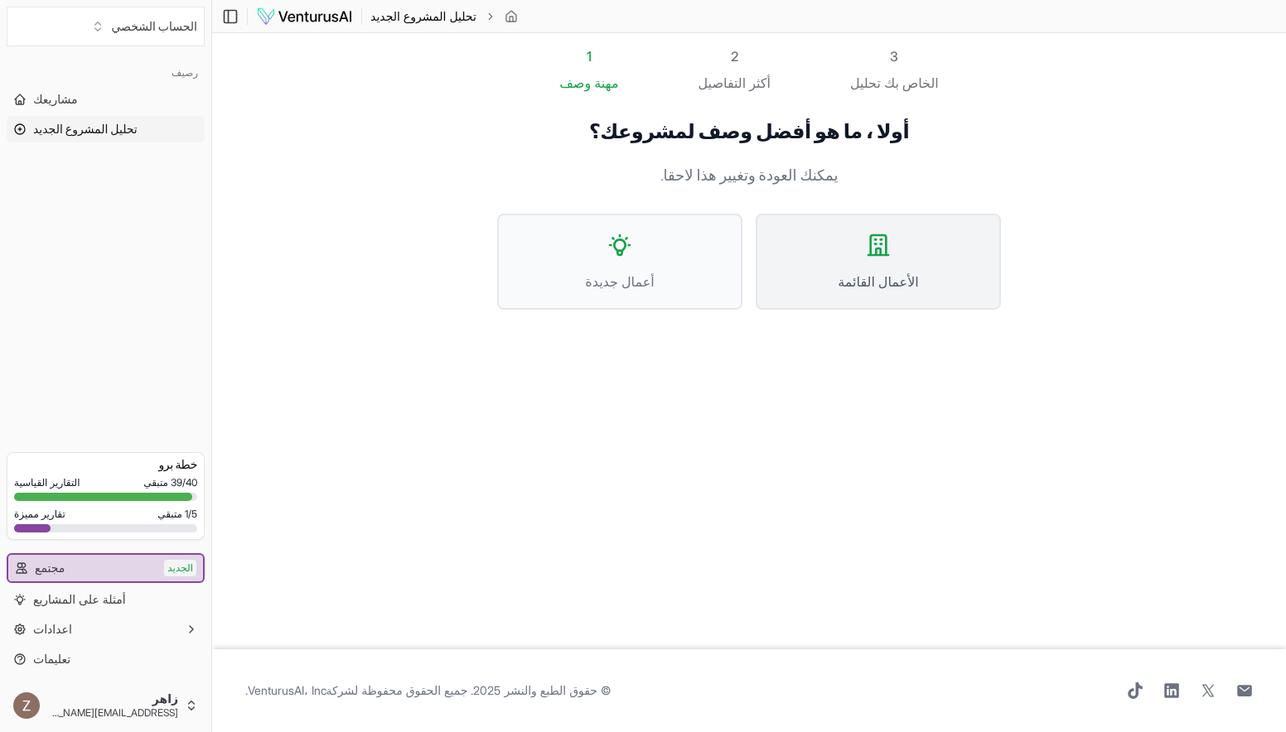
click at [908, 290] on span "الأعمال القائمة" at bounding box center [878, 282] width 209 height 20
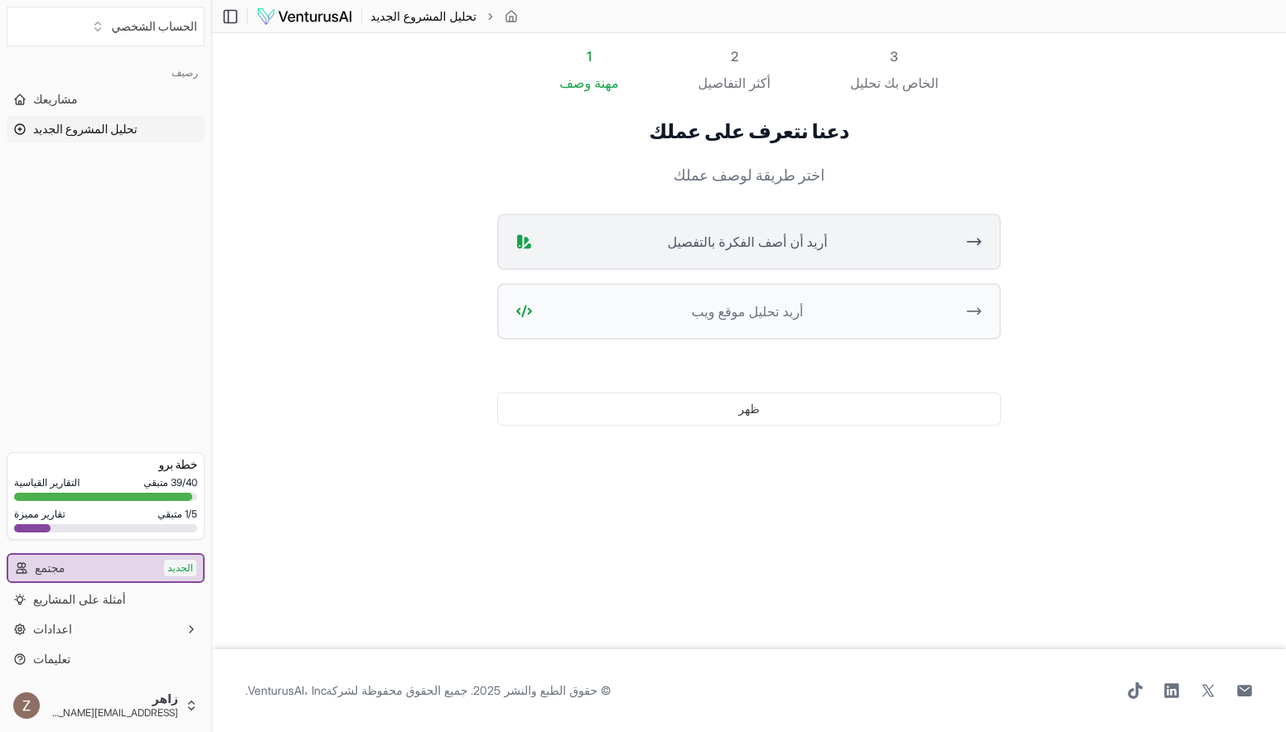
click at [833, 244] on span "أريد أن أصف الفكرة بالتفصيل" at bounding box center [746, 242] width 415 height 20
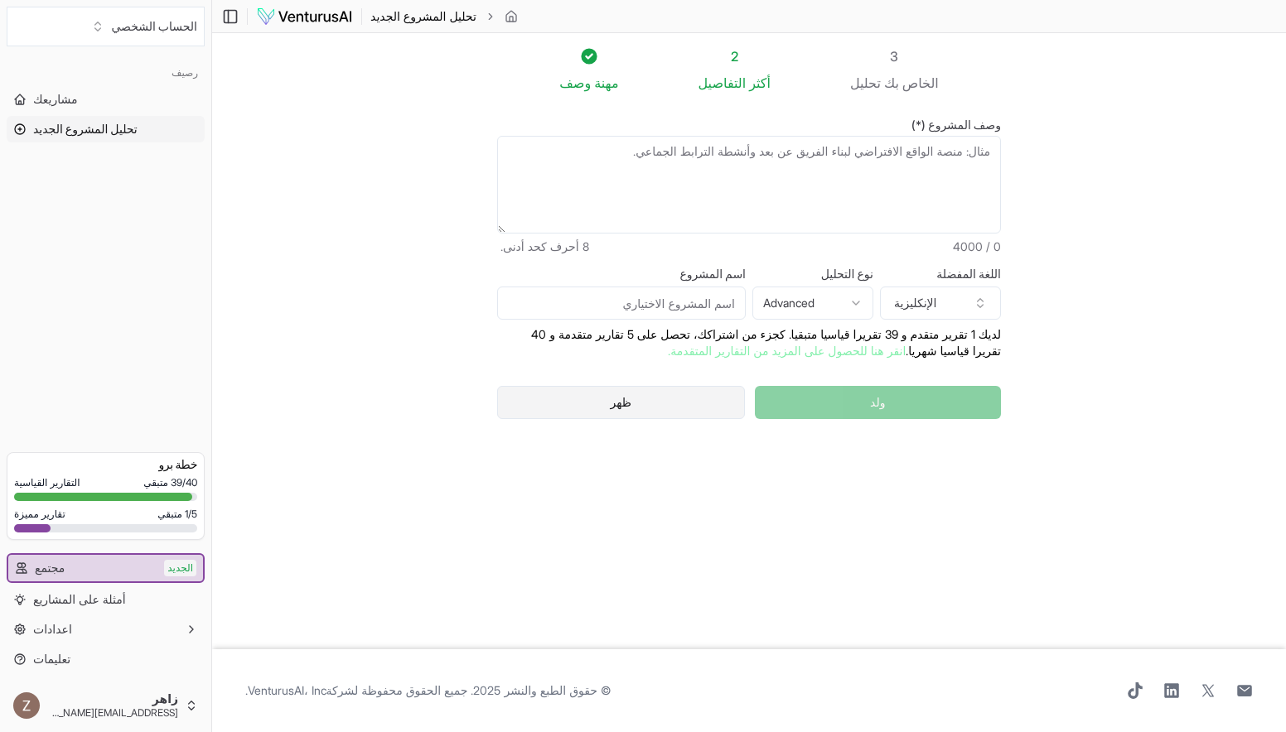
click at [674, 409] on button "ظهر" at bounding box center [621, 402] width 248 height 33
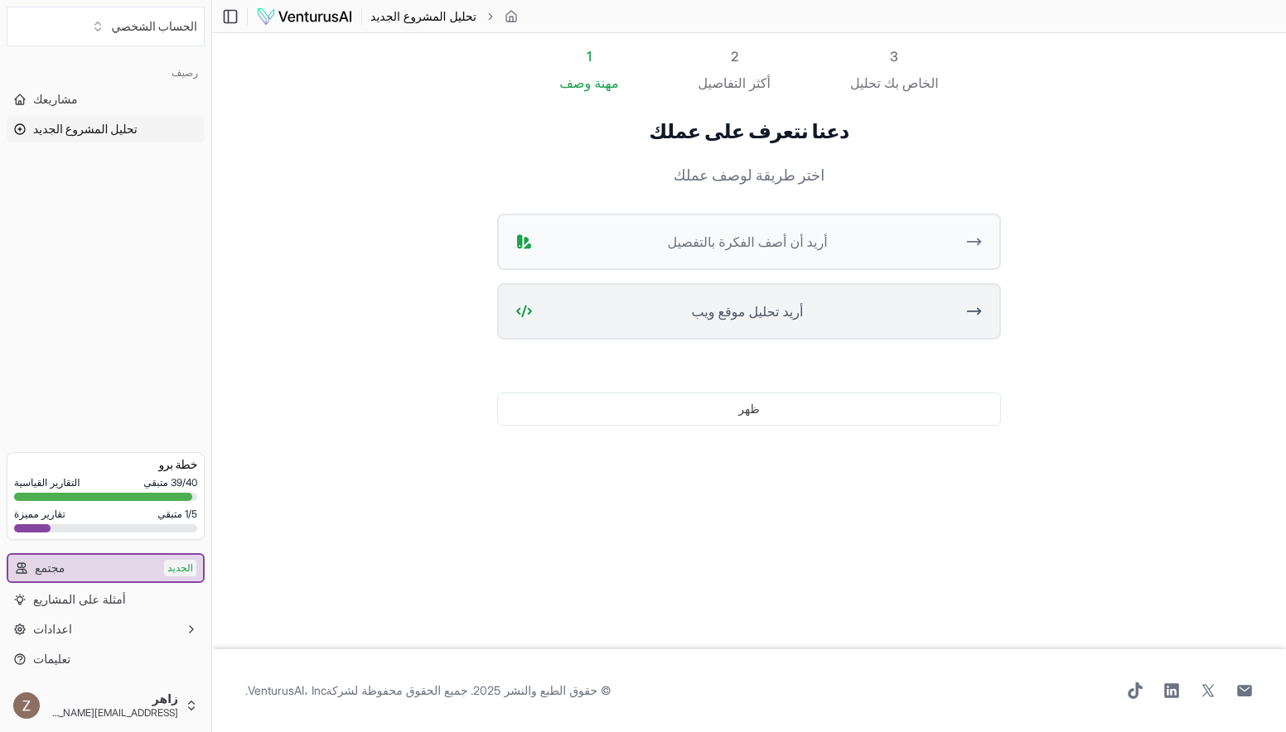
click at [727, 293] on button "أريد تحليل موقع ويب" at bounding box center [749, 311] width 504 height 56
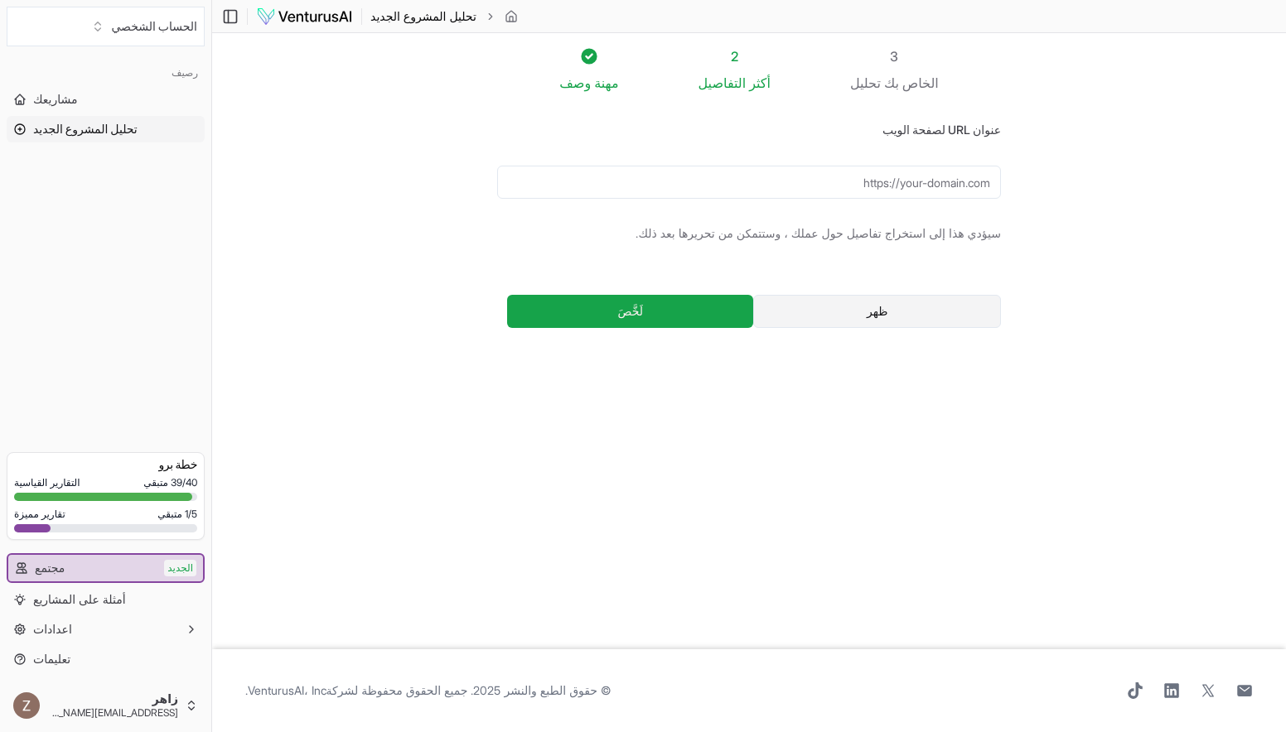
click at [800, 316] on button "ظهر" at bounding box center [877, 311] width 248 height 33
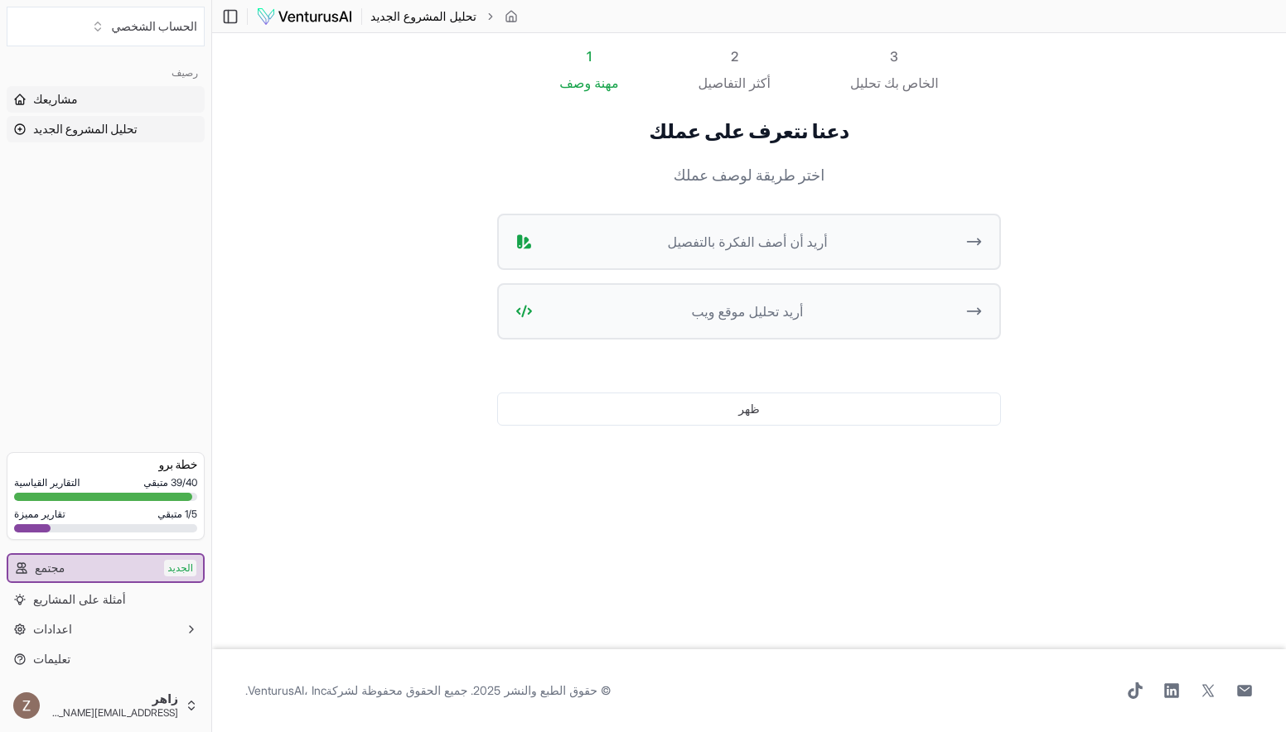
click at [128, 99] on link "مشاريعك" at bounding box center [106, 99] width 198 height 27
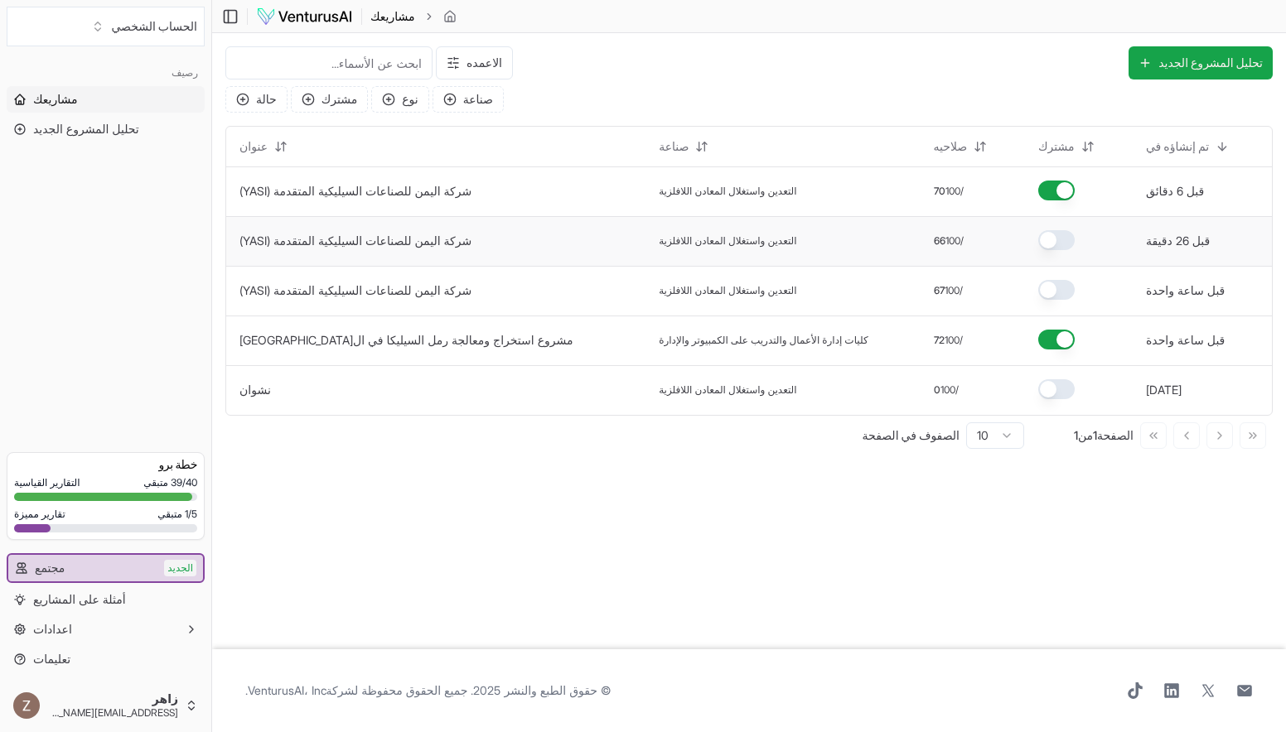
click at [1038, 239] on button "button" at bounding box center [1056, 240] width 36 height 20
click at [1038, 292] on button "button" at bounding box center [1056, 290] width 36 height 20
click at [1038, 389] on button "button" at bounding box center [1056, 389] width 36 height 20
click at [1038, 235] on button "button" at bounding box center [1056, 240] width 36 height 20
click at [1005, 435] on html "We value your privacy We use cookies to enhance your browsing experience, serve…" at bounding box center [643, 366] width 1286 height 732
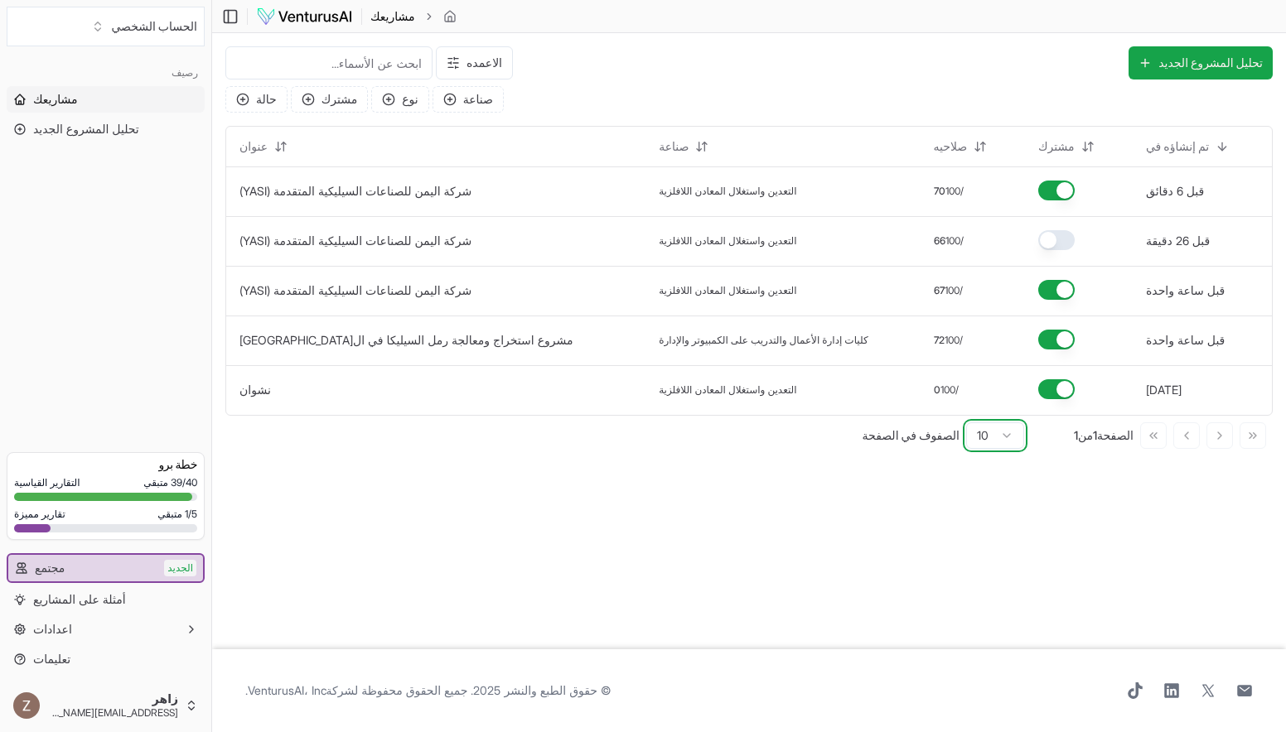
click at [1005, 435] on html "We value your privacy We use cookies to enhance your browsing experience, serve…" at bounding box center [643, 366] width 1286 height 732
click at [450, 100] on icon "button" at bounding box center [449, 99] width 13 height 13
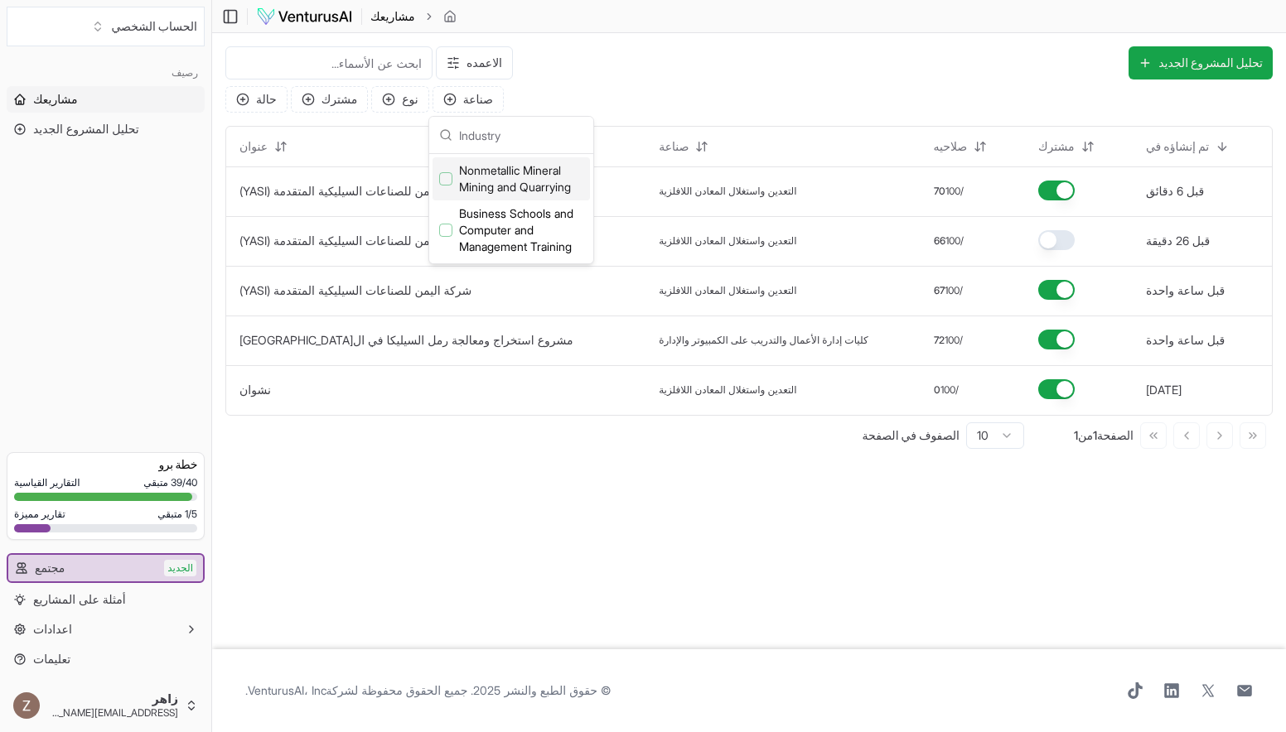
click at [462, 171] on span "Nonmetallic Mineral Mining and Quarrying" at bounding box center [521, 178] width 124 height 33
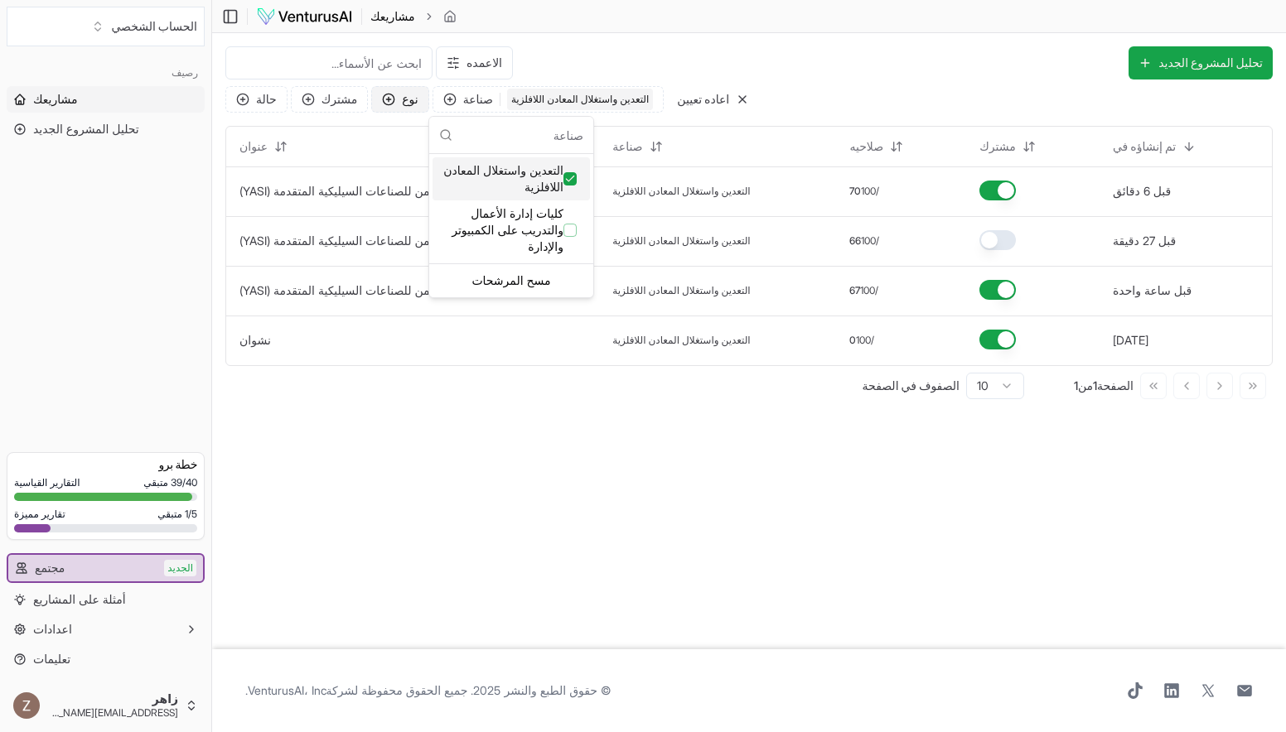
click at [402, 103] on font "نوع" at bounding box center [410, 99] width 16 height 17
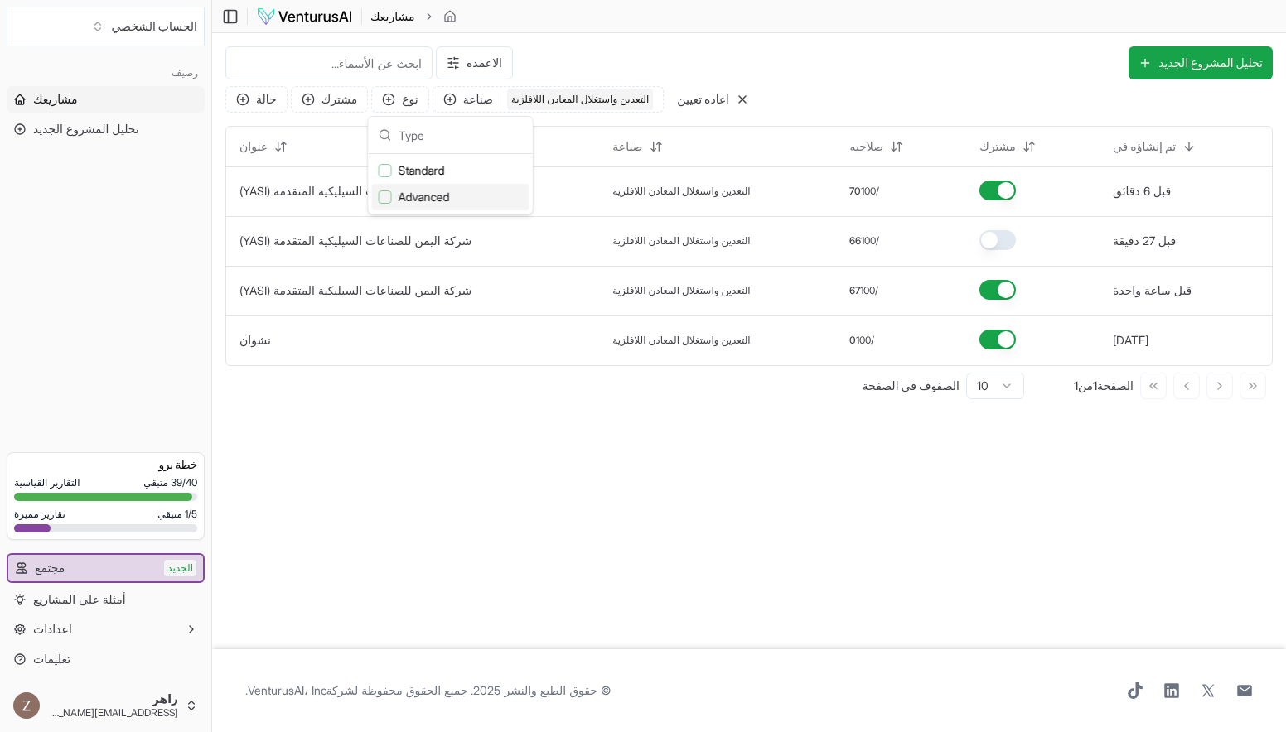
click at [399, 203] on span "Advanced" at bounding box center [424, 197] width 51 height 17
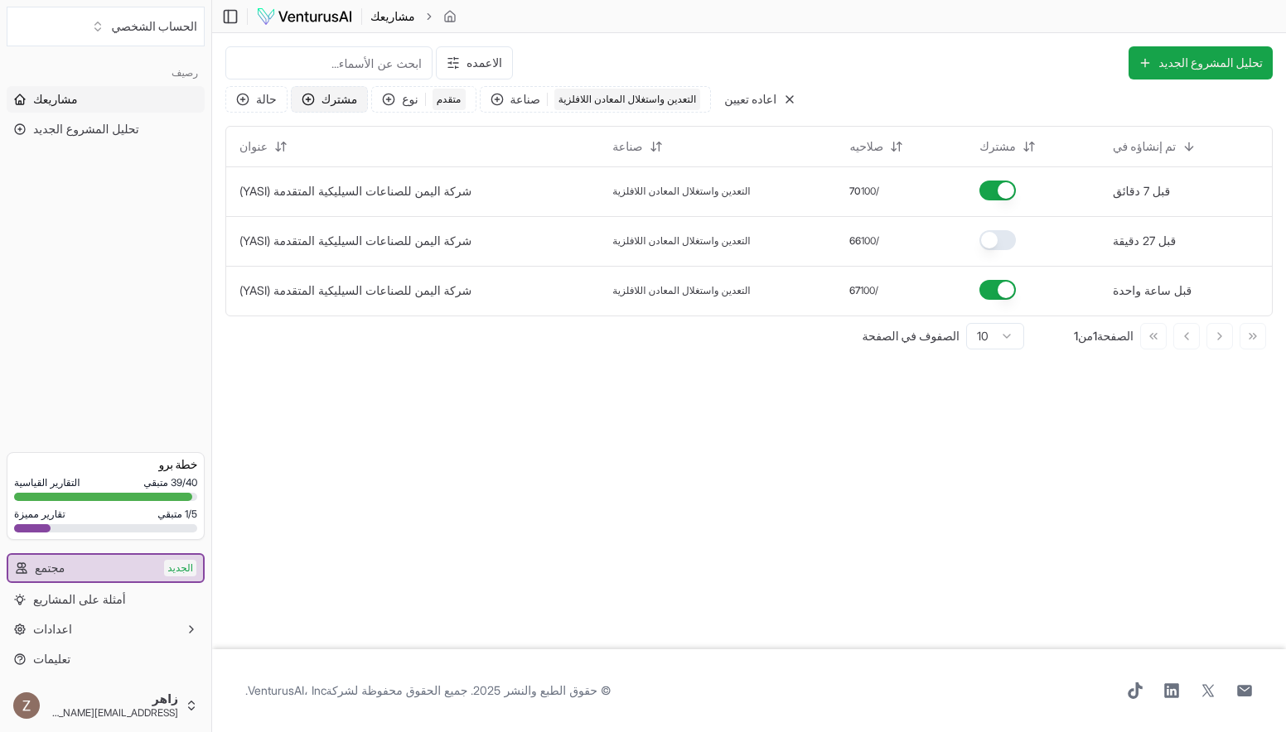
click at [298, 106] on button "مشترك" at bounding box center [329, 99] width 77 height 27
click at [369, 202] on span "Public" at bounding box center [355, 197] width 31 height 17
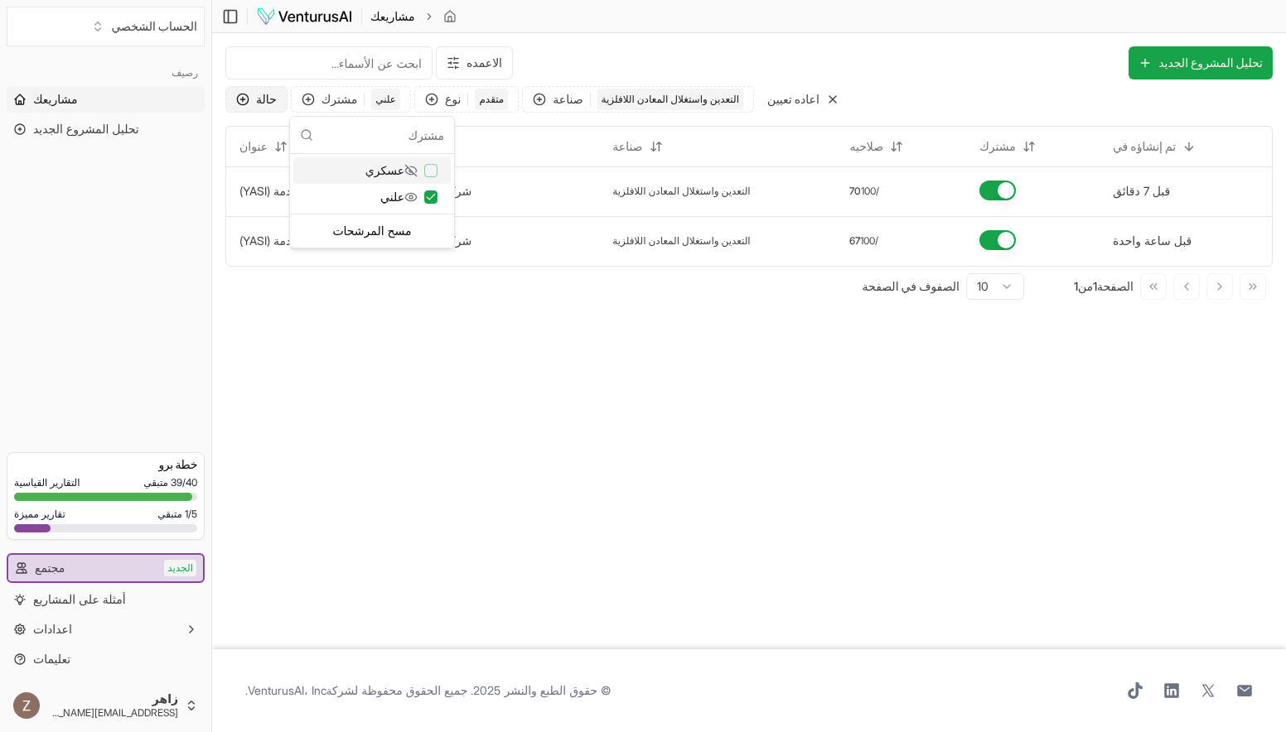
click at [249, 92] on button "حالة" at bounding box center [256, 99] width 62 height 27
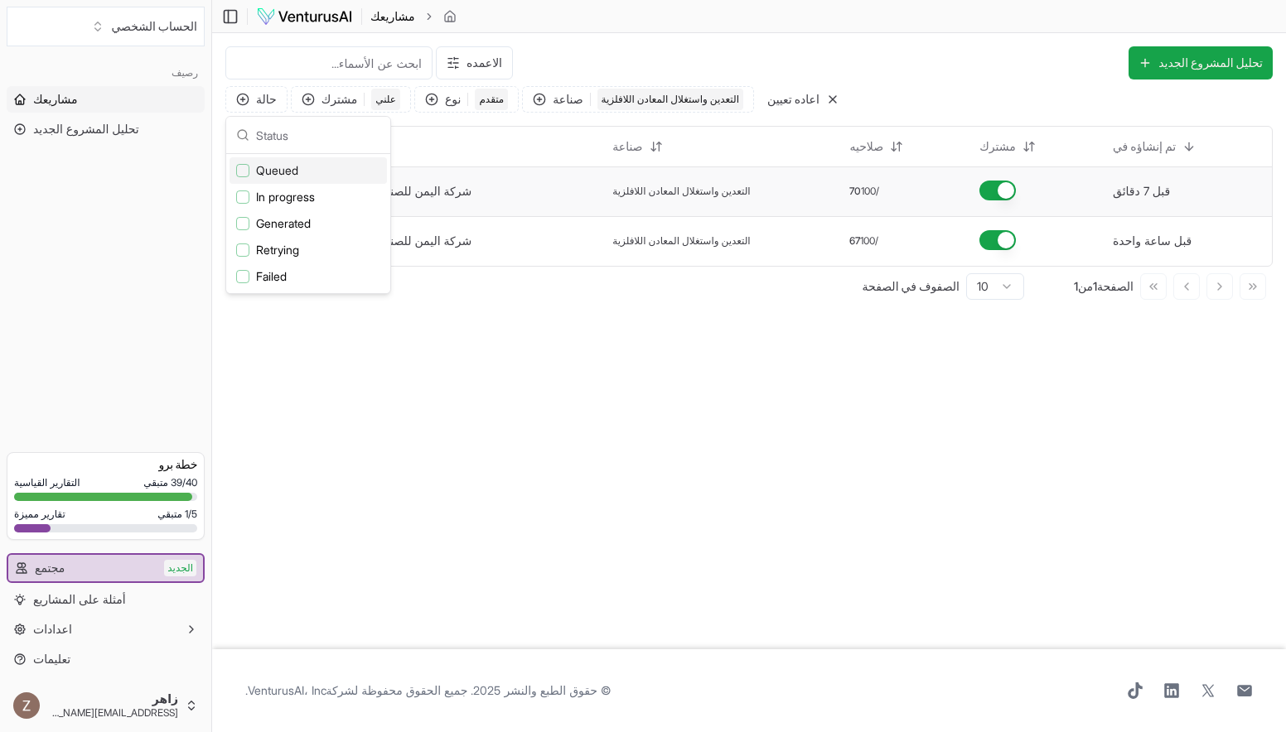
click at [625, 199] on td "التعدين واستغلال المعادن اللافلزية" at bounding box center [717, 192] width 237 height 50
click at [409, 201] on td "شركة اليمن للصناعات السيليكية المتقدمة (YASI)" at bounding box center [412, 192] width 373 height 50
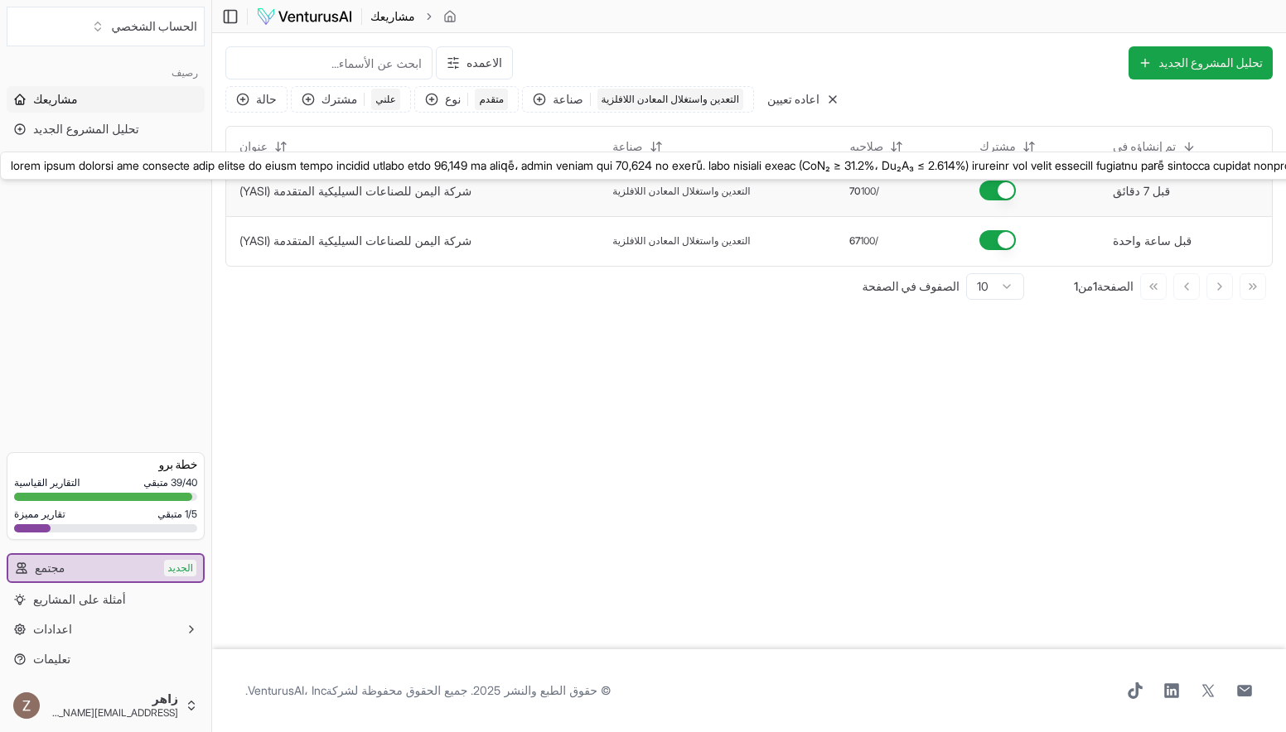
click at [391, 186] on link "شركة اليمن للصناعات السيليكية المتقدمة (YASI)" at bounding box center [355, 191] width 232 height 14
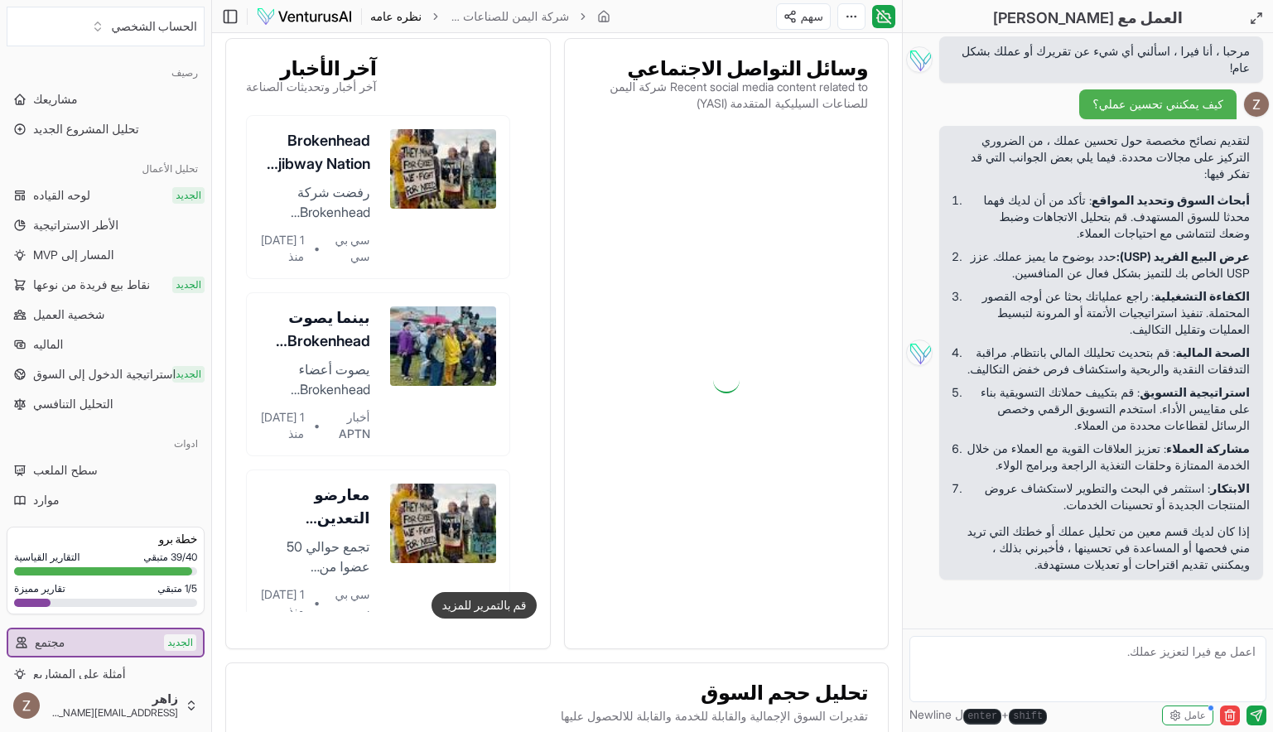
scroll to position [737, 0]
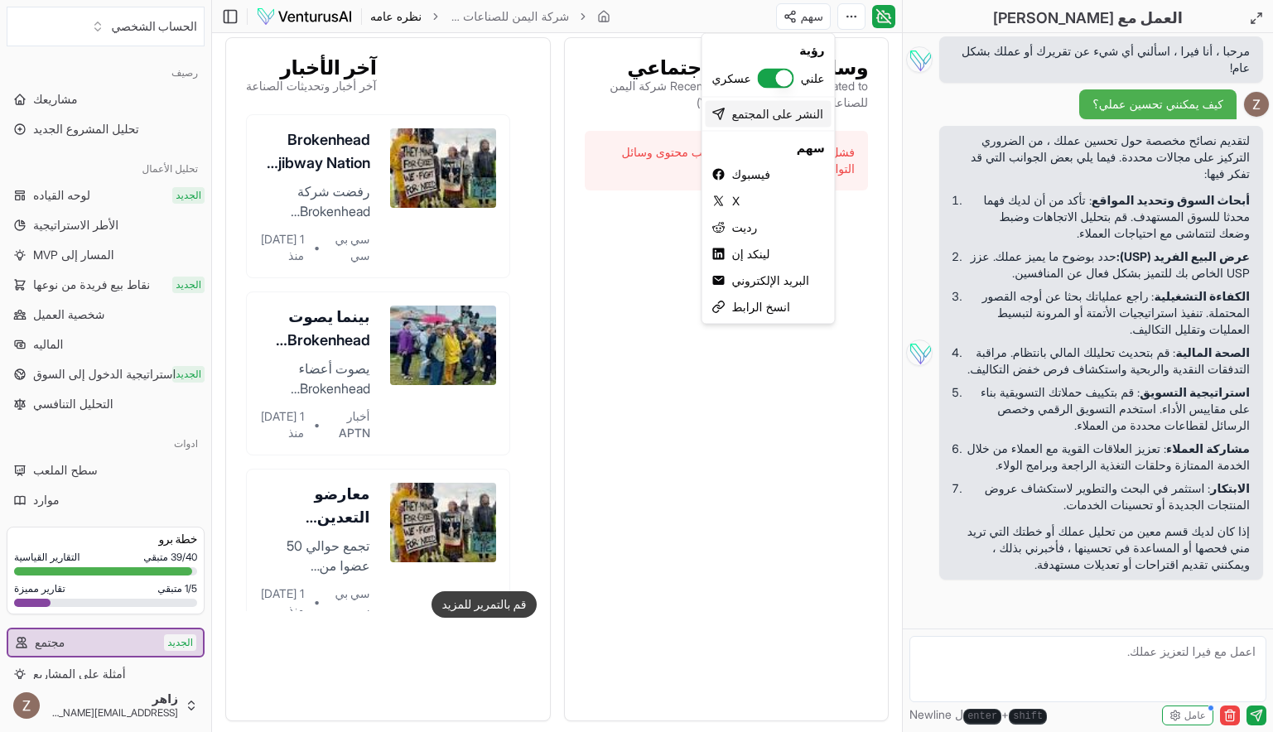
click at [809, 118] on font "النشر على المجتمع" at bounding box center [777, 114] width 91 height 17
